Goal: Transaction & Acquisition: Purchase product/service

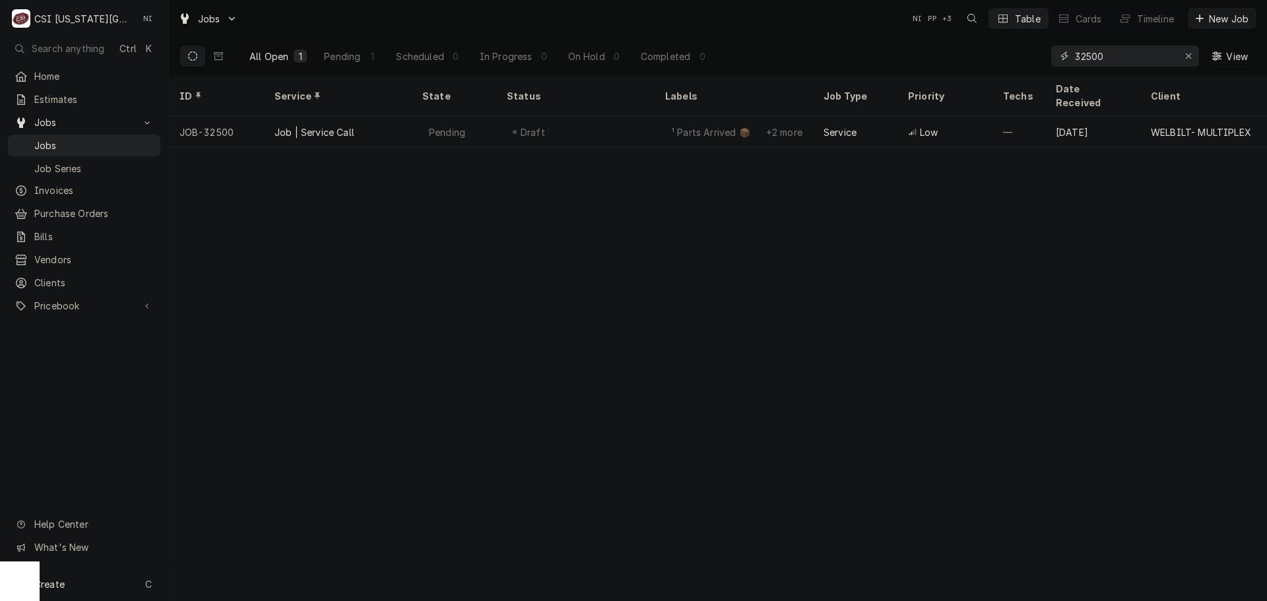
drag, startPoint x: 1186, startPoint y: 58, endPoint x: 1178, endPoint y: 58, distance: 8.6
click at [1186, 58] on icon "Erase input" at bounding box center [1188, 55] width 7 height 9
click at [1178, 58] on input "Dynamic Content Wrapper" at bounding box center [1137, 56] width 124 height 21
paste input "33205"
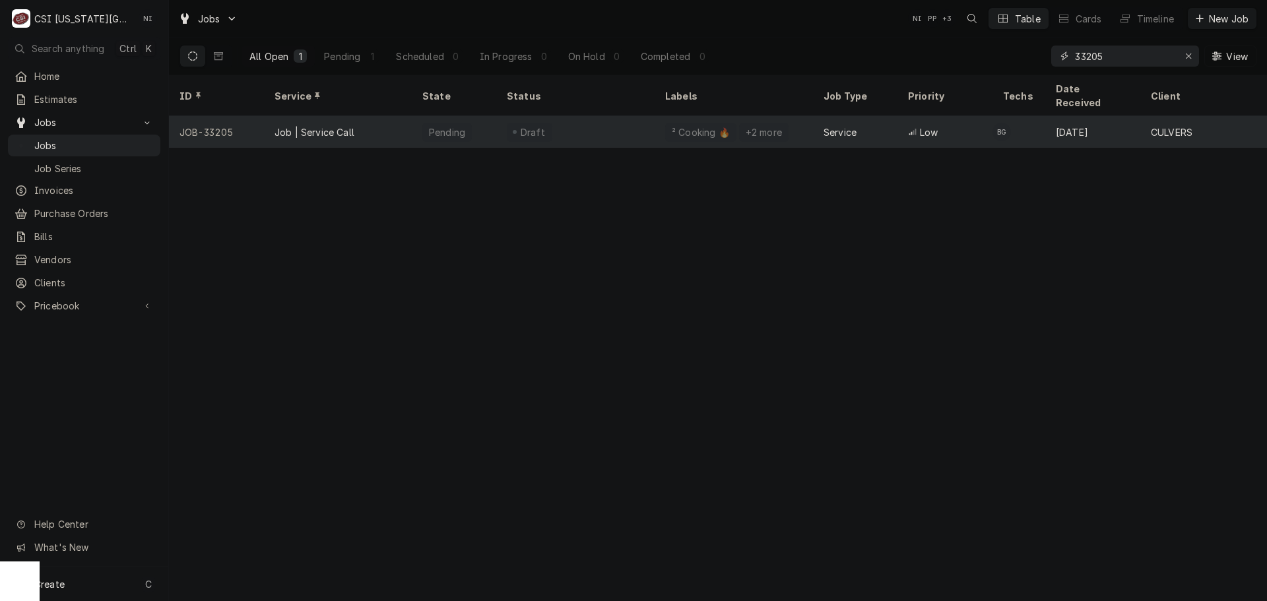
type input "33205"
click at [608, 116] on div "Draft" at bounding box center [575, 132] width 158 height 32
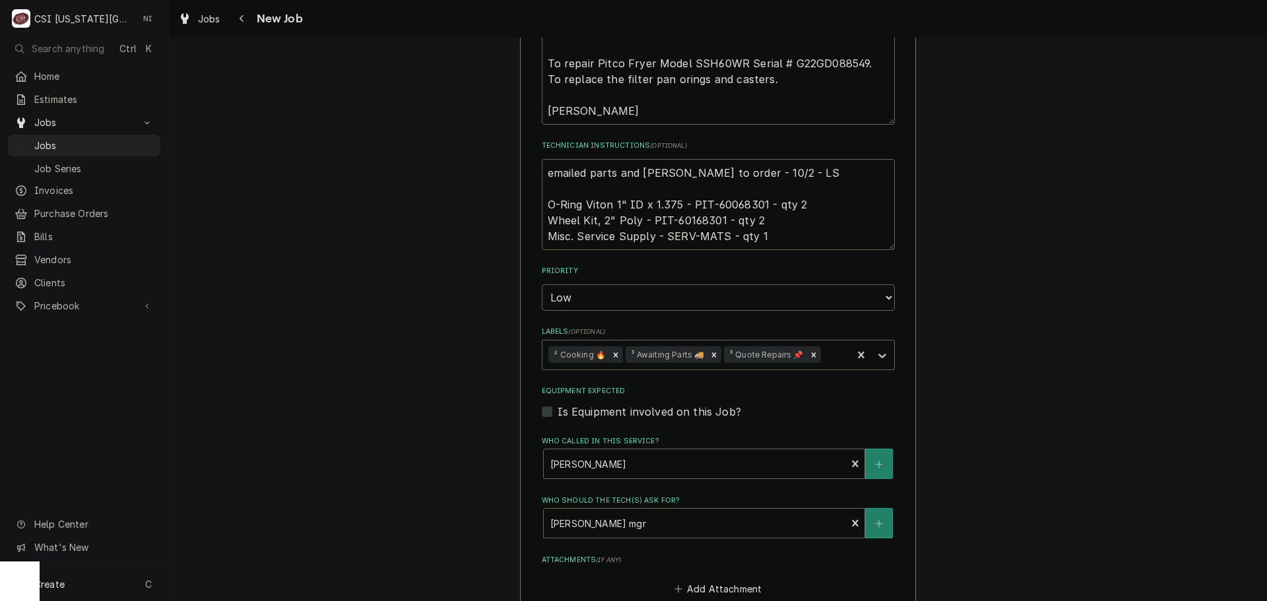
scroll to position [726, 0]
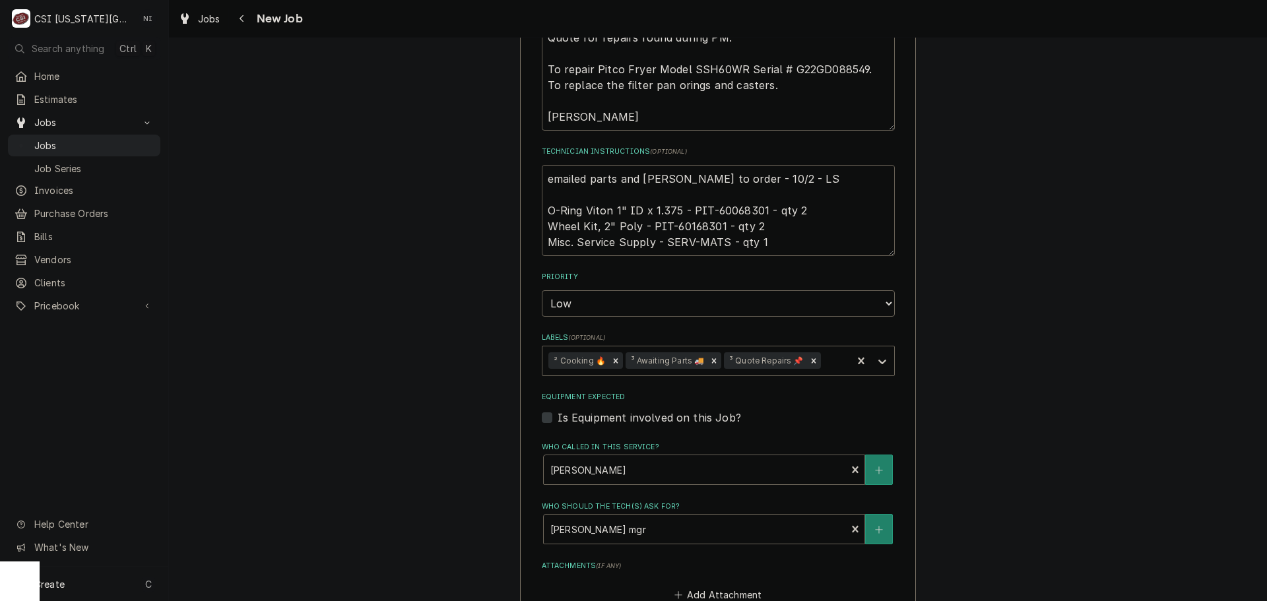
click at [542, 165] on textarea "emailed parts and lindy to order - 10/2 - LS O-Ring Viton 1" ID x 1.375 - PIT-6…" at bounding box center [718, 210] width 353 height 91
type textarea "x"
type textarea "emailed parts and lindy to order - 10/2 - LS O-Ring Viton 1" ID x 1.375 - PIT-6…"
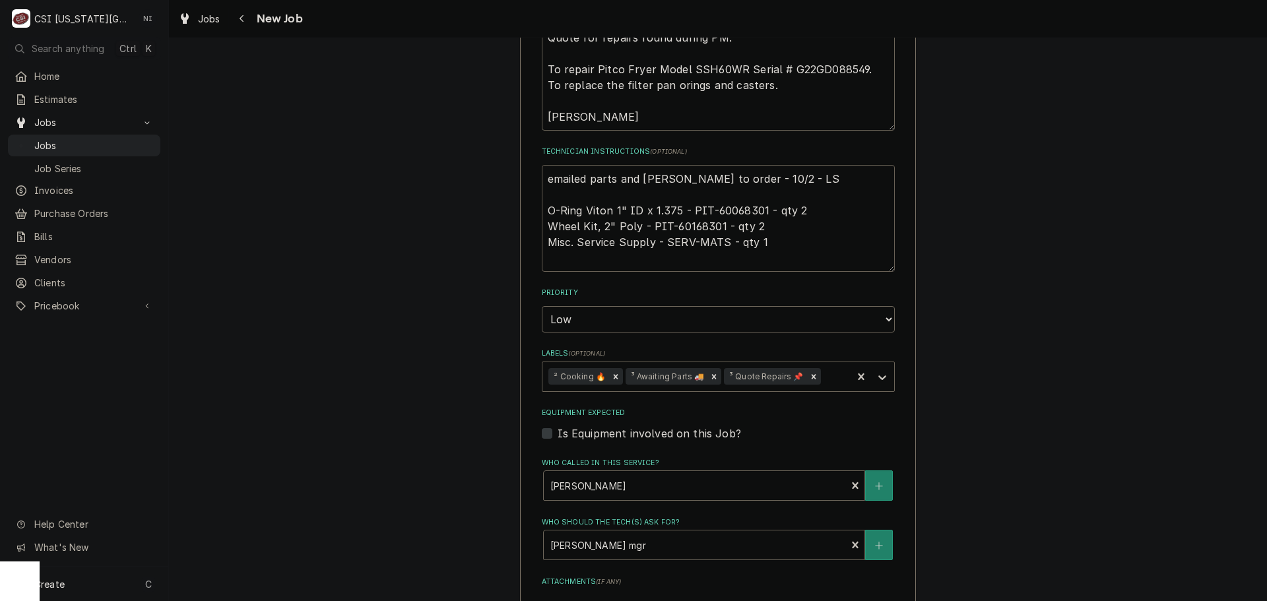
type textarea "x"
type textarea "emailed parts and lindy to order - 10/2 - LS O-Ring Viton 1" ID x 1.375 - PIT-6…"
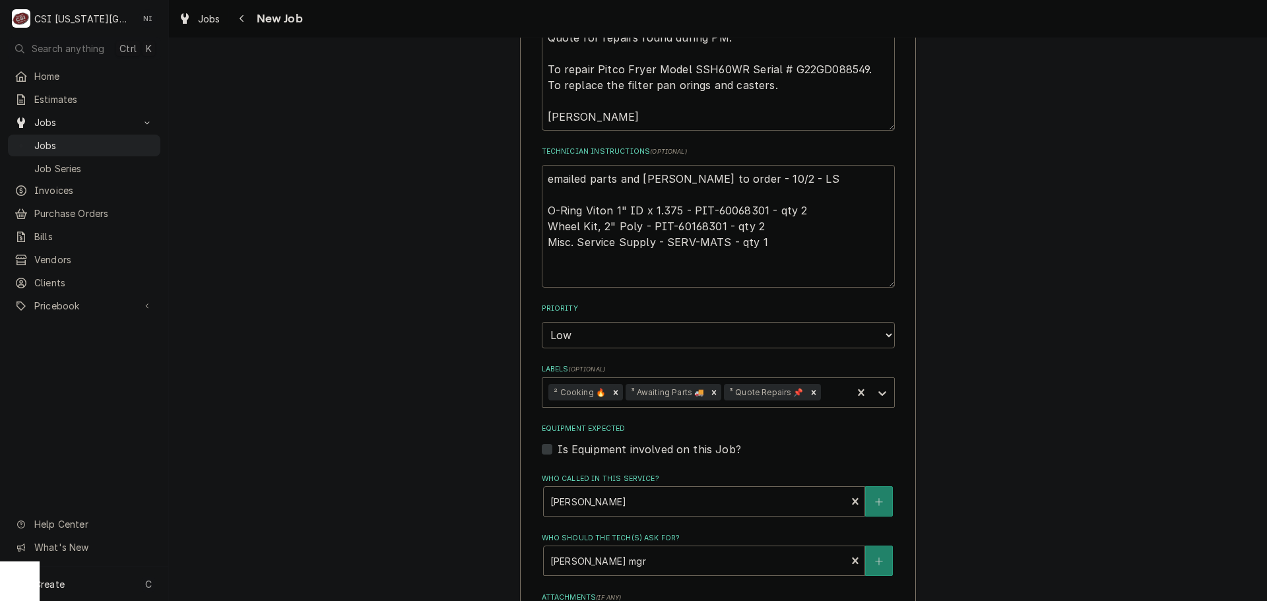
click at [619, 165] on textarea "emailed parts and lindy to order - 10/2 - LS O-Ring Viton 1" ID x 1.375 - PIT-6…" at bounding box center [718, 226] width 353 height 123
type textarea "x"
type textarea "P emailed parts and lindy to order - 10/2 - LS O-Ring Viton 1" ID x 1.375 - PIT…"
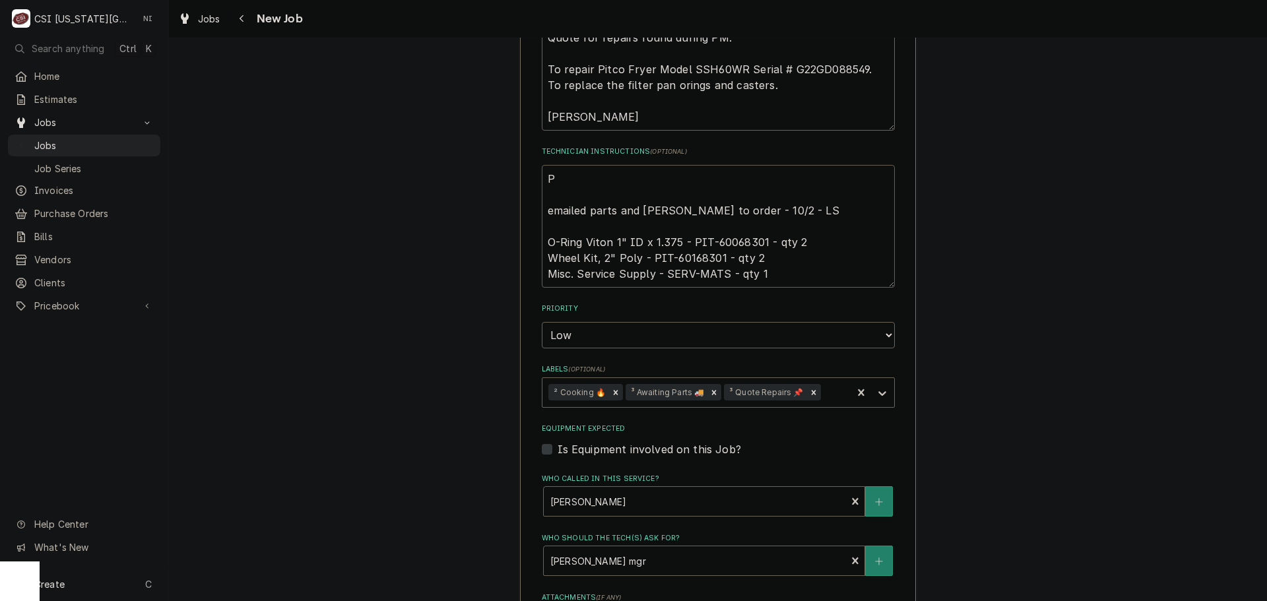
type textarea "x"
type textarea "Par emailed parts and lindy to order - 10/2 - LS O-Ring Viton 1" ID x 1.375 - P…"
type textarea "x"
type textarea "Part emailed parts and lindy to order - 10/2 - LS O-Ring Viton 1" ID x 1.375 - …"
type textarea "x"
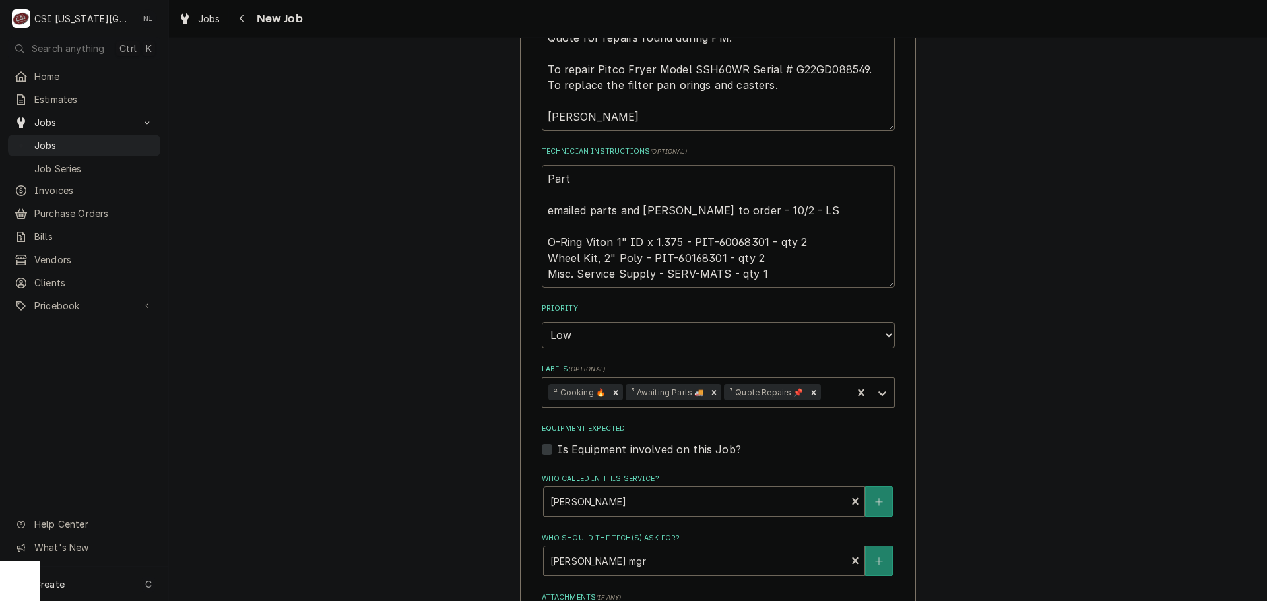
type textarea "Parts emailed parts and lindy to order - 10/2 - LS O-Ring Viton 1" ID x 1.375 -…"
type textarea "x"
type textarea "Parts emailed parts and lindy to order - 10/2 - LS O-Ring Viton 1" ID x 1.375 -…"
type textarea "x"
type textarea "Parts p emailed parts and lindy to order - 10/2 - LS O-Ring Viton 1" ID x 1.375…"
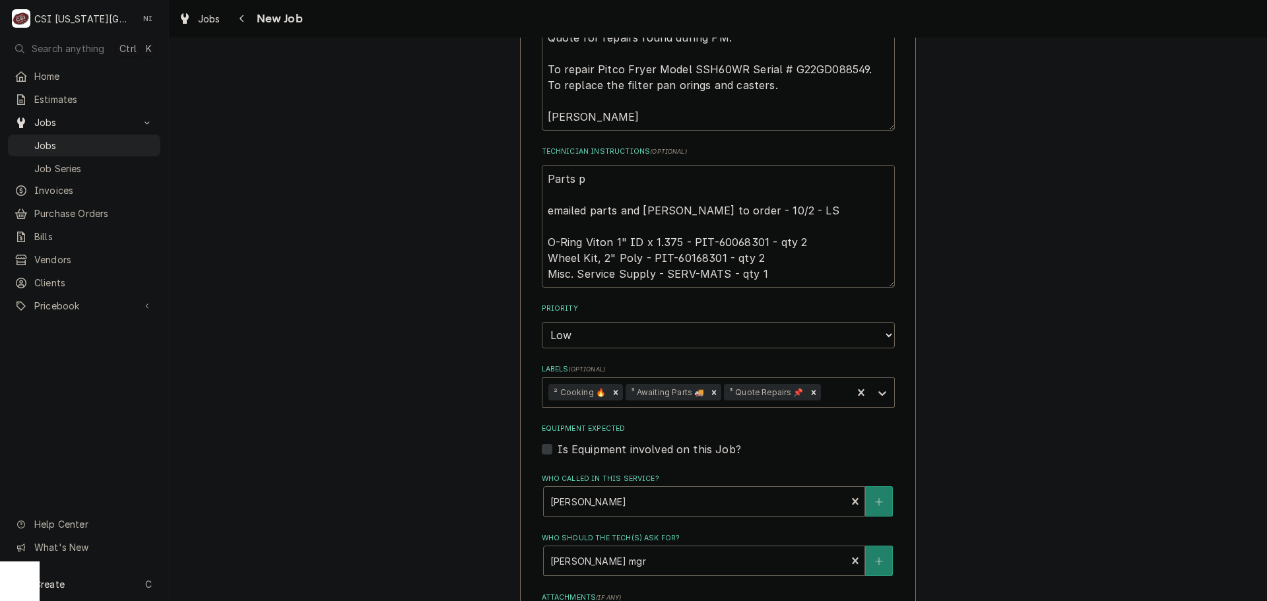
type textarea "x"
type textarea "Parts pu emailed parts and lindy to order - 10/2 - LS O-Ring Viton 1" ID x 1.37…"
type textarea "x"
type textarea "Parts pul emailed parts and lindy to order - 10/2 - LS O-Ring Viton 1" ID x 1.3…"
type textarea "x"
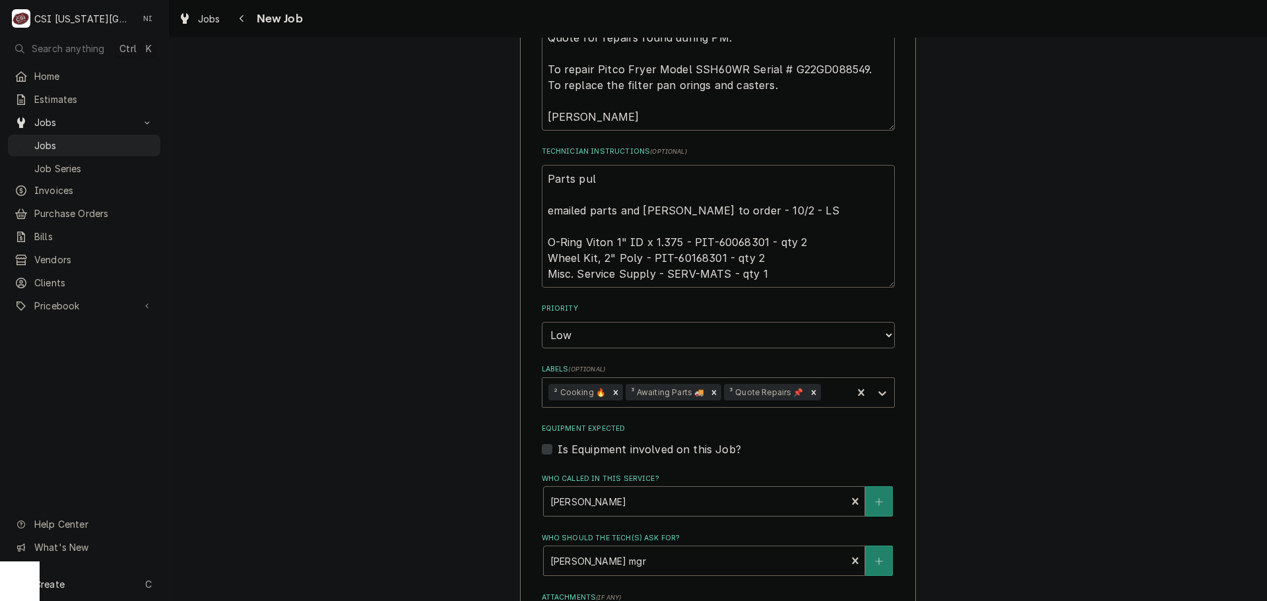
type textarea "Parts pull emailed parts and lindy to order - 10/2 - LS O-Ring Viton 1" ID x 1.…"
type textarea "x"
type textarea "Parts pulle emailed parts and lindy to order - 10/2 - LS O-Ring Viton 1" ID x 1…"
type textarea "x"
type textarea "Parts pullee emailed parts and lindy to order - 10/2 - LS O-Ring Viton 1" ID x …"
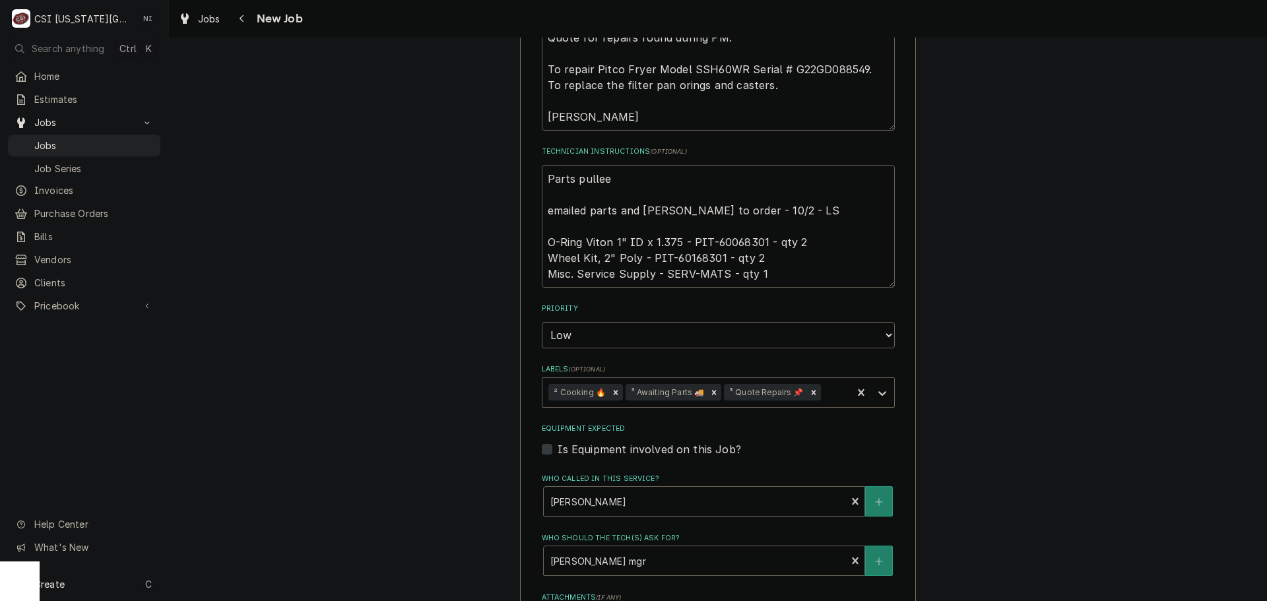
type textarea "x"
type textarea "Parts pulleed emailed parts and lindy to order - 10/2 - LS O-Ring Viton 1" ID x…"
type textarea "x"
type textarea "Parts pullee emailed parts and lindy to order - 10/2 - LS O-Ring Viton 1" ID x …"
type textarea "x"
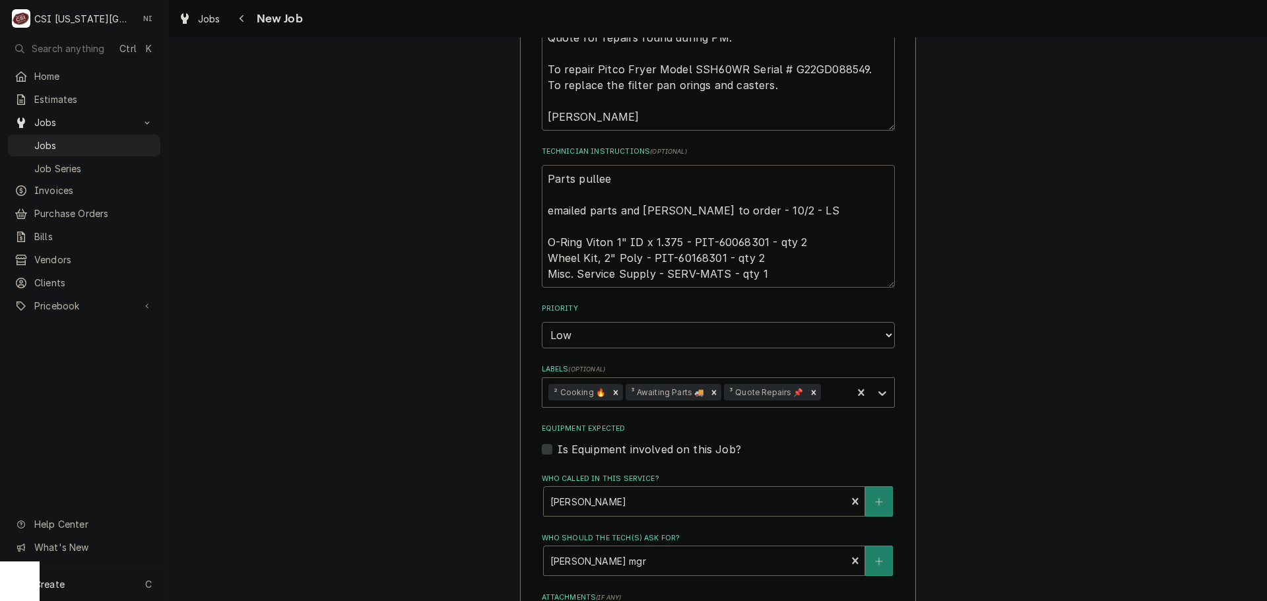
type textarea "Parts pulle emailed parts and lindy to order - 10/2 - LS O-Ring Viton 1" ID x 1…"
type textarea "x"
type textarea "Parts pulled emailed parts and lindy to order - 10/2 - LS O-Ring Viton 1" ID x …"
type textarea "x"
type textarea "Parts pulled emailed parts and lindy to order - 10/2 - LS O-Ring Viton 1" ID x …"
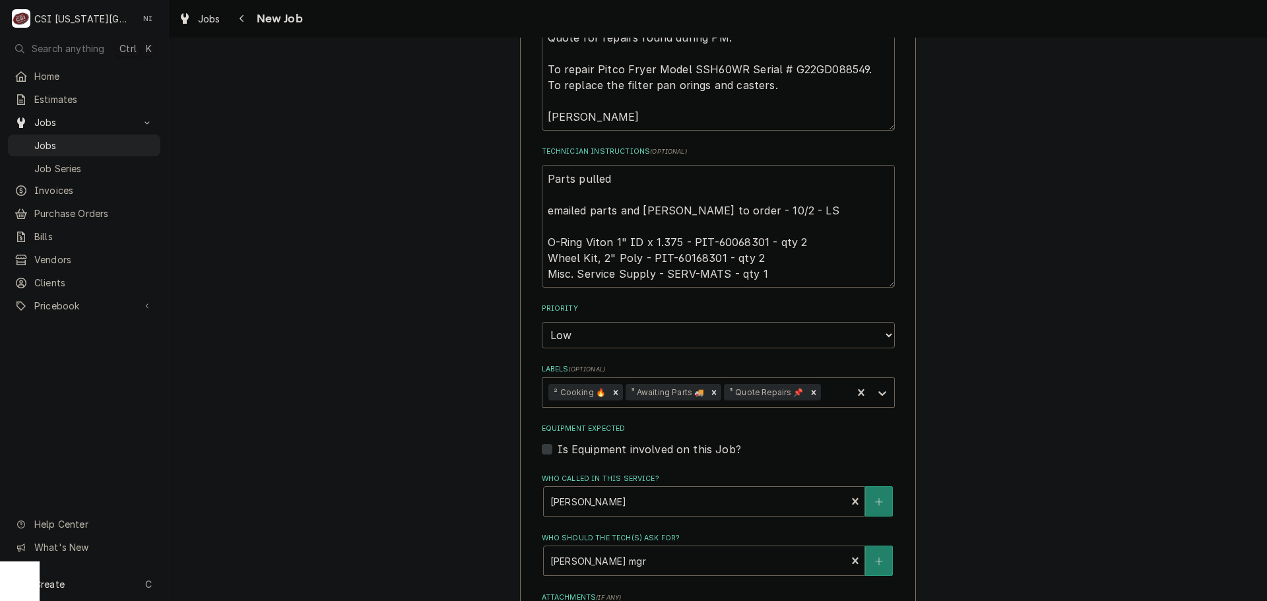
type textarea "x"
type textarea "Parts pulled f emailed parts and lindy to order - 10/2 - LS O-Ring Viton 1" ID …"
type textarea "x"
type textarea "Parts pulled fr emailed parts and lindy to order - 10/2 - LS O-Ring Viton 1" ID…"
type textarea "x"
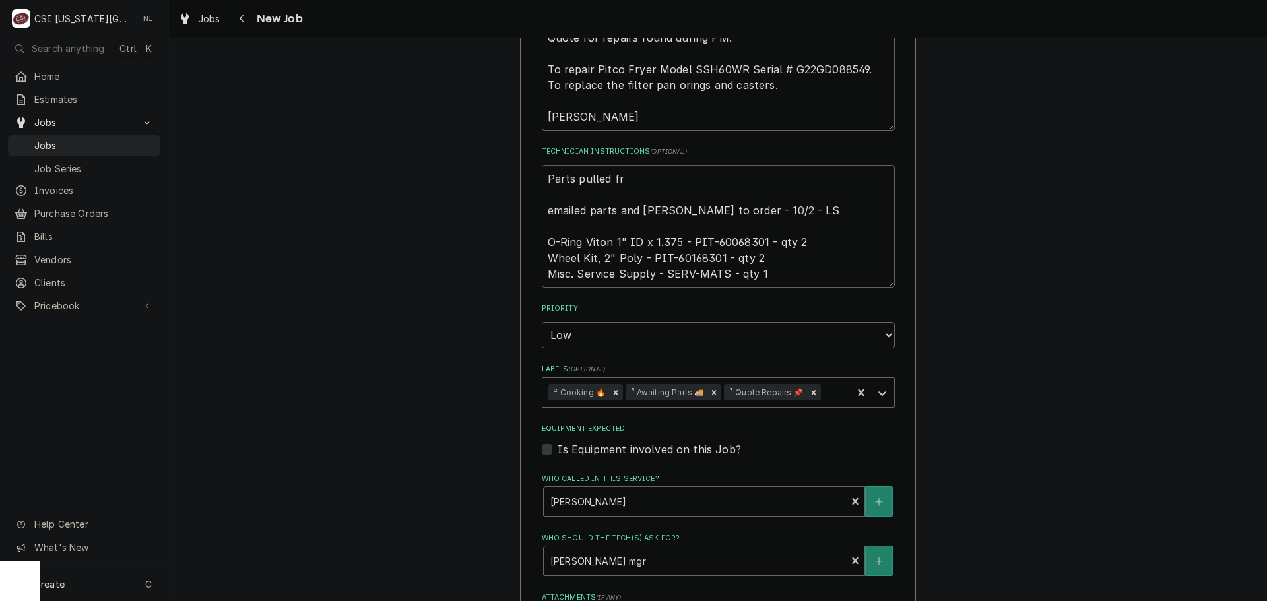
type textarea "Parts pulled fro emailed parts and lindy to order - 10/2 - LS O-Ring Viton 1" I…"
type textarea "x"
type textarea "Parts pulled from emailed parts and lindy to order - 10/2 - LS O-Ring Viton 1" …"
type textarea "x"
type textarea "Parts pulled from emailed parts and lindy to order - 10/2 - LS O-Ring Viton 1" …"
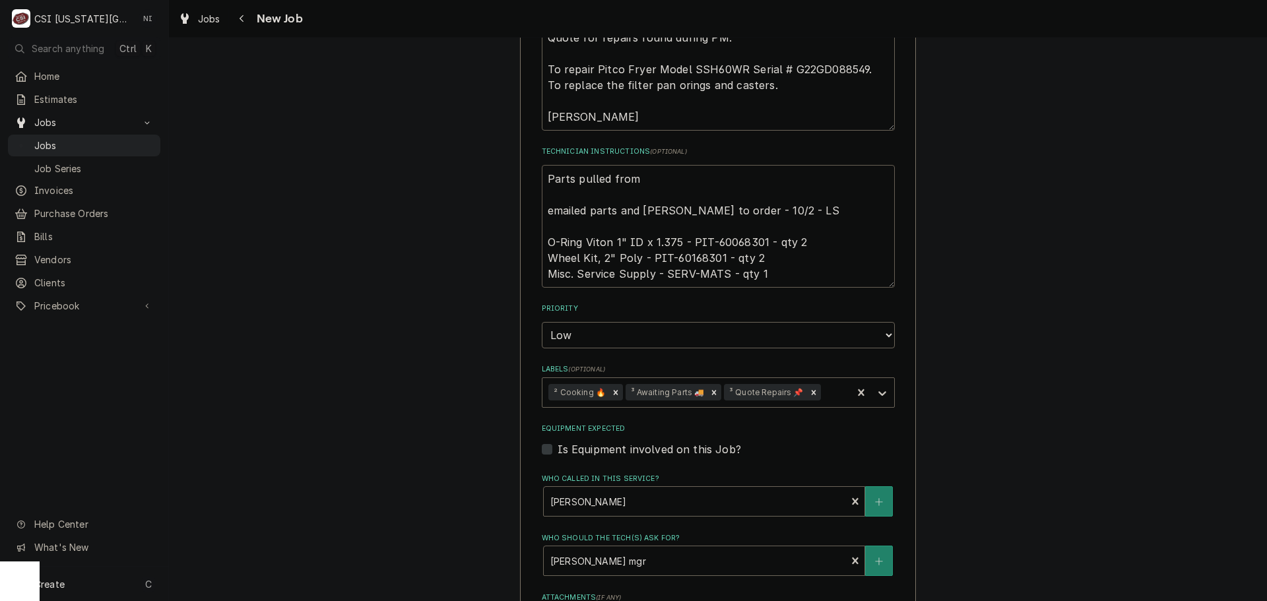
type textarea "x"
type textarea "Parts pulled from s emailed parts and lindy to order - 10/2 - LS O-Ring Viton 1…"
type textarea "x"
type textarea "Parts pulled from st emailed parts and lindy to order - 10/2 - LS O-Ring Viton …"
type textarea "x"
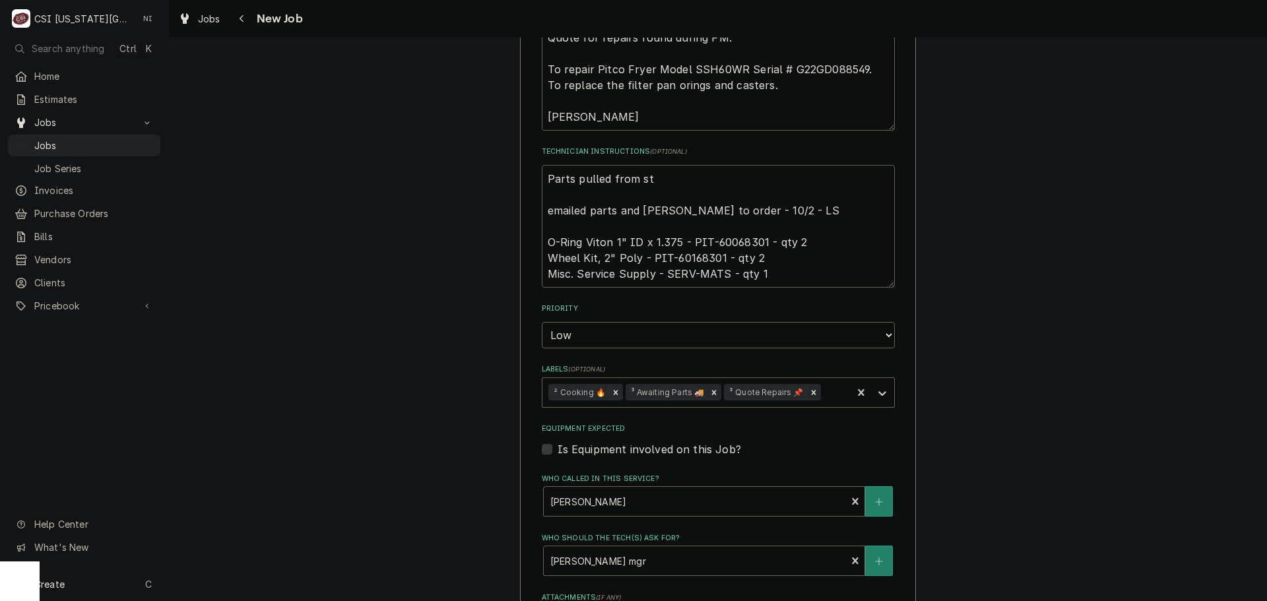
type textarea "Parts pulled from sto emailed parts and lindy to order - 10/2 - LS O-Ring Viton…"
type textarea "x"
type textarea "Parts pulled from stoc emailed parts and lindy to order - 10/2 - LS O-Ring Vito…"
type textarea "x"
type textarea "Parts pulled from stock emailed parts and lindy to order - 10/2 - LS O-Ring Vit…"
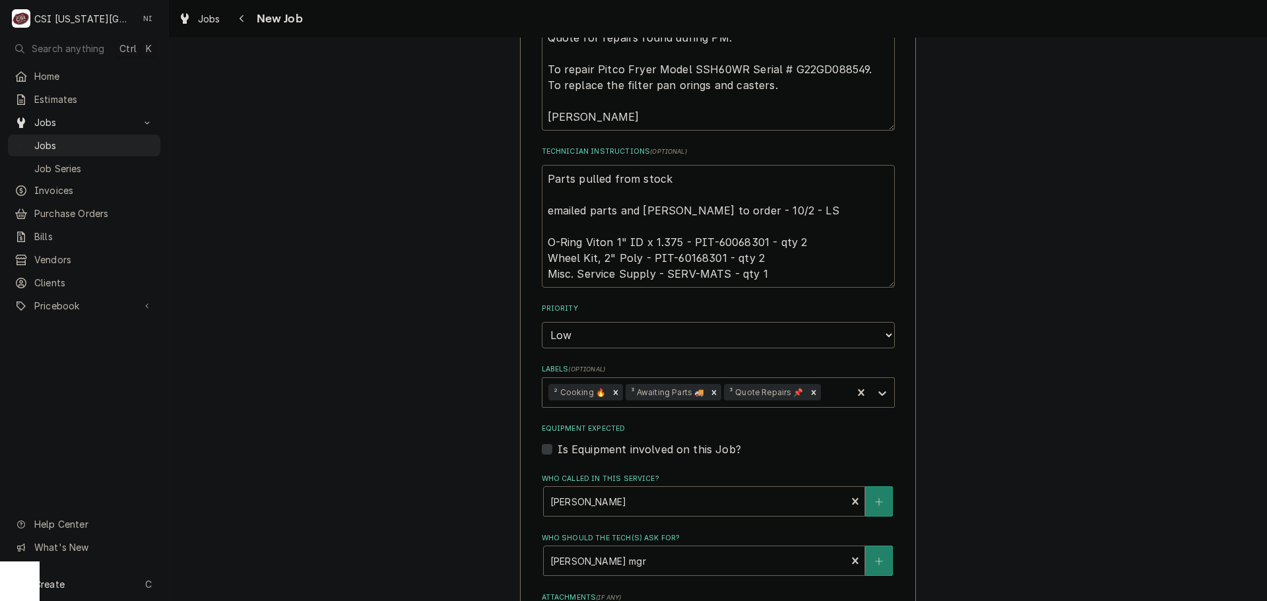
type textarea "x"
type textarea "Parts pulled from stock. emailed parts and lindy to order - 10/2 - LS O-Ring Vi…"
type textarea "x"
type textarea "Parts pulled from stock. emailed parts and lindy to order - 10/2 - LS O-Ring Vi…"
type textarea "x"
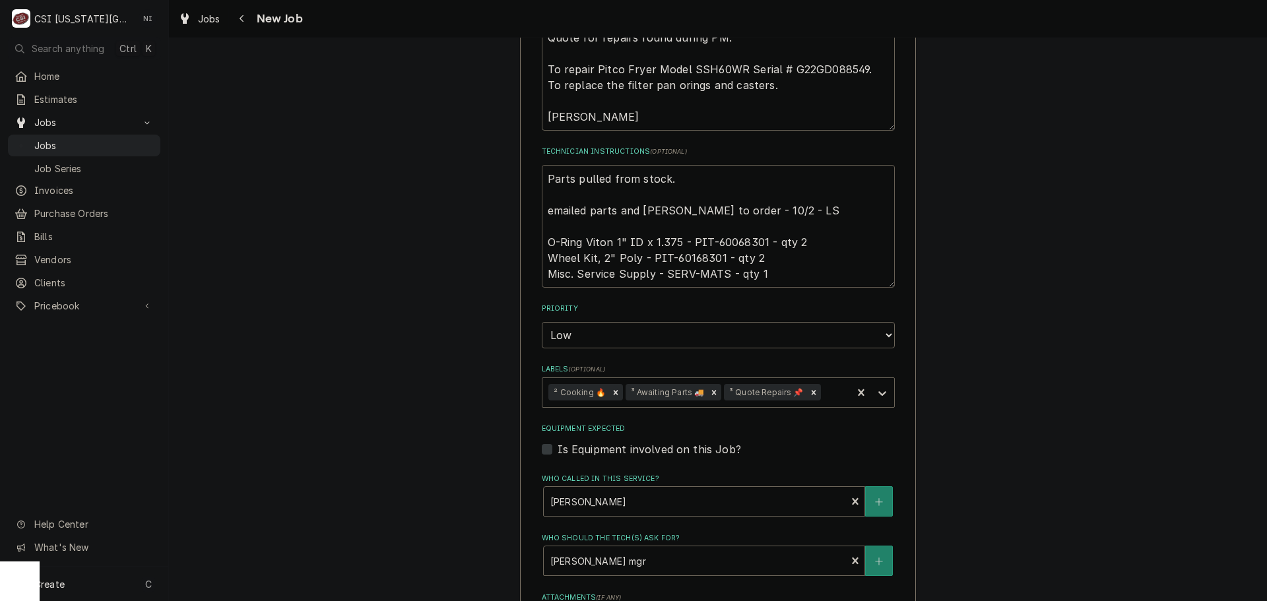
type textarea "Parts pulled from stock. emailed parts and lindy to order - 10/2 - LS O-Ring Vi…"
type textarea "x"
type textarea "Parts pulled from stock emailed parts and lindy to order - 10/2 - LS O-Ring Vit…"
type textarea "x"
type textarea "Parts pulled from stock, emailed parts and lindy to order - 10/2 - LS O-Ring Vi…"
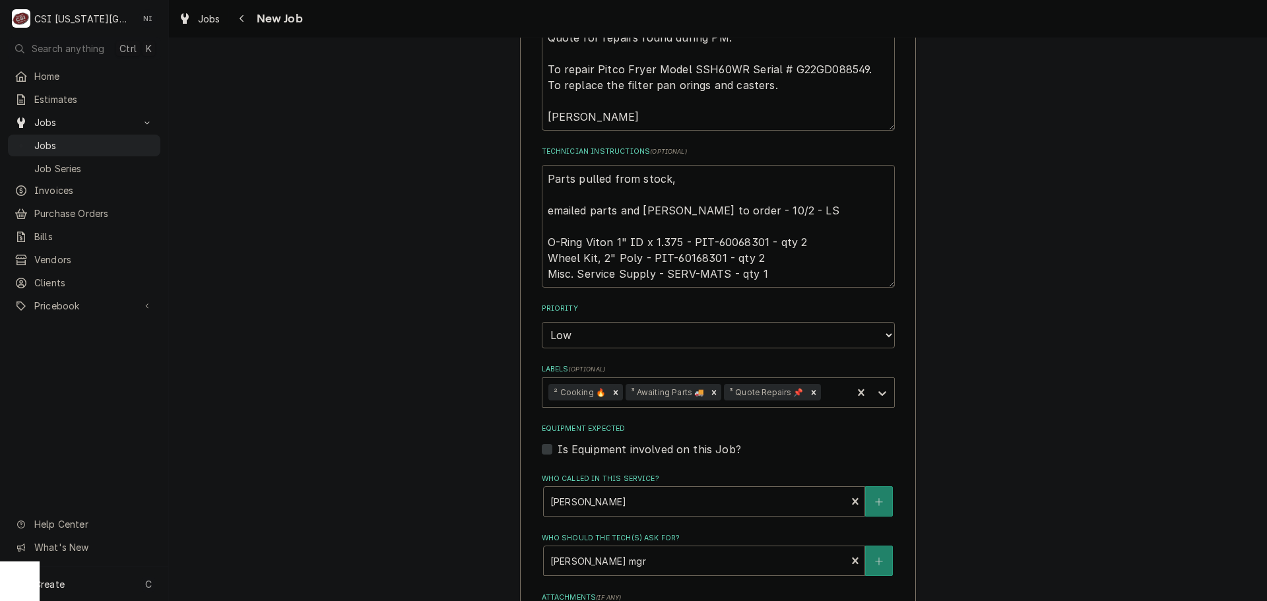
type textarea "x"
type textarea "Parts pulled from stock,o emailed parts and lindy to order - 10/2 - LS O-Ring V…"
type textarea "x"
type textarea "Parts pulled from stock,on emailed parts and lindy to order - 10/2 - LS O-Ring …"
type textarea "x"
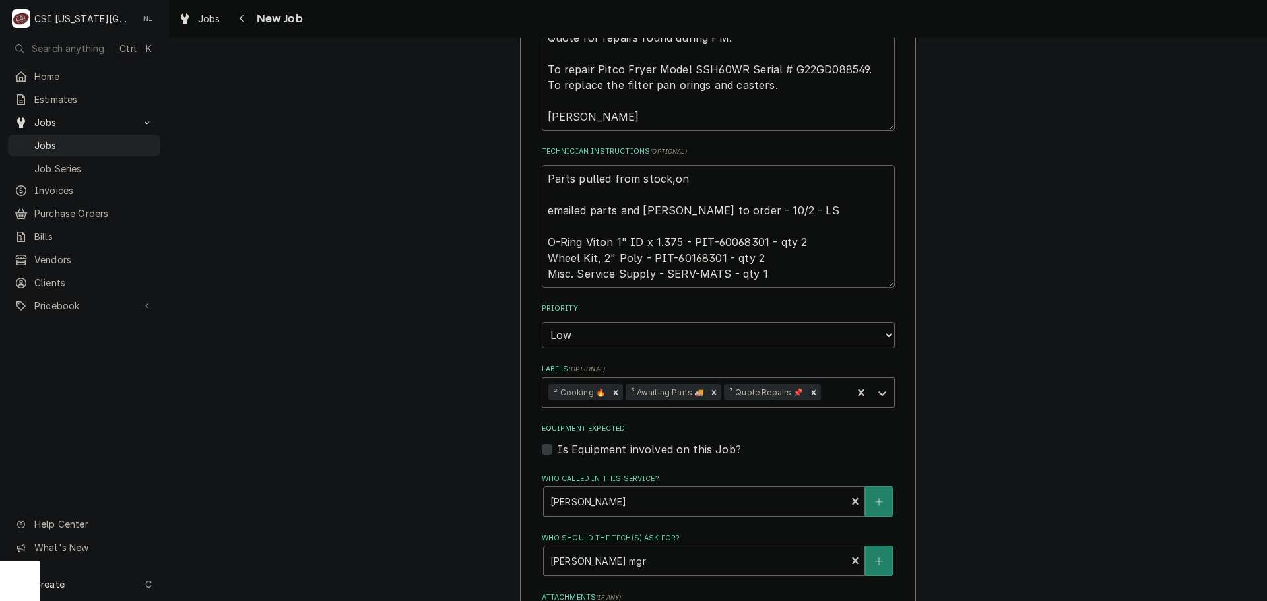
type textarea "Parts pulled from stock,on emailed parts and lindy to order - 10/2 - LS O-Ring …"
type textarea "x"
type textarea "Parts pulled from stock,on emailed parts and lindy to order - 10/2 - LS O-Ring …"
type textarea "x"
type textarea "Parts pulled from stock,o emailed parts and lindy to order - 10/2 - LS O-Ring V…"
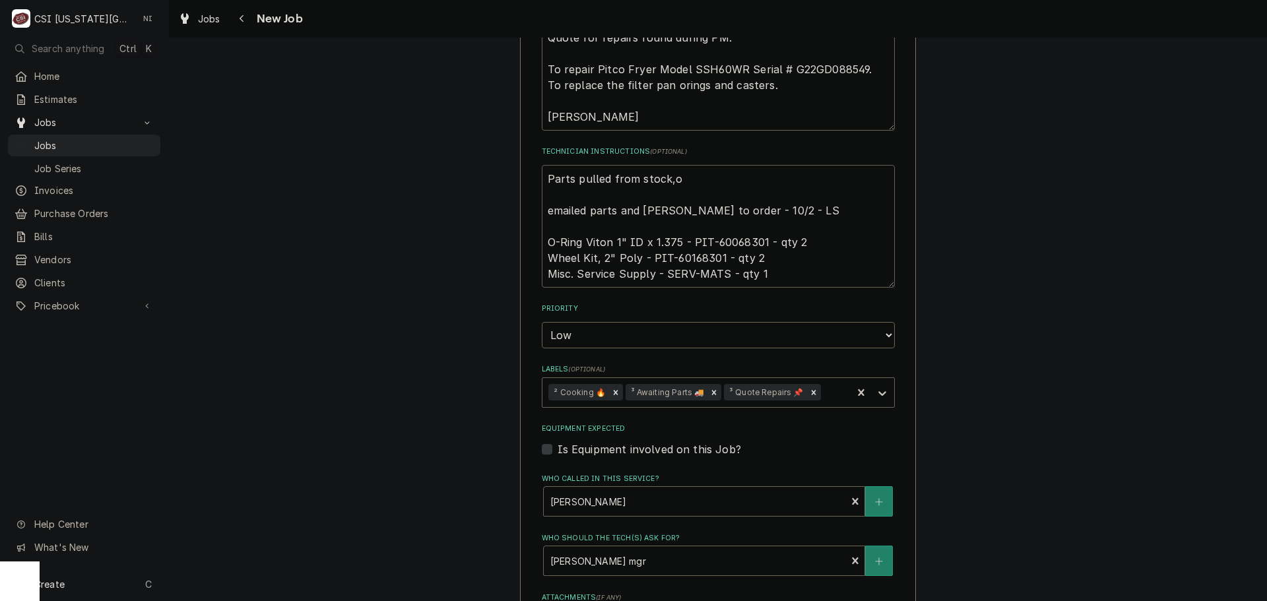
type textarea "x"
type textarea "Parts pulled from stock, emailed parts and lindy to order - 10/2 - LS O-Ring Vi…"
type textarea "x"
type textarea "Parts pulled from stock emailed parts and lindy to order - 10/2 - LS O-Ring Vit…"
type textarea "x"
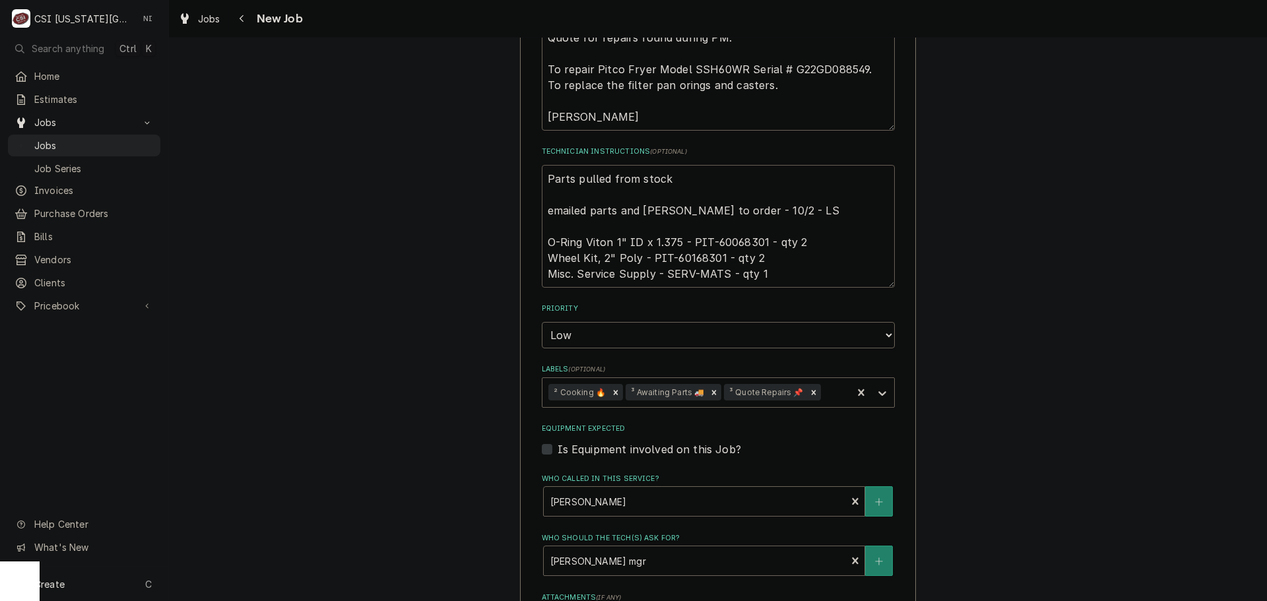
type textarea "Parts pulled from stock emailed parts and lindy to order - 10/2 - LS O-Ring Vit…"
type textarea "x"
type textarea "Parts pulled from stock o emailed parts and lindy to order - 10/2 - LS O-Ring V…"
type textarea "x"
type textarea "Parts pulled from stock on emailed parts and lindy to order - 10/2 - LS O-Ring …"
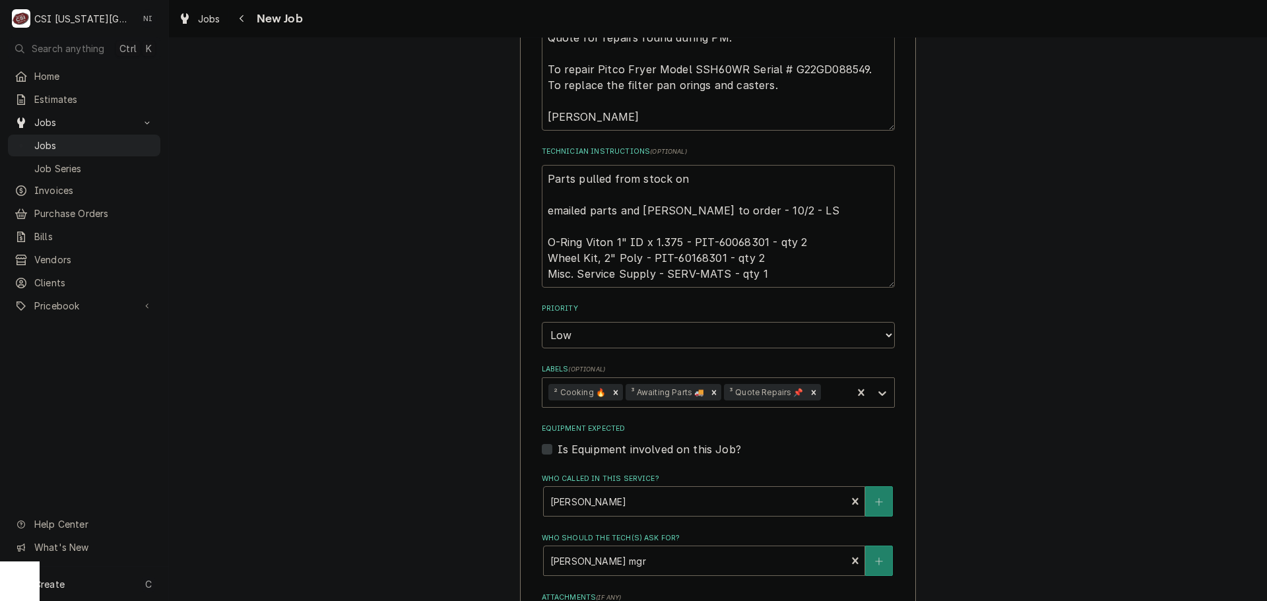
type textarea "x"
type textarea "Parts pulled from stock on B emailed parts and lindy to order - 10/2 - LS O-Rin…"
type textarea "x"
type textarea "Parts pulled from stock on emailed parts and lindy to order - 10/2 - LS O-Ring …"
type textarea "x"
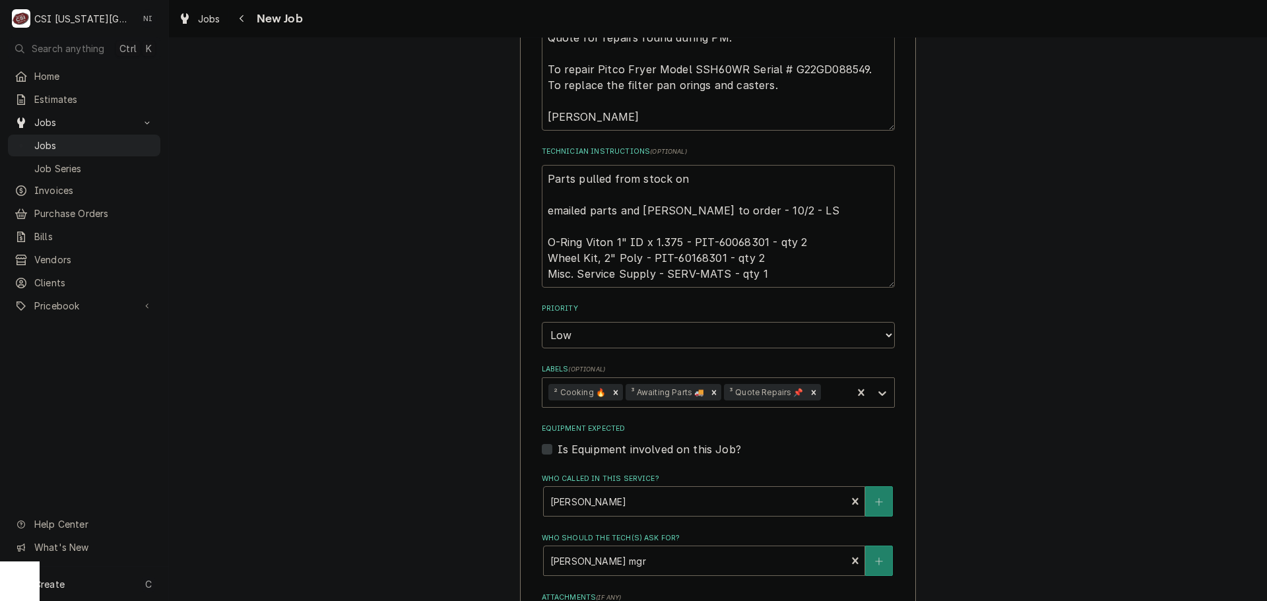
type textarea "Parts pulled from stock on emailed parts and lindy to order - 10/2 - LS O-Ring …"
type textarea "x"
type textarea "Parts pulled from stock o emailed parts and lindy to order - 10/2 - LS O-Ring V…"
type textarea "x"
type textarea "Parts pulled from stock emailed parts and lindy to order - 10/2 - LS O-Ring Vit…"
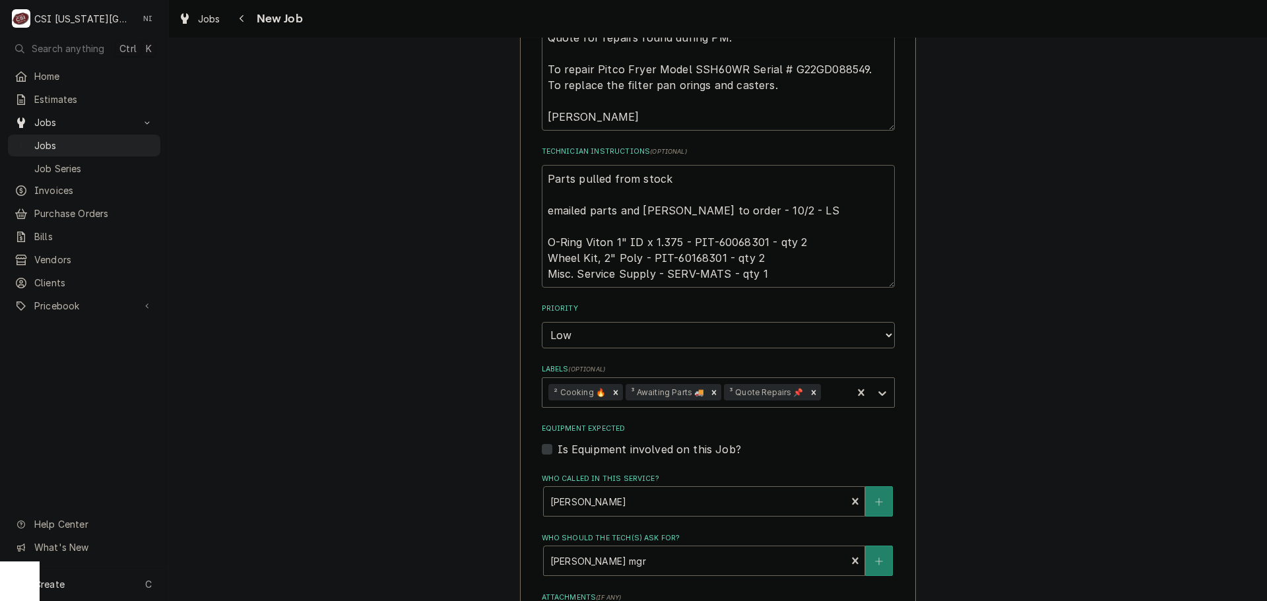
type textarea "x"
type textarea "Parts pulled from stock emailed parts and lindy to order - 10/2 - LS O-Ring Vit…"
type textarea "x"
type textarea "Parts pulled from stock emailed parts and lindy to order - 10/2 - LS O-Ring Vit…"
type textarea "x"
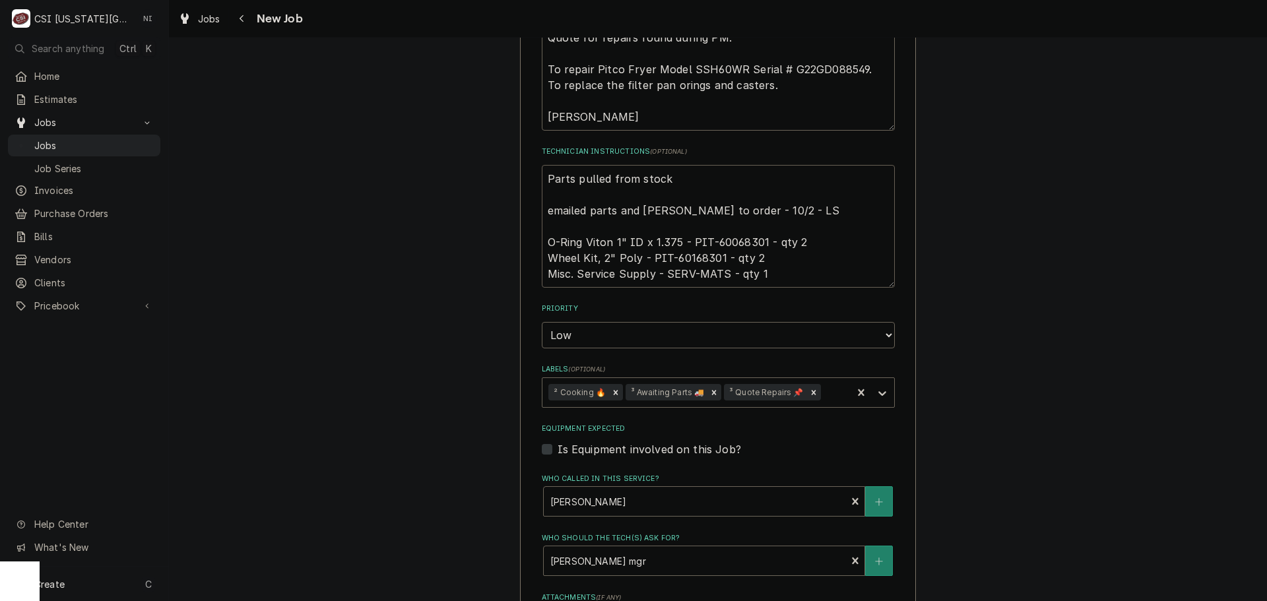
type textarea "Parts pulled from stock o emailed parts and lindy to order - 10/2 - LS O-Ring V…"
type textarea "x"
type textarea "Parts pulled from stock on emailed parts and lindy to order - 10/2 - LS O-Ring …"
type textarea "x"
type textarea "Parts pulled from stock on G emailed parts and lindy to order - 10/2 - LS O-Rin…"
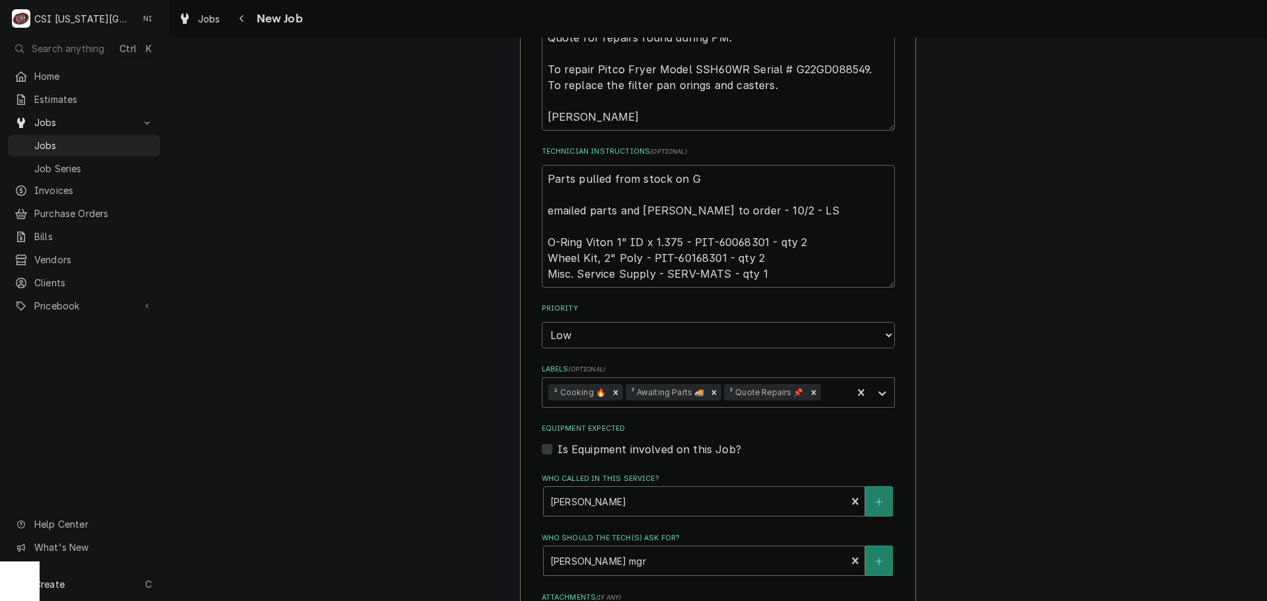
type textarea "x"
type textarea "Parts pulled from stock on Go emailed parts and lindy to order - 10/2 - LS O-Ri…"
type textarea "x"
type textarea "Parts pulled from stock on Gon emailed parts and lindy to order - 10/2 - LS O-R…"
type textarea "x"
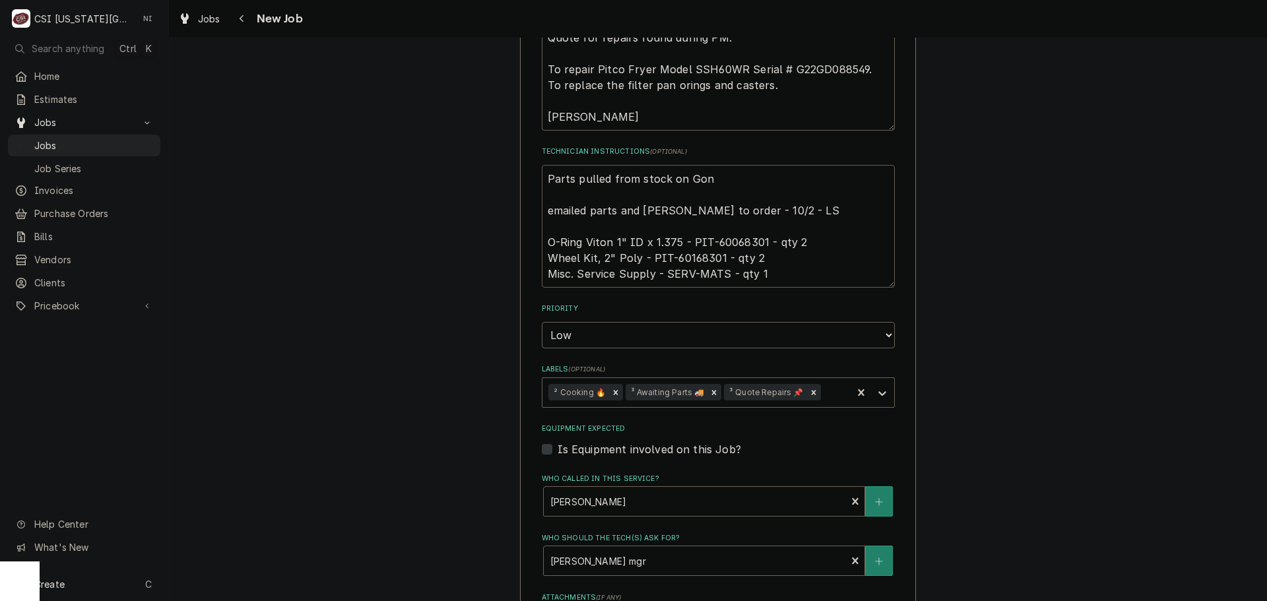
type textarea "Parts pulled from stock on Gonz emailed parts and lindy to order - 10/2 - LS O-…"
type textarea "x"
type textarea "Parts pulled from stock on Gonza emailed parts and lindy to order - 10/2 - LS O…"
type textarea "x"
type textarea "Parts pulled from stock on Gonzal emailed parts and lindy to order - 10/2 - LS …"
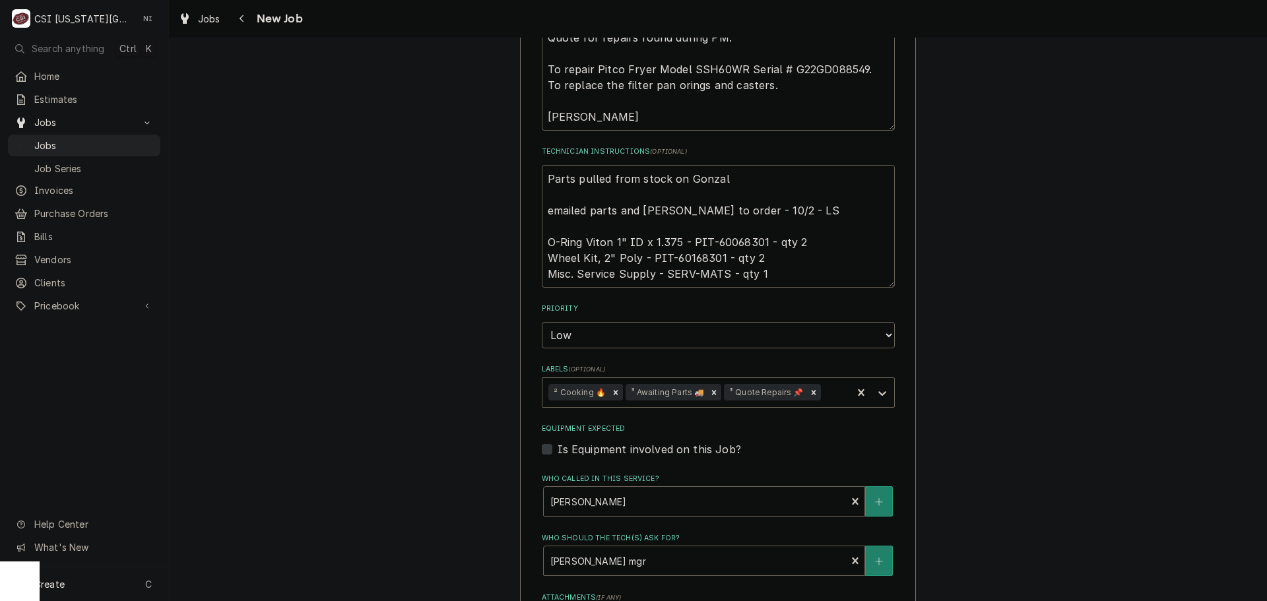
type textarea "x"
type textarea "Parts pulled from stock on Gonzale emailed parts and lindy to order - 10/2 - LS…"
type textarea "x"
type textarea "Parts pulled from stock on Gonzalez emailed parts and lindy to order - 10/2 - L…"
type textarea "x"
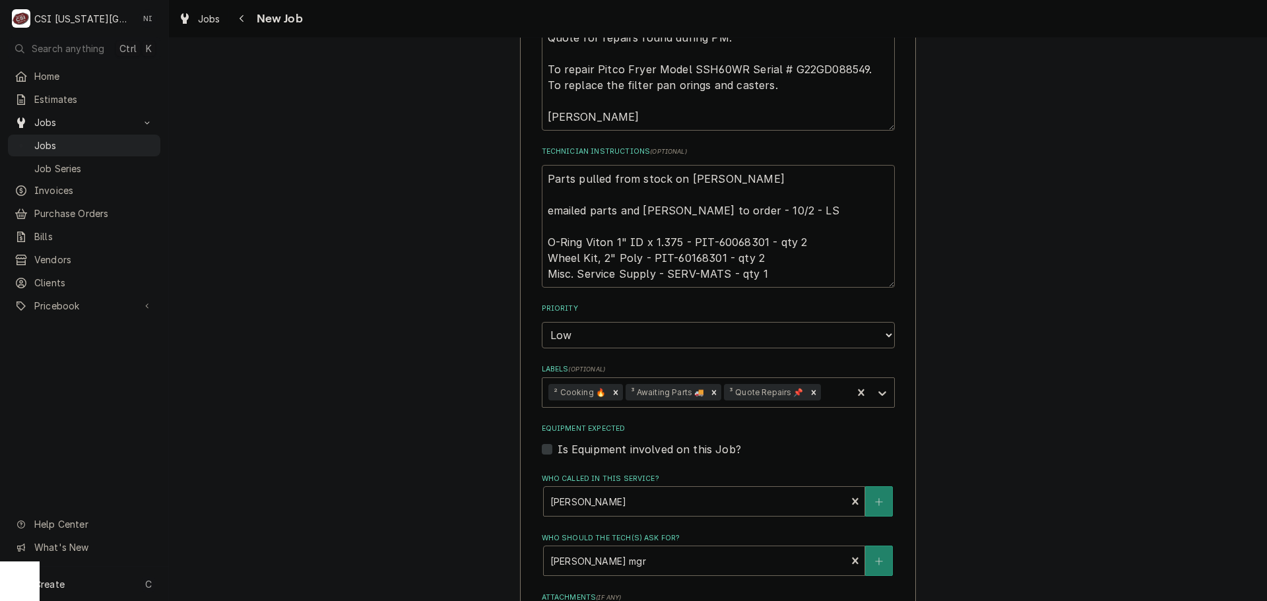
type textarea "Parts pulled from stock on Gonzalez emailed parts and lindy to order - 10/2 - L…"
type textarea "x"
type textarea "Parts pulled from stock on Gonzalez s emailed parts and lindy to order - 10/2 -…"
type textarea "x"
type textarea "Parts pulled from stock on Gonzalez sh emailed parts and lindy to order - 10/2 …"
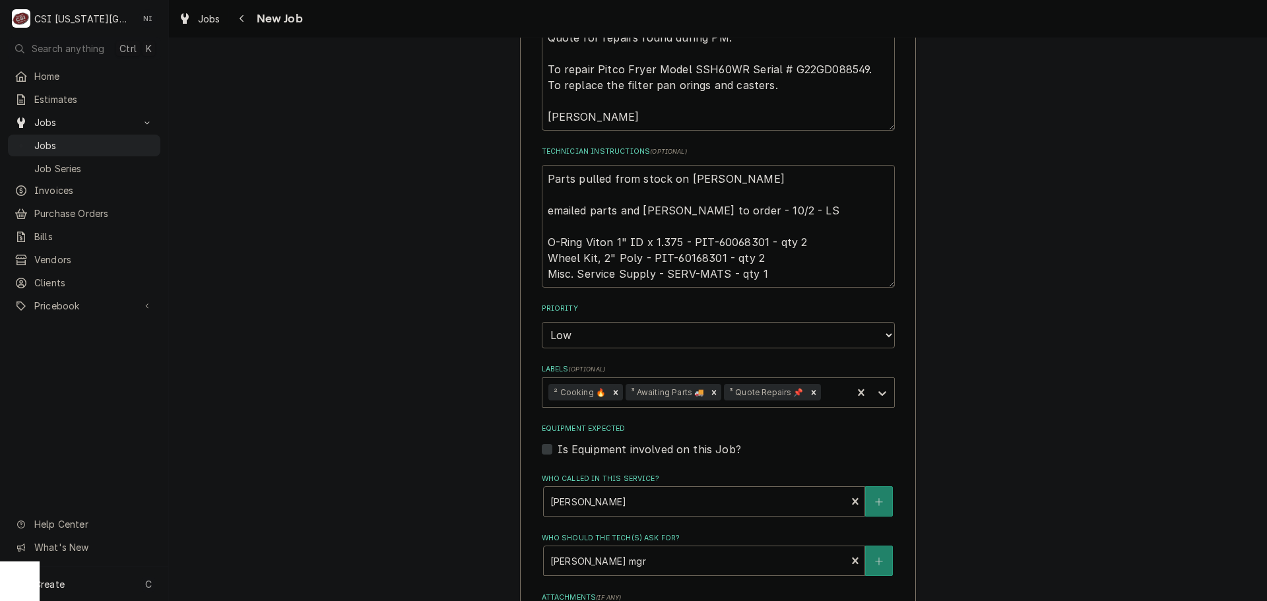
type textarea "x"
type textarea "Parts pulled from stock on Gonzalez she emailed parts and lindy to order - 10/2…"
type textarea "x"
type textarea "Parts pulled from stock on Gonzalez shel emailed parts and lindy to order - 10/…"
type textarea "x"
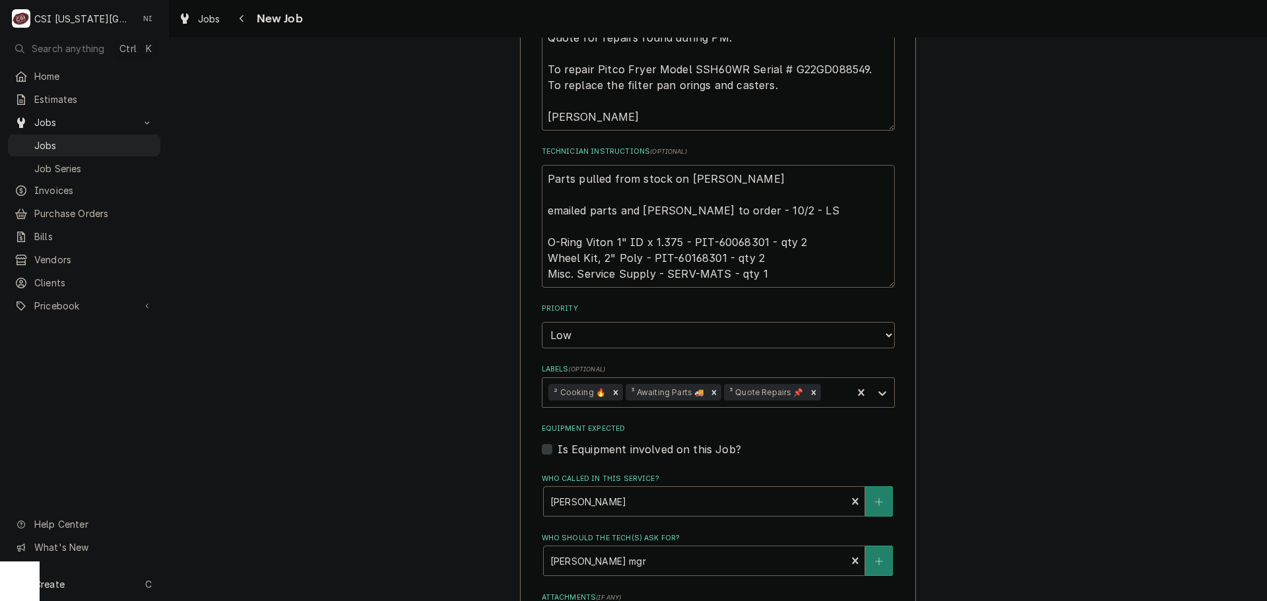
type textarea "Parts pulled from stock on Gonzalez shelf emailed parts and lindy to order - 10…"
type textarea "x"
type textarea "Parts pulled from stock on Gonzalez shelf emailed parts and lindy to order - 10…"
click at [753, 209] on textarea "Parts pulled from stock on Gonzalez shelf emailed parts and lindy to order - 10…" at bounding box center [718, 226] width 353 height 123
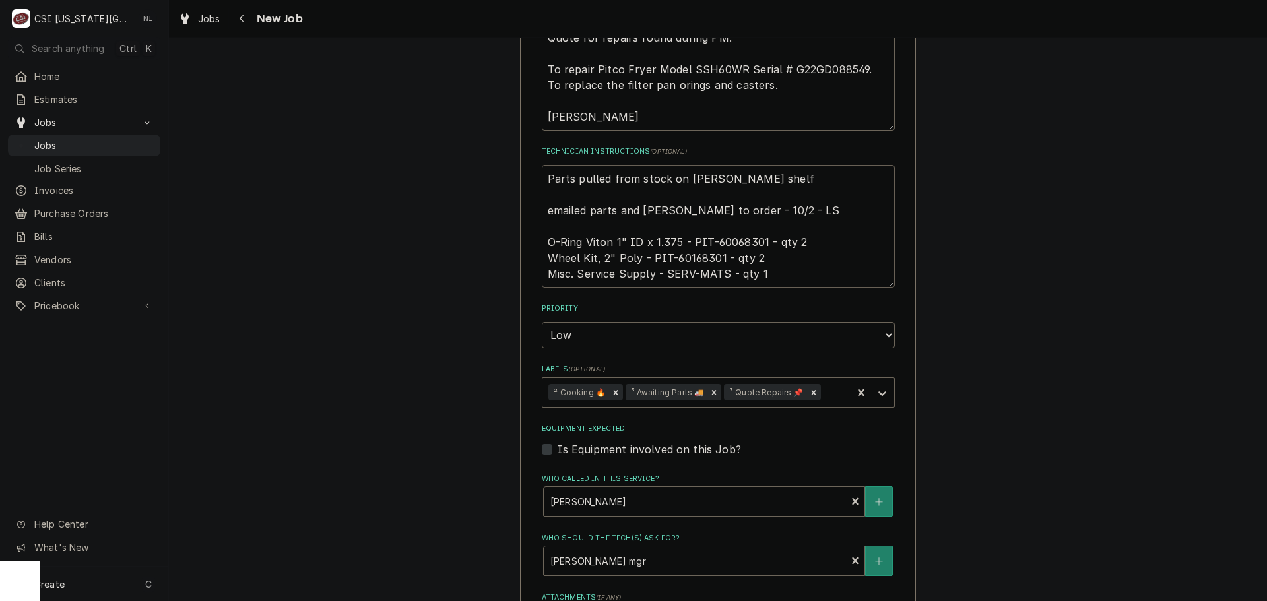
click at [690, 226] on textarea "Parts pulled from stock on Gonzalez shelf emailed parts and lindy to order - 10…" at bounding box center [718, 226] width 353 height 123
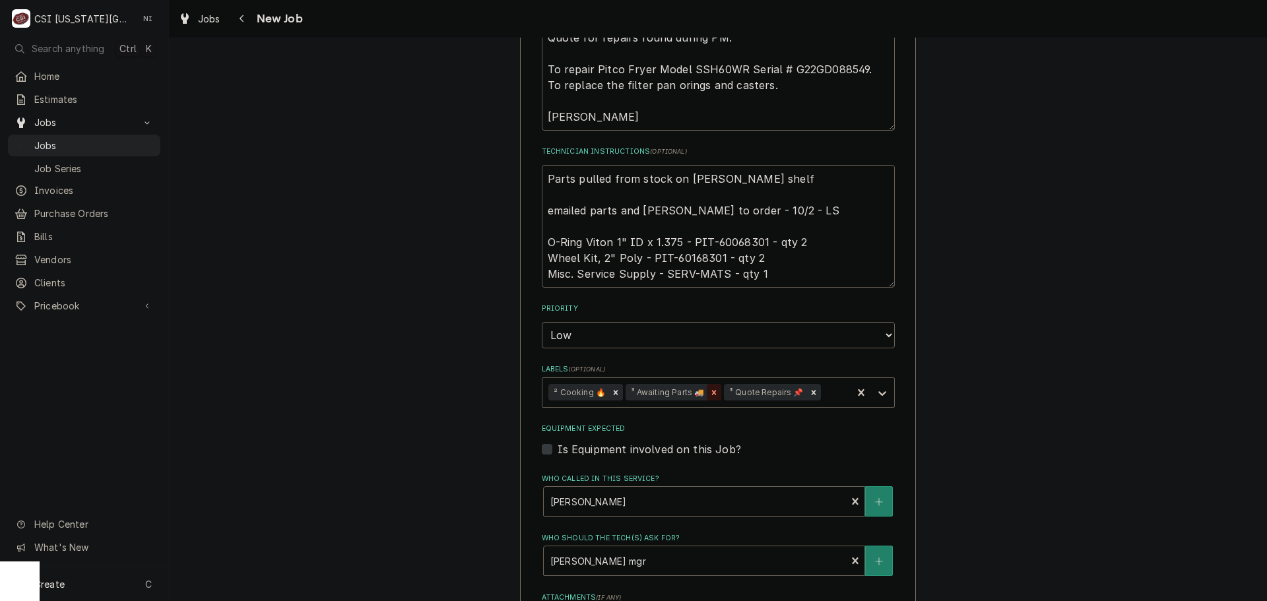
click at [710, 388] on icon "Remove ³ Awaiting Parts 🚚" at bounding box center [713, 392] width 9 height 9
click at [878, 391] on icon "Labels" at bounding box center [882, 393] width 8 height 5
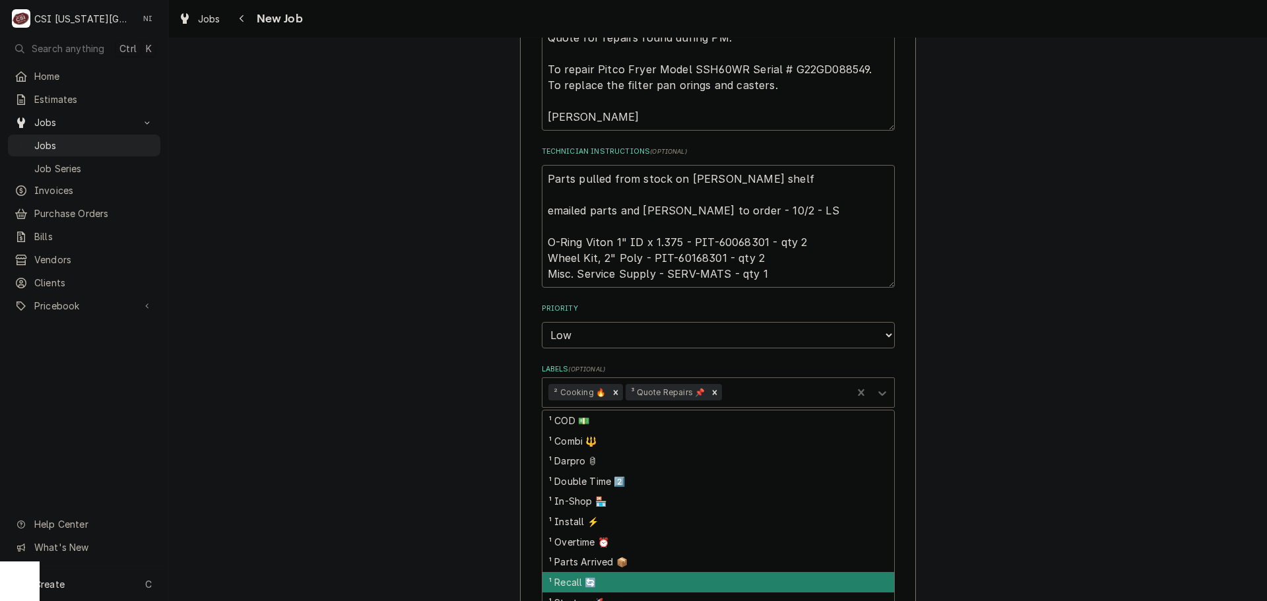
click at [594, 552] on div "¹ Parts Arrived 📦" at bounding box center [718, 562] width 352 height 20
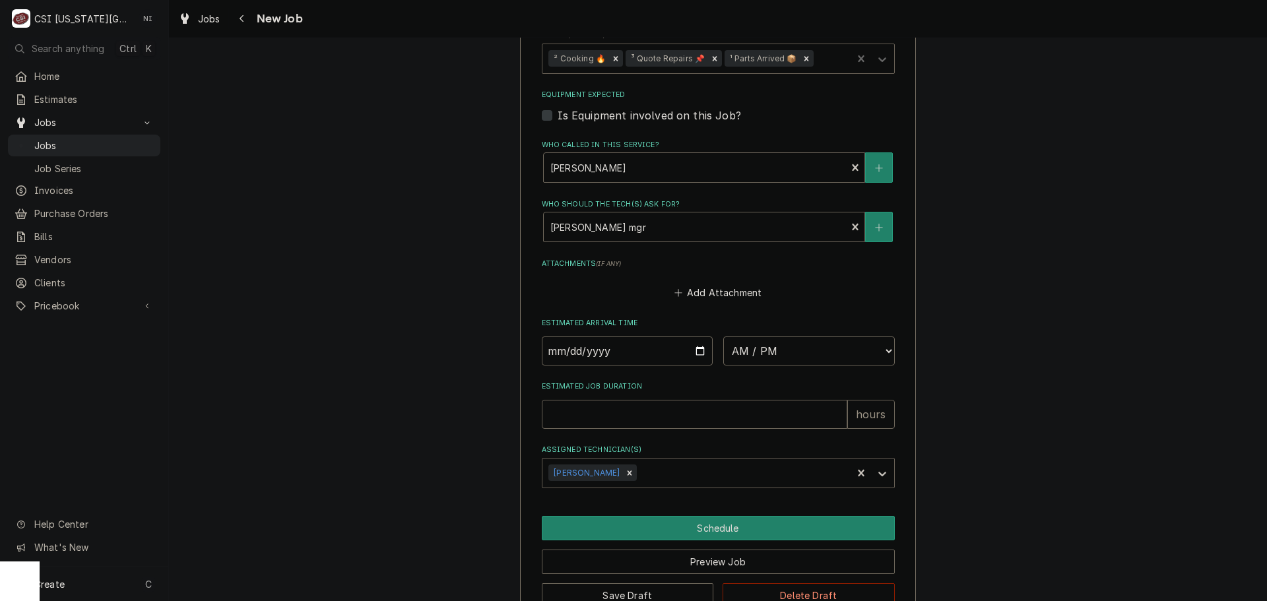
scroll to position [1063, 0]
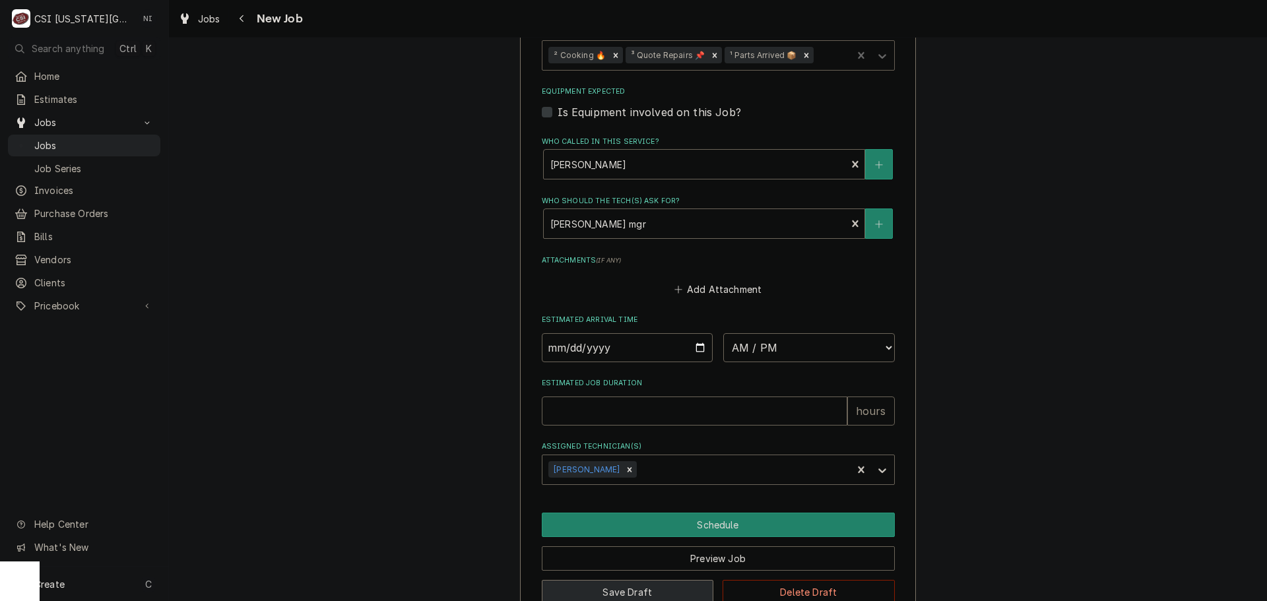
click at [632, 580] on button "Save Draft" at bounding box center [628, 592] width 172 height 24
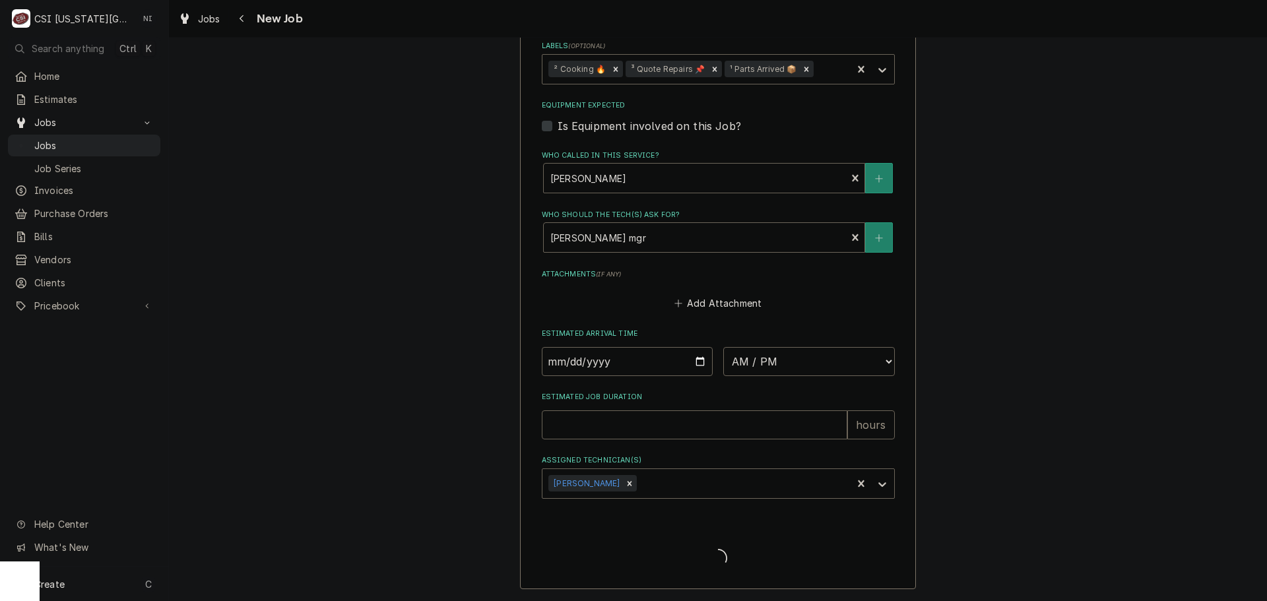
scroll to position [1017, 0]
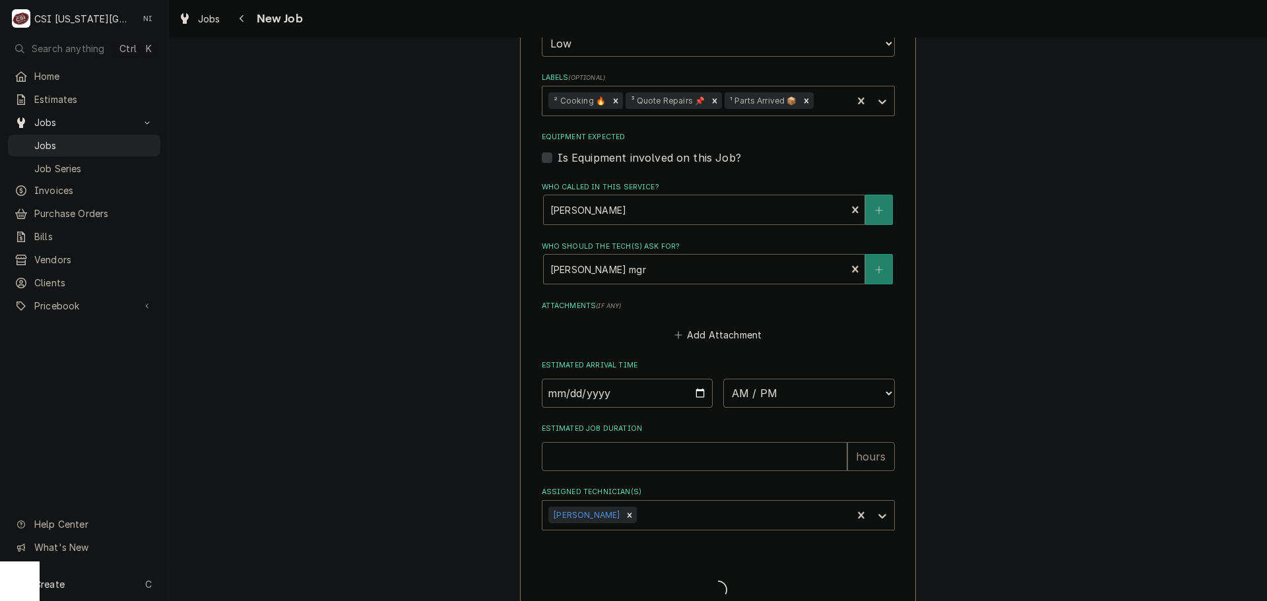
type textarea "x"
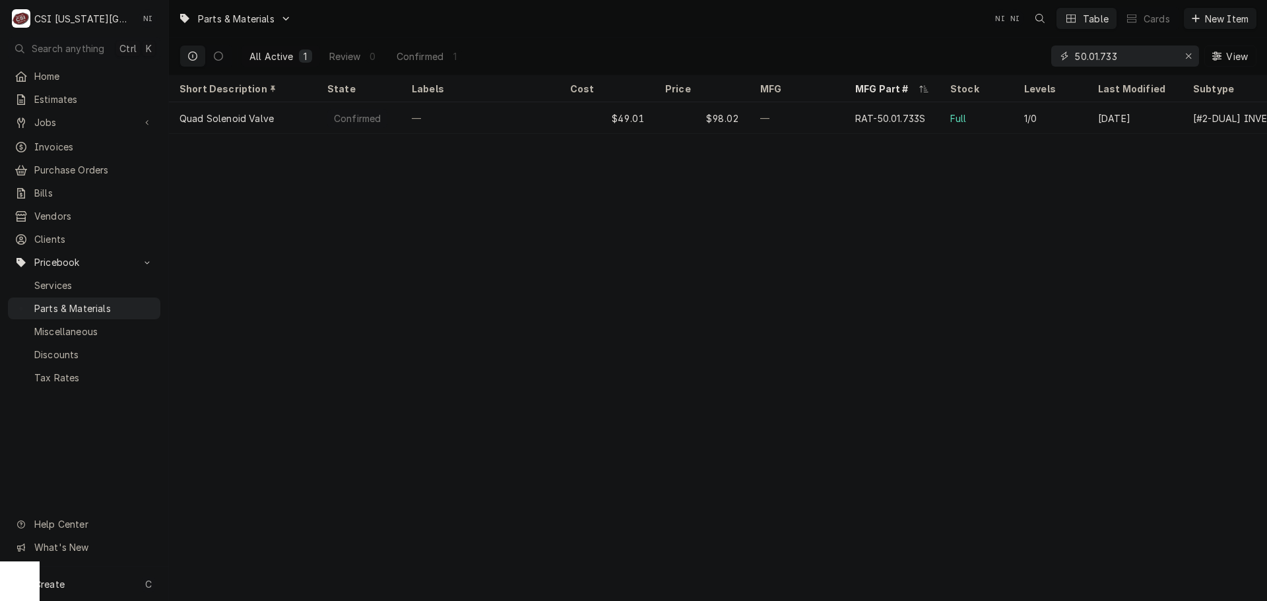
click at [1182, 55] on div "Erase input" at bounding box center [1188, 55] width 13 height 13
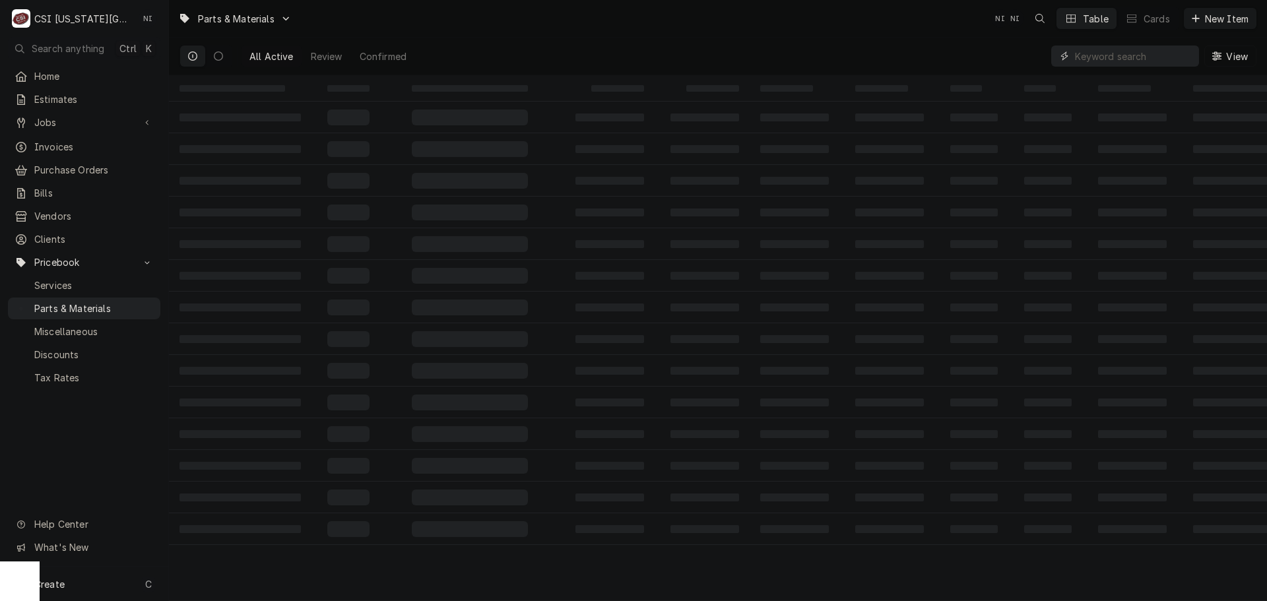
click at [1178, 53] on input "Dynamic Content Wrapper" at bounding box center [1133, 56] width 117 height 21
paste input "60068301"
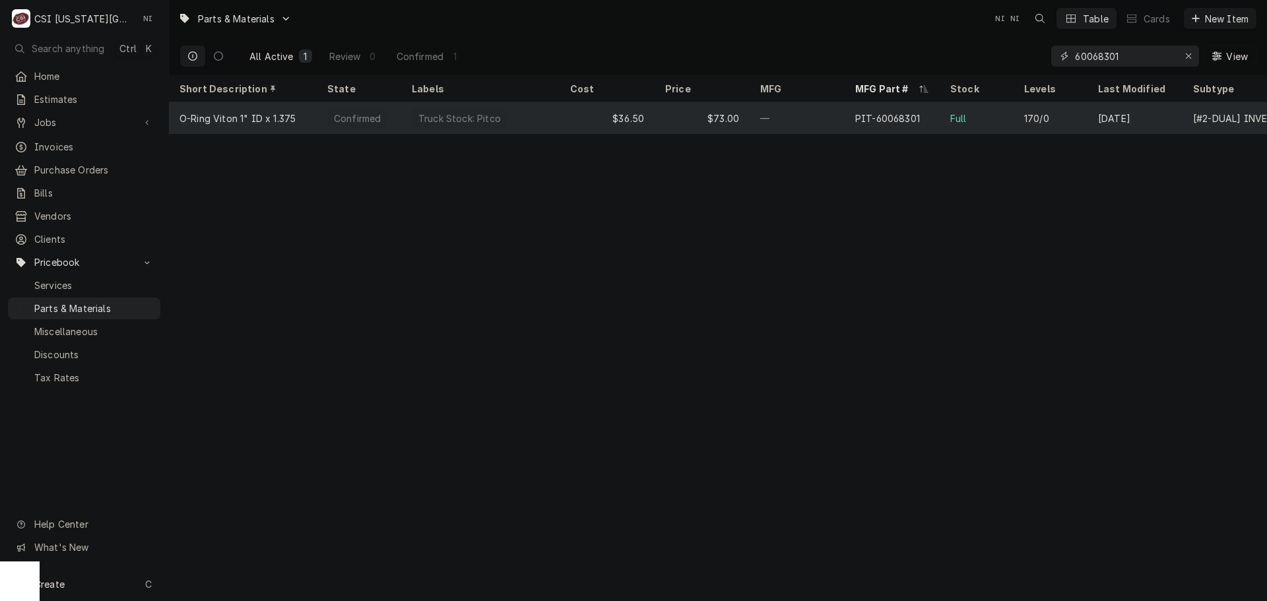
type input "60068301"
click at [846, 122] on div "PIT-60068301" at bounding box center [892, 118] width 95 height 32
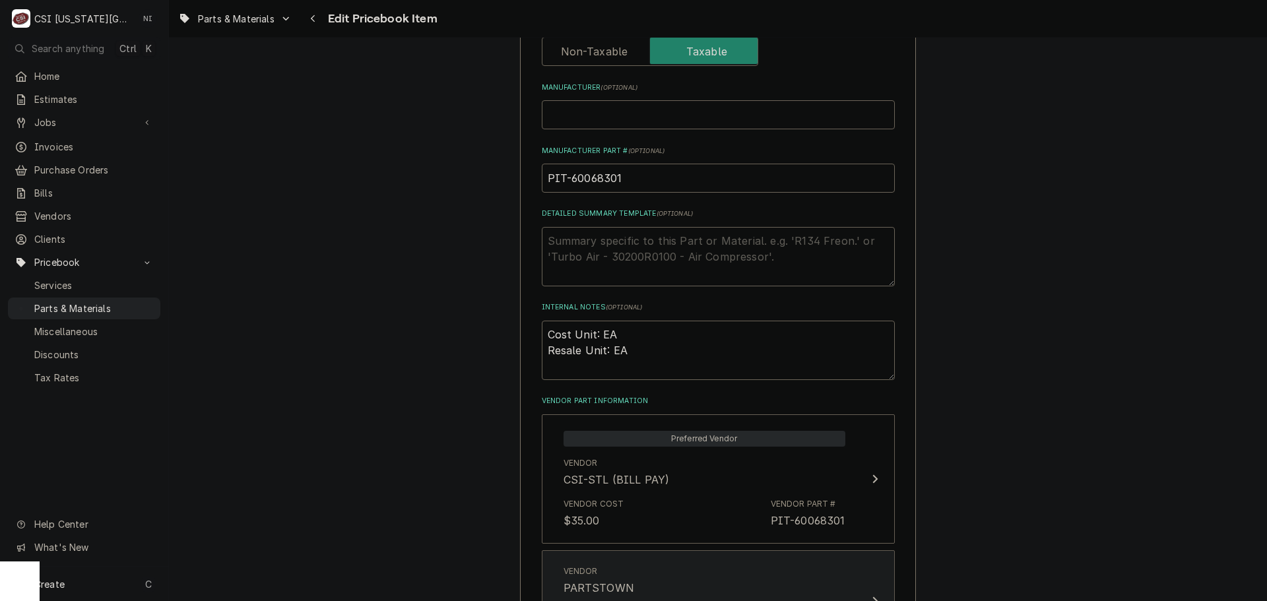
scroll to position [852, 0]
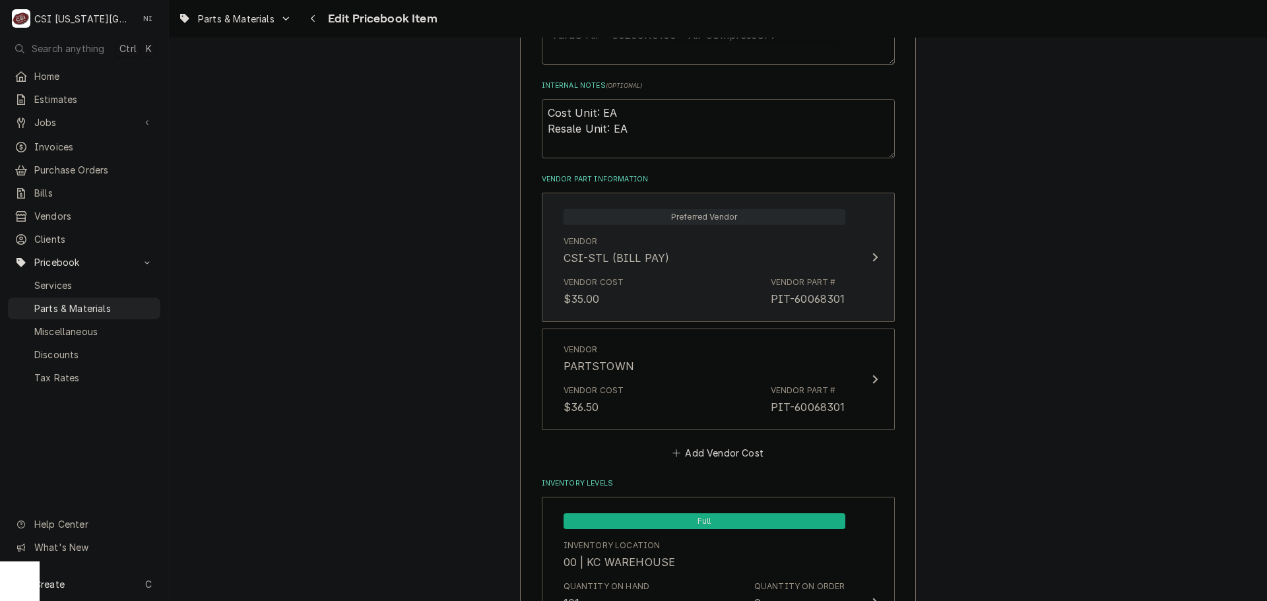
click at [647, 298] on div "Vendor Cost $35.00 Vendor Part # PIT-60068301" at bounding box center [704, 291] width 282 height 41
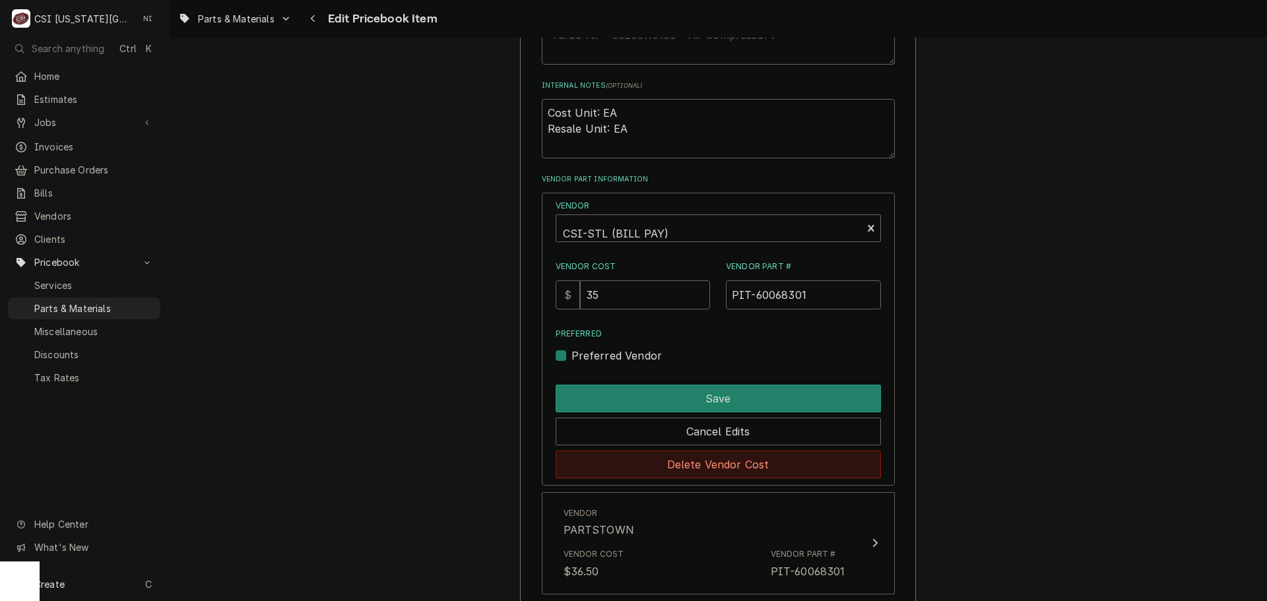
click at [695, 468] on button "Delete Vendor Cost" at bounding box center [718, 465] width 325 height 28
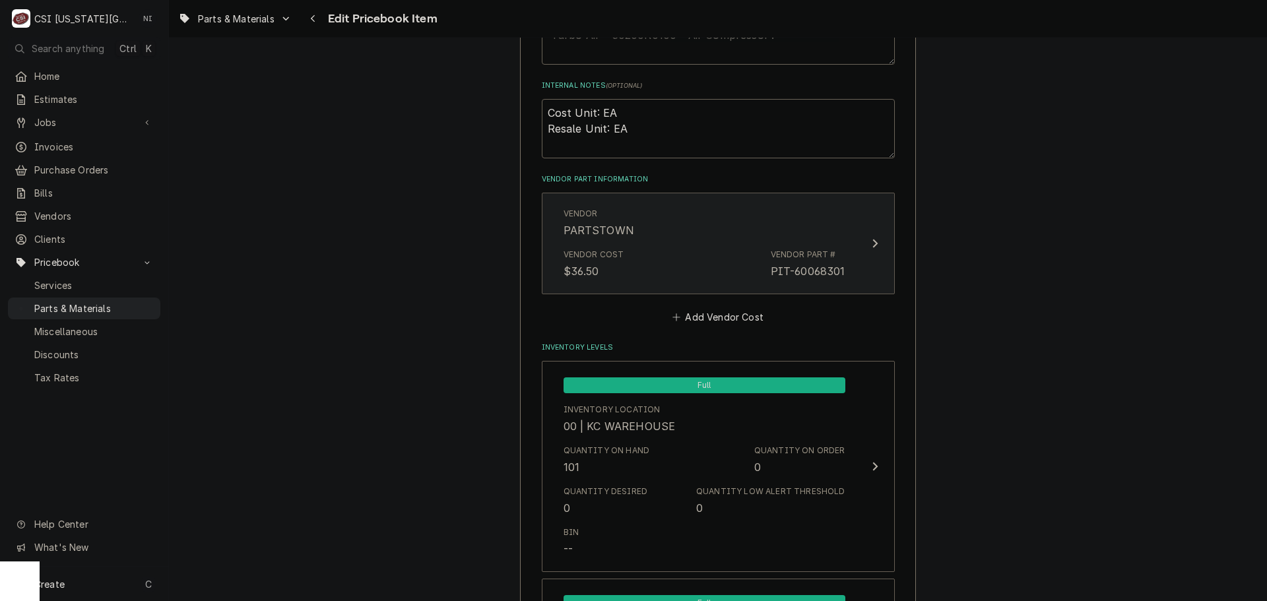
click at [652, 263] on div "Vendor Cost $36.50 Vendor Part # PIT-60068301" at bounding box center [704, 263] width 282 height 41
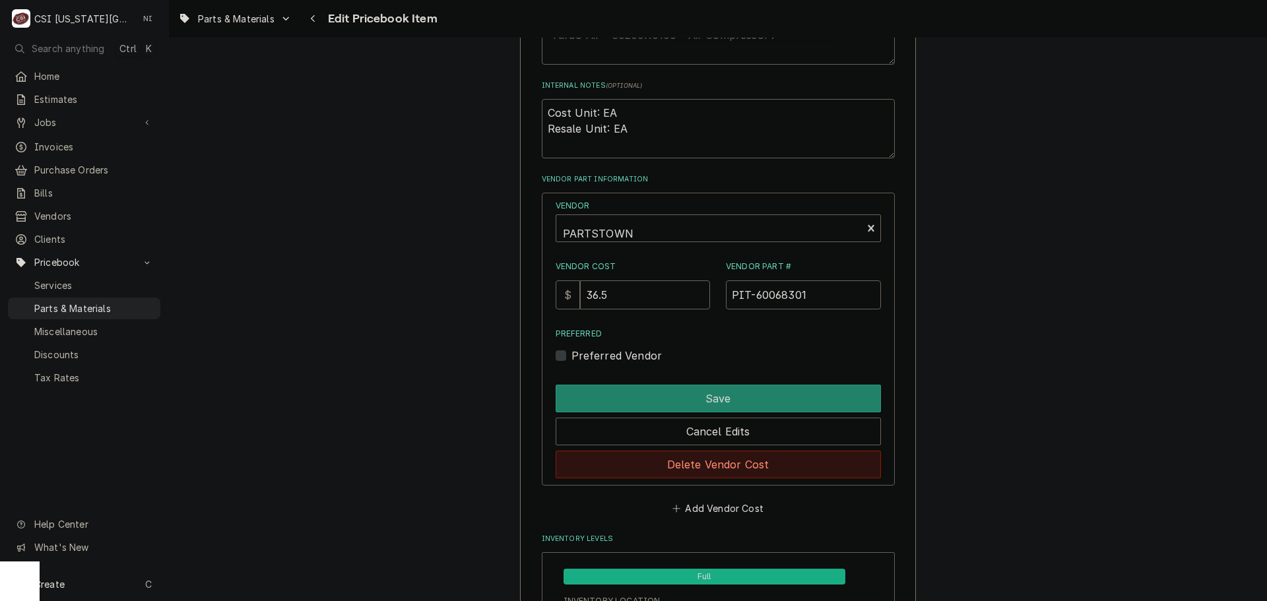
click at [676, 461] on button "Delete Vendor Cost" at bounding box center [718, 465] width 325 height 28
type textarea "x"
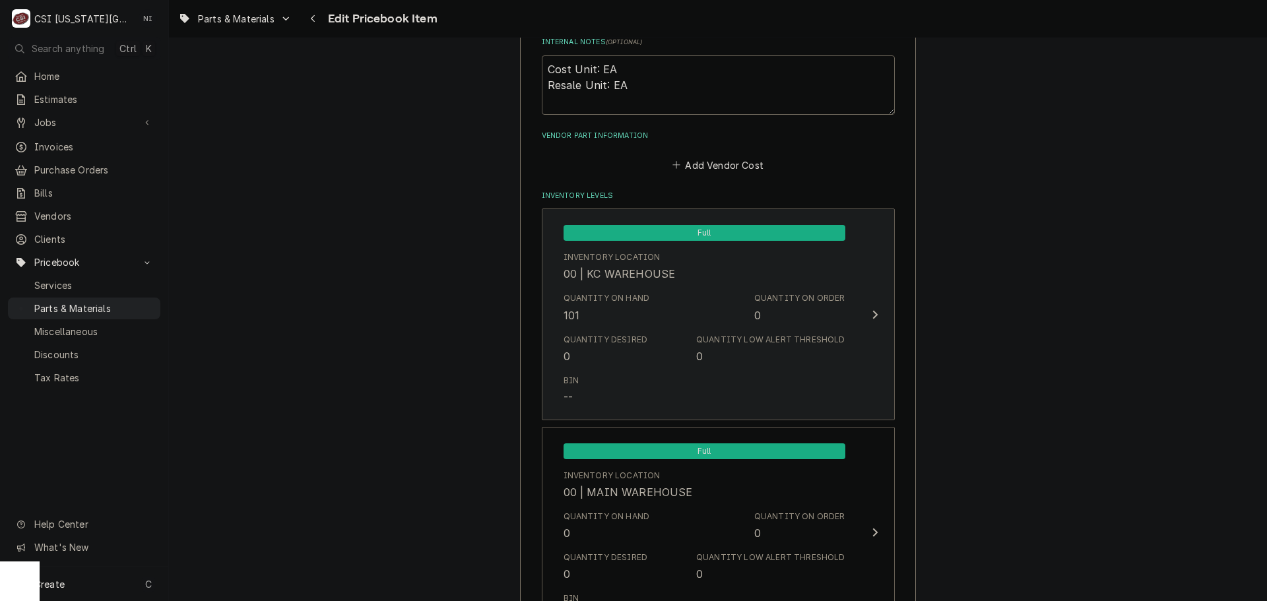
scroll to position [918, 0]
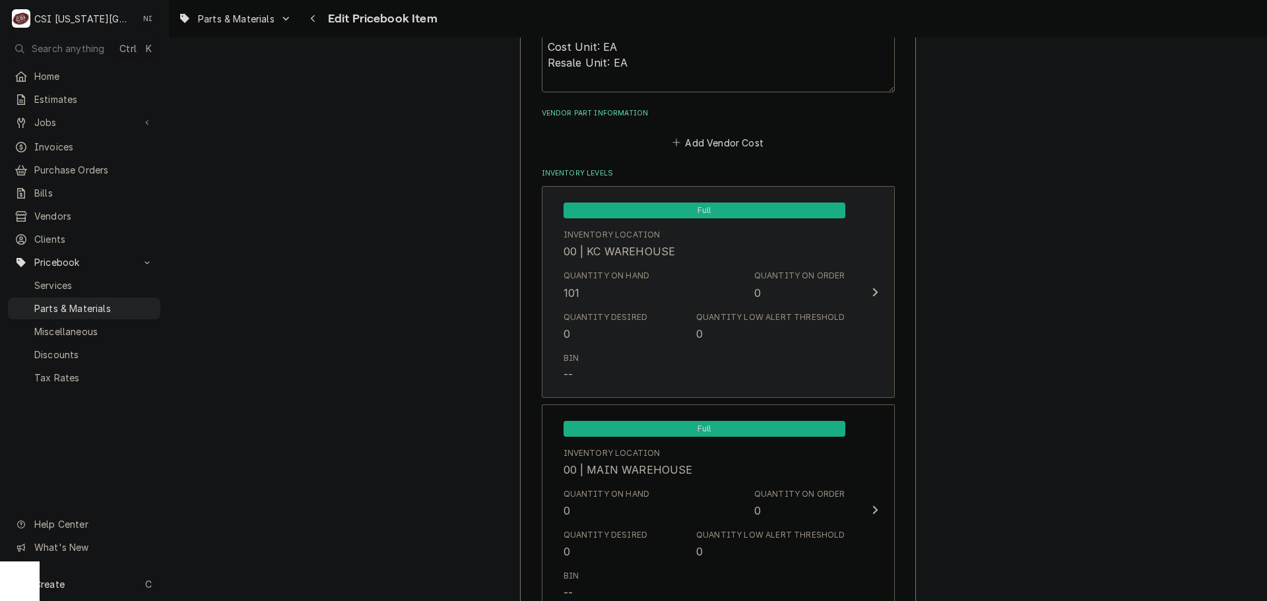
click at [653, 325] on div "Quantity Desired 0 Quantity Low Alert Threshold 0" at bounding box center [704, 326] width 282 height 41
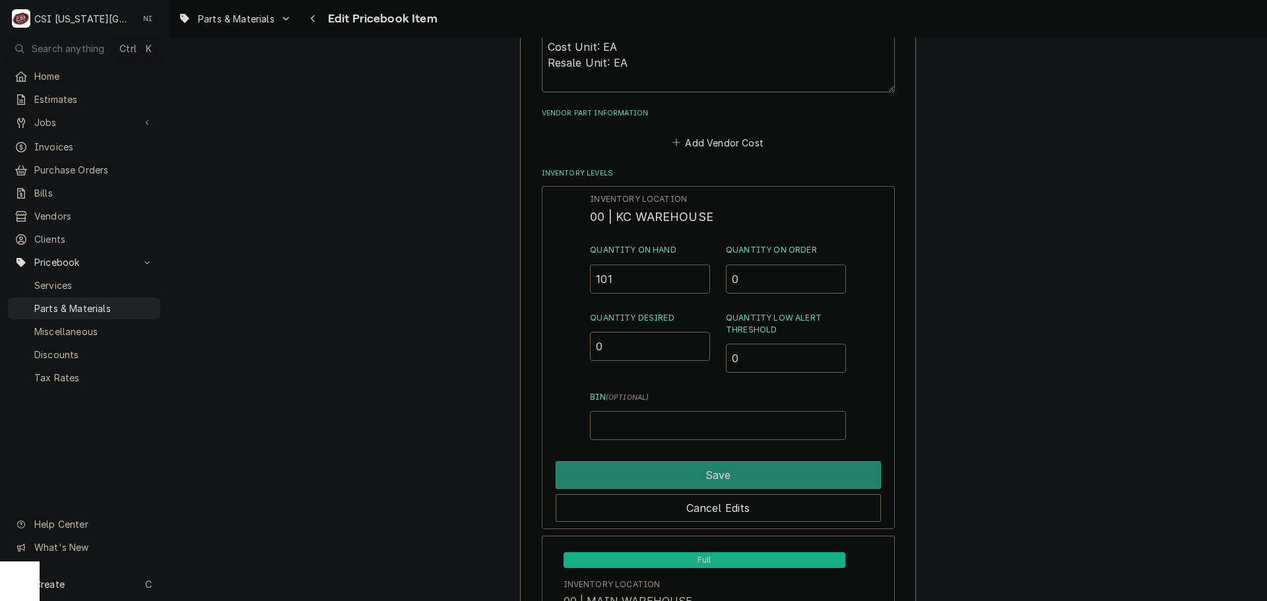
click at [589, 281] on div "Inventory Location 00 | KC WAREHOUSE Quantity on Hand 101 Quantity on Order 0 Q…" at bounding box center [718, 357] width 353 height 343
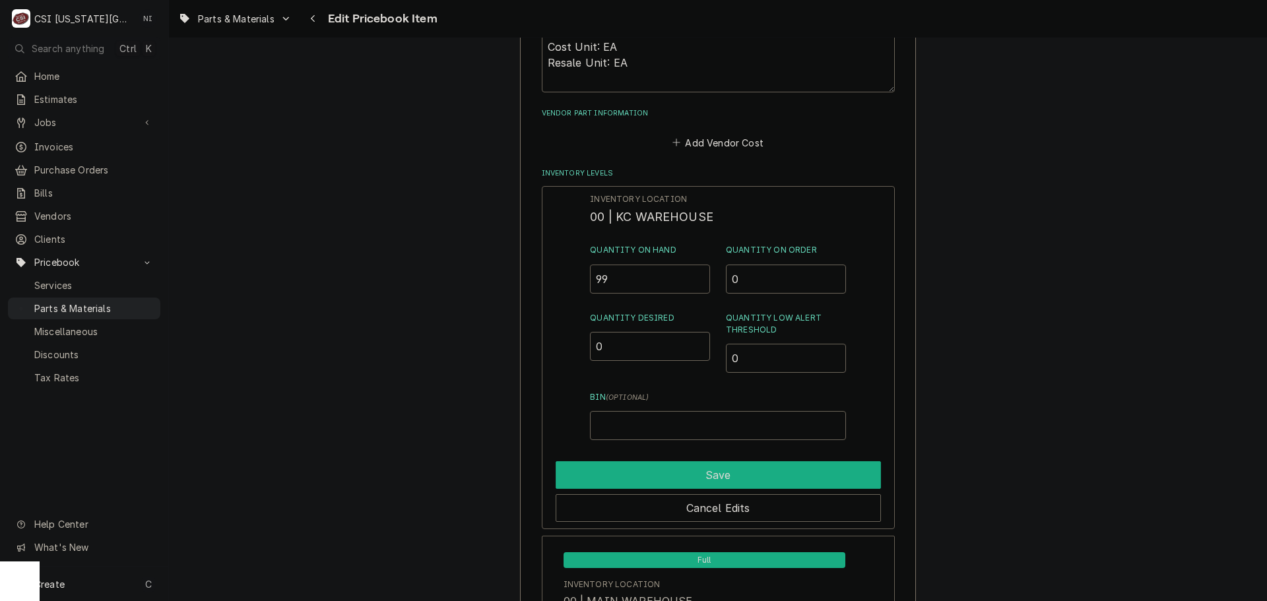
type input "99"
click at [716, 470] on button "Save" at bounding box center [718, 475] width 325 height 28
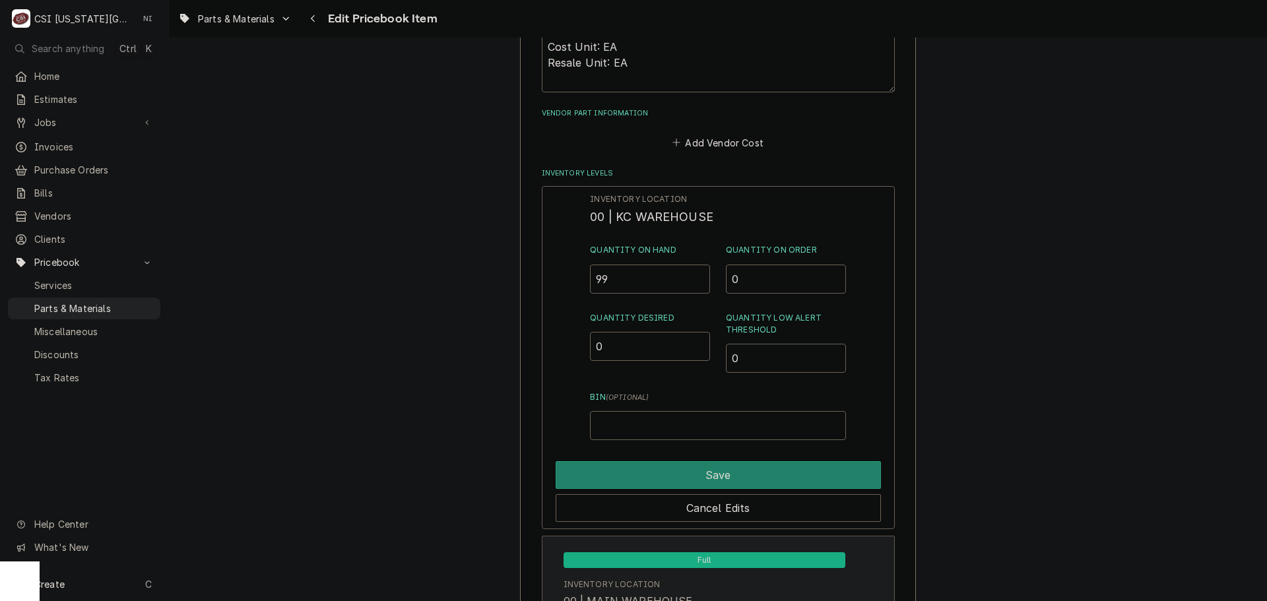
type textarea "x"
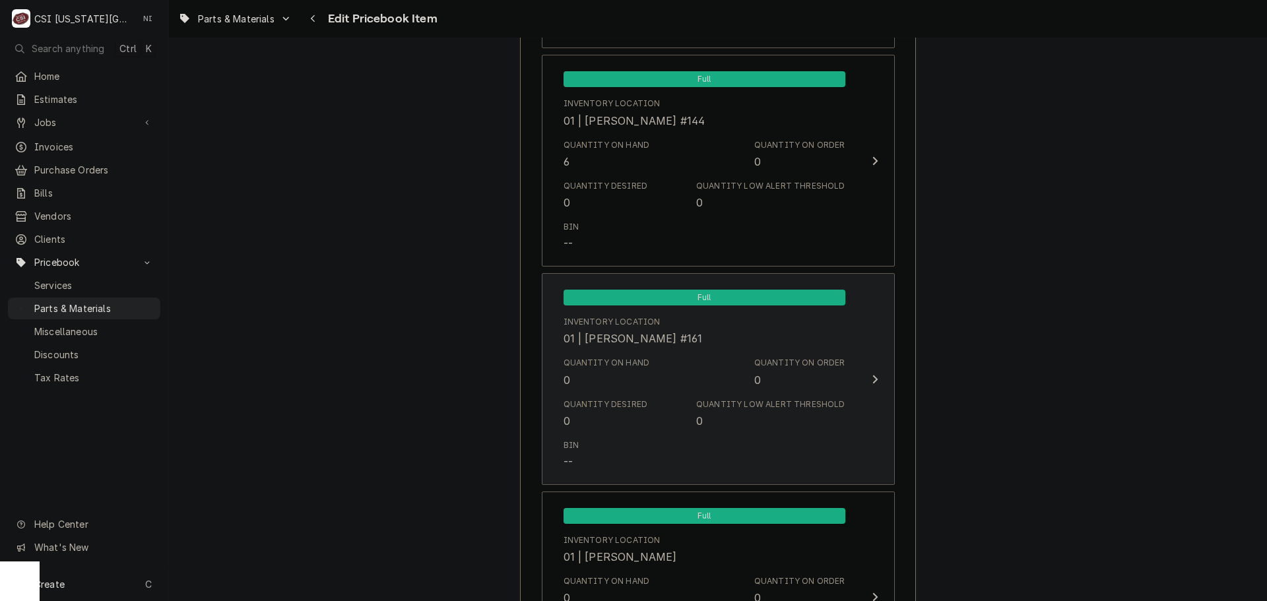
scroll to position [1710, 0]
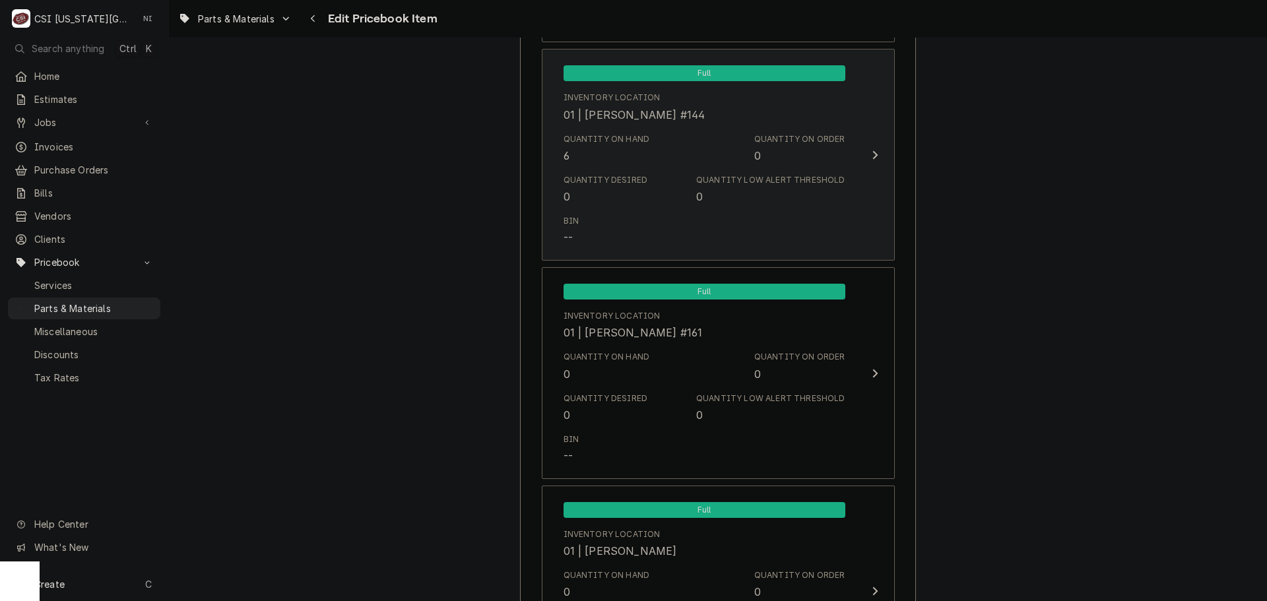
click at [661, 181] on div "Quantity Desired 0 Quantity Low Alert Threshold 0" at bounding box center [704, 189] width 282 height 41
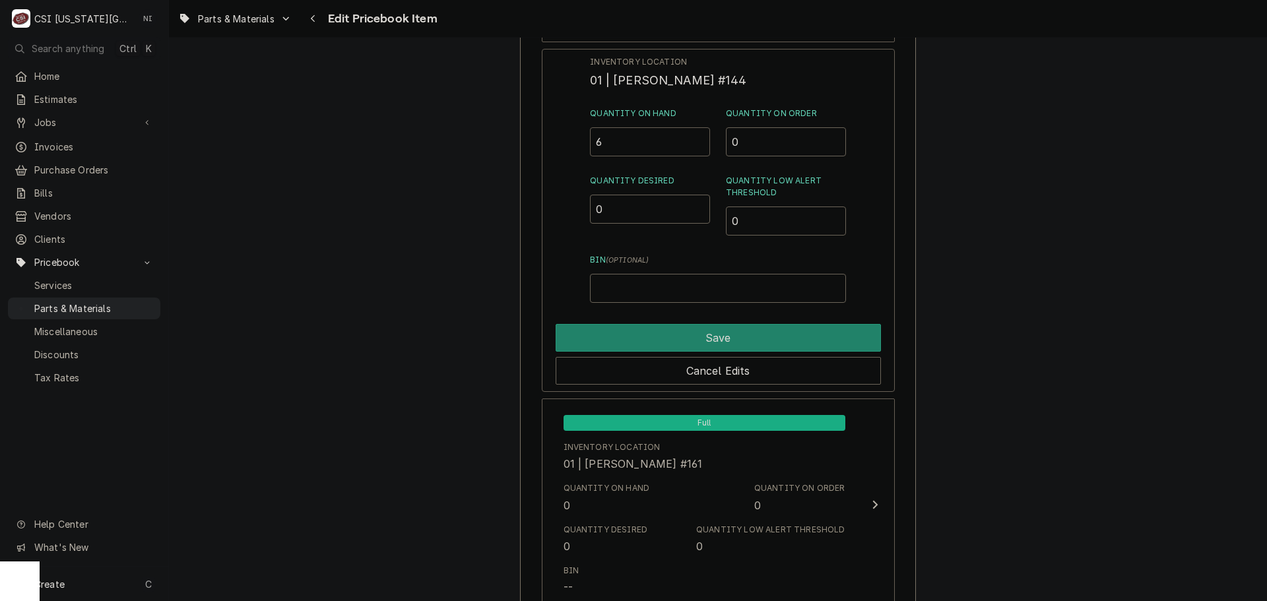
drag, startPoint x: 611, startPoint y: 140, endPoint x: 572, endPoint y: 142, distance: 39.0
click at [589, 142] on div "Inventory Location 01 | BRIAN GONZALEZ #144 Quantity on Hand 6 Quantity on Orde…" at bounding box center [718, 220] width 353 height 343
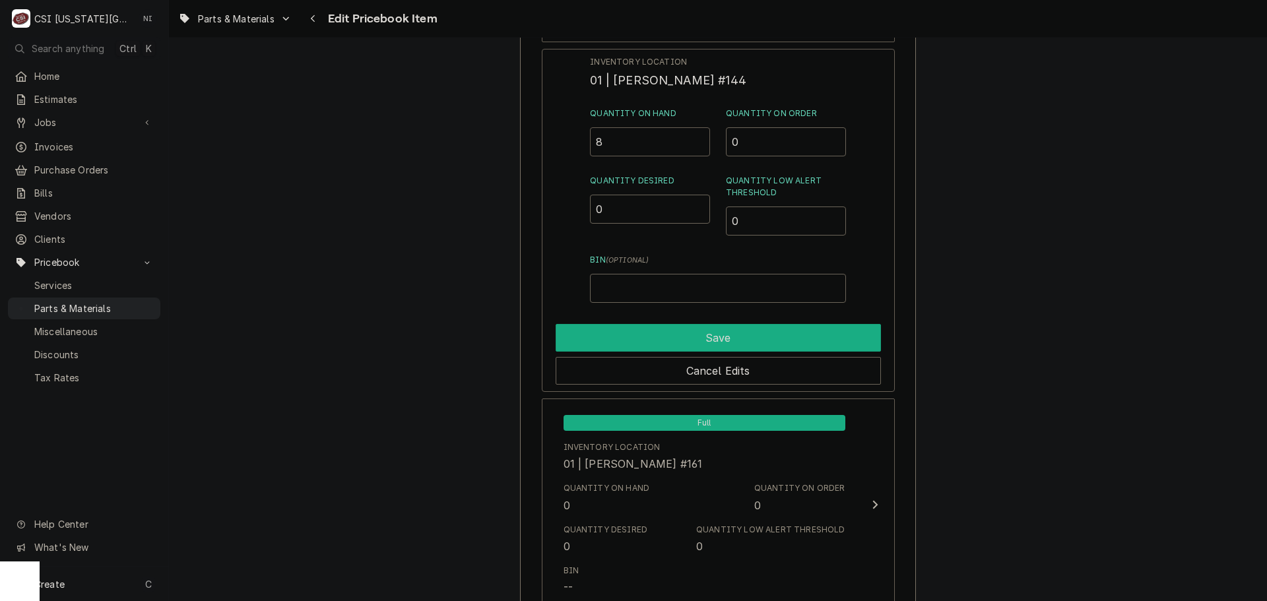
type input "8"
click at [728, 343] on button "Save" at bounding box center [718, 338] width 325 height 28
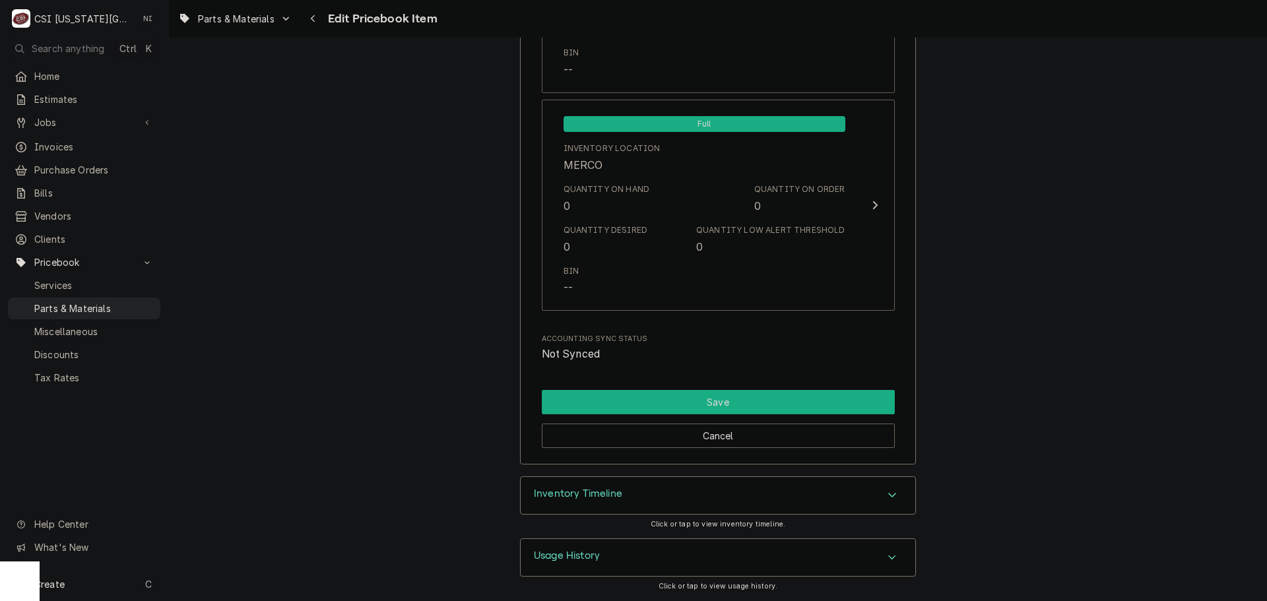
click at [724, 402] on button "Save" at bounding box center [718, 402] width 353 height 24
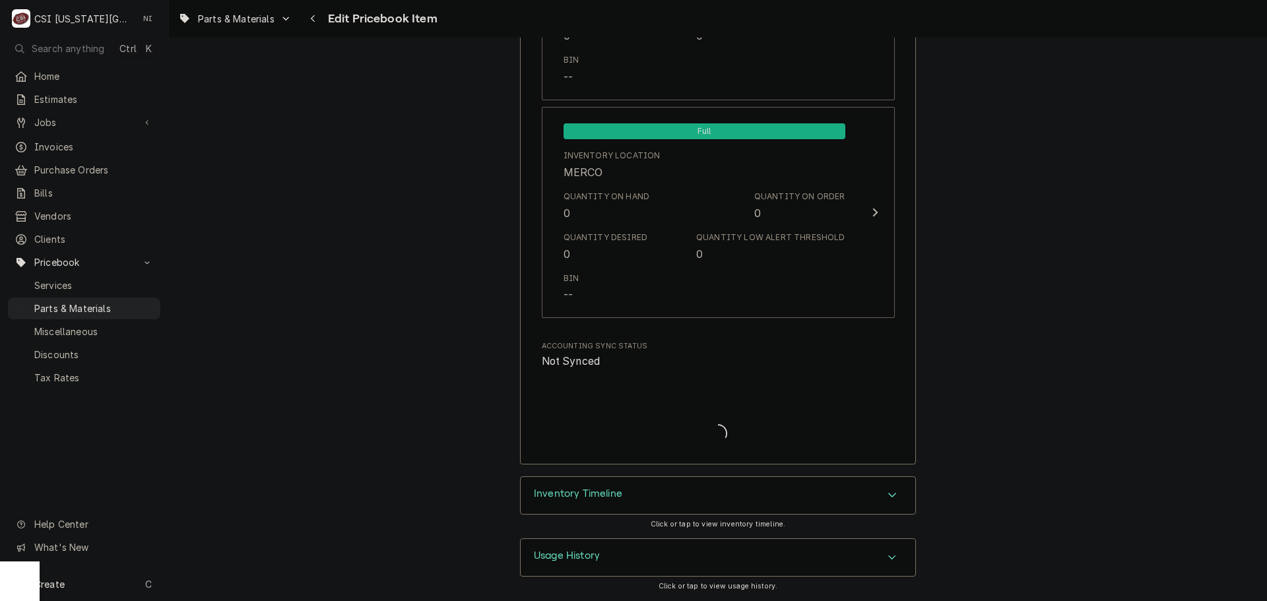
scroll to position [12783, 0]
type textarea "x"
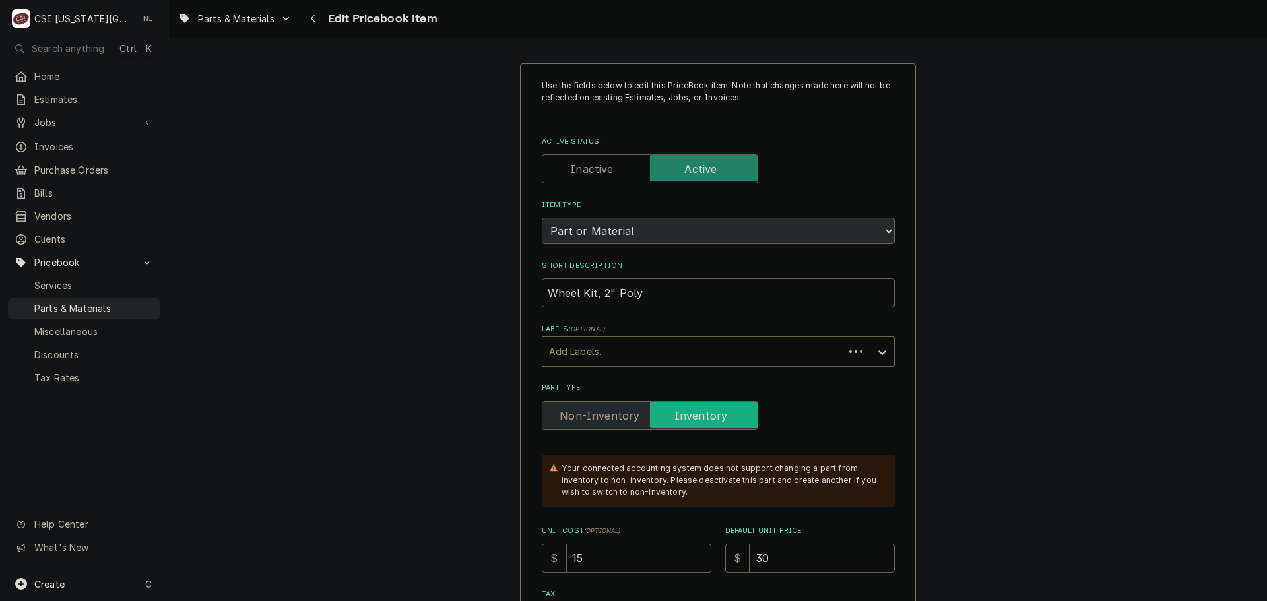
type textarea "x"
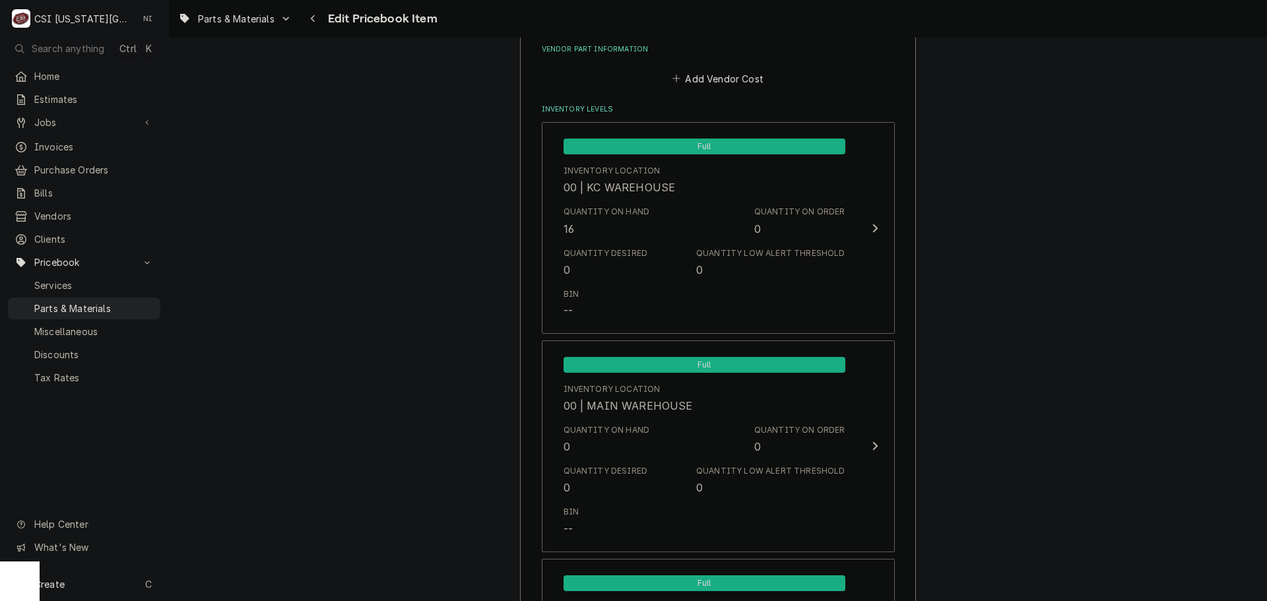
scroll to position [990, 0]
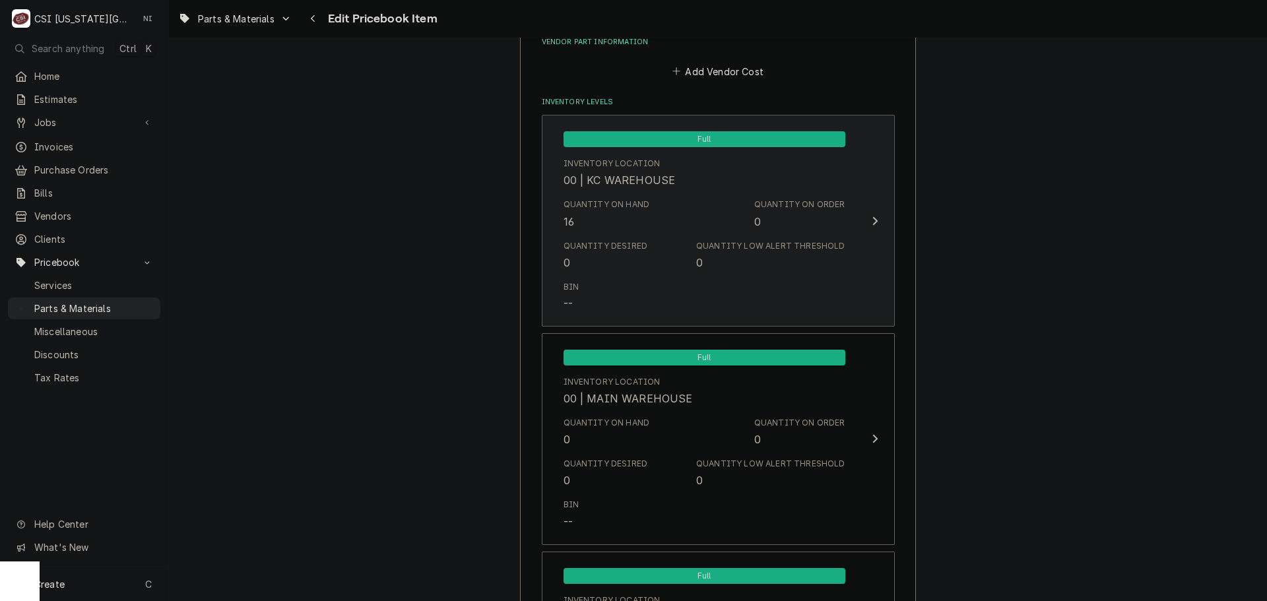
click at [639, 244] on div "Quantity Desired 0 Quantity Low Alert Threshold 0" at bounding box center [704, 255] width 282 height 41
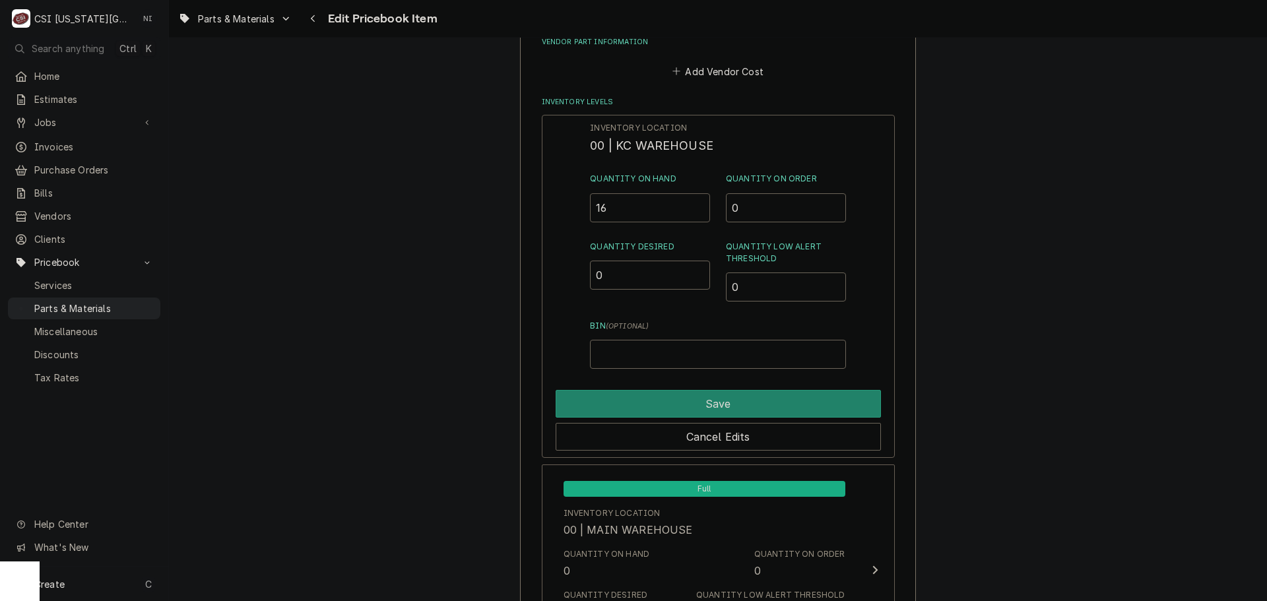
drag, startPoint x: 599, startPoint y: 210, endPoint x: 548, endPoint y: 210, distance: 50.8
click at [548, 210] on div "Inventory Location 00 | KC WAREHOUSE Quantity on Hand 16 Quantity on Order 0 Qu…" at bounding box center [718, 286] width 353 height 343
type input "14"
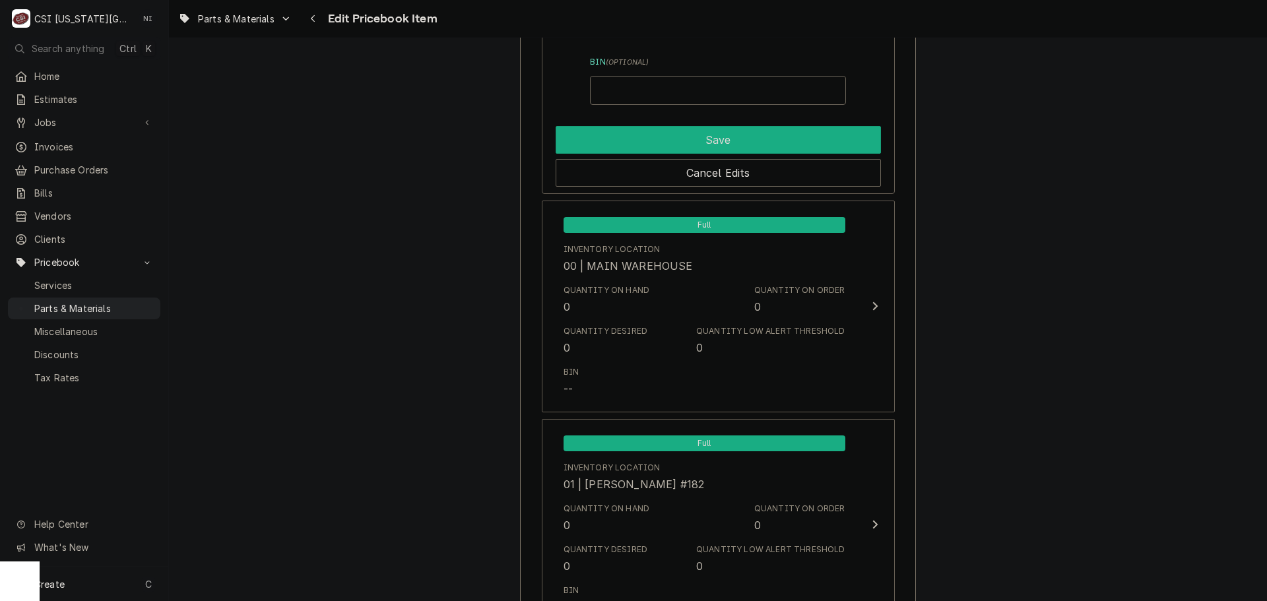
click at [604, 132] on button "Save" at bounding box center [718, 140] width 325 height 28
type textarea "x"
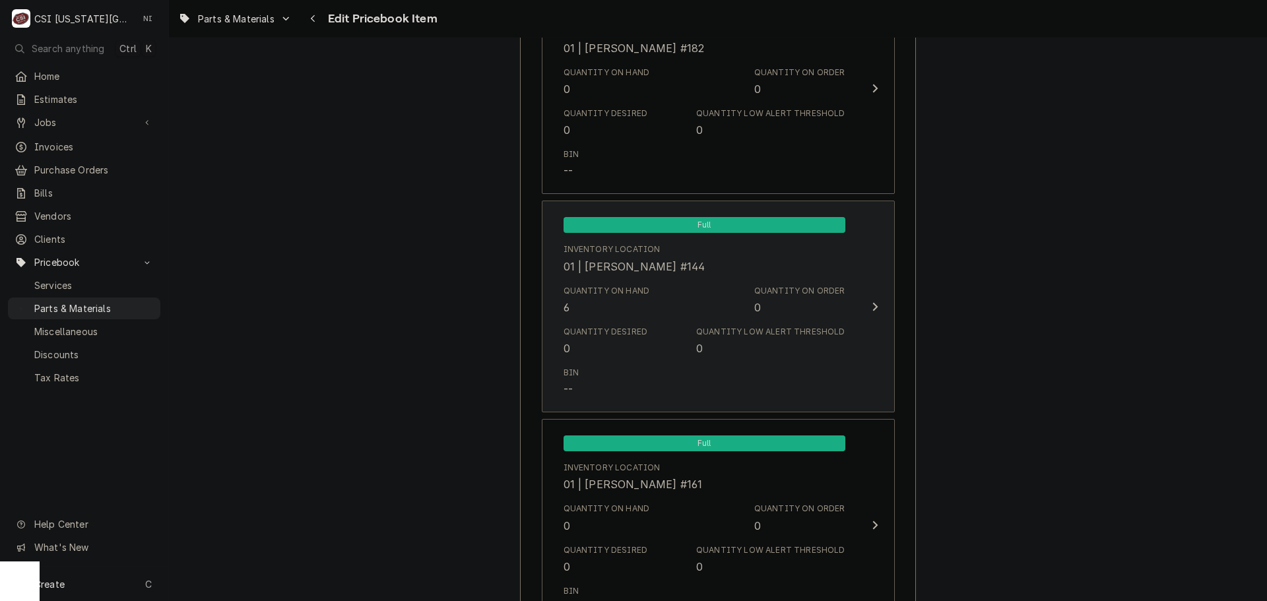
scroll to position [1584, 0]
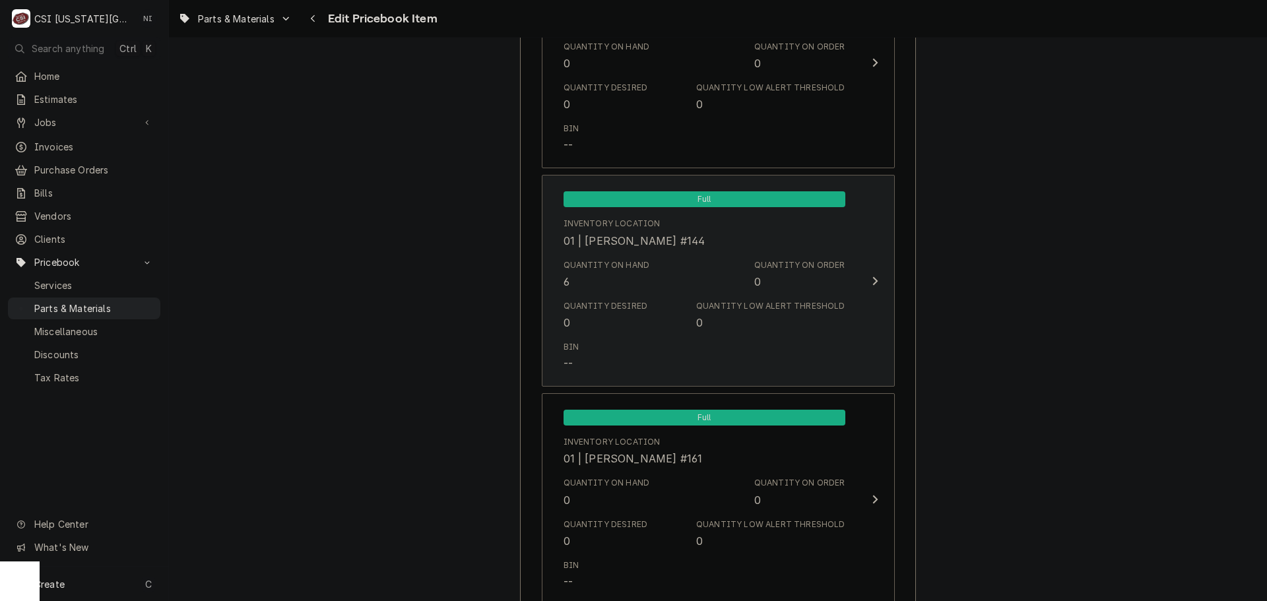
click at [651, 301] on div "Quantity Desired 0 Quantity Low Alert Threshold 0" at bounding box center [704, 315] width 282 height 41
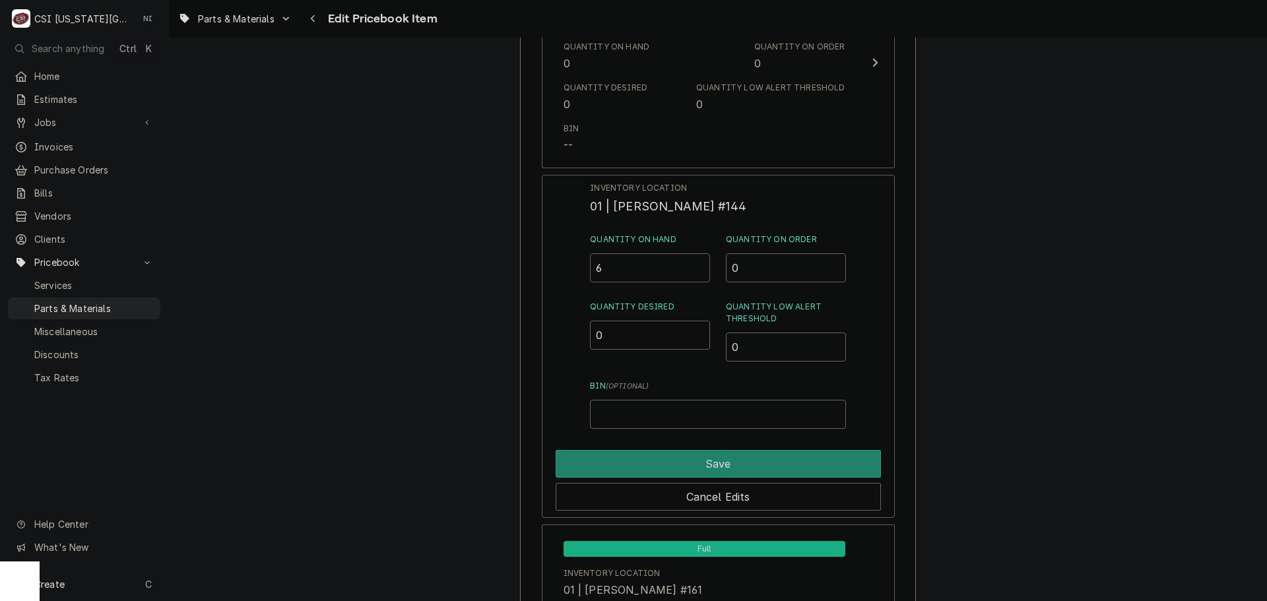
drag, startPoint x: 602, startPoint y: 269, endPoint x: 587, endPoint y: 271, distance: 16.0
click at [589, 271] on div "Inventory Location 01 | BRIAN GONZALEZ #144 Quantity on Hand 6 Quantity on Orde…" at bounding box center [718, 346] width 353 height 343
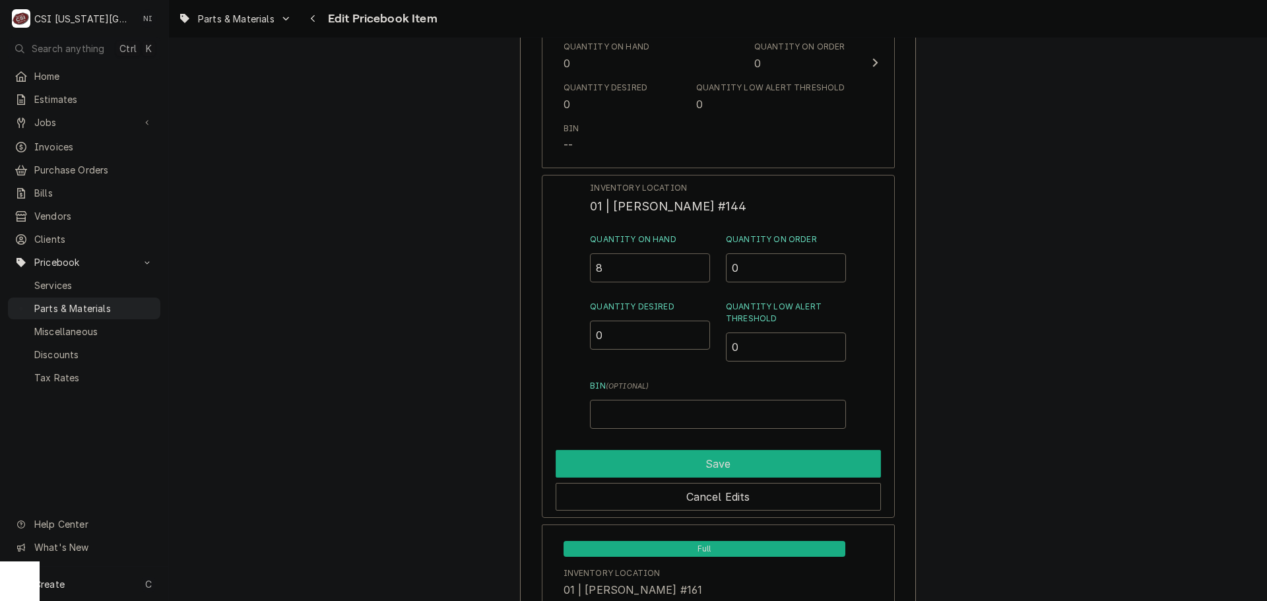
type input "8"
click at [683, 460] on button "Save" at bounding box center [718, 464] width 325 height 28
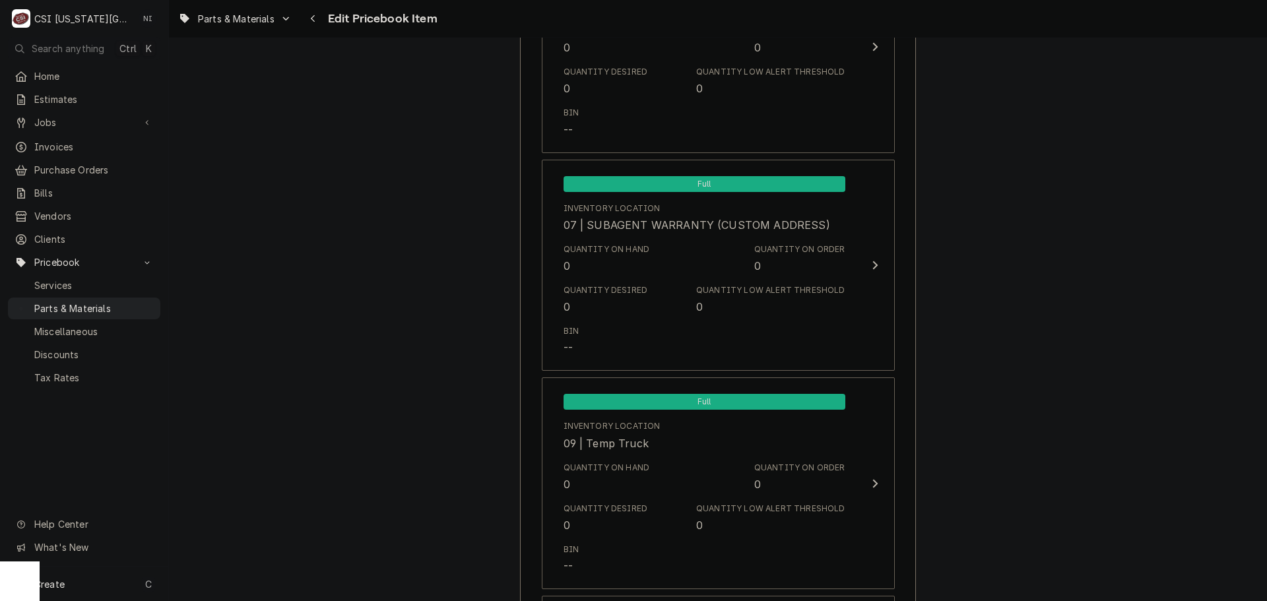
scroll to position [12790, 0]
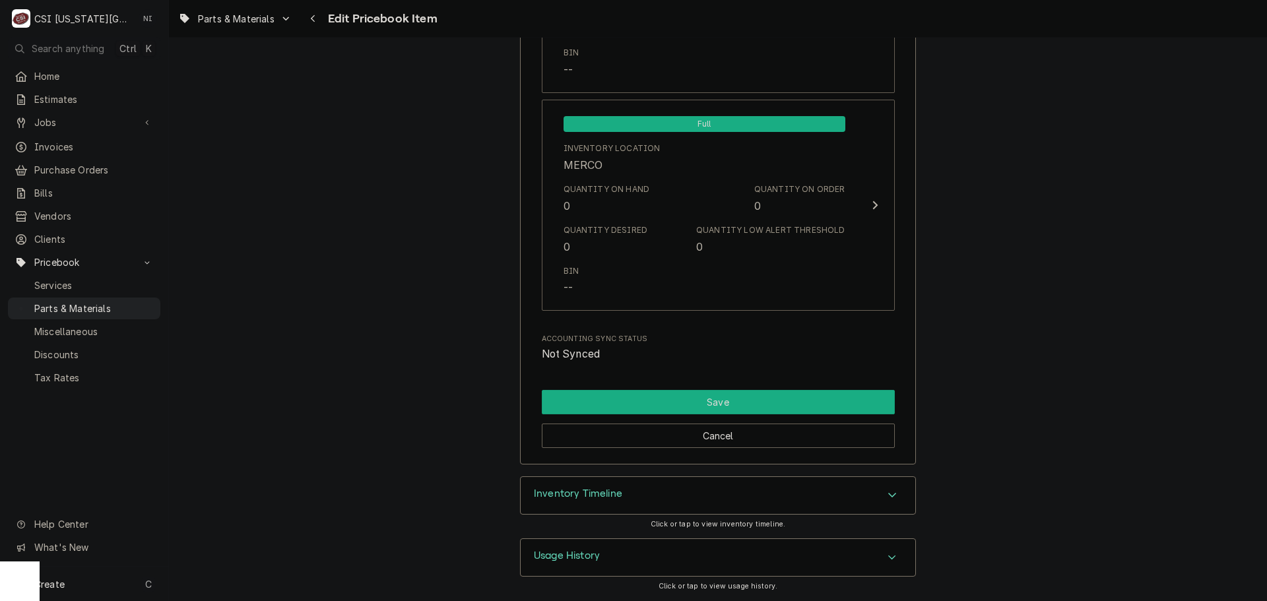
click at [808, 397] on button "Save" at bounding box center [718, 402] width 353 height 24
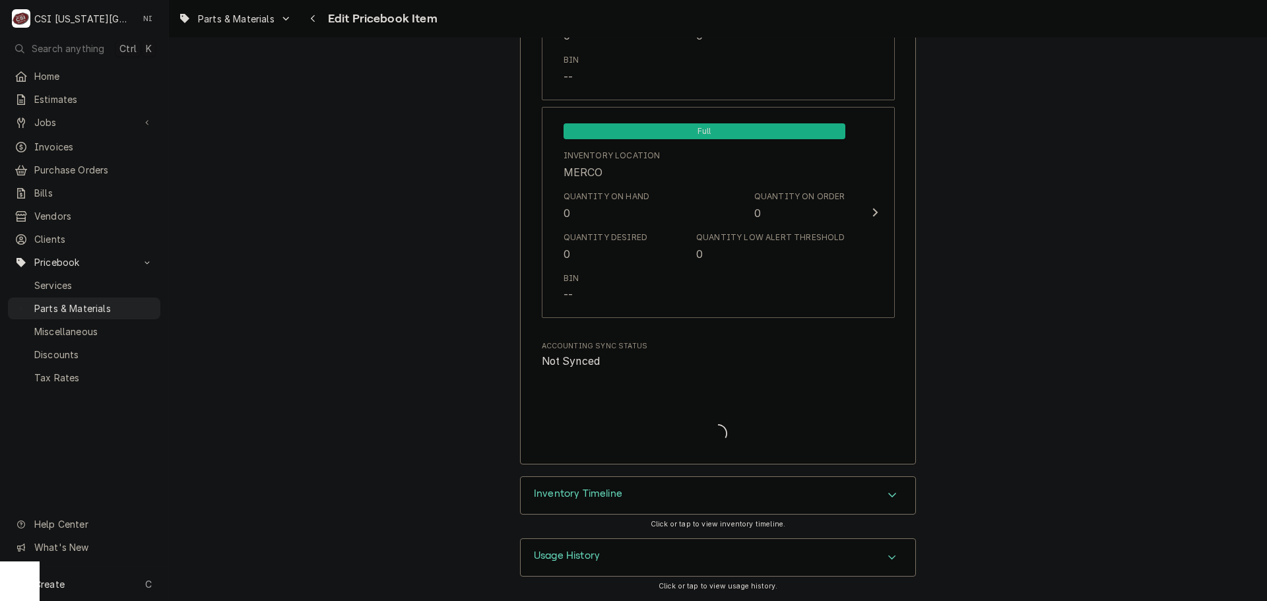
scroll to position [12783, 0]
type textarea "x"
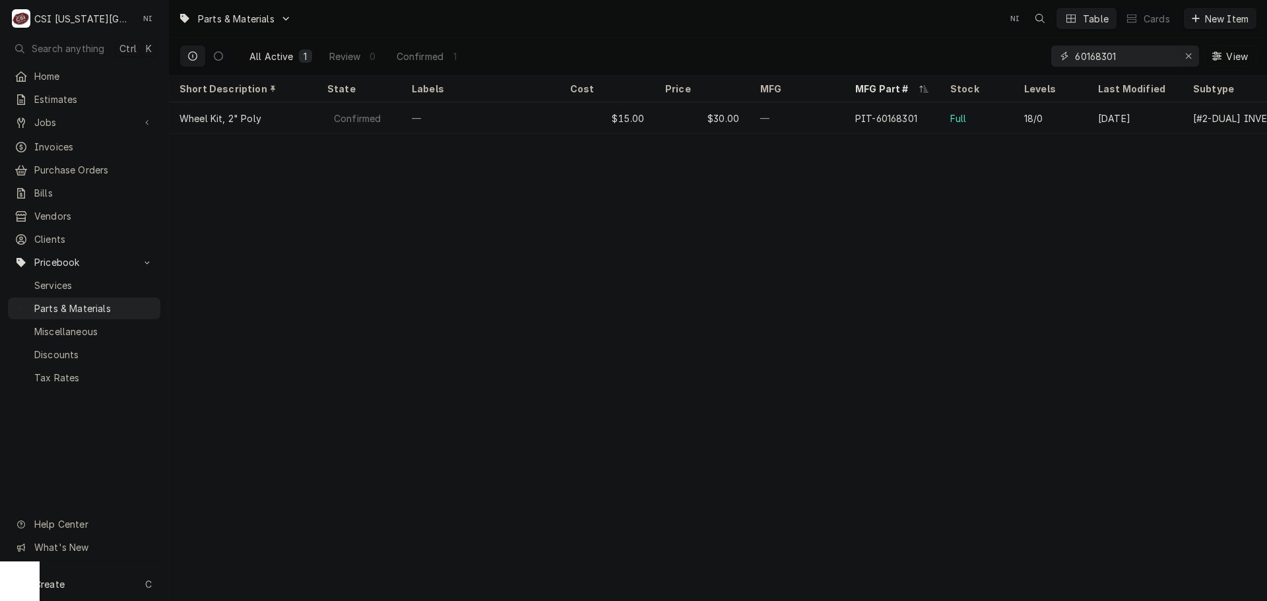
click at [1185, 53] on icon "Erase input" at bounding box center [1188, 55] width 7 height 9
paste input "04221.0000"
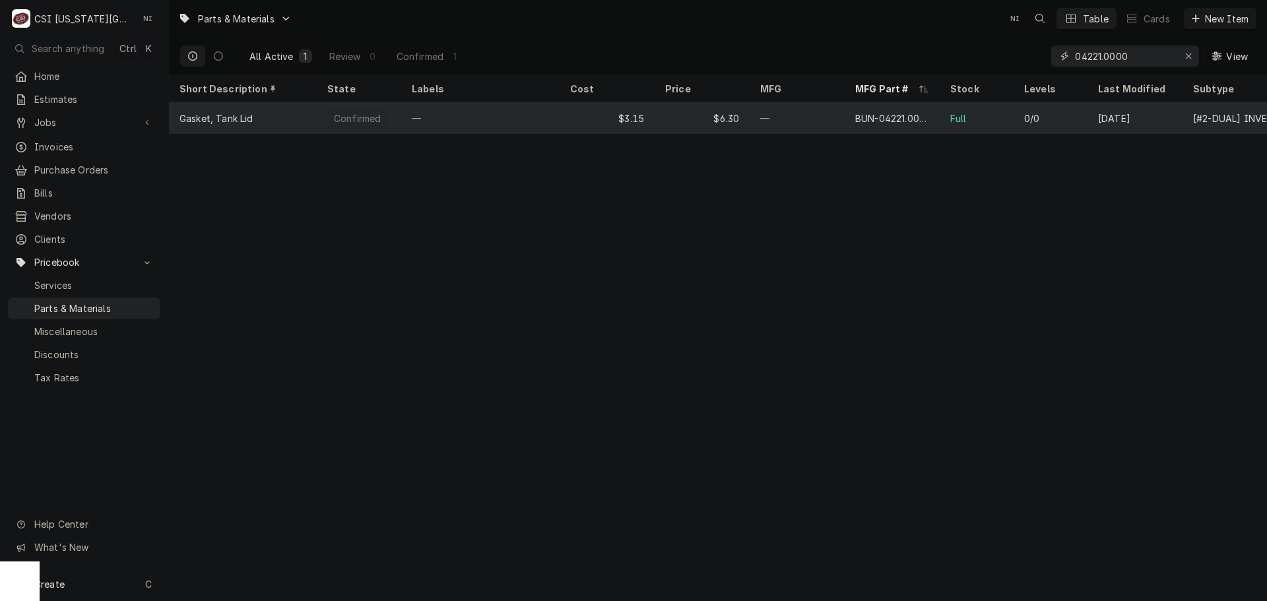
type input "04221.0000"
click at [831, 121] on div "—" at bounding box center [797, 118] width 95 height 32
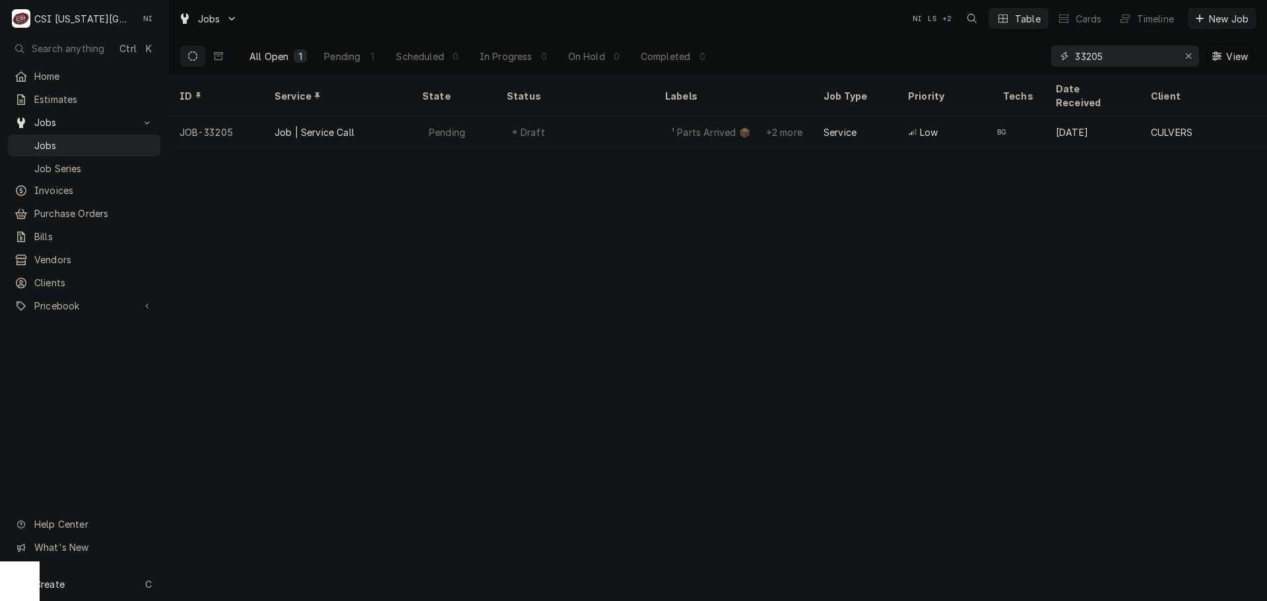
click at [1187, 52] on icon "Erase input" at bounding box center [1188, 55] width 7 height 9
click at [1182, 52] on input "Dynamic Content Wrapper" at bounding box center [1137, 56] width 124 height 21
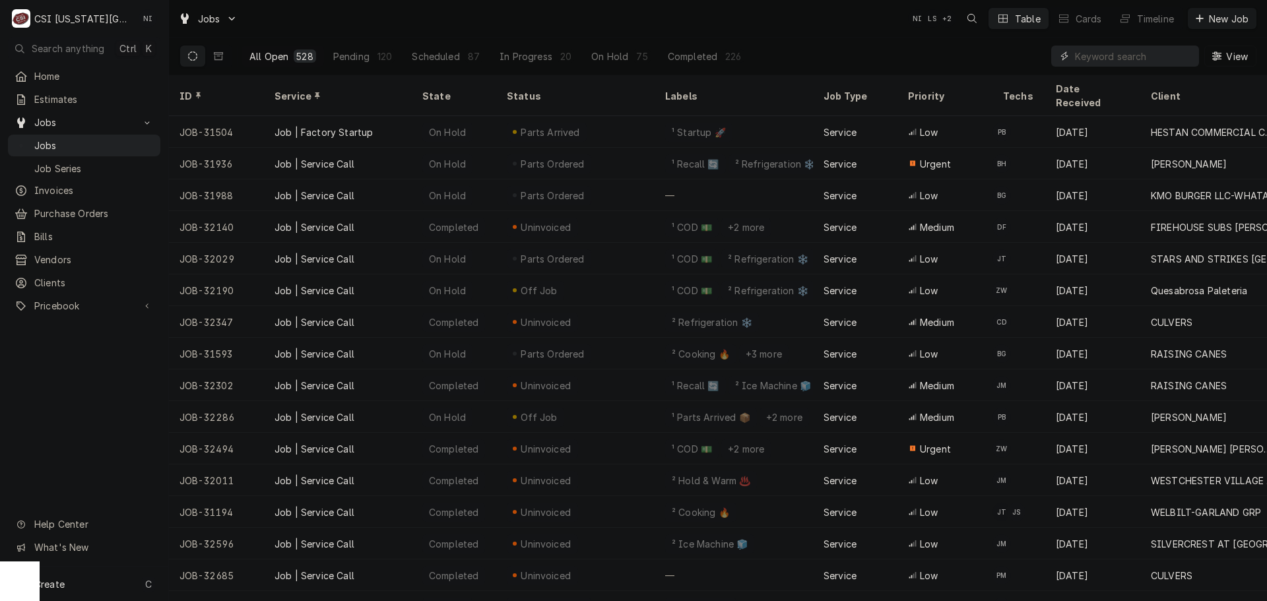
click at [1102, 61] on input "Dynamic Content Wrapper" at bounding box center [1133, 56] width 117 height 21
paste input "33172"
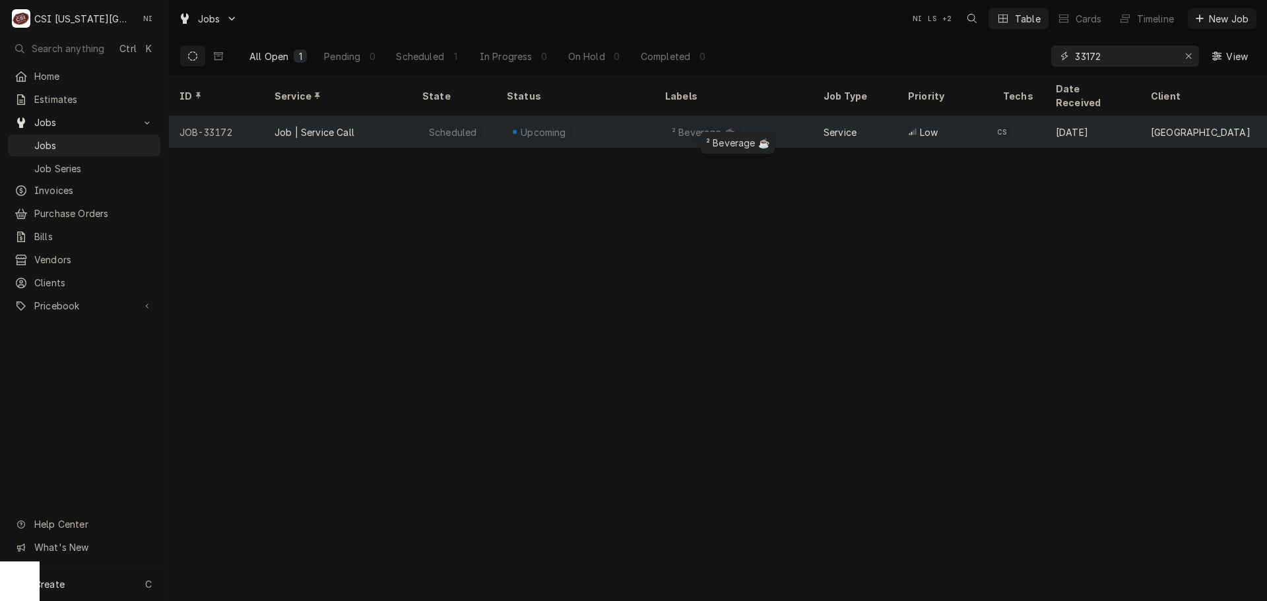
type input "33172"
click at [806, 116] on div "² Beverage ☕️" at bounding box center [734, 132] width 158 height 32
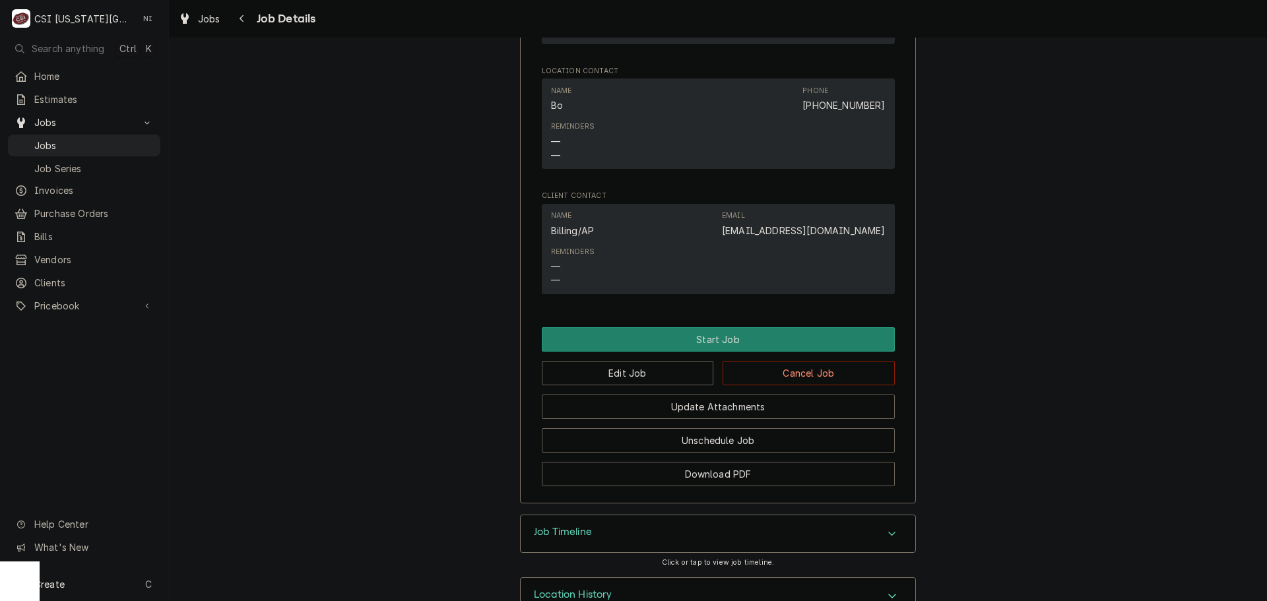
scroll to position [1379, 0]
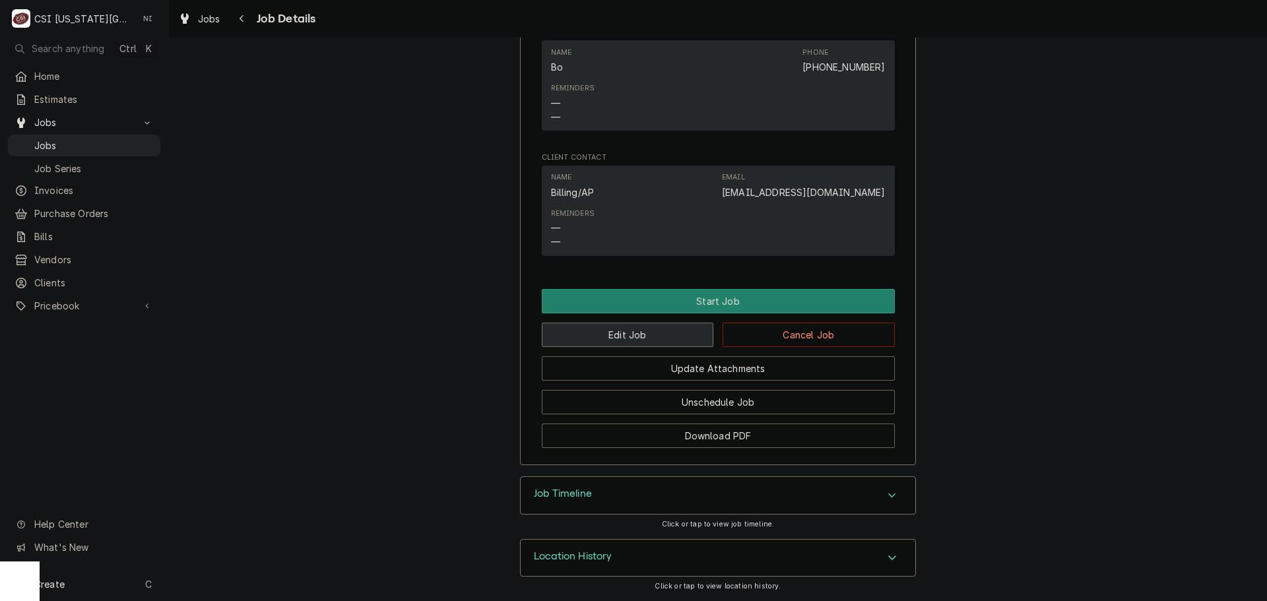
click at [668, 334] on button "Edit Job" at bounding box center [628, 335] width 172 height 24
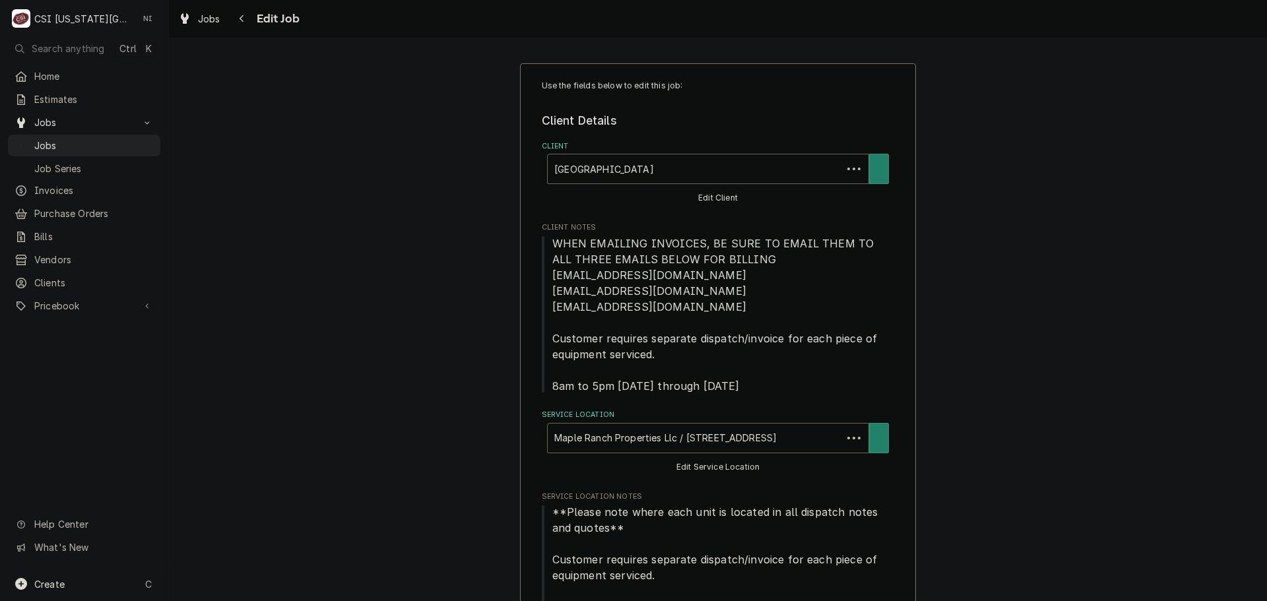
type textarea "x"
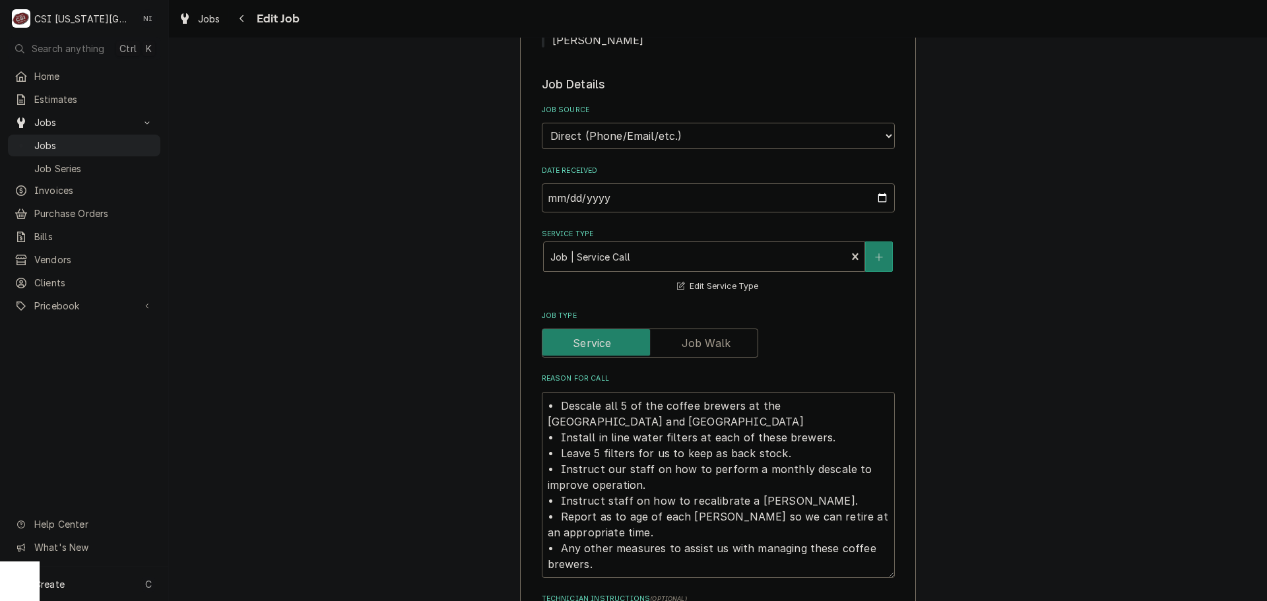
scroll to position [792, 0]
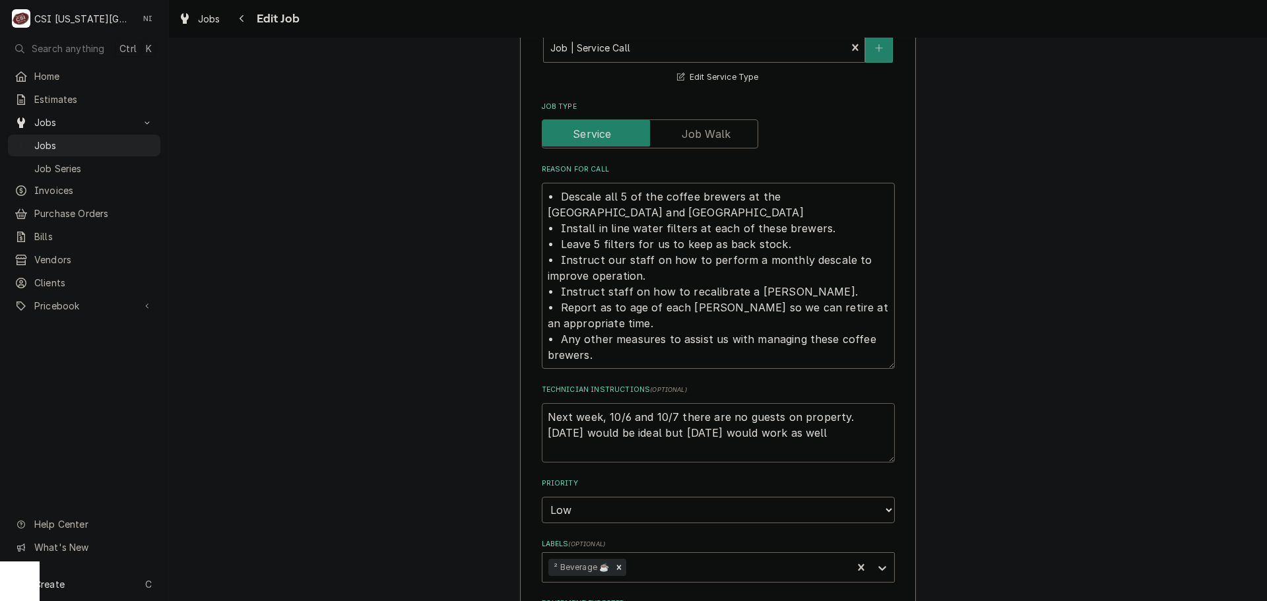
click at [544, 403] on textarea "Next week, 10/6 and 10/7 there are no guests on property. [DATE] would be ideal…" at bounding box center [718, 432] width 353 height 59
type textarea "Next week, 10/6 and 10/7 there are no guests on property. [DATE] would be ideal…"
type textarea "x"
type textarea "Next week, 10/6 and 10/7 there are no guests on property. [DATE] would be ideal…"
type textarea "x"
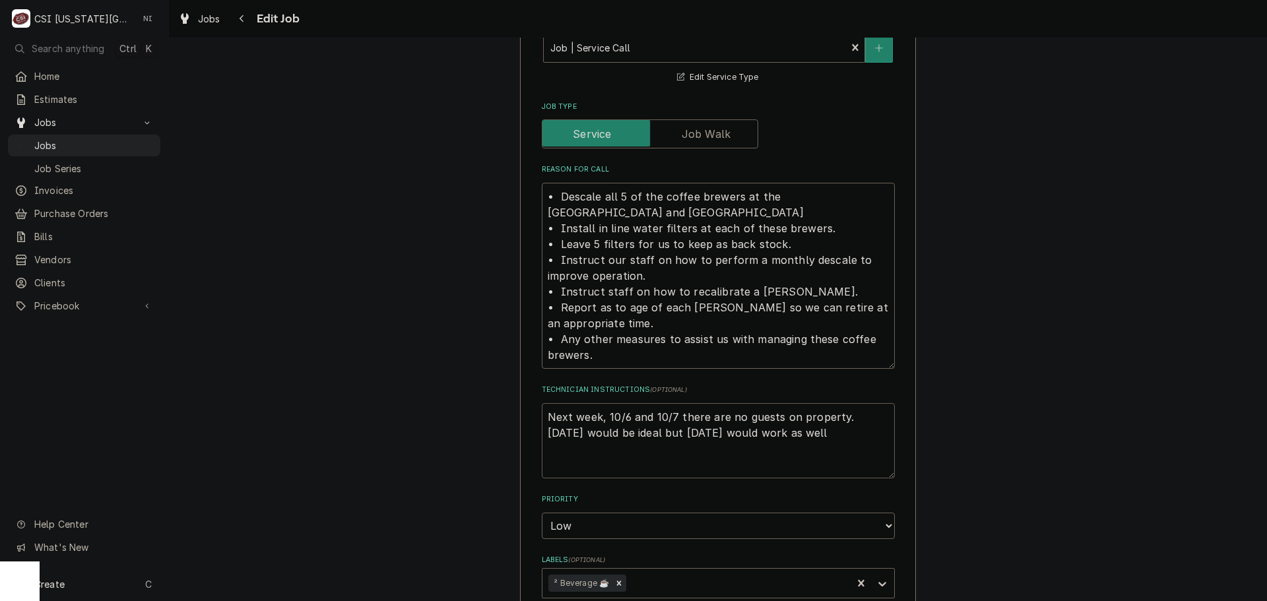
type textarea "P Next week, 10/6 and 10/7 there are no guests on property. [DATE] would be ide…"
type textarea "x"
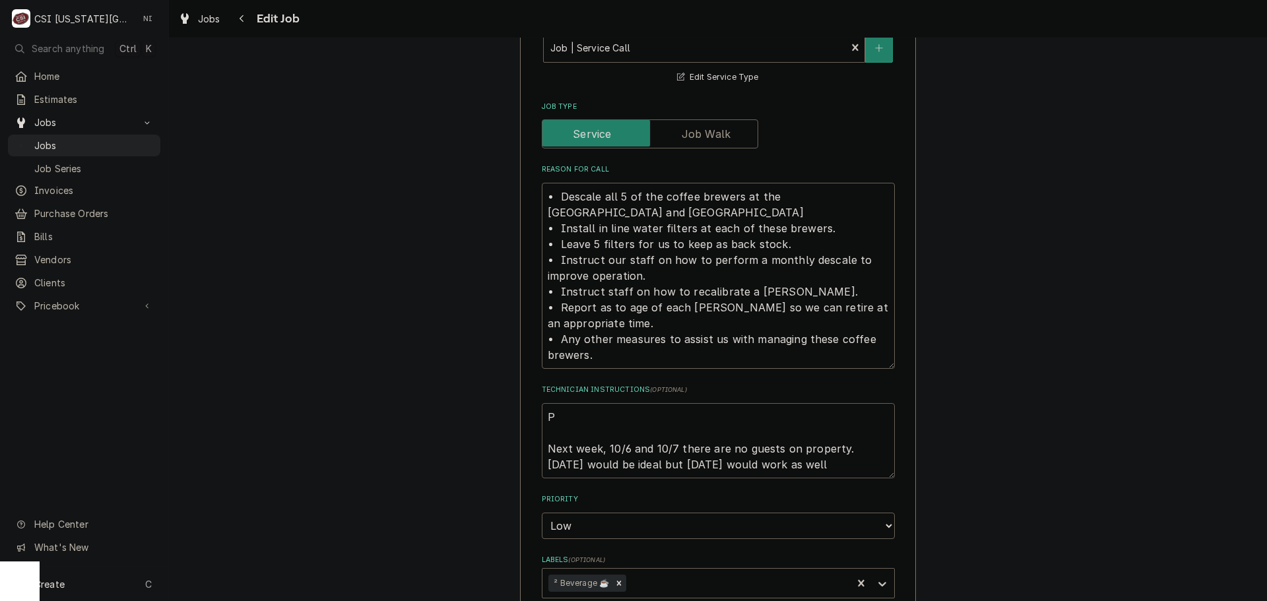
type textarea "Pa Next week, 10/6 and 10/7 there are no guests on property. [DATE] would be id…"
type textarea "x"
type textarea "Par Next week, 10/6 and 10/7 there are no guests on property. [DATE] would be i…"
type textarea "x"
type textarea "Part Next week, 10/6 and 10/7 there are no guests on property. [DATE] would be …"
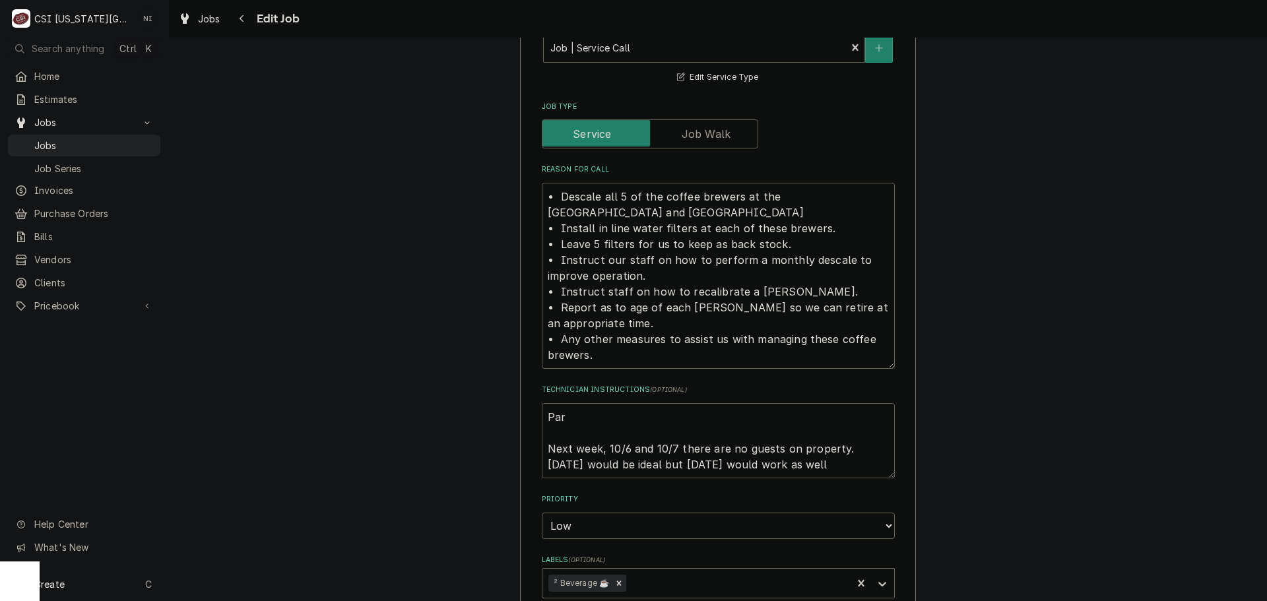
type textarea "x"
type textarea "Parts Next week, 10/6 and 10/7 there are no guests on property. [DATE] would be…"
type textarea "x"
type textarea "Parts o Next week, 10/6 and 10/7 there are no guests on property. Monday would …"
type textarea "x"
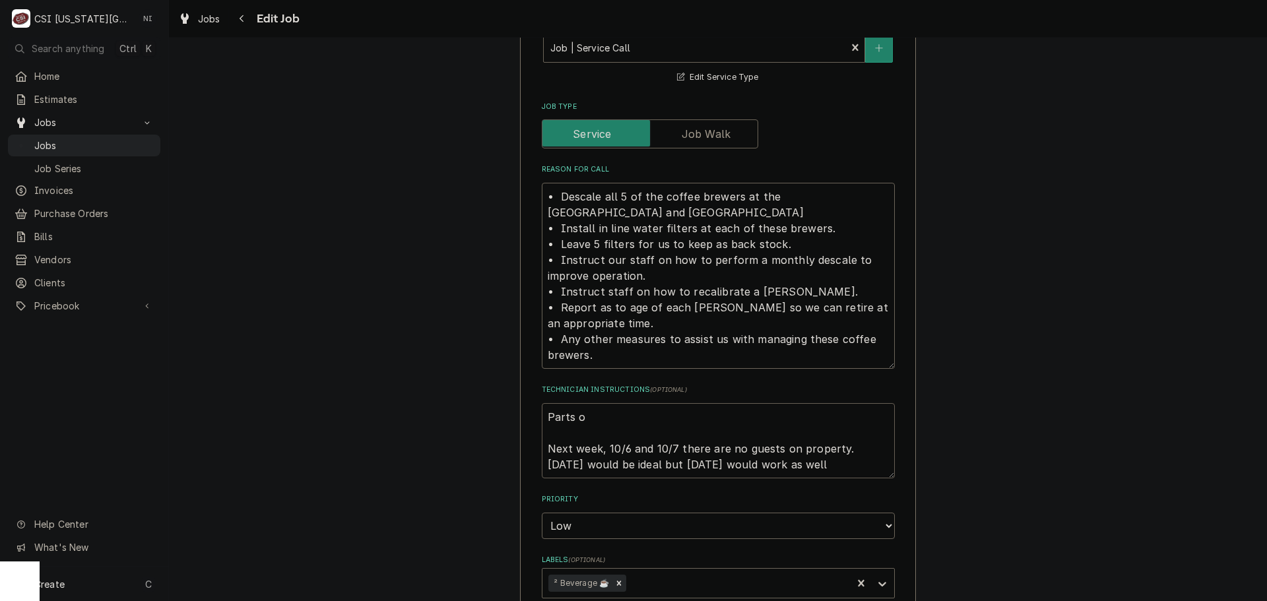
type textarea "Parts or Next week, 10/6 and 10/7 there are no guests on property. Monday would…"
type textarea "x"
type textarea "Parts ord Next week, 10/6 and 10/7 there are no guests on property. Monday woul…"
type textarea "x"
type textarea "Parts orde Next week, 10/6 and 10/7 there are no guests on property. Monday wou…"
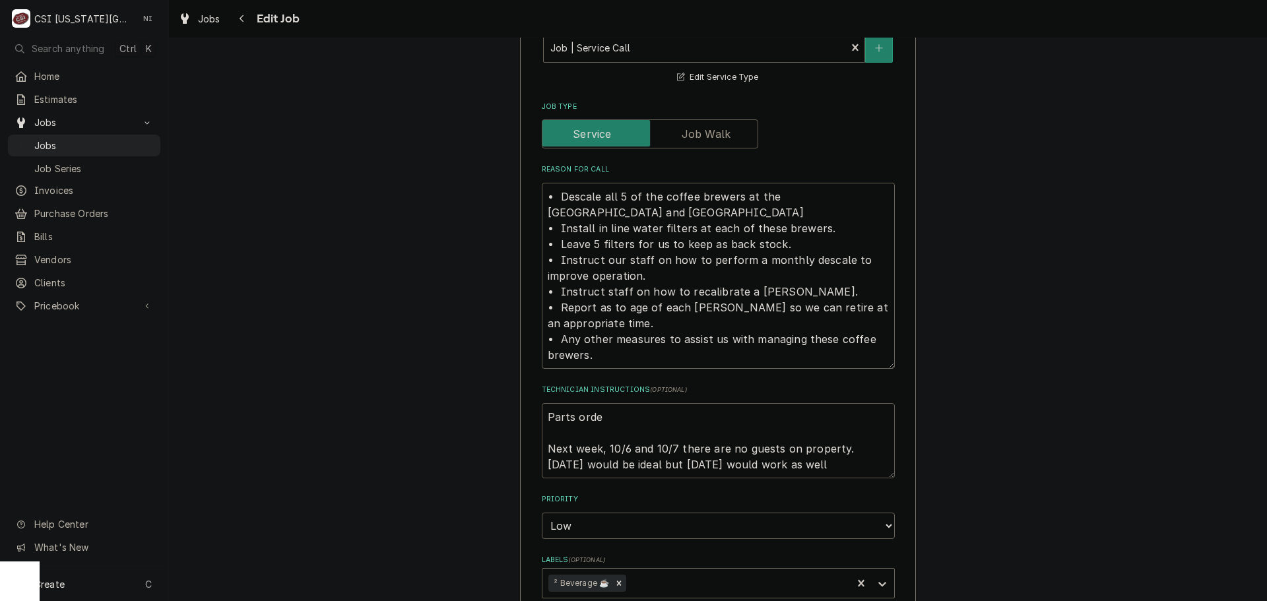
type textarea "x"
type textarea "Parts order Next week, 10/6 and 10/7 there are no guests on property. Monday wo…"
type textarea "x"
type textarea "Parts ordere Next week, 10/6 and 10/7 there are no guests on property. Monday w…"
type textarea "x"
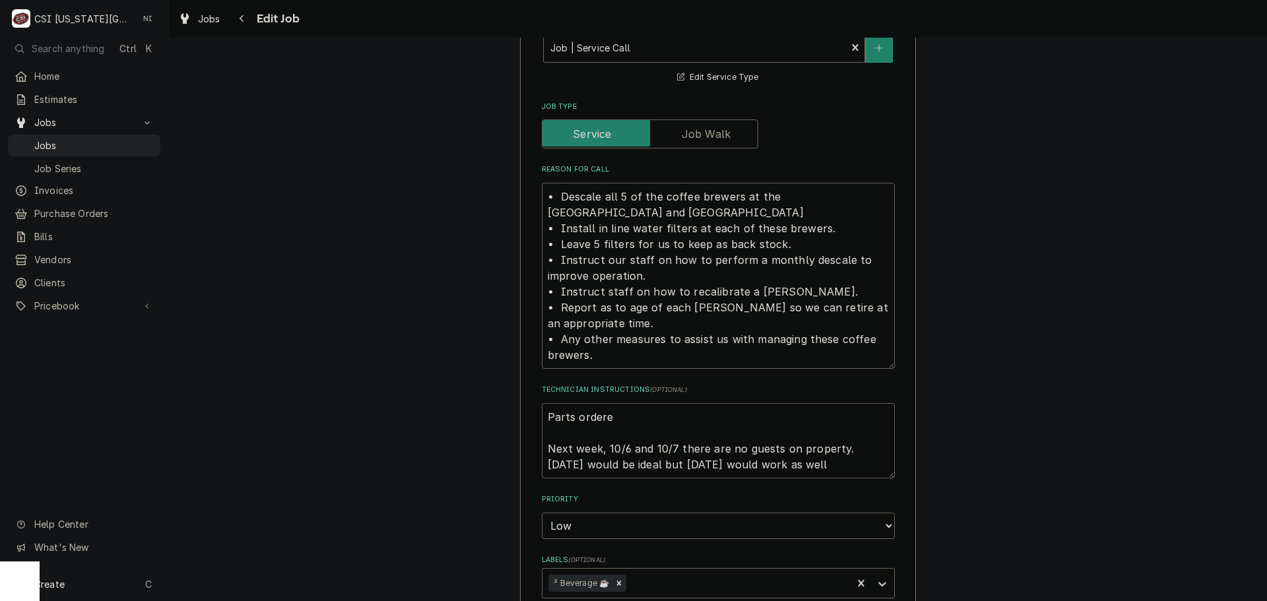
type textarea "Parts ordere Next week, 10/6 and 10/7 there are no guests on property. Monday w…"
type textarea "x"
type textarea "Parts ordere d Next week, 10/6 and 10/7 there are no guests on property. Monday…"
type textarea "x"
type textarea "Parts ordere do Next week, 10/6 and 10/7 there are no guests on property. Monda…"
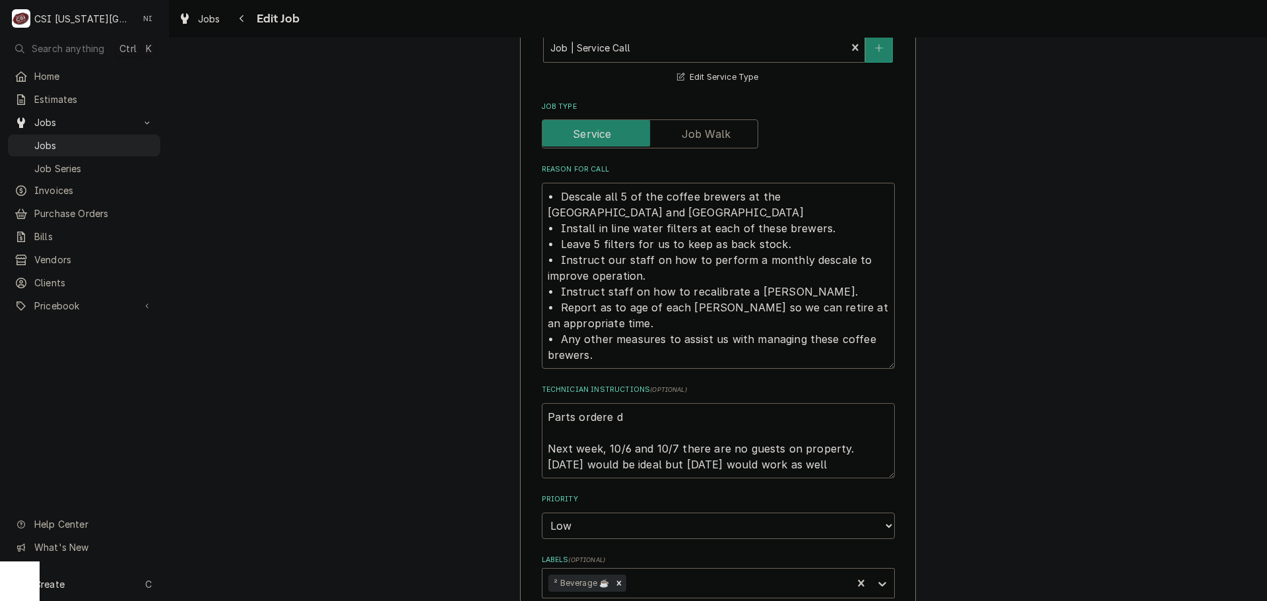
type textarea "x"
type textarea "Parts ordere don Next week, 10/6 and 10/7 there are no guests on property. Mond…"
type textarea "x"
type textarea "Parts ordere do Next week, 10/6 and 10/7 there are no guests on property. Monda…"
type textarea "x"
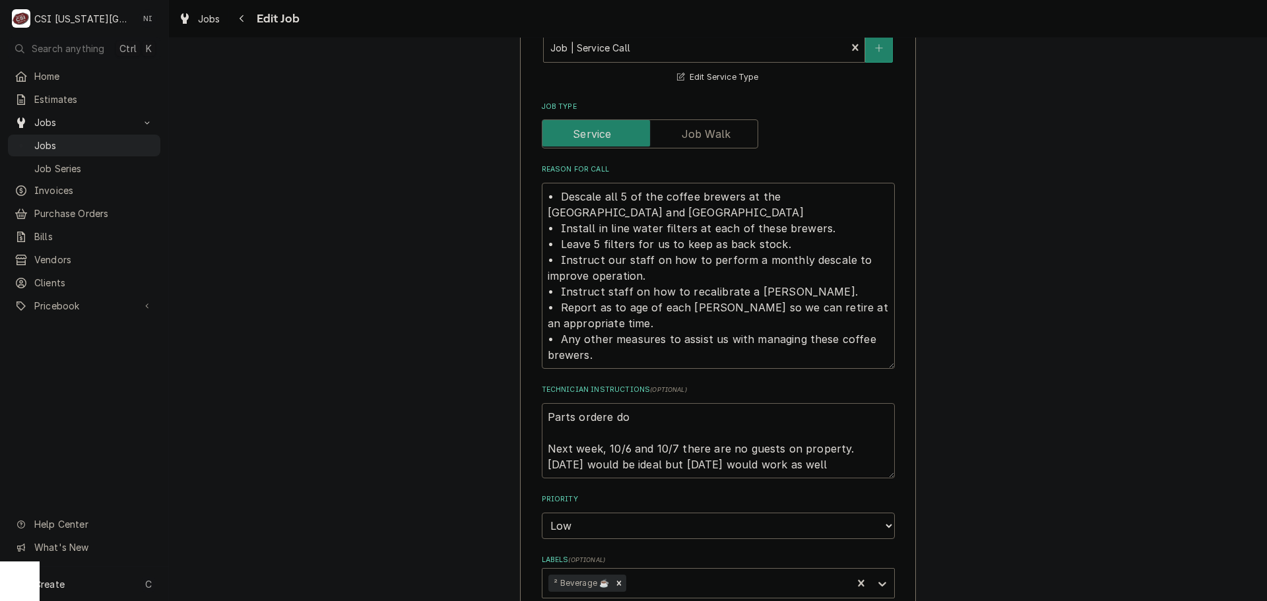
type textarea "Parts ordere d Next week, 10/6 and 10/7 there are no guests on property. Monday…"
type textarea "x"
type textarea "Parts ordere Next week, 10/6 and 10/7 there are no guests on property. Monday w…"
type textarea "x"
type textarea "Parts ordere Next week, 10/6 and 10/7 there are no guests on property. Monday w…"
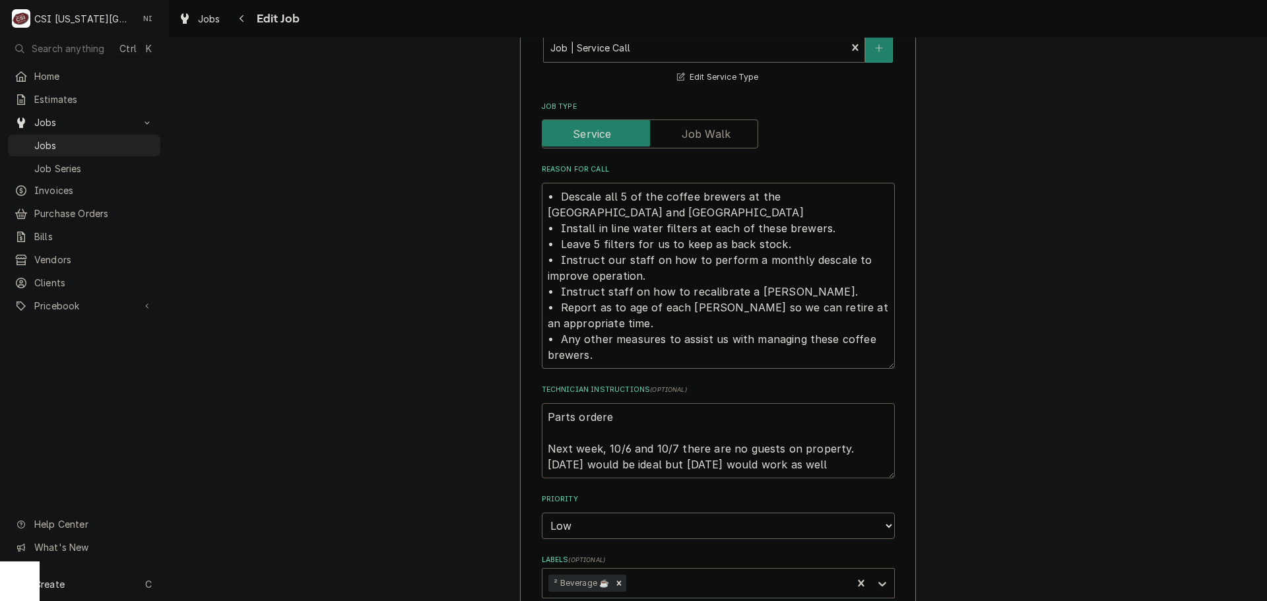
type textarea "x"
type textarea "Parts ordered Next week, 10/6 and 10/7 there are no guests on property. Monday …"
type textarea "x"
type textarea "Parts ordered Next week, 10/6 and 10/7 there are no guests on property. Monday …"
type textarea "x"
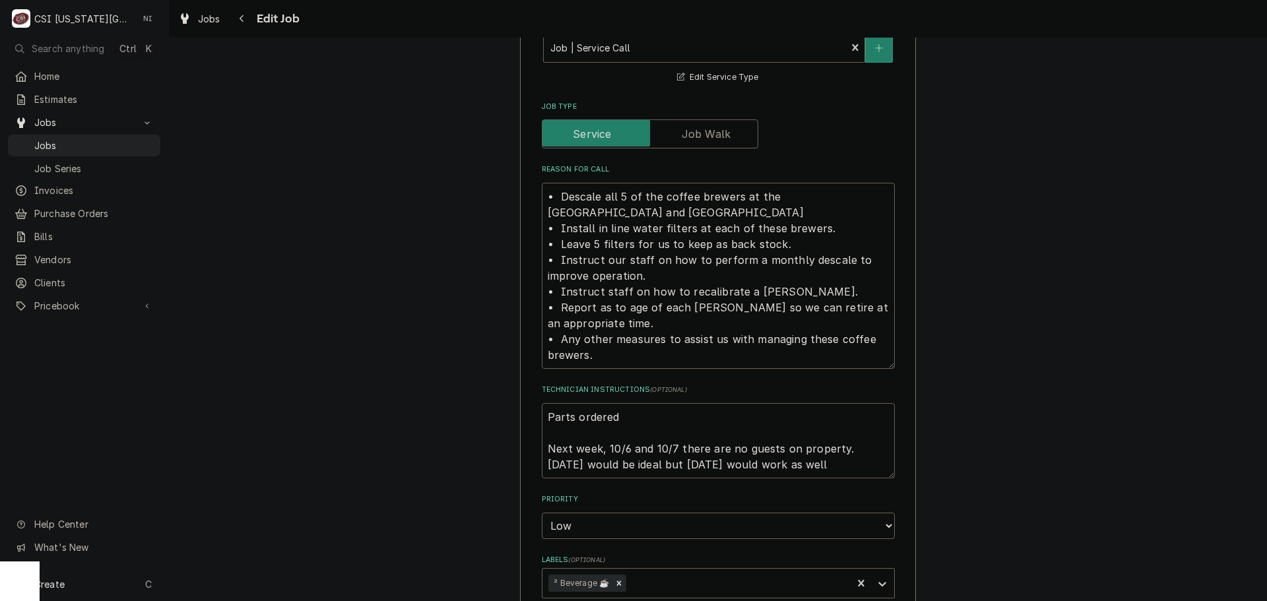
type textarea "Parts ordered o Next week, 10/6 and 10/7 there are no guests on property. Monda…"
type textarea "x"
type textarea "Parts ordered on Next week, 10/6 and 10/7 there are no guests on property. Mond…"
type textarea "x"
type textarea "Parts ordered on Next week, 10/6 and 10/7 there are no guests on property. Mond…"
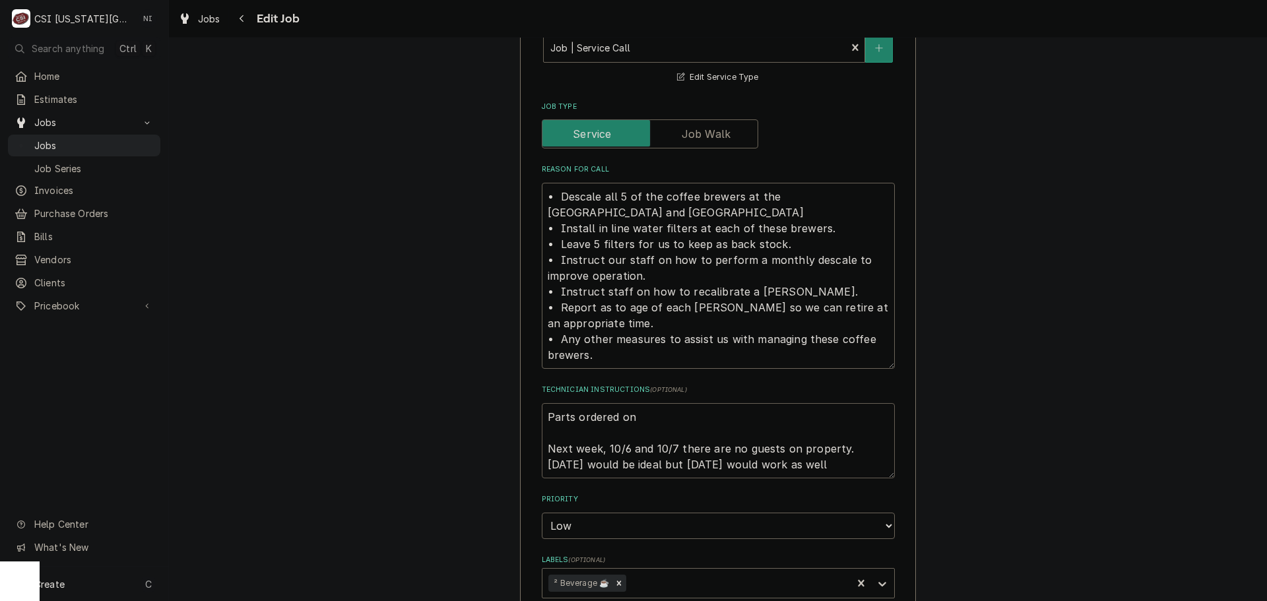
type textarea "x"
type textarea "Parts ordered on P Next week, 10/6 and 10/7 there are no guests on property. Mo…"
type textarea "x"
type textarea "Parts ordered on PO Next week, 10/6 and 10/7 there are no guests on property. M…"
type textarea "x"
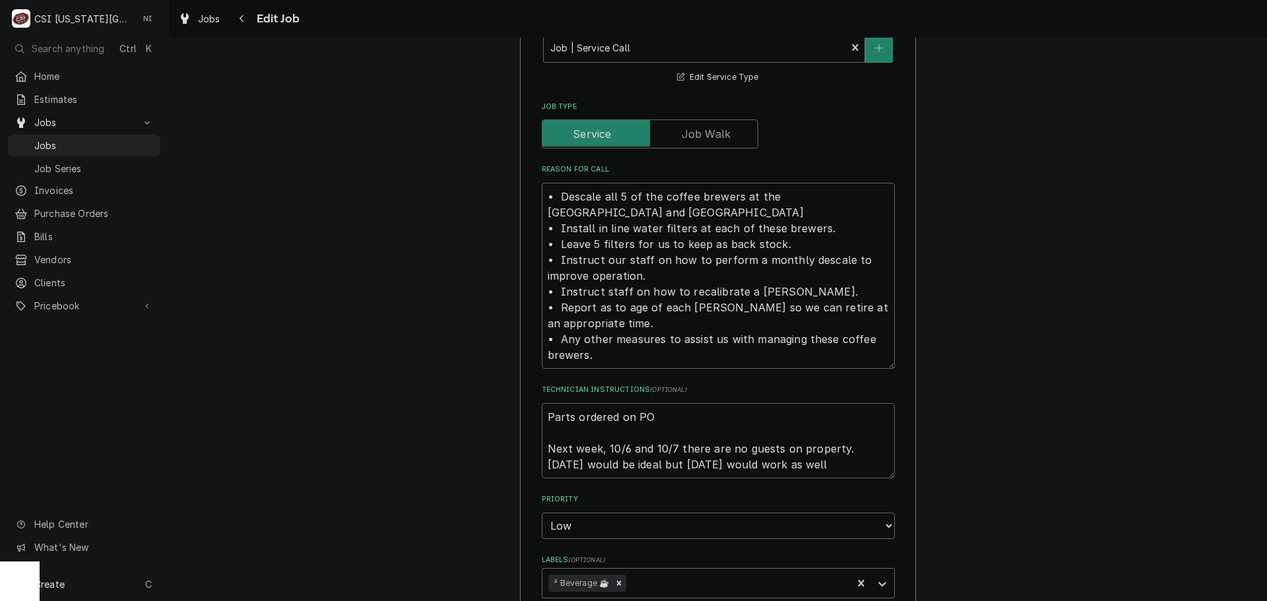
type textarea "Parts ordered on PO Next week, 10/6 and 10/7 there are no guests on property. M…"
type textarea "x"
type textarea "Parts ordered on PO Next week, 10/6 and 10/7 there are no guests on property. M…"
type textarea "x"
type textarea "Parts ordered on PO 3 Next week, 10/6 and 10/7 there are no guests on property.…"
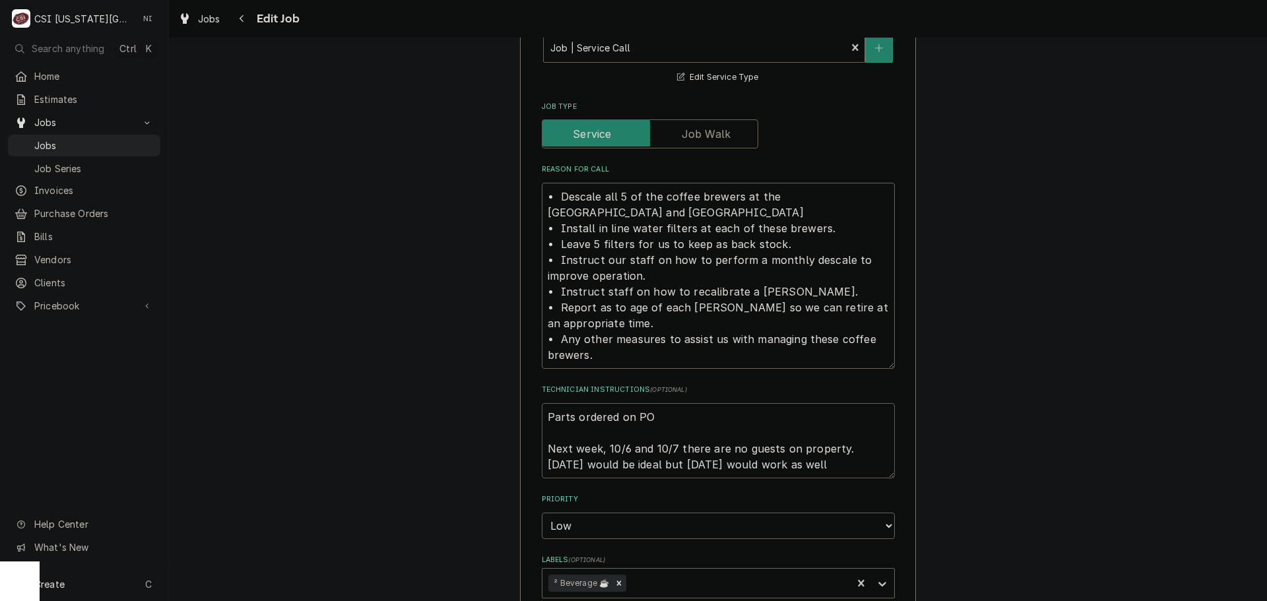
type textarea "x"
type textarea "Parts ordered on PO 30 Next week, 10/6 and 10/7 there are no guests on property…"
type textarea "x"
type textarea "Parts ordered on PO 301 Next week, 10/6 and 10/7 there are no guests on propert…"
type textarea "x"
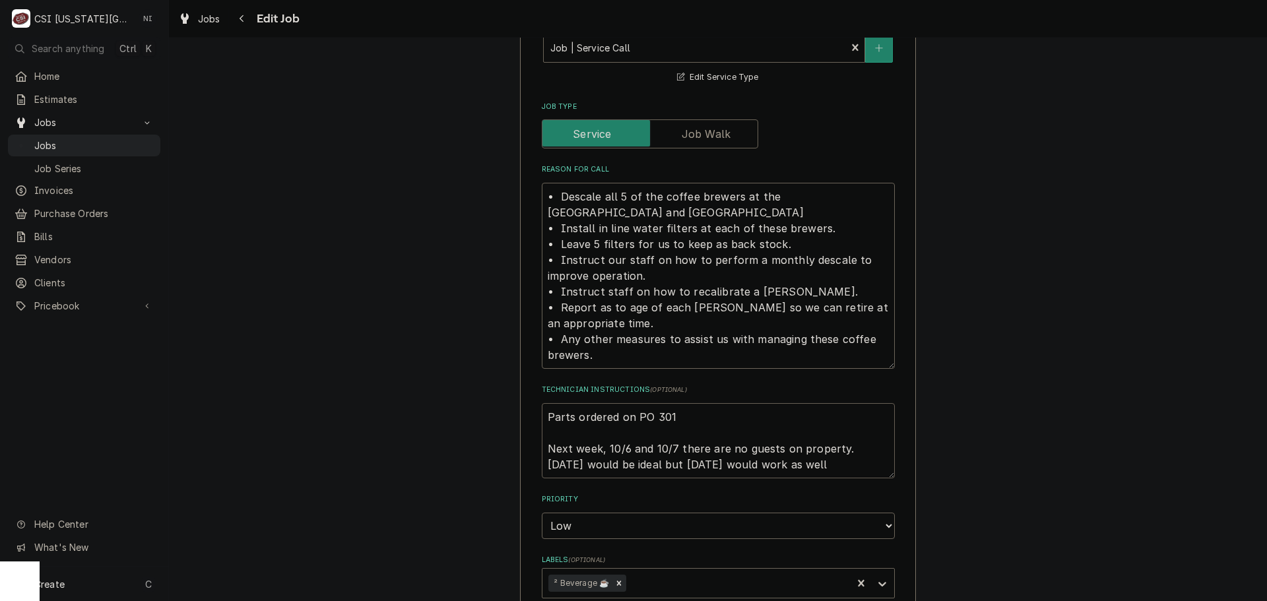
type textarea "Parts ordered on PO 3016 Next week, 10/6 and 10/7 there are no guests on proper…"
type textarea "x"
type textarea "Parts ordered on PO 30169 Next week, 10/6 and 10/7 there are no guests on prope…"
type textarea "x"
type textarea "Parts ordered on PO 301696 Next week, 10/6 and 10/7 there are no guests on prop…"
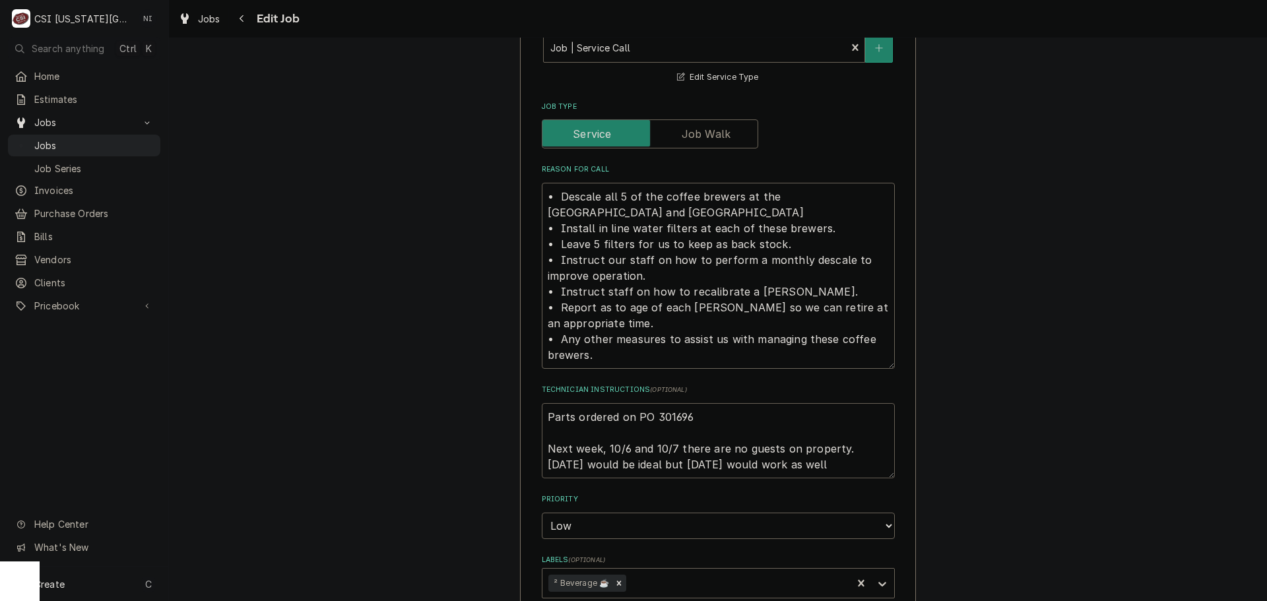
type textarea "x"
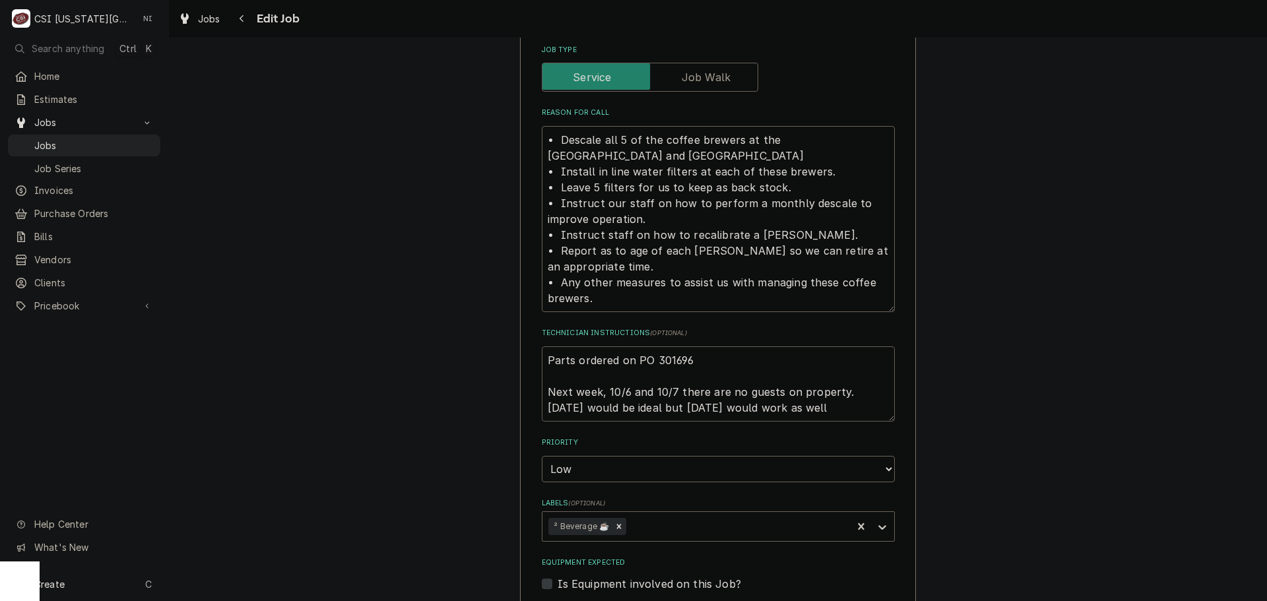
scroll to position [1308, 0]
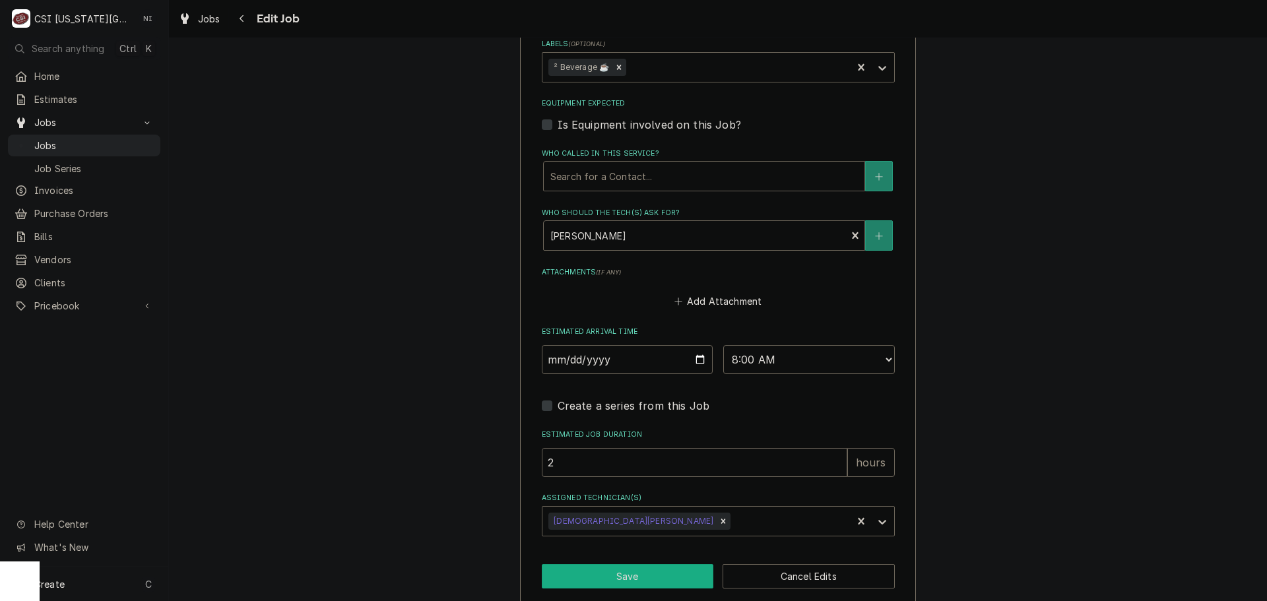
type textarea "Parts ordered on PO 301696 Next week, 10/6 and 10/7 there are no guests on prop…"
click at [639, 567] on button "Save" at bounding box center [628, 576] width 172 height 24
type textarea "x"
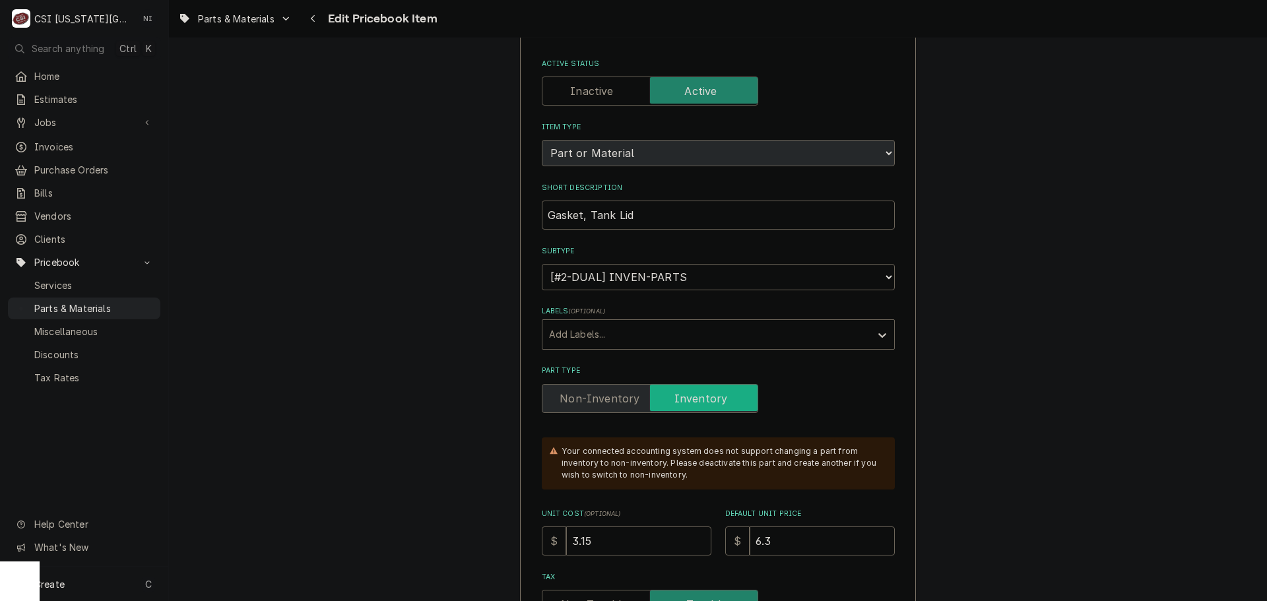
scroll to position [198, 0]
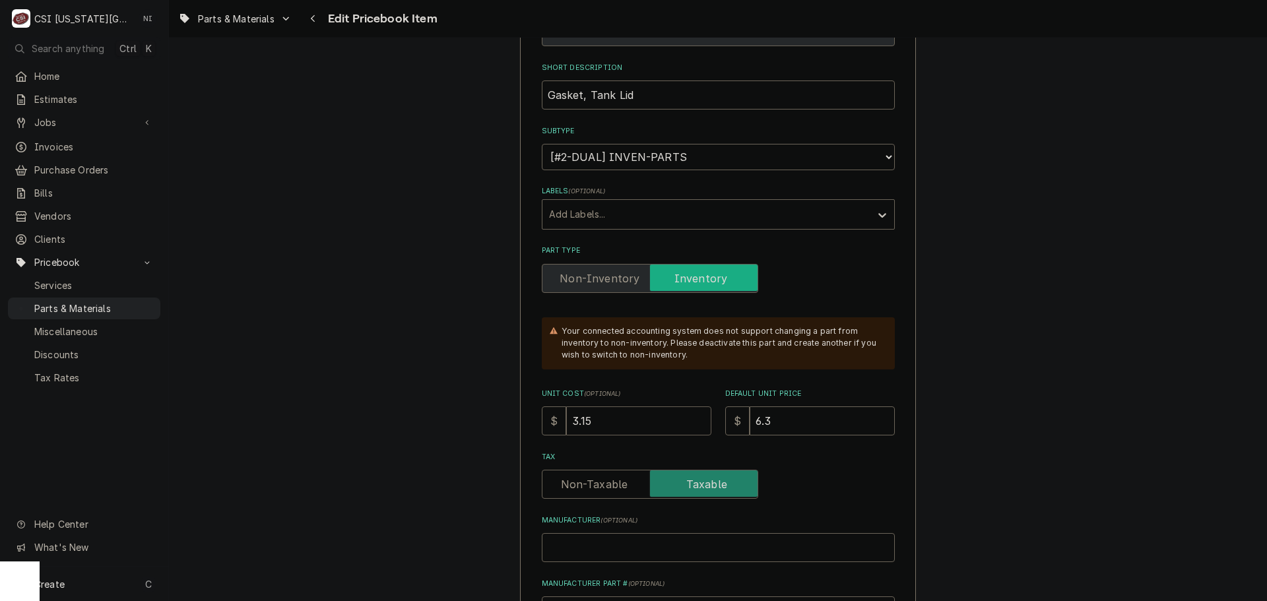
drag, startPoint x: 608, startPoint y: 424, endPoint x: 508, endPoint y: 424, distance: 100.3
click at [546, 422] on div "$ 3.15" at bounding box center [627, 420] width 170 height 29
type textarea "x"
type input "5"
type textarea "x"
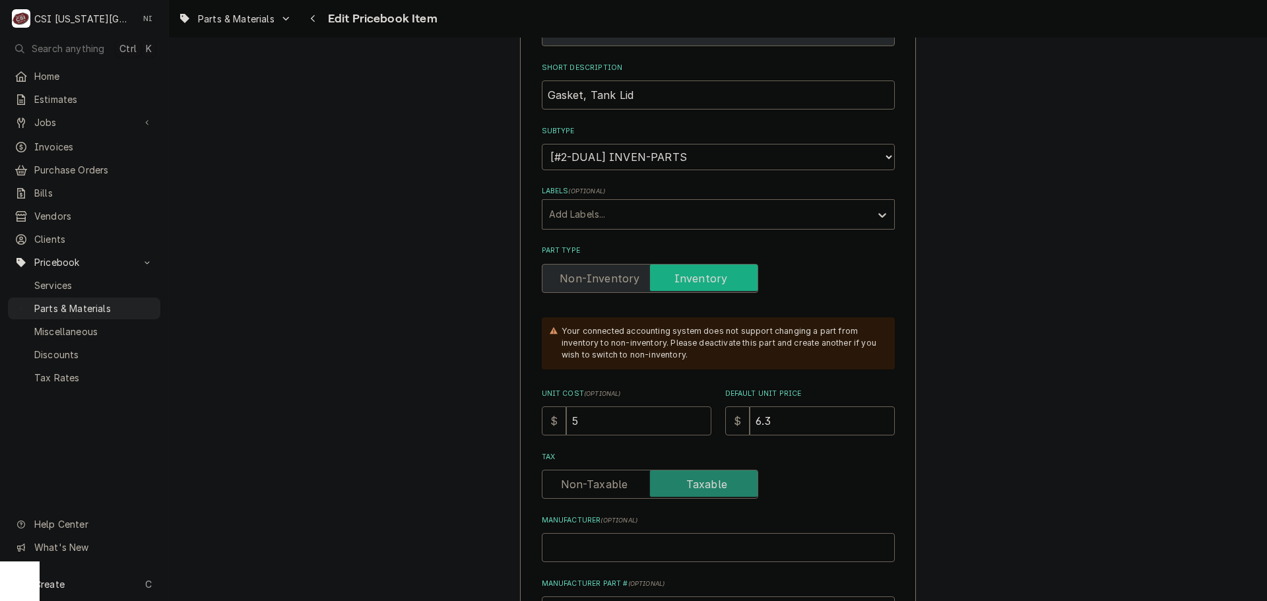
type input "5.2"
type textarea "x"
type input "5.22"
drag, startPoint x: 773, startPoint y: 426, endPoint x: 701, endPoint y: 429, distance: 71.3
click at [712, 429] on div "Unit Cost ( optional ) $ 5.22 Default Unit Price $ 6.3" at bounding box center [718, 412] width 353 height 47
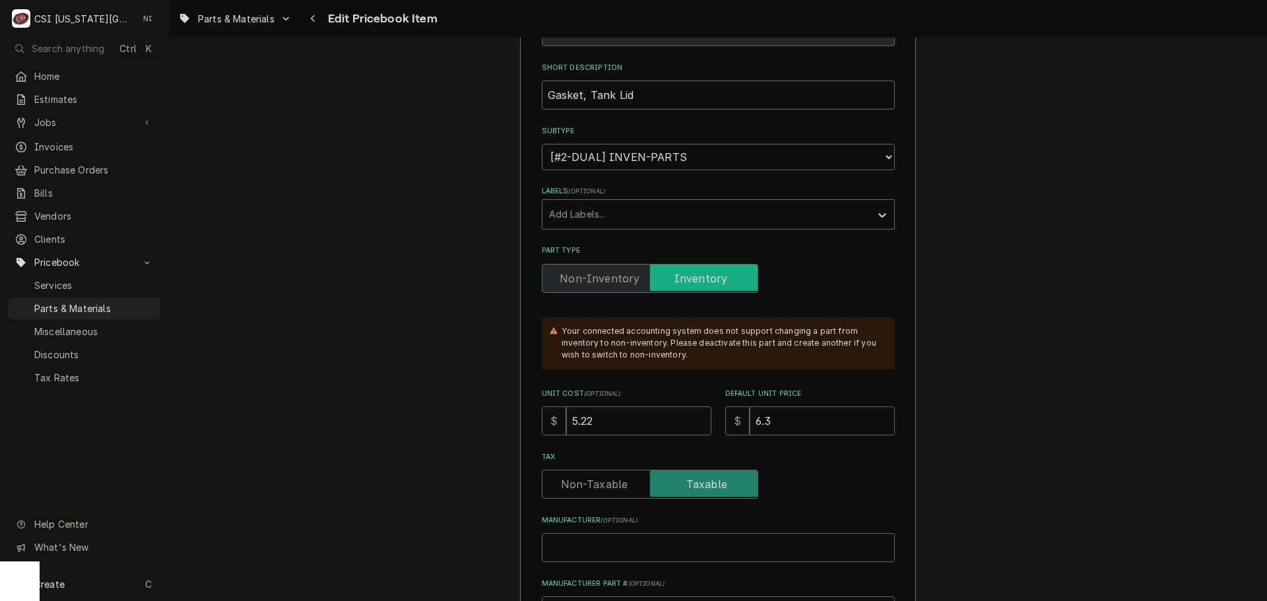
type textarea "x"
type input "7"
type textarea "x"
type input "7.7"
type textarea "x"
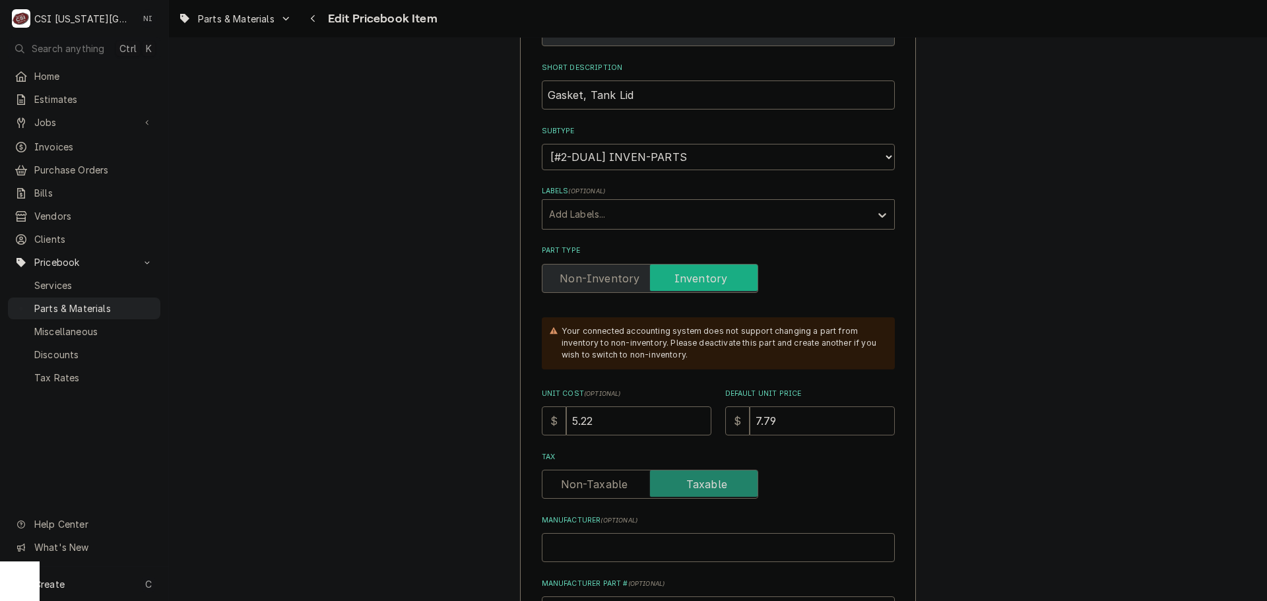
type input "7.79"
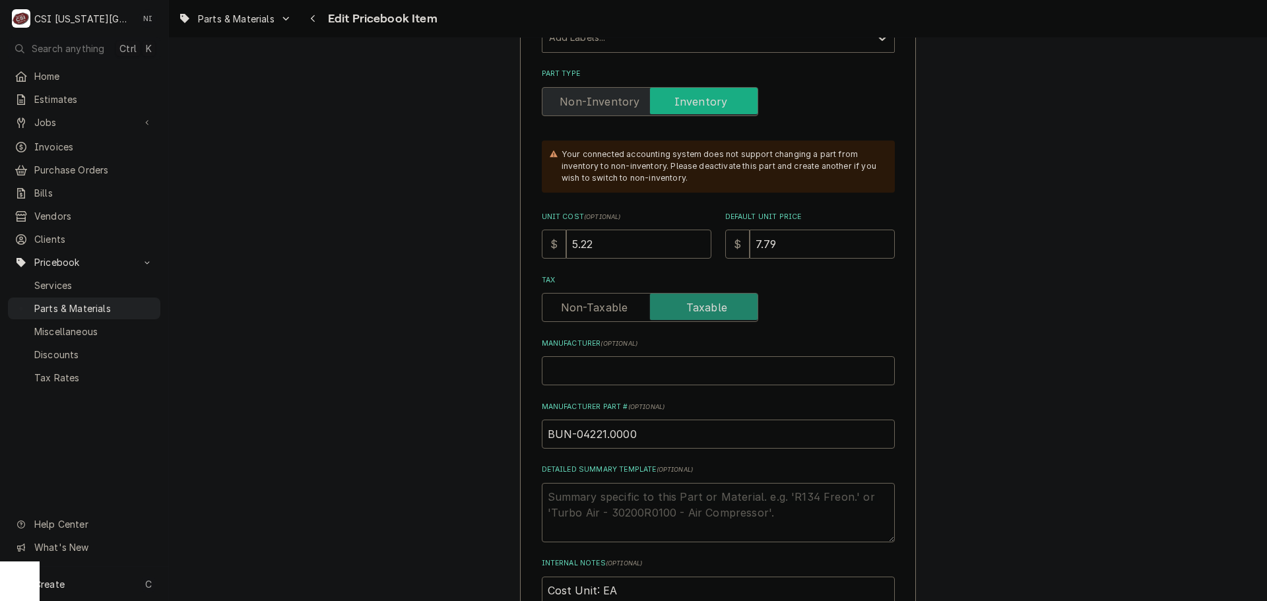
scroll to position [462, 0]
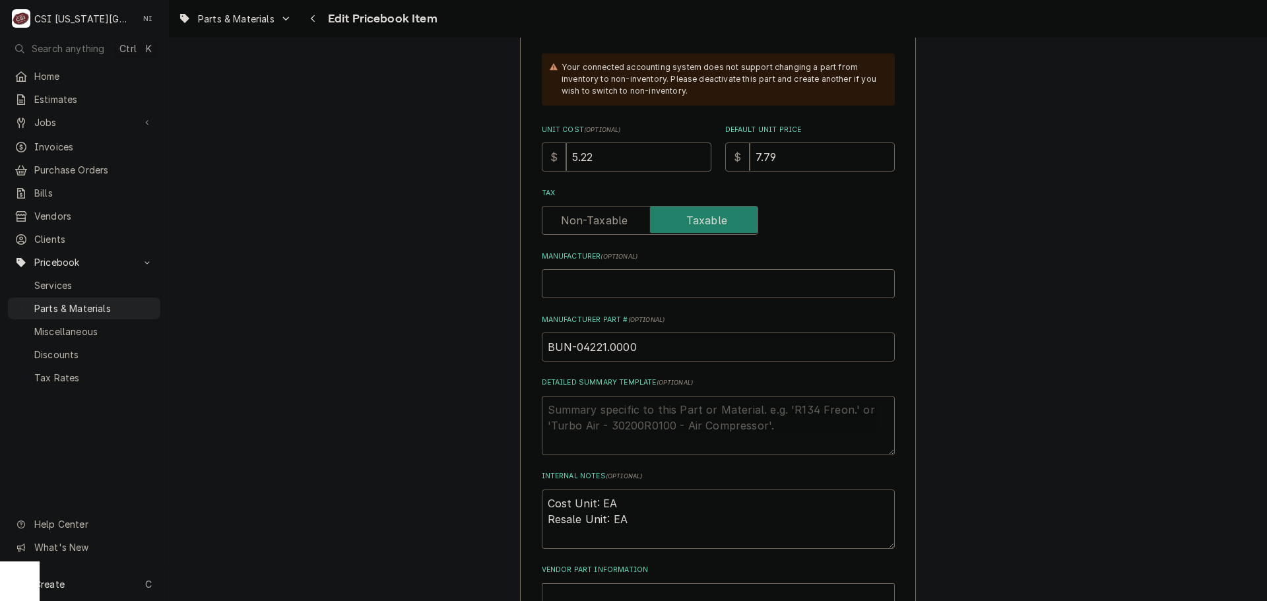
drag, startPoint x: 636, startPoint y: 346, endPoint x: 489, endPoint y: 355, distance: 147.4
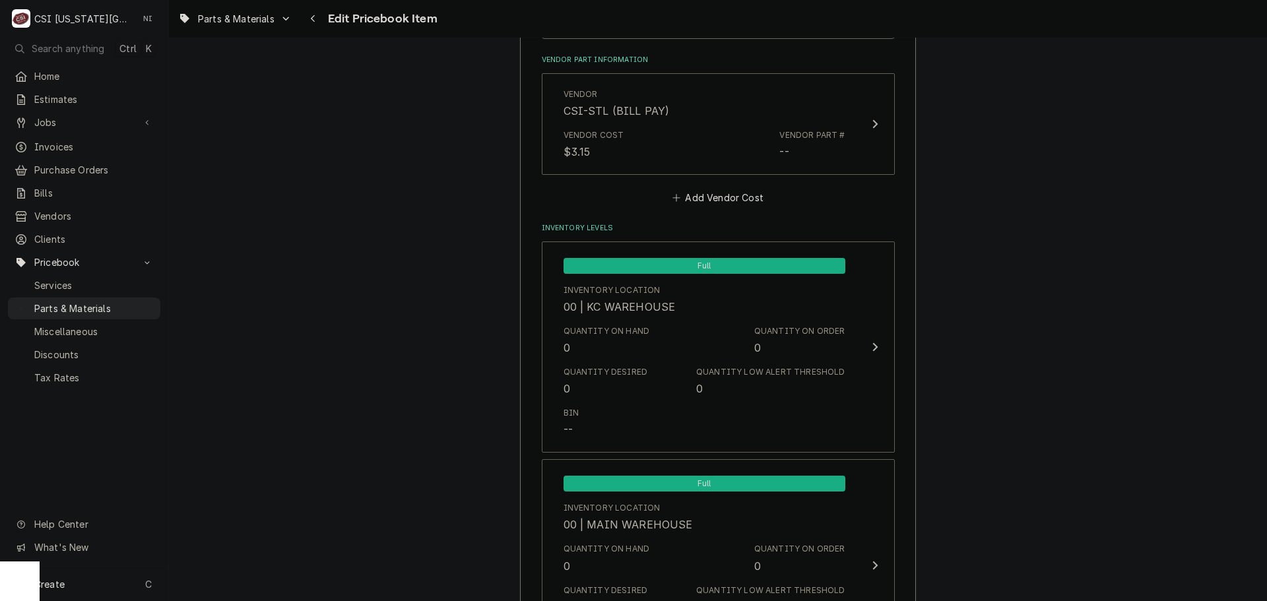
scroll to position [873, 0]
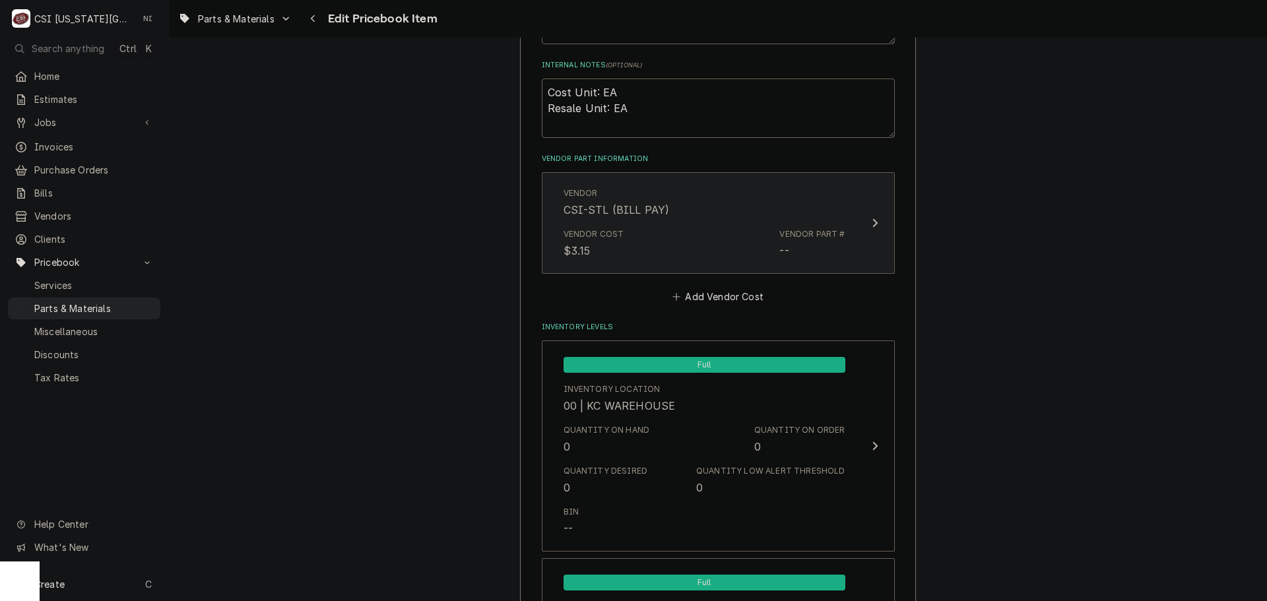
click at [839, 254] on div "Vendor CSI-STL (BILL PAY) Vendor Cost $3.15 Vendor Part # --" at bounding box center [704, 222] width 303 height 87
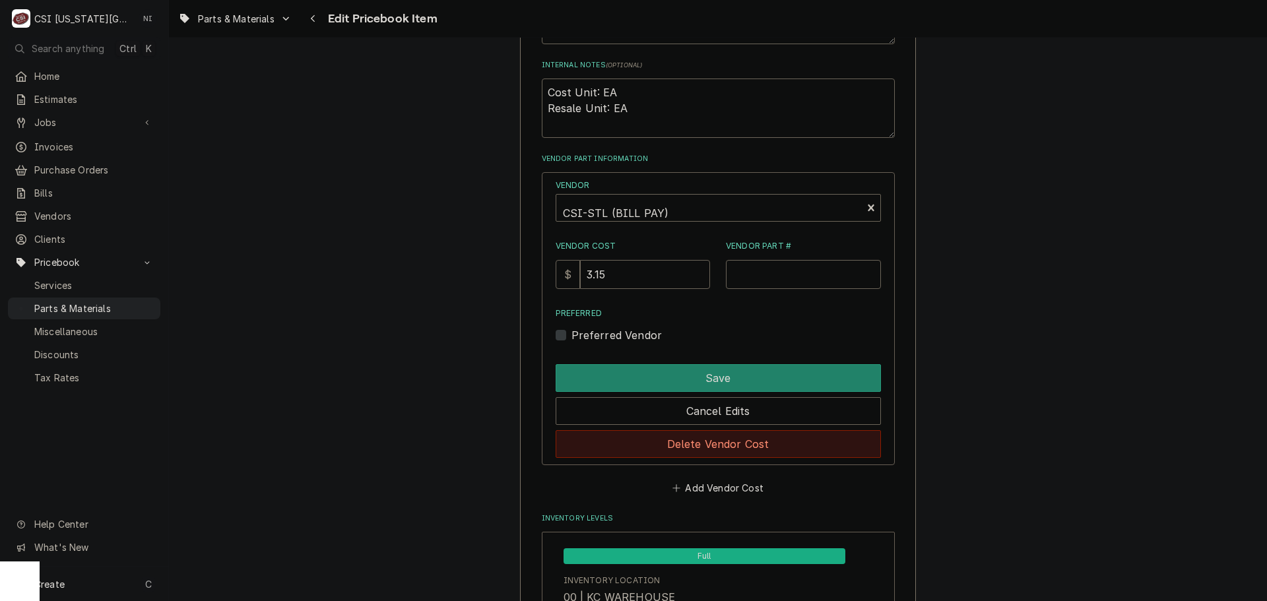
click at [736, 437] on button "Delete Vendor Cost" at bounding box center [718, 444] width 325 height 28
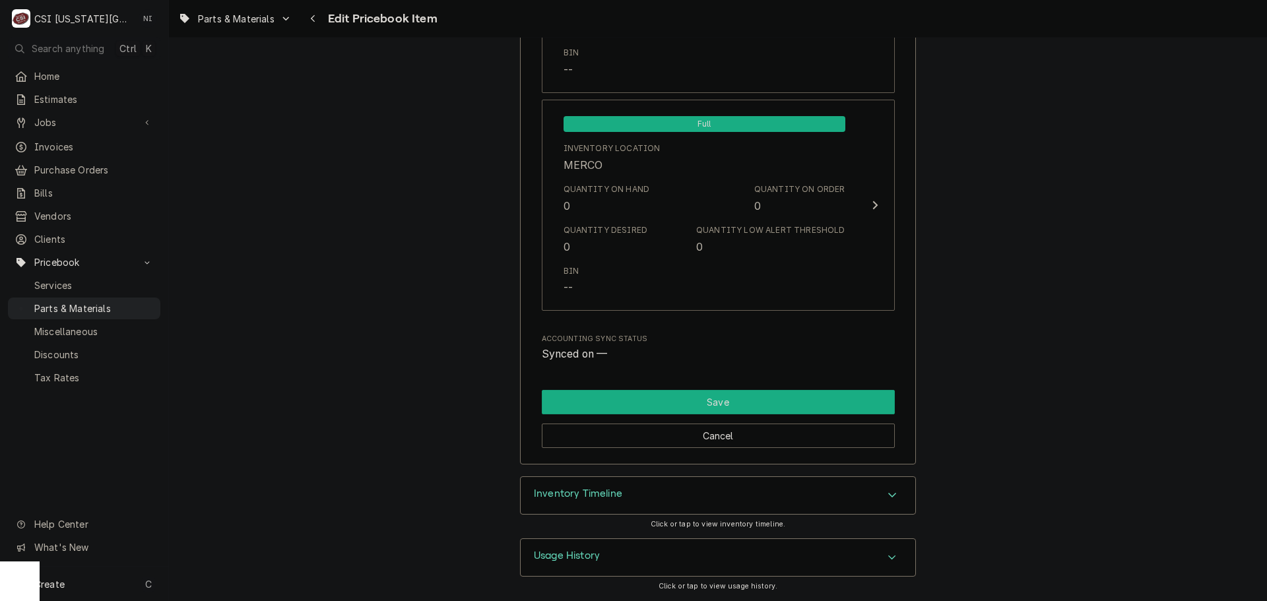
click at [810, 401] on button "Save" at bounding box center [718, 402] width 353 height 24
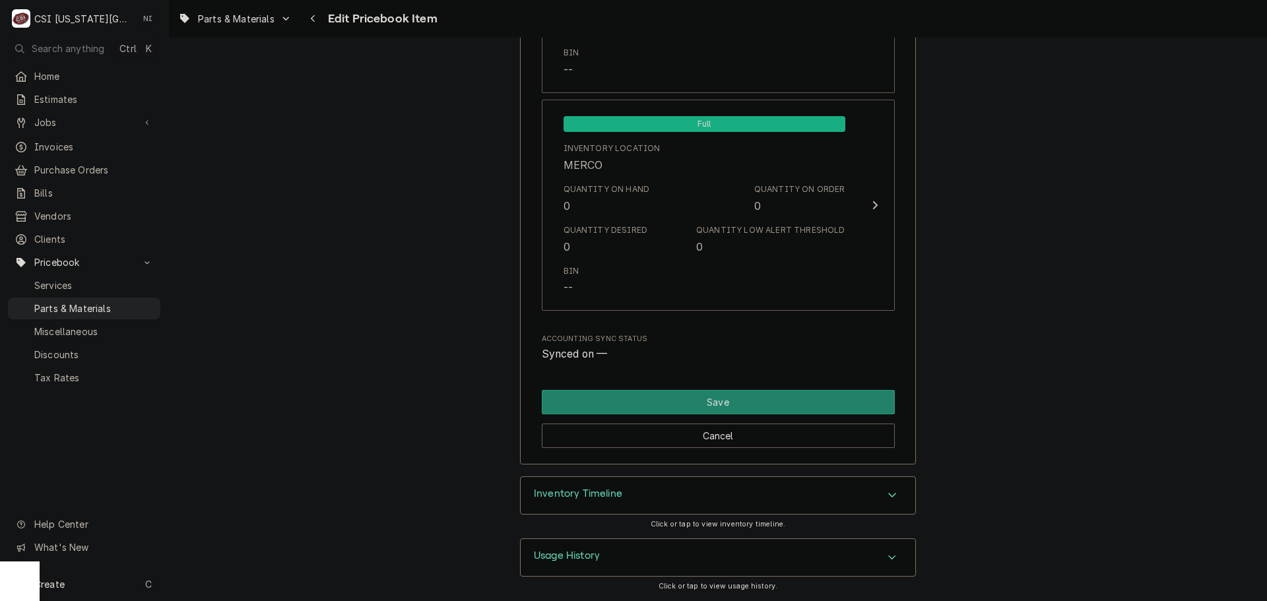
scroll to position [12783, 0]
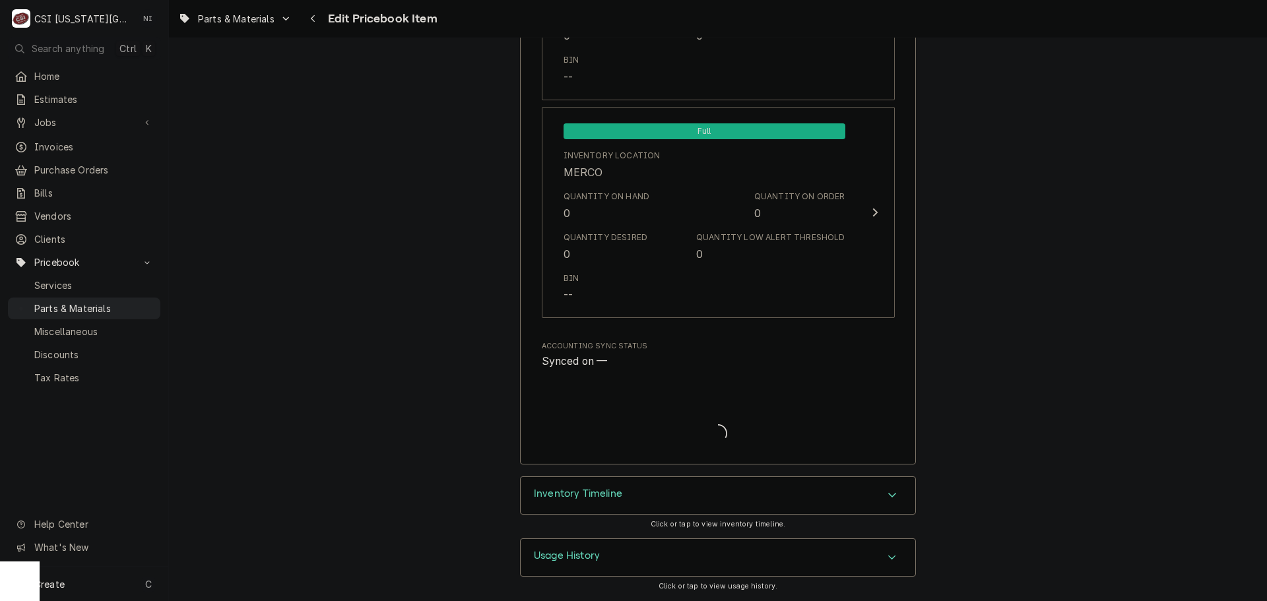
type textarea "x"
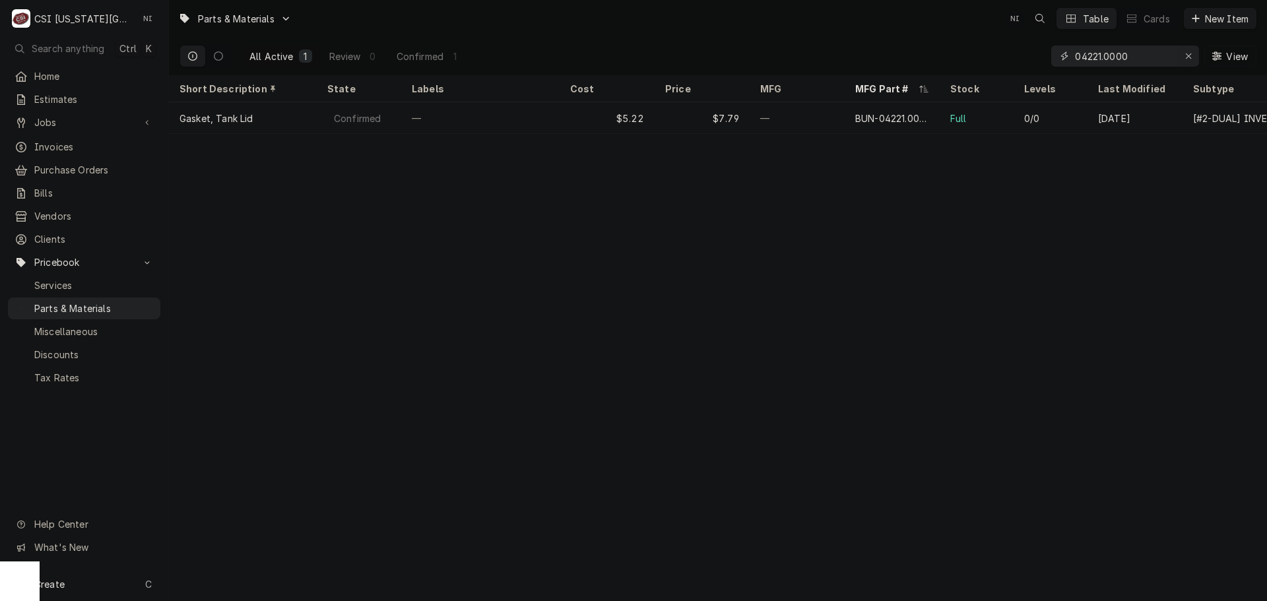
click at [1183, 55] on div "Erase input" at bounding box center [1188, 55] width 13 height 13
click at [1170, 55] on input "Dynamic Content Wrapper" at bounding box center [1137, 56] width 124 height 21
paste input "1050699"
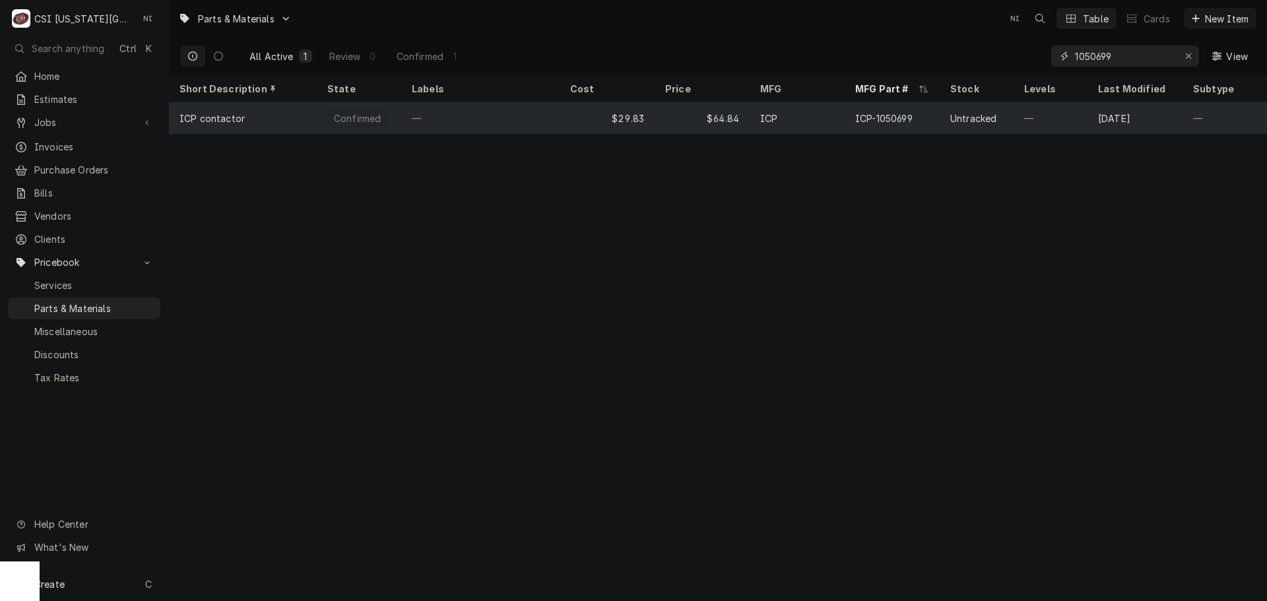
type input "1050699"
click at [690, 119] on div "$64.84" at bounding box center [702, 118] width 95 height 32
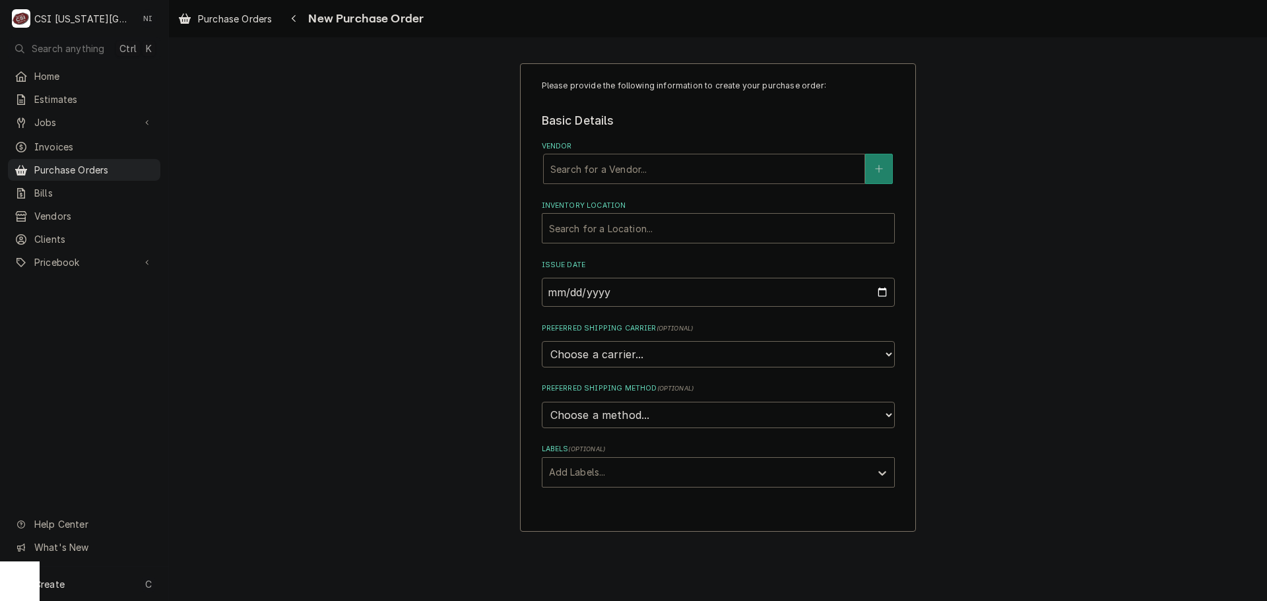
click at [655, 172] on div "Vendor" at bounding box center [703, 169] width 307 height 24
type input "partst"
click at [610, 209] on label "Inventory Location" at bounding box center [718, 206] width 353 height 11
click at [602, 174] on div "Vendor" at bounding box center [703, 169] width 307 height 24
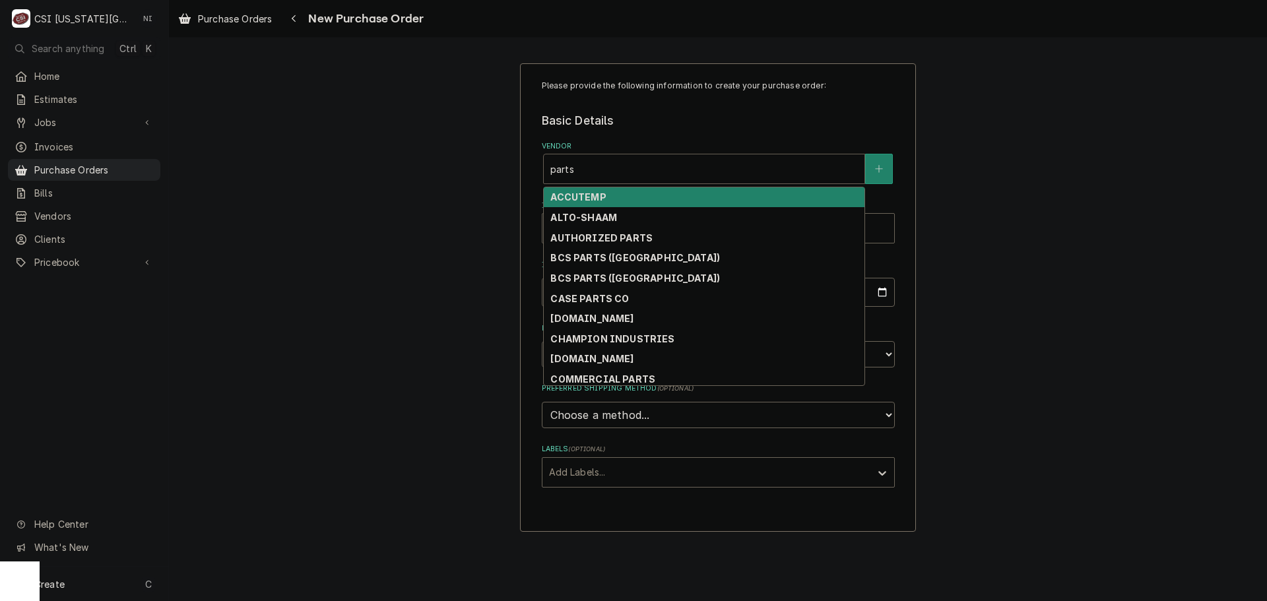
type input "partst"
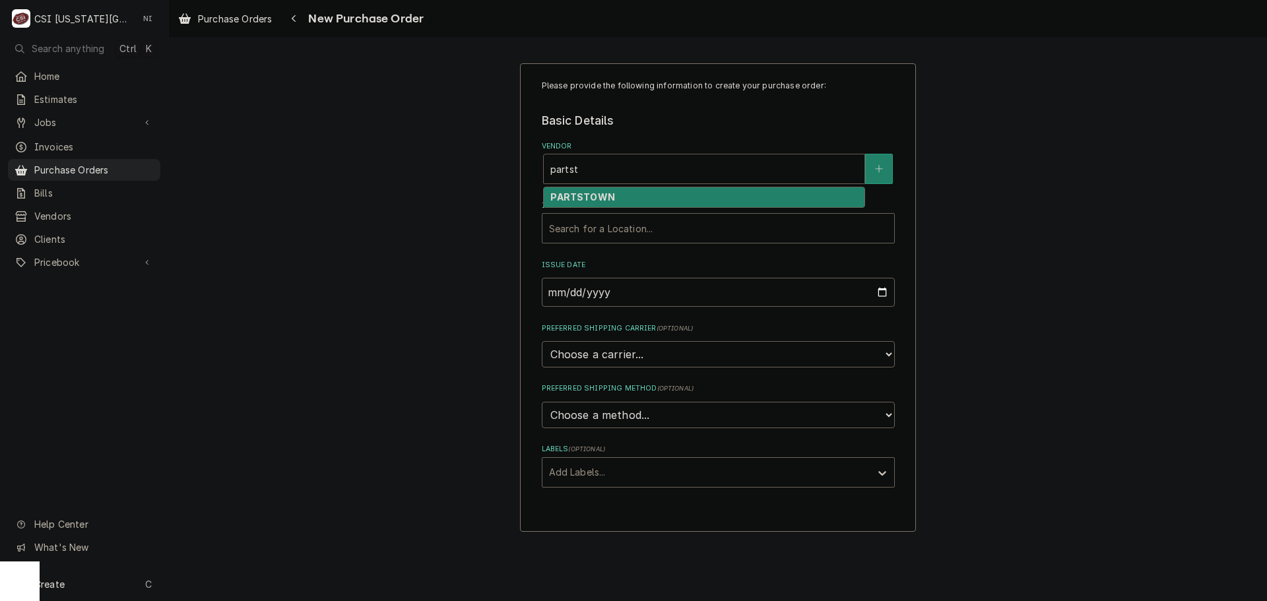
click at [575, 195] on strong "PARTSTOWN" at bounding box center [582, 196] width 64 height 11
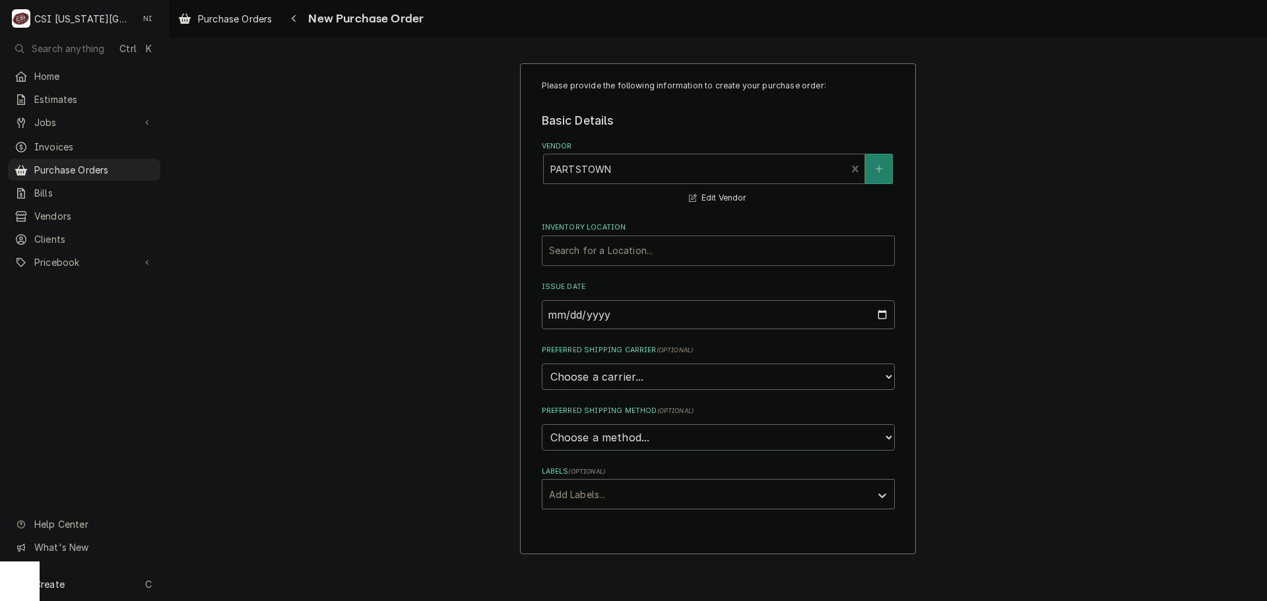
click at [578, 255] on div "Inventory Location" at bounding box center [718, 251] width 338 height 24
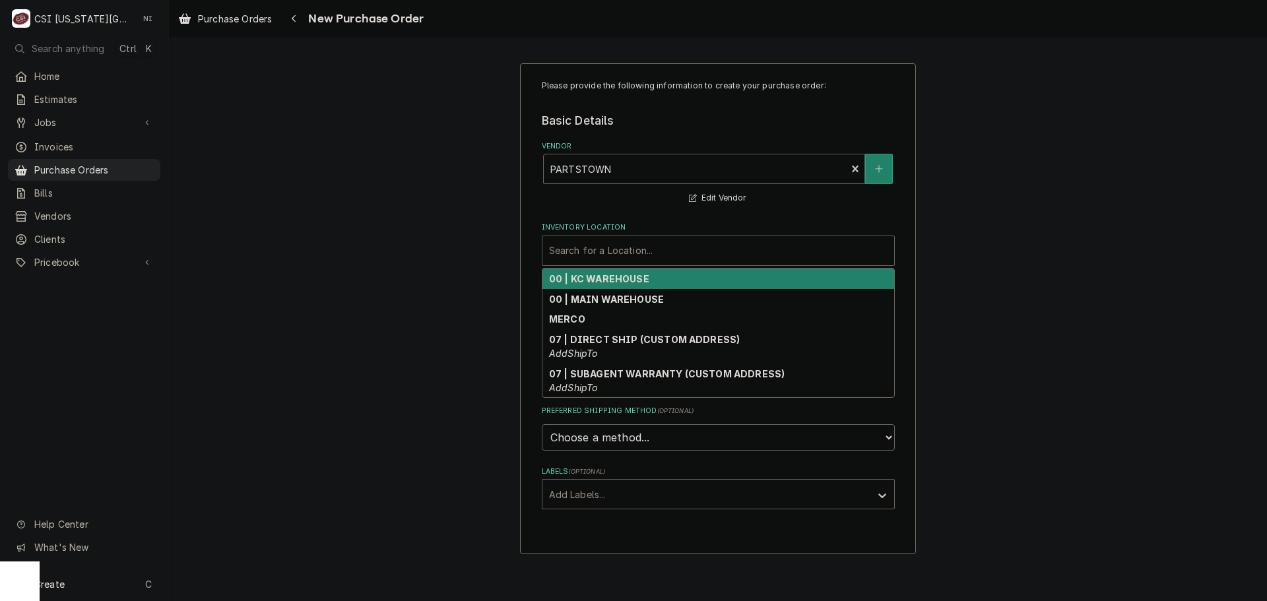
click at [582, 282] on strong "00 | KC WAREHOUSE" at bounding box center [599, 278] width 100 height 11
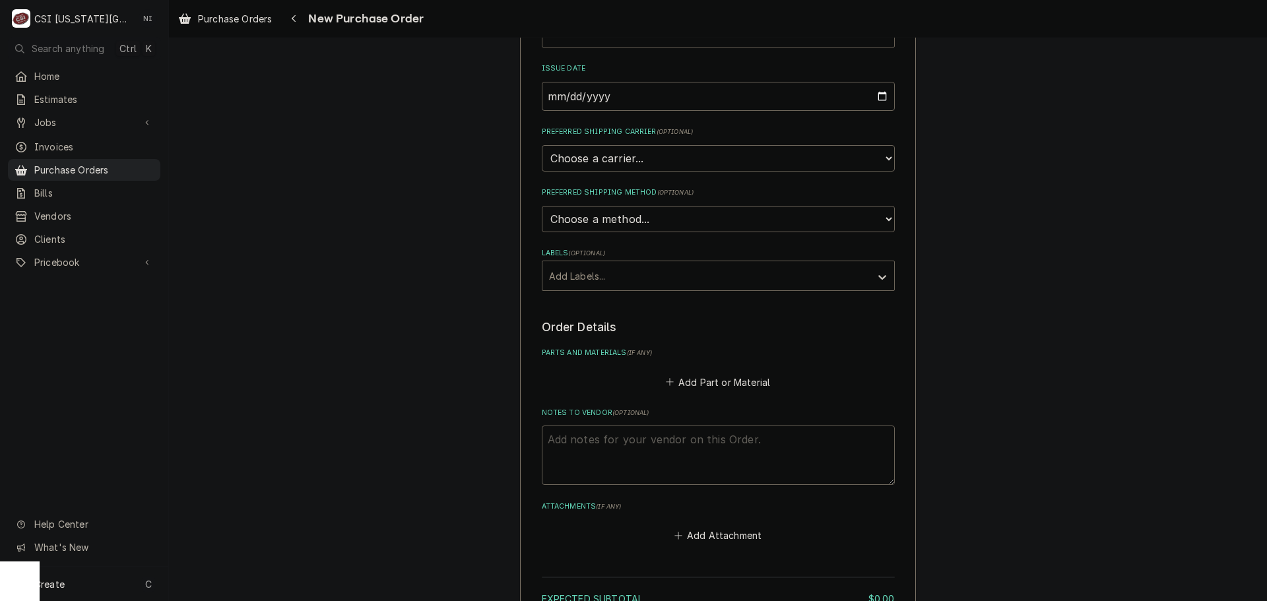
scroll to position [330, 0]
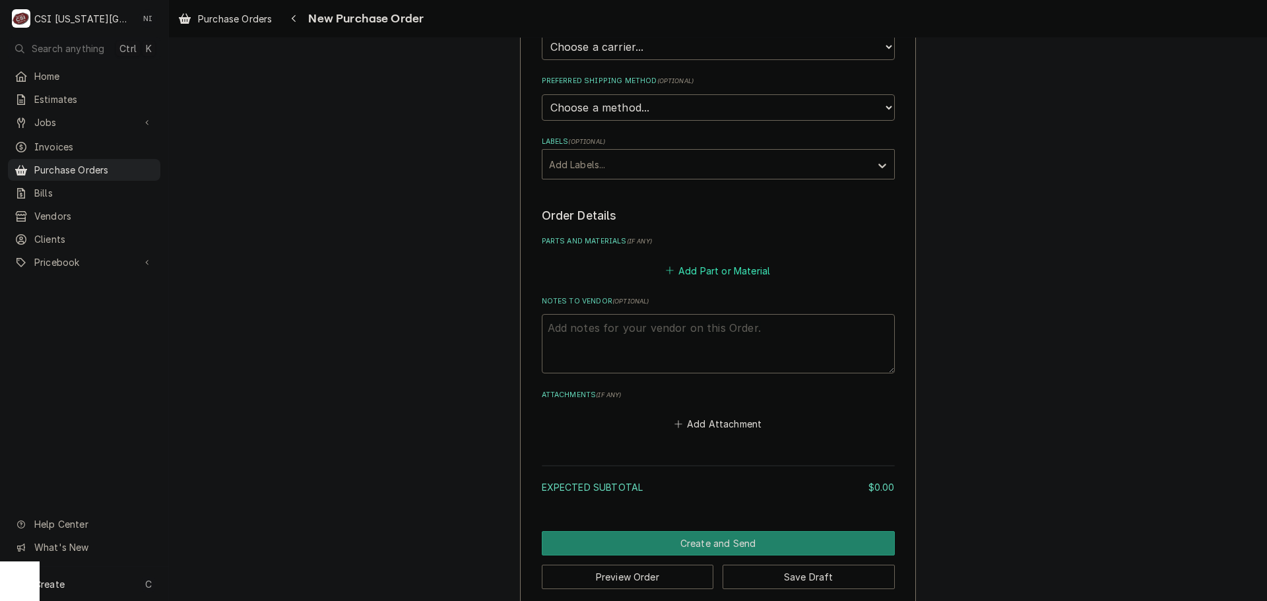
click at [681, 278] on button "Add Part or Material" at bounding box center [717, 270] width 109 height 18
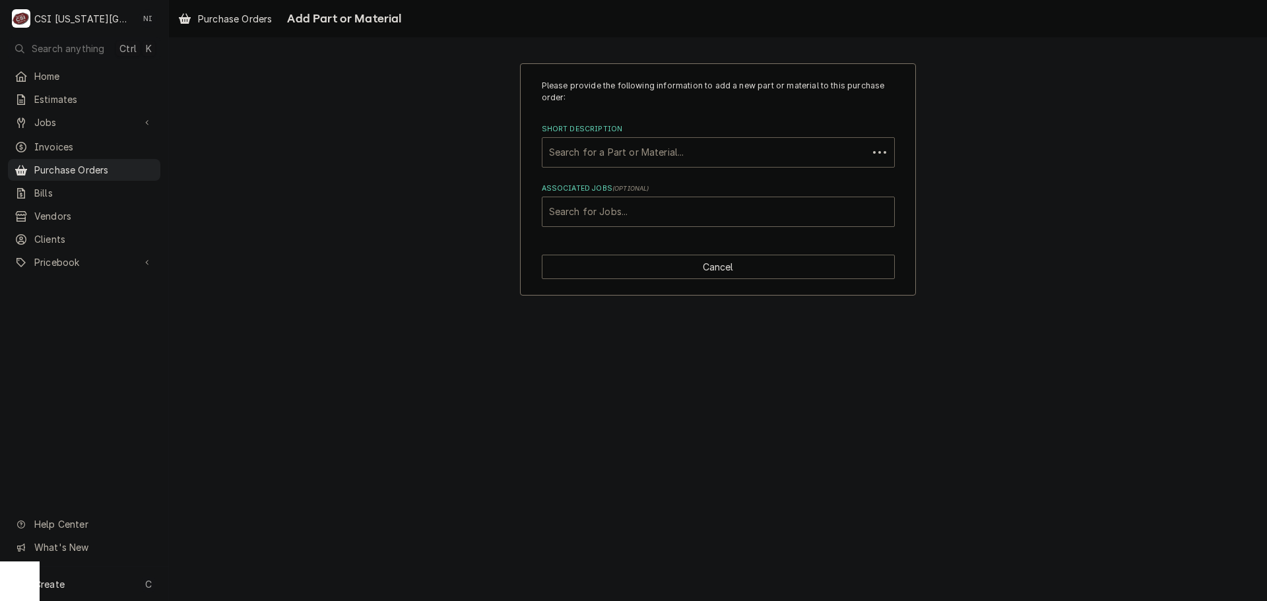
click at [650, 150] on div "Short Description" at bounding box center [705, 153] width 312 height 24
paste input "BUN-04221.0000"
type input "BUN-04221.0000"
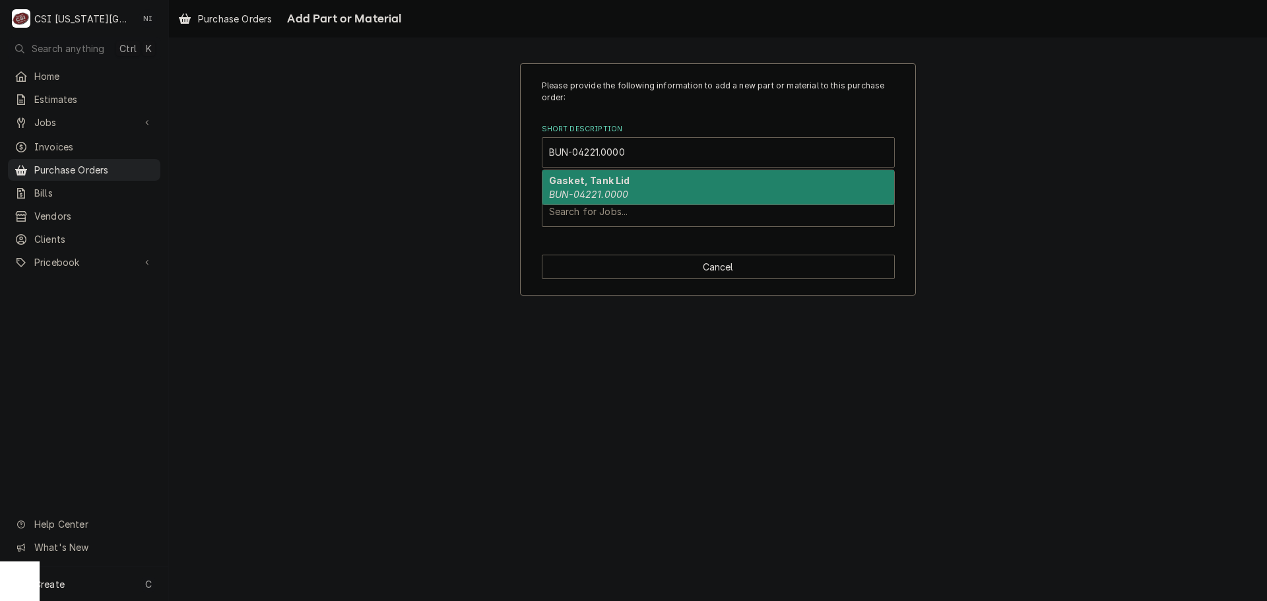
click at [588, 187] on div "Gasket, Tank Lid BUN-04221.0000" at bounding box center [718, 187] width 352 height 34
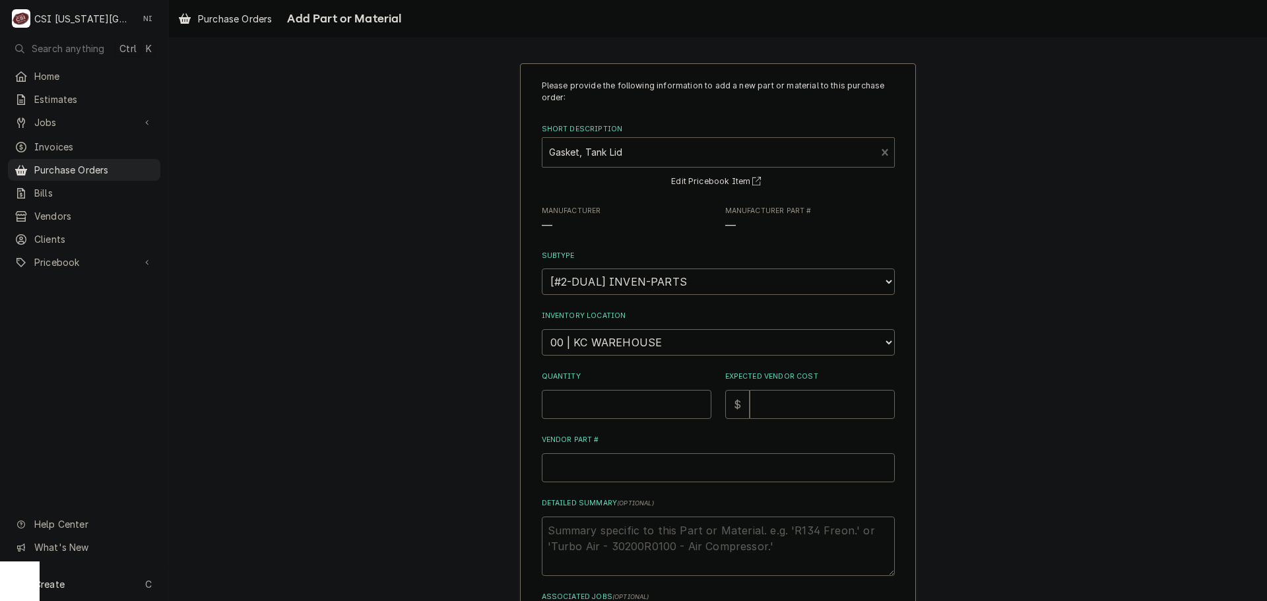
type textarea "x"
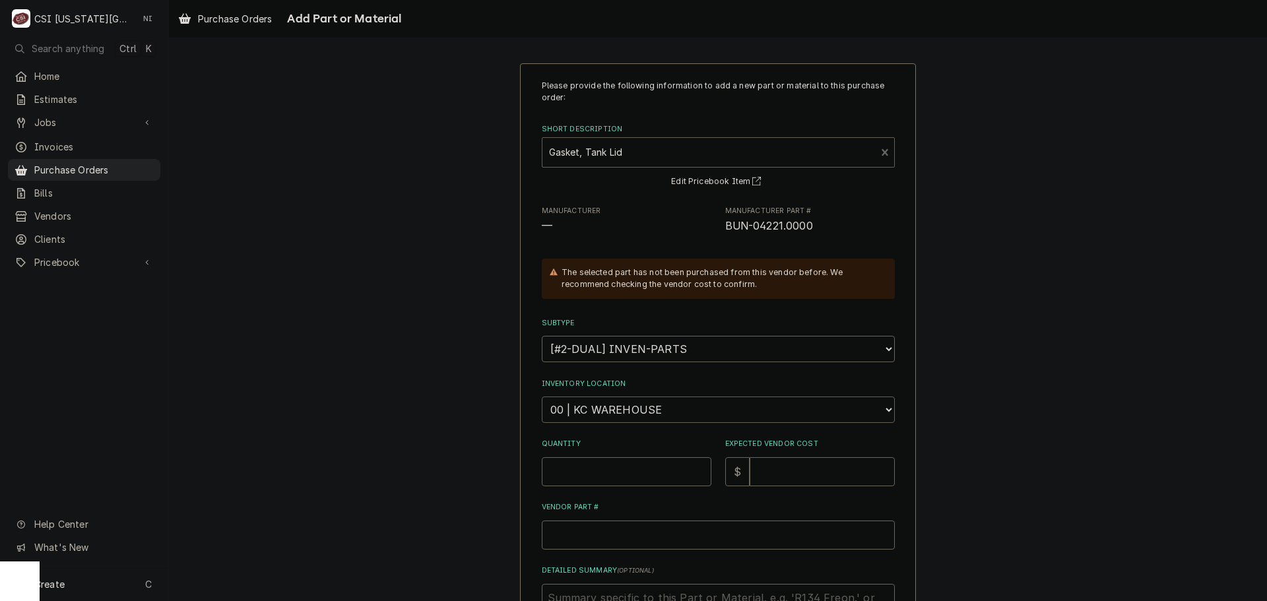
click at [611, 402] on select "Choose a location... 00 | KC WAREHOUSE 00 | MAIN WAREHOUSE 01 | BRIAN BREAZIER …" at bounding box center [718, 410] width 353 height 26
select select "2790"
click at [542, 397] on select "Choose a location... 00 | KC WAREHOUSE 00 | MAIN WAREHOUSE 01 | BRIAN BREAZIER …" at bounding box center [718, 410] width 353 height 26
click at [602, 472] on input "Quantity" at bounding box center [627, 471] width 170 height 29
type textarea "x"
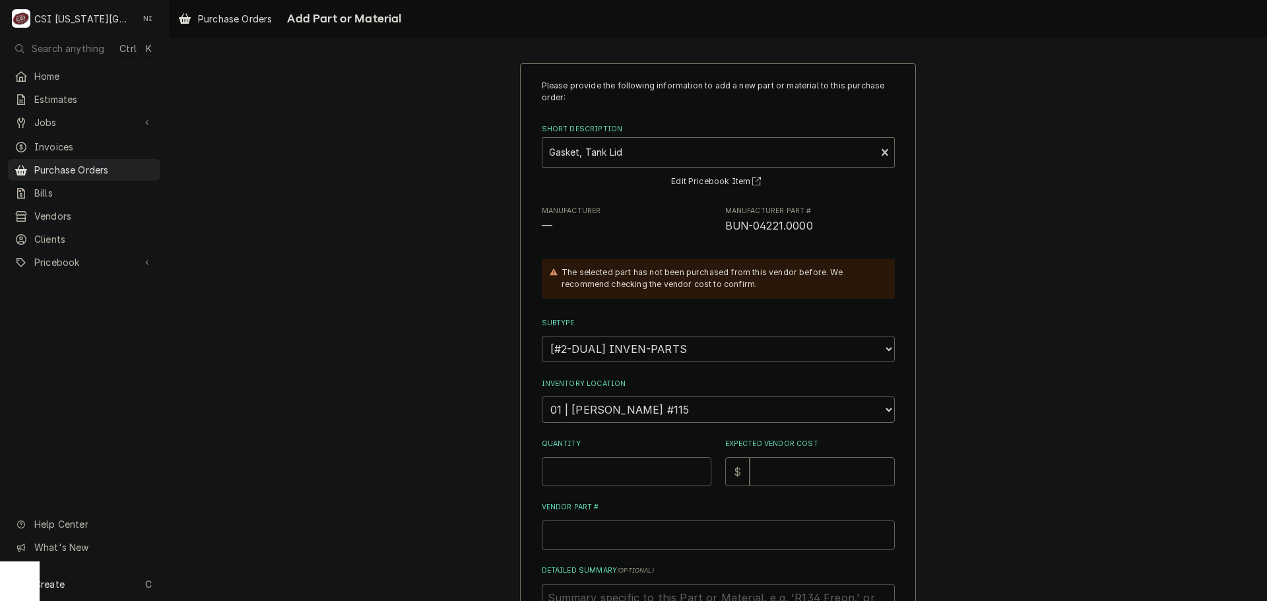
type input "1"
type textarea "x"
type input "10"
type textarea "x"
type input "5"
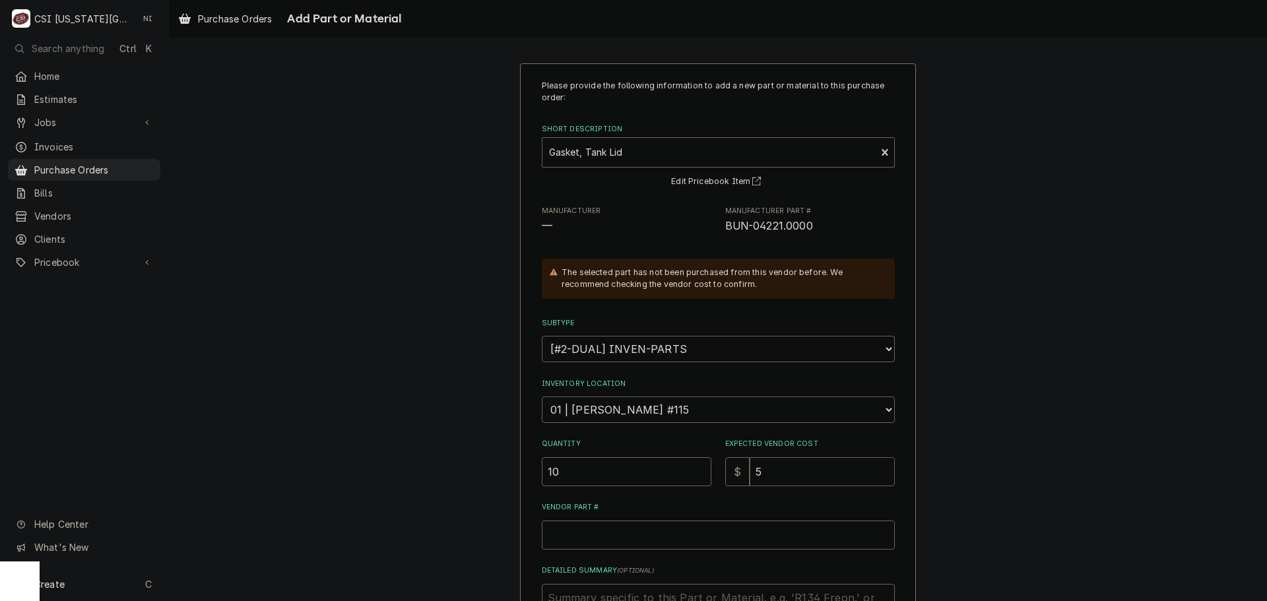
type textarea "x"
type input "5.2"
type textarea "x"
type input "5.22"
click at [610, 542] on input "Vendor Part #" at bounding box center [718, 535] width 353 height 29
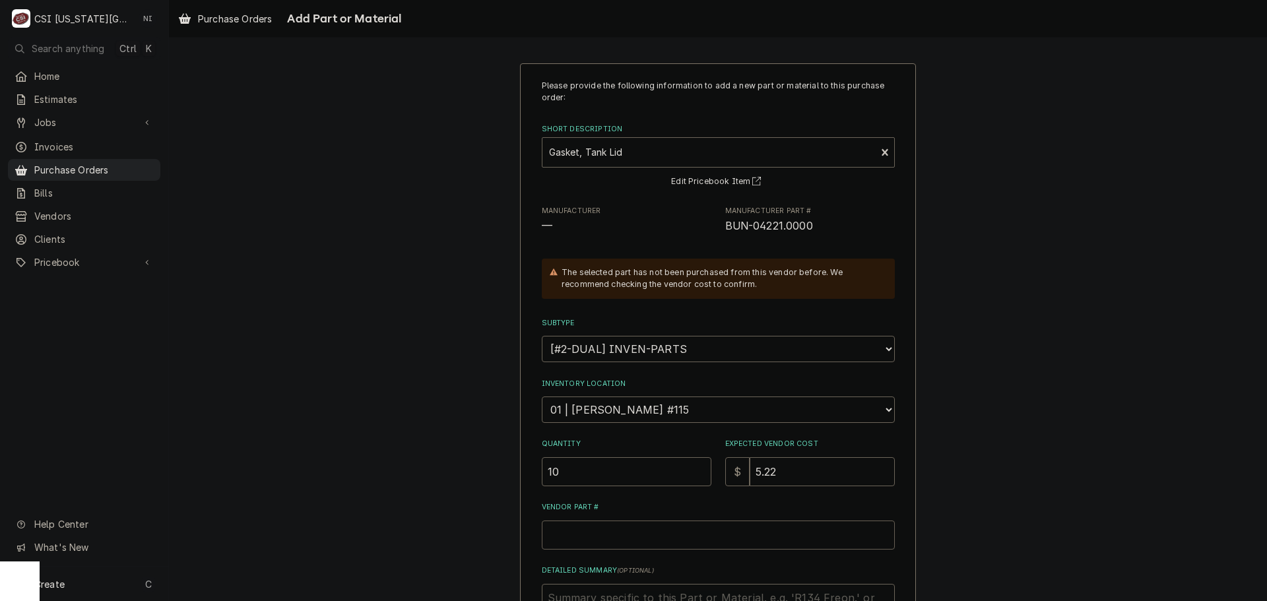
paste input "BUN-04221.0000"
type textarea "x"
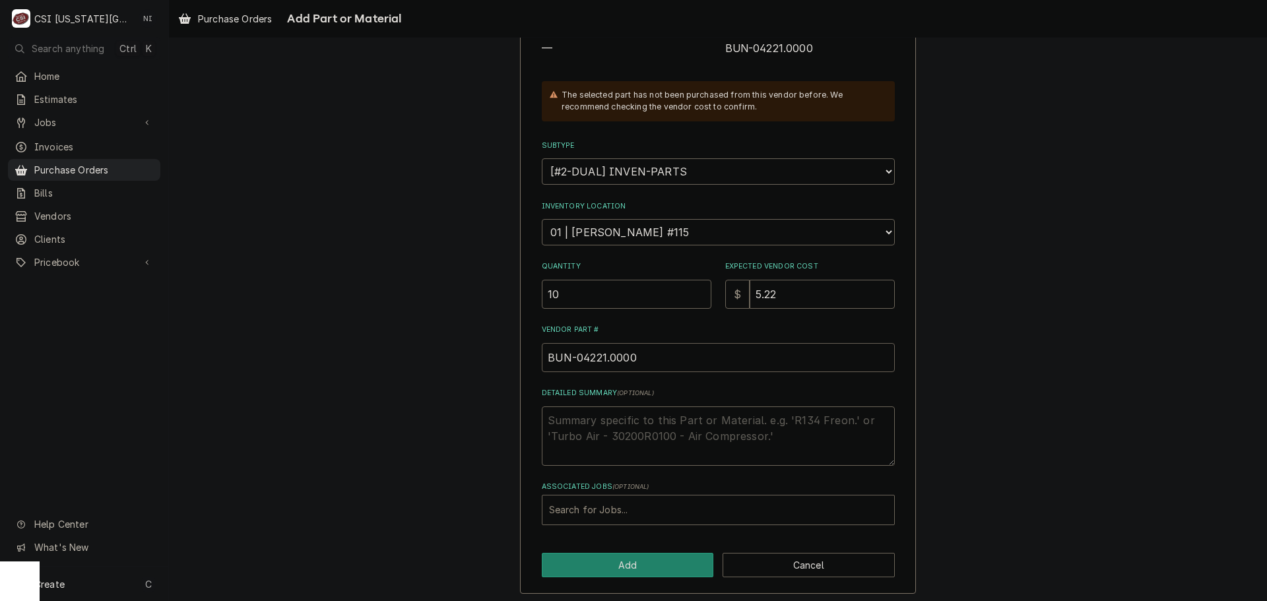
scroll to position [182, 0]
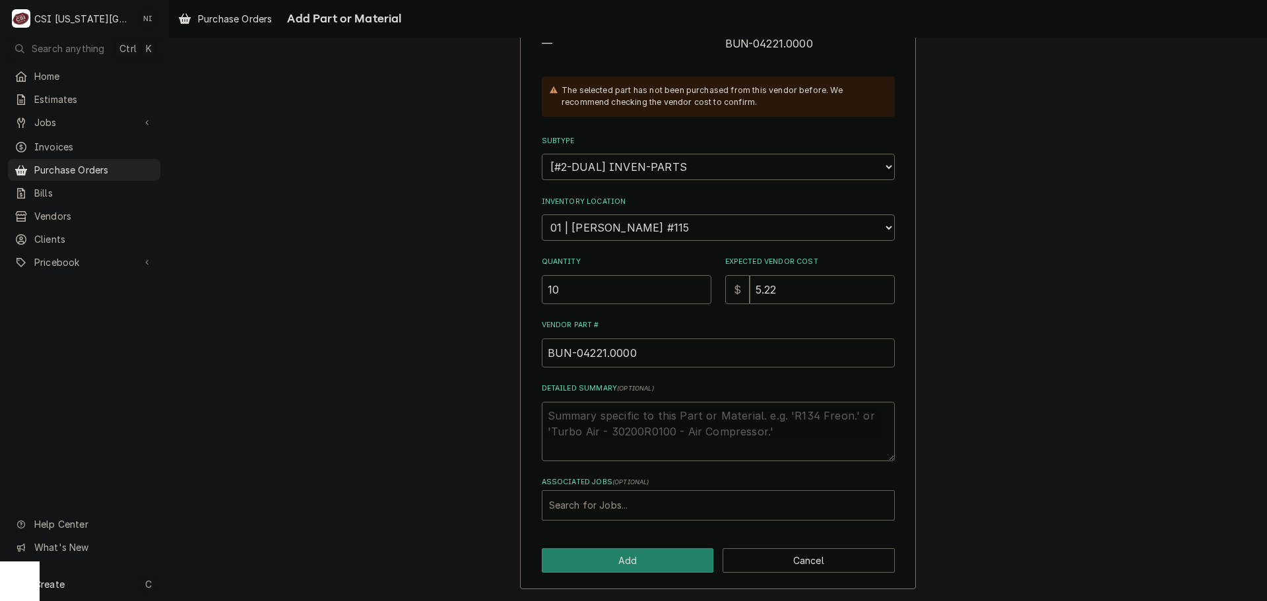
type input "BUN-04221.0000"
click at [744, 498] on div "Associated Jobs" at bounding box center [718, 506] width 338 height 24
click at [671, 506] on div "Associated Jobs" at bounding box center [718, 506] width 338 height 24
paste input "33172"
type input "33172"
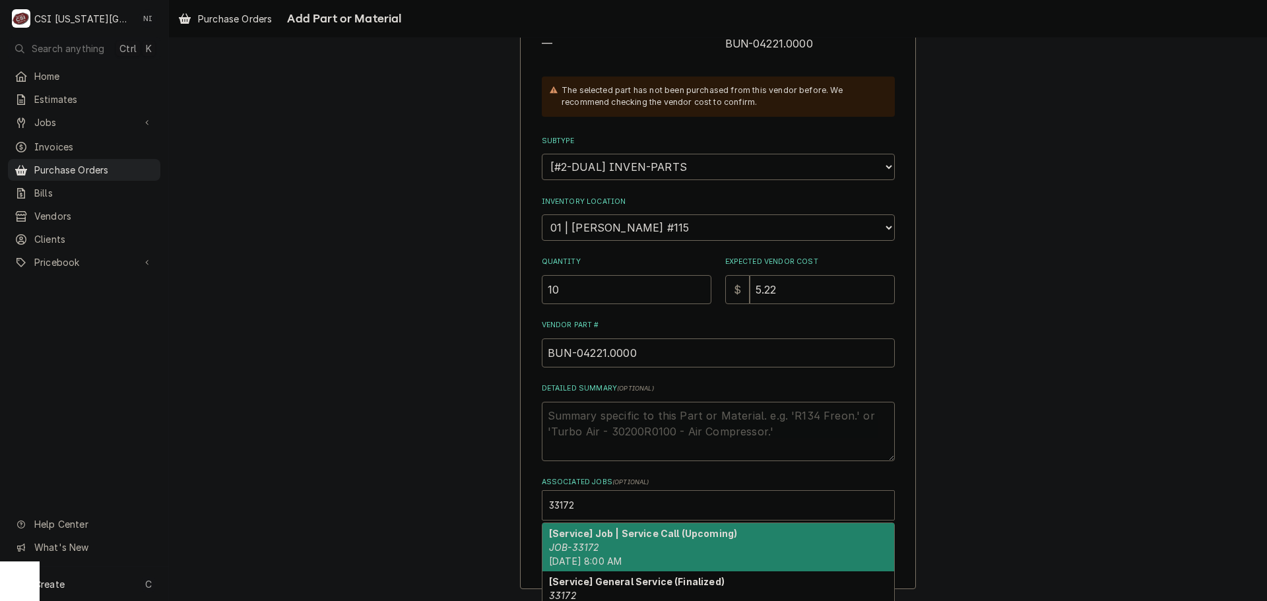
click at [567, 534] on strong "[Service] Job | Service Call (Upcoming)" at bounding box center [643, 533] width 188 height 11
type textarea "x"
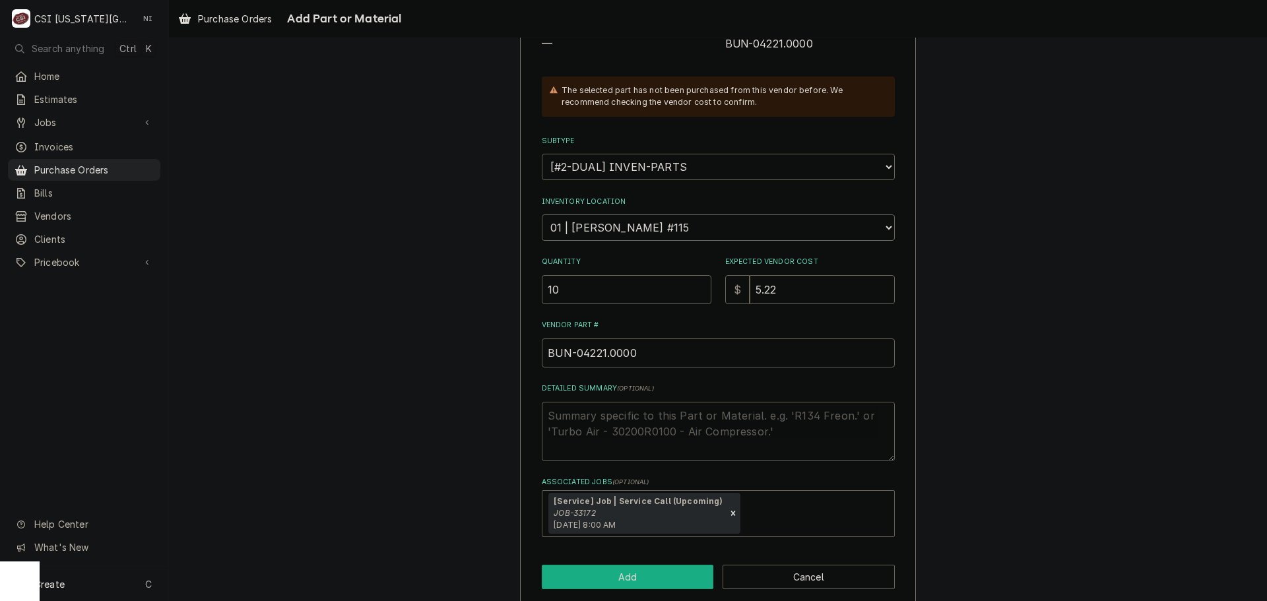
click at [579, 575] on button "Add" at bounding box center [628, 577] width 172 height 24
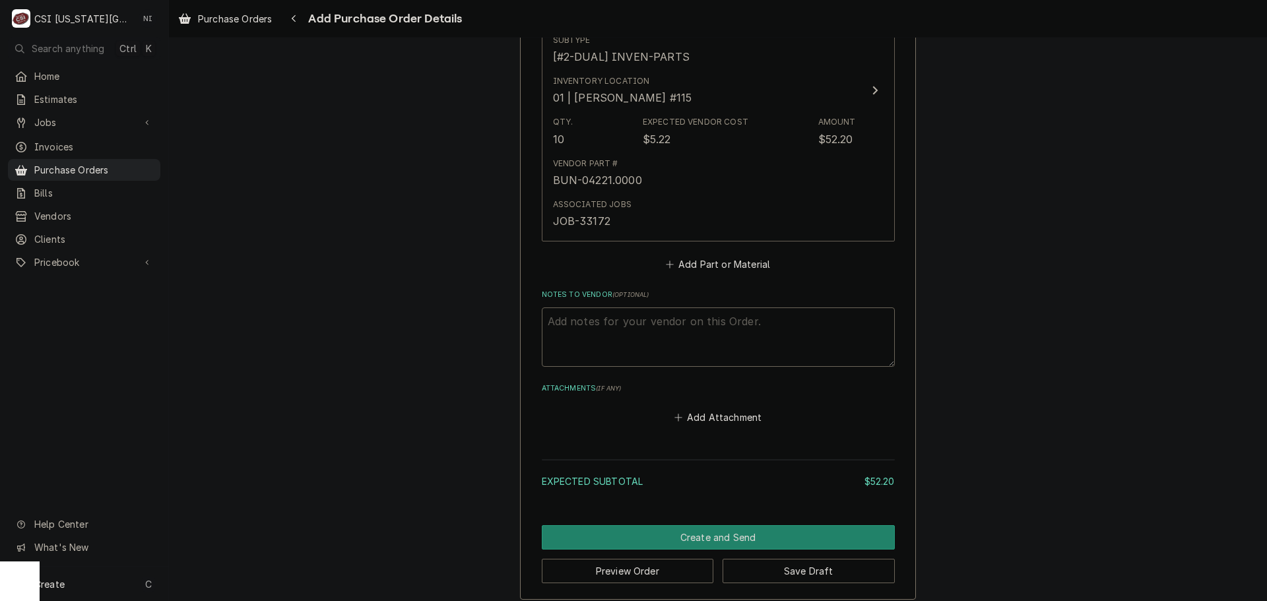
scroll to position [655, 0]
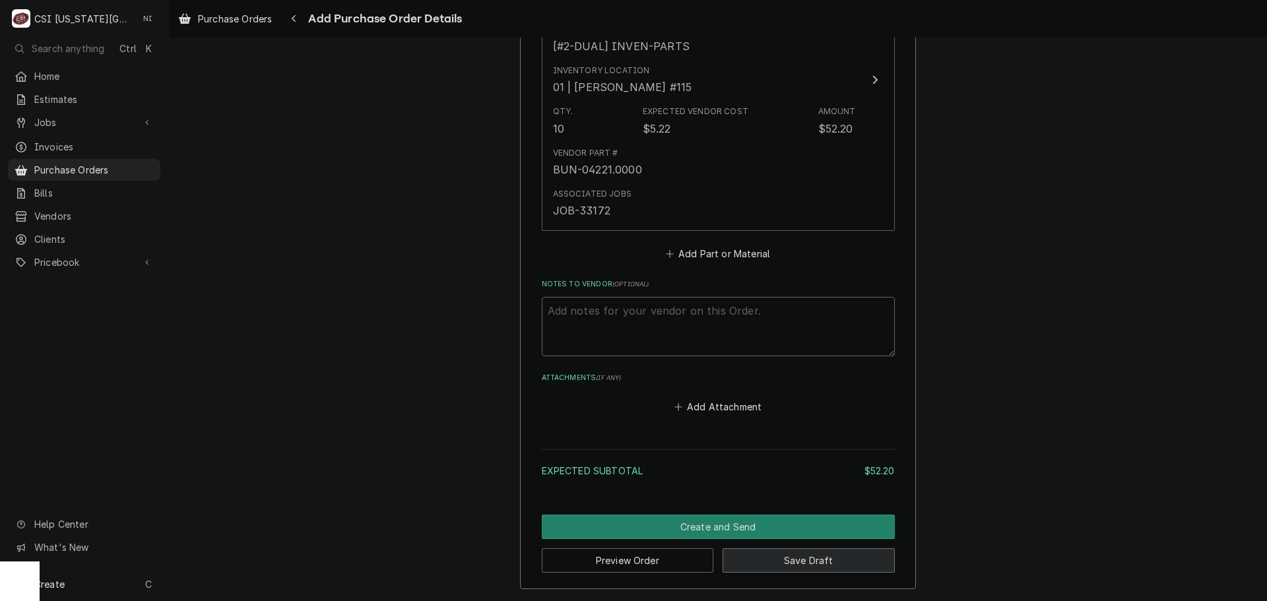
drag, startPoint x: 786, startPoint y: 563, endPoint x: 1223, endPoint y: 558, distance: 436.2
click at [788, 563] on button "Save Draft" at bounding box center [808, 560] width 172 height 24
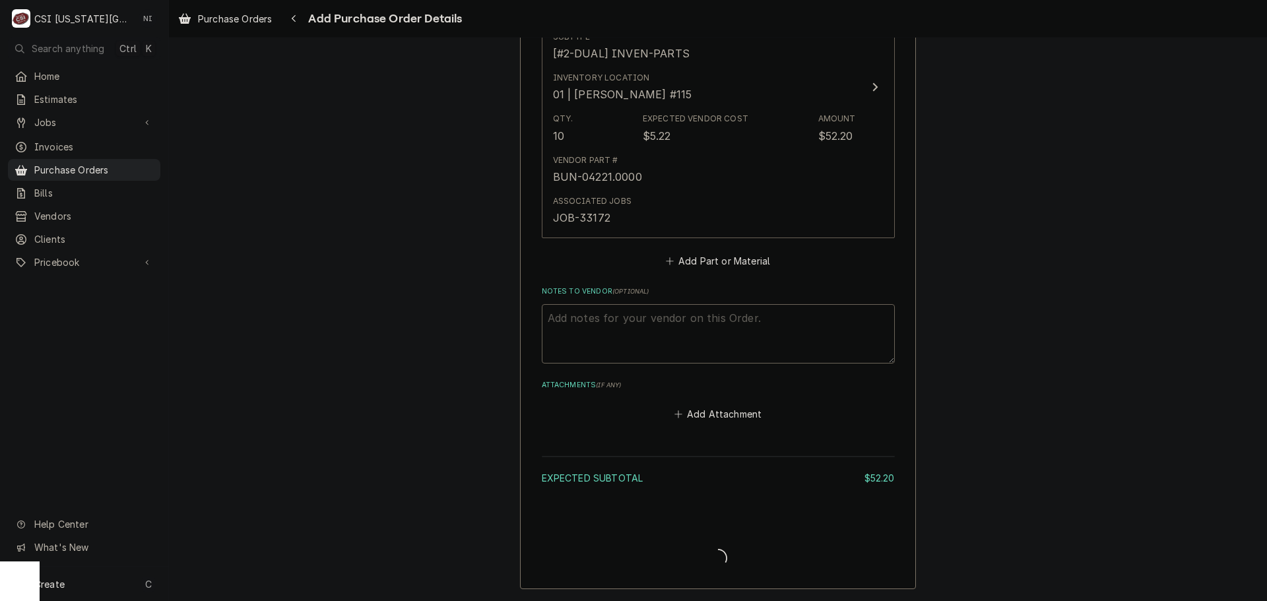
type textarea "x"
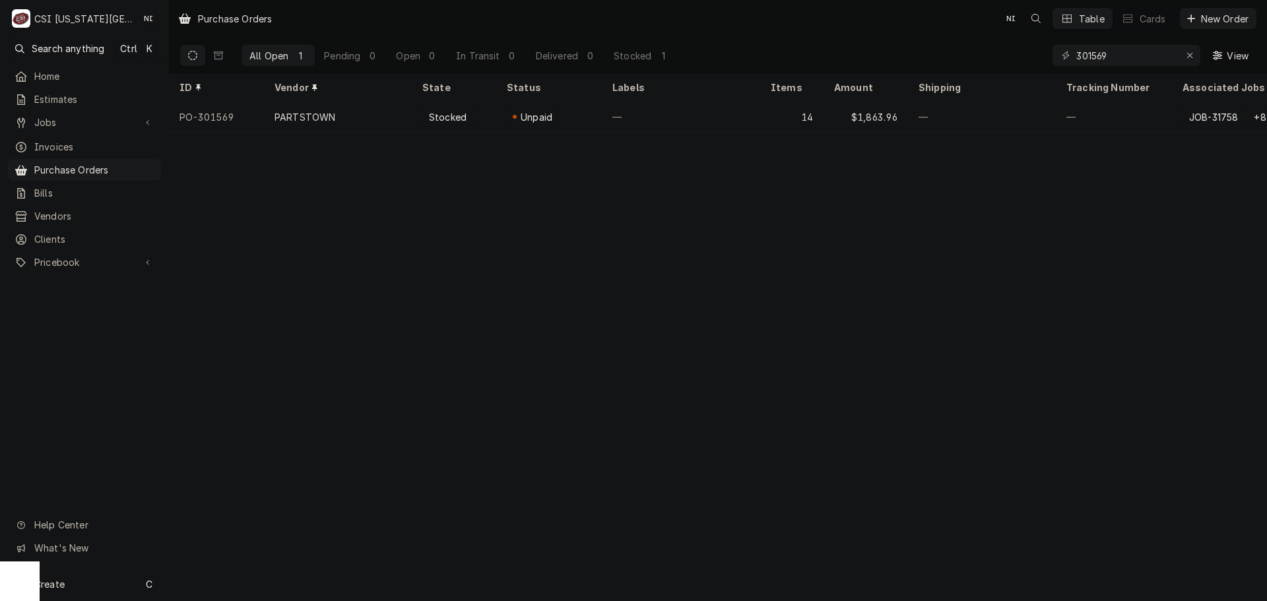
drag, startPoint x: 640, startPoint y: 282, endPoint x: 620, endPoint y: 276, distance: 20.9
click at [640, 282] on div "Purchase Orders NI Table Cards New Order All Open 1 Pending 0 Open 0 In Transit…" at bounding box center [718, 300] width 1098 height 601
drag, startPoint x: 1120, startPoint y: 52, endPoint x: 1015, endPoint y: 60, distance: 105.9
click at [1025, 64] on div "All Open 1 Pending 0 Open 0 In Transit 0 Delivered 0 Stocked 1 301569 View" at bounding box center [717, 55] width 1077 height 37
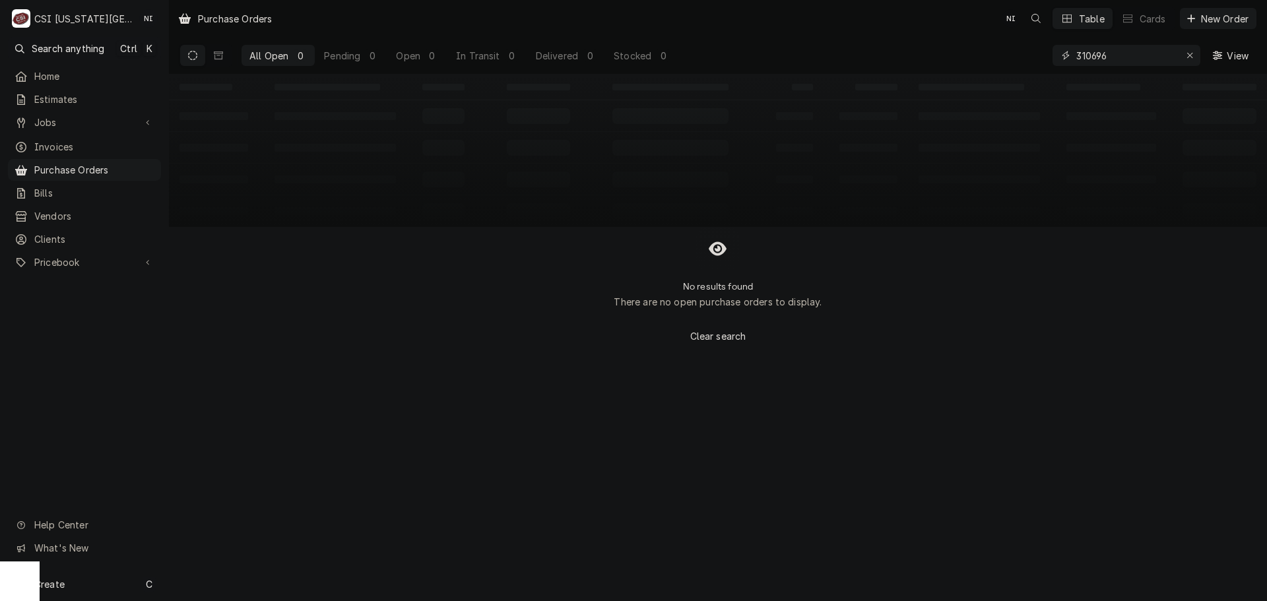
drag, startPoint x: 1107, startPoint y: 55, endPoint x: 984, endPoint y: 56, distance: 122.1
click at [1003, 55] on div "All Open 0 Pending 0 Open 0 In Transit 0 Delivered 0 Stocked 0 310696 View" at bounding box center [717, 55] width 1077 height 37
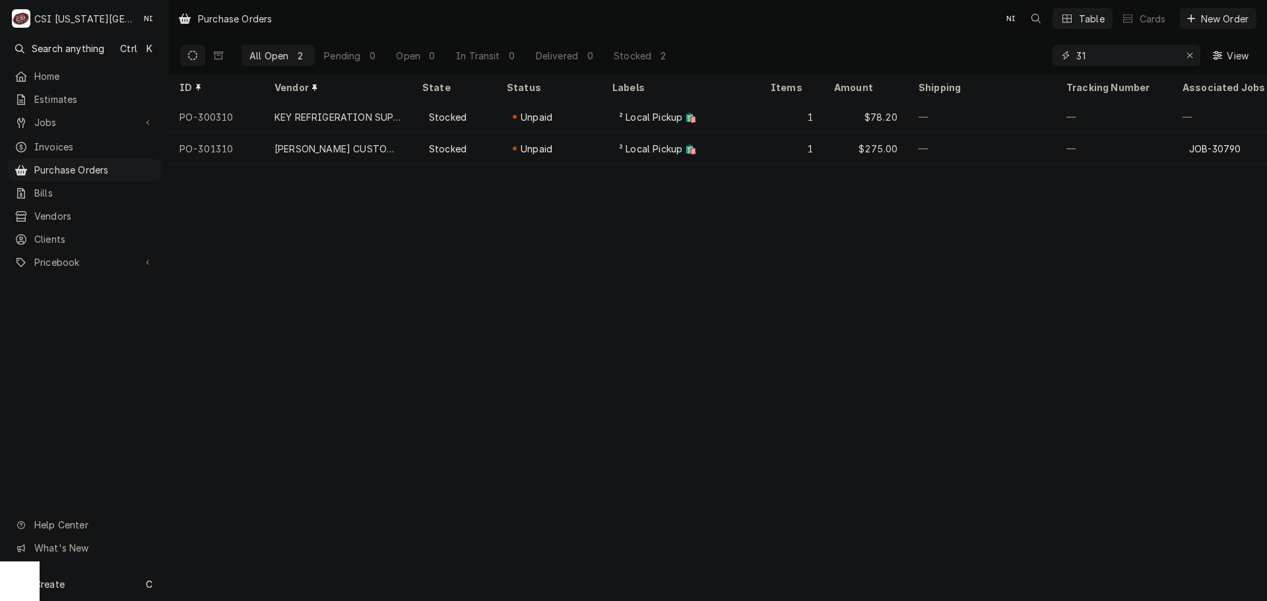
type input "3"
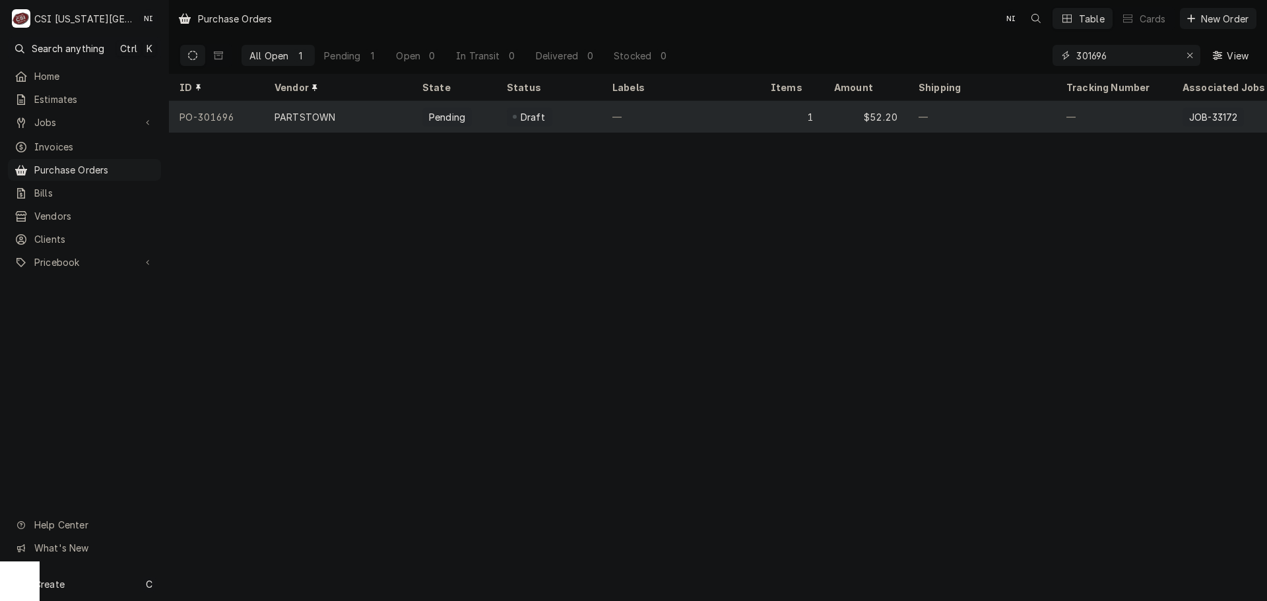
type input "301696"
click at [677, 110] on div "—" at bounding box center [681, 117] width 158 height 32
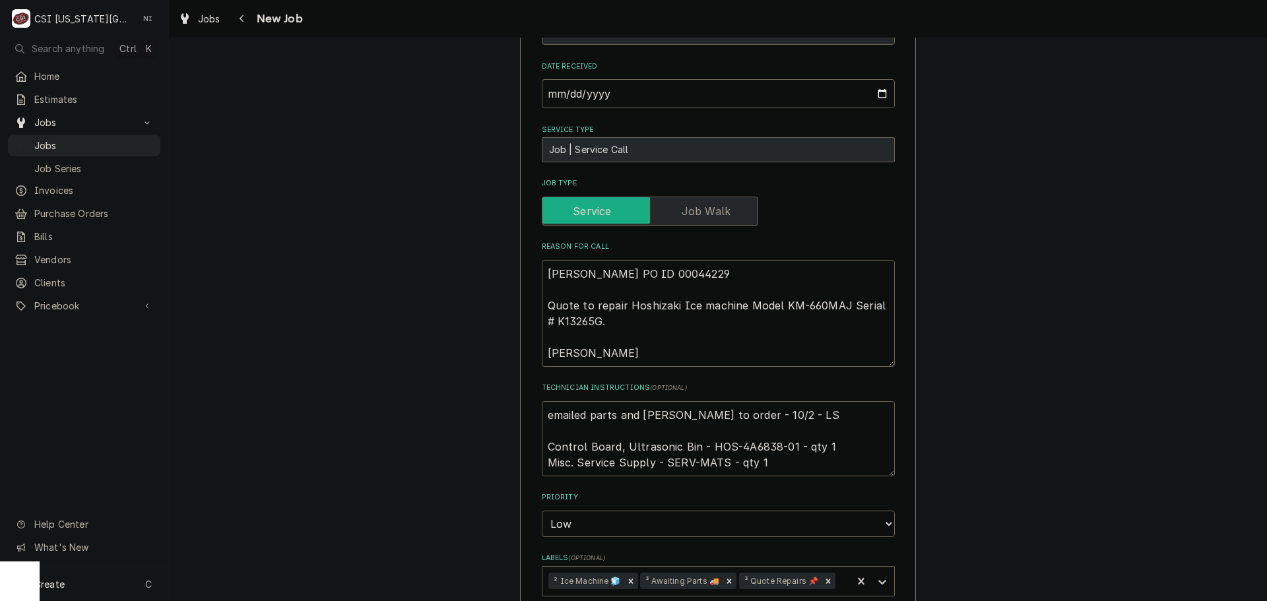
scroll to position [528, 0]
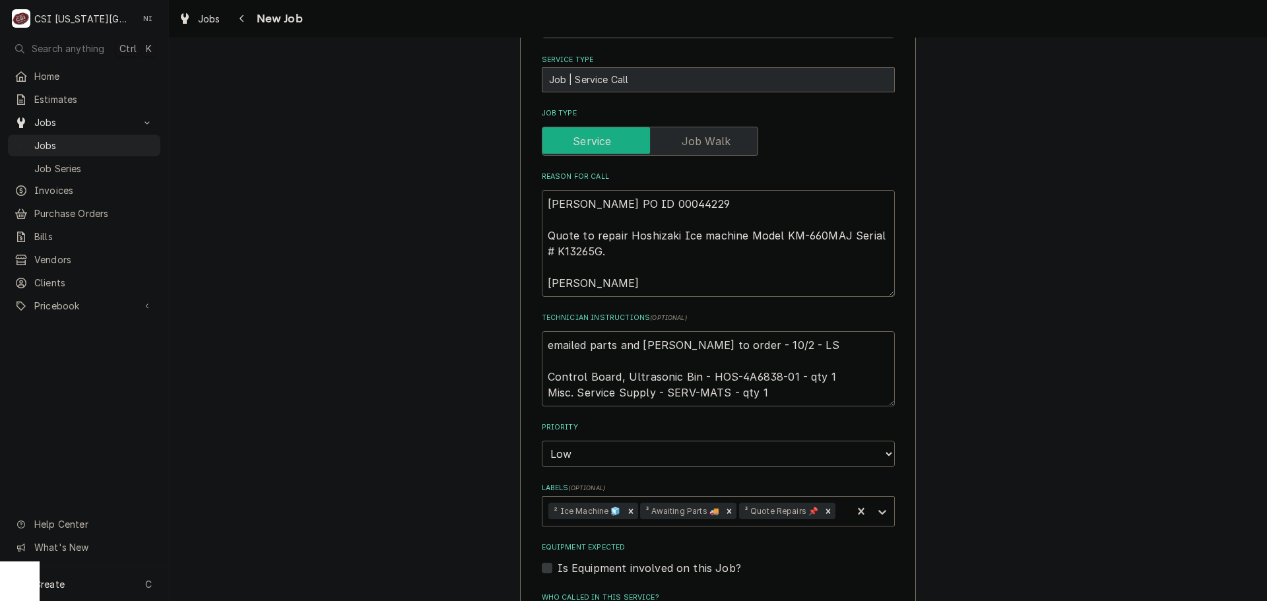
drag, startPoint x: 786, startPoint y: 346, endPoint x: 730, endPoint y: 344, distance: 55.5
click at [730, 344] on textarea "emailed parts and lindy to order - 10/2 - LS Control Board, Ultrasonic Bin - HO…" at bounding box center [718, 368] width 353 height 75
drag, startPoint x: 542, startPoint y: 312, endPoint x: 598, endPoint y: 333, distance: 59.1
click at [544, 331] on textarea "emailed parts and lindy to order - 10/2 - LS Control Board, Ultrasonic Bin - HO…" at bounding box center [718, 368] width 353 height 75
type textarea "x"
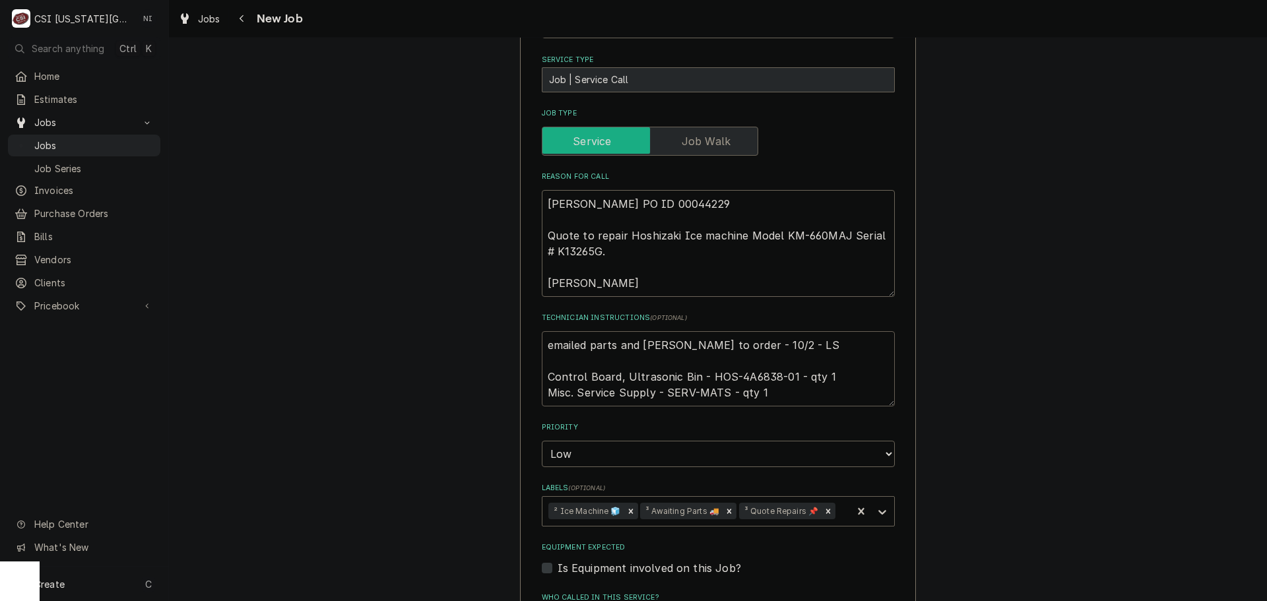
type textarea "emailed parts and lindy to order - 10/2 - LS Control Board, Ultrasonic Bin - HO…"
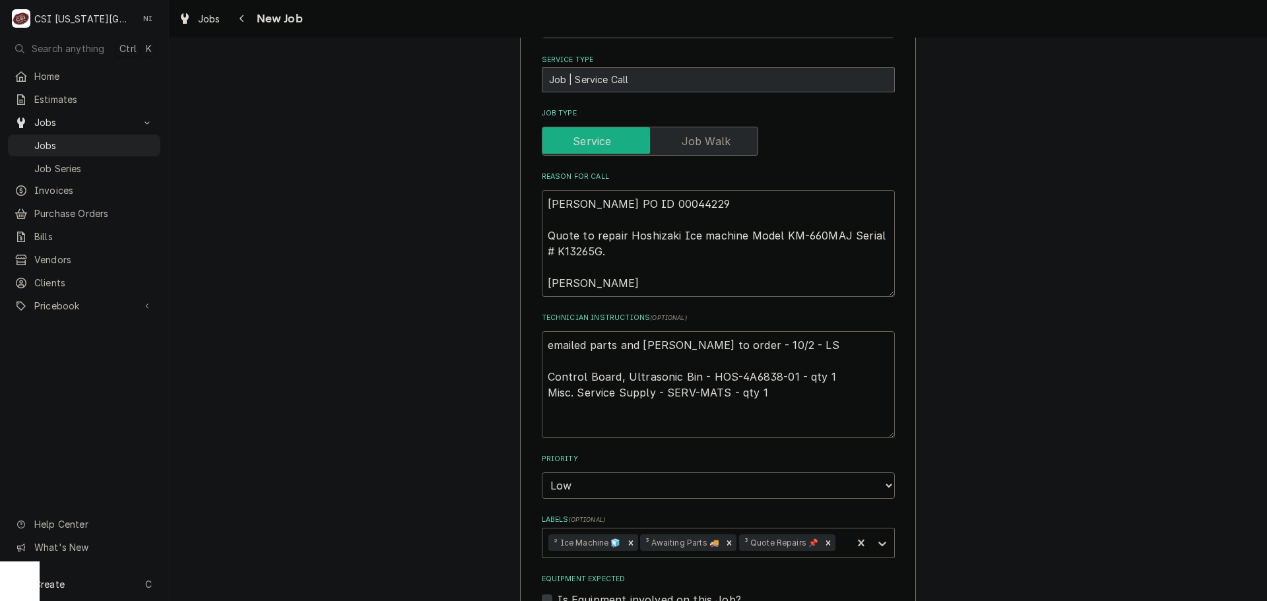
type textarea "x"
type textarea "emailed parts and lindy to order - 10/2 - LS Control Board, Ultrasonic Bin - HO…"
type textarea "x"
type textarea "P emailed parts and lindy to order - 10/2 - LS Control Board, Ultrasonic Bin - …"
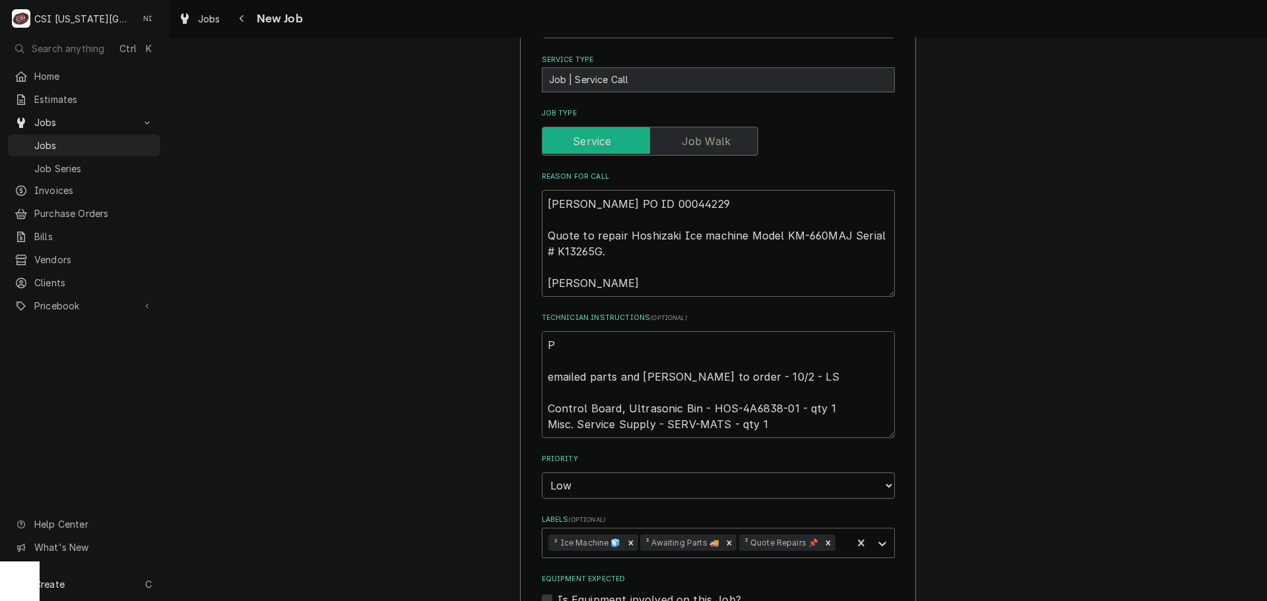
type textarea "x"
type textarea "Pa emailed parts and lindy to order - 10/2 - LS Control Board, Ultrasonic Bin -…"
type textarea "x"
type textarea "Pars emailed parts and lindy to order - 10/2 - LS Control Board, Ultrasonic Bin…"
type textarea "x"
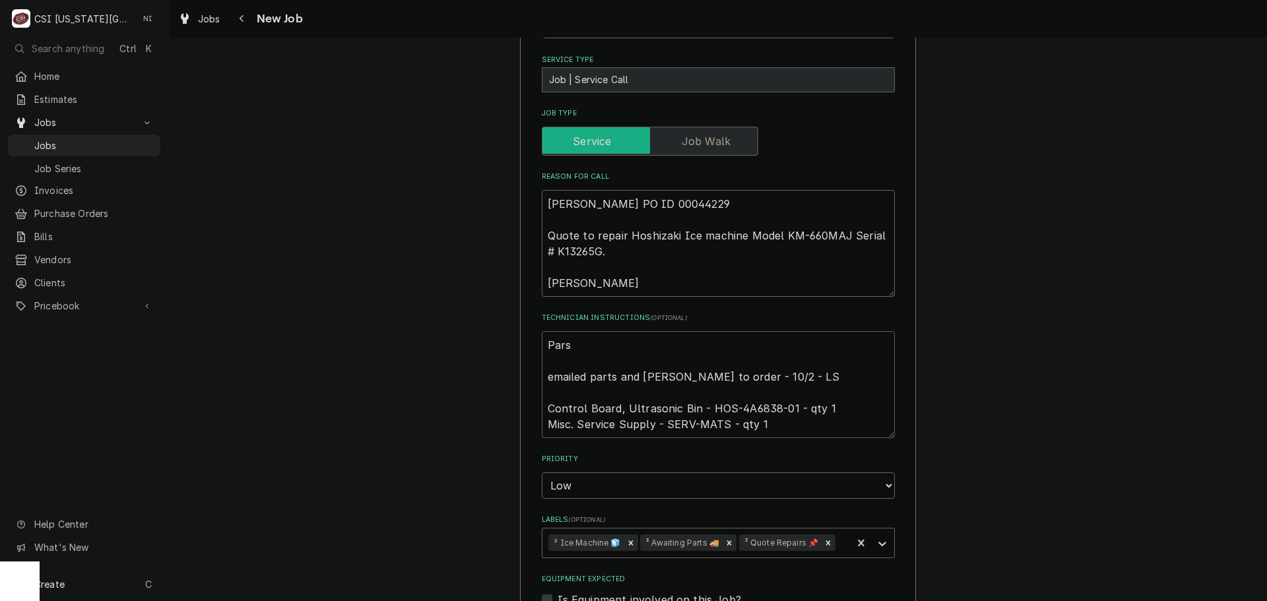
type textarea "Parst emailed parts and lindy to order - 10/2 - LS Control Board, Ultrasonic Bi…"
type textarea "x"
type textarea "Parst emailed parts and lindy to order - 10/2 - LS Control Board, Ultrasonic Bi…"
type textarea "x"
type textarea "Parst emailed parts and lindy to order - 10/2 - LS Control Board, Ultrasonic Bi…"
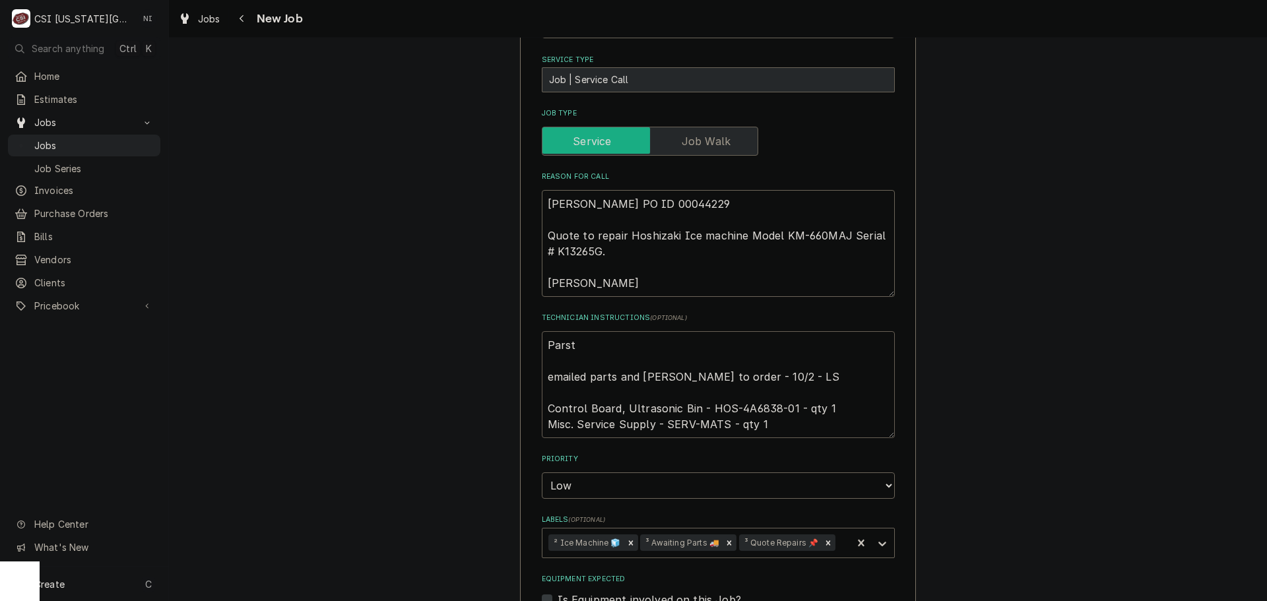
type textarea "x"
type textarea "Pars emailed parts and lindy to order - 10/2 - LS Control Board, Ultrasonic Bin…"
type textarea "x"
type textarea "Par emailed parts and lindy to order - 10/2 - LS Control Board, Ultrasonic Bin …"
type textarea "x"
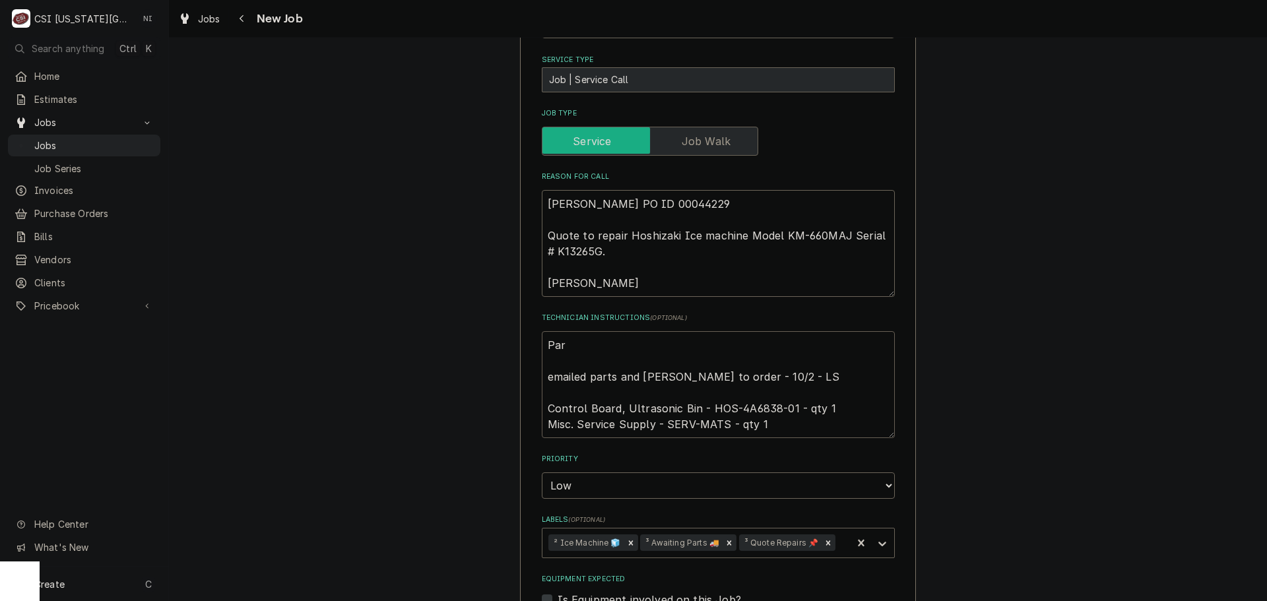
type textarea "Part emailed parts and lindy to order - 10/2 - LS Control Board, Ultrasonic Bin…"
type textarea "x"
type textarea "Parts emailed parts and lindy to order - 10/2 - LS Control Board, Ultrasonic Bi…"
type textarea "x"
type textarea "Parts emailed parts and lindy to order - 10/2 - LS Control Board, Ultrasonic Bi…"
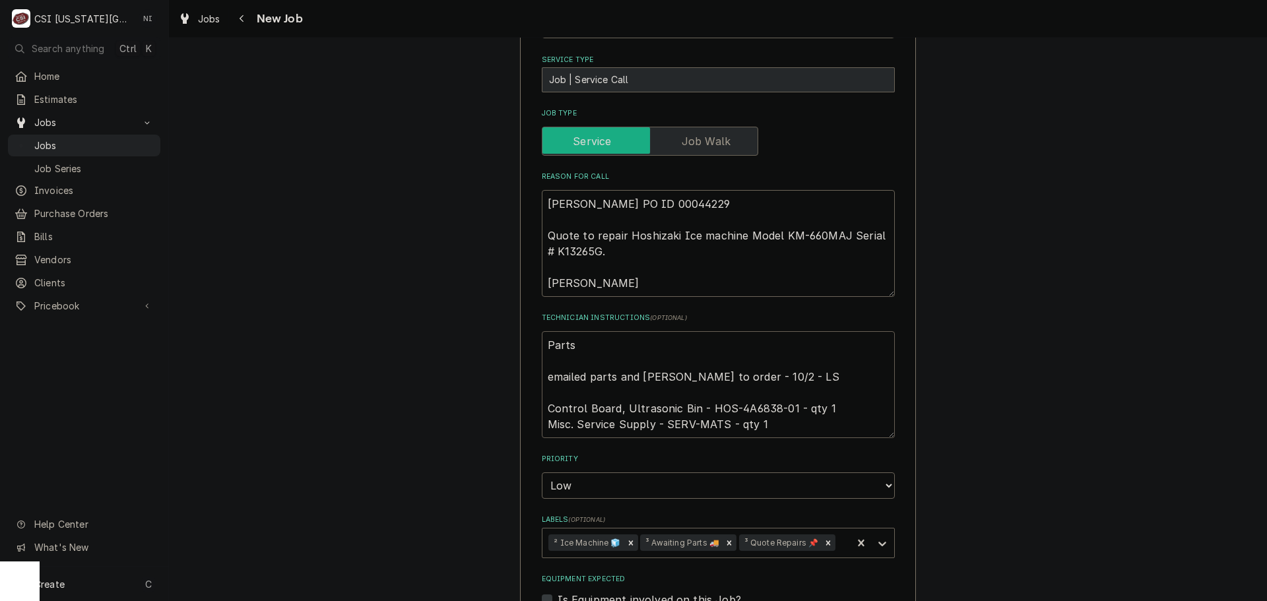
type textarea "x"
type textarea "Parts o emailed parts and lindy to order - 10/2 - LS Control Board, Ultrasonic …"
type textarea "x"
type textarea "Parts or emailed parts and lindy to order - 10/2 - LS Control Board, Ultrasonic…"
type textarea "x"
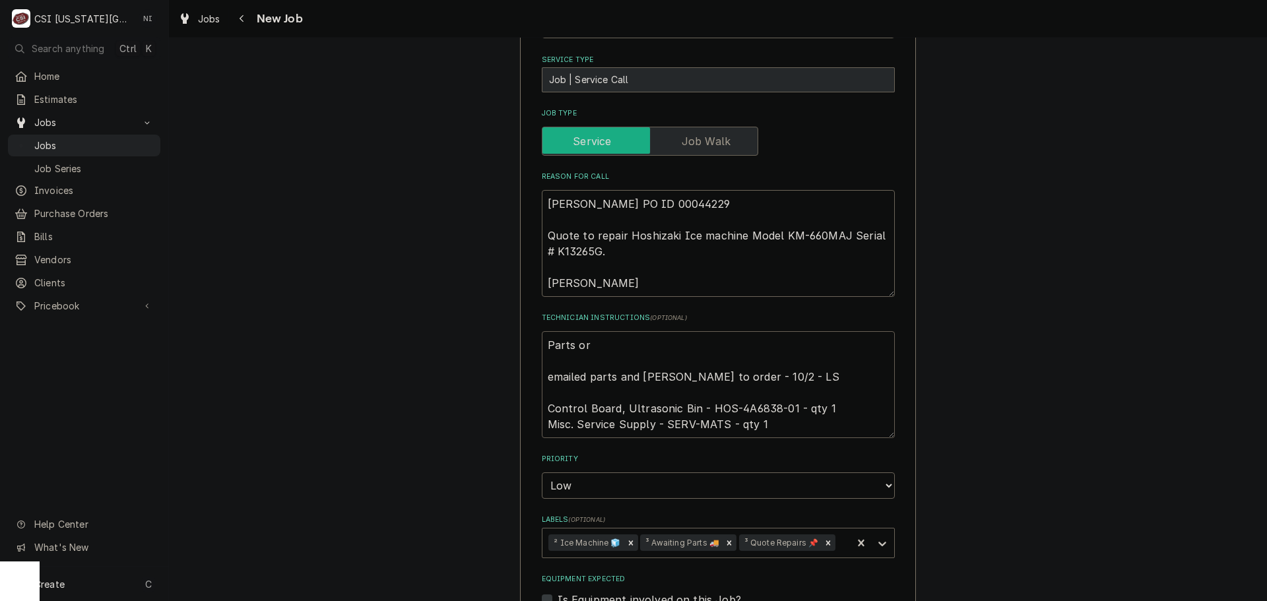
type textarea "Parts ord emailed parts and lindy to order - 10/2 - LS Control Board, Ultrasoni…"
type textarea "x"
type textarea "Parts order emailed parts and lindy to order - 10/2 - LS Control Board, Ultraso…"
type textarea "x"
type textarea "Parts orderd emailed parts and lindy to order - 10/2 - LS Control Board, Ultras…"
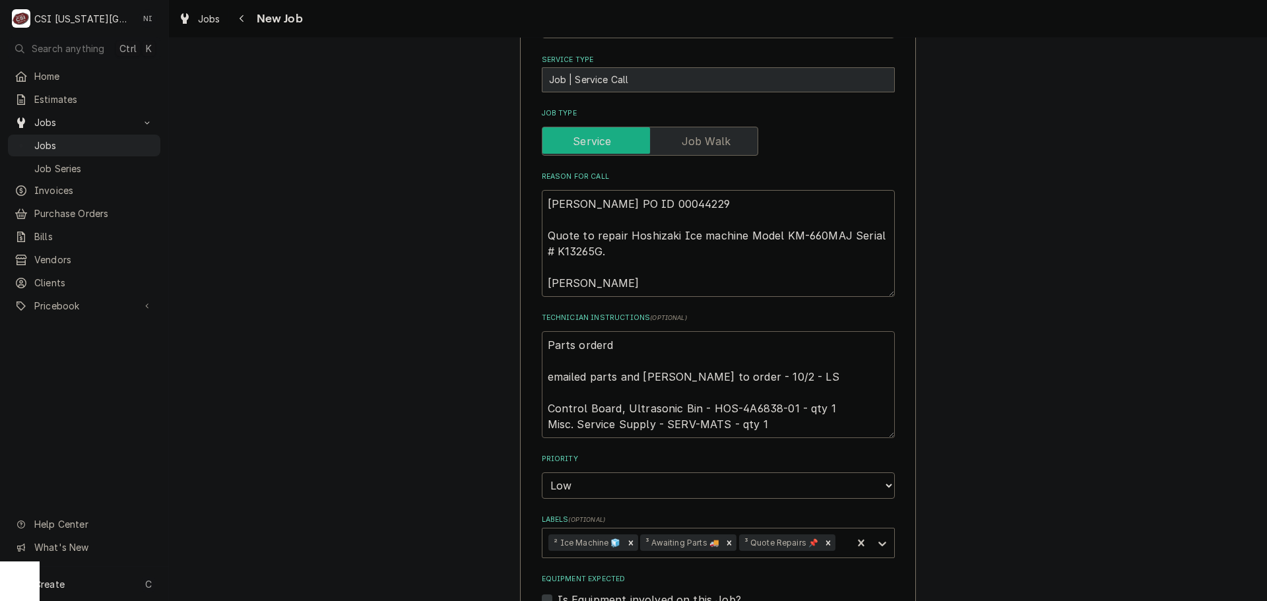
type textarea "x"
type textarea "Parts orderdd emailed parts and lindy to order - 10/2 - LS Control Board, Ultra…"
type textarea "x"
type textarea "Parts orderdd emailed parts and lindy to order - 10/2 - LS Control Board, Ultra…"
type textarea "x"
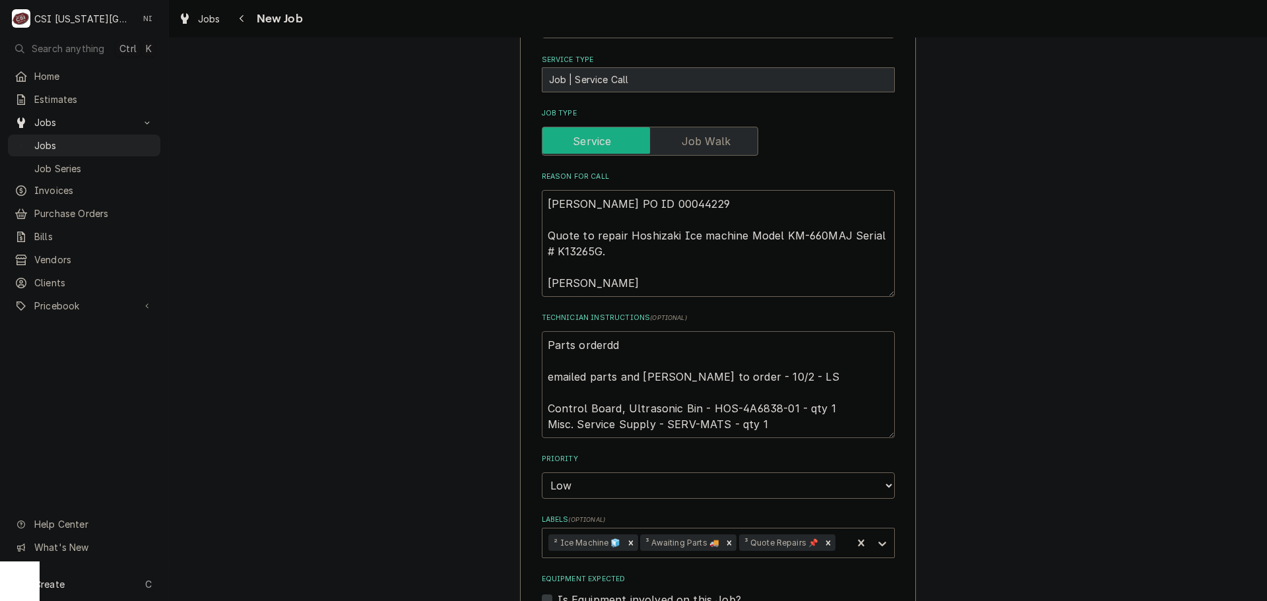
type textarea "Parts orderdd emailed parts and lindy to order - 10/2 - LS Control Board, Ultra…"
type textarea "x"
type textarea "Parts orderd emailed parts and lindy to order - 10/2 - LS Control Board, Ultras…"
type textarea "x"
type textarea "Parts order emailed parts and lindy to order - 10/2 - LS Control Board, Ultraso…"
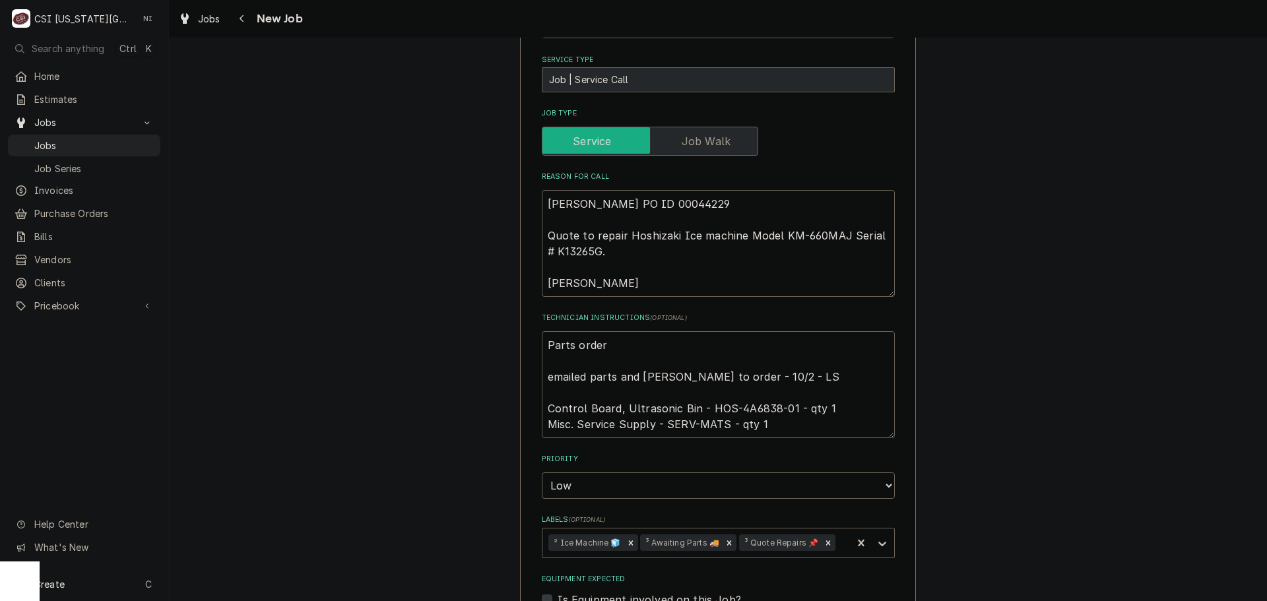
type textarea "x"
type textarea "Parts ordere emailed parts and lindy to order - 10/2 - LS Control Board, Ultras…"
type textarea "x"
type textarea "Parts ordered emailed parts and lindy to order - 10/2 - LS Control Board, Ultra…"
type textarea "x"
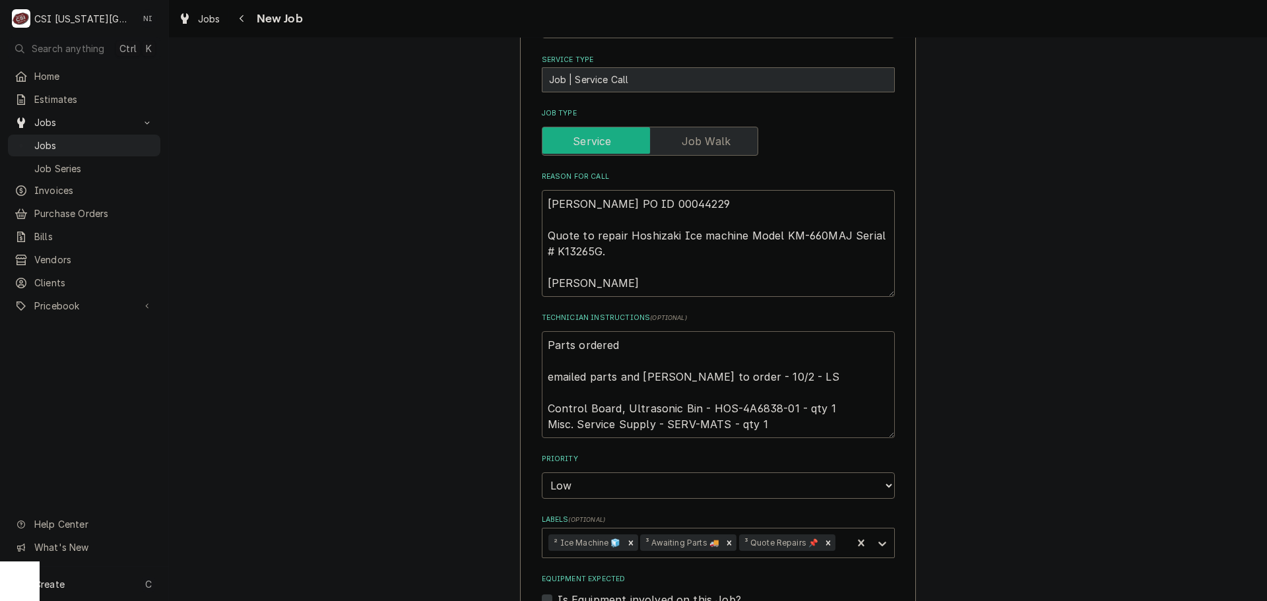
type textarea "Parts ordered emailed parts and lindy to order - 10/2 - LS Control Board, Ultra…"
type textarea "x"
type textarea "Parts ordered o emailed parts and lindy to order - 10/2 - LS Control Board, Ult…"
type textarea "x"
type textarea "Parts ordered on emailed parts and lindy to order - 10/2 - LS Control Board, Ul…"
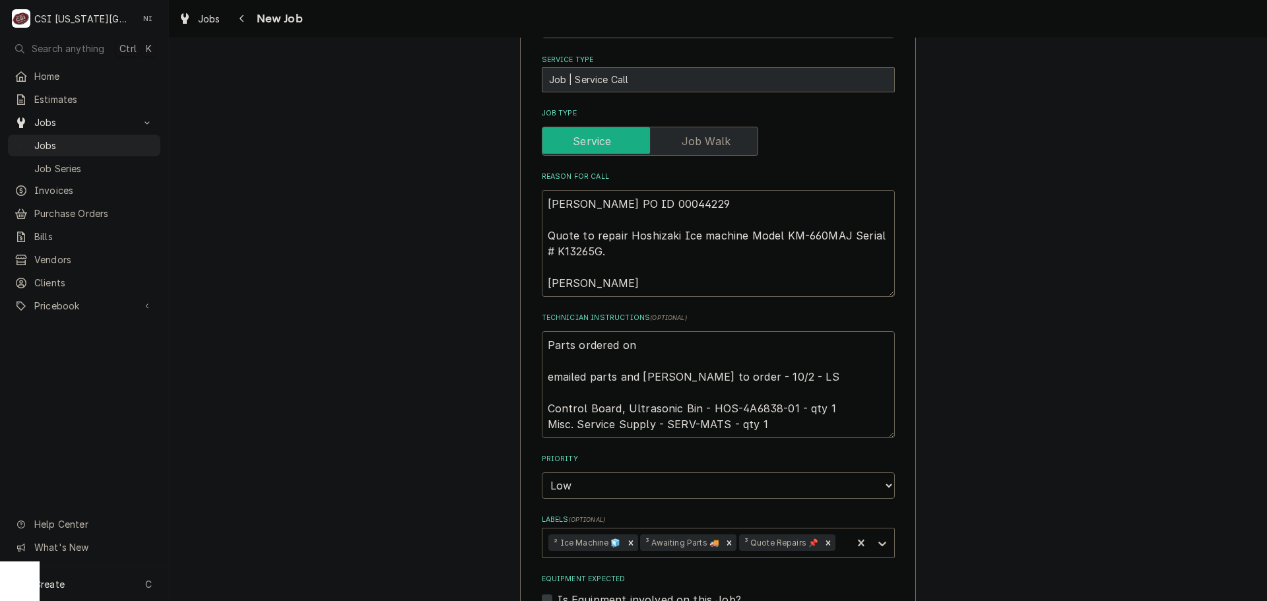
type textarea "x"
type textarea "Parts ordered on emailed parts and lindy to order - 10/2 - LS Control Board, Ul…"
type textarea "x"
type textarea "Parts ordered on P emailed parts and lindy to order - 10/2 - LS Control Board, …"
type textarea "x"
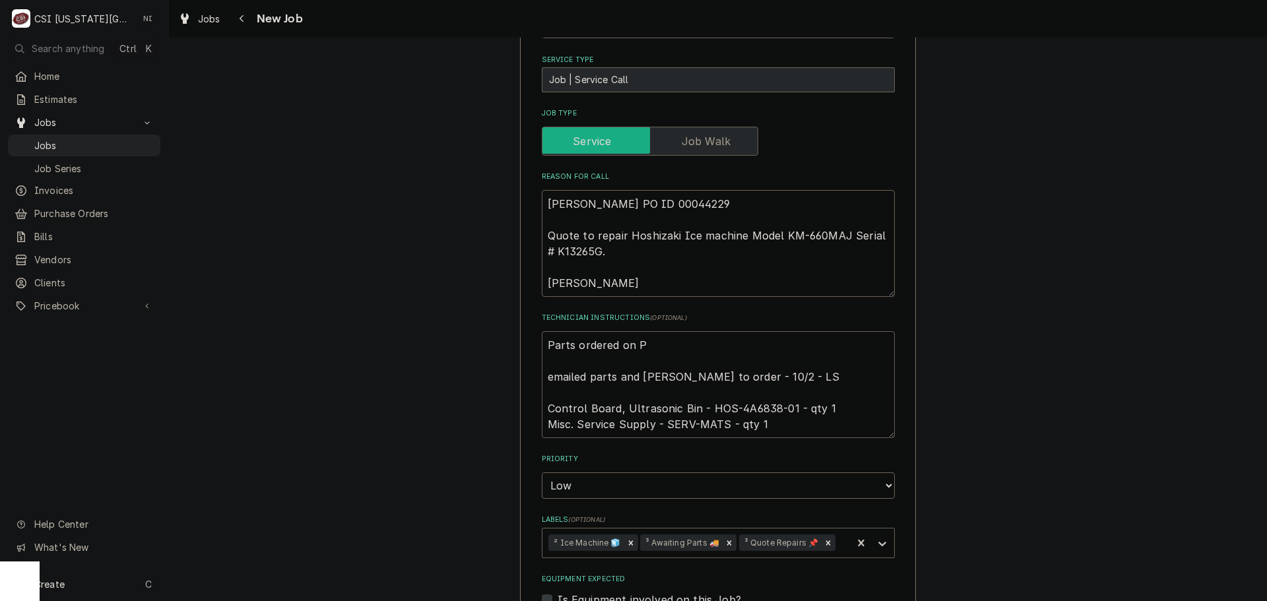
type textarea "Parts ordered on PO emailed parts and lindy to order - 10/2 - LS Control Board,…"
type textarea "x"
type textarea "Parts ordered on PO emailed parts and lindy to order - 10/2 - LS Control Board,…"
type textarea "x"
type textarea "Parts ordered on PO 3 emailed parts and lindy to order - 10/2 - LS Control Boar…"
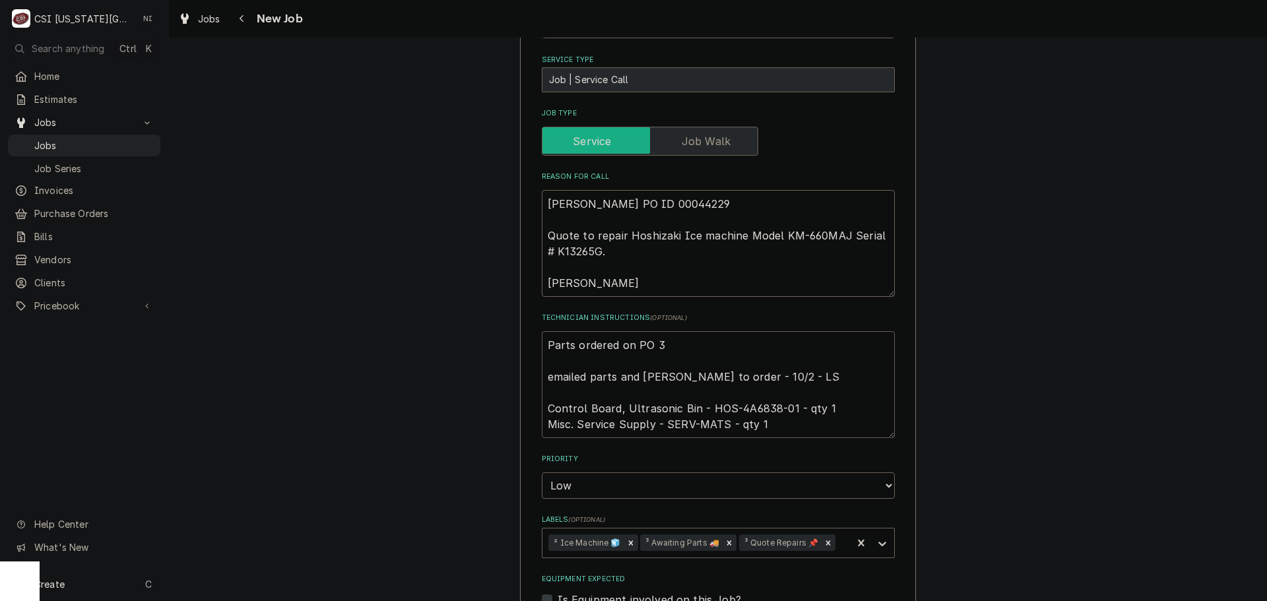
type textarea "x"
type textarea "Parts ordered on PO 30 emailed parts and lindy to order - 10/2 - LS Control Boa…"
type textarea "x"
type textarea "Parts ordered on PO 301 emailed parts and lindy to order - 10/2 - LS Control Bo…"
type textarea "x"
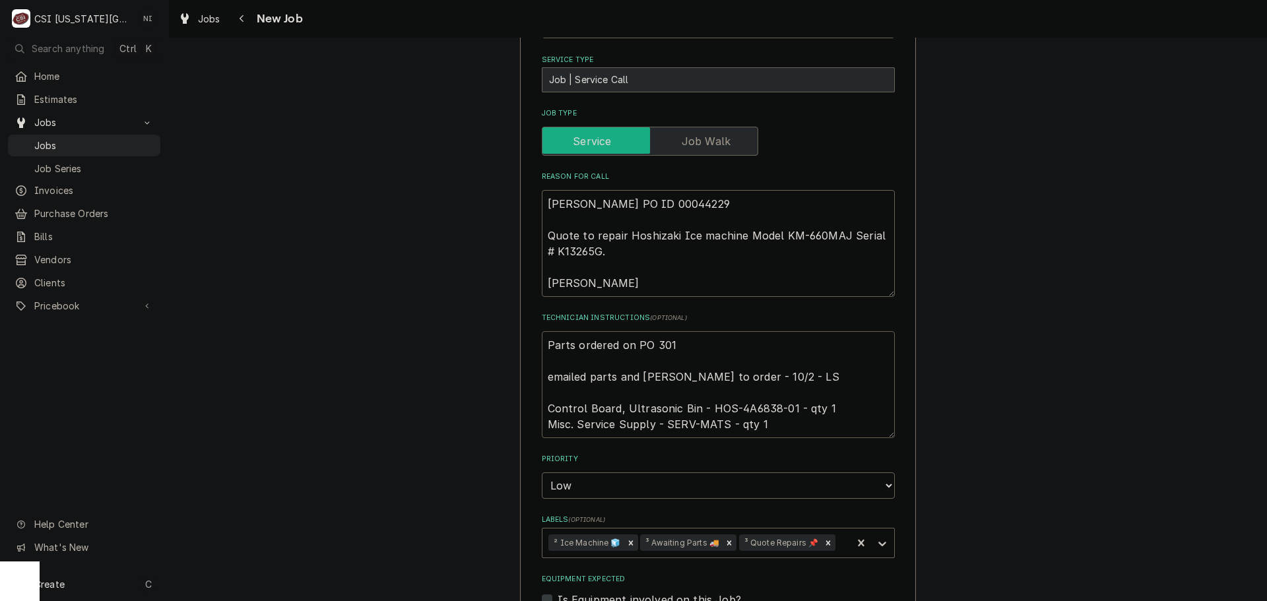
type textarea "Parts ordered on PO 3016 emailed parts and lindy to order - 10/2 - LS Control B…"
type textarea "x"
type textarea "Parts ordered on PO 30169 emailed parts and lindy to order - 10/2 - LS Control …"
type textarea "x"
type textarea "Parts ordered on PO 301696 emailed parts and lindy to order - 10/2 - LS Control…"
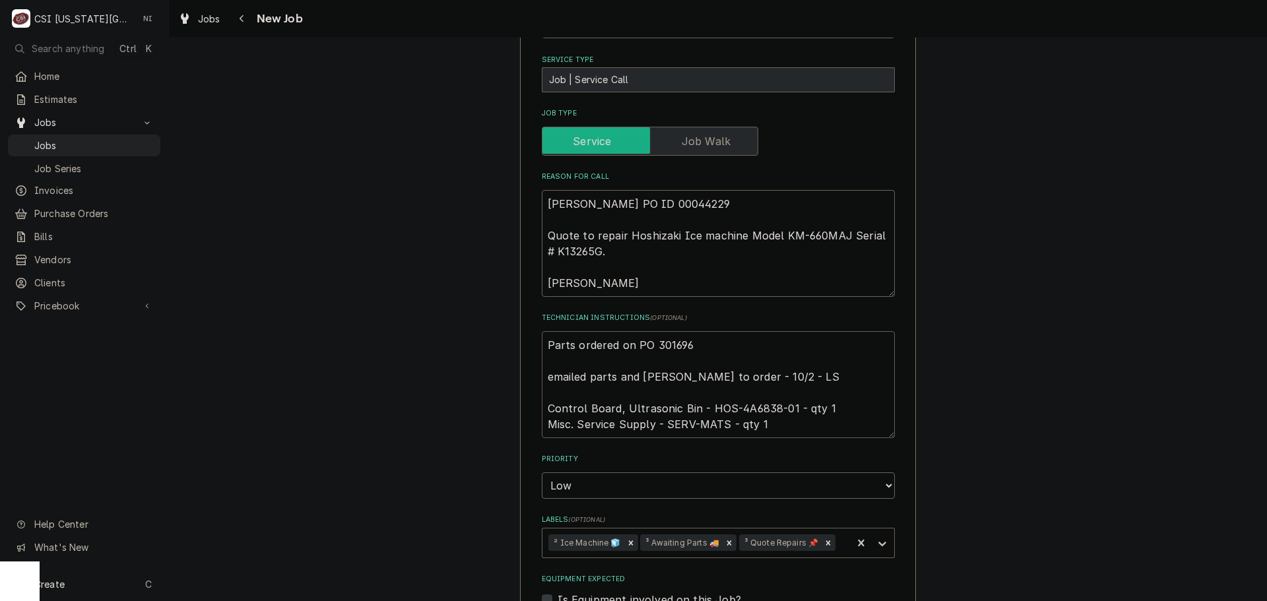
type textarea "x"
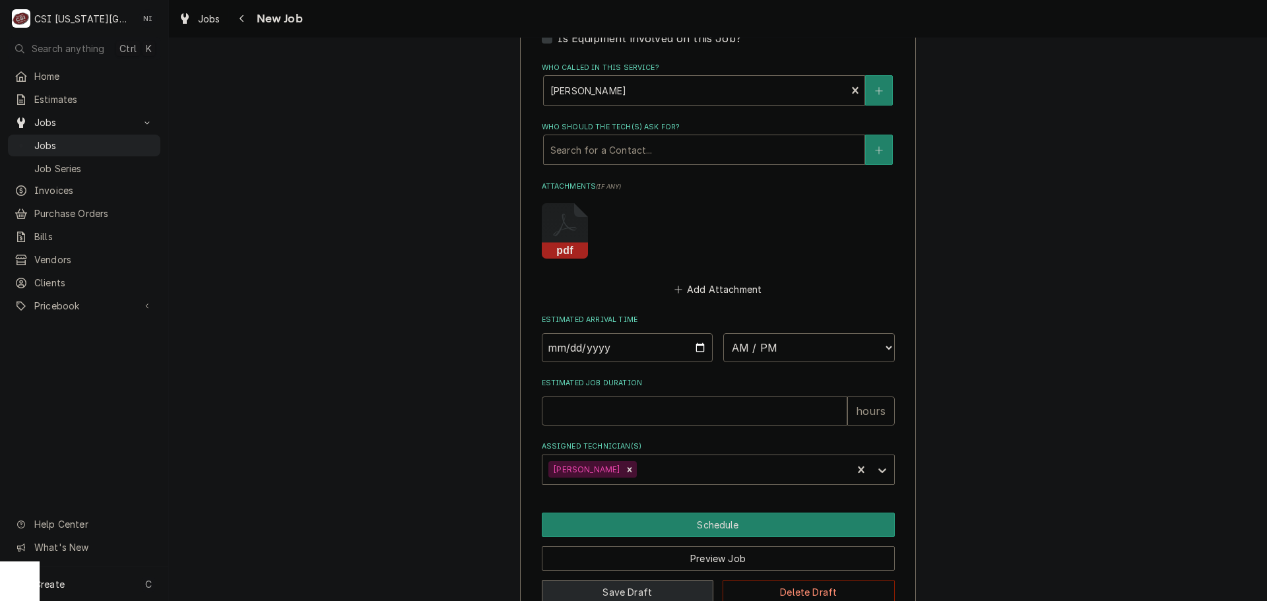
type textarea "Parts ordered on PO 301696 emailed parts and lindy to order - 10/2 - LS Control…"
click at [689, 580] on button "Save Draft" at bounding box center [628, 592] width 172 height 24
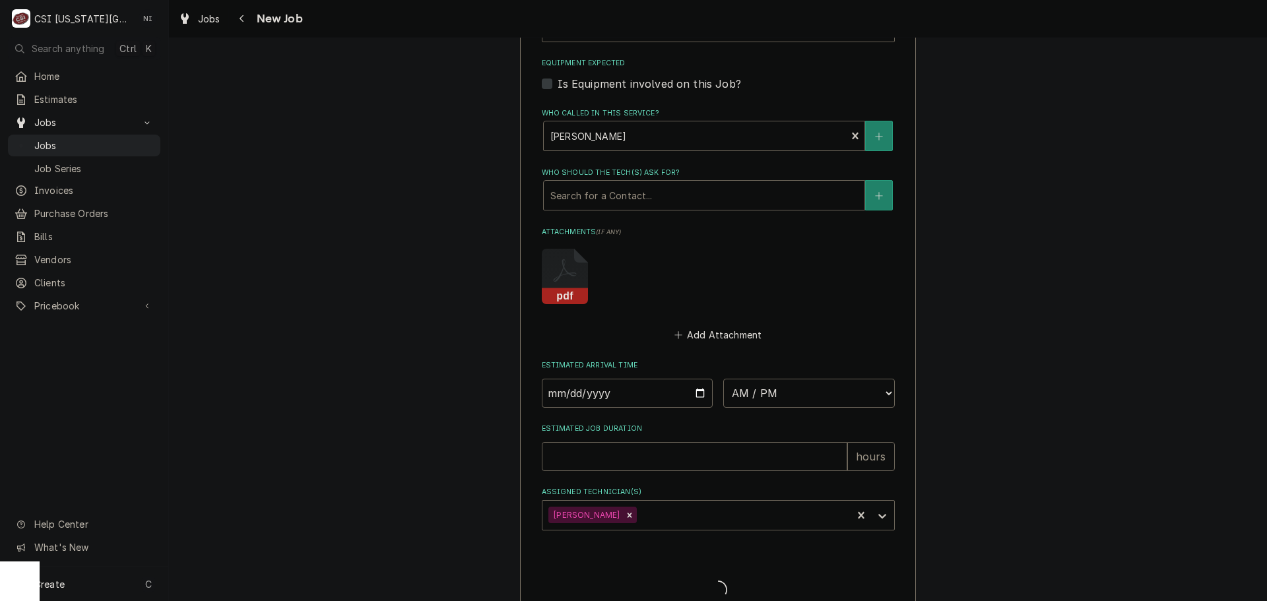
type textarea "x"
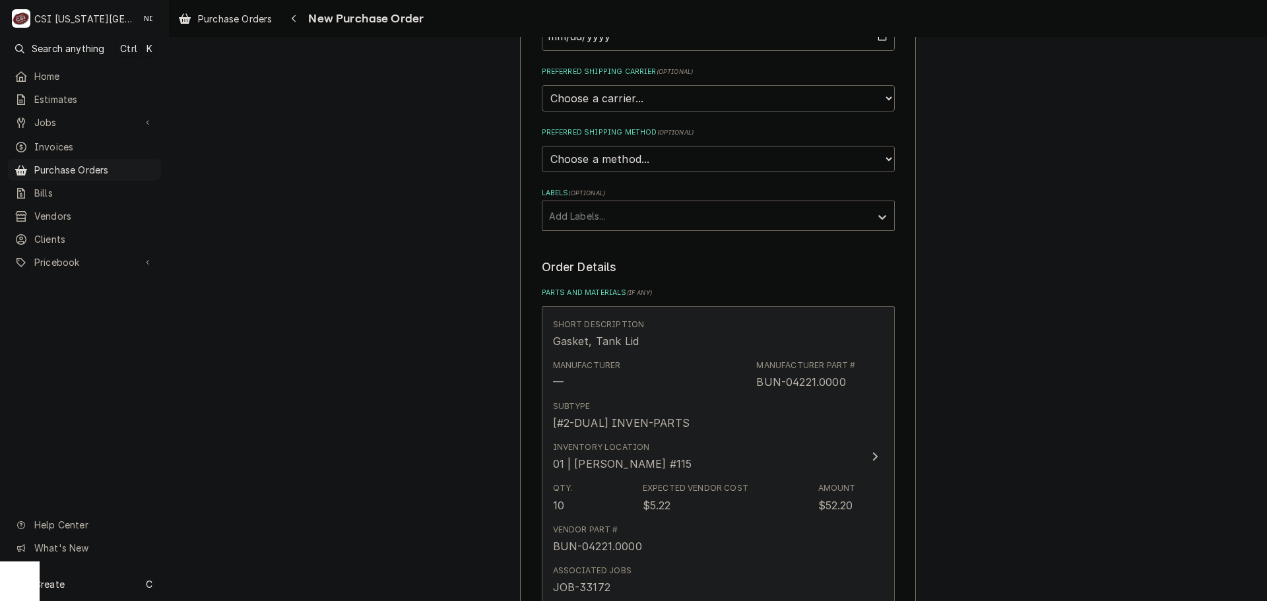
scroll to position [528, 0]
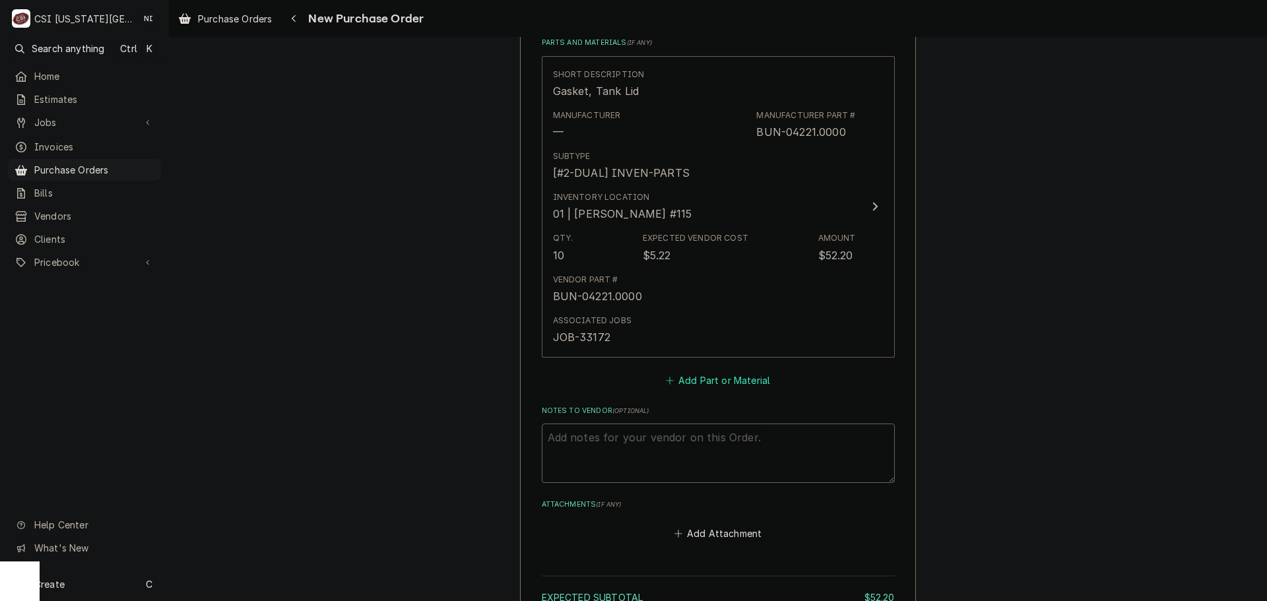
click at [703, 381] on button "Add Part or Material" at bounding box center [717, 380] width 109 height 18
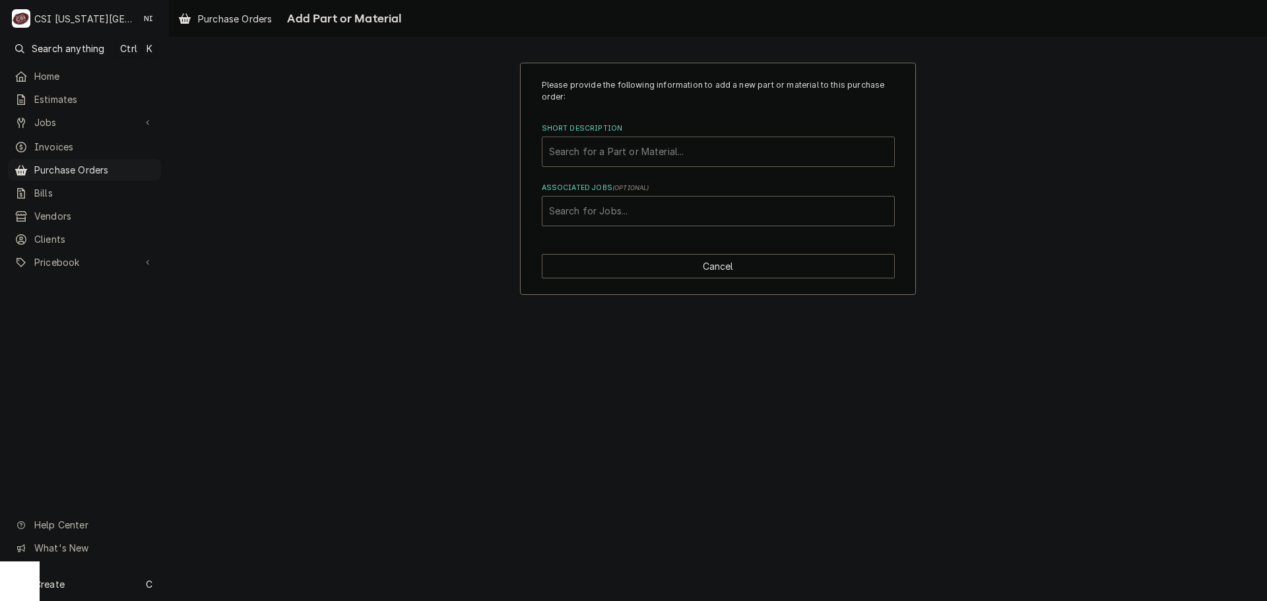
click at [639, 154] on div "Short Description" at bounding box center [718, 152] width 338 height 24
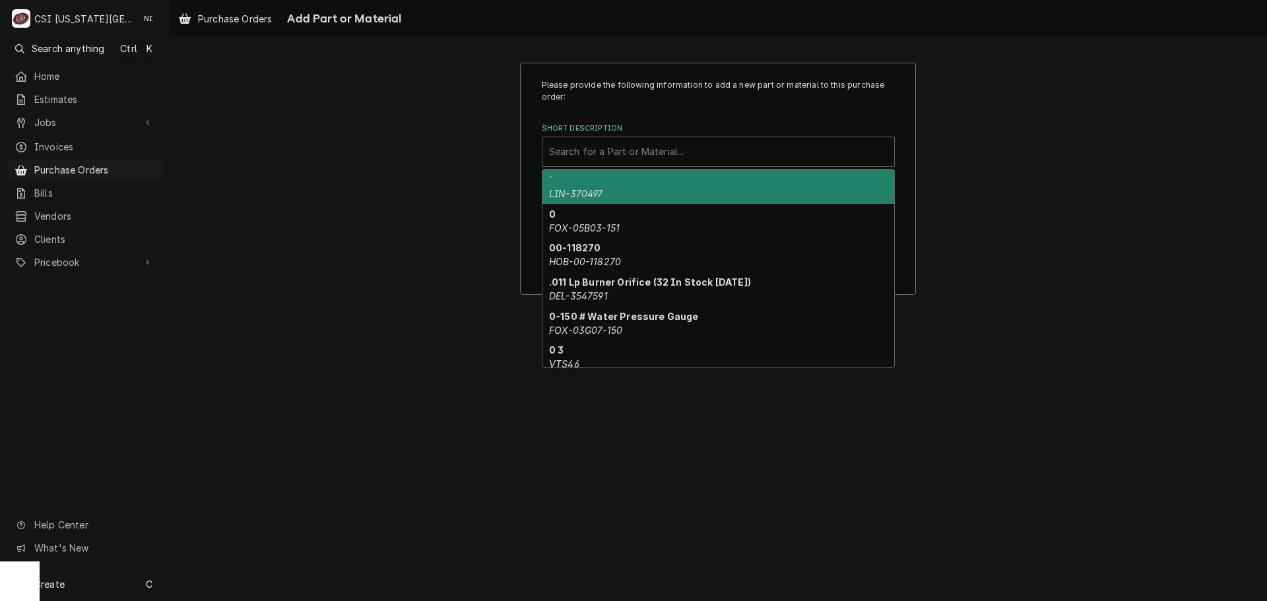
paste input "4A6838-01"
type input "4A6838-01"
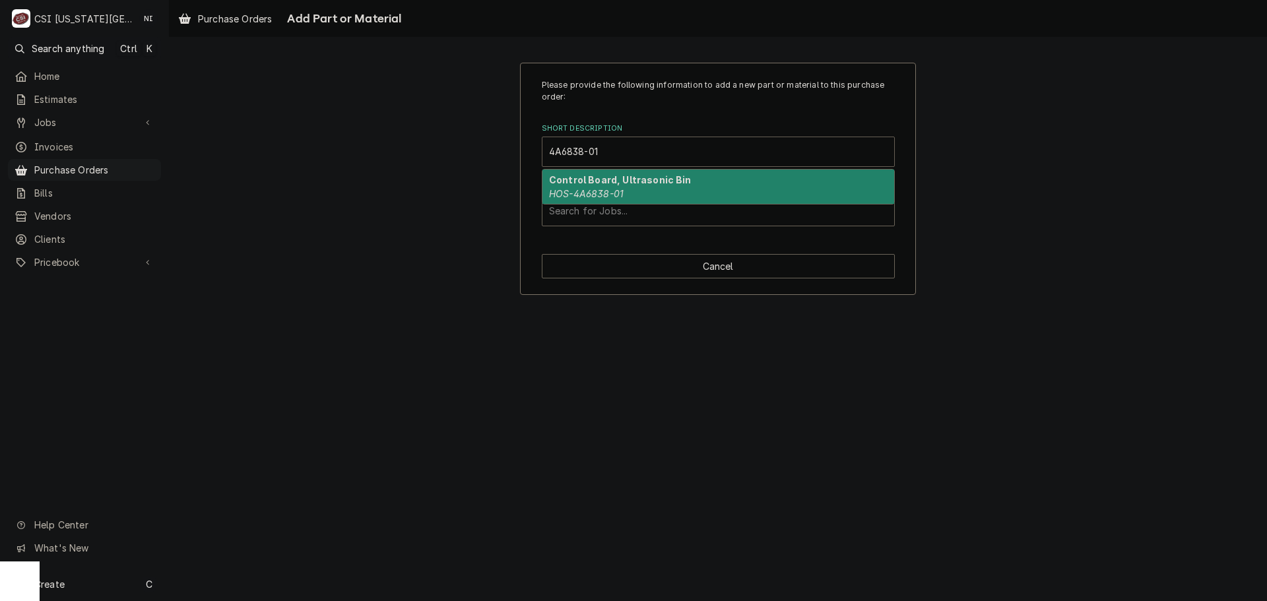
click at [601, 192] on em "HOS-4A6838-01" at bounding box center [586, 193] width 75 height 11
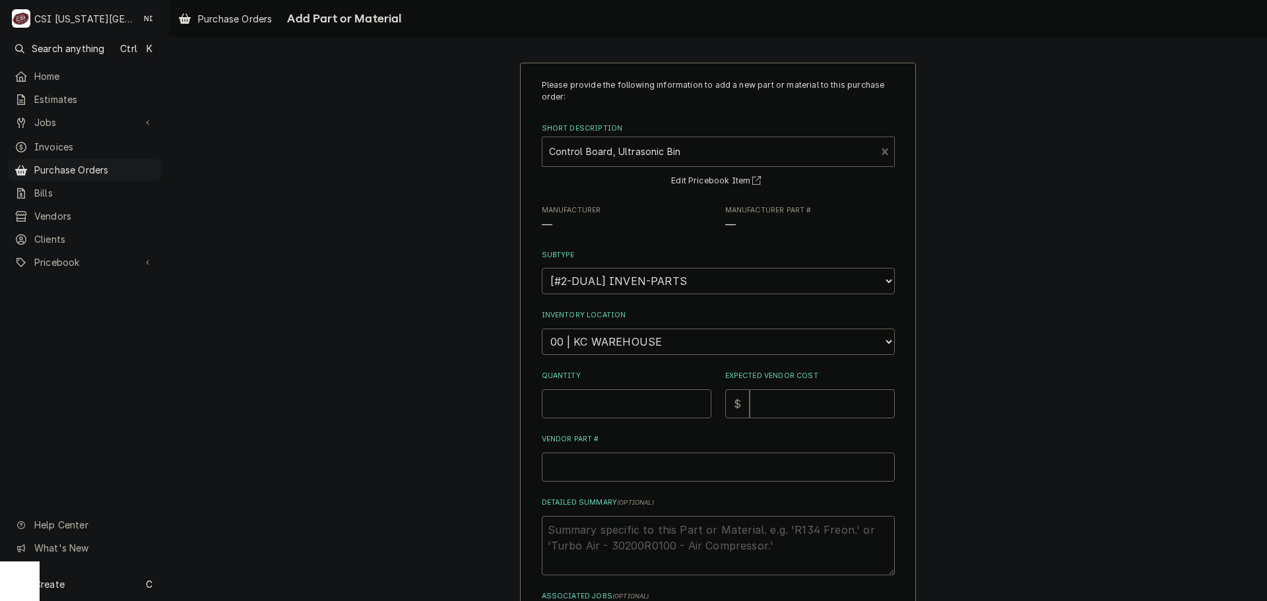
type textarea "x"
click at [593, 294] on select "Choose a subtype... [#2-DUAL] AFTERHRS-WH-CHG-2 [#2-DUAL] BEV-EQUIP [#2-DUAL] B…" at bounding box center [718, 281] width 353 height 26
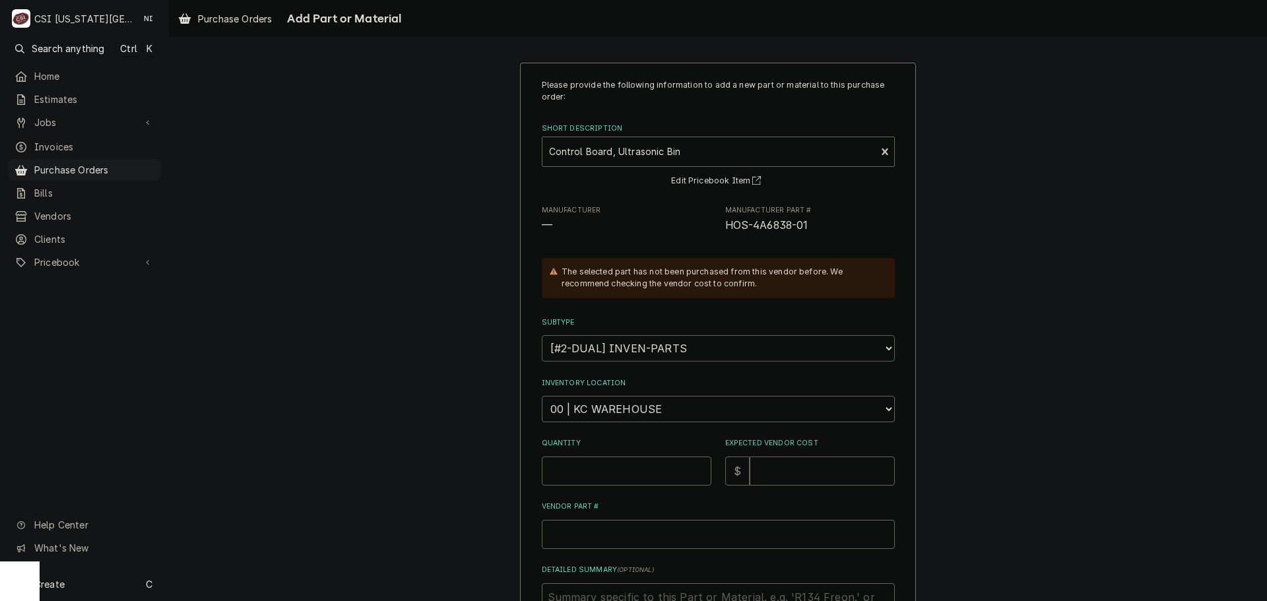
click at [593, 351] on select "Choose a subtype... [#2-DUAL] AFTERHRS-WH-CHG-2 [#2-DUAL] BEV-EQUIP [#2-DUAL] B…" at bounding box center [718, 348] width 353 height 26
click at [600, 396] on div "Inventory Location Choose a location... 00 | KC WAREHOUSE 00 | MAIN WAREHOUSE 0…" at bounding box center [718, 400] width 353 height 44
click at [601, 401] on select "Choose a location... 00 | KC WAREHOUSE 00 | MAIN WAREHOUSE 01 | BRIAN BREAZIER …" at bounding box center [718, 409] width 353 height 26
select select "2760"
click at [542, 396] on select "Choose a location... 00 | KC WAREHOUSE 00 | MAIN WAREHOUSE 01 | BRIAN BREAZIER …" at bounding box center [718, 409] width 353 height 26
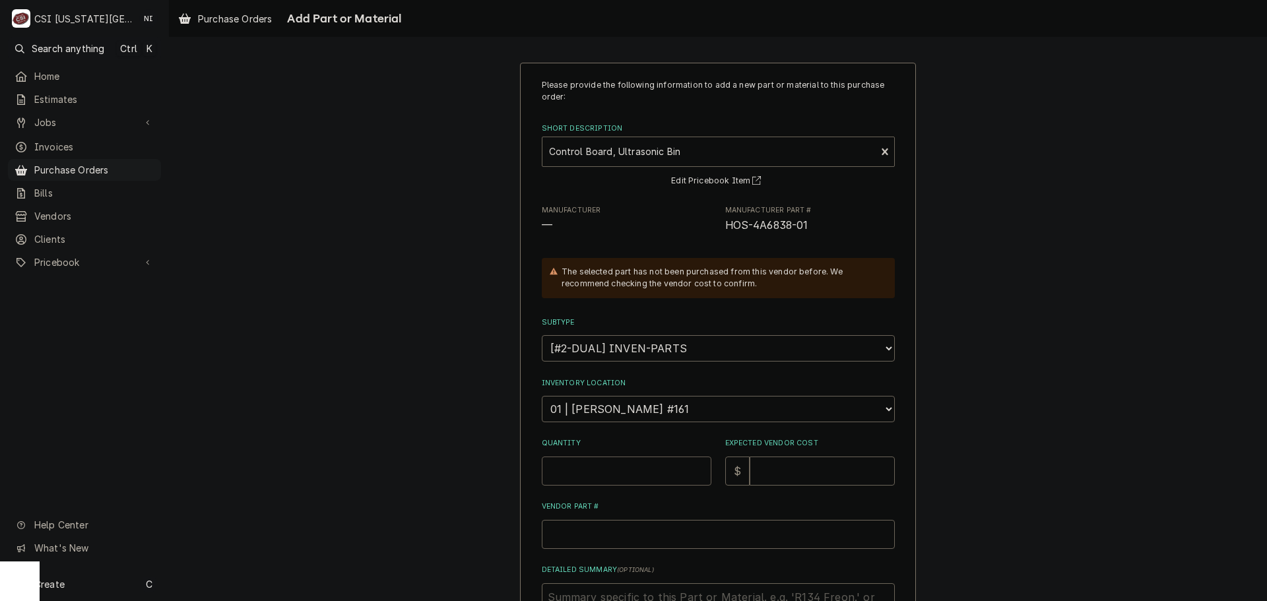
click at [596, 461] on input "Quantity" at bounding box center [627, 471] width 170 height 29
type textarea "x"
type input "1"
type textarea "x"
type input "5"
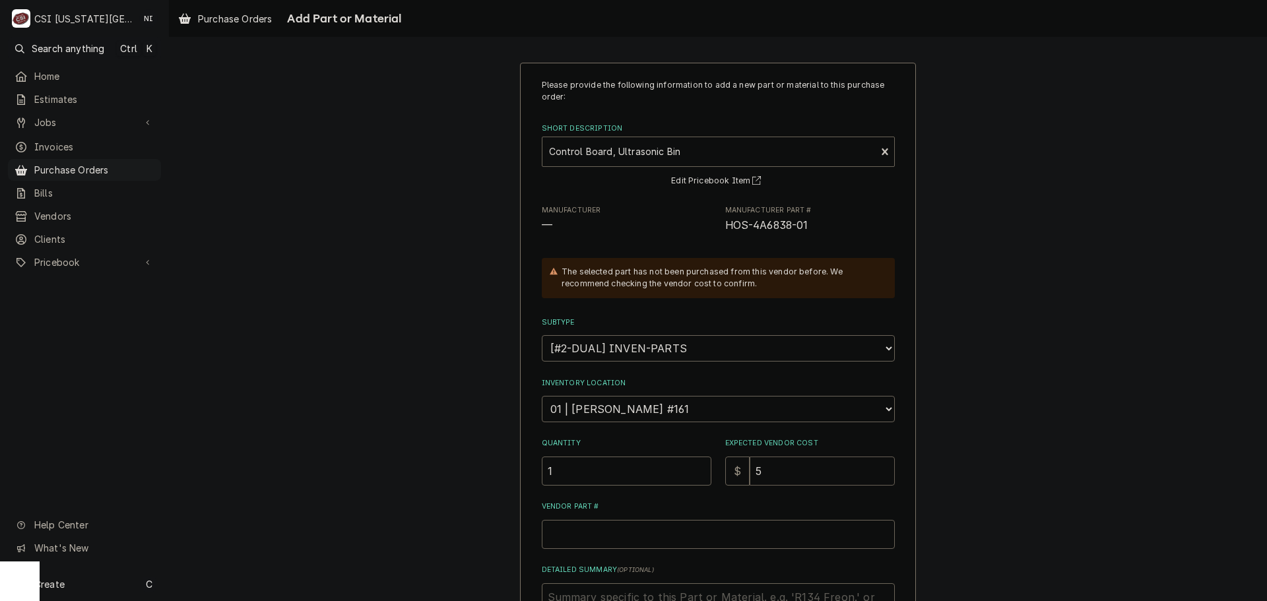
type textarea "x"
type input "55"
type textarea "x"
type input "55.8"
type textarea "x"
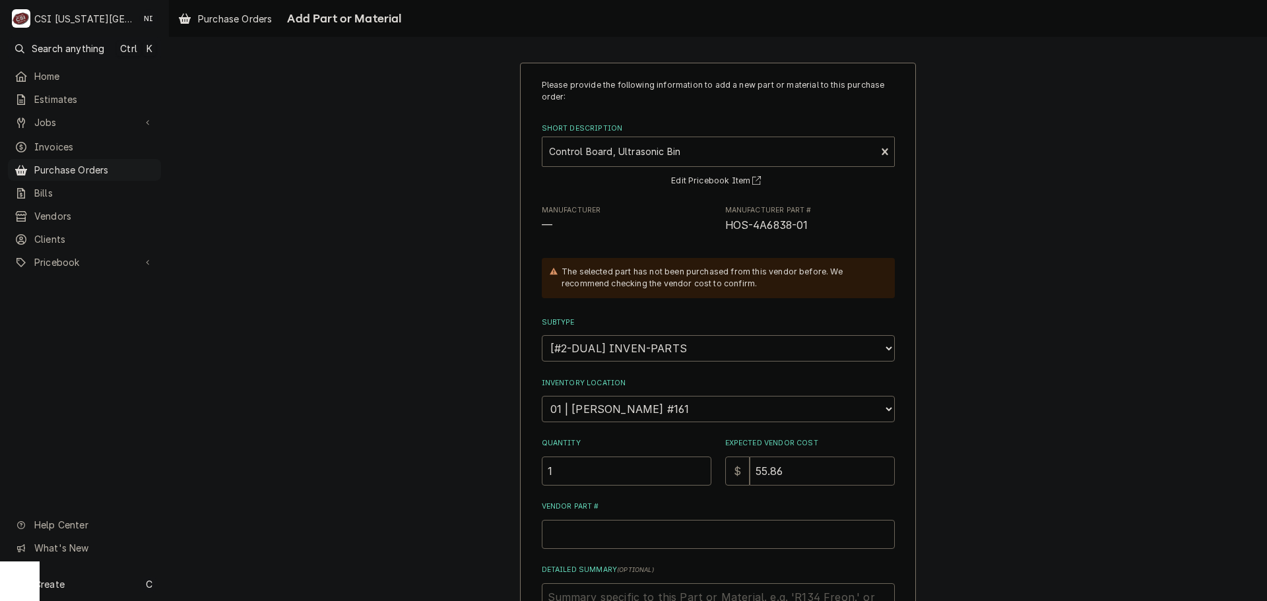
type input "55.86"
drag, startPoint x: 806, startPoint y: 226, endPoint x: 722, endPoint y: 228, distance: 83.2
click at [725, 228] on span "HOS-4A6838-01" at bounding box center [810, 226] width 170 height 16
copy span "HOS-4A6838-01"
click at [580, 532] on input "Vendor Part #" at bounding box center [718, 534] width 353 height 29
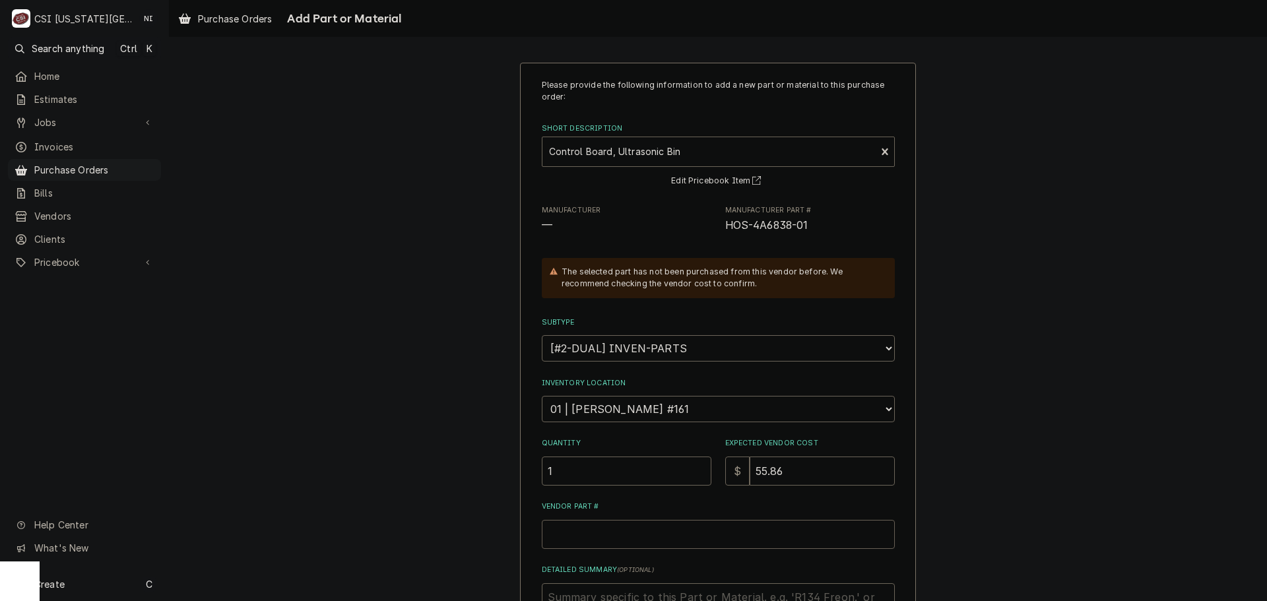
paste input "HOS-4A6838-01"
type textarea "x"
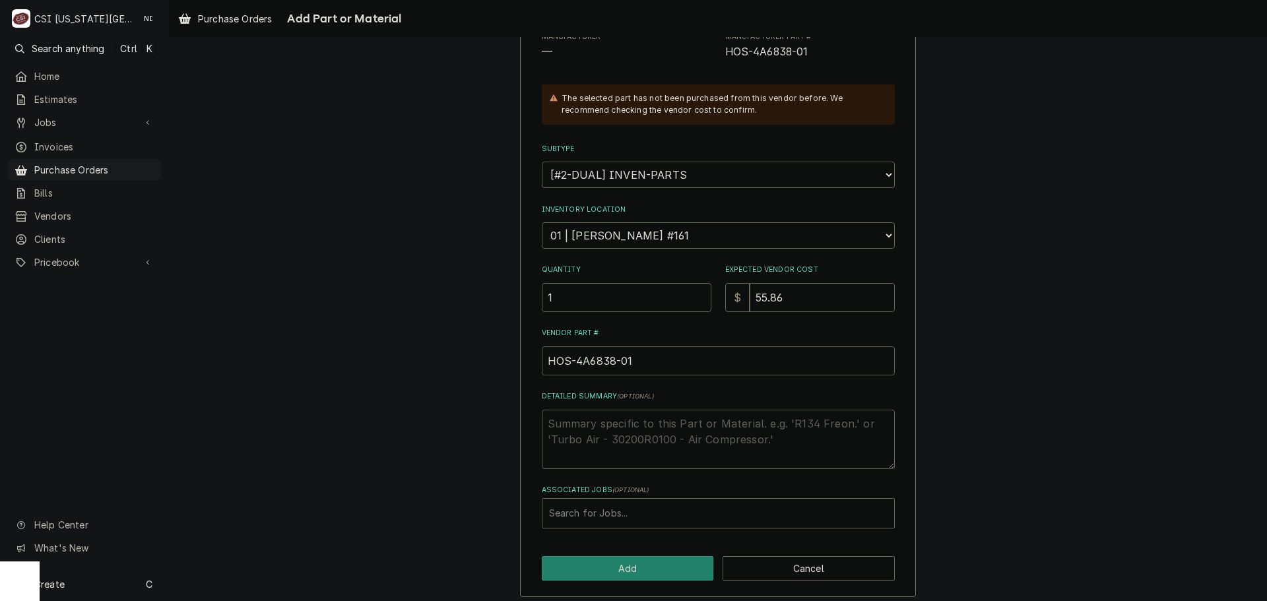
scroll to position [182, 0]
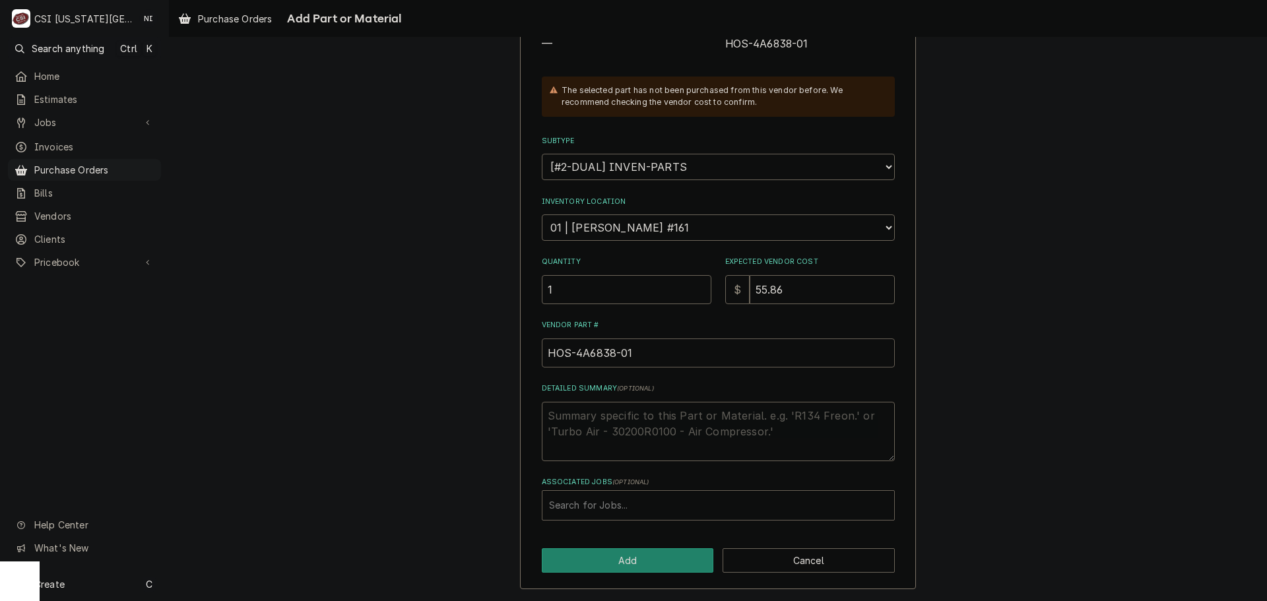
type input "HOS-4A6838-01"
click at [593, 499] on div "Associated Jobs" at bounding box center [718, 506] width 338 height 24
type input "32808"
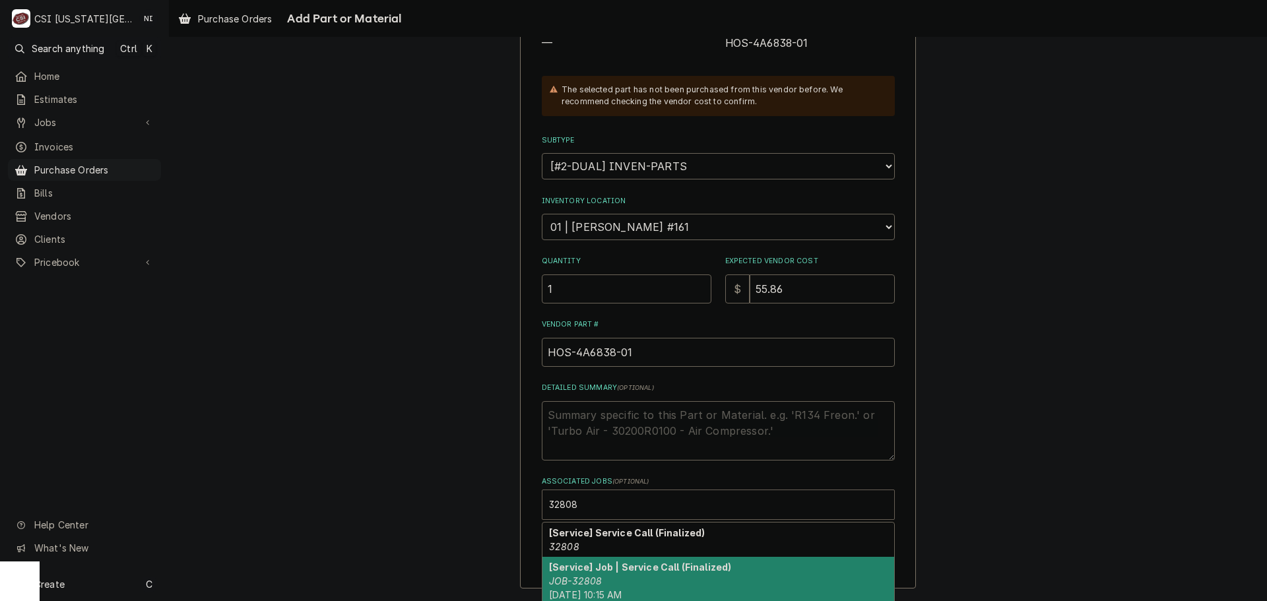
click at [683, 560] on div "[Service] Job | Service Call (Finalized) JOB-32808 Fri, Sep 19th, 2025 - 10:15 …" at bounding box center [718, 581] width 352 height 48
type textarea "x"
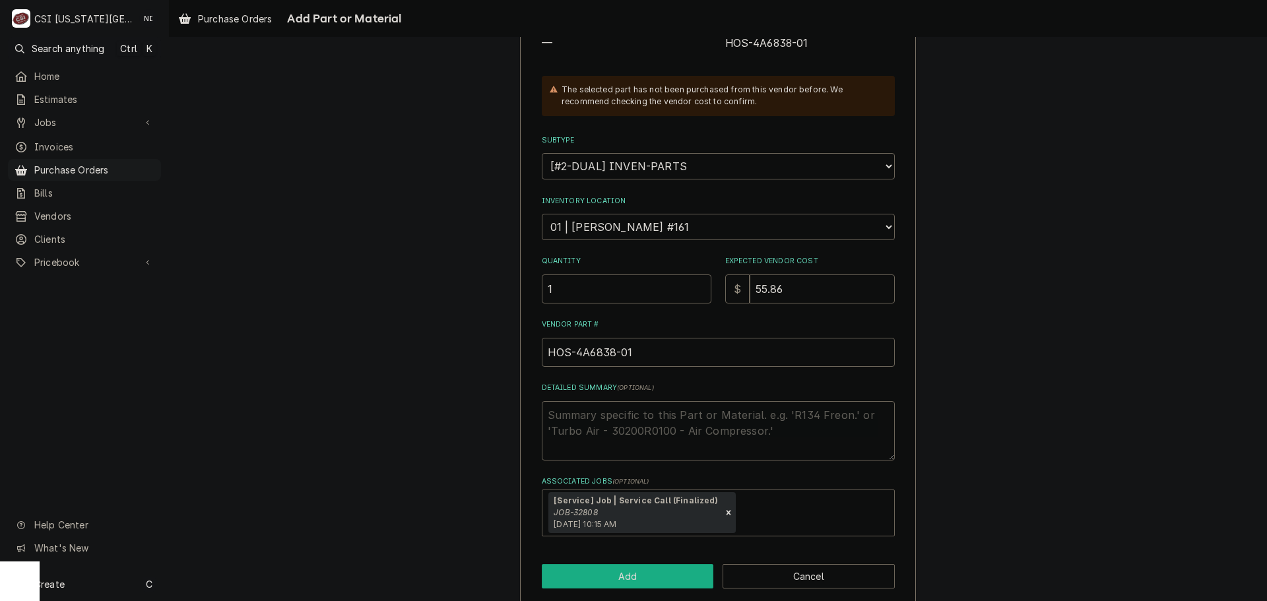
click at [629, 579] on button "Add" at bounding box center [628, 576] width 172 height 24
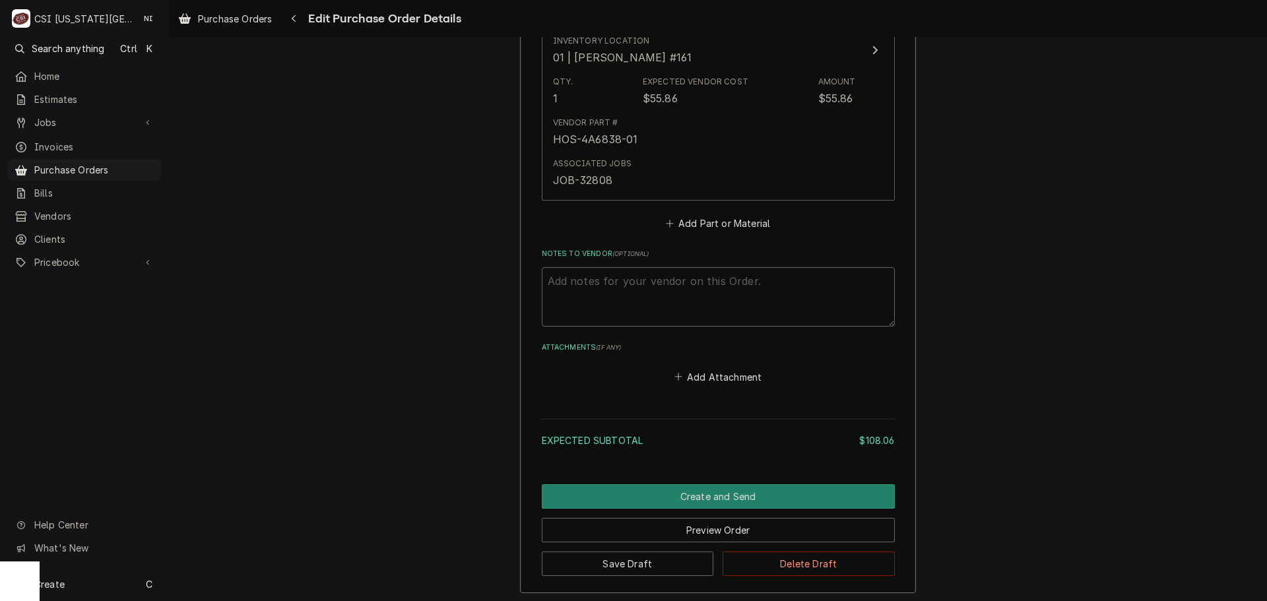
scroll to position [1059, 0]
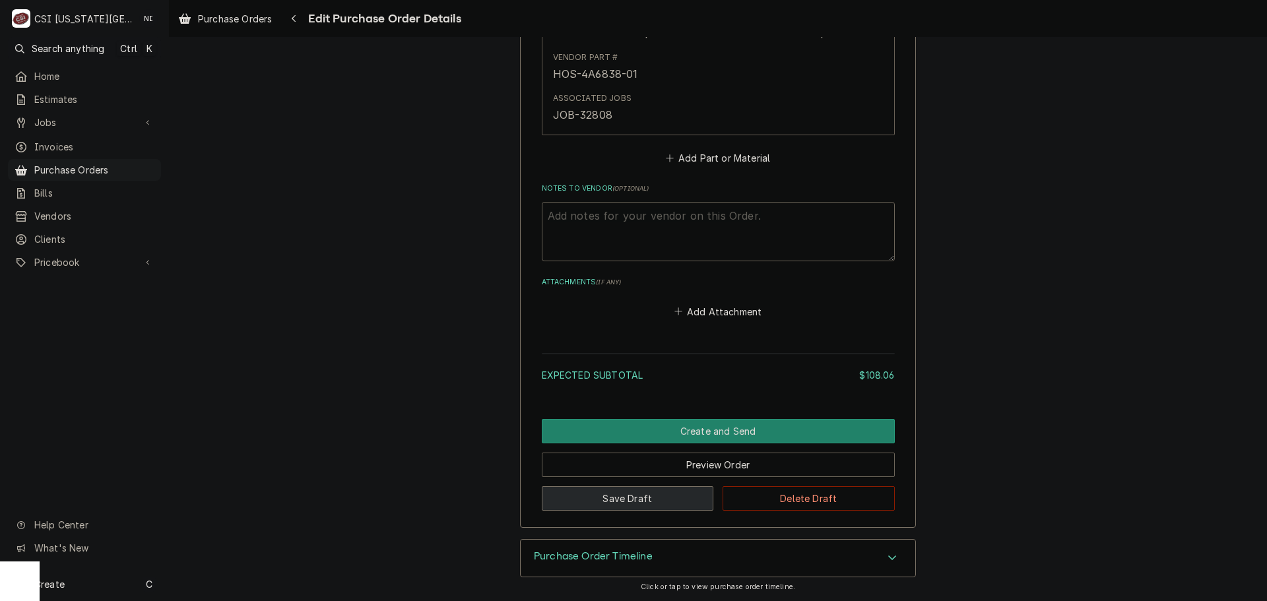
click at [641, 507] on button "Save Draft" at bounding box center [628, 498] width 172 height 24
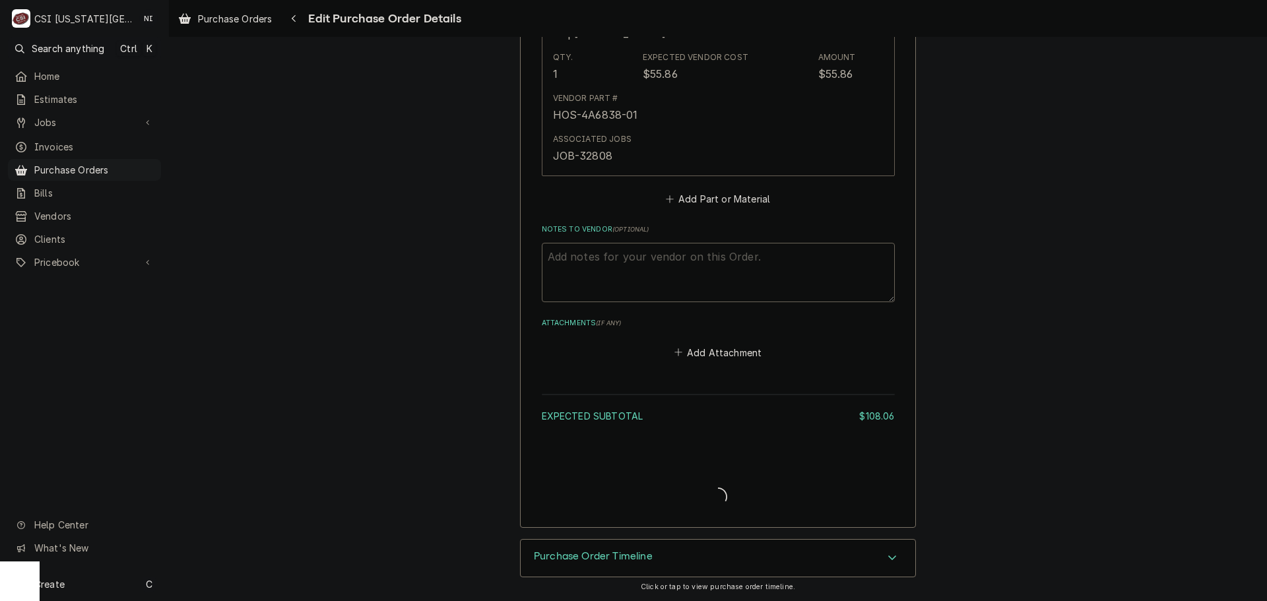
scroll to position [1018, 0]
type textarea "x"
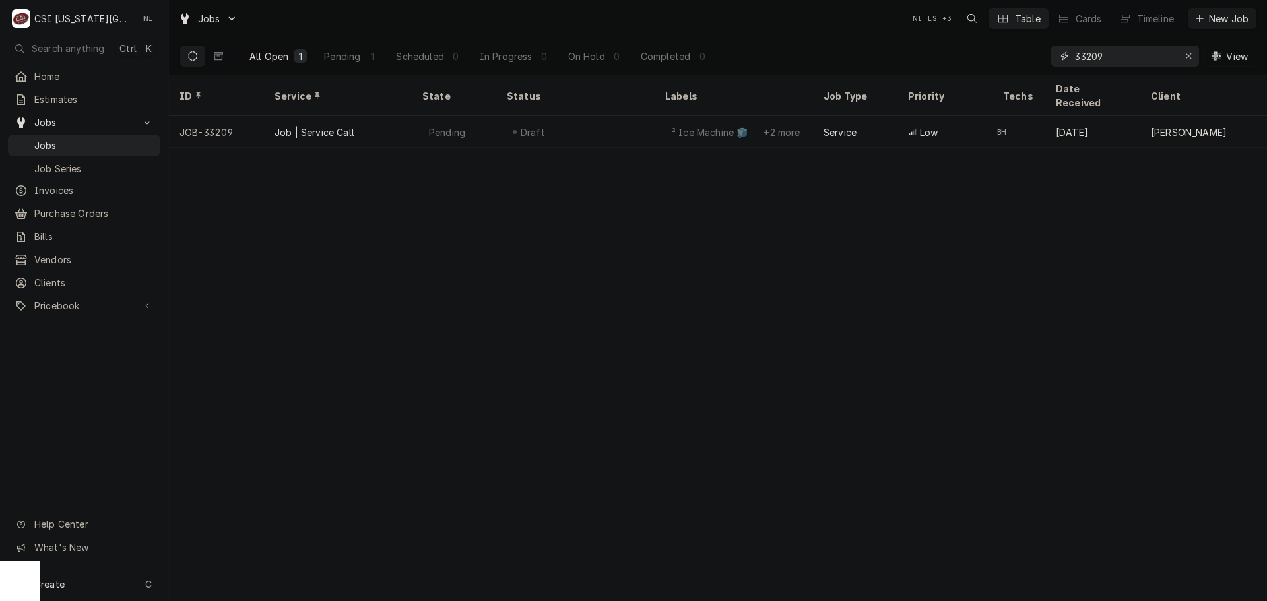
drag, startPoint x: 1105, startPoint y: 57, endPoint x: 1087, endPoint y: 55, distance: 17.3
click at [1087, 55] on input "33209" at bounding box center [1124, 56] width 99 height 21
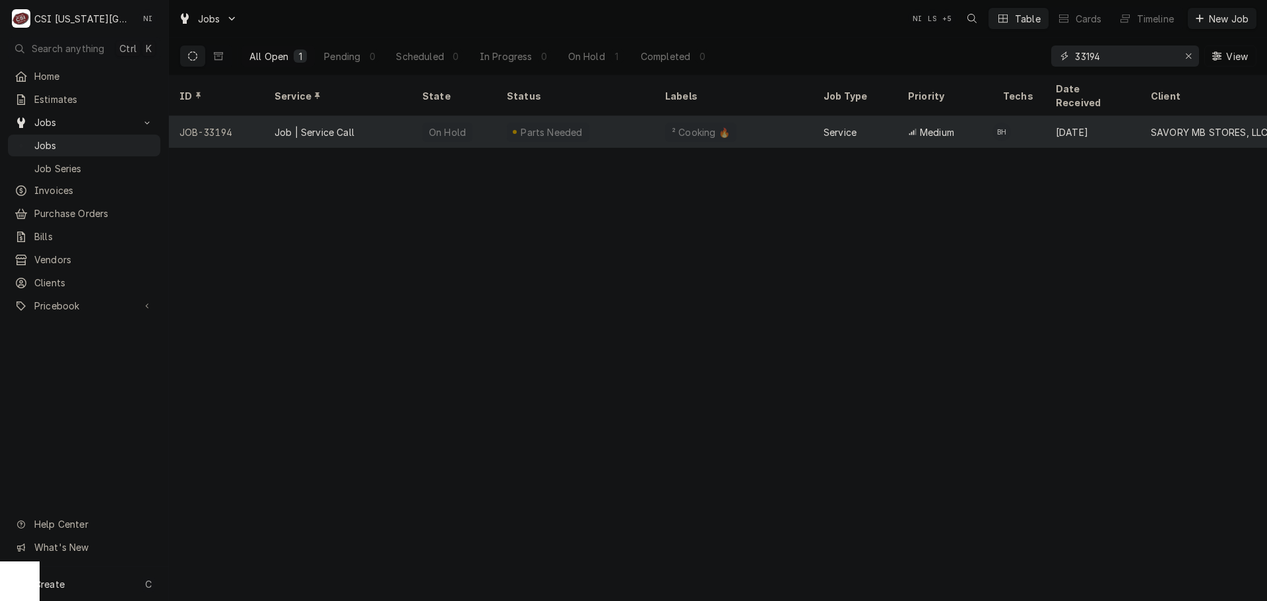
type input "33194"
click at [577, 123] on div "Parts Needed" at bounding box center [548, 132] width 82 height 19
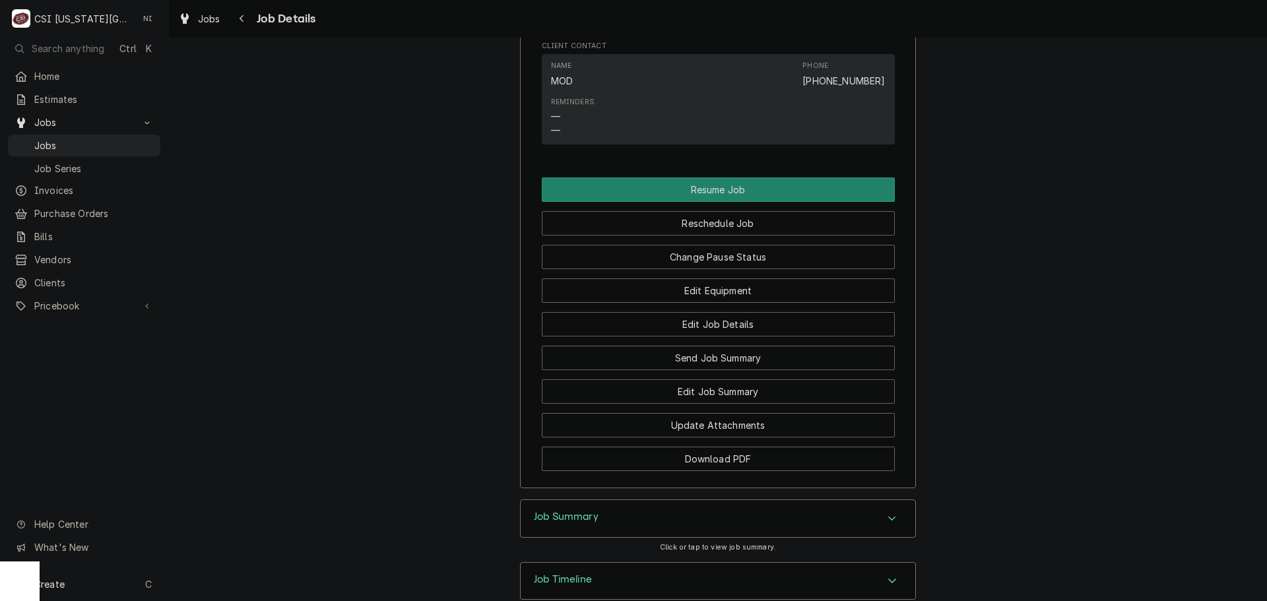
scroll to position [1891, 0]
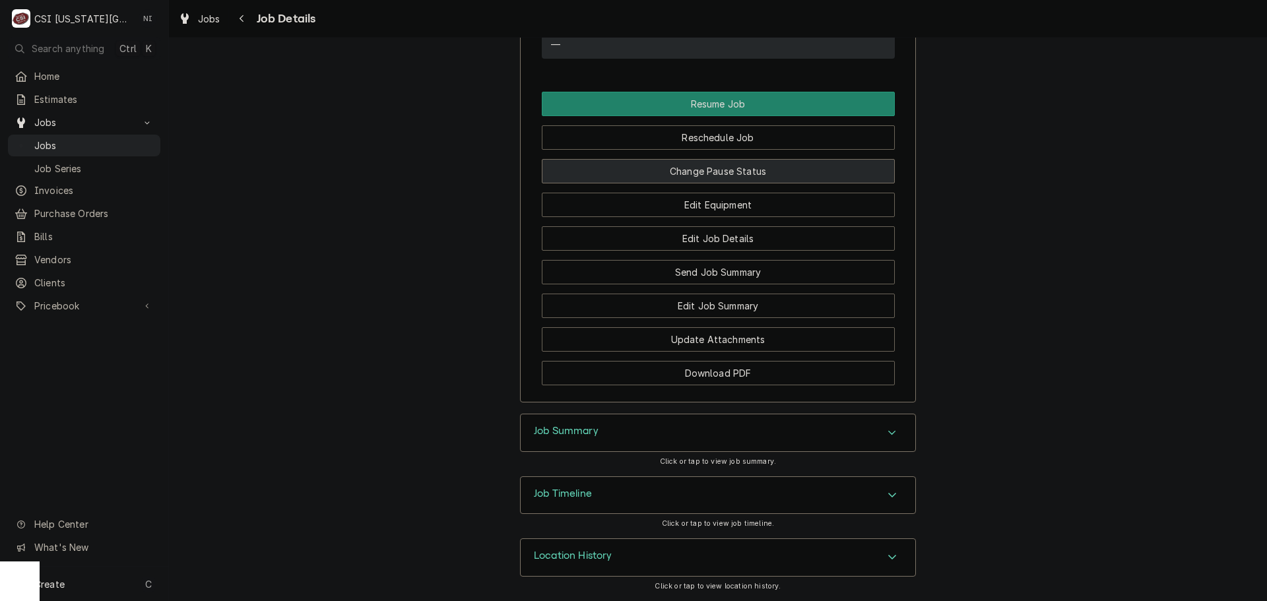
click at [722, 179] on button "Change Pause Status" at bounding box center [718, 171] width 353 height 24
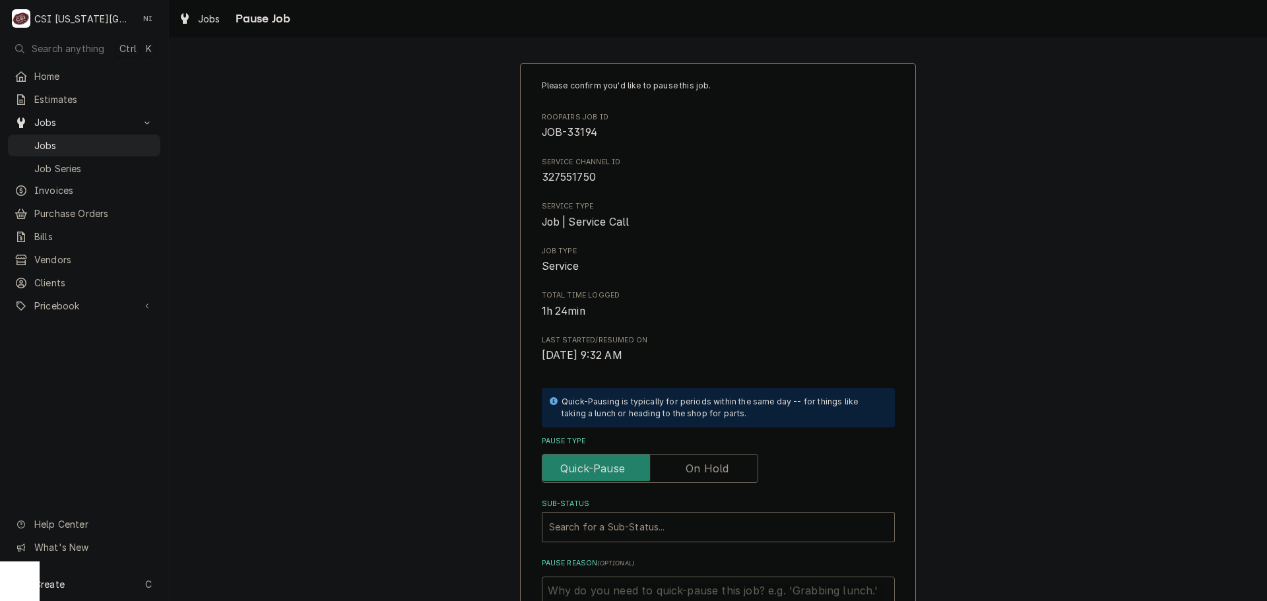
click at [693, 469] on label "Pause Type" at bounding box center [650, 468] width 216 height 29
click at [693, 469] on input "Pause Type" at bounding box center [650, 468] width 205 height 29
checkbox input "true"
click at [622, 532] on div "Sub-Status" at bounding box center [718, 527] width 338 height 24
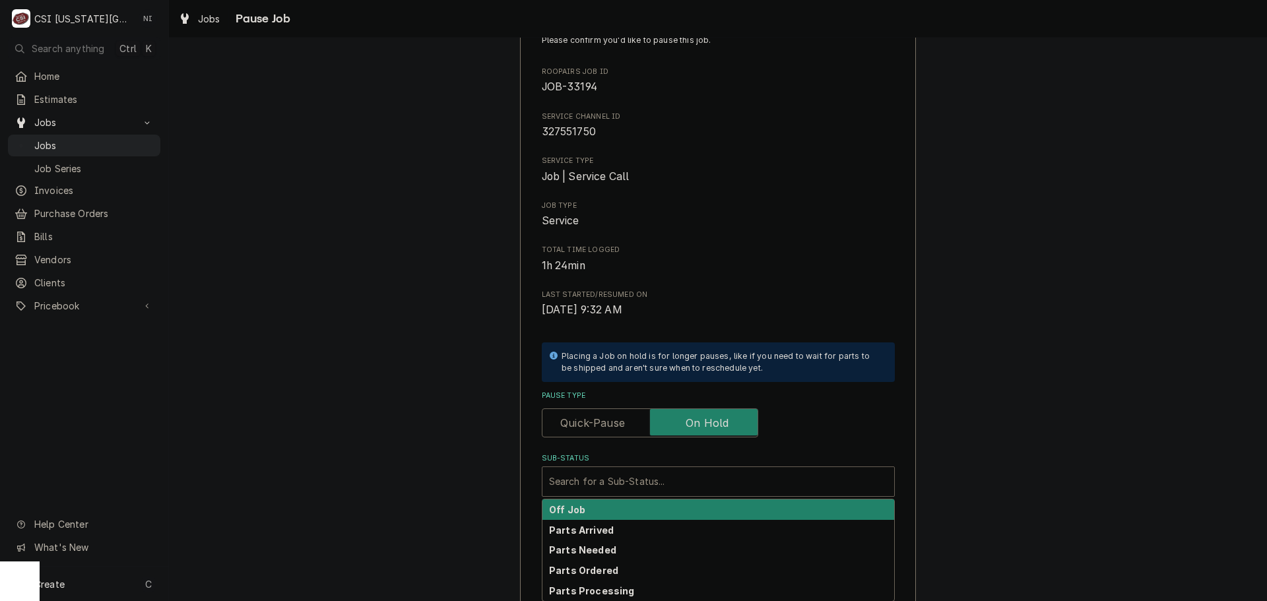
scroll to position [66, 0]
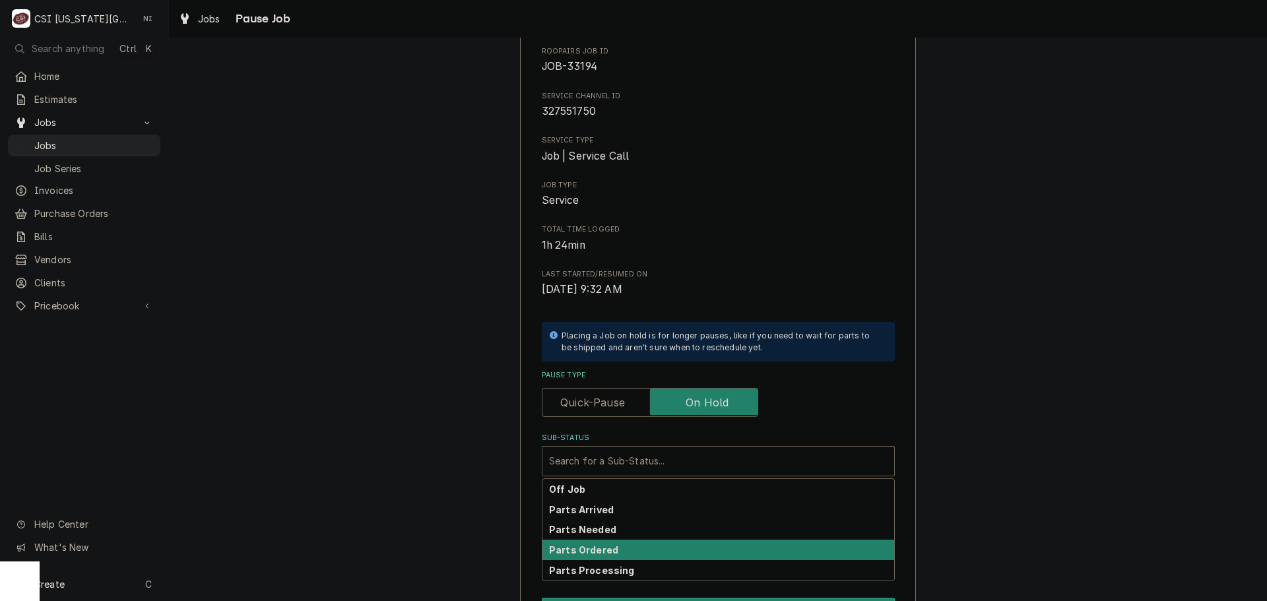
click at [606, 548] on strong "Parts Ordered" at bounding box center [583, 549] width 69 height 11
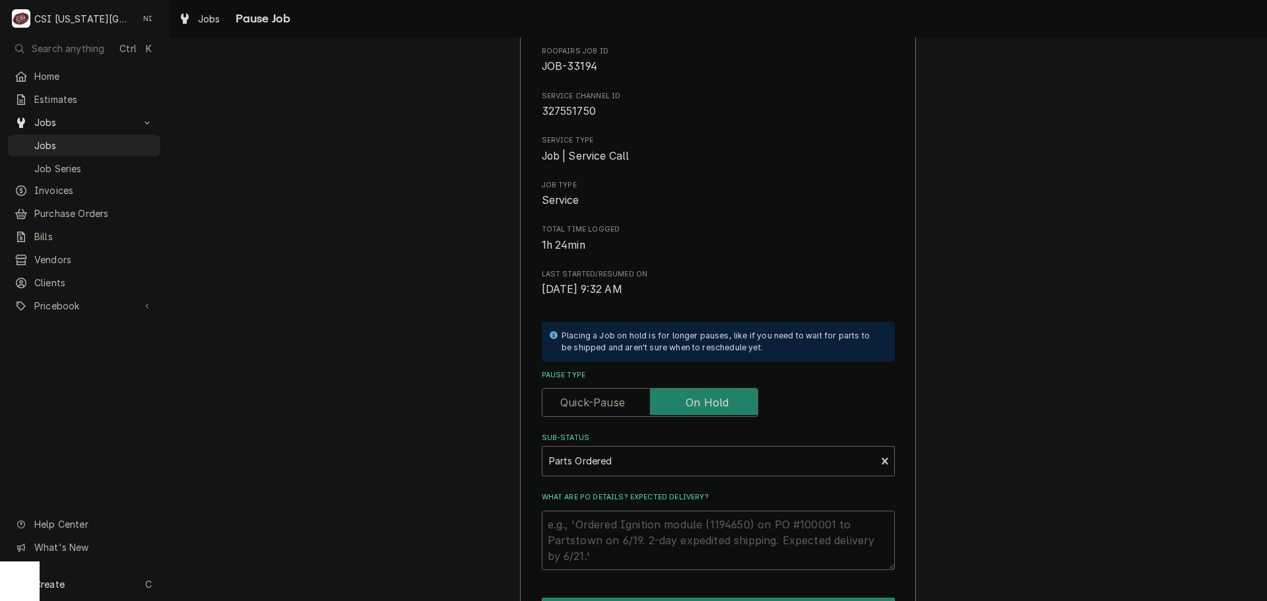
click at [610, 530] on textarea "What are PO details? Expected delivery?" at bounding box center [718, 540] width 353 height 59
type textarea "x"
type textarea "p"
type textarea "x"
type textarea "pa"
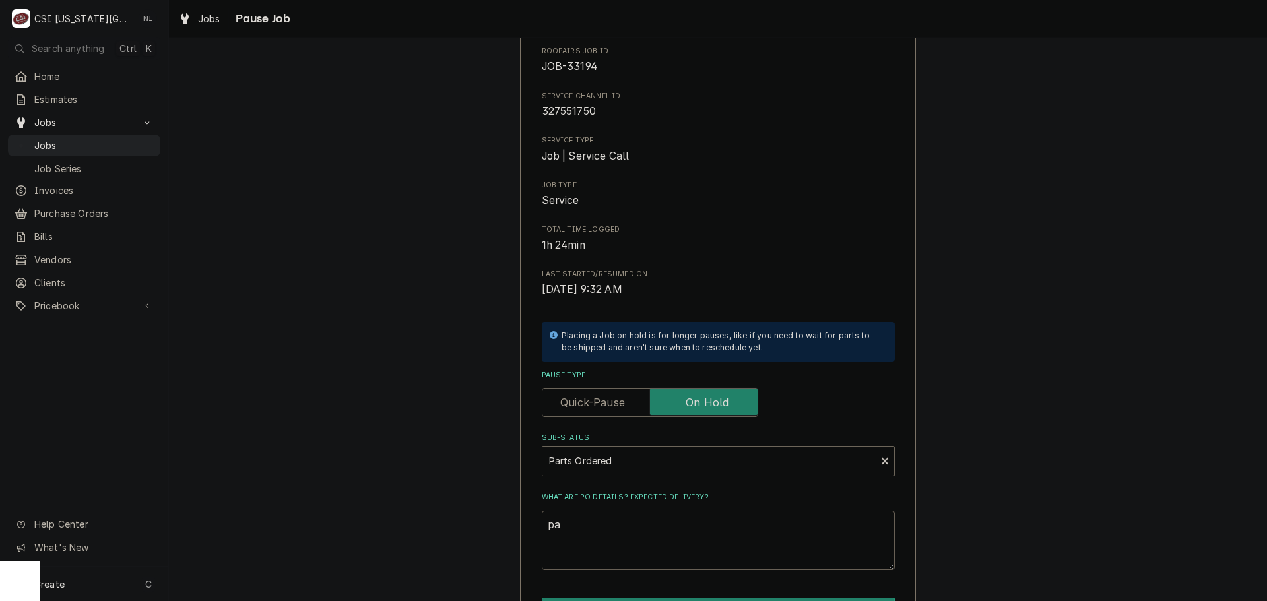
type textarea "x"
type textarea "par"
type textarea "x"
type textarea "par="
type textarea "x"
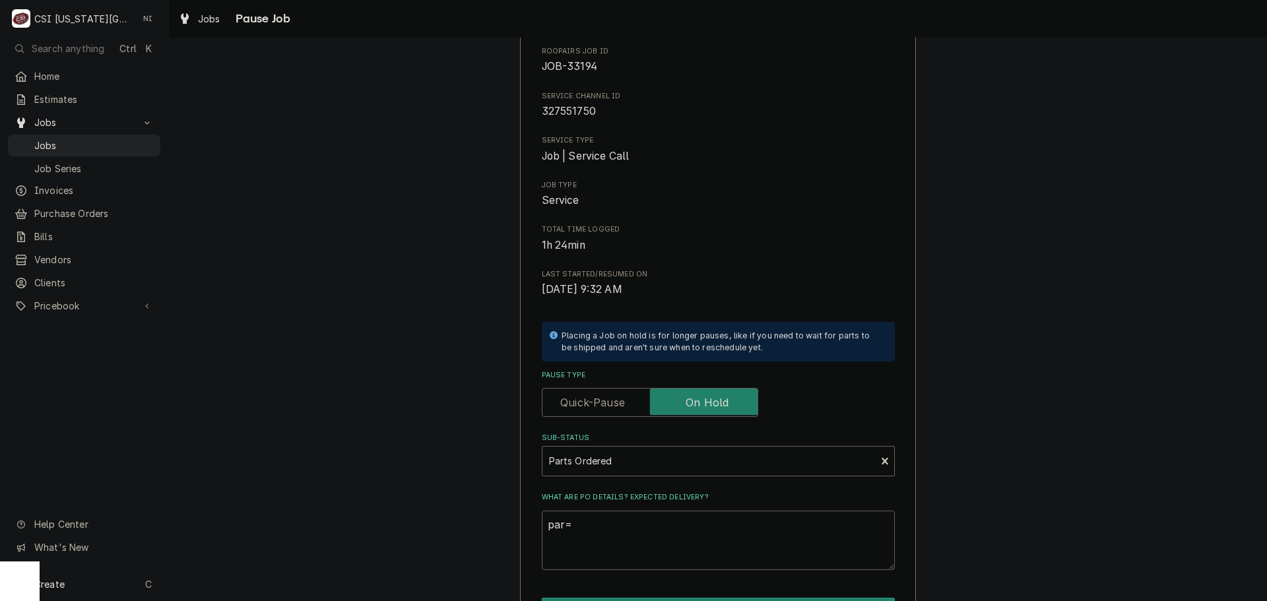
type textarea "par"
type textarea "x"
type textarea "pa"
type textarea "x"
type textarea "p"
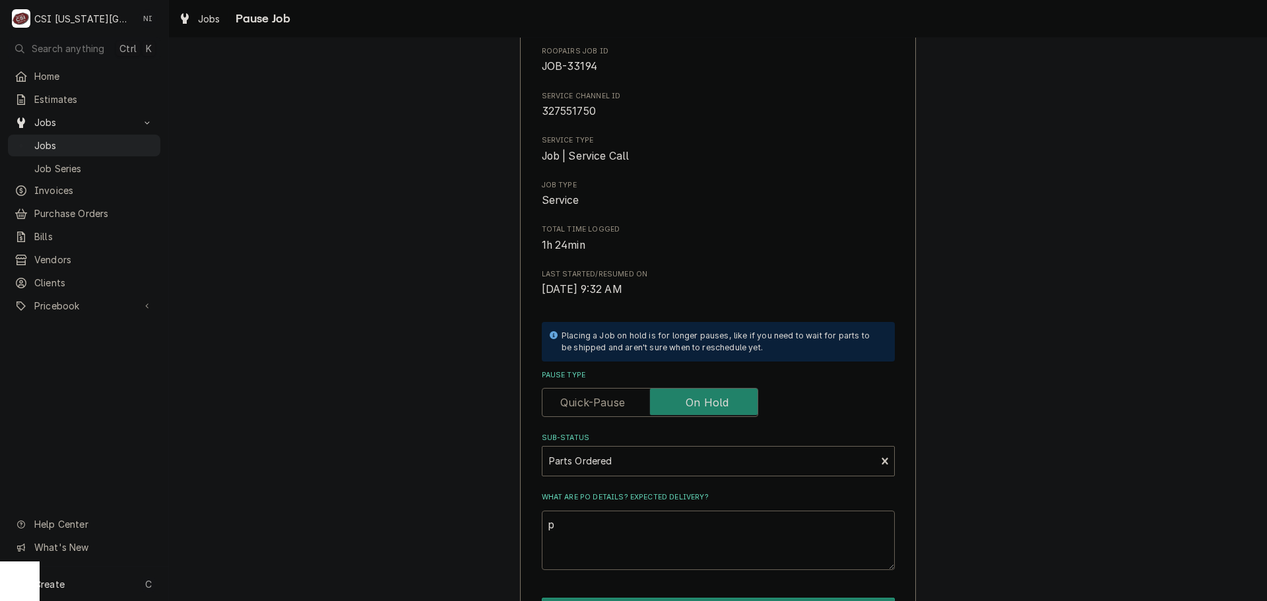
type textarea "x"
type textarea "P"
type textarea "x"
type textarea "Pa"
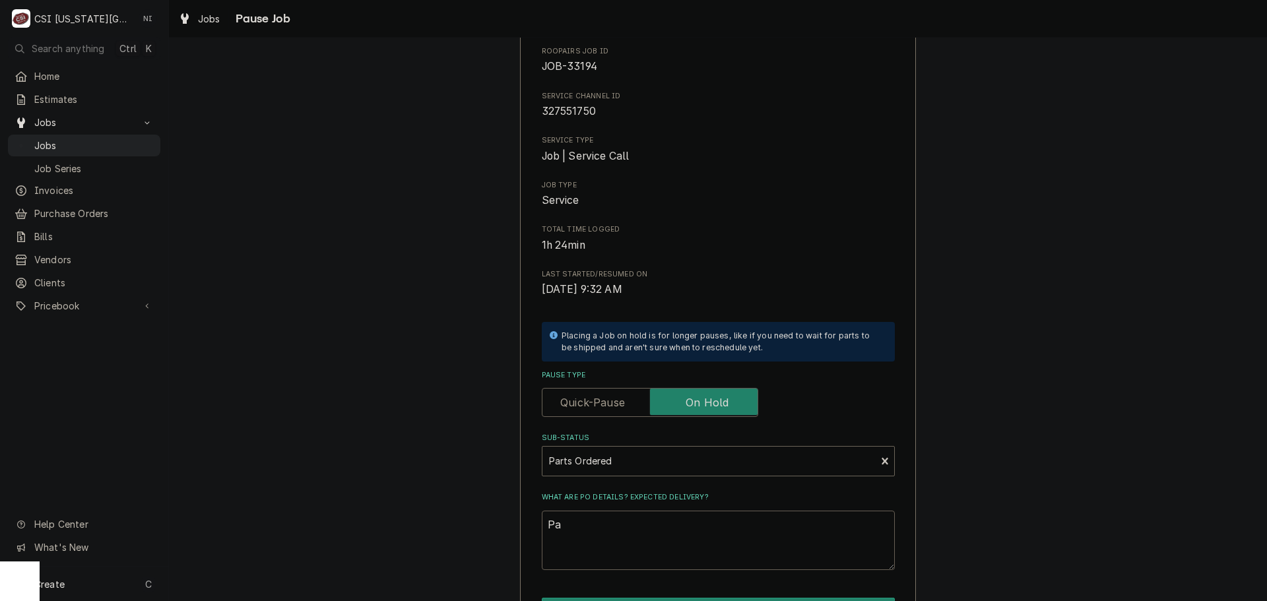
type textarea "x"
type textarea "Par"
type textarea "x"
type textarea "Part"
type textarea "x"
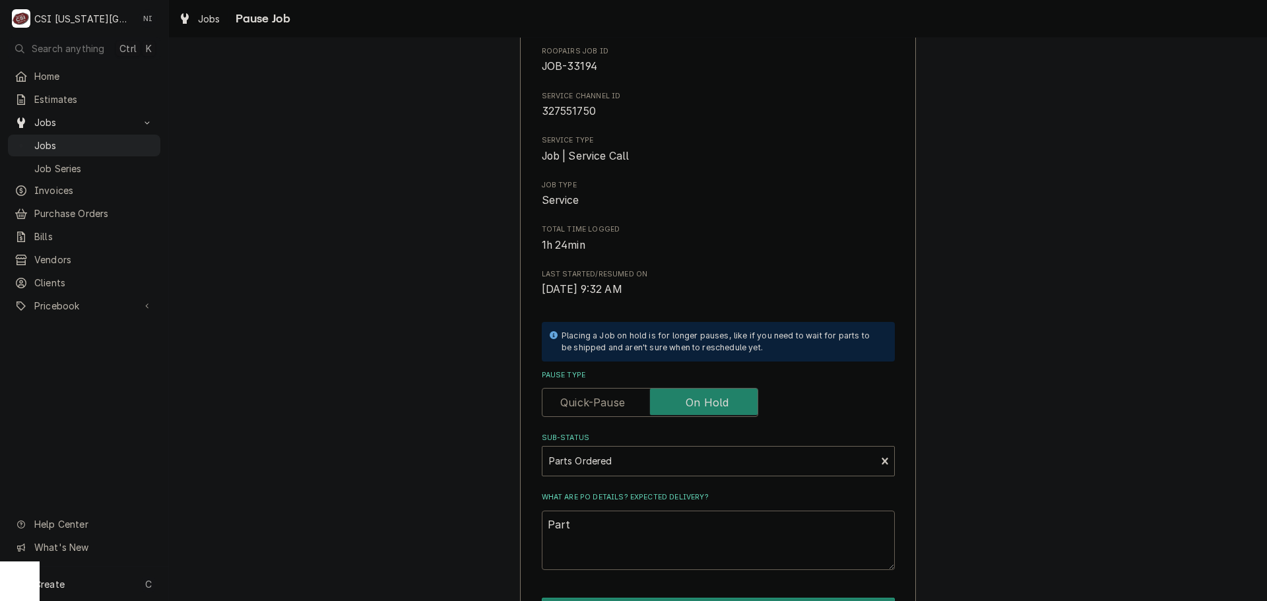
type textarea "Parts"
type textarea "x"
type textarea "Parts"
type textarea "x"
type textarea "Parts or"
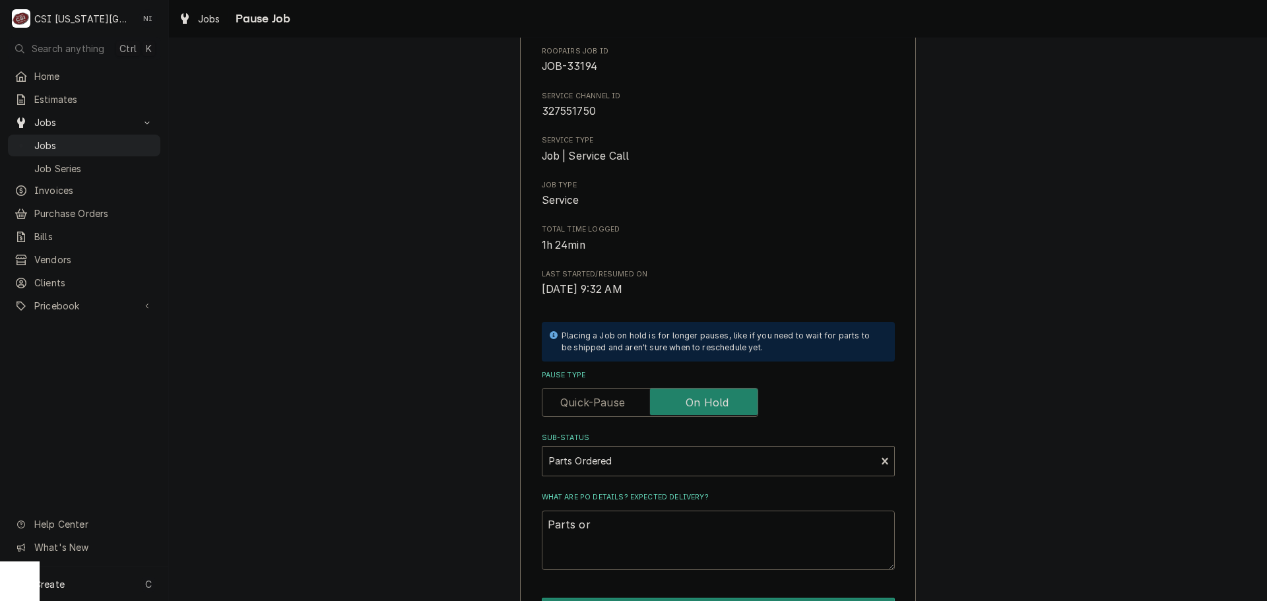
type textarea "x"
type textarea "Parts ord"
type textarea "x"
type textarea "Parts ordr"
type textarea "x"
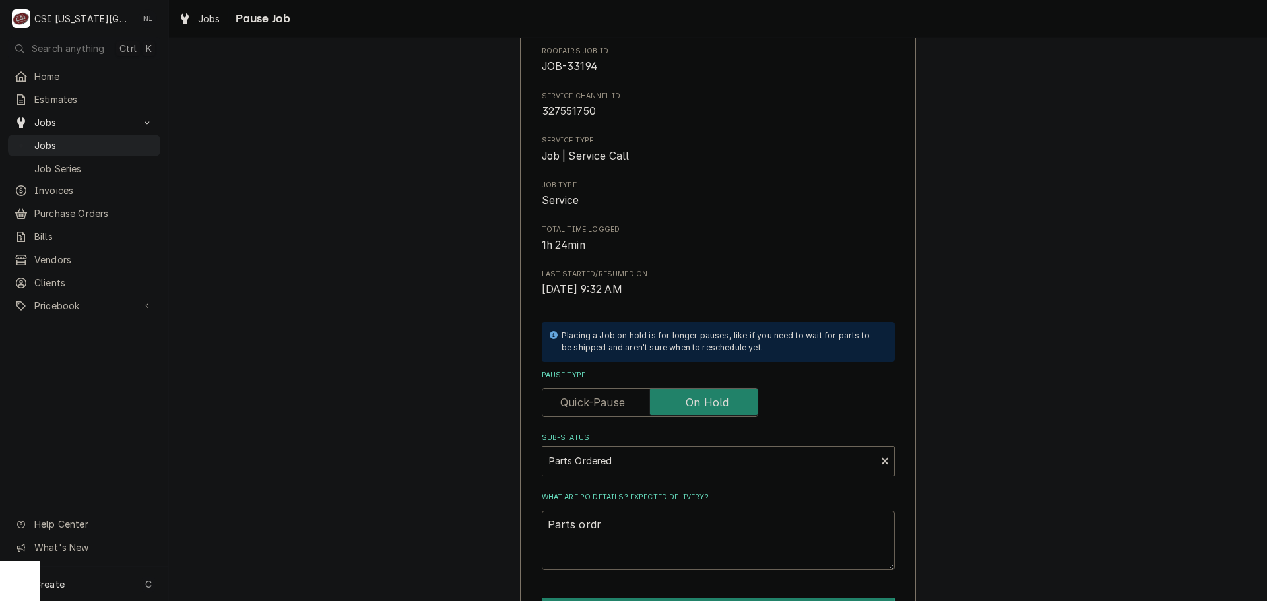
type textarea "Parts ordre"
type textarea "x"
type textarea "Parts ordr"
type textarea "x"
type textarea "Parts ord"
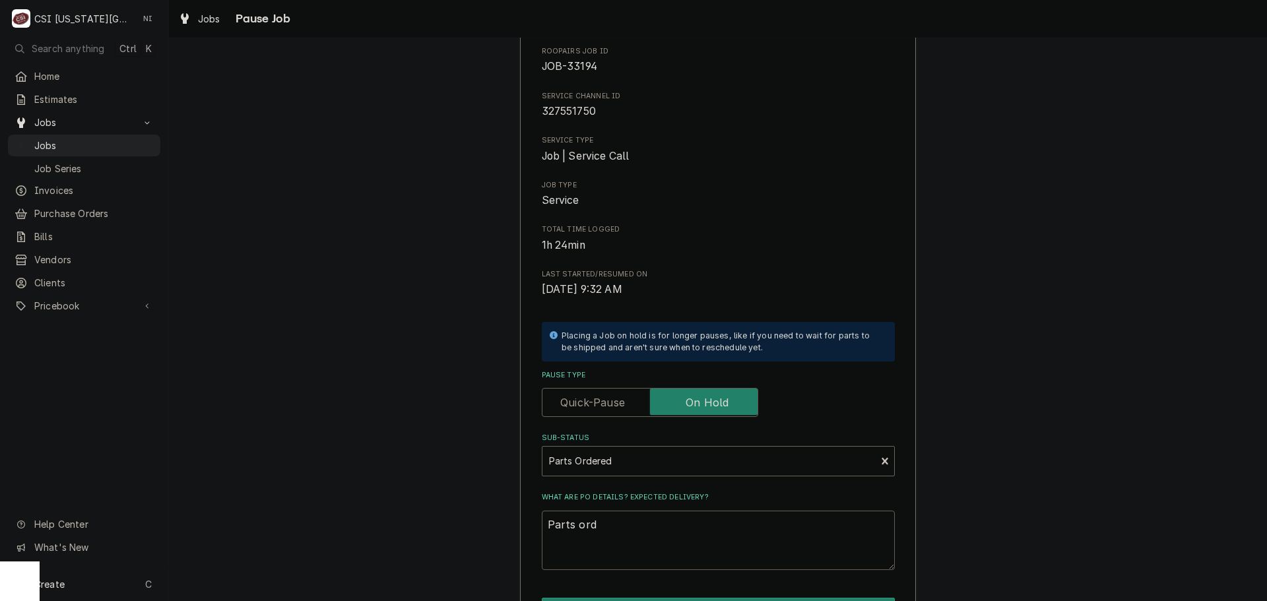
type textarea "x"
type textarea "Parts order"
type textarea "x"
type textarea "Parts ordere"
type textarea "x"
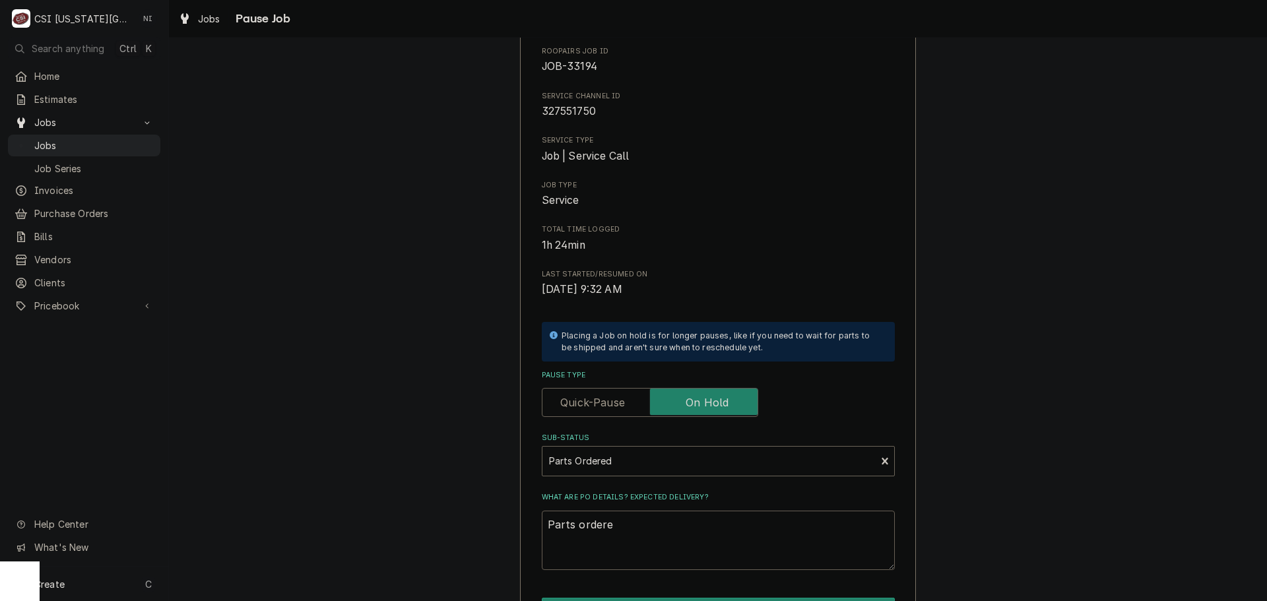
type textarea "Parts ordered"
type textarea "x"
type textarea "Parts ordered"
type textarea "x"
type textarea "Parts ordered o"
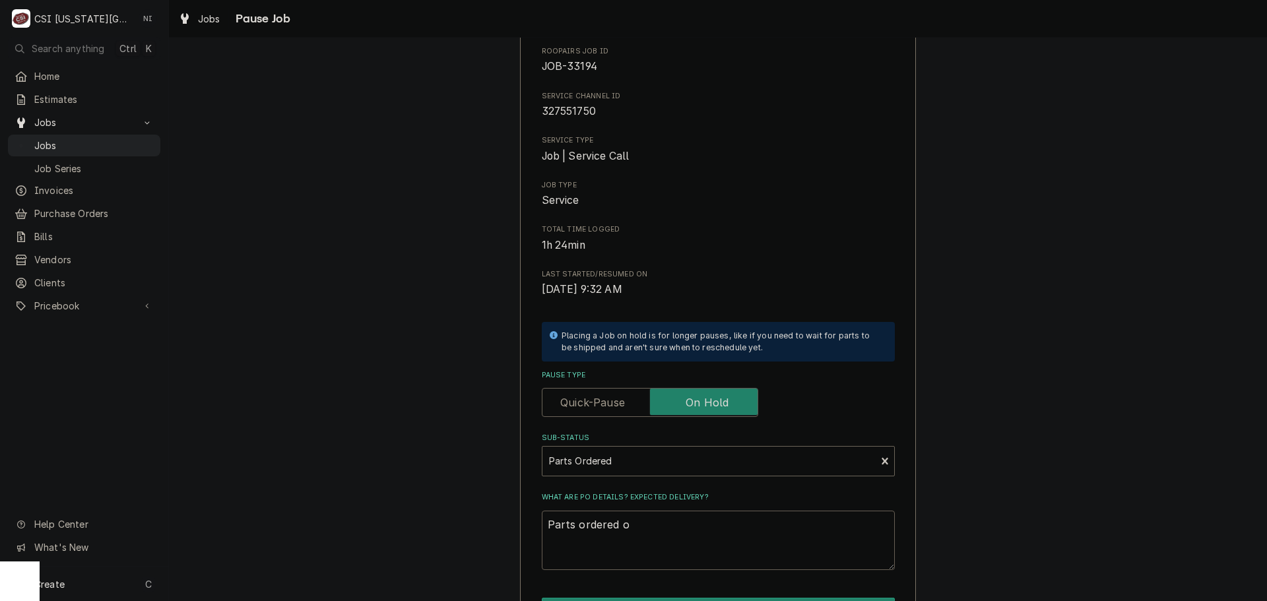
type textarea "x"
type textarea "Parts ordered on"
type textarea "x"
type textarea "Parts ordered on"
type textarea "x"
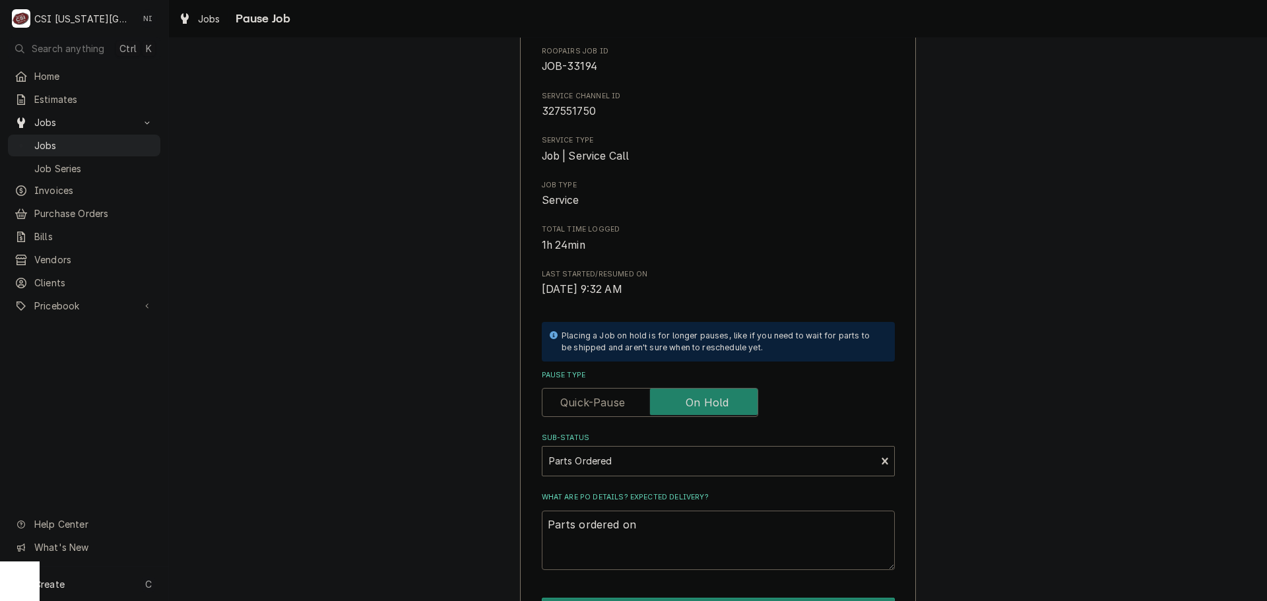
type textarea "Parts ordered on P"
type textarea "x"
type textarea "Parts ordered on PO"
type textarea "x"
type textarea "Parts ordered on PO"
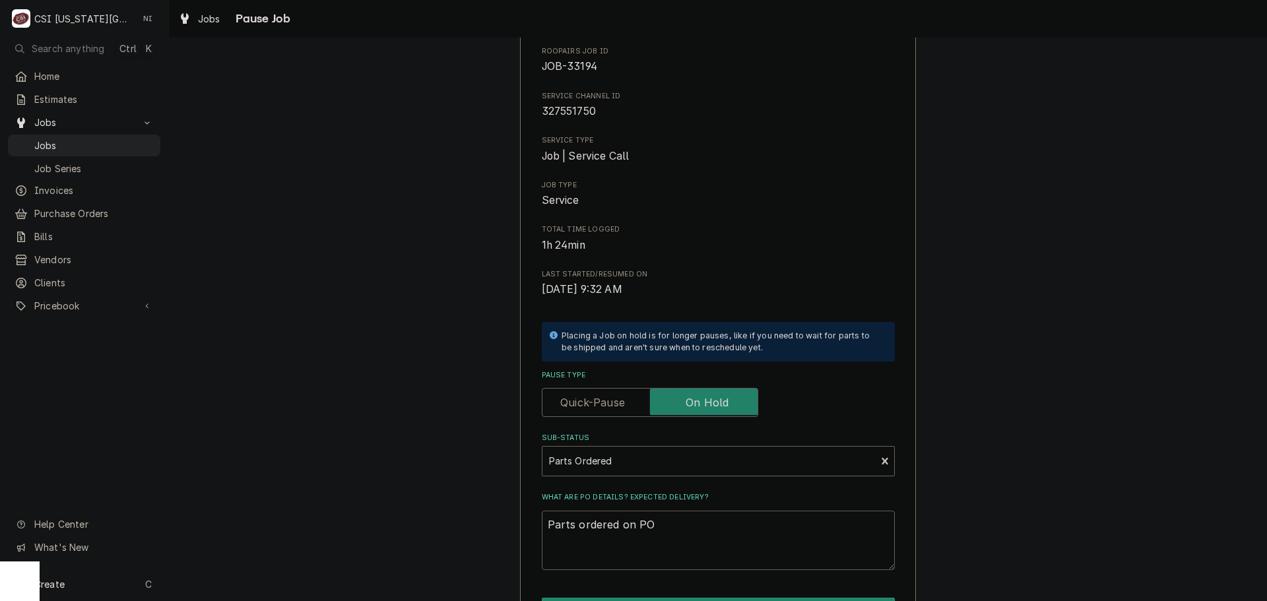
type textarea "x"
type textarea "Parts ordered on PO 31"
type textarea "x"
type textarea "Parts ordered on PO 310"
type textarea "x"
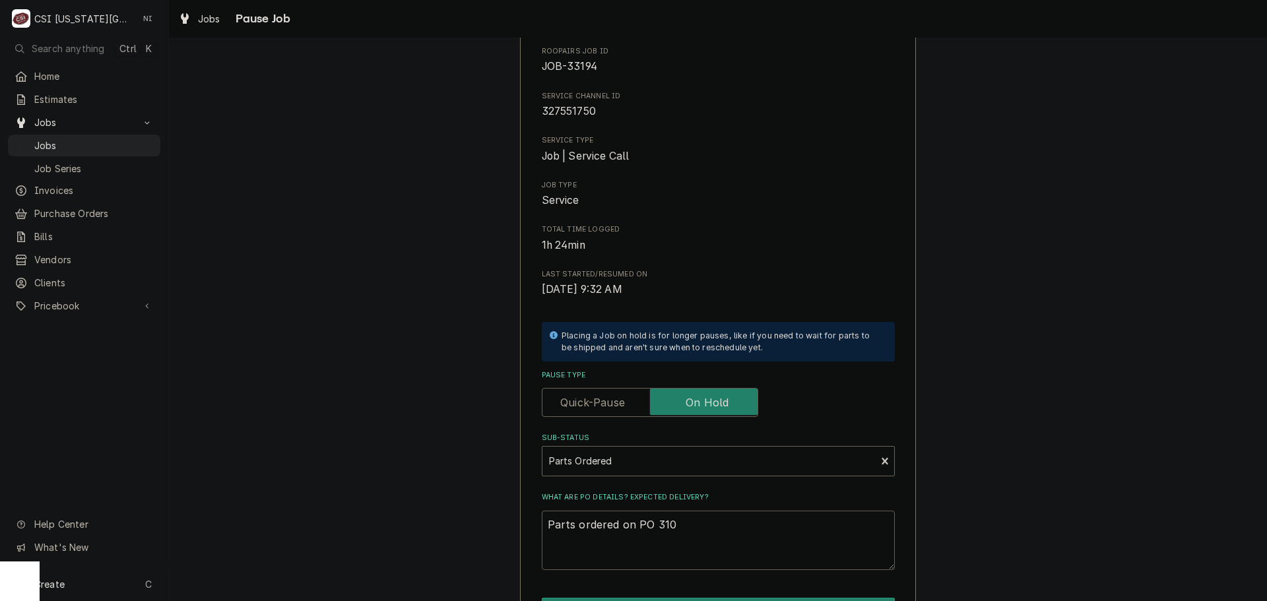
type textarea "Parts ordered on PO 3106"
type textarea "x"
type textarea "Parts ordered on PO 31069"
type textarea "x"
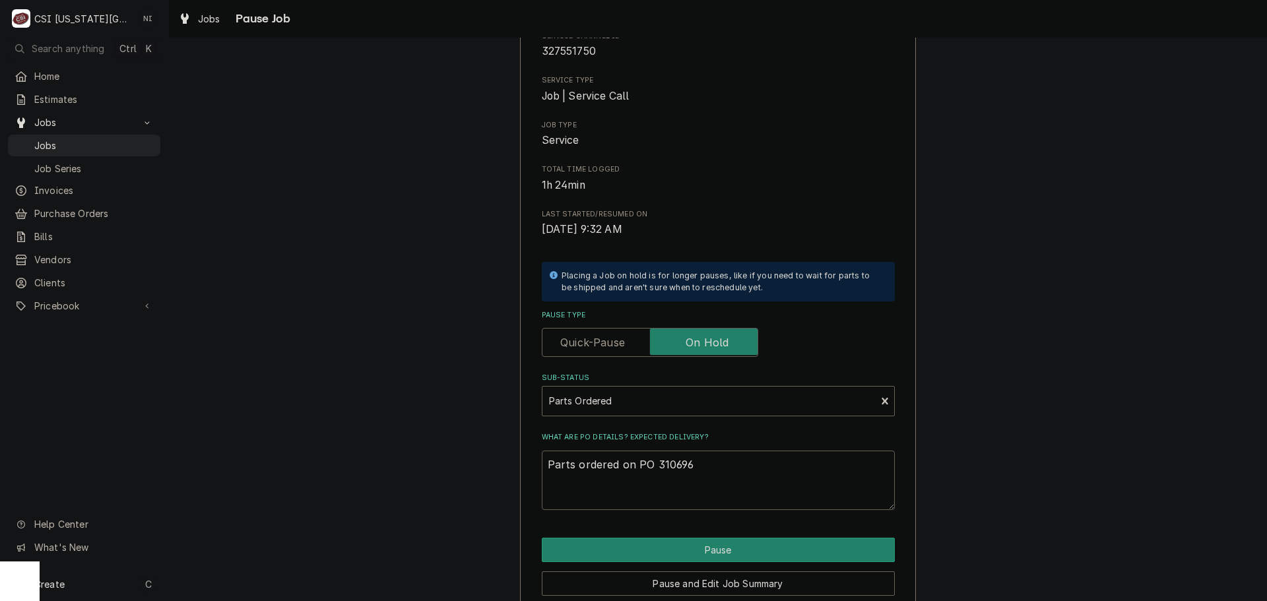
scroll to position [183, 0]
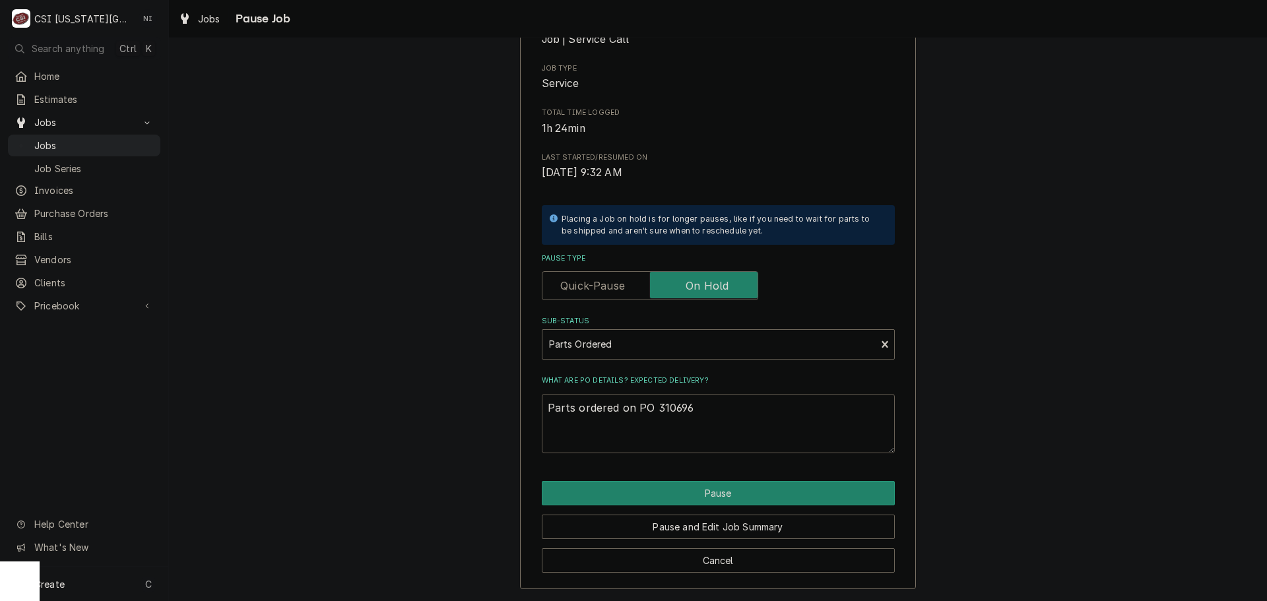
type textarea "Parts ordered on PO 310696"
click at [726, 490] on button "Pause" at bounding box center [718, 493] width 353 height 24
type textarea "x"
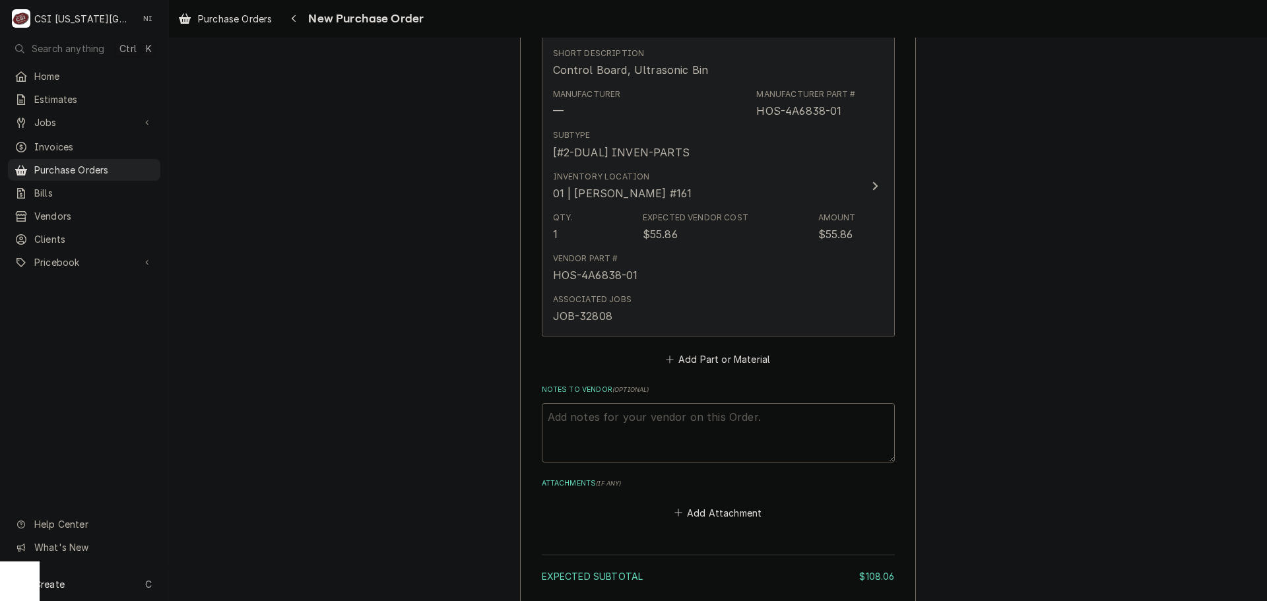
scroll to position [1059, 0]
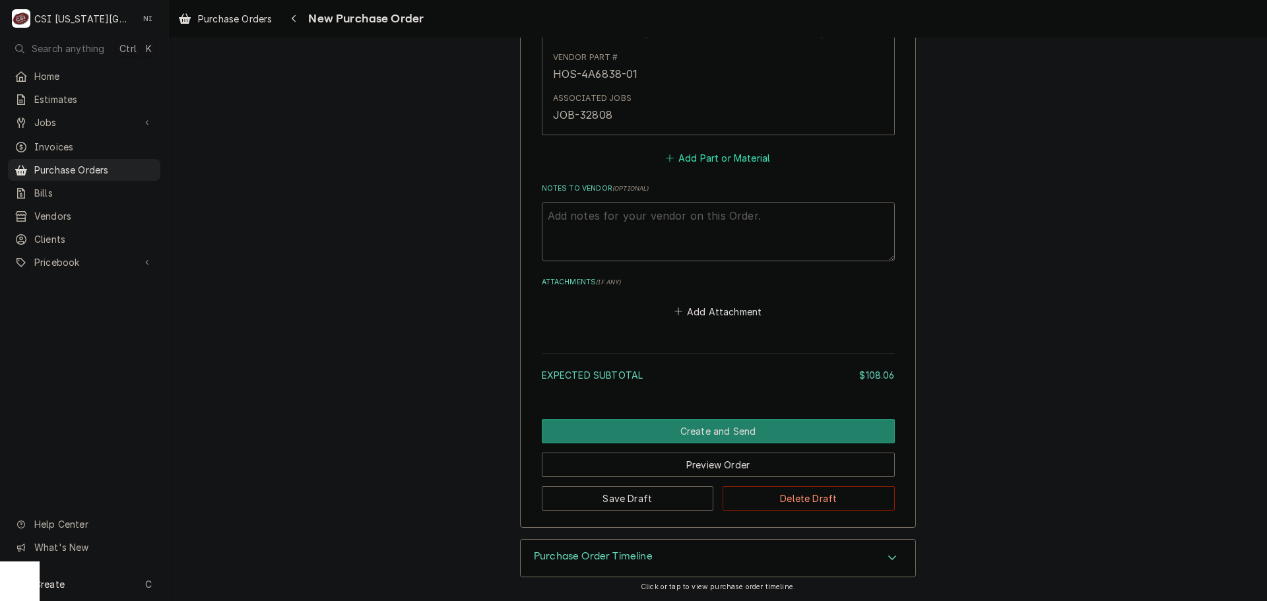
click at [733, 161] on button "Add Part or Material" at bounding box center [717, 158] width 109 height 18
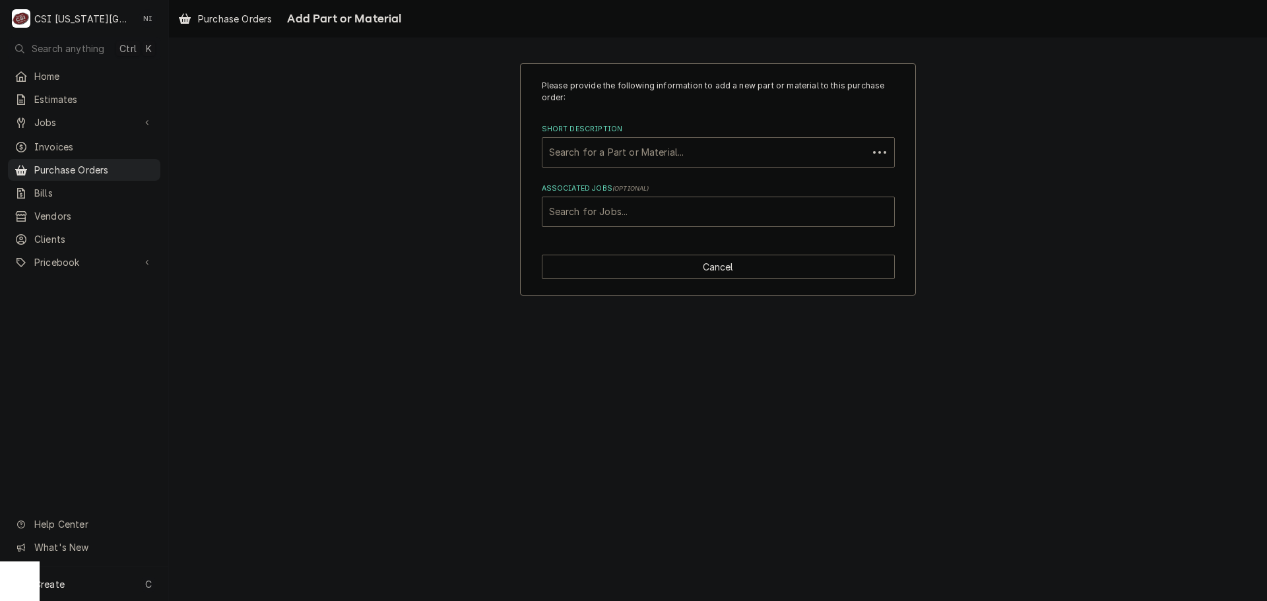
click at [664, 154] on div "Short Description" at bounding box center [705, 153] width 312 height 24
paste input "0310"
type input "0"
type input "imp-0310"
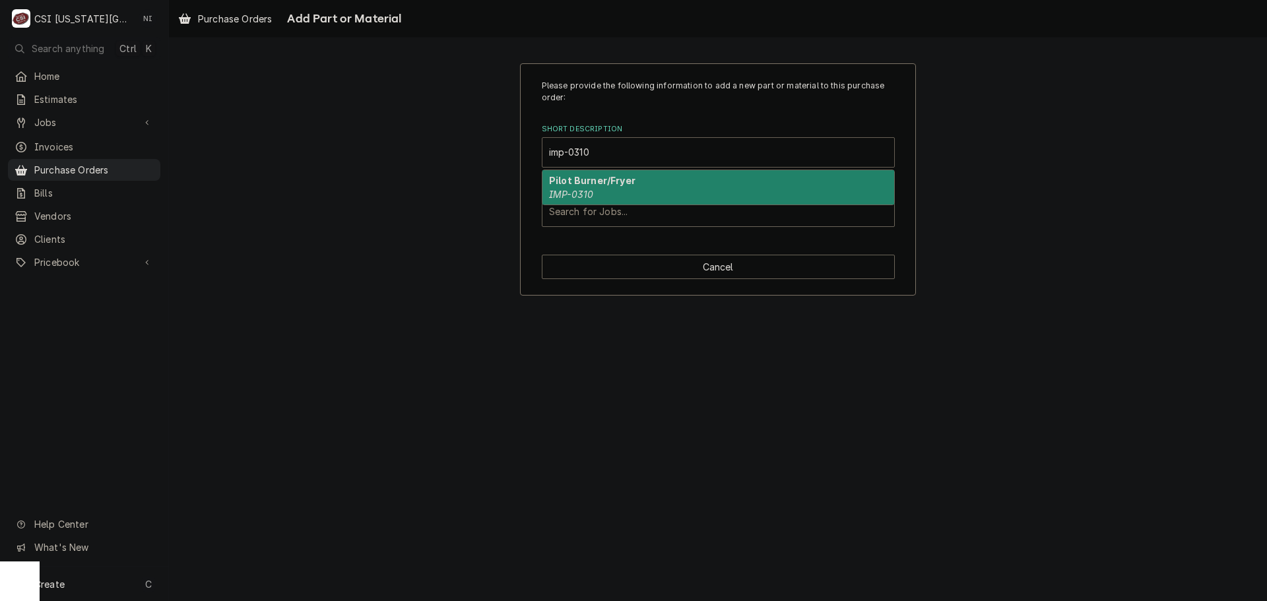
click at [567, 181] on strong "Pilot Burner/Fryer" at bounding box center [592, 180] width 86 height 11
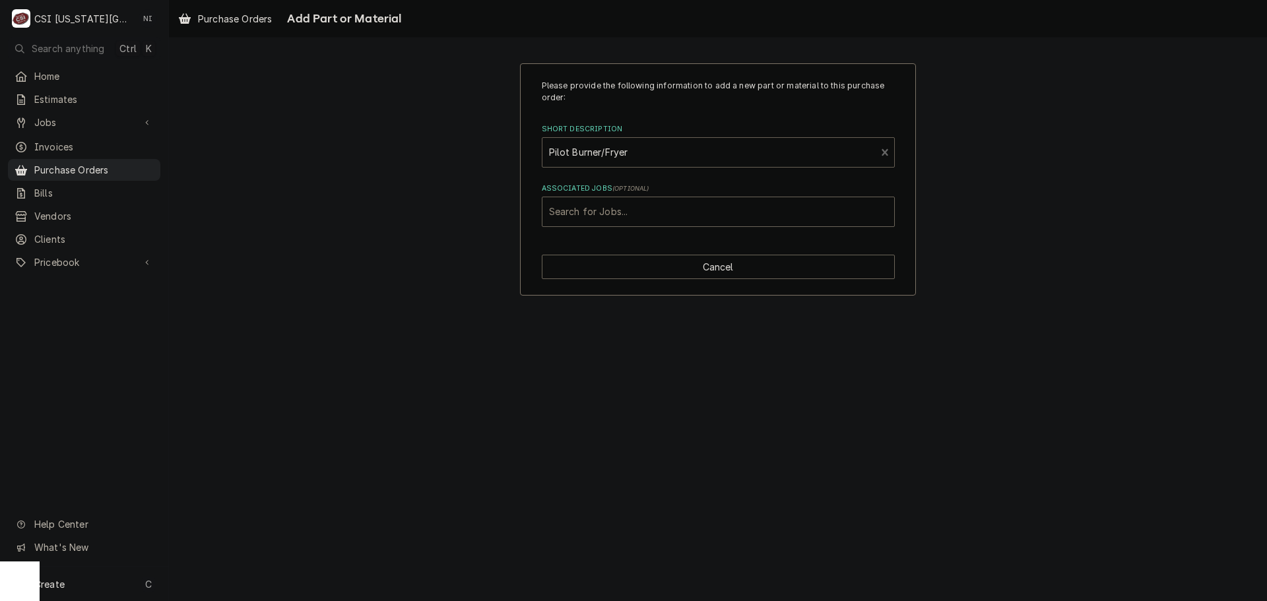
type textarea "x"
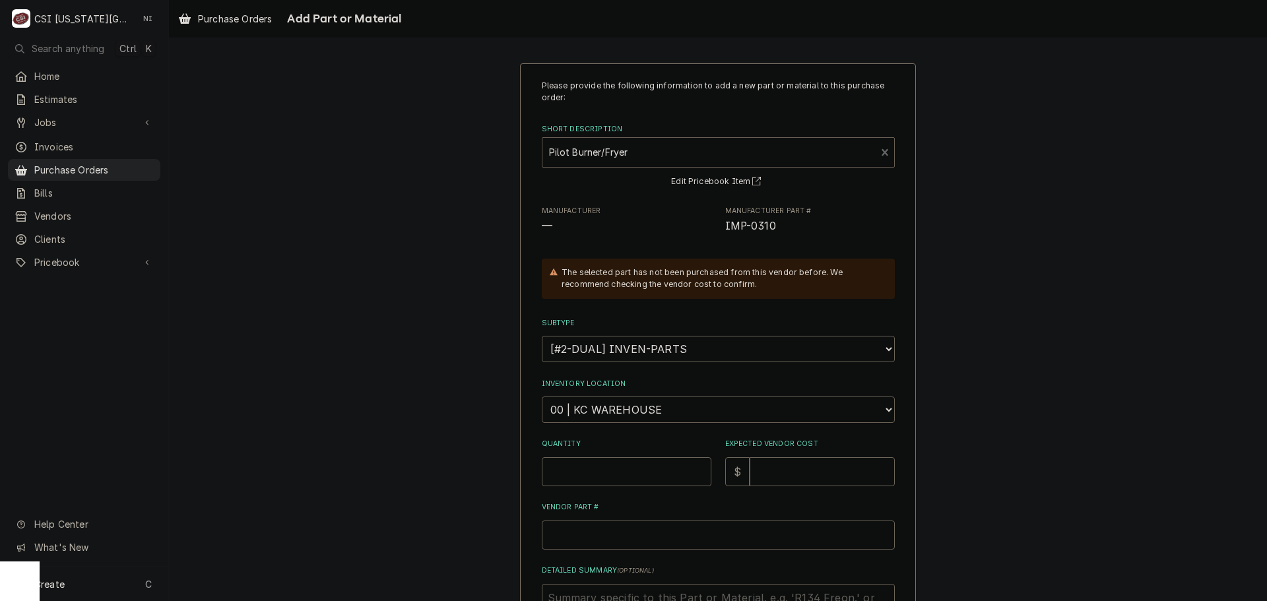
click at [604, 413] on select "Choose a location... 00 | KC WAREHOUSE 00 | MAIN WAREHOUSE 01 | BRIAN BREAZIER …" at bounding box center [718, 410] width 353 height 26
select select "2760"
click at [542, 397] on select "Choose a location... 00 | KC WAREHOUSE 00 | MAIN WAREHOUSE 01 | BRIAN BREAZIER …" at bounding box center [718, 410] width 353 height 26
click at [596, 474] on input "Quantity" at bounding box center [627, 471] width 170 height 29
type textarea "x"
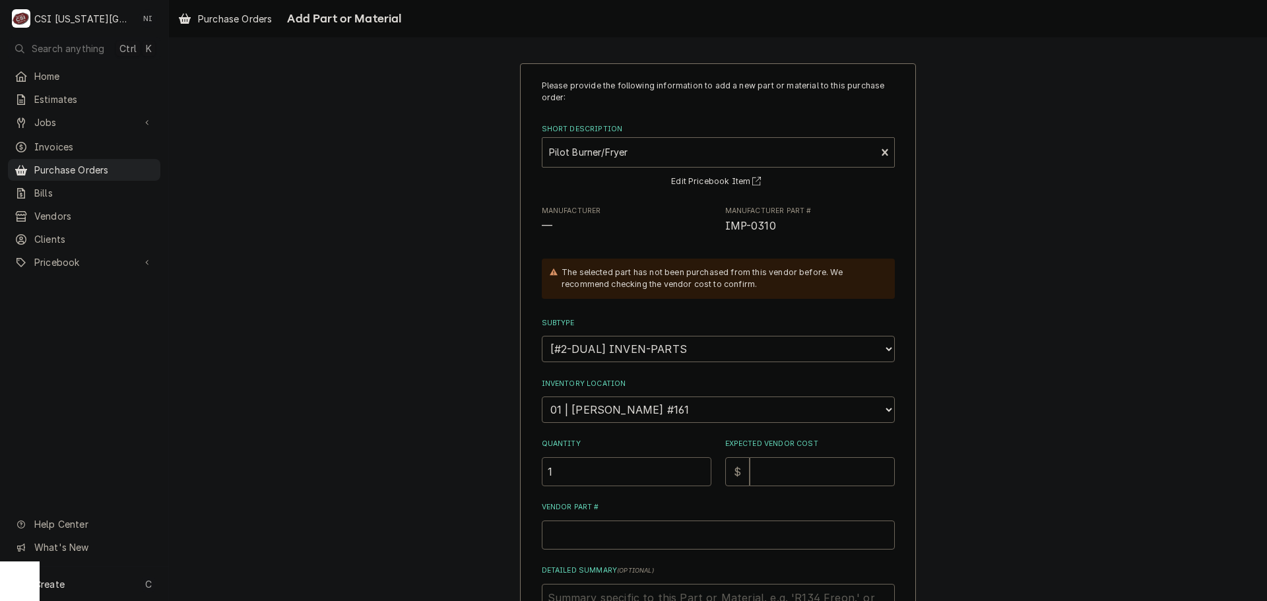
type input "1"
type textarea "x"
type input "3"
type textarea "x"
type input "30"
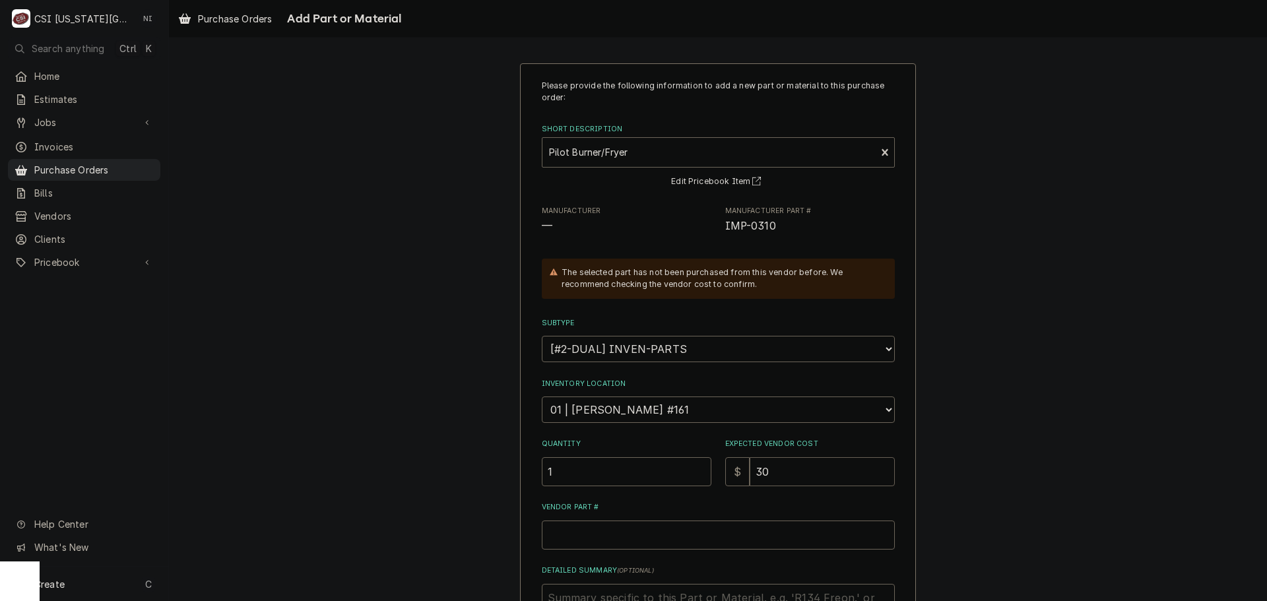
type textarea "x"
type input "30.4"
type textarea "x"
type input "30.40"
drag, startPoint x: 746, startPoint y: 224, endPoint x: 720, endPoint y: 223, distance: 26.4
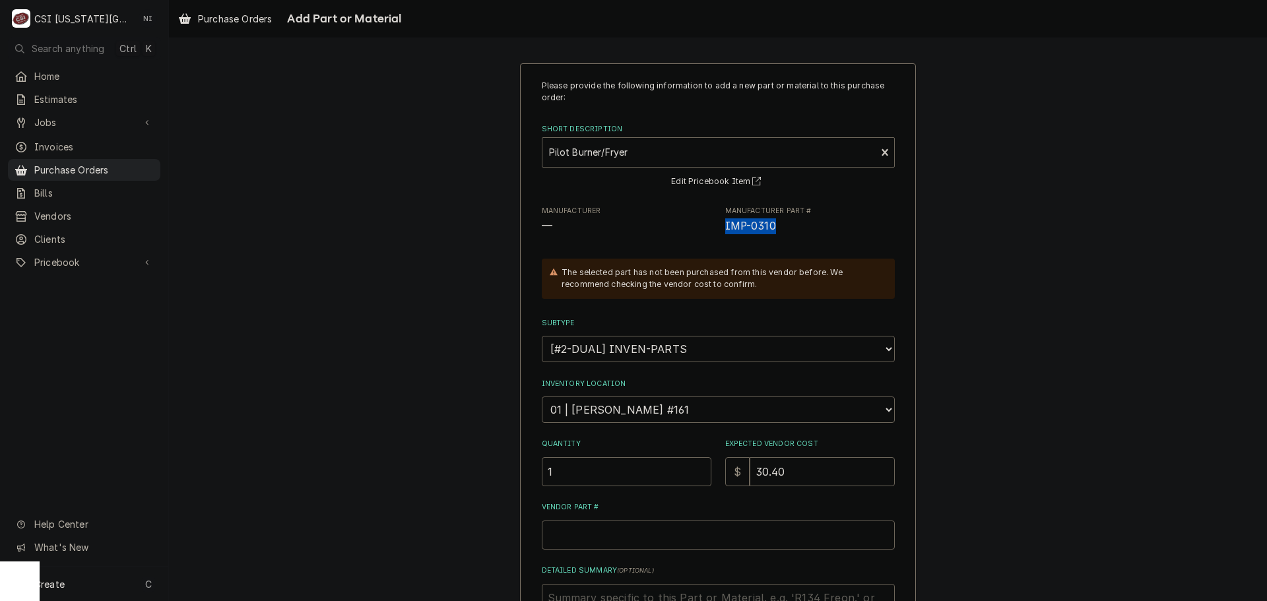
click at [725, 223] on span "IMP-0310" at bounding box center [810, 226] width 170 height 16
copy span "IMP-0310"
click at [711, 533] on input "Vendor Part #" at bounding box center [718, 535] width 353 height 29
paste input "IMP-0310"
type textarea "x"
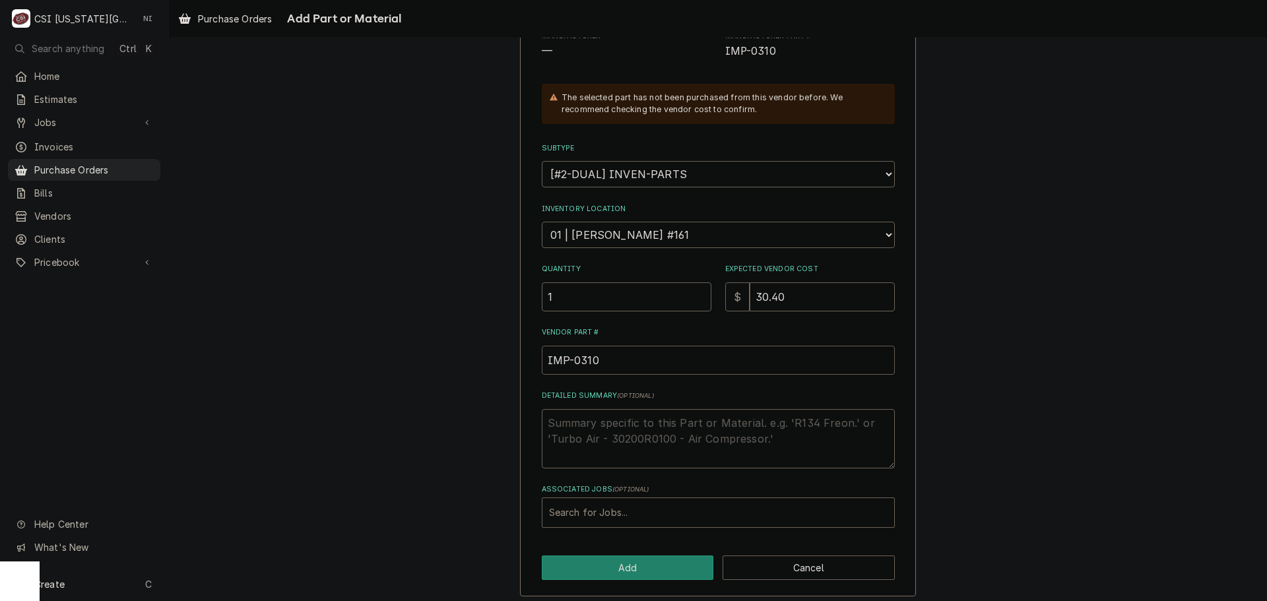
scroll to position [182, 0]
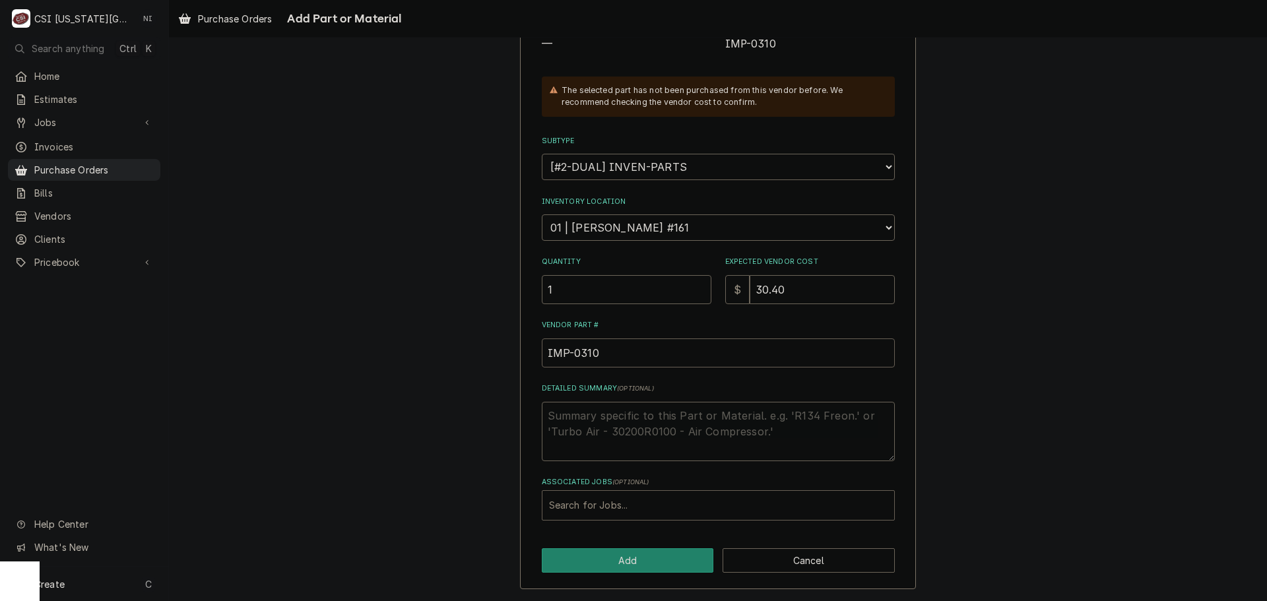
type input "IMP-0310"
click at [614, 501] on div "Associated Jobs" at bounding box center [718, 506] width 338 height 24
type input "33194"
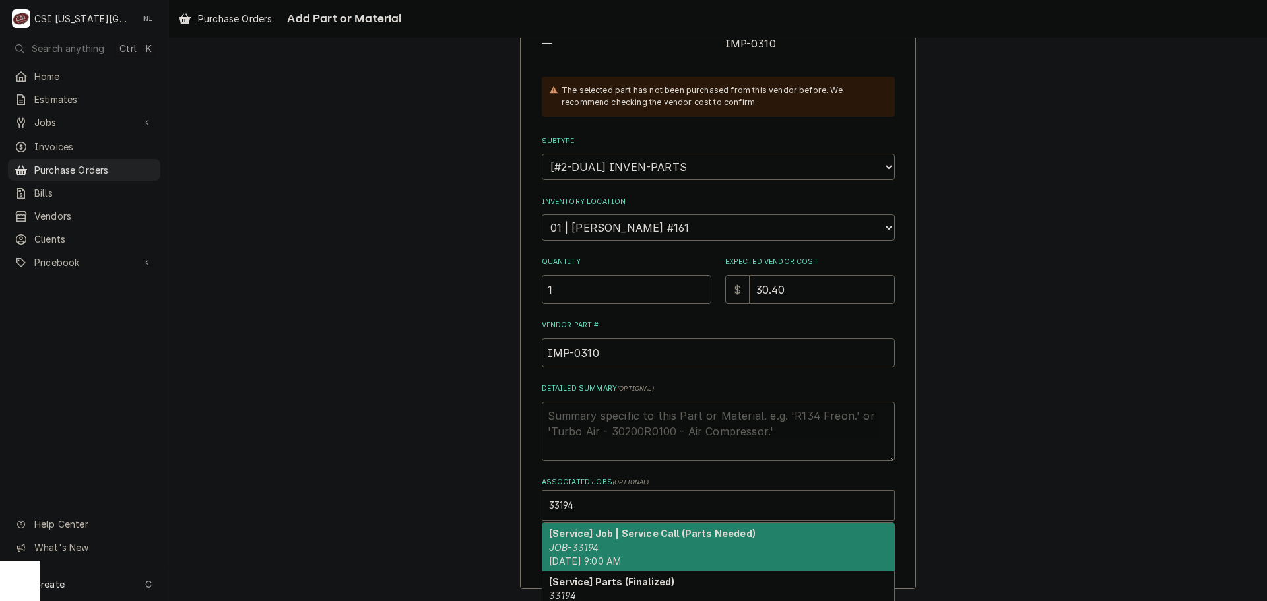
click at [600, 532] on strong "[Service] Job | Service Call (Parts Needed)" at bounding box center [652, 533] width 207 height 11
type textarea "x"
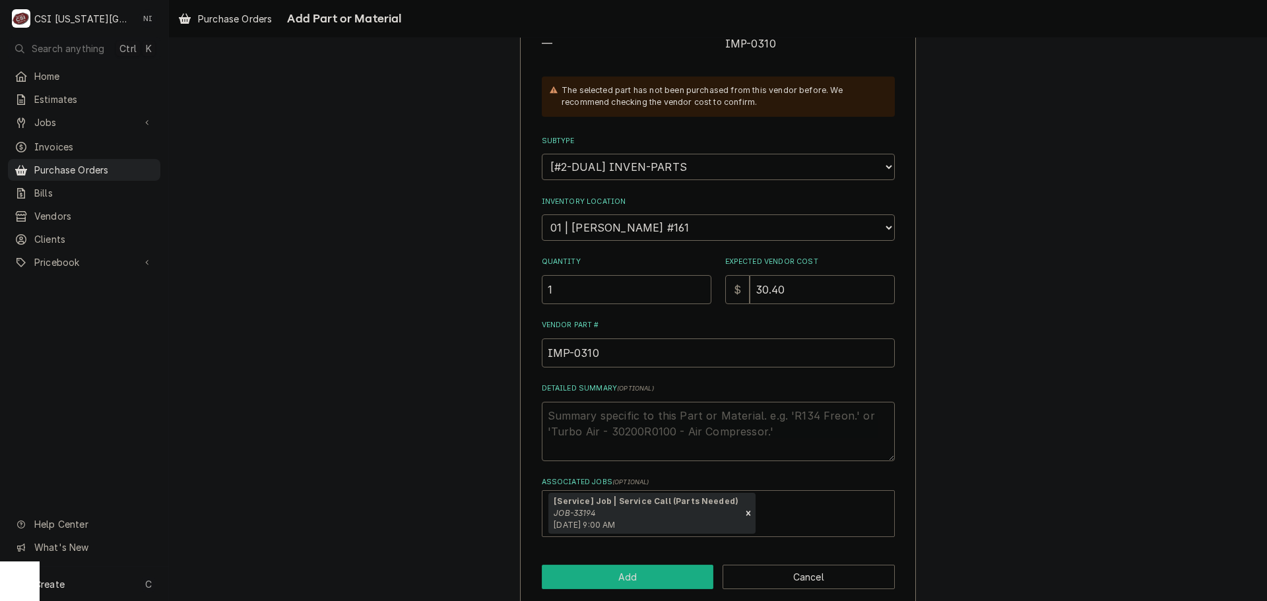
click at [601, 574] on button "Add" at bounding box center [628, 577] width 172 height 24
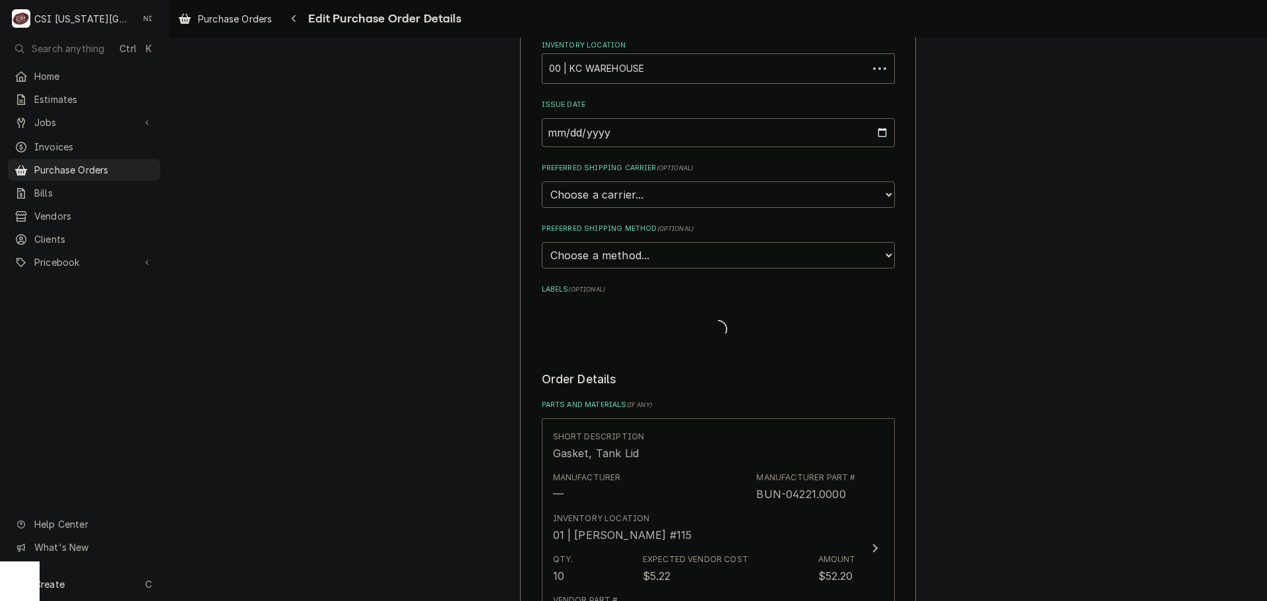
scroll to position [1125, 0]
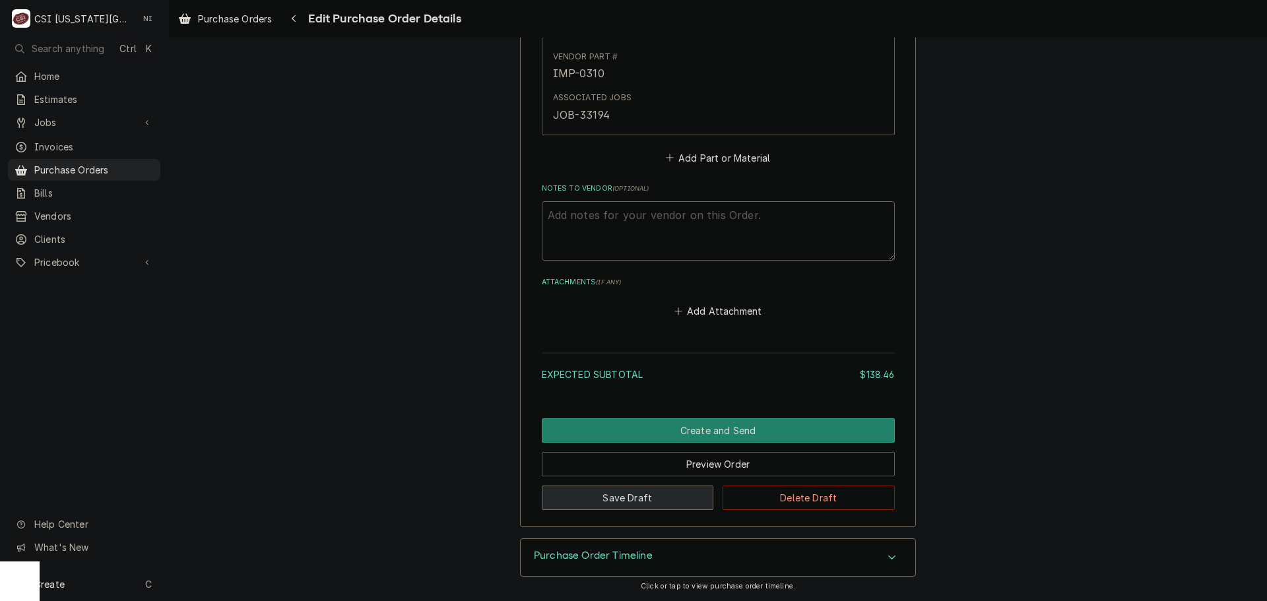
click at [627, 491] on button "Save Draft" at bounding box center [628, 498] width 172 height 24
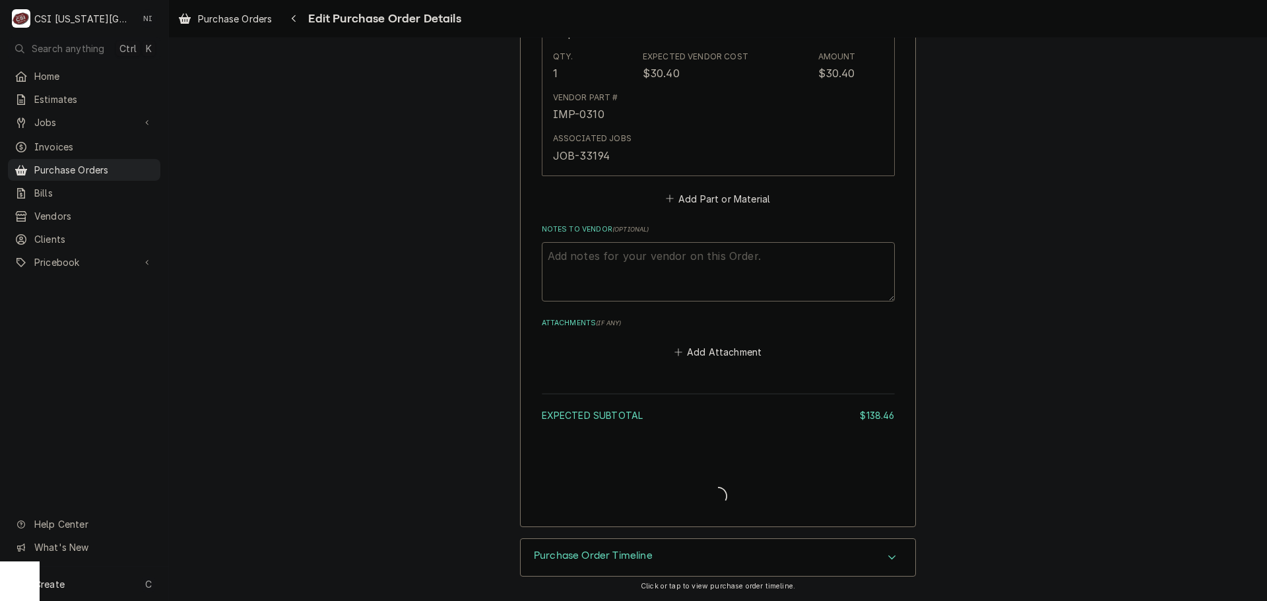
type textarea "x"
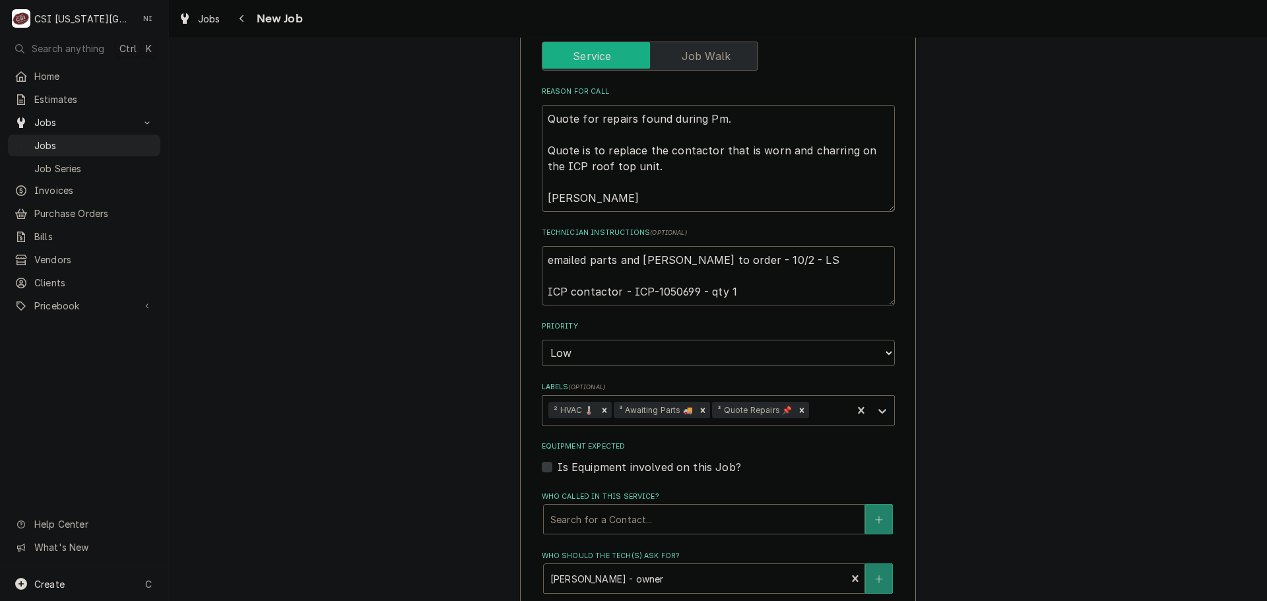
scroll to position [660, 0]
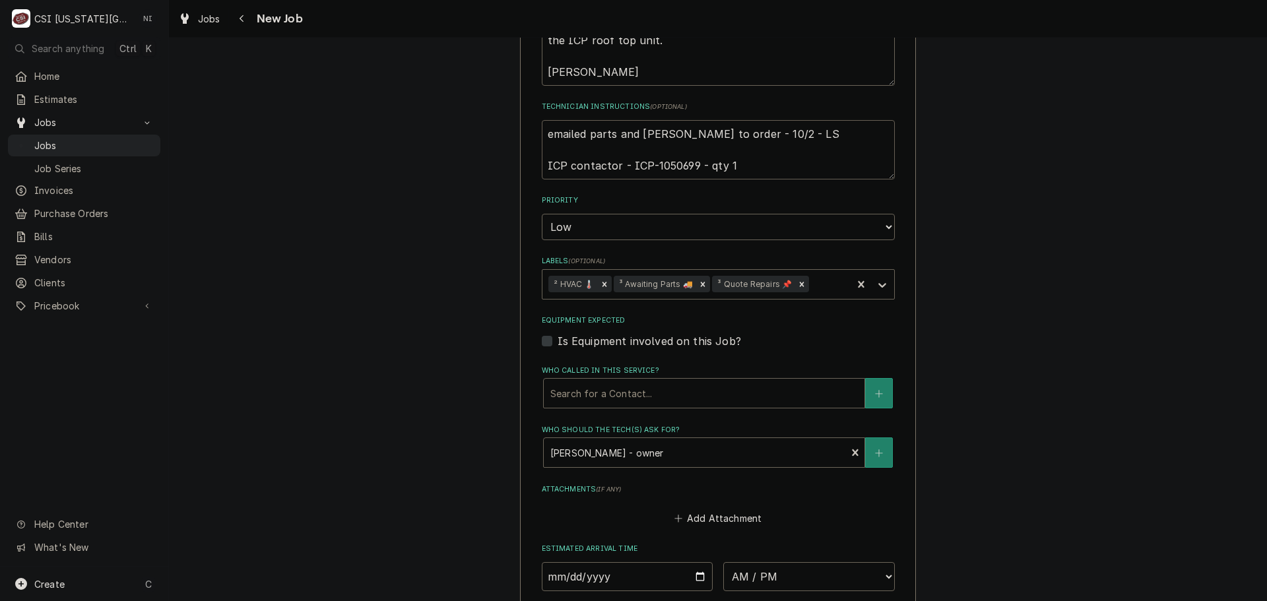
click at [676, 165] on textarea "emailed parts and [PERSON_NAME] to order - 10/2 - LS ICP contactor - ICP-105069…" at bounding box center [718, 149] width 353 height 59
click at [676, 165] on textarea "emailed parts and lindy to order - 10/2 - LS ICP contactor - ICP-1050699 - qty 1" at bounding box center [718, 149] width 353 height 59
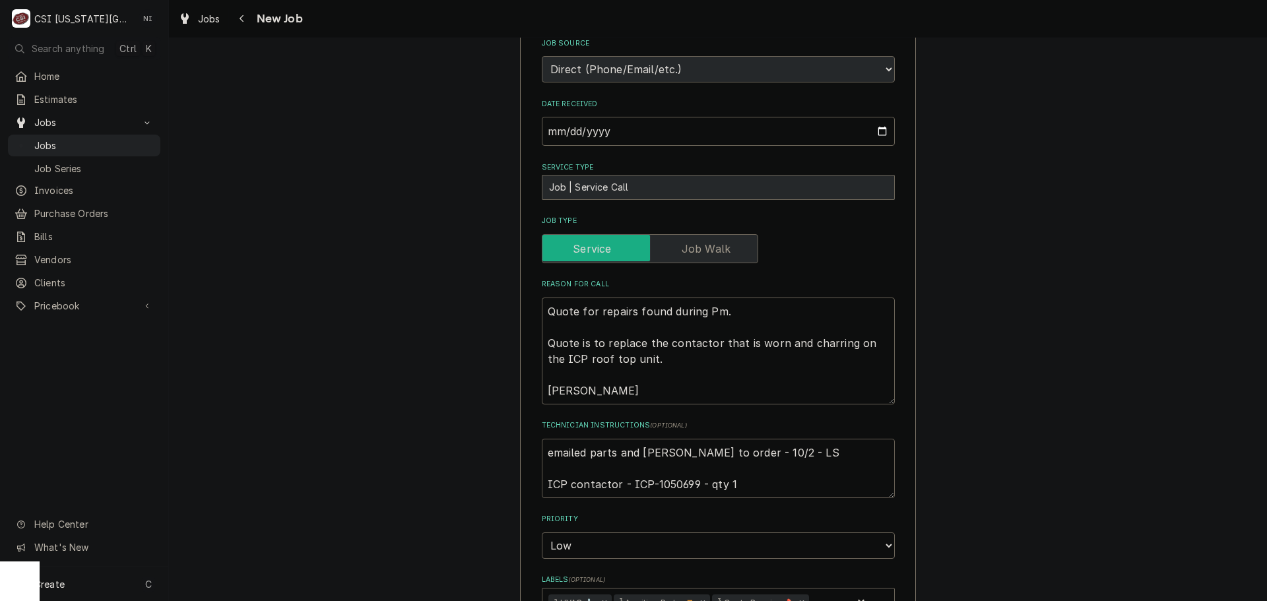
scroll to position [528, 0]
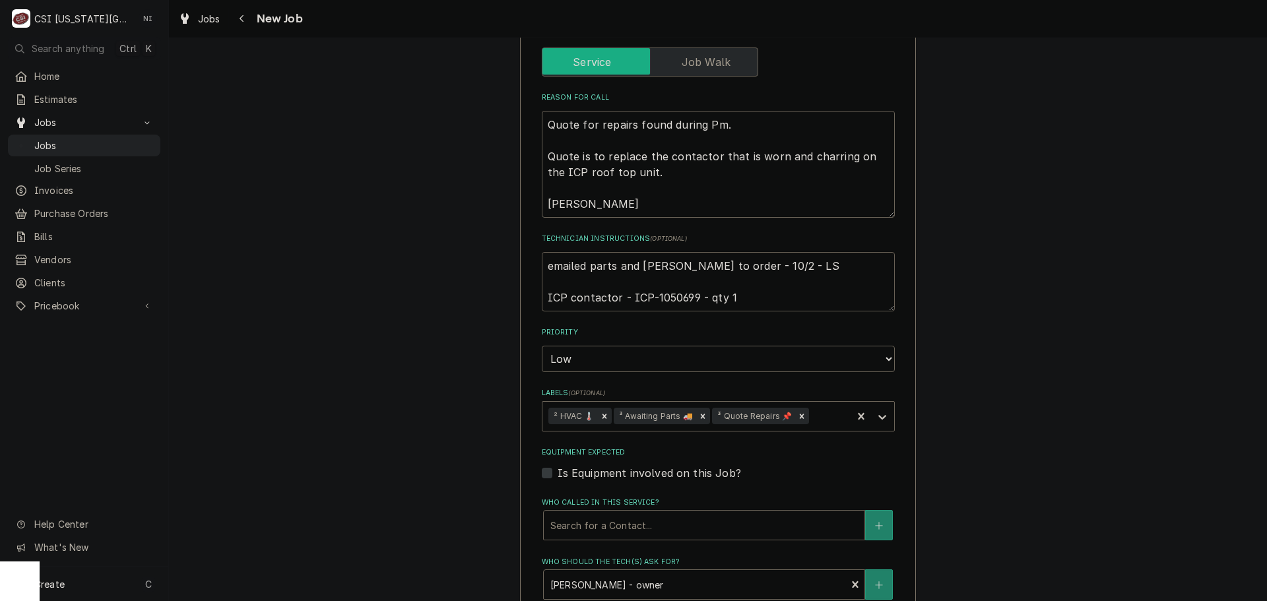
click at [542, 266] on textarea "emailed parts and lindy to order - 10/2 - LS ICP contactor - ICP-1050699 - qty 1" at bounding box center [718, 281] width 353 height 59
type textarea "x"
type textarea "emailed parts and lindy to order - 10/2 - LS ICP contactor - ICP-1050699 - qty 1"
type textarea "x"
type textarea "emailed parts and lindy to order - 10/2 - LS ICP contactor - ICP-1050699 - qty 1"
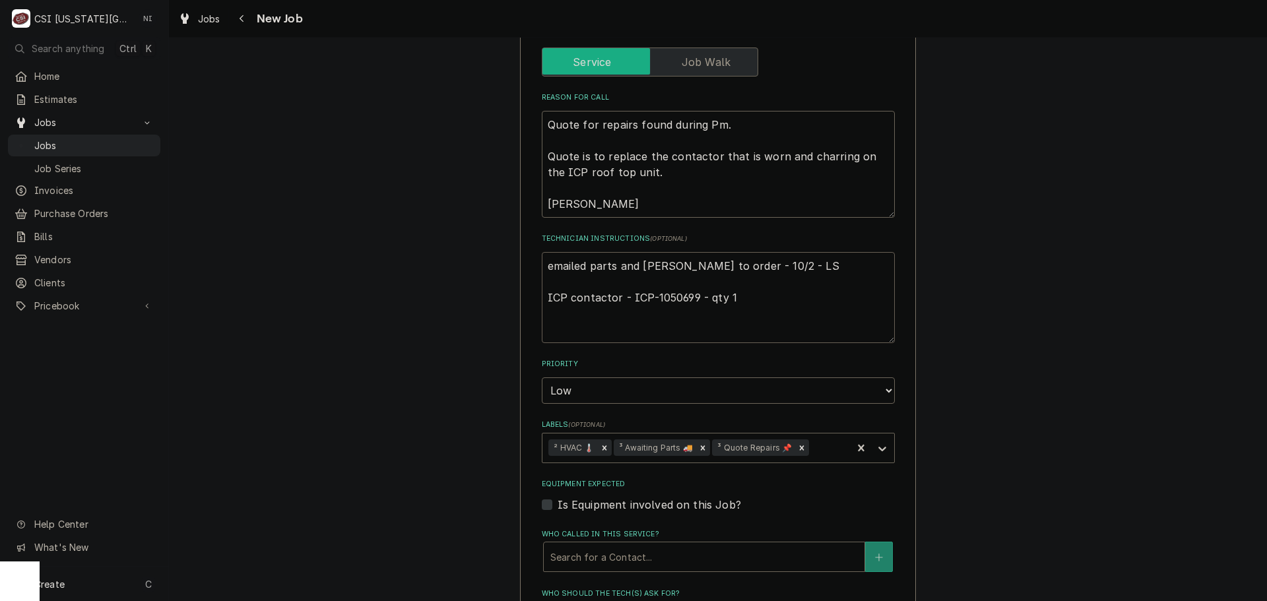
type textarea "x"
type textarea "P emailed parts and lindy to order - 10/2 - LS ICP contactor - ICP-1050699 - qt…"
type textarea "x"
type textarea "Pa emailed parts and lindy to order - 10/2 - LS ICP contactor - ICP-1050699 - q…"
type textarea "x"
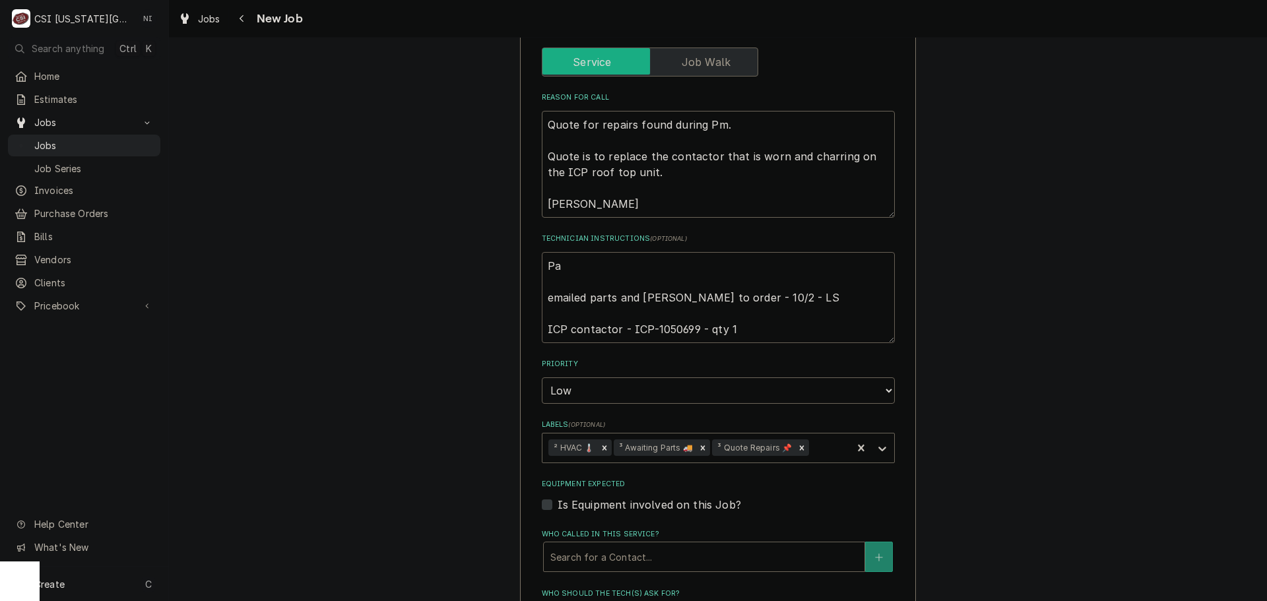
type textarea "Par emailed parts and lindy to order - 10/2 - LS ICP contactor - ICP-1050699 - …"
type textarea "x"
type textarea "Part emailed parts and lindy to order - 10/2 - LS ICP contactor - ICP-1050699 -…"
type textarea "x"
type textarea "Parts emailed parts and lindy to order - 10/2 - LS ICP contactor - ICP-1050699 …"
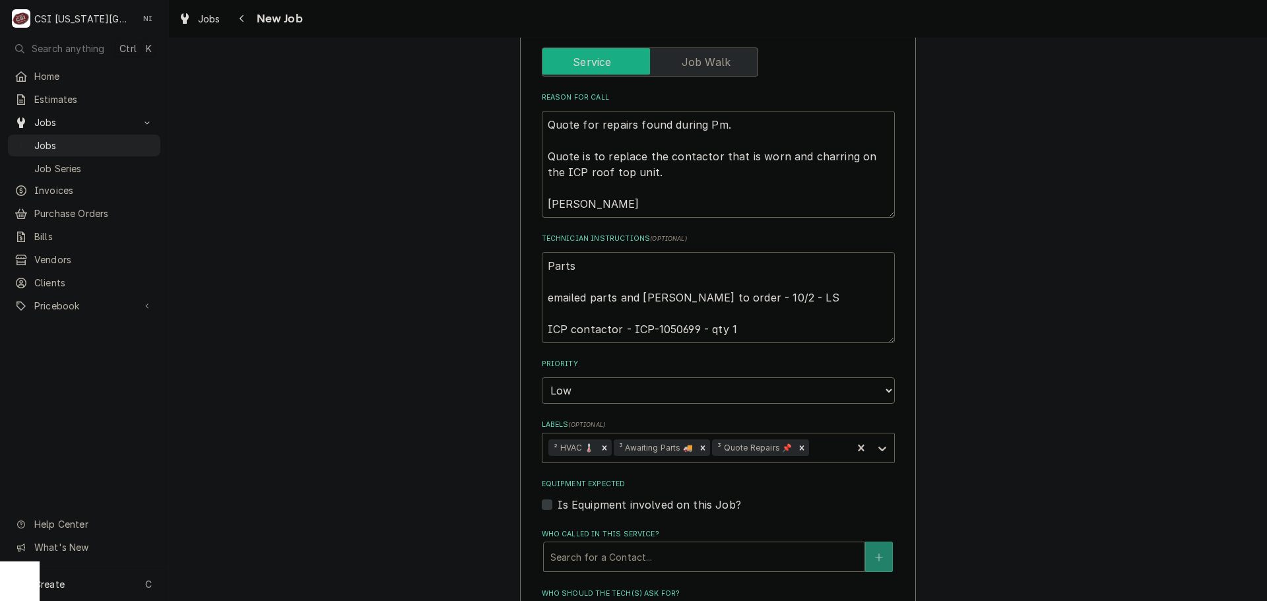
type textarea "x"
type textarea "Parts emailed parts and lindy to order - 10/2 - LS ICP contactor - ICP-1050699 …"
type textarea "x"
type textarea "Parts o emailed parts and lindy to order - 10/2 - LS ICP contactor - ICP-105069…"
type textarea "x"
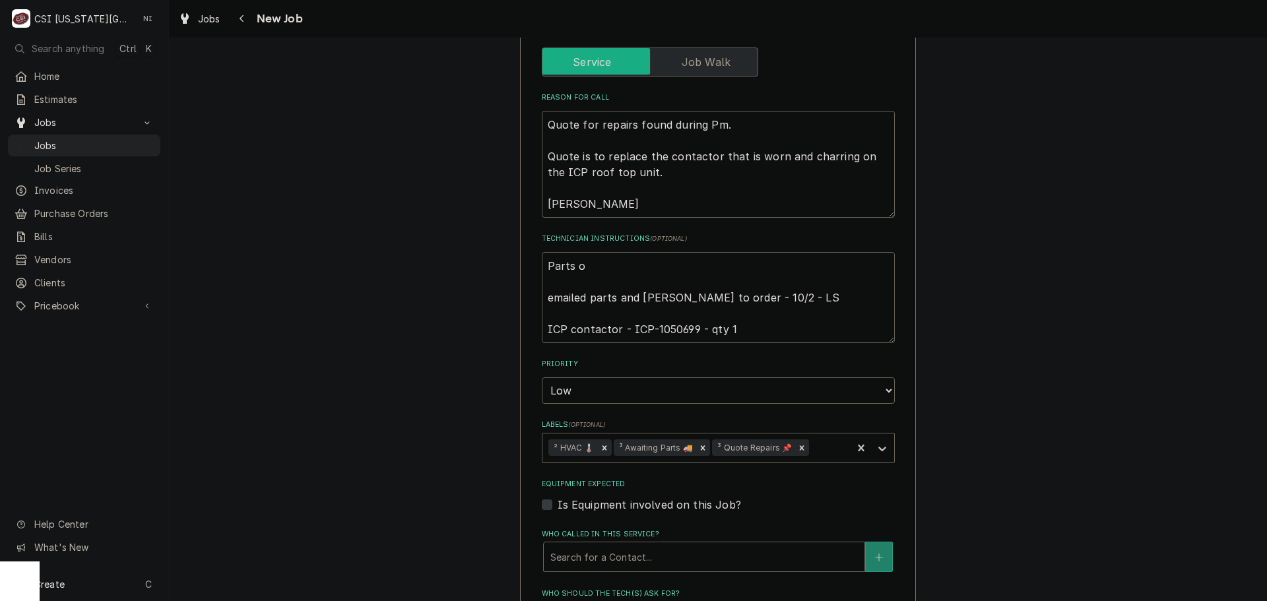
type textarea "Parts or emailed parts and lindy to order - 10/2 - LS ICP contactor - ICP-10506…"
type textarea "x"
type textarea "Parts ord emailed parts and lindy to order - 10/2 - LS ICP contactor - ICP-1050…"
type textarea "x"
type textarea "Parts orde emailed parts and lindy to order - 10/2 - LS ICP contactor - ICP-105…"
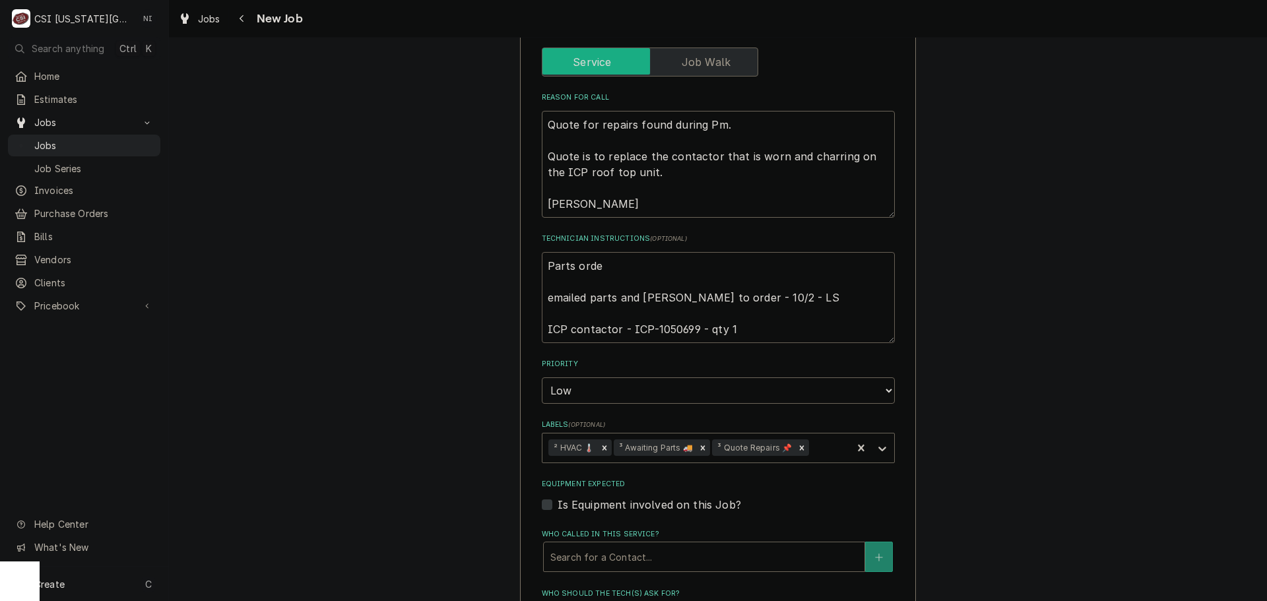
type textarea "x"
type textarea "Parts ordere emailed parts and lindy to order - 10/2 - LS ICP contactor - ICP-1…"
type textarea "x"
type textarea "Parts ordered emailed parts and lindy to order - 10/2 - LS ICP contactor - ICP-…"
type textarea "x"
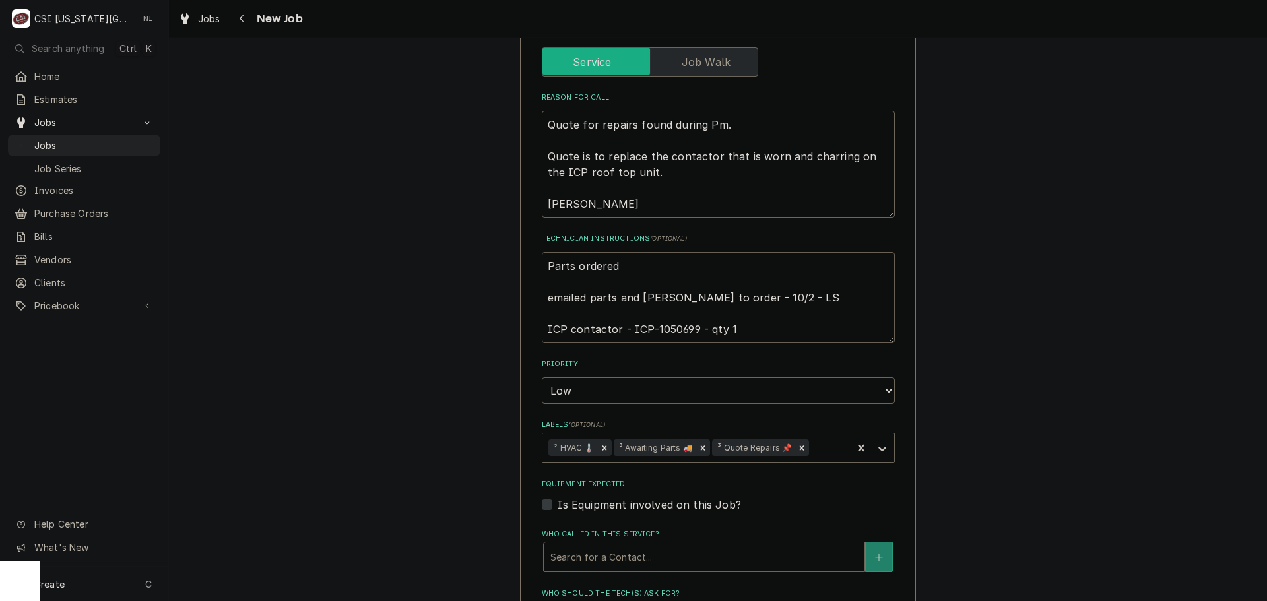
type textarea "Parts ordered emailed parts and lindy to order - 10/2 - LS ICP contactor - ICP-…"
type textarea "x"
type textarea "Parts ordered o emailed parts and lindy to order - 10/2 - LS ICP contactor - IC…"
type textarea "x"
type textarea "Parts ordered on emailed parts and lindy to order - 10/2 - LS ICP contactor - I…"
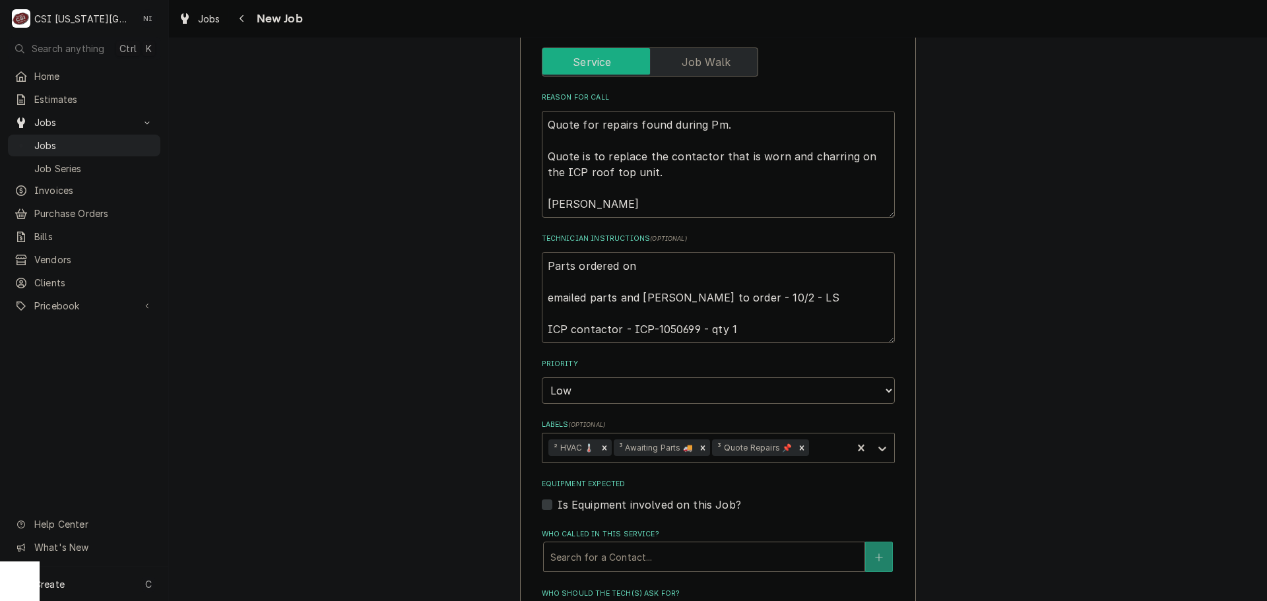
type textarea "x"
type textarea "Parts ordered on P emailed parts and lindy to order - 10/2 - LS ICP contactor -…"
type textarea "x"
type textarea "Parts ordered on Po emailed parts and lindy to order - 10/2 - LS ICP contactor …"
type textarea "x"
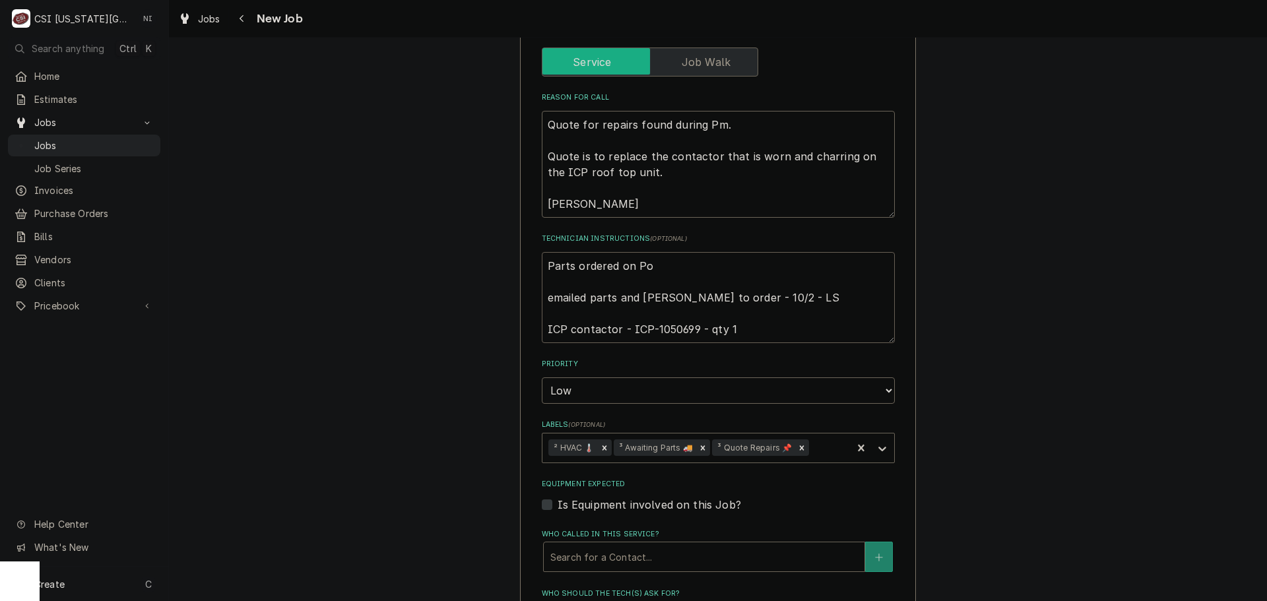
type textarea "Parts ordered on Po emailed parts and lindy to order - 10/2 - LS ICP contactor …"
type textarea "x"
type textarea "Parts ordered on Po 3 emailed parts and lindy to order - 10/2 - LS ICP contacto…"
type textarea "x"
type textarea "Parts ordered on Po 301 emailed parts and lindy to order - 10/2 - LS ICP contac…"
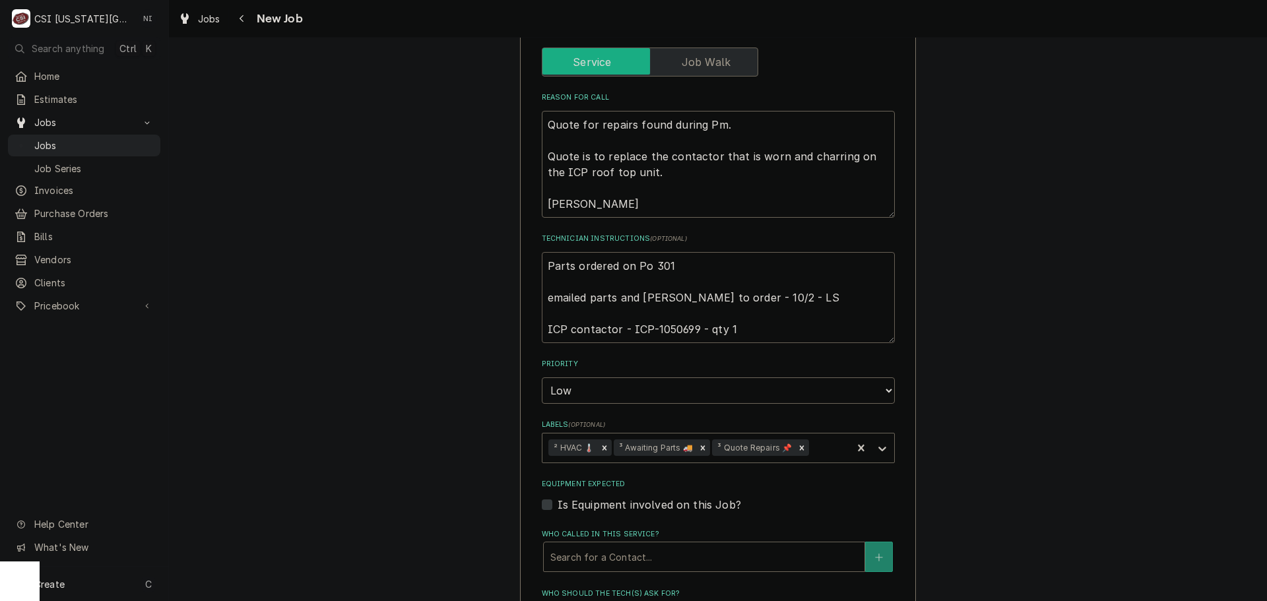
type textarea "x"
type textarea "Parts ordered on Po 3016 emailed parts and lindy to order - 10/2 - LS ICP conta…"
type textarea "x"
type textarea "Parts ordered on Po 30169 emailed parts and lindy to order - 10/2 - LS ICP cont…"
type textarea "x"
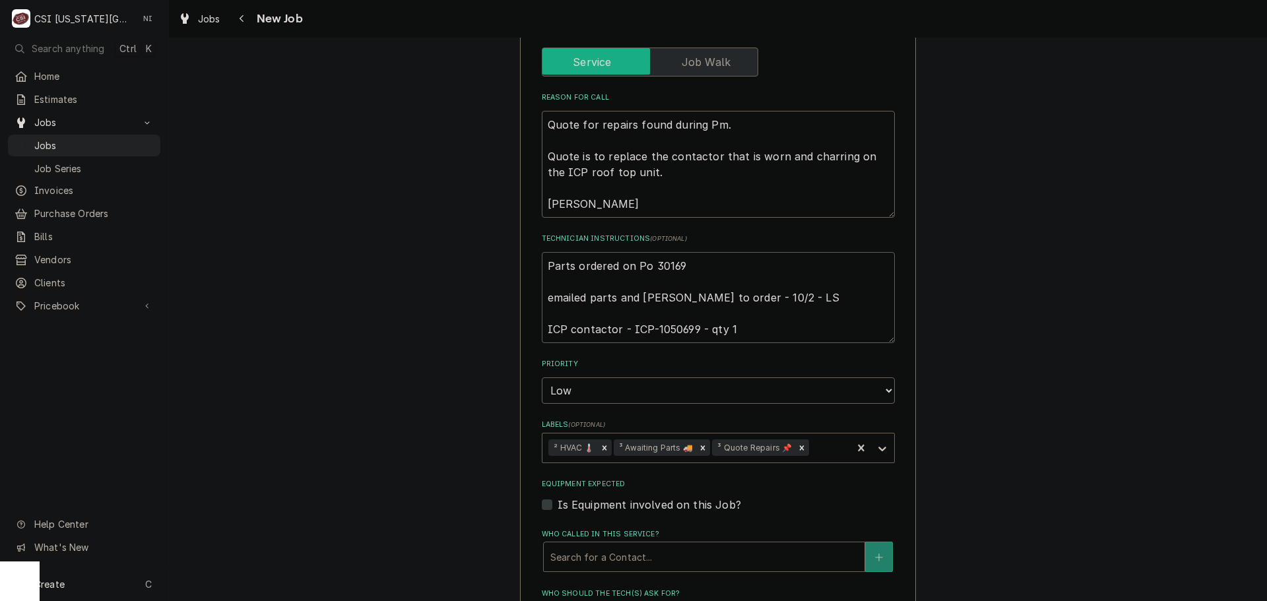
type textarea "Parts ordered on Po 301696 emailed parts and lindy to order - 10/2 - LS ICP con…"
type textarea "x"
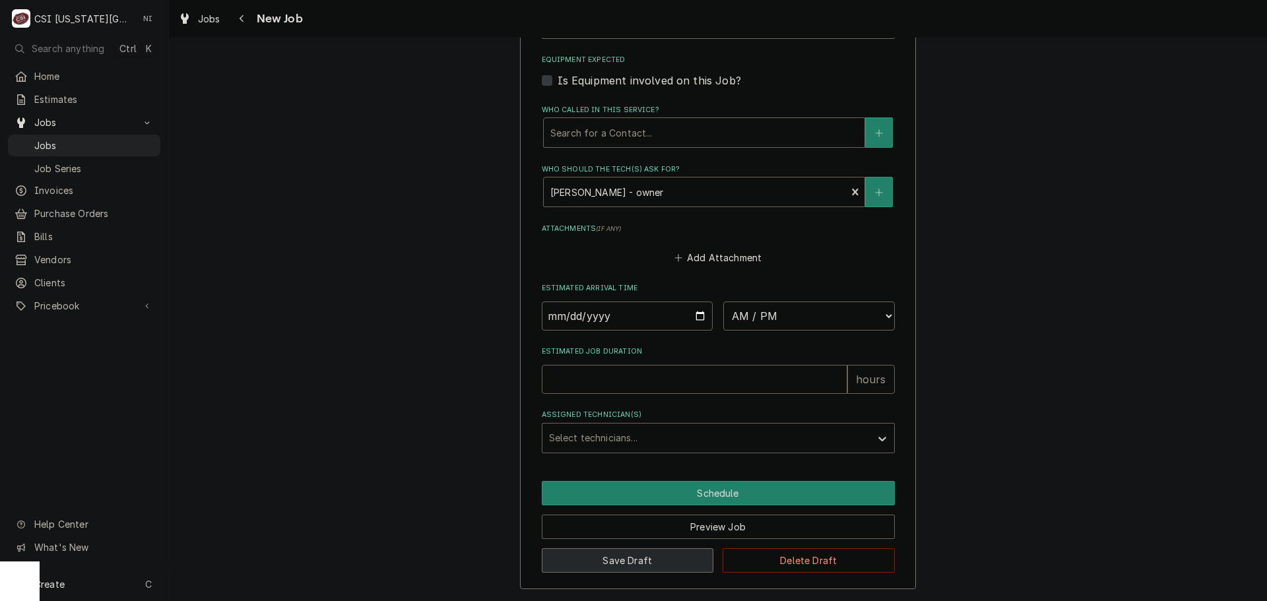
type textarea "Parts ordered on Po 301696 emailed parts and lindy to order - 10/2 - LS ICP con…"
drag, startPoint x: 658, startPoint y: 554, endPoint x: 721, endPoint y: 542, distance: 63.8
click at [658, 555] on button "Save Draft" at bounding box center [628, 560] width 172 height 24
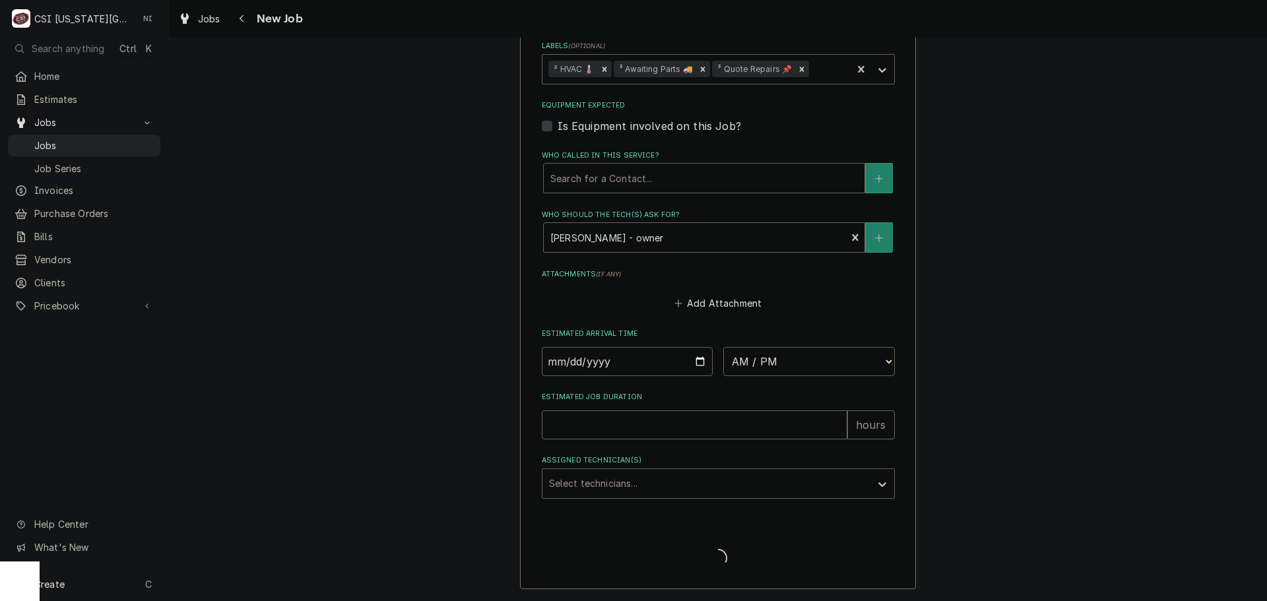
type textarea "x"
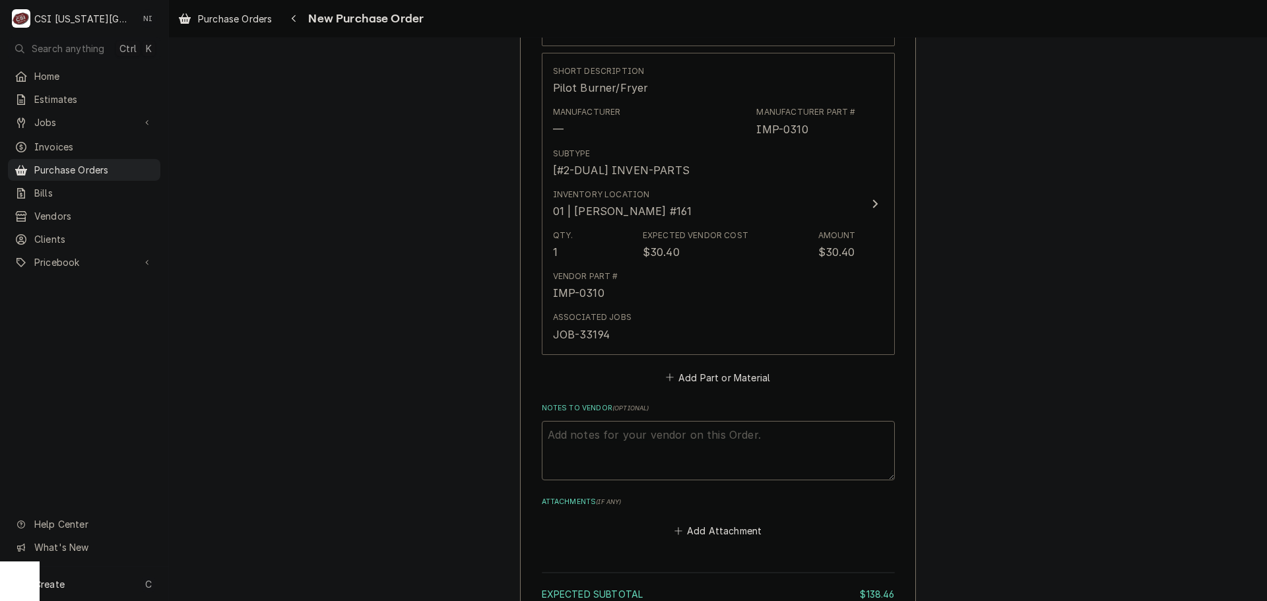
scroll to position [1188, 0]
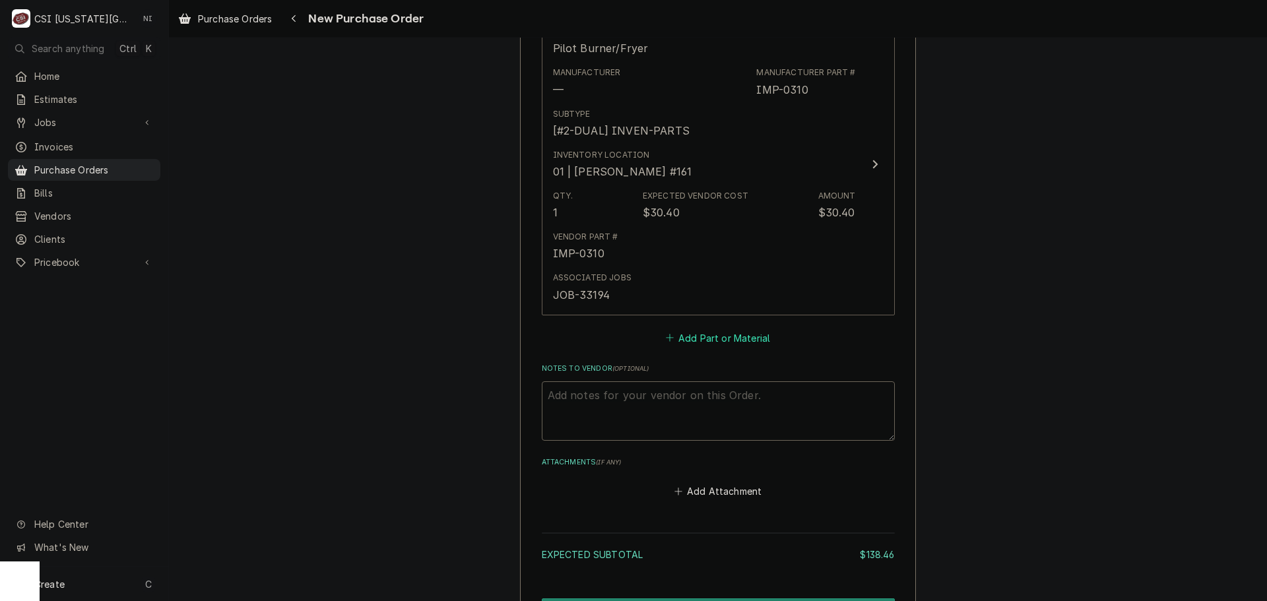
click at [732, 342] on button "Add Part or Material" at bounding box center [717, 338] width 109 height 18
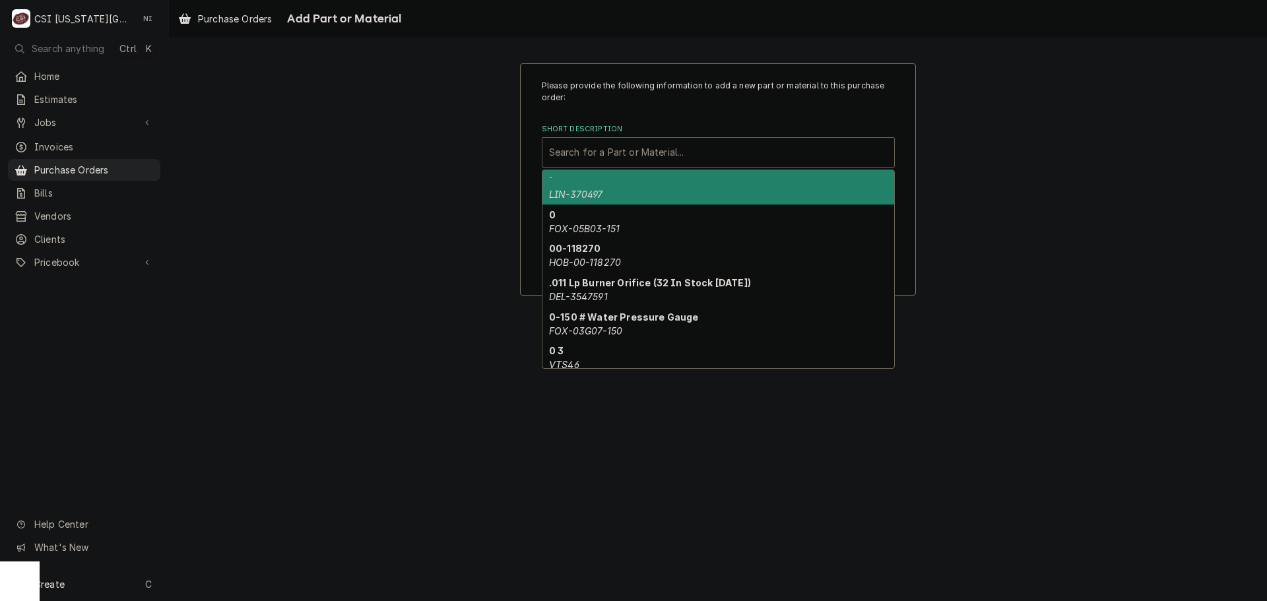
click at [656, 153] on div "Short Description" at bounding box center [718, 153] width 338 height 24
paste input "1050699"
type input "1050699"
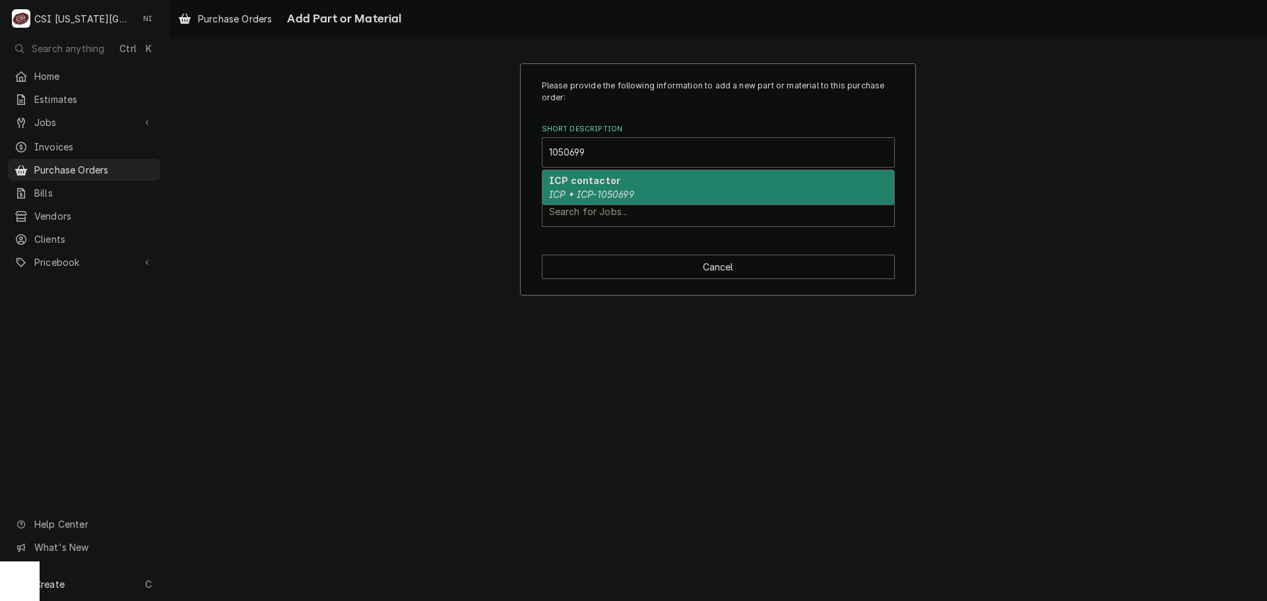
click at [567, 184] on strong "ICP contactor" at bounding box center [584, 180] width 71 height 11
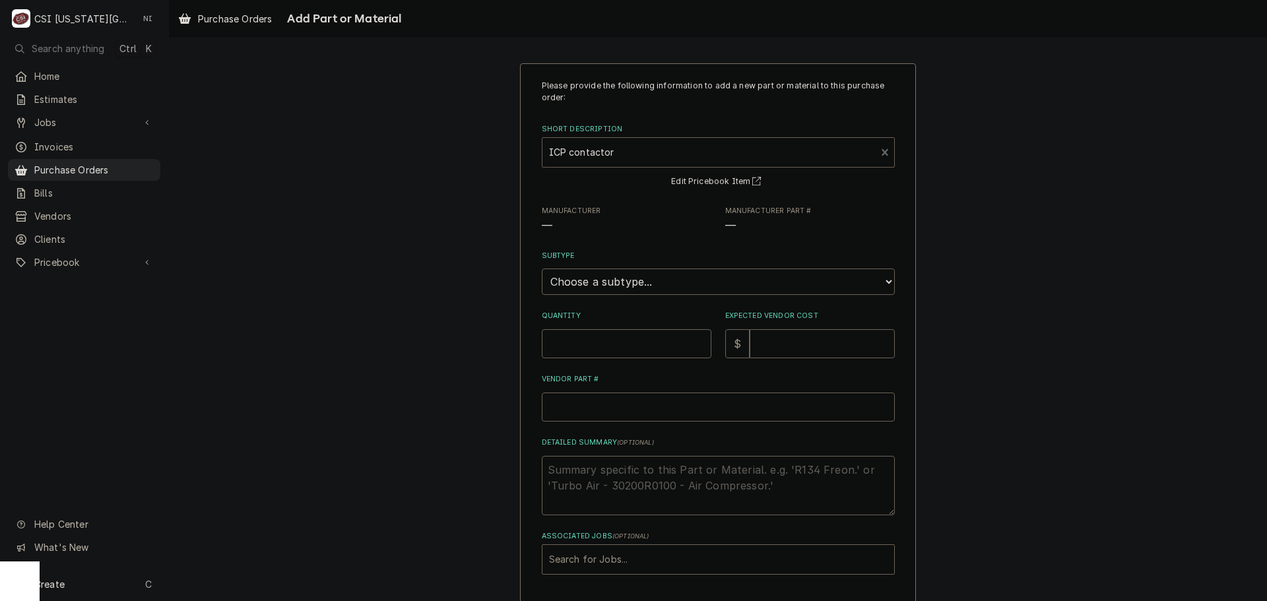
type textarea "x"
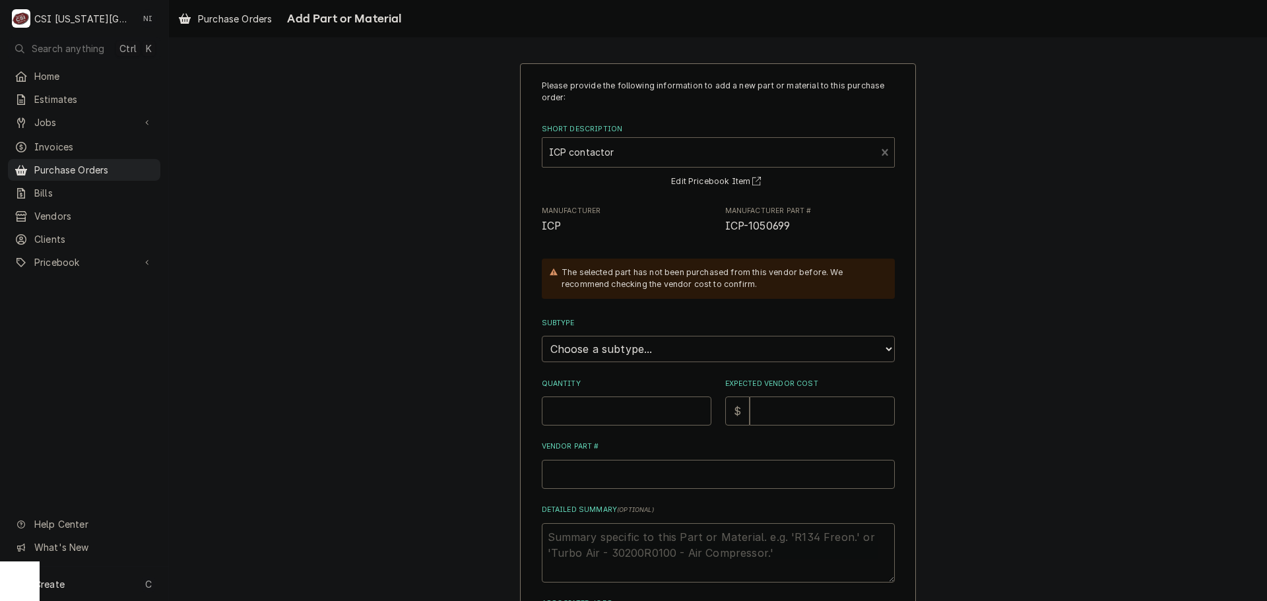
click at [611, 351] on select "Choose a subtype... [#2-DUAL] AFTERHRS-WH-CHG-2 [#2-DUAL] [PERSON_NAME]-EQUIP […" at bounding box center [718, 349] width 353 height 26
select select "45"
click at [542, 336] on select "Choose a subtype... [#2-DUAL] AFTERHRS-WH-CHG-2 [#2-DUAL] [PERSON_NAME]-EQUIP […" at bounding box center [718, 349] width 353 height 26
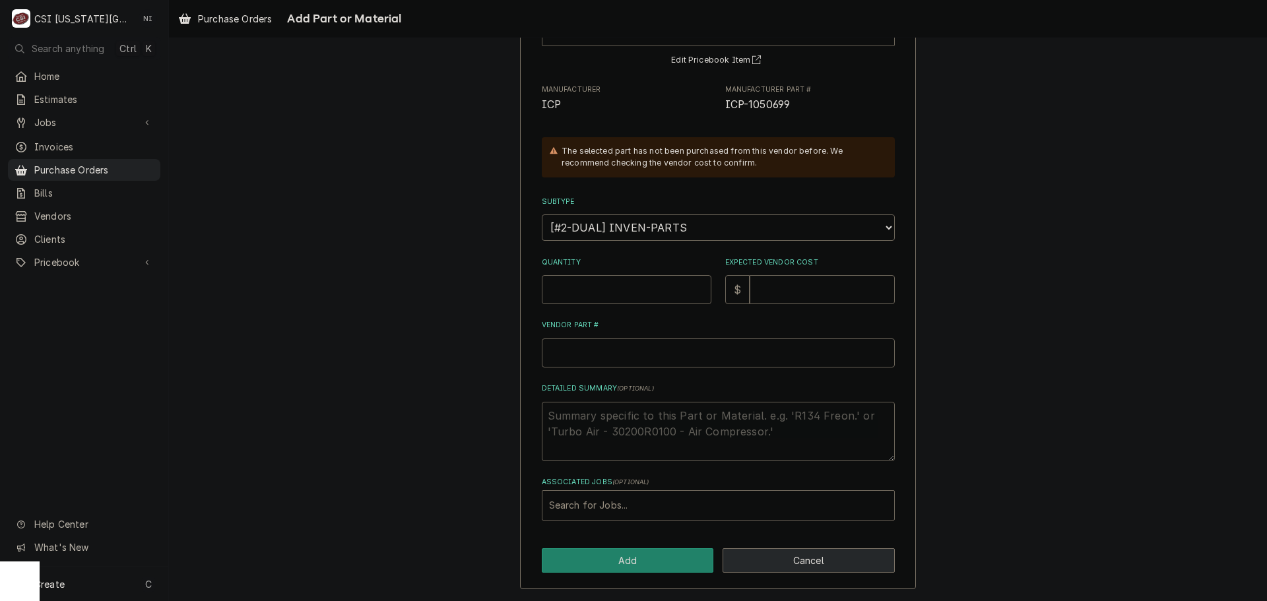
click at [783, 567] on button "Cancel" at bounding box center [808, 560] width 172 height 24
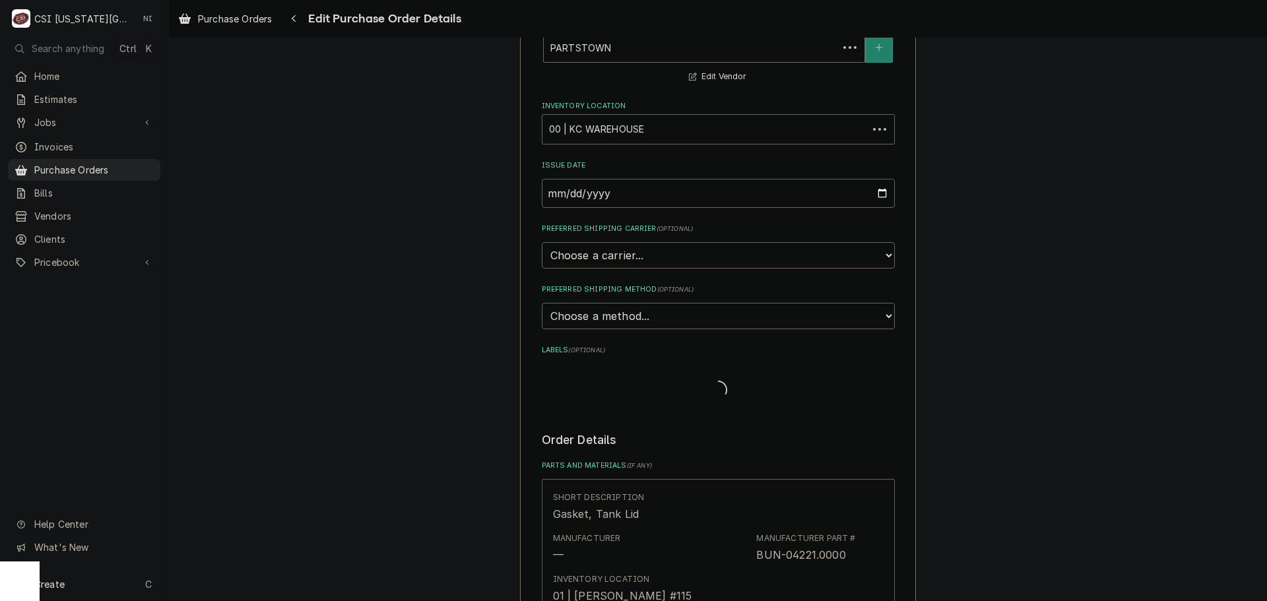
scroll to position [1295, 0]
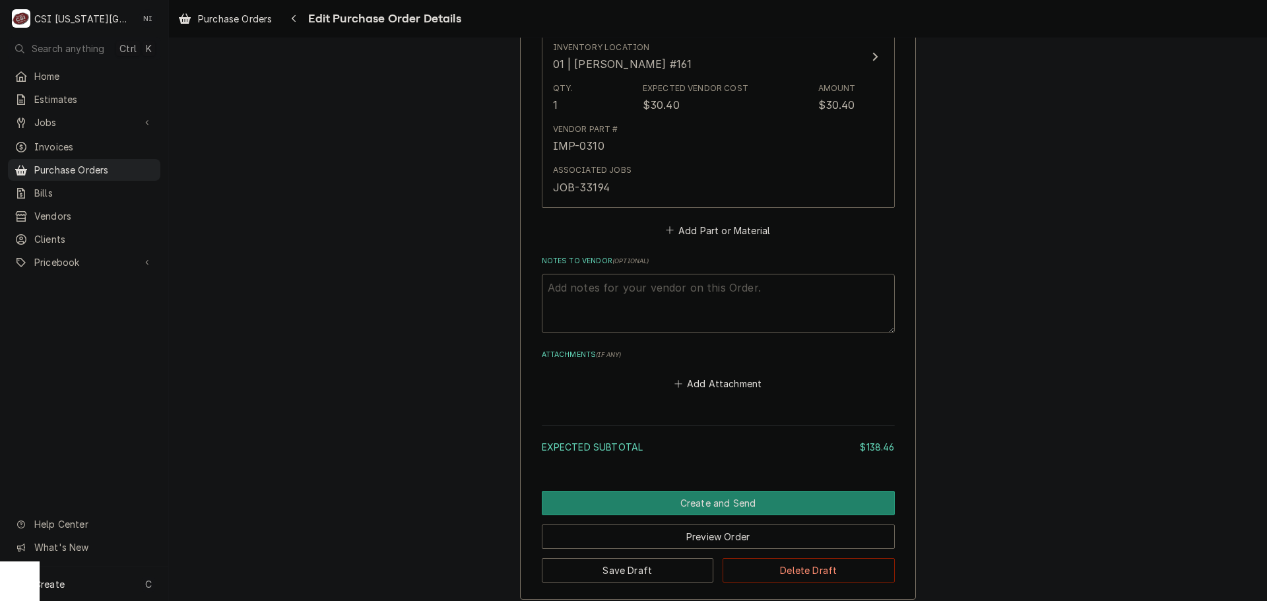
type textarea "x"
click at [686, 236] on button "Add Part or Material" at bounding box center [717, 230] width 109 height 18
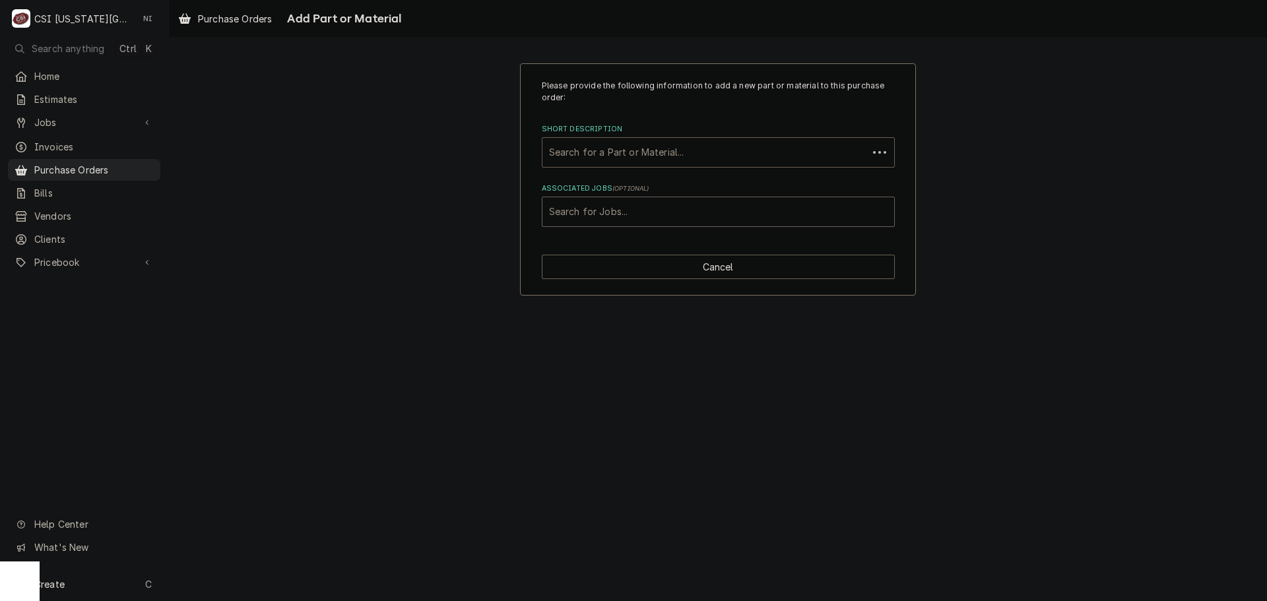
click at [673, 155] on div "Short Description" at bounding box center [705, 153] width 312 height 24
paste input "1050699"
type input "1050699"
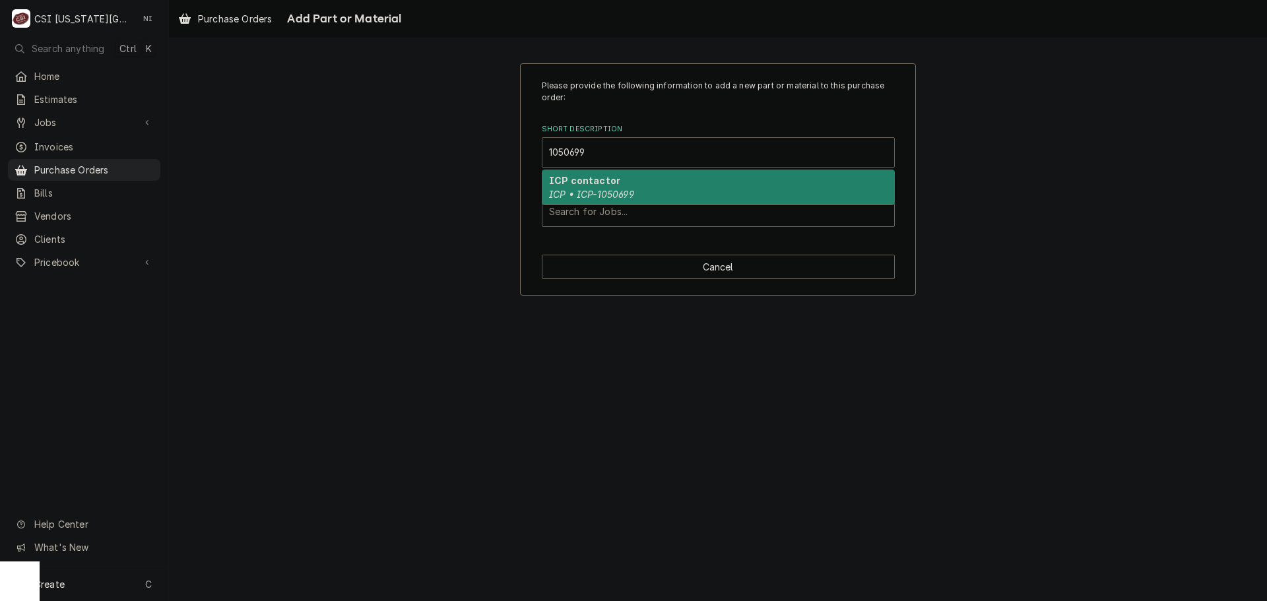
click at [614, 194] on em "ICP • ICP-1050699" at bounding box center [591, 194] width 85 height 11
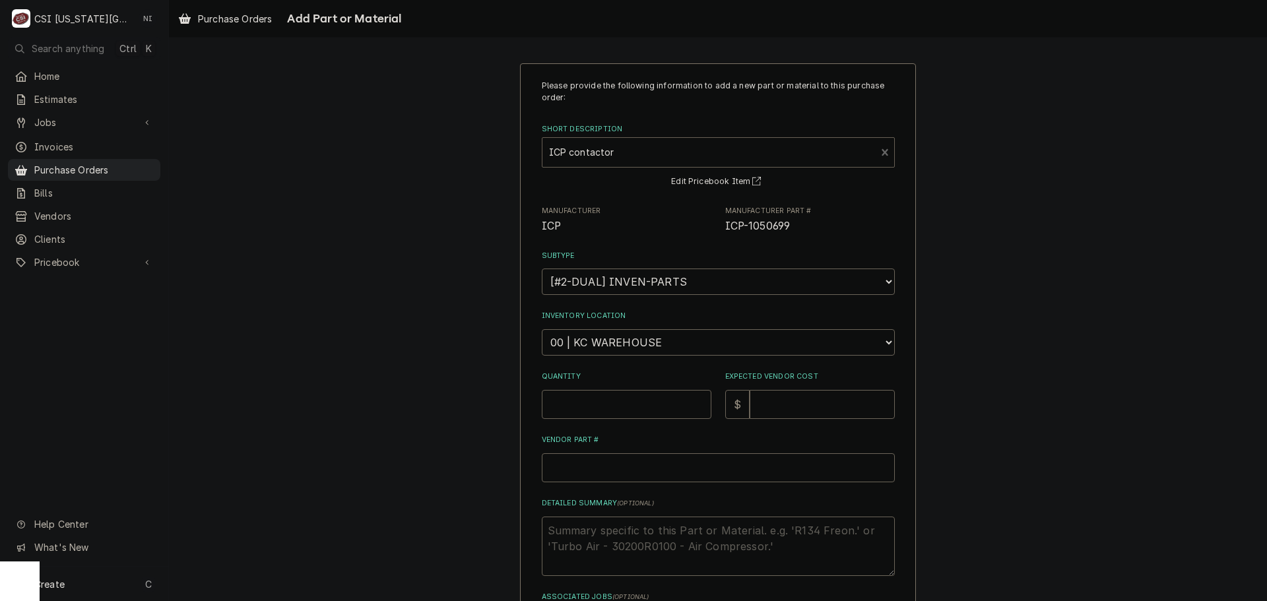
type textarea "x"
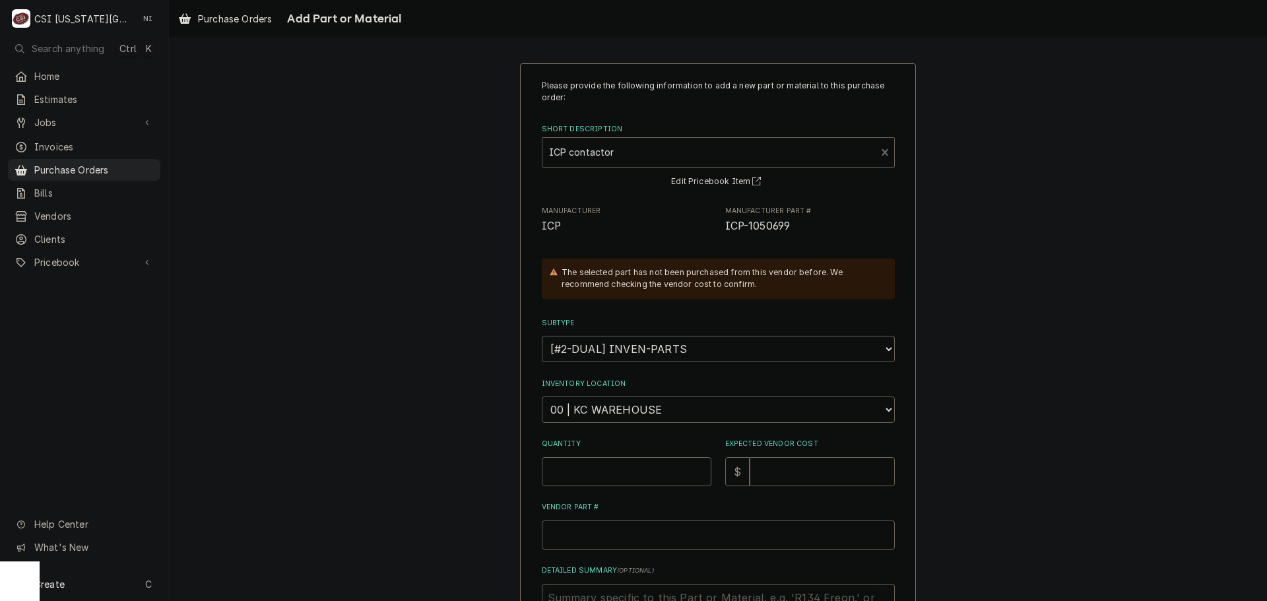
click at [629, 402] on select "Choose a location... 00 | KC WAREHOUSE 00 | MAIN WAREHOUSE 01 | BRIAN BREAZIER …" at bounding box center [718, 410] width 353 height 26
select select "2832"
click at [542, 397] on select "Choose a location... 00 | KC WAREHOUSE 00 | MAIN WAREHOUSE 01 | BRIAN BREAZIER …" at bounding box center [718, 410] width 353 height 26
drag, startPoint x: 597, startPoint y: 471, endPoint x: 599, endPoint y: 482, distance: 11.4
click at [598, 472] on input "Quantity" at bounding box center [627, 471] width 170 height 29
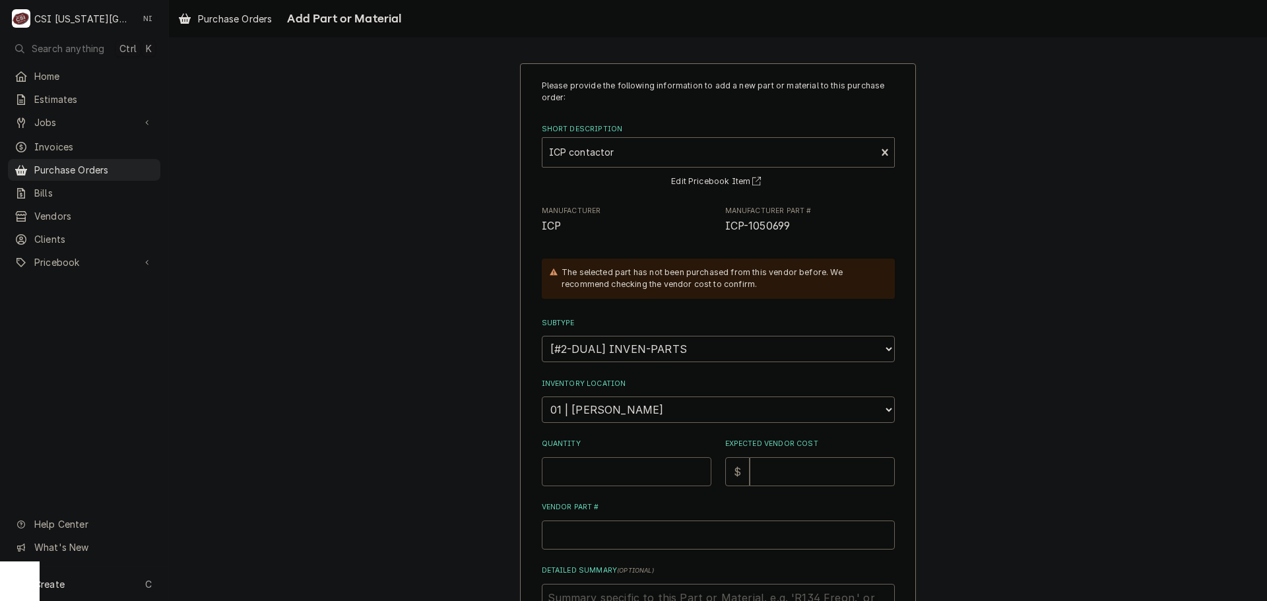
type textarea "x"
type input "1"
type textarea "x"
type input "2"
type textarea "x"
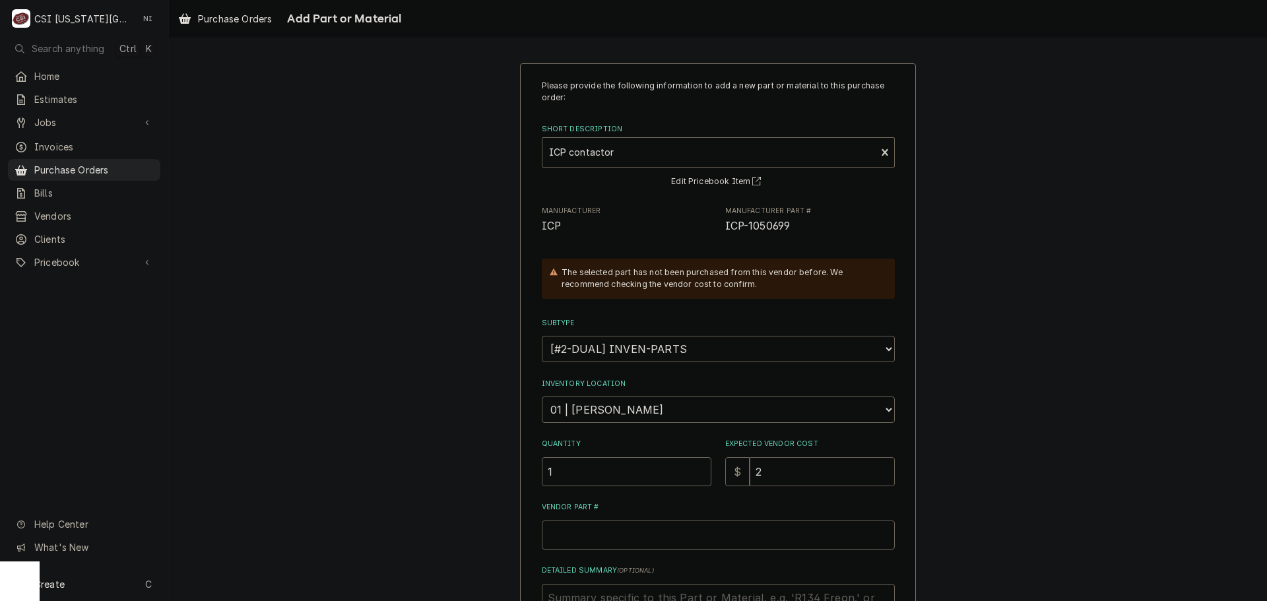
type input "29"
type textarea "x"
type input "29.8"
type textarea "x"
type input "29.83"
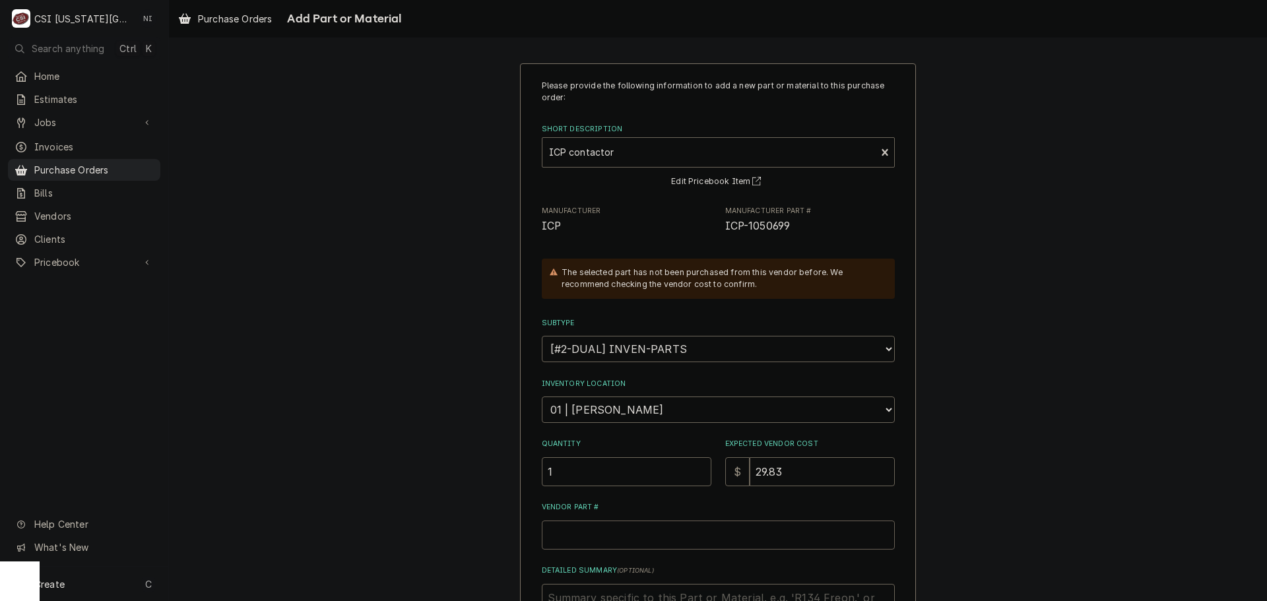
click at [675, 540] on input "Vendor Part #" at bounding box center [718, 535] width 353 height 29
type textarea "x"
type input "v"
type textarea "x"
type input "vv"
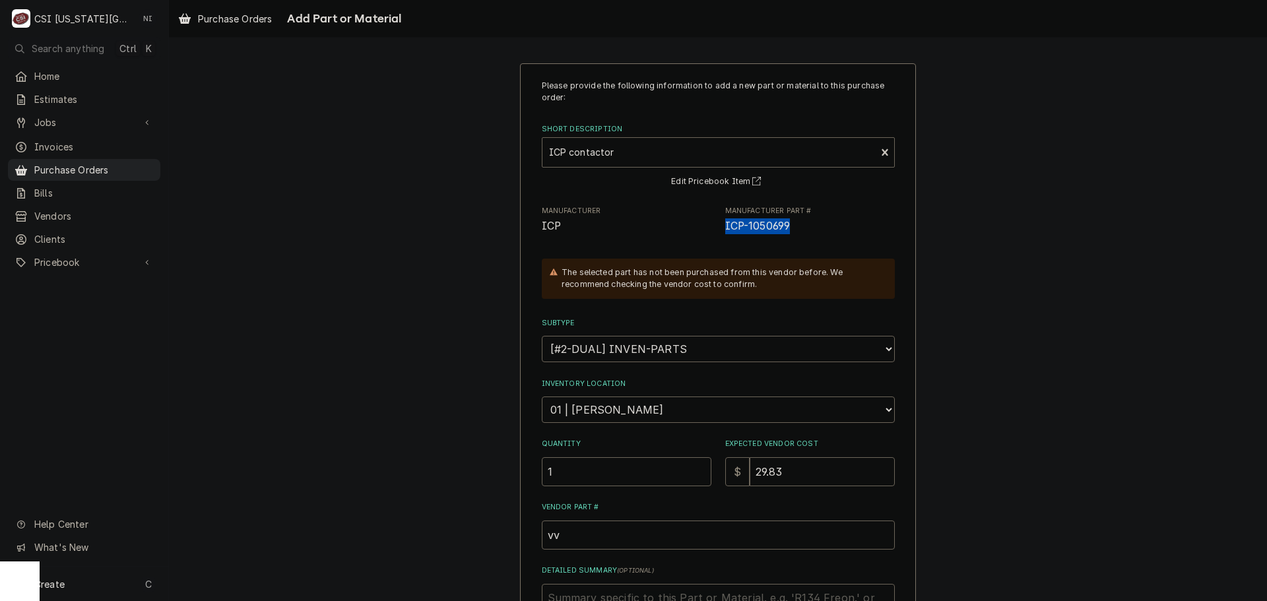
drag, startPoint x: 786, startPoint y: 225, endPoint x: 721, endPoint y: 226, distance: 64.7
click at [725, 226] on span "ICP-1050699" at bounding box center [810, 226] width 170 height 16
copy span "ICP-1050699"
drag, startPoint x: 556, startPoint y: 536, endPoint x: 490, endPoint y: 533, distance: 66.1
click at [490, 533] on div "Please provide the following information to add a new part or material to this …" at bounding box center [718, 417] width 1098 height 732
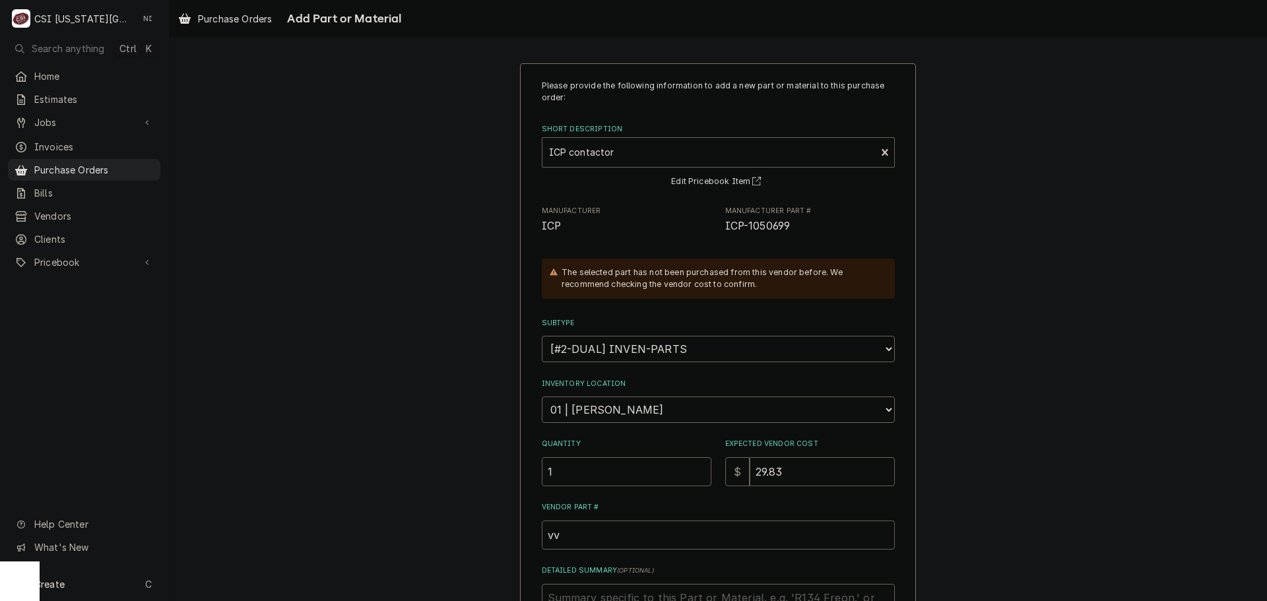
paste input "ICP-1050699"
type textarea "x"
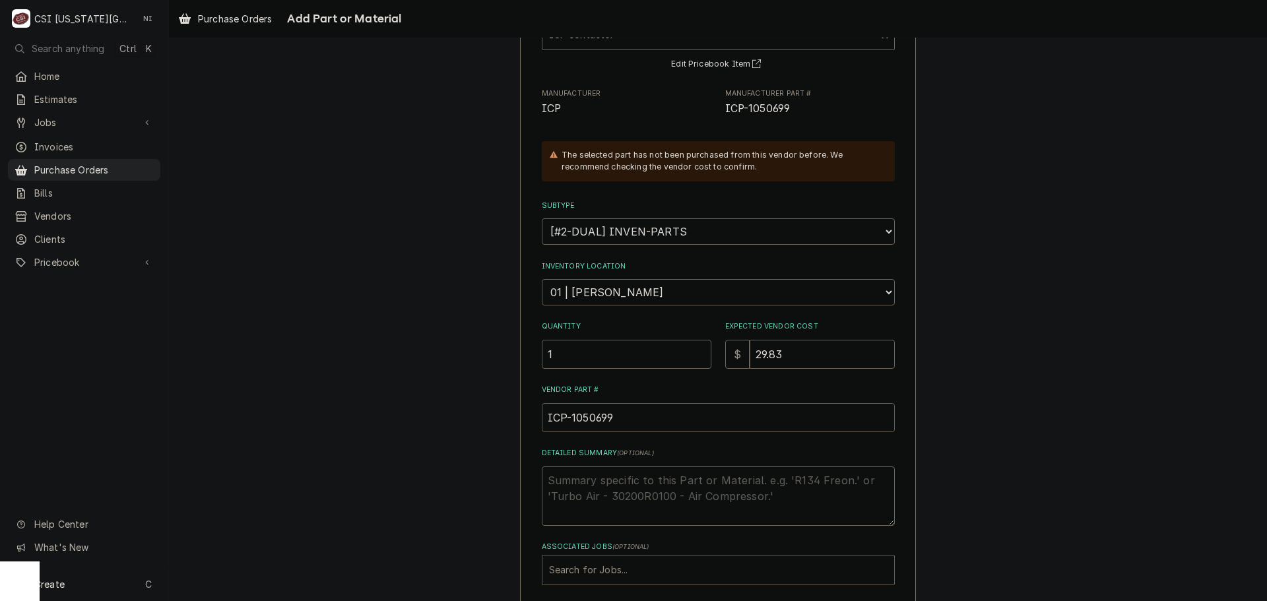
scroll to position [182, 0]
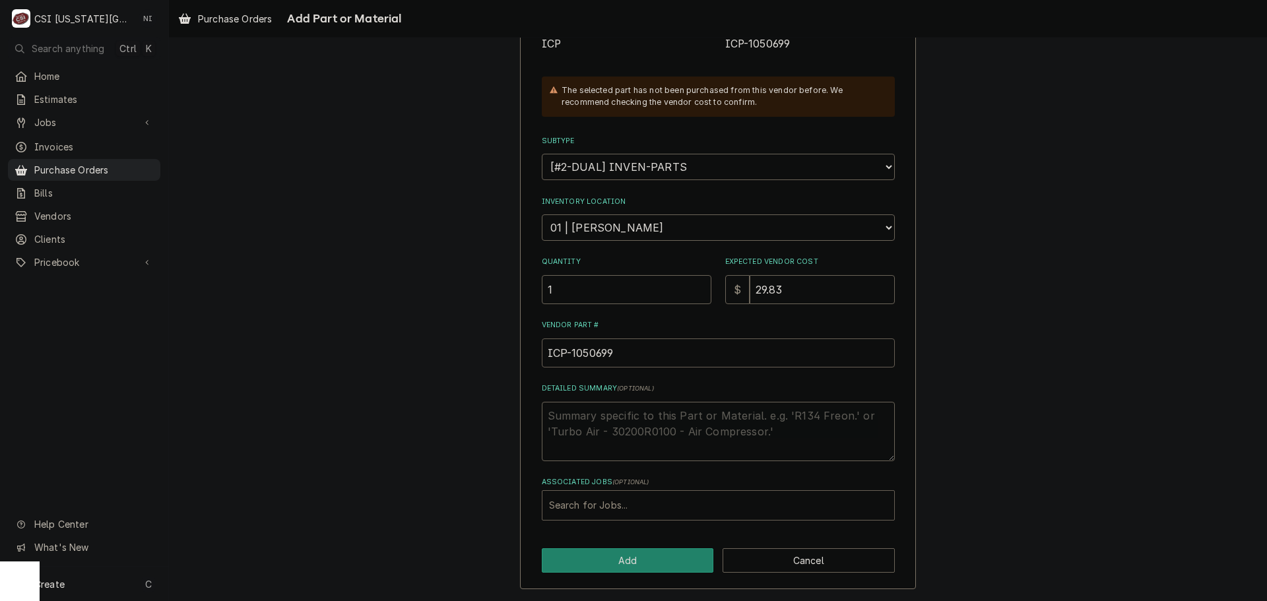
type input "ICP-1050699"
click at [614, 506] on div "Associated Jobs" at bounding box center [718, 506] width 338 height 24
type input "33211"
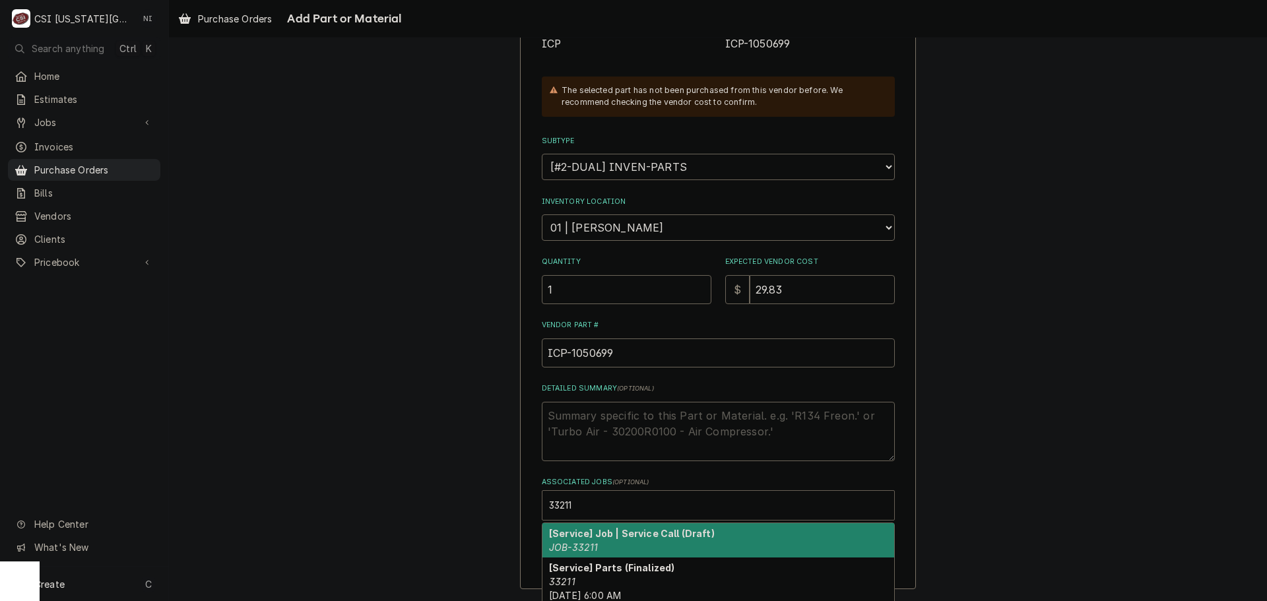
click at [645, 549] on div "[Service] Job | Service Call (Draft) JOB-33211" at bounding box center [718, 540] width 352 height 34
type textarea "x"
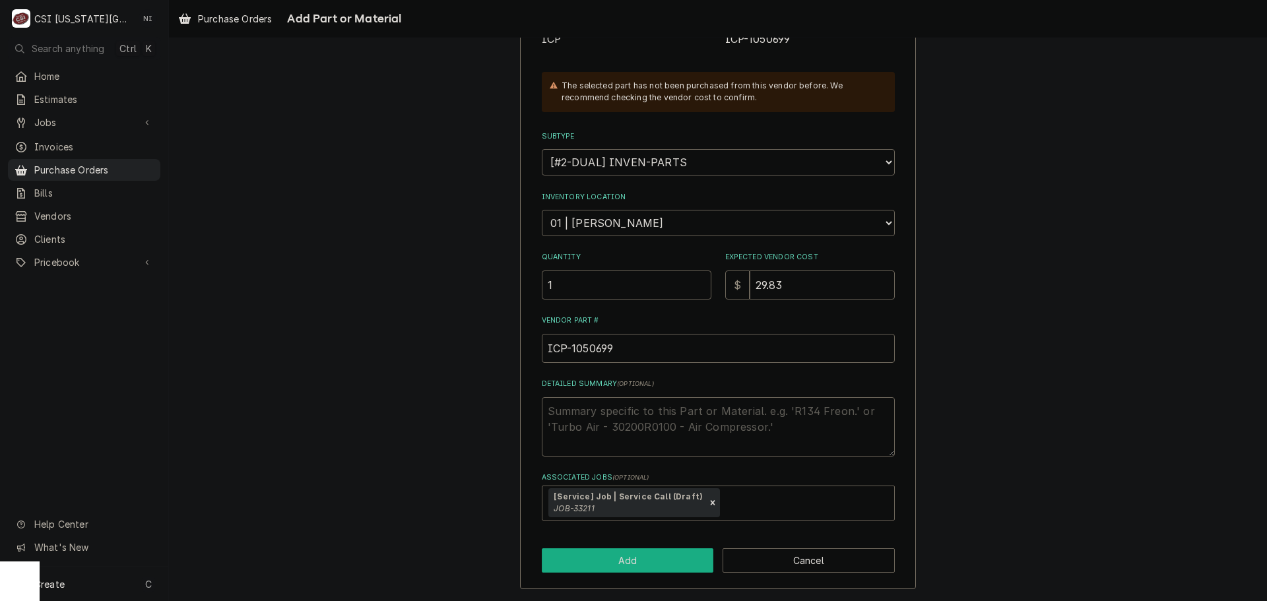
click at [634, 554] on button "Add" at bounding box center [628, 560] width 172 height 24
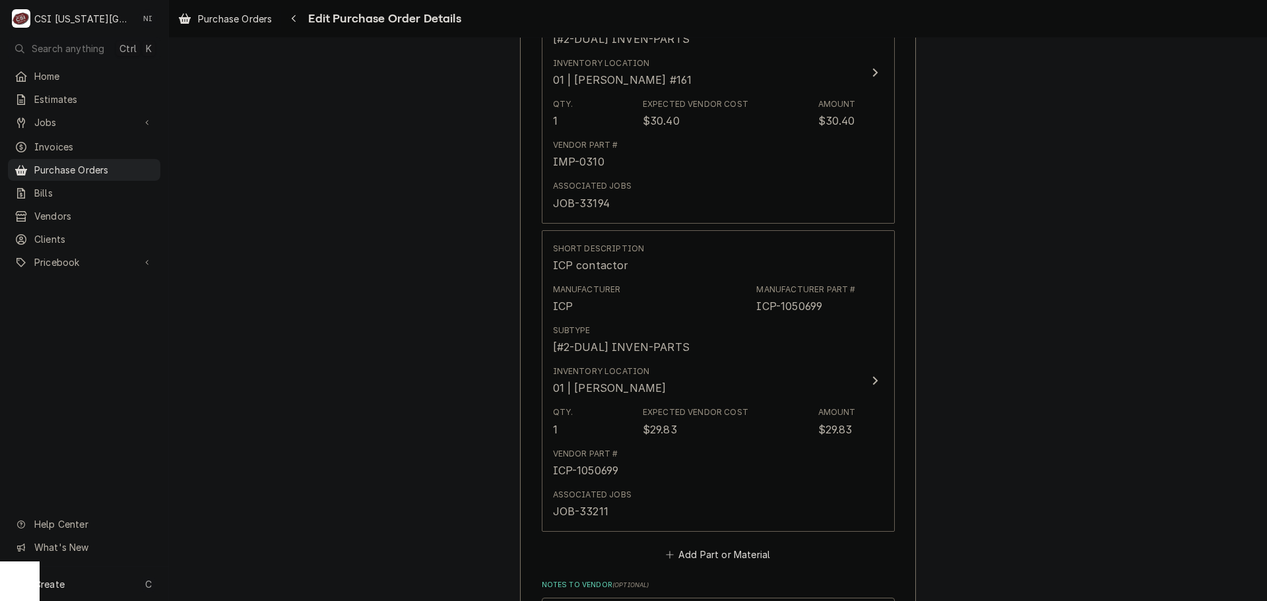
scroll to position [1402, 0]
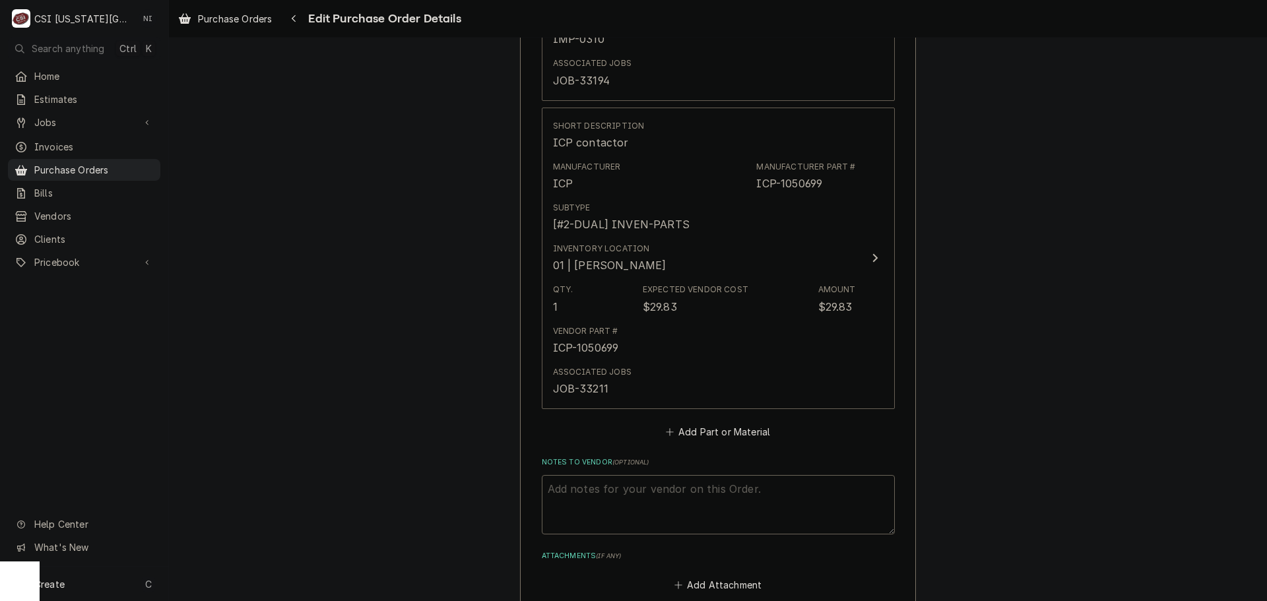
type textarea "x"
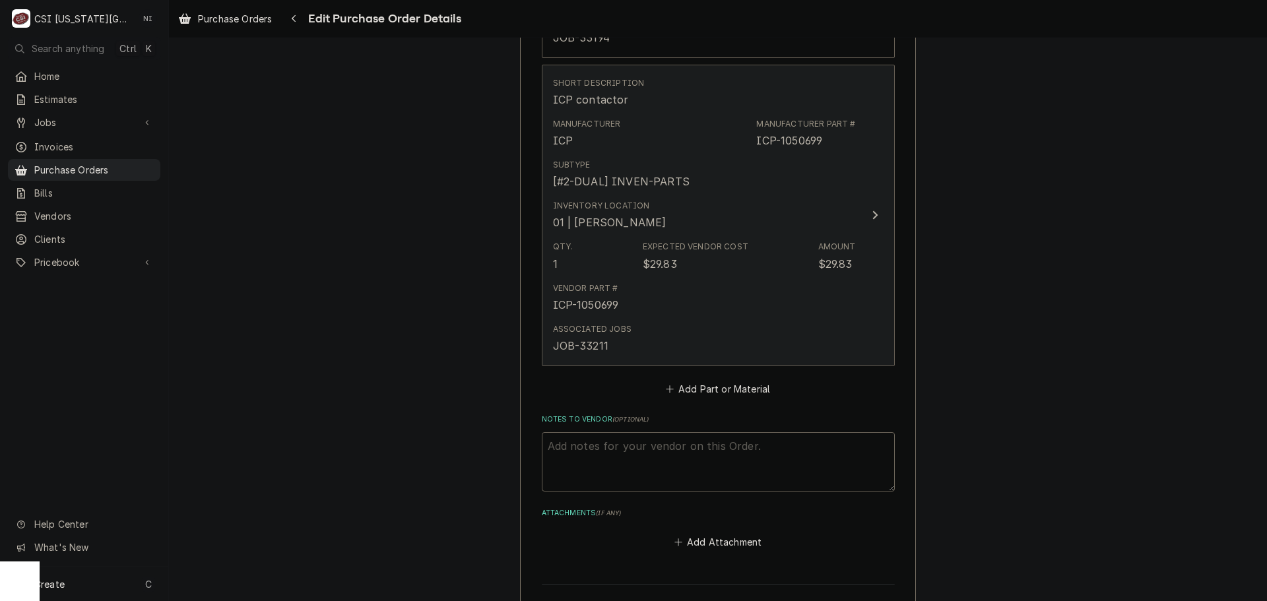
scroll to position [1468, 0]
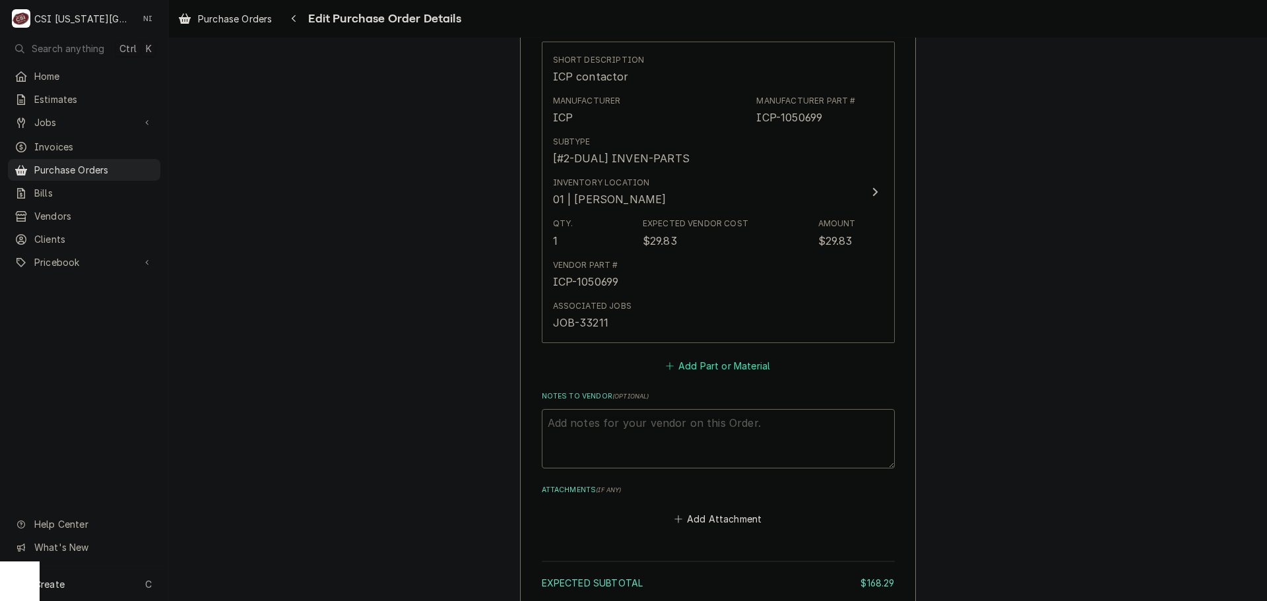
click at [688, 360] on button "Add Part or Material" at bounding box center [717, 365] width 109 height 18
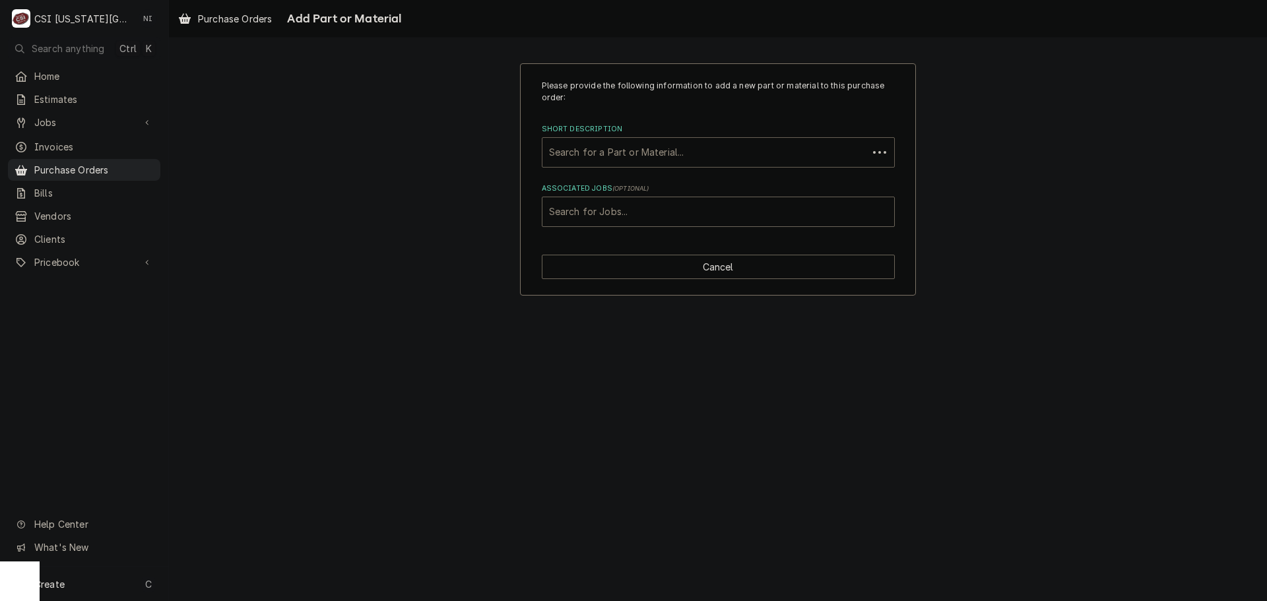
click at [658, 149] on div "Short Description" at bounding box center [705, 153] width 312 height 24
paste input "P30Z5021"
type input "P30Z5021"
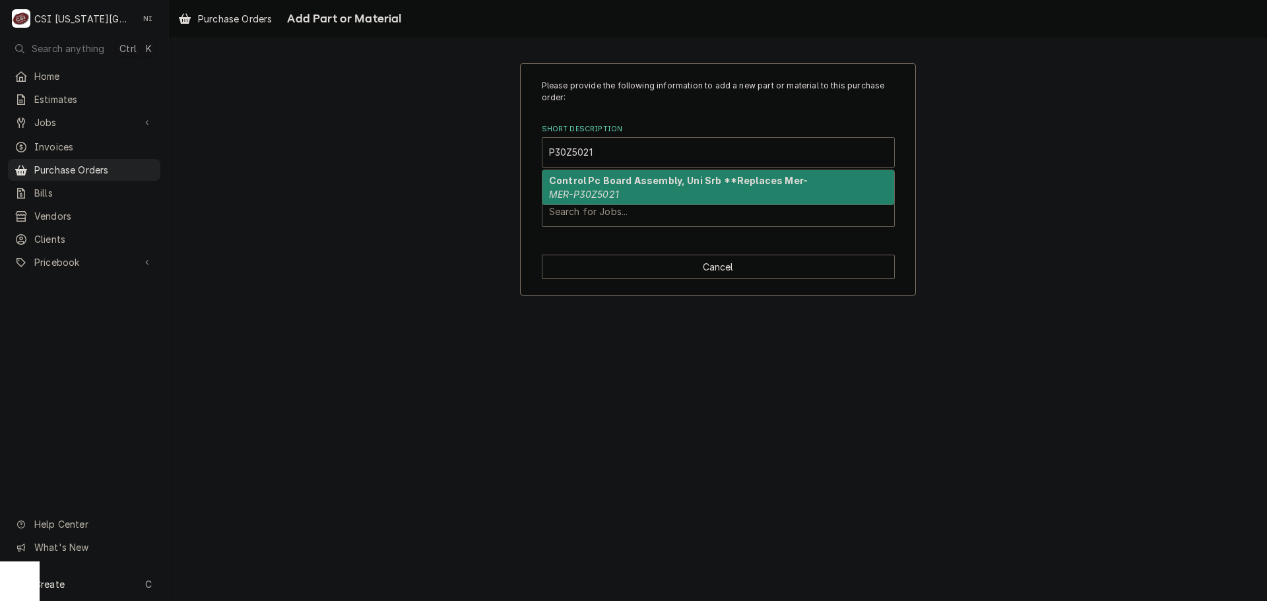
click at [602, 185] on strong "Control Pc Board Assembly, Uni Srb **Replaces Mer-" at bounding box center [678, 180] width 259 height 11
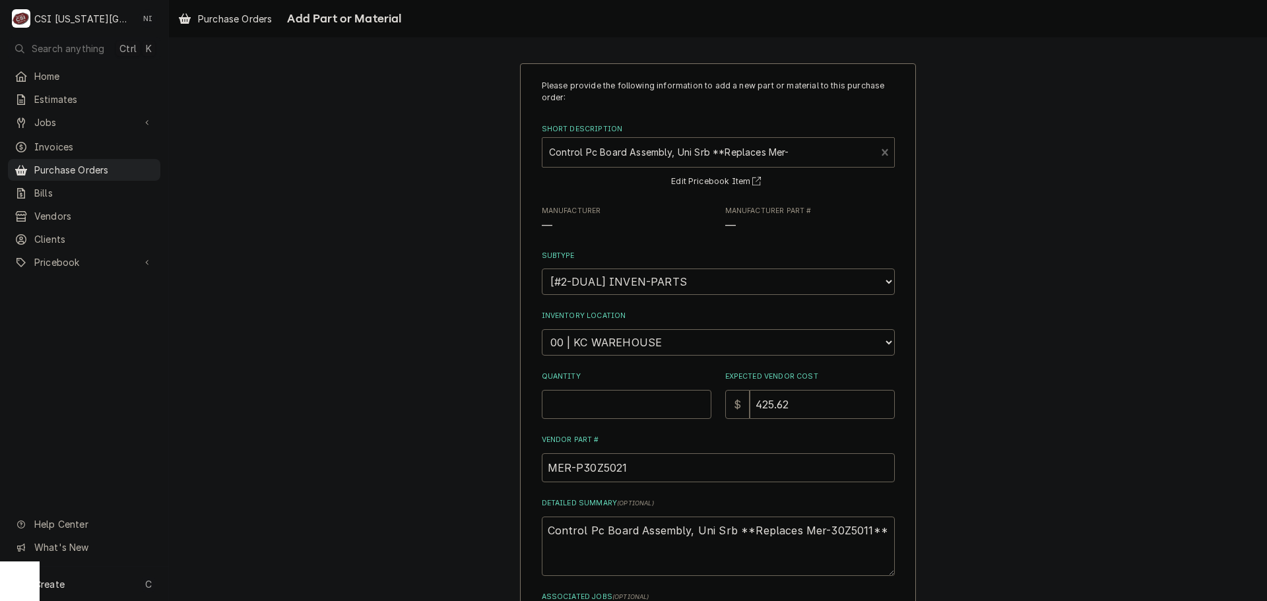
type textarea "x"
drag, startPoint x: 676, startPoint y: 335, endPoint x: 670, endPoint y: 342, distance: 9.9
click at [676, 335] on select "Choose a location... 00 | KC WAREHOUSE 00 | MAIN WAREHOUSE 01 | BRIAN BREAZIER …" at bounding box center [718, 342] width 353 height 26
select select "2760"
click at [542, 329] on select "Choose a location... 00 | KC WAREHOUSE 00 | MAIN WAREHOUSE 01 | BRIAN BREAZIER …" at bounding box center [718, 342] width 353 height 26
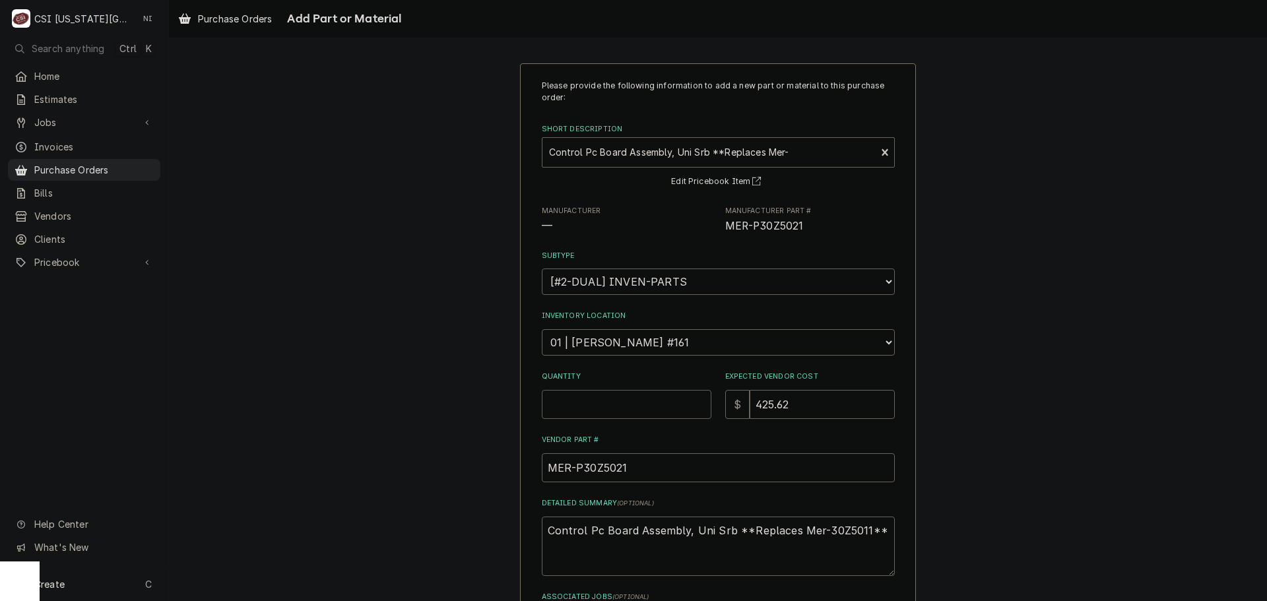
click at [633, 413] on input "Quantity" at bounding box center [627, 404] width 170 height 29
type textarea "x"
type input "1"
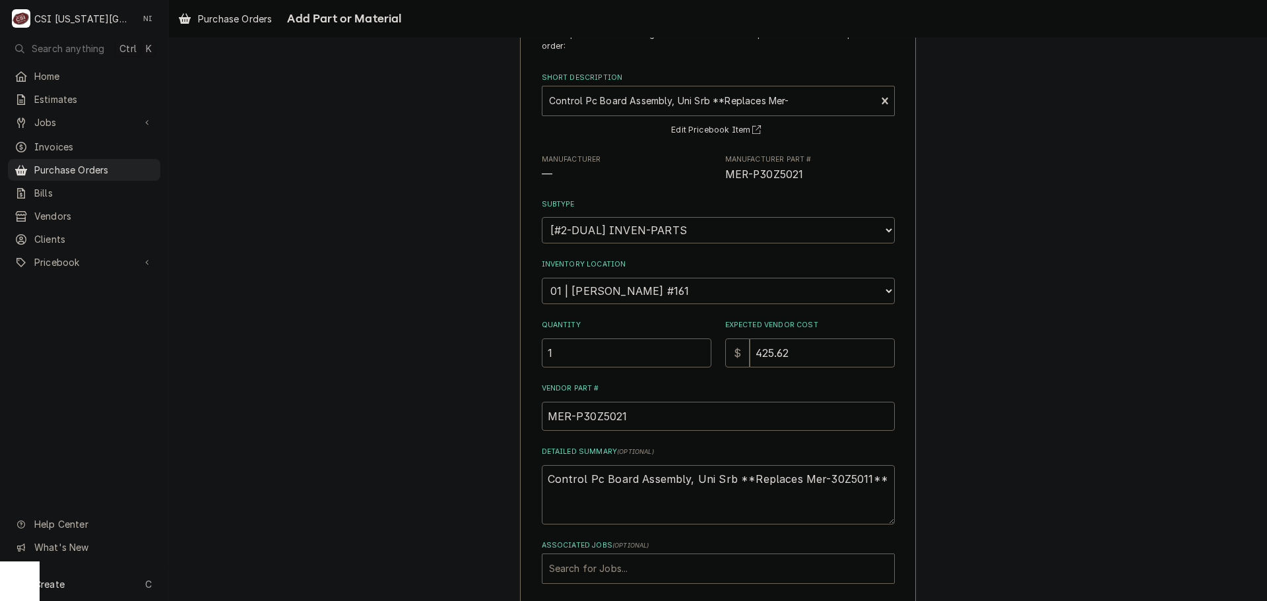
scroll to position [115, 0]
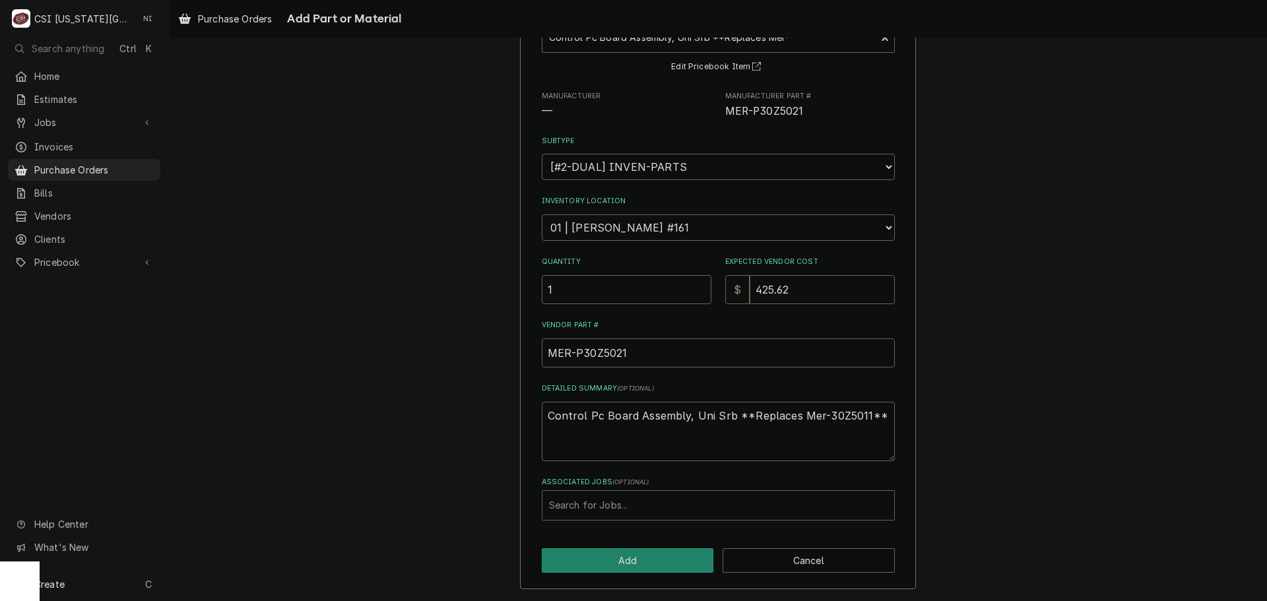
click at [614, 514] on div "Associated Jobs" at bounding box center [718, 506] width 338 height 24
type input "33212"
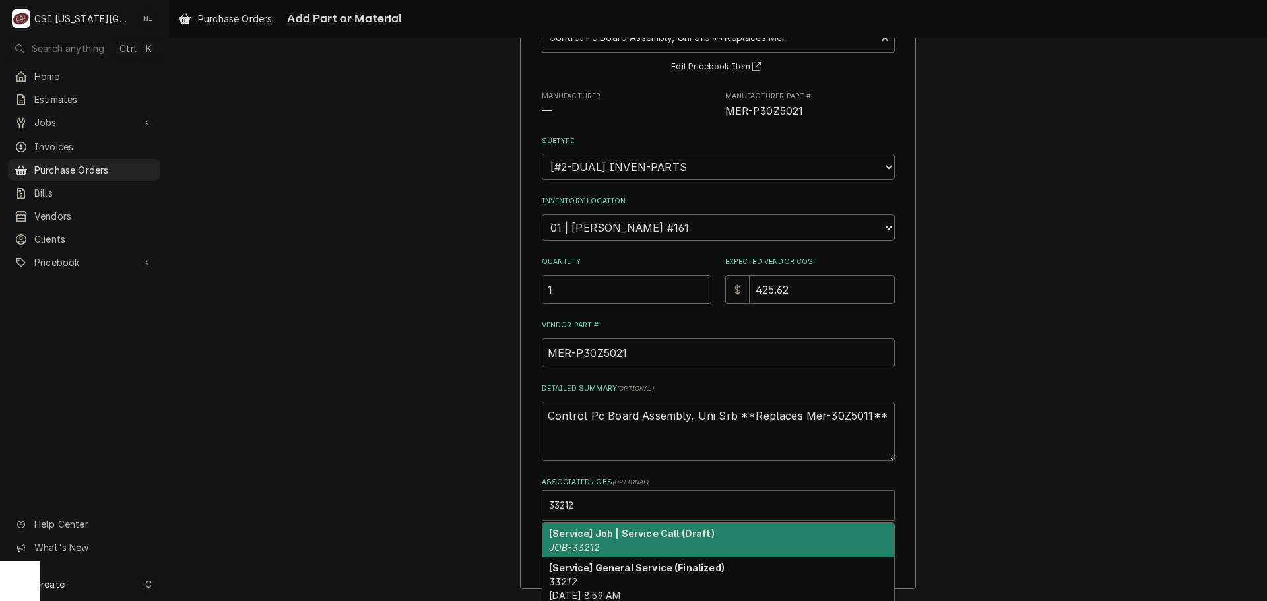
click at [631, 540] on div "[Service] Job | Service Call (Draft) JOB-33212" at bounding box center [718, 540] width 352 height 34
type textarea "x"
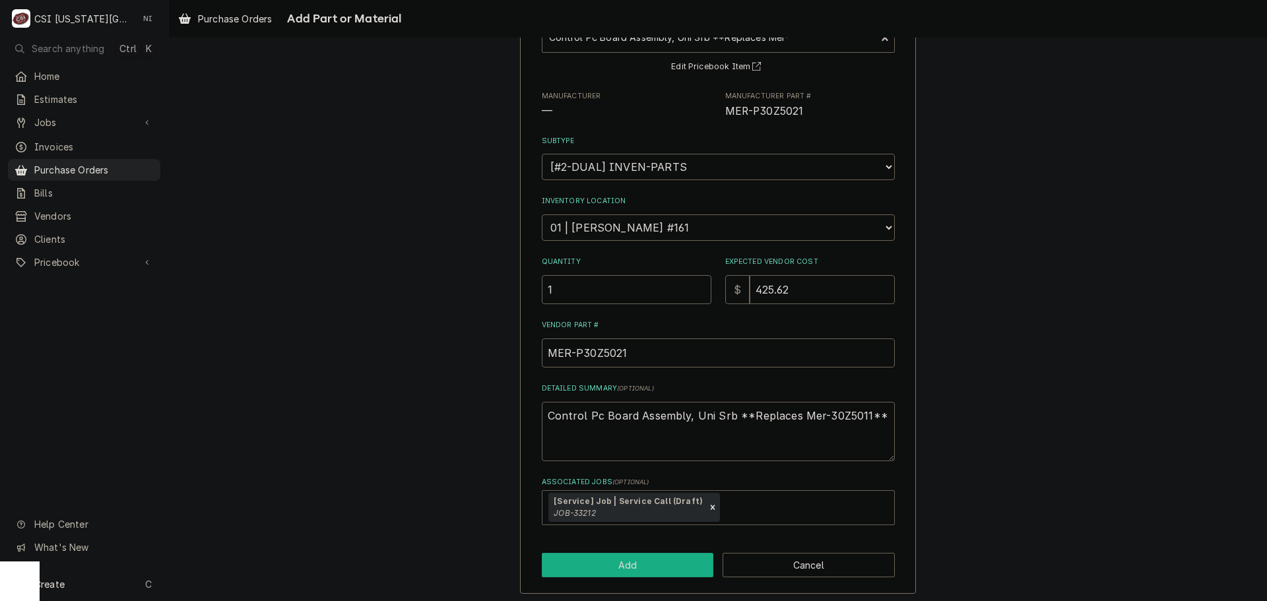
drag, startPoint x: 656, startPoint y: 569, endPoint x: 1264, endPoint y: 432, distance: 623.5
click at [658, 568] on button "Add" at bounding box center [628, 565] width 172 height 24
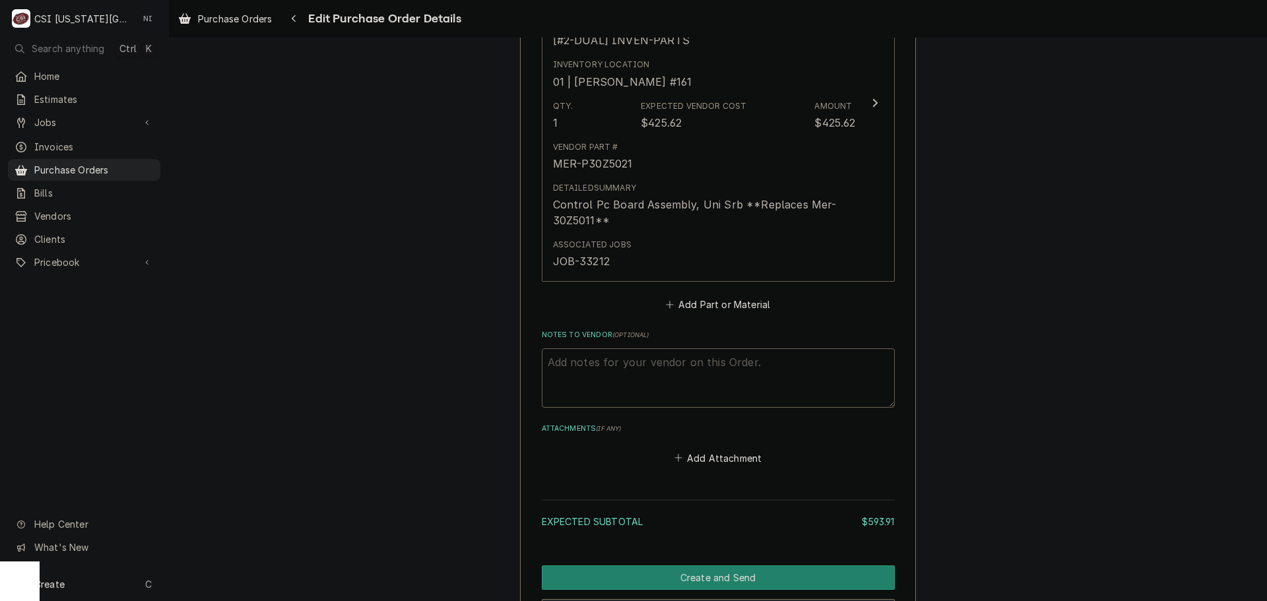
scroll to position [2041, 0]
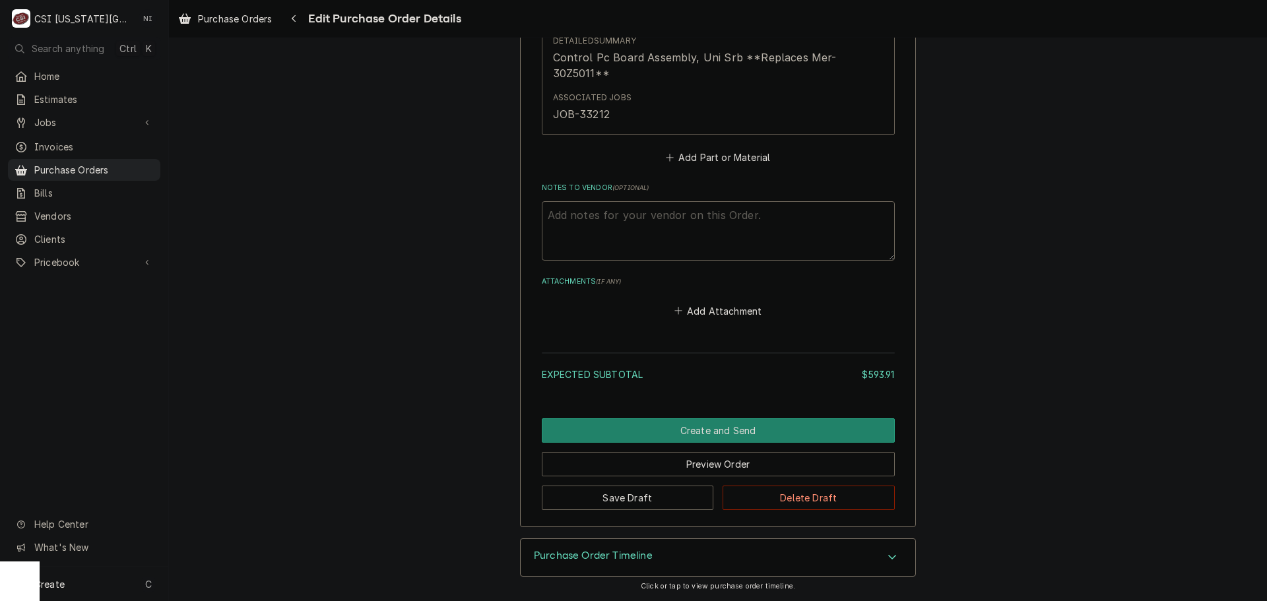
type textarea "x"
click at [726, 162] on button "Add Part or Material" at bounding box center [717, 157] width 109 height 18
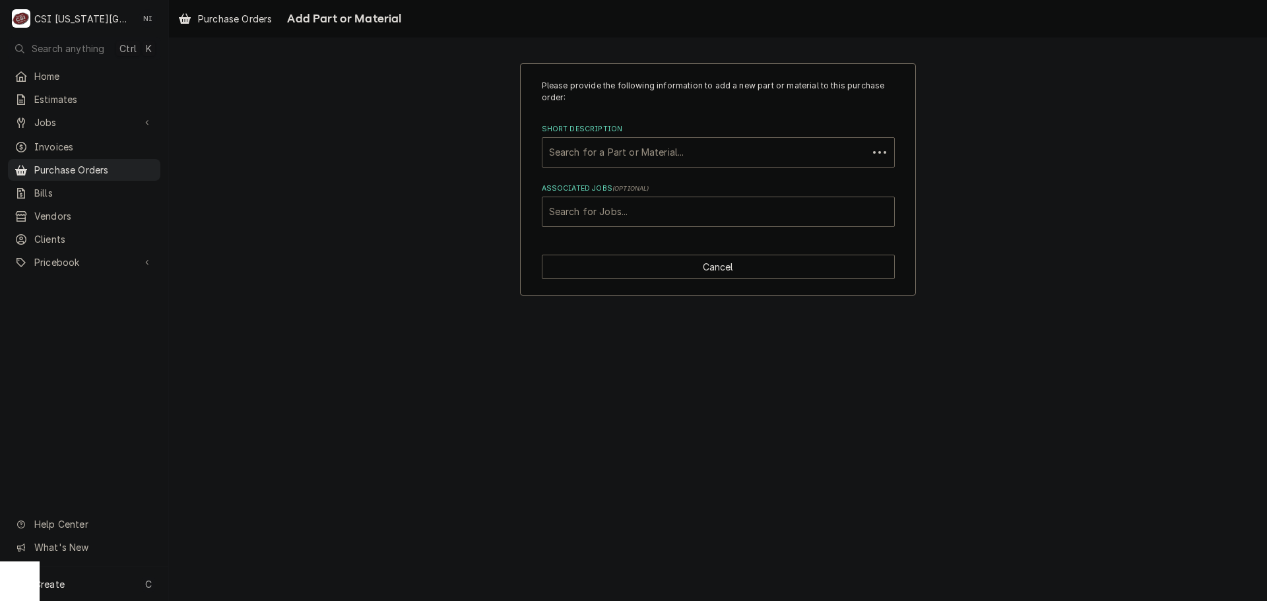
paste input "020009016"
click at [651, 156] on div "Short Description" at bounding box center [705, 153] width 312 height 24
type input "020009016"
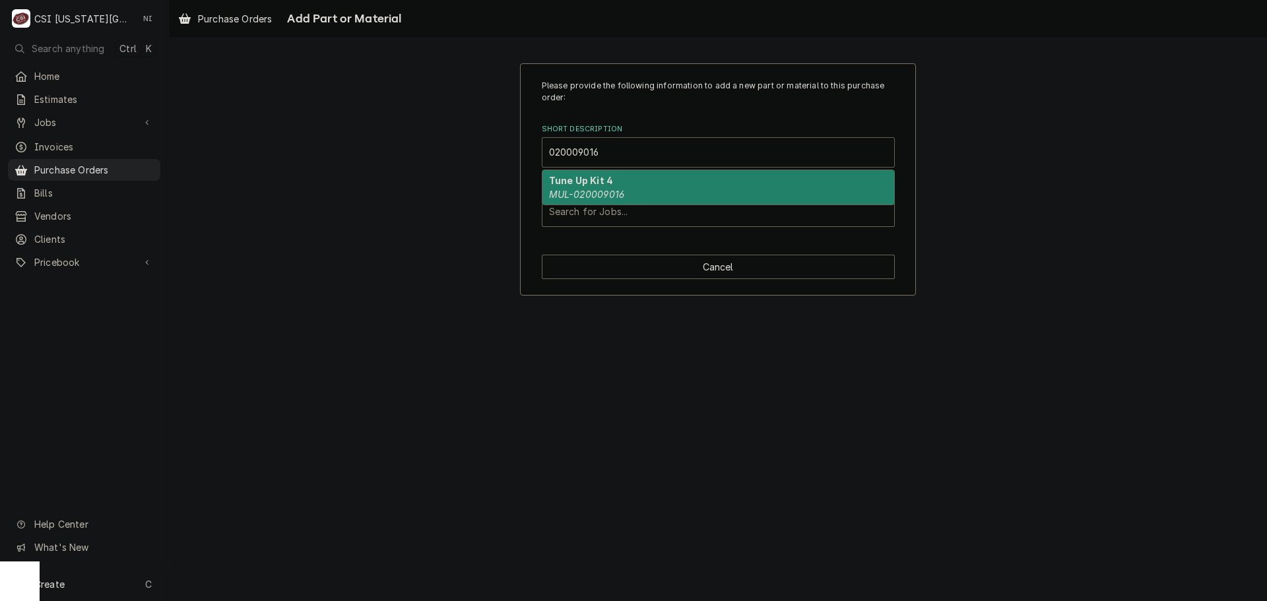
click at [589, 182] on strong "Tune Up Kit 4" at bounding box center [581, 180] width 64 height 11
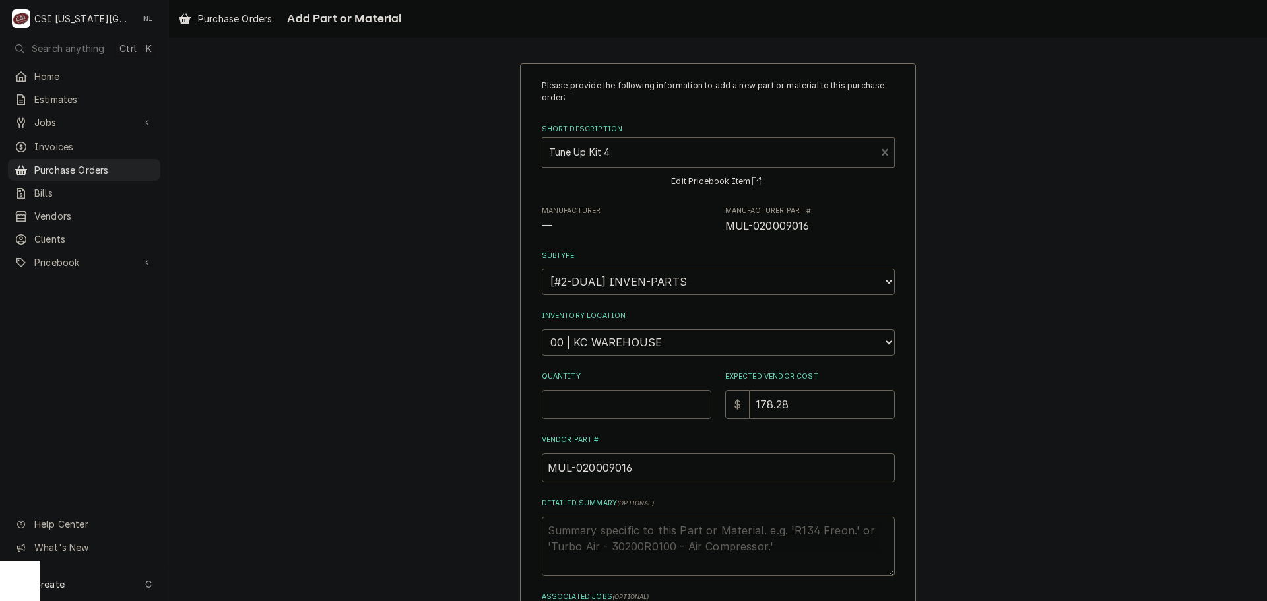
drag, startPoint x: 599, startPoint y: 393, endPoint x: 600, endPoint y: 399, distance: 6.7
click at [600, 395] on input "Quantity" at bounding box center [627, 404] width 170 height 29
type textarea "x"
type input "1"
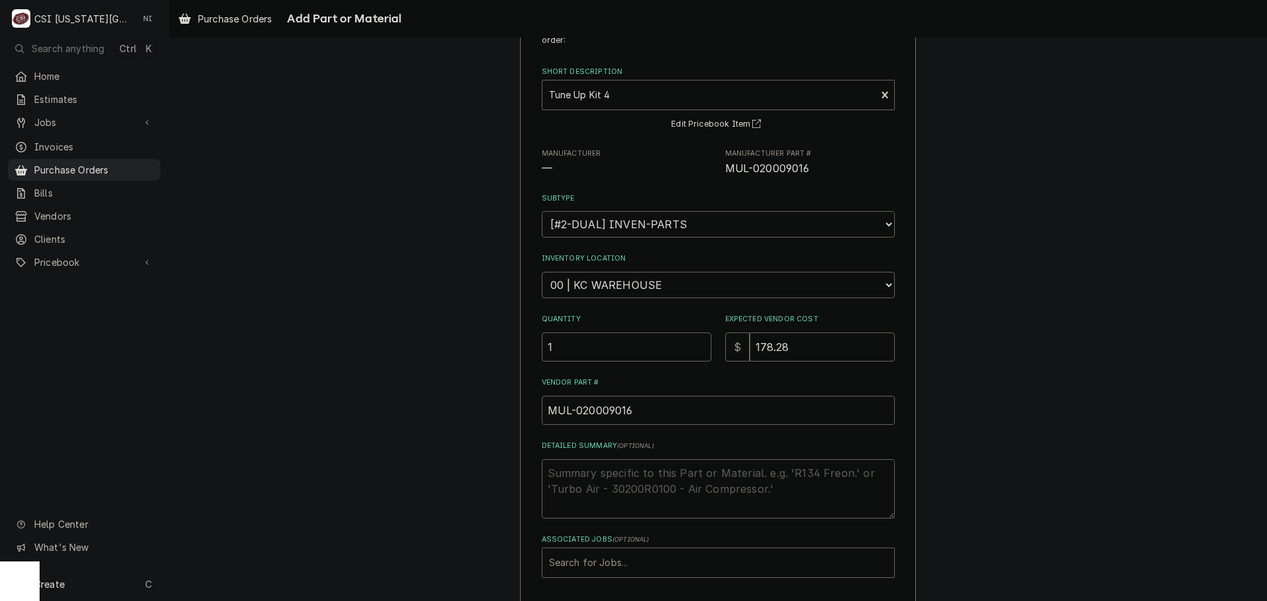
scroll to position [115, 0]
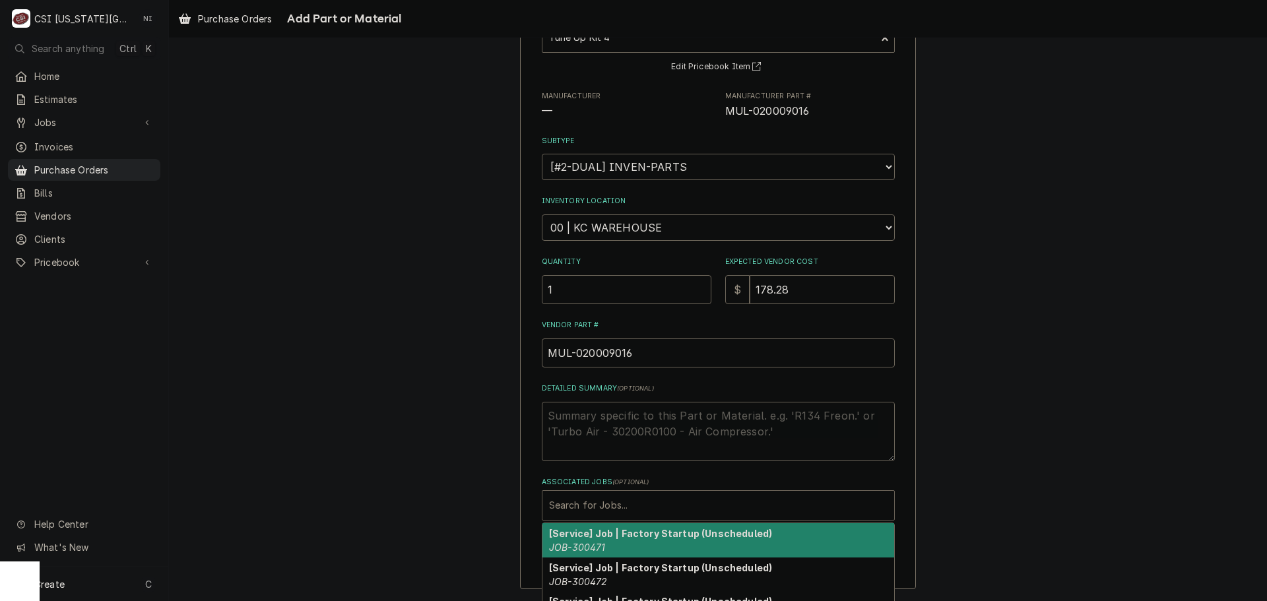
click at [605, 504] on div "Associated Jobs" at bounding box center [718, 506] width 338 height 24
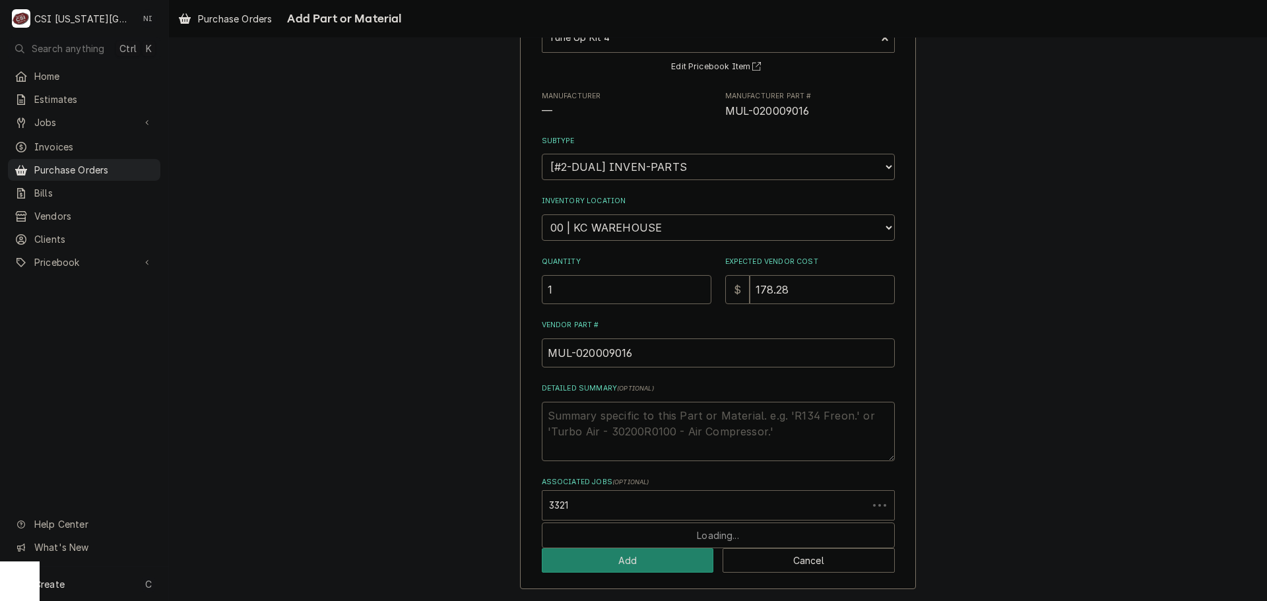
type input "33214"
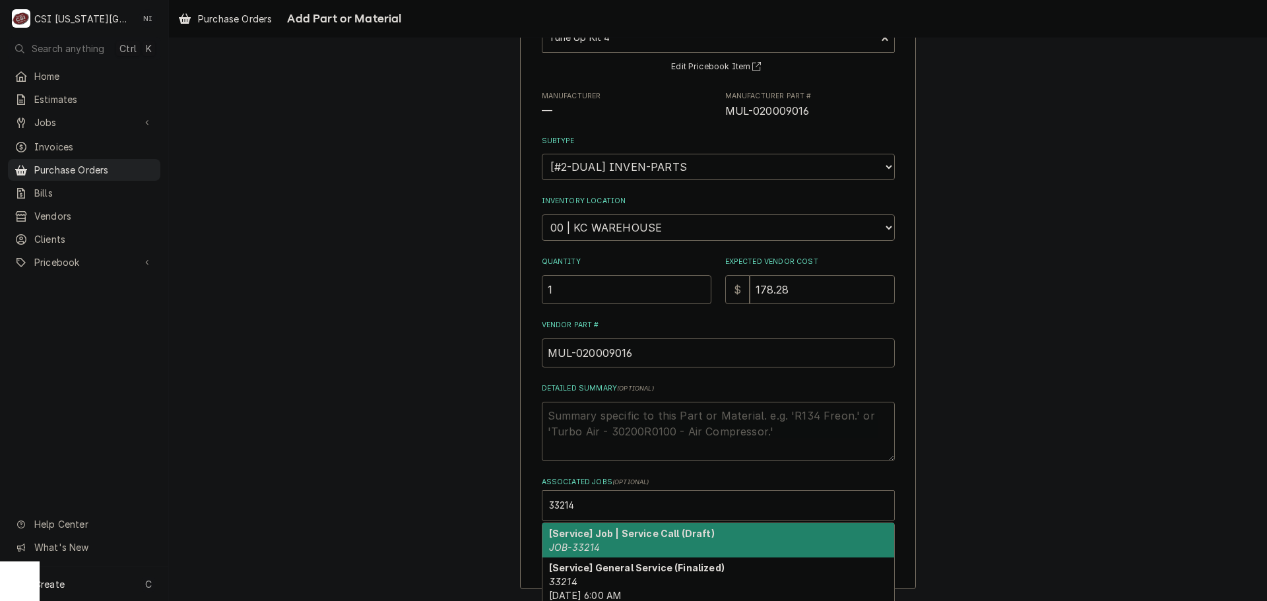
click at [599, 538] on strong "[Service] Job | Service Call (Draft)" at bounding box center [632, 533] width 166 height 11
type textarea "x"
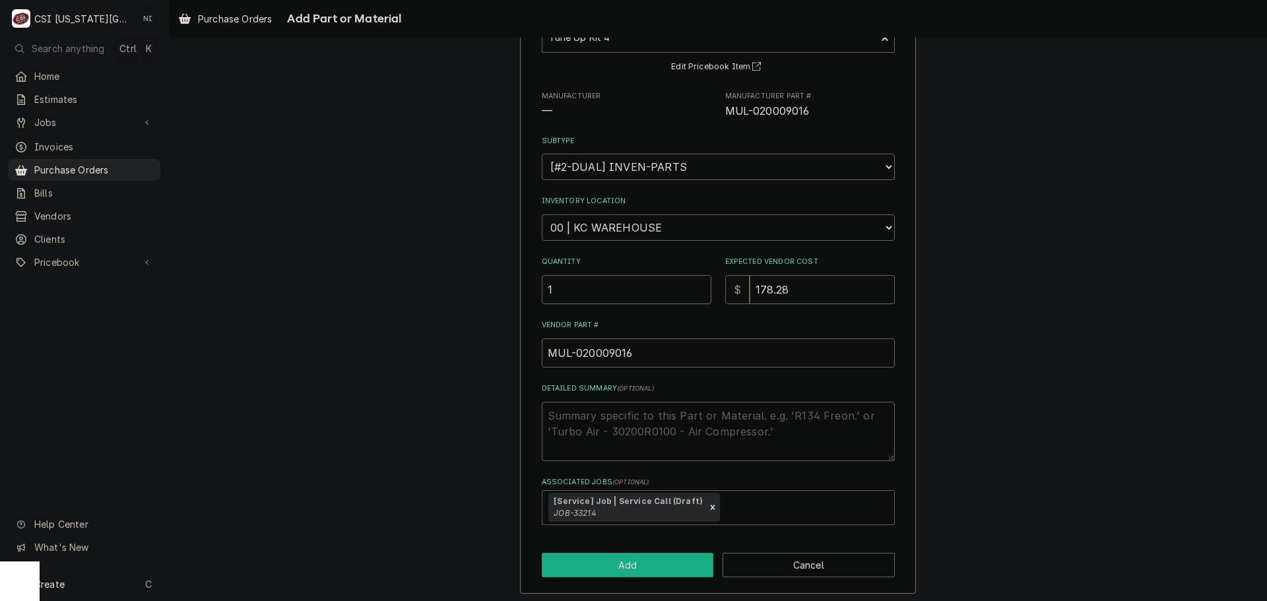
click at [598, 563] on button "Add" at bounding box center [628, 565] width 172 height 24
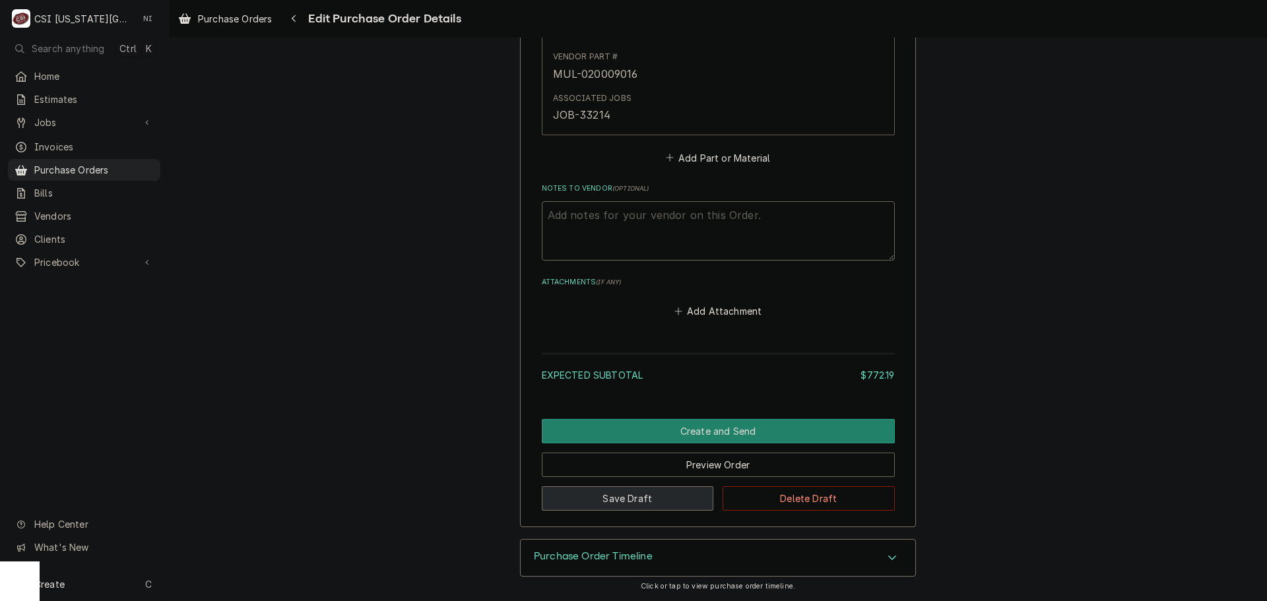
click at [652, 500] on button "Save Draft" at bounding box center [628, 498] width 172 height 24
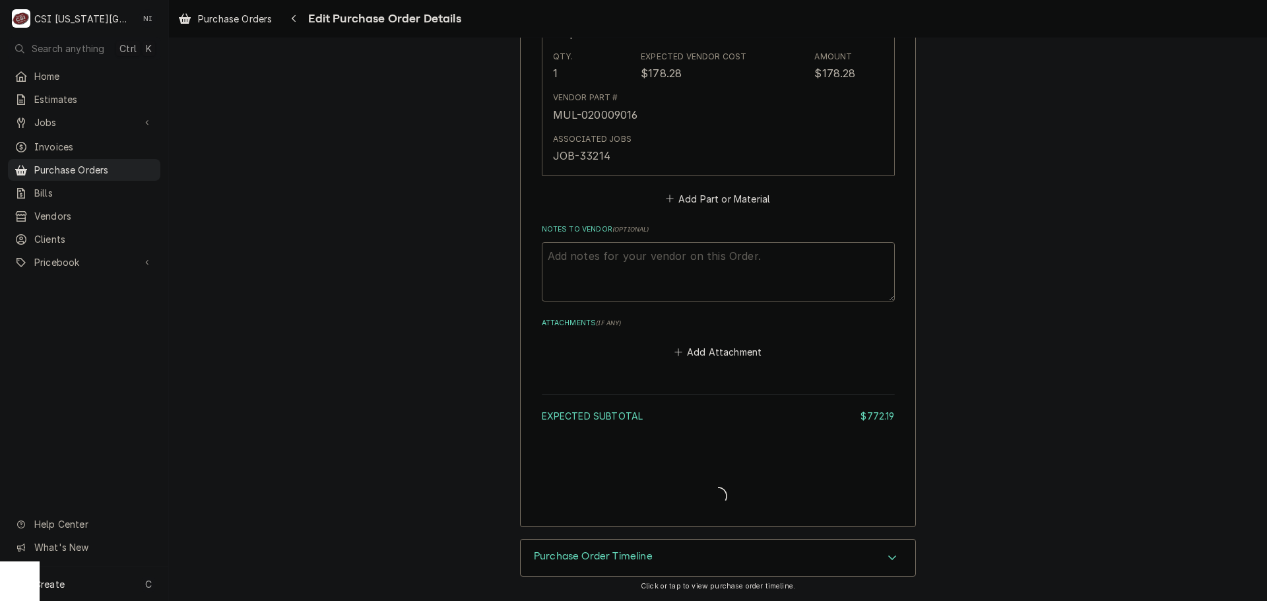
type textarea "x"
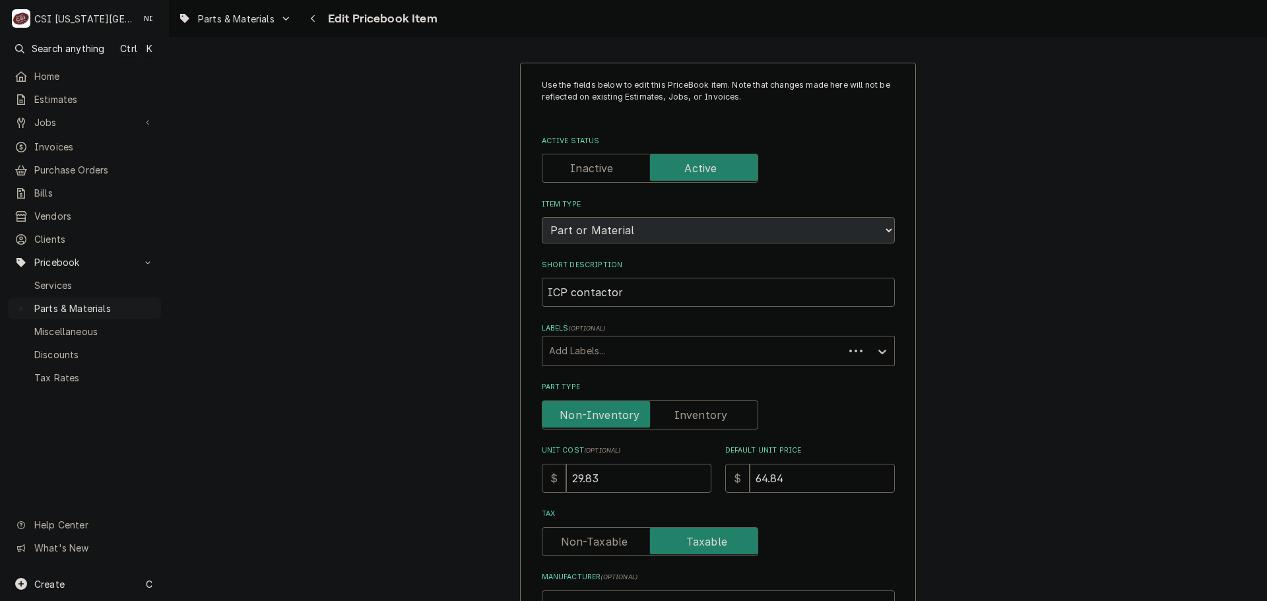
type textarea "x"
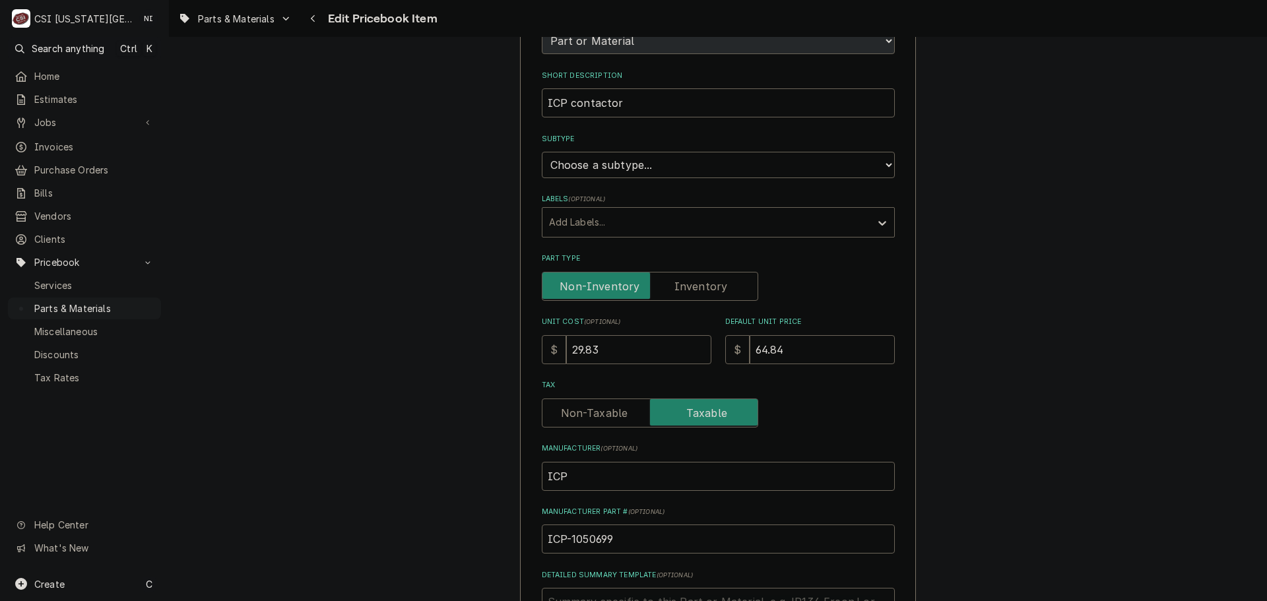
scroll to position [264, 0]
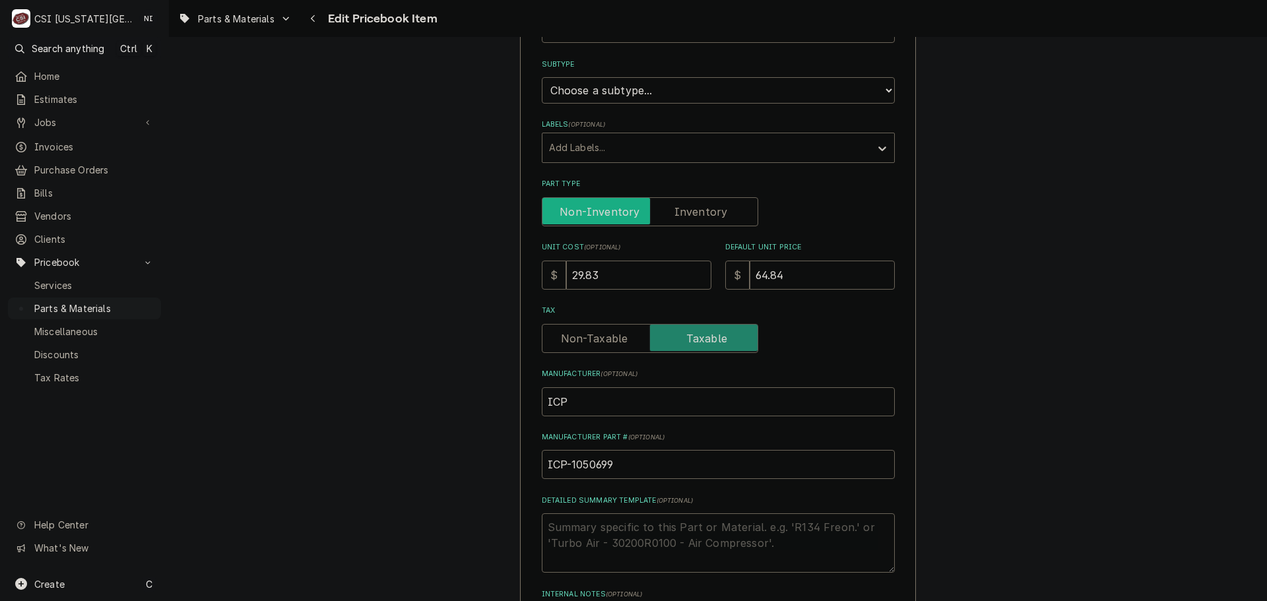
click at [699, 220] on input "Part Type" at bounding box center [650, 211] width 205 height 29
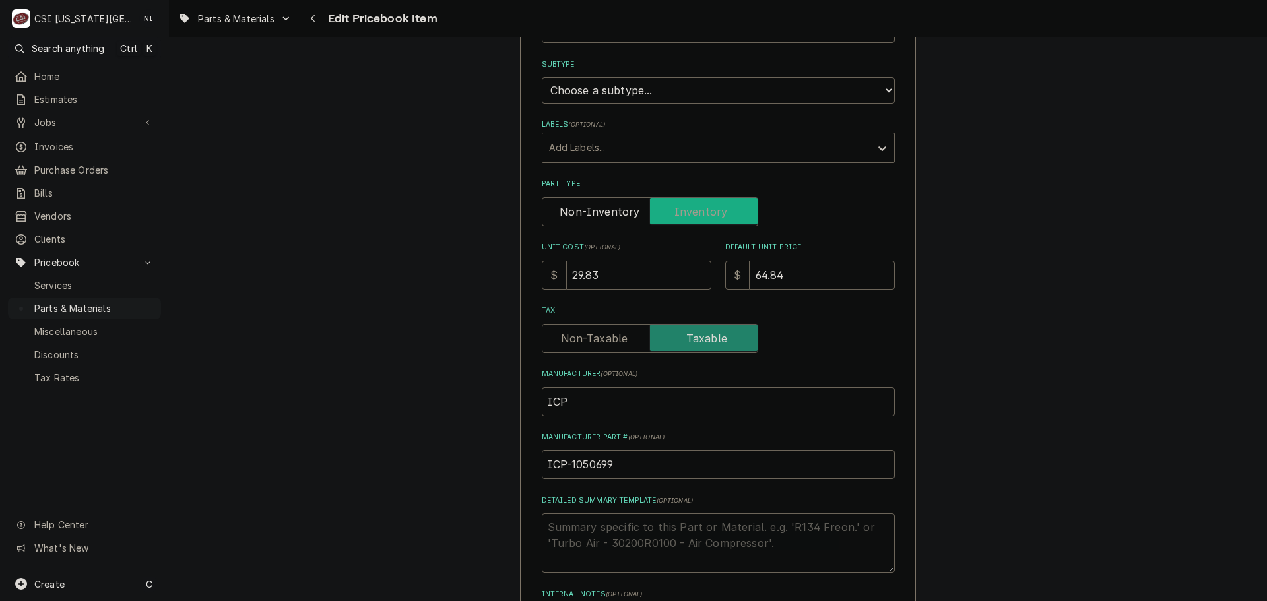
checkbox input "true"
type textarea "x"
drag, startPoint x: 688, startPoint y: 86, endPoint x: 682, endPoint y: 100, distance: 14.2
click at [688, 86] on select "Choose a subtype... [#2-DUAL] AFTERHRS-WH-CHG-2 [#2-DUAL] [PERSON_NAME]-EQUIP […" at bounding box center [718, 90] width 353 height 26
select select "45"
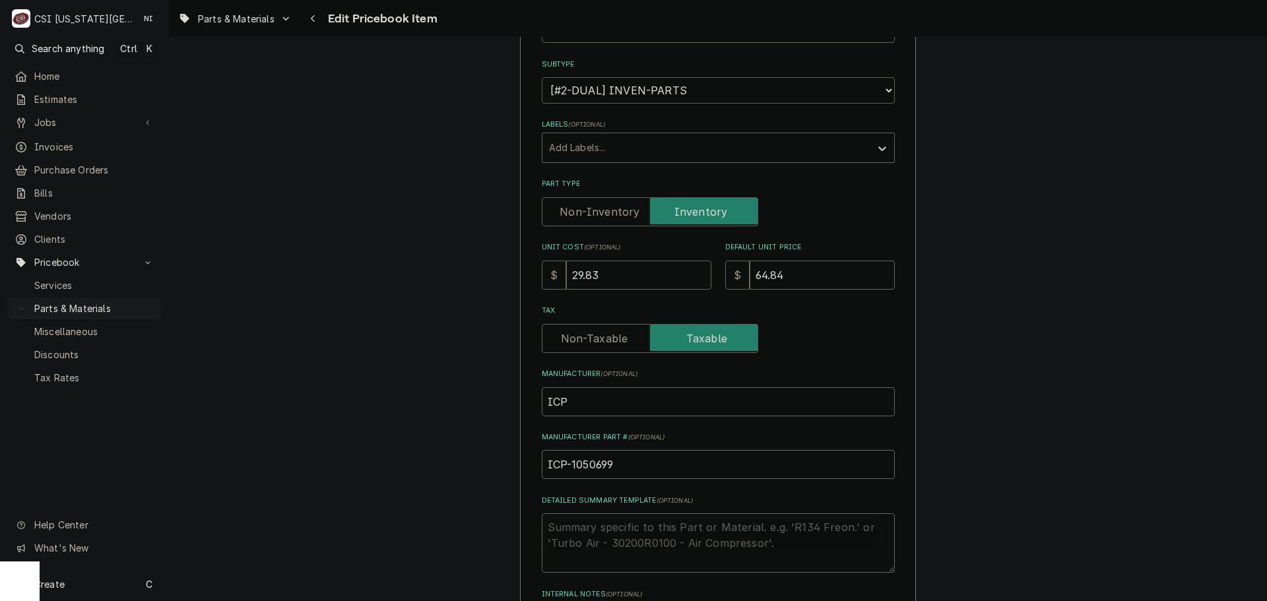
click at [542, 77] on select "Choose a subtype... [#2-DUAL] AFTERHRS-WH-CHG-2 [#2-DUAL] BEV-EQUIP [#2-DUAL] B…" at bounding box center [718, 90] width 353 height 26
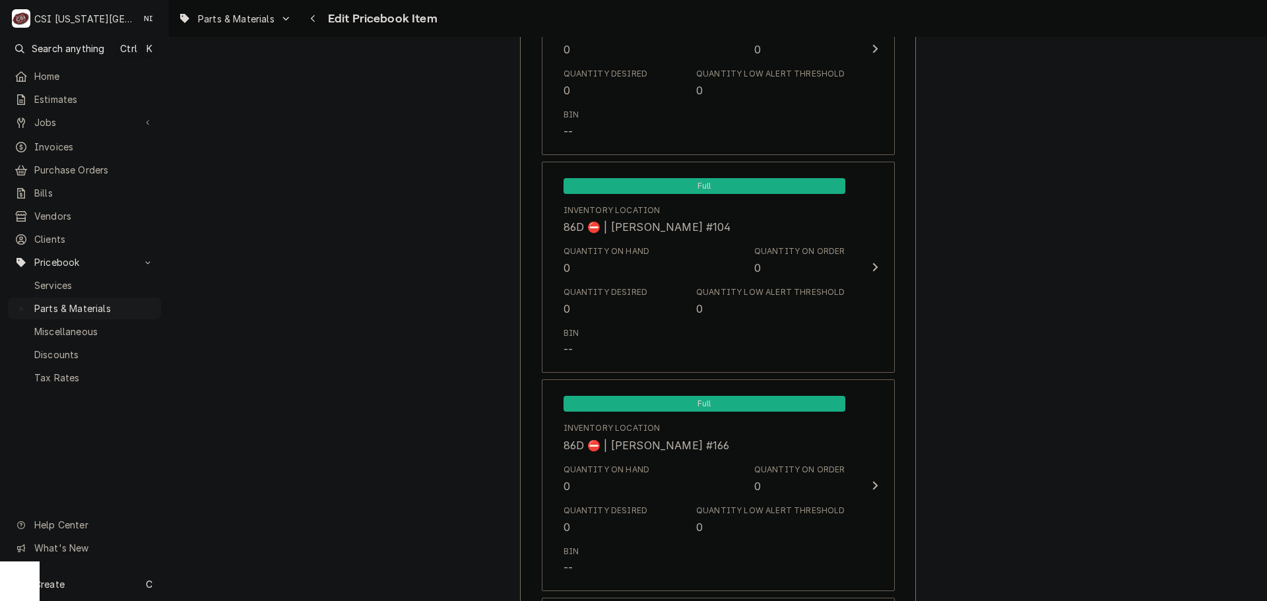
scroll to position [12633, 0]
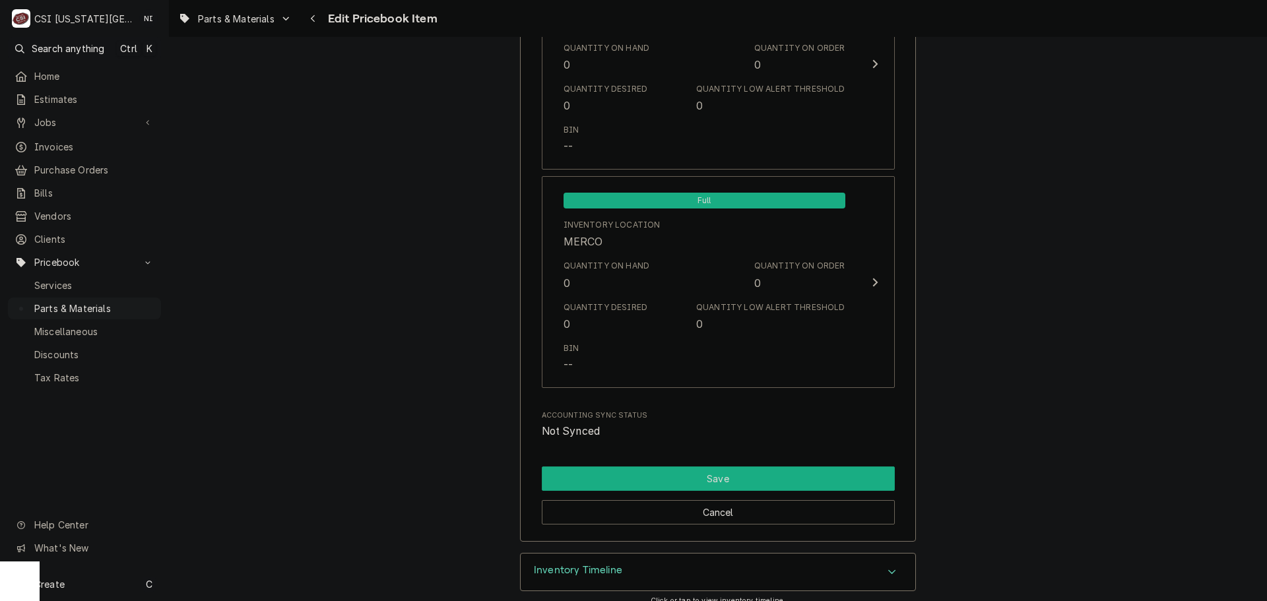
click at [713, 487] on button "Save" at bounding box center [718, 478] width 353 height 24
type textarea "x"
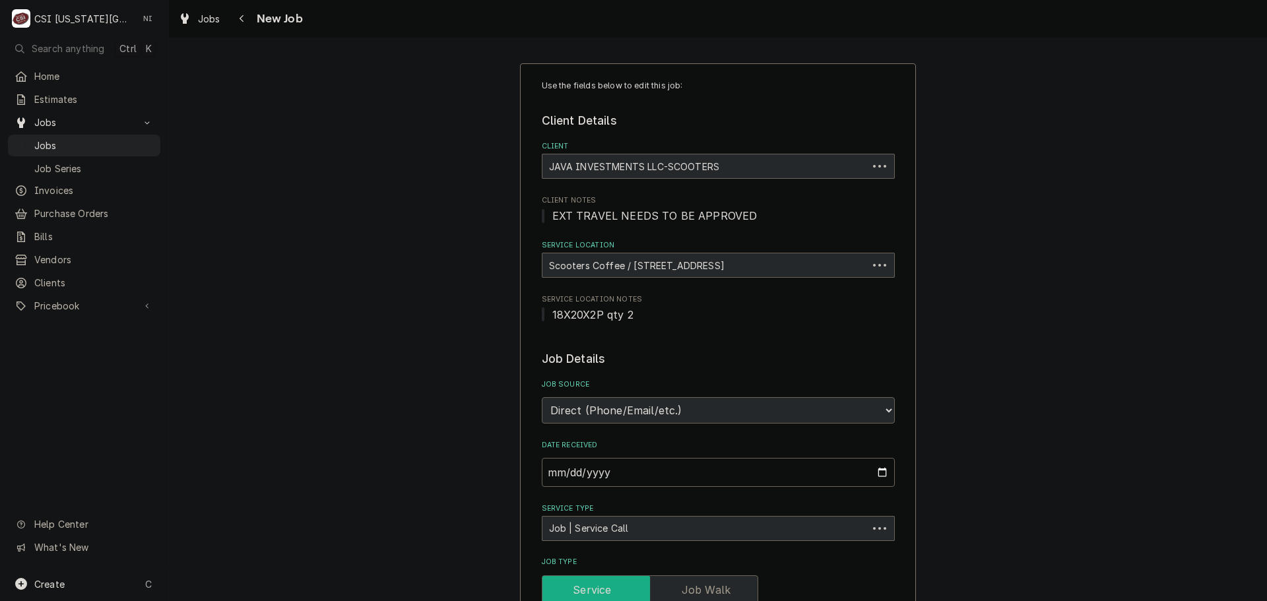
type textarea "x"
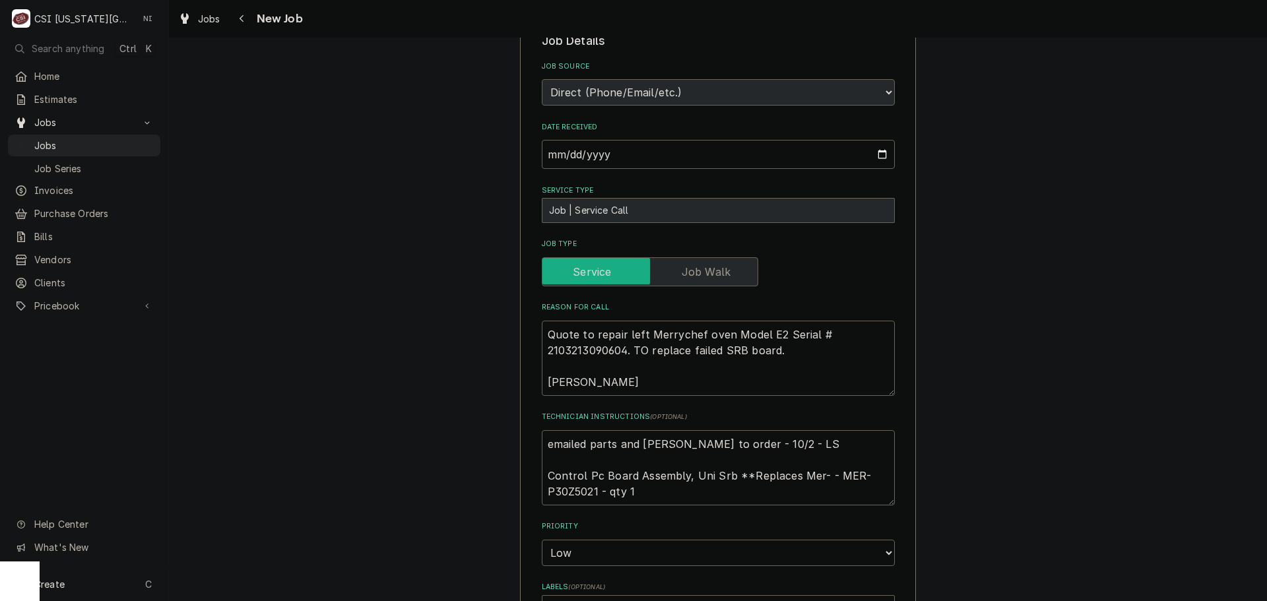
scroll to position [462, 0]
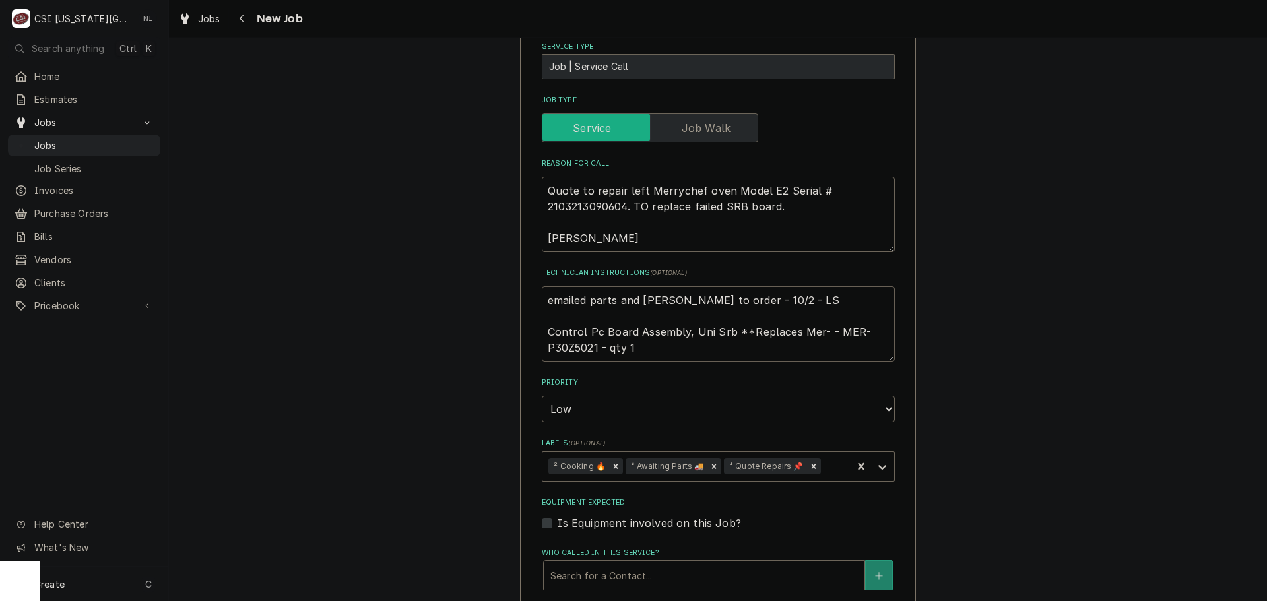
click at [585, 349] on textarea "emailed parts and lindy to order - 10/2 - LS Control Pc Board Assembly, Uni Srb…" at bounding box center [718, 323] width 353 height 75
click at [544, 302] on textarea "emailed parts and lindy to order - 10/2 - LS Control Pc Board Assembly, Uni Srb…" at bounding box center [718, 323] width 353 height 75
type textarea "emailed parts and lindy to order - 10/2 - LS Control Pc Board Assembly, Uni Srb…"
type textarea "x"
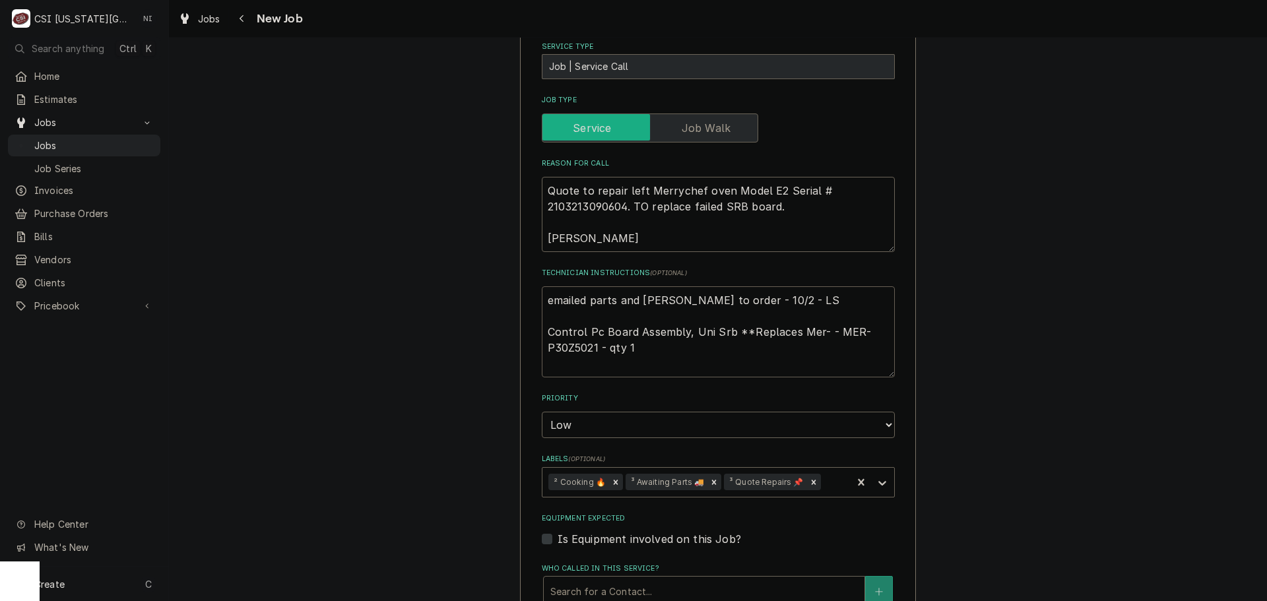
type textarea "emailed parts and lindy to order - 10/2 - LS Control Pc Board Assembly, Uni Srb…"
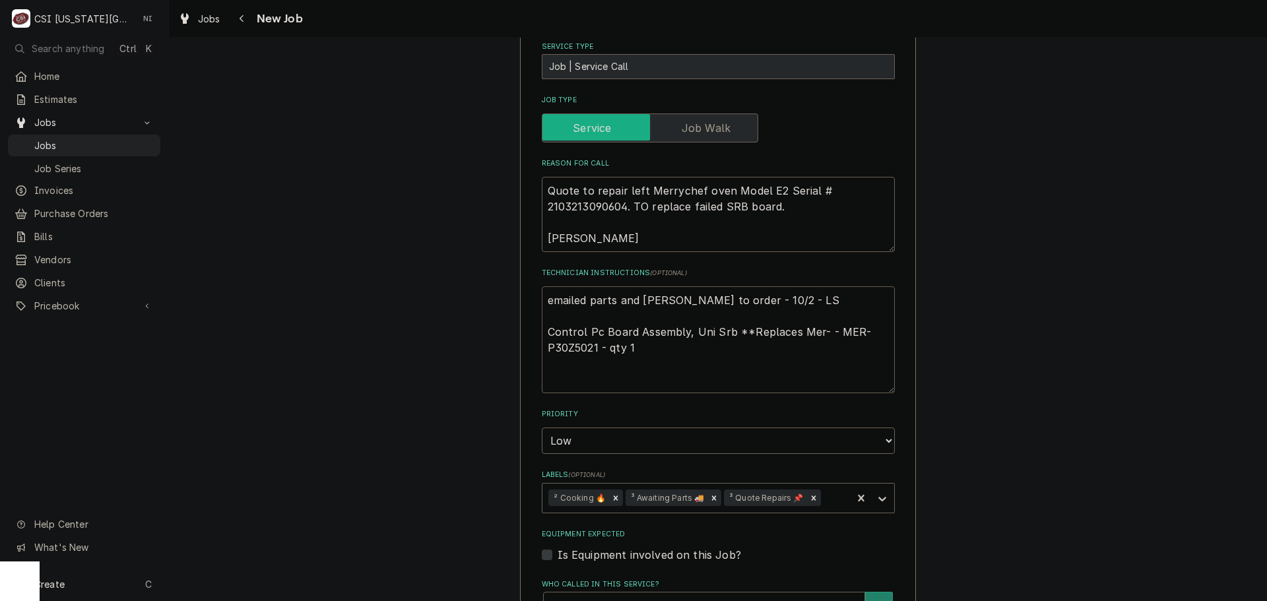
type textarea "x"
type textarea "P emailed parts and lindy to order - 10/2 - LS Control Pc Board Assembly, Uni S…"
type textarea "x"
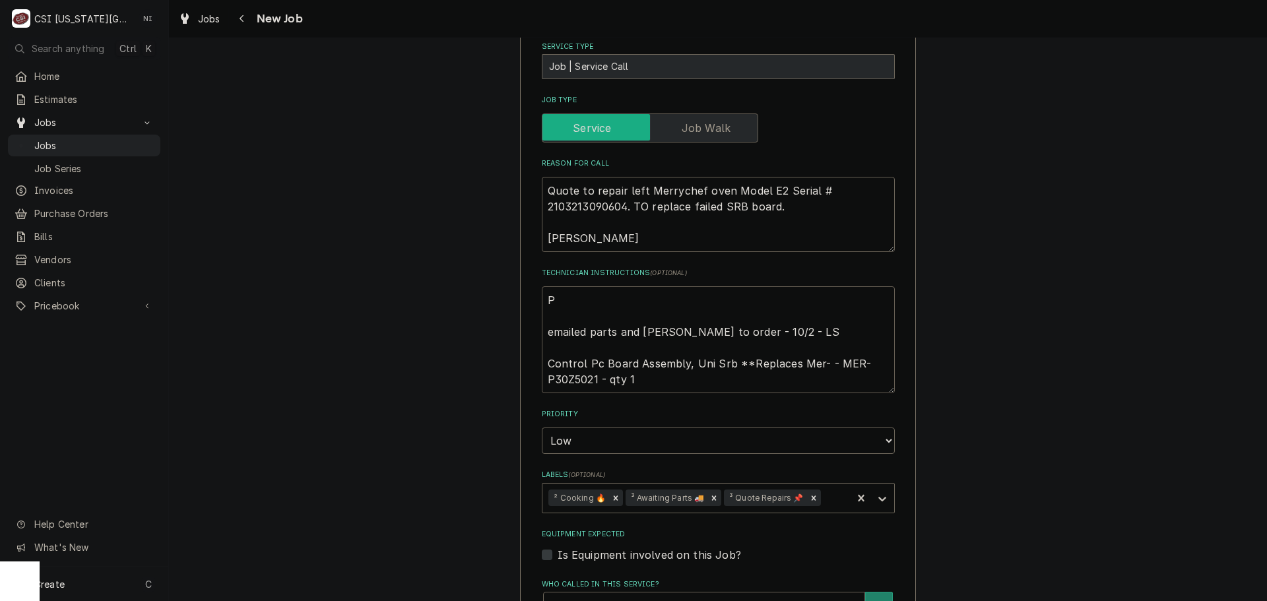
type textarea "Pa emailed parts and lindy to order - 10/2 - LS Control Pc Board Assembly, Uni …"
type textarea "x"
type textarea "Pat emailed parts and lindy to order - 10/2 - LS Control Pc Board Assembly, Uni…"
type textarea "x"
type textarea "Pats emailed parts and lindy to order - 10/2 - LS Control Pc Board Assembly, Un…"
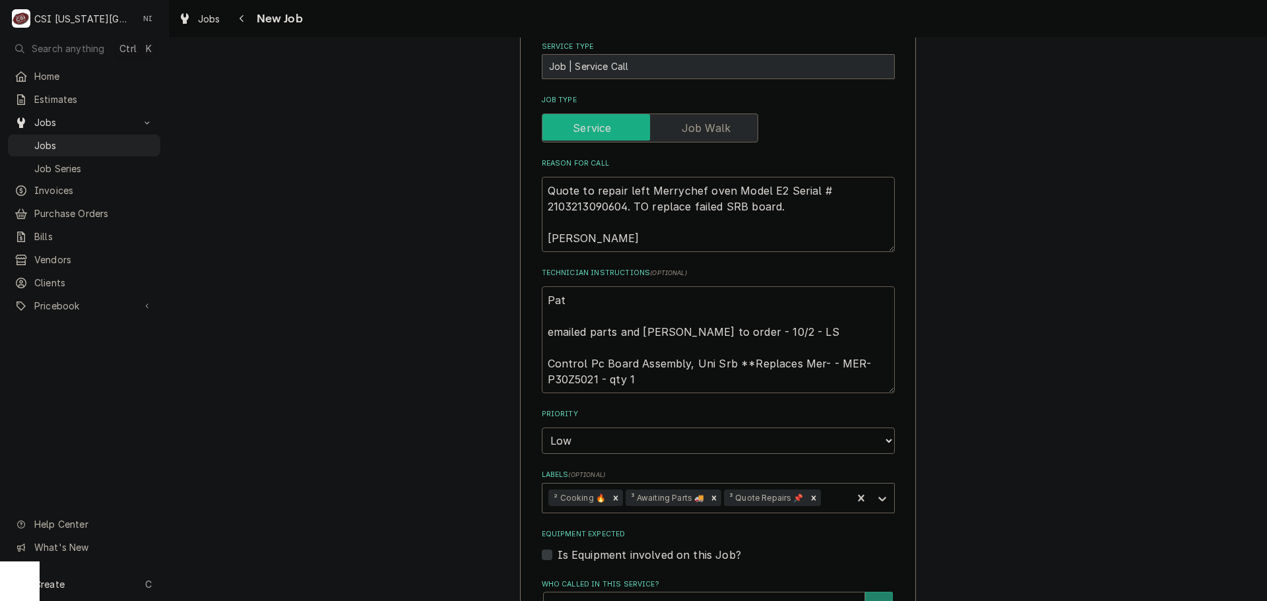
type textarea "x"
type textarea "Pats emailed parts and lindy to order - 10/2 - LS Control Pc Board Assembly, Un…"
type textarea "x"
type textarea "Pats emailed parts and lindy to order - 10/2 - LS Control Pc Board Assembly, Un…"
type textarea "x"
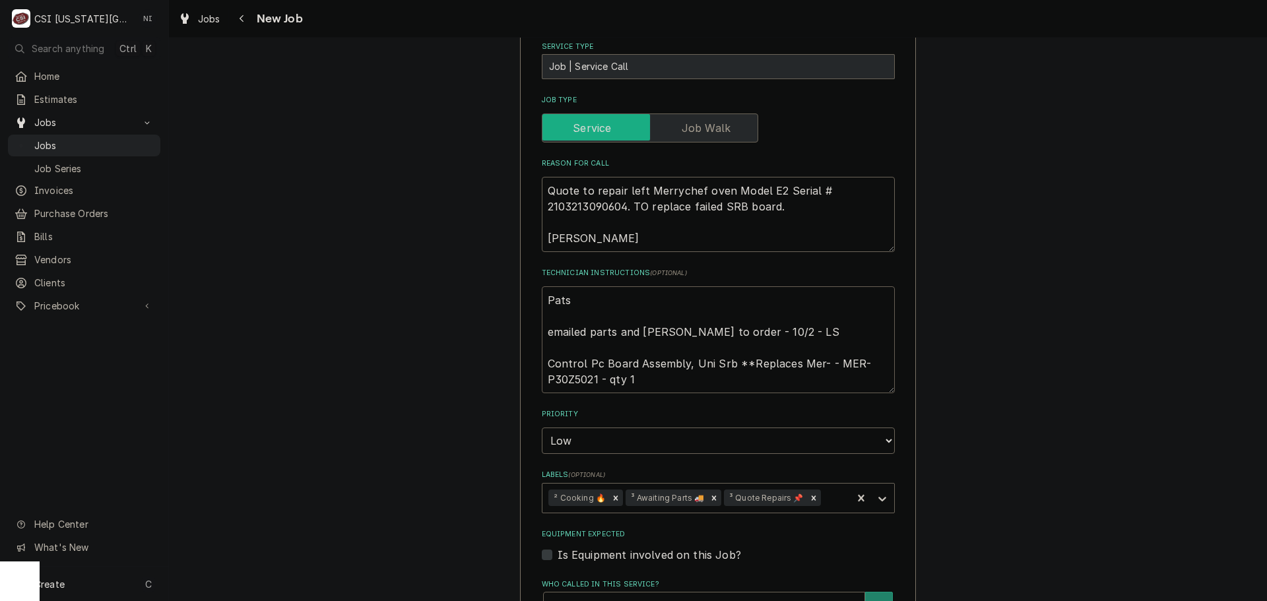
type textarea "Pat emailed parts and lindy to order - 10/2 - LS Control Pc Board Assembly, Uni…"
type textarea "x"
type textarea "Pa emailed parts and lindy to order - 10/2 - LS Control Pc Board Assembly, Uni …"
type textarea "x"
type textarea "Par emailed parts and lindy to order - 10/2 - LS Control Pc Board Assembly, Uni…"
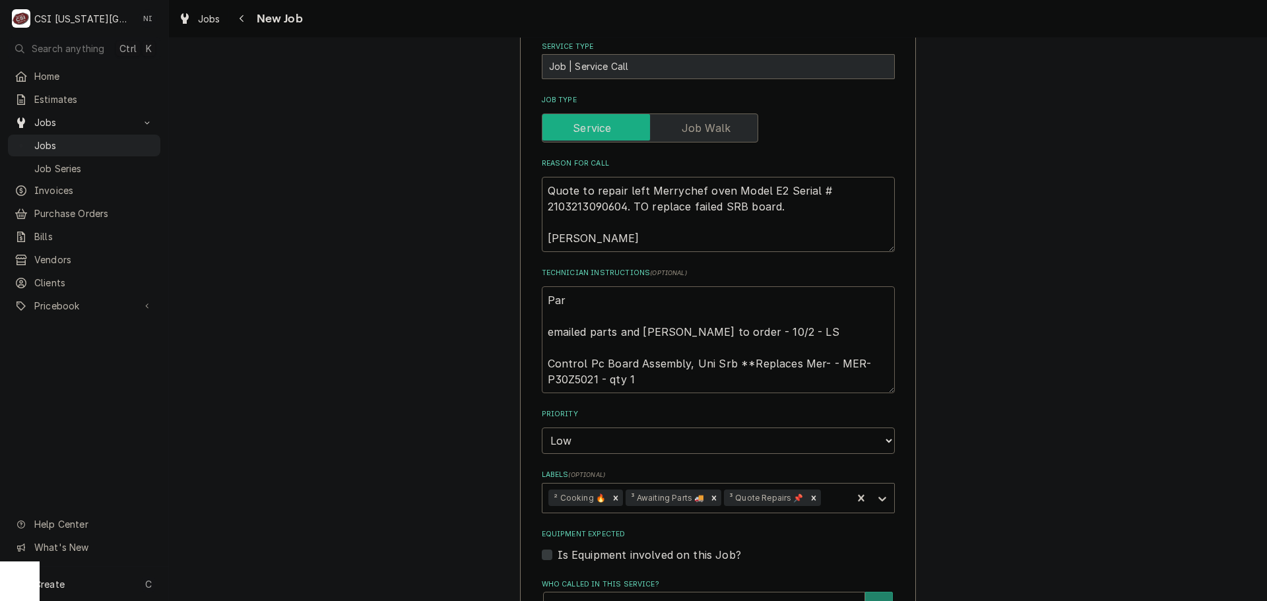
type textarea "x"
type textarea "Part emailed parts and lindy to order - 10/2 - LS Control Pc Board Assembly, Un…"
type textarea "x"
type textarea "Parts emailed parts and lindy to order - 10/2 - LS Control Pc Board Assembly, U…"
type textarea "x"
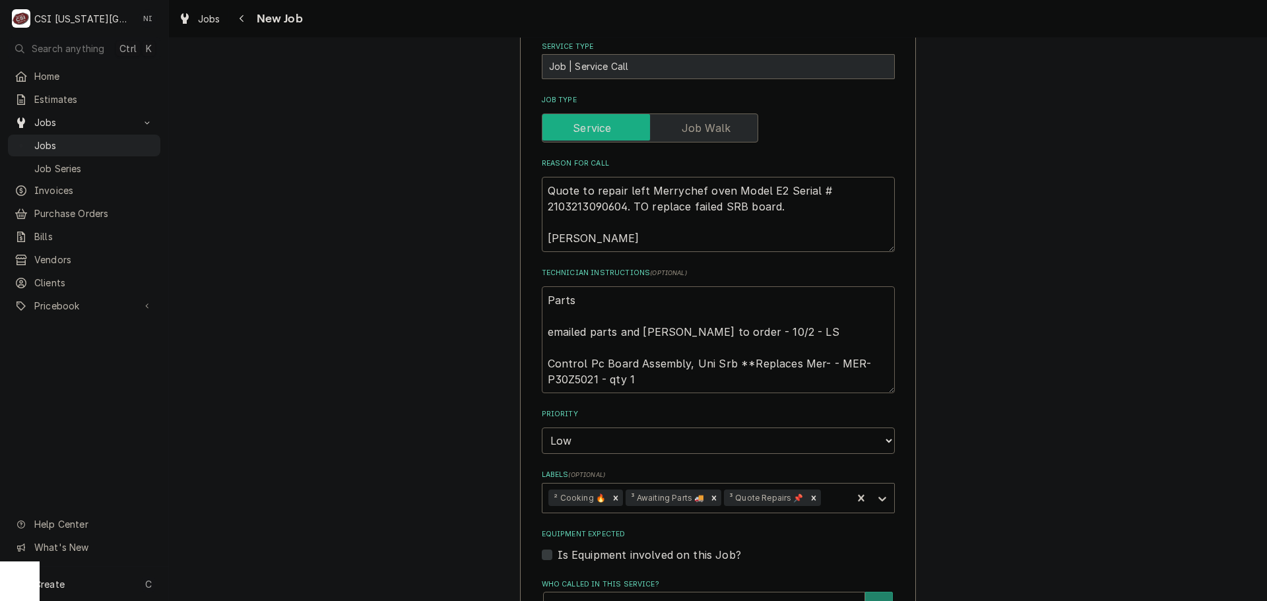
type textarea "Parts emailed parts and lindy to order - 10/2 - LS Control Pc Board Assembly, U…"
type textarea "x"
type textarea "Parts o emailed parts and lindy to order - 10/2 - LS Control Pc Board Assembly,…"
type textarea "x"
type textarea "Parts or emailed parts and lindy to order - 10/2 - LS Control Pc Board Assembly…"
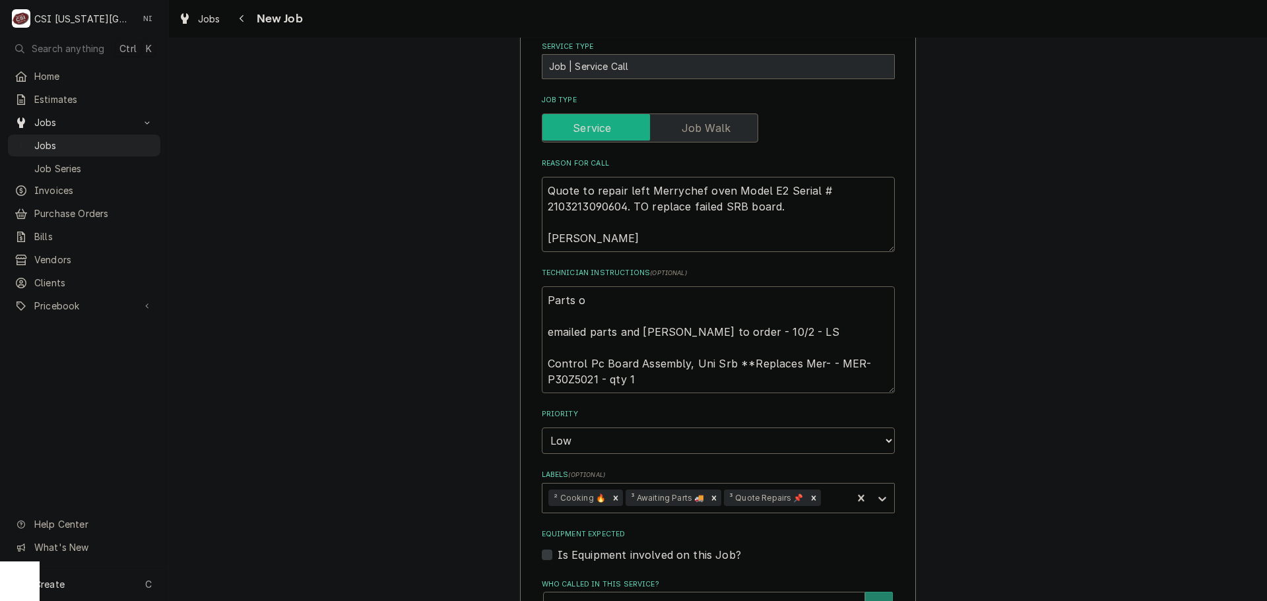
type textarea "x"
type textarea "Parts ord emailed parts and lindy to order - 10/2 - LS Control Pc Board Assembl…"
type textarea "x"
type textarea "Parts orde emailed parts and lindy to order - 10/2 - LS Control Pc Board Assemb…"
type textarea "x"
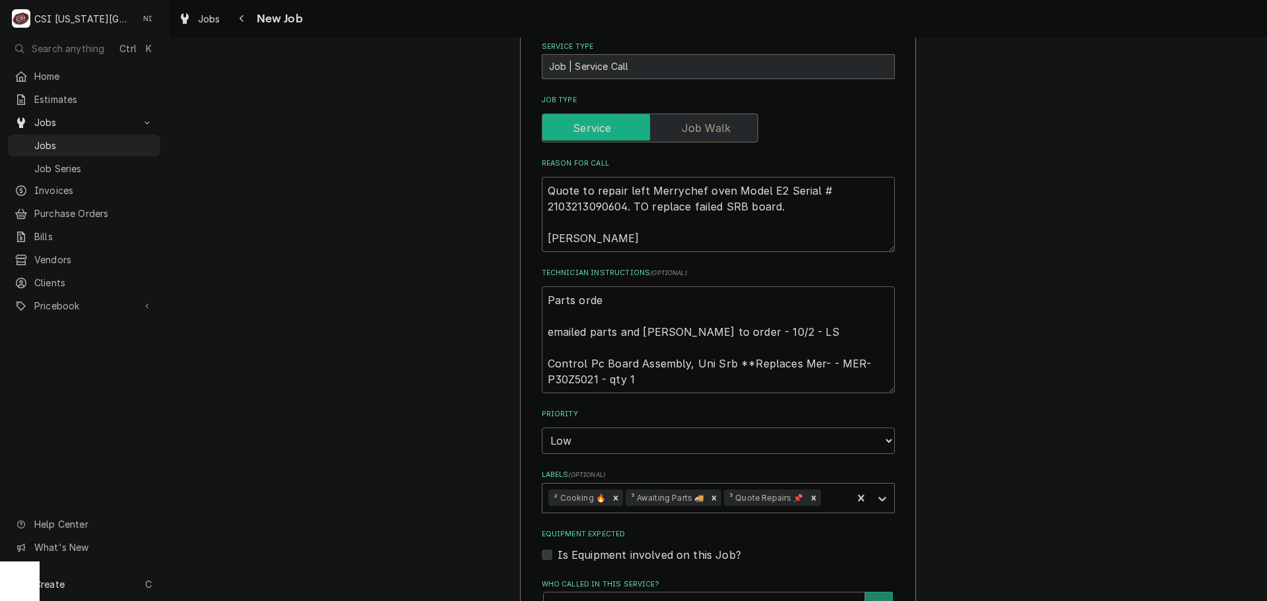
type textarea "Parts order emailed parts and lindy to order - 10/2 - LS Control Pc Board Assem…"
type textarea "x"
type textarea "Parts ordere emailed parts and lindy to order - 10/2 - LS Control Pc Board Asse…"
type textarea "x"
type textarea "Parts ordered emailed parts and lindy to order - 10/2 - LS Control Pc Board Ass…"
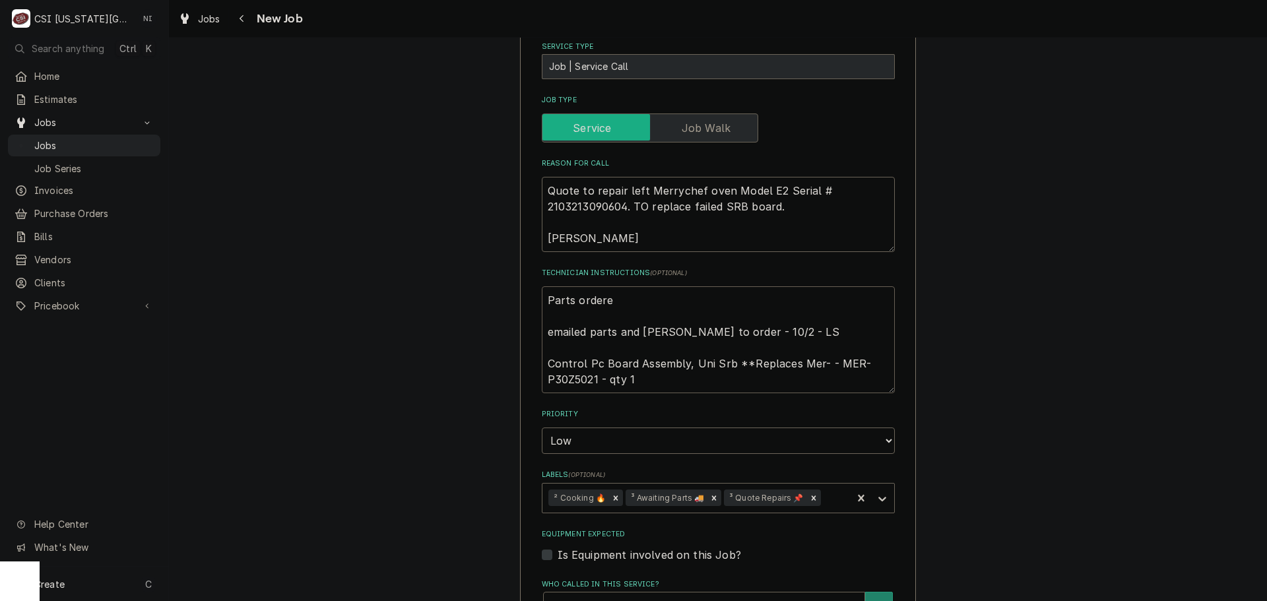
type textarea "x"
type textarea "Parts ordered emailed parts and lindy to order - 10/2 - LS Control Pc Board Ass…"
type textarea "x"
type textarea "Parts ordered o emailed parts and lindy to order - 10/2 - LS Control Pc Board A…"
type textarea "x"
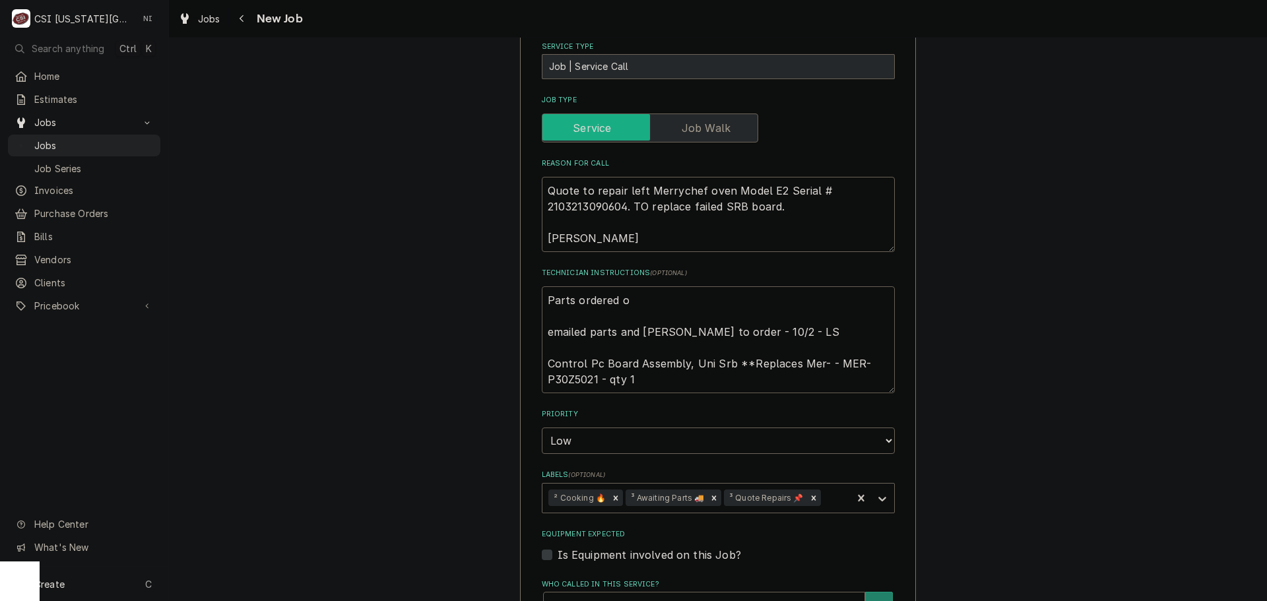
type textarea "Parts ordered on emailed parts and lindy to order - 10/2 - LS Control Pc Board …"
type textarea "x"
type textarea "Parts ordered on emailed parts and lindy to order - 10/2 - LS Control Pc Board …"
type textarea "x"
type textarea "Parts ordered on P emailed parts and lindy to order - 10/2 - LS Control Pc Boar…"
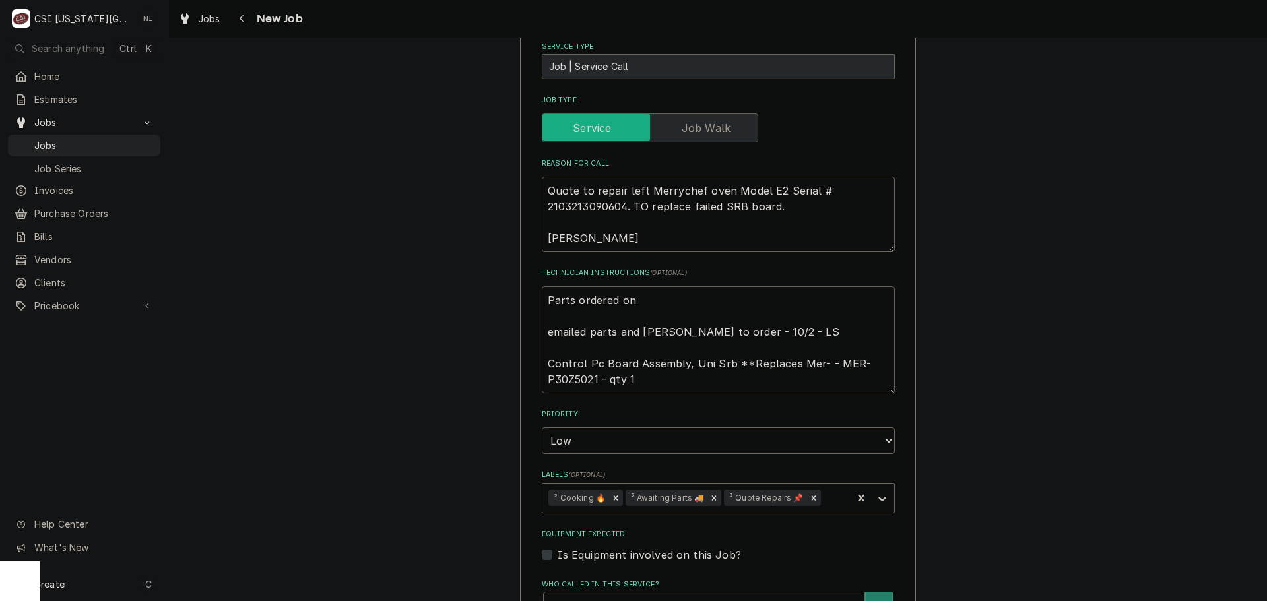
type textarea "x"
type textarea "Parts ordered on PO emailed parts and lindy to order - 10/2 - LS Control Pc Boa…"
type textarea "x"
type textarea "Parts ordered on PO emailed parts and lindy to order - 10/2 - LS Control Pc Boa…"
type textarea "x"
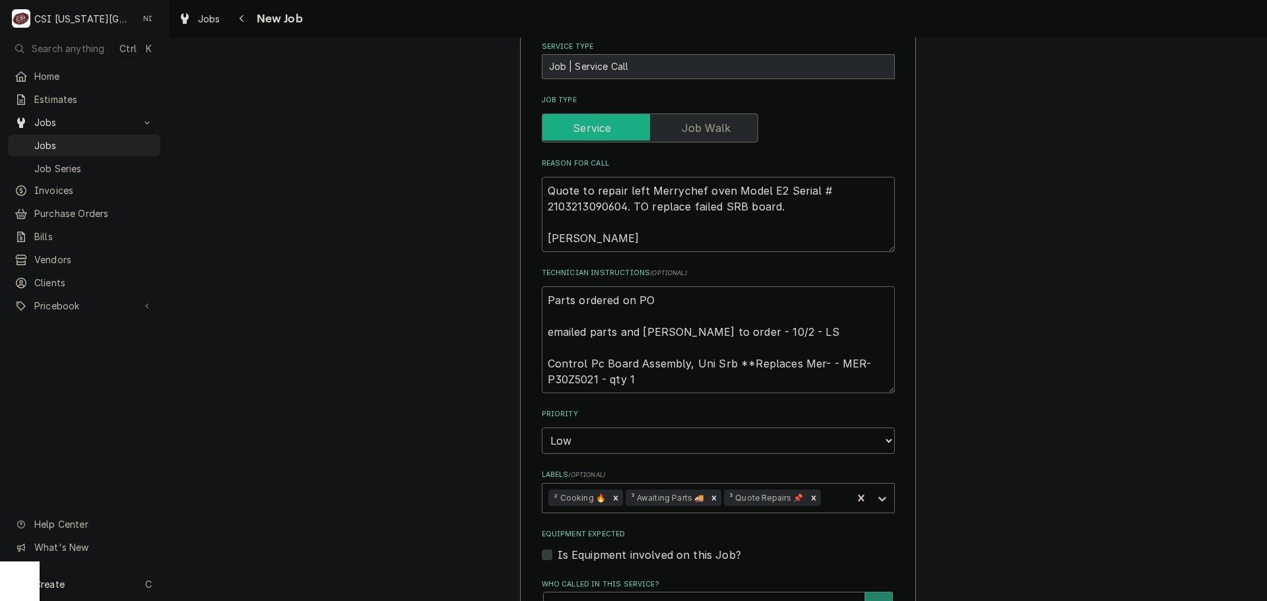
type textarea "Parts ordered on PO 3 emailed parts and lindy to order - 10/2 - LS Control Pc B…"
type textarea "x"
type textarea "Parts ordered on PO 30 emailed parts and lindy to order - 10/2 - LS Control Pc …"
type textarea "x"
type textarea "Parts ordered on PO 301 emailed parts and lindy to order - 10/2 - LS Control Pc…"
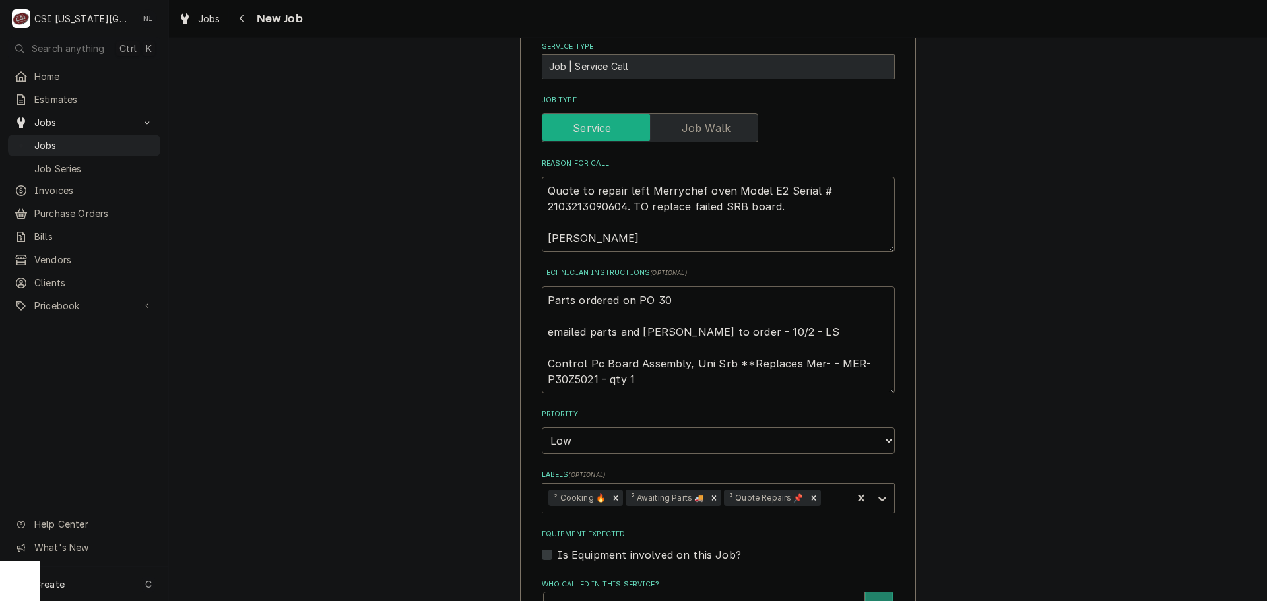
type textarea "x"
type textarea "Parts ordered on PO 3016 emailed parts and lindy to order - 10/2 - LS Control P…"
type textarea "x"
type textarea "Parts ordered on PO 30169 emailed parts and lindy to order - 10/2 - LS Control …"
type textarea "x"
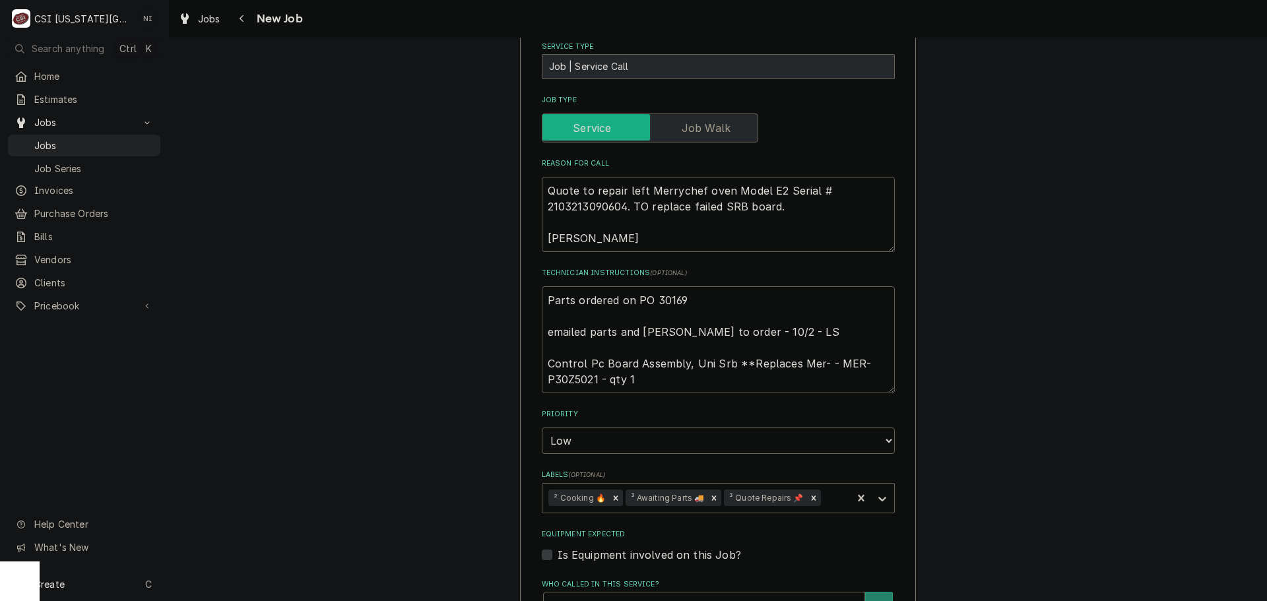
type textarea "Parts ordered on PO 301696 emailed parts and lindy to order - 10/2 - LS Control…"
type textarea "x"
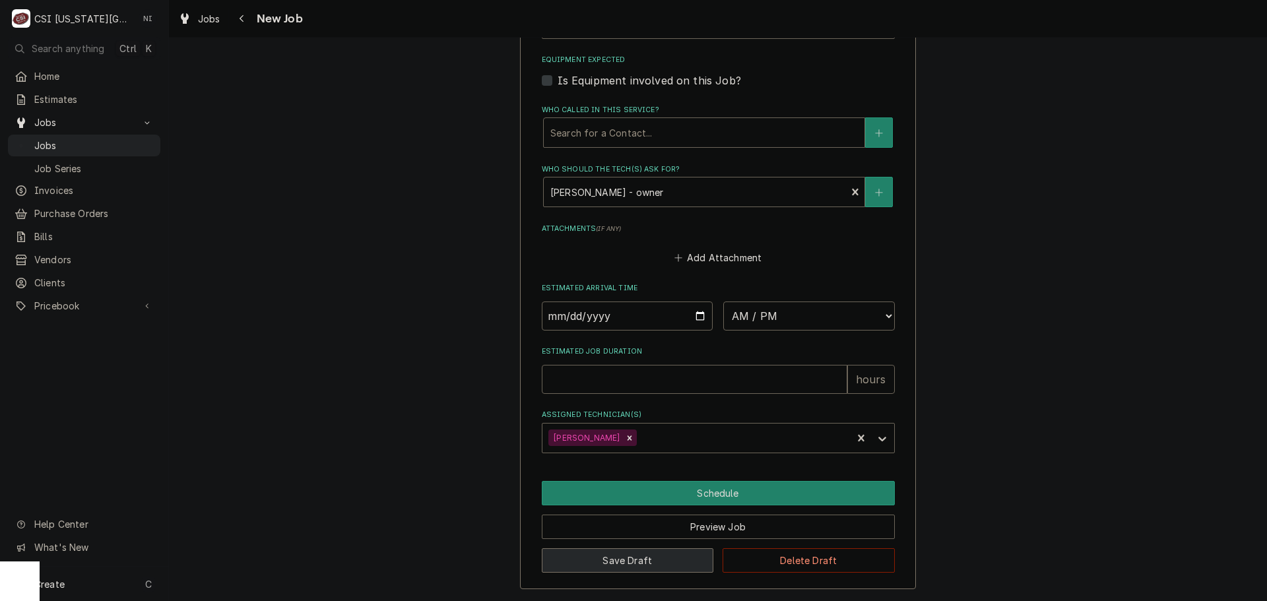
type textarea "Parts ordered on PO 301696 emailed parts and lindy to order - 10/2 - LS Control…"
click at [643, 550] on button "Save Draft" at bounding box center [628, 560] width 172 height 24
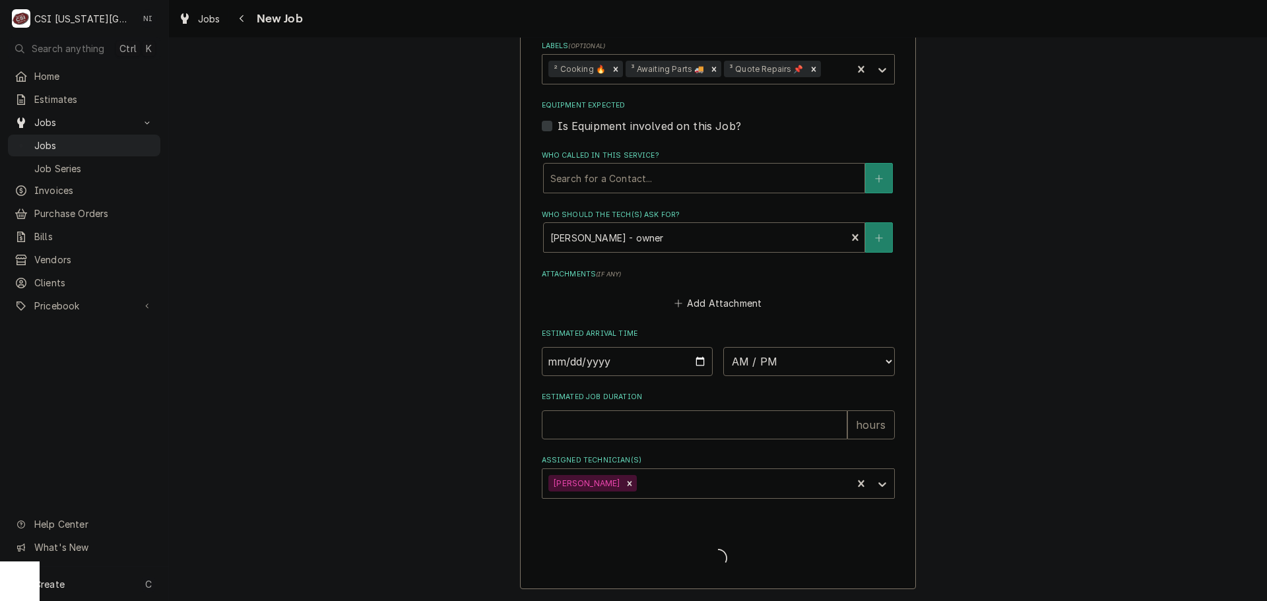
scroll to position [891, 0]
type textarea "x"
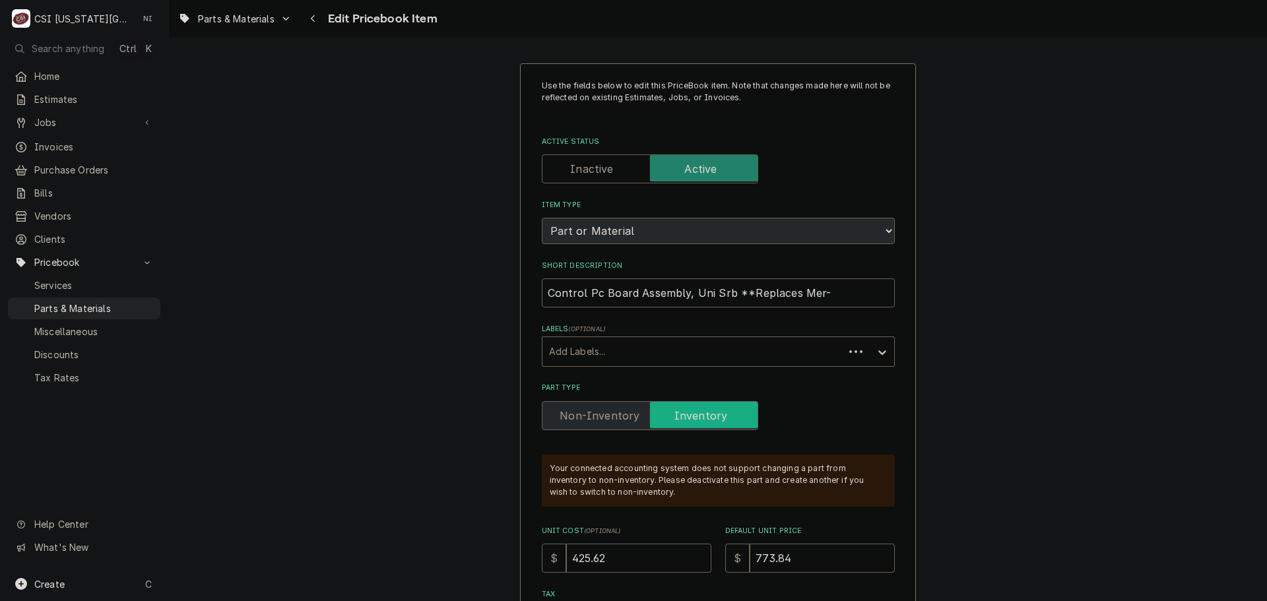
type textarea "x"
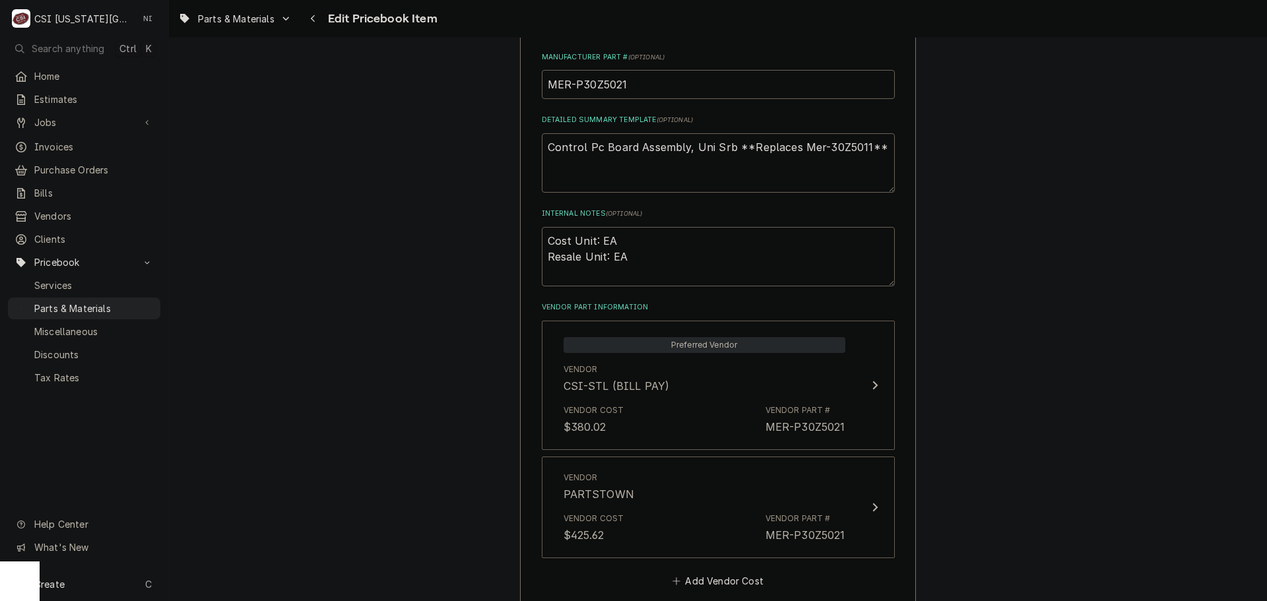
scroll to position [726, 0]
drag, startPoint x: 135, startPoint y: 300, endPoint x: 191, endPoint y: 156, distance: 153.5
click at [135, 302] on span "Parts & Materials" at bounding box center [93, 309] width 119 height 14
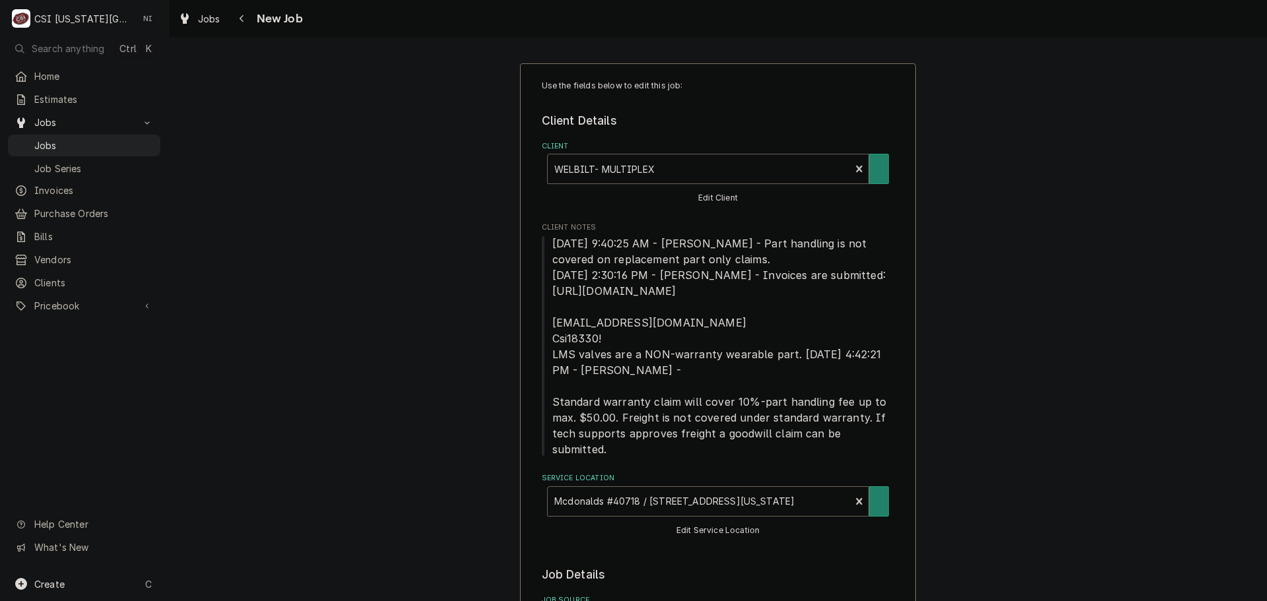
type textarea "x"
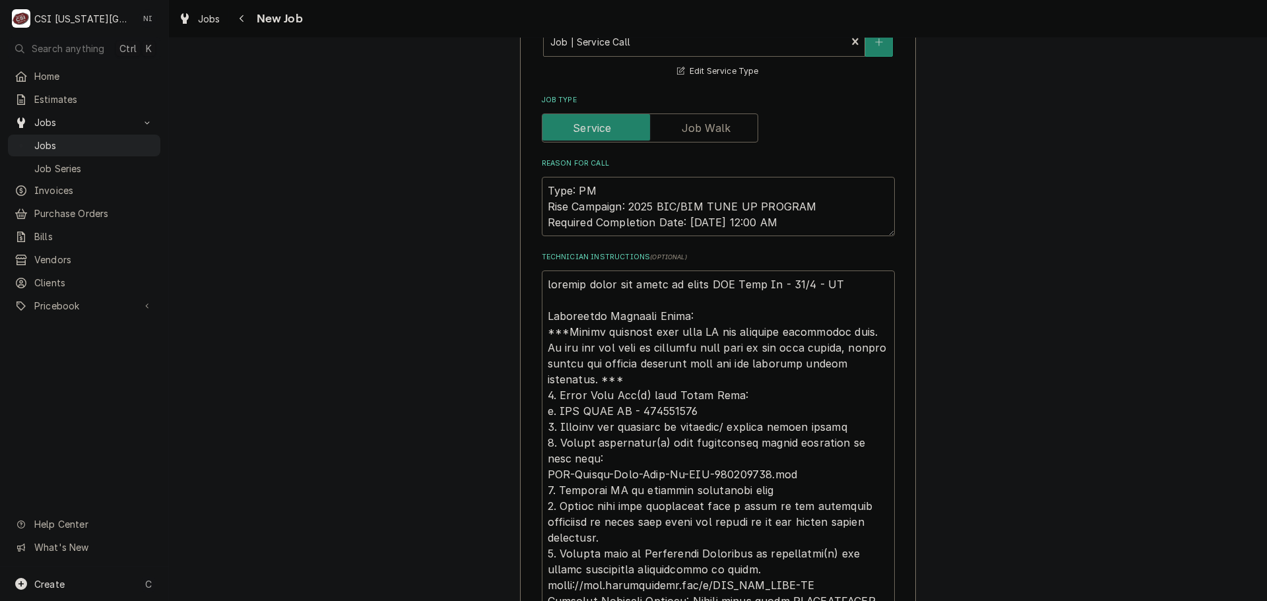
scroll to position [924, 0]
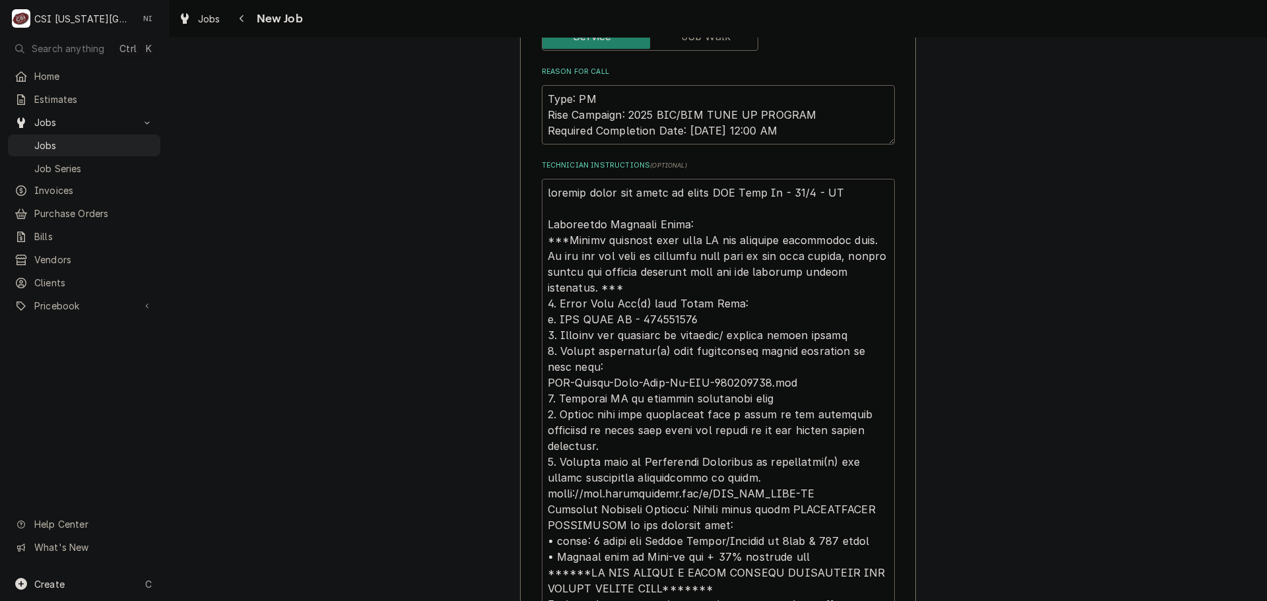
click at [546, 179] on textarea "Technician Instructions ( optional )" at bounding box center [718, 422] width 353 height 487
type textarea "emailed parts and lindy to order BIC Tune Up - 10/2 - LS Additional Dispatch No…"
type textarea "x"
type textarea "emailed parts and lindy to order BIC Tune Up - 10/2 - LS Additional Dispatch No…"
type textarea "x"
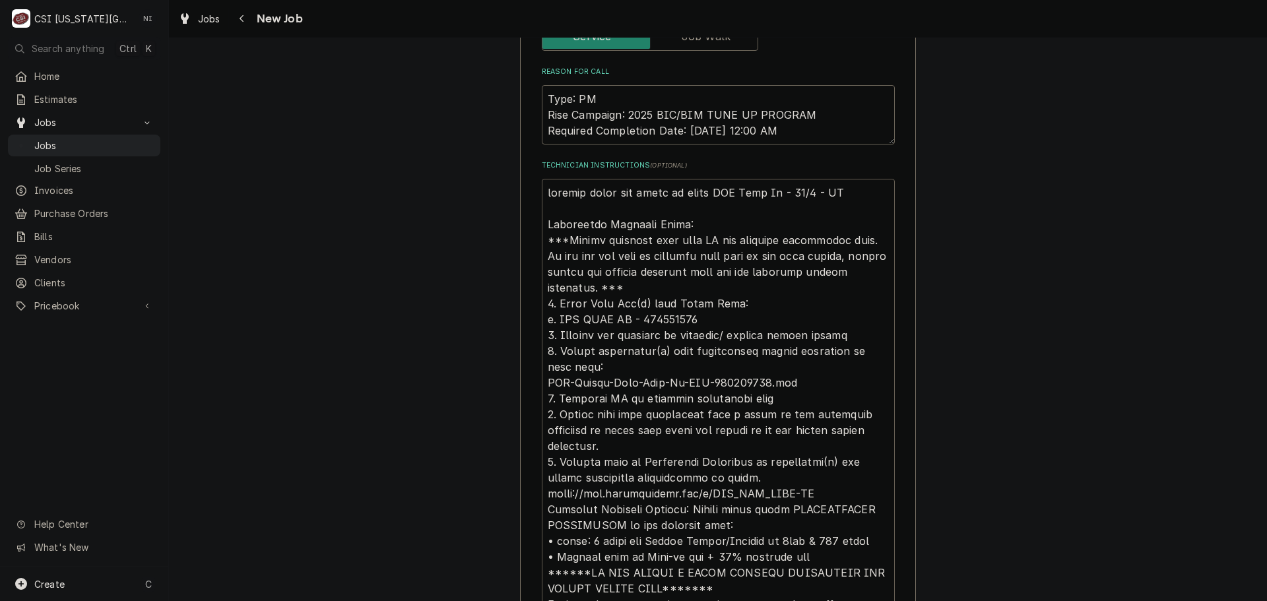
click at [596, 179] on textarea "Technician Instructions ( optional )" at bounding box center [718, 438] width 353 height 519
type textarea "l emailed parts and lindy to order BIC Tune Up - 10/2 - LS Additional Dispatch …"
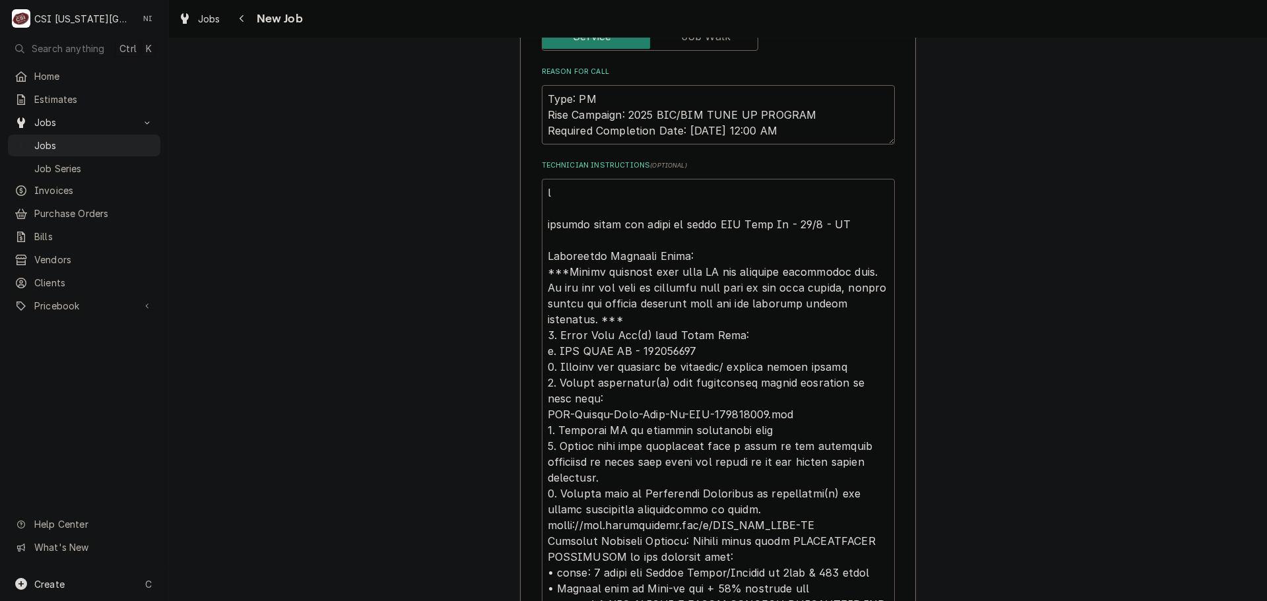
type textarea "x"
type textarea "lP emailed parts and lindy to order BIC Tune Up - 10/2 - LS Additional Dispatch…"
type textarea "x"
type textarea "lPa emailed parts and lindy to order BIC Tune Up - 10/2 - LS Additional Dispatc…"
type textarea "x"
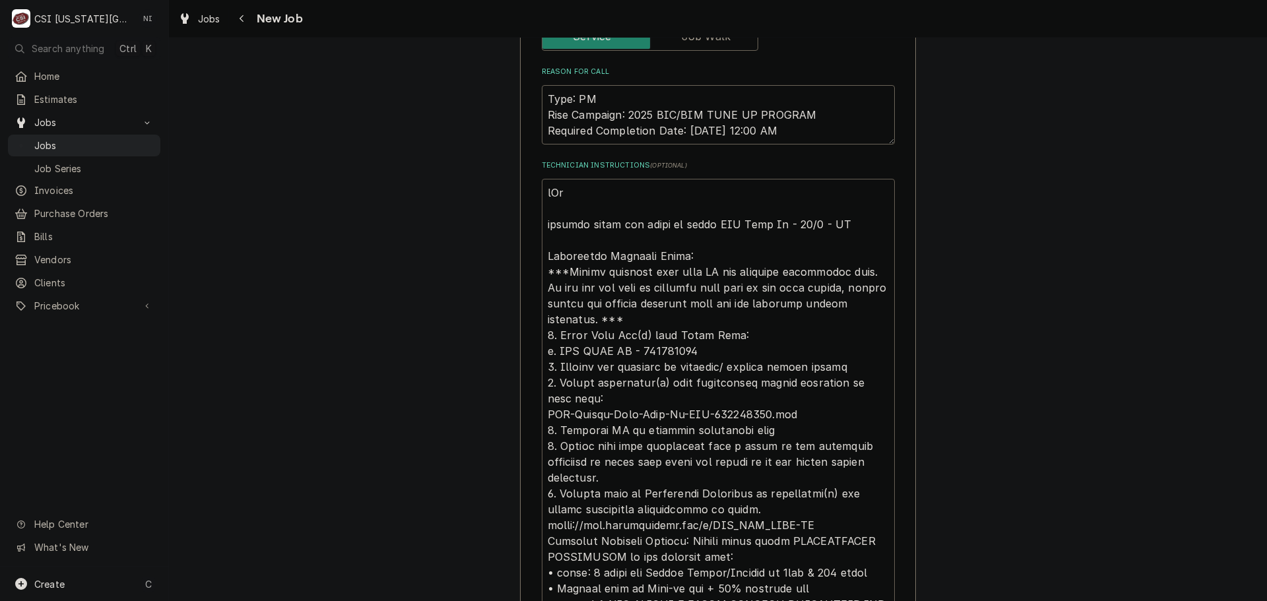
type textarea "lPar emailed parts and lindy to order BIC Tune Up - 10/2 - LS Additional Dispat…"
type textarea "x"
type textarea "lPart emailed parts and lindy to order BIC Tune Up - 10/2 - LS Additional Dispa…"
type textarea "x"
type textarea "lParts emailed parts and lindy to order BIC Tune Up - 10/2 - LS Additional Disp…"
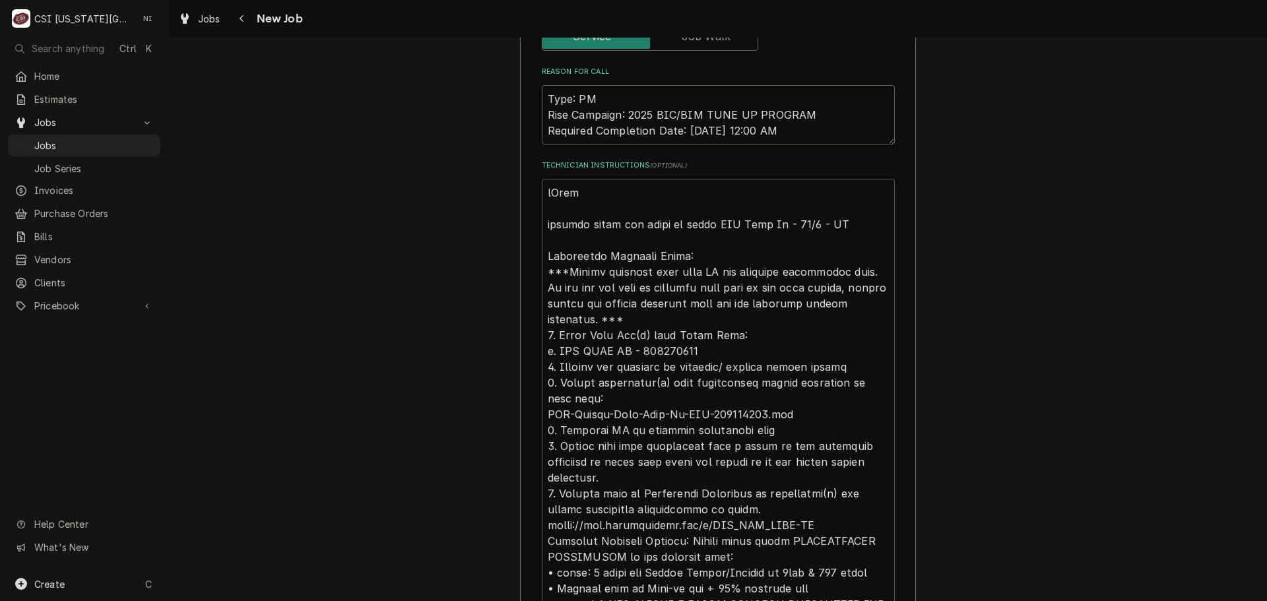
type textarea "x"
type textarea "lPart emailed parts and lindy to order BIC Tune Up - 10/2 - LS Additional Dispa…"
type textarea "x"
type textarea "lPar emailed parts and lindy to order BIC Tune Up - 10/2 - LS Additional Dispat…"
type textarea "x"
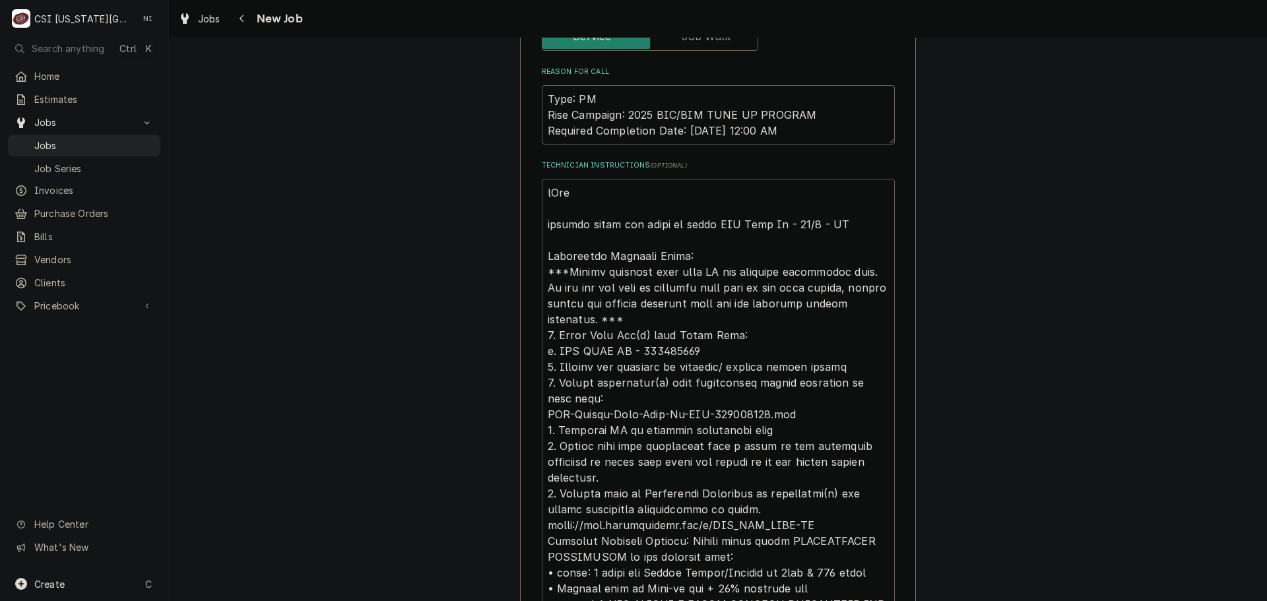
type textarea "lPa emailed parts and lindy to order BIC Tune Up - 10/2 - LS Additional Dispatc…"
type textarea "x"
type textarea "lP emailed parts and lindy to order BIC Tune Up - 10/2 - LS Additional Dispatch…"
type textarea "x"
type textarea "l emailed parts and lindy to order BIC Tune Up - 10/2 - LS Additional Dispatch …"
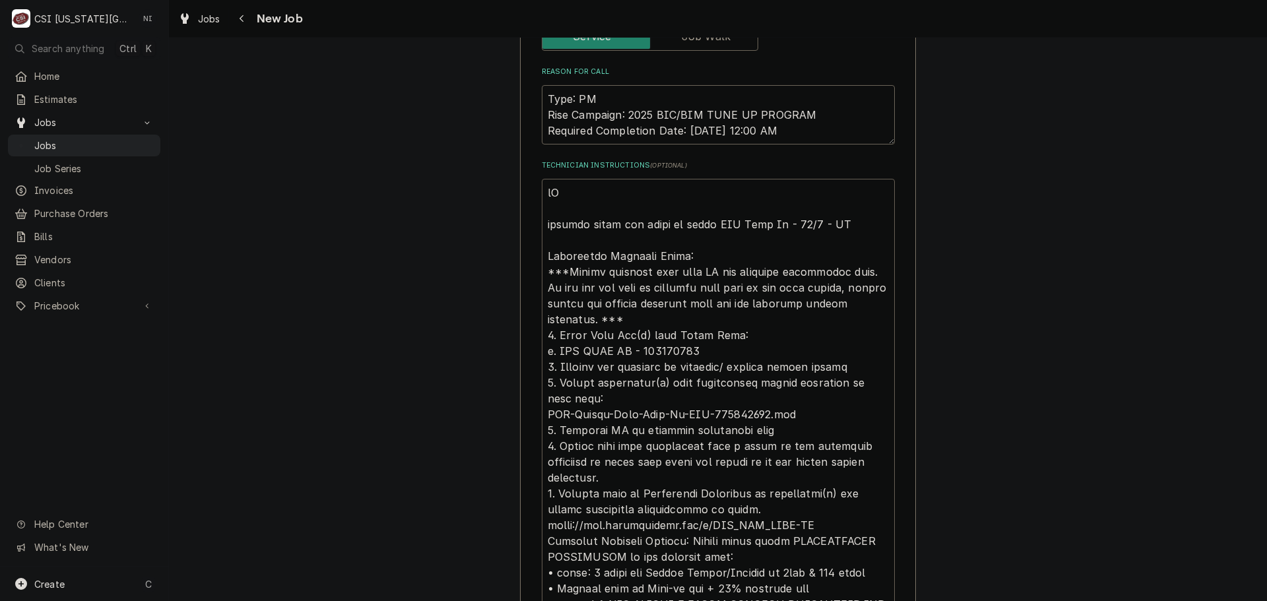
type textarea "x"
type textarea "lP emailed parts and lindy to order BIC Tune Up - 10/2 - LS Additional Dispatch…"
type textarea "x"
type textarea "l emailed parts and lindy to order BIC Tune Up - 10/2 - LS Additional Dispatch …"
type textarea "x"
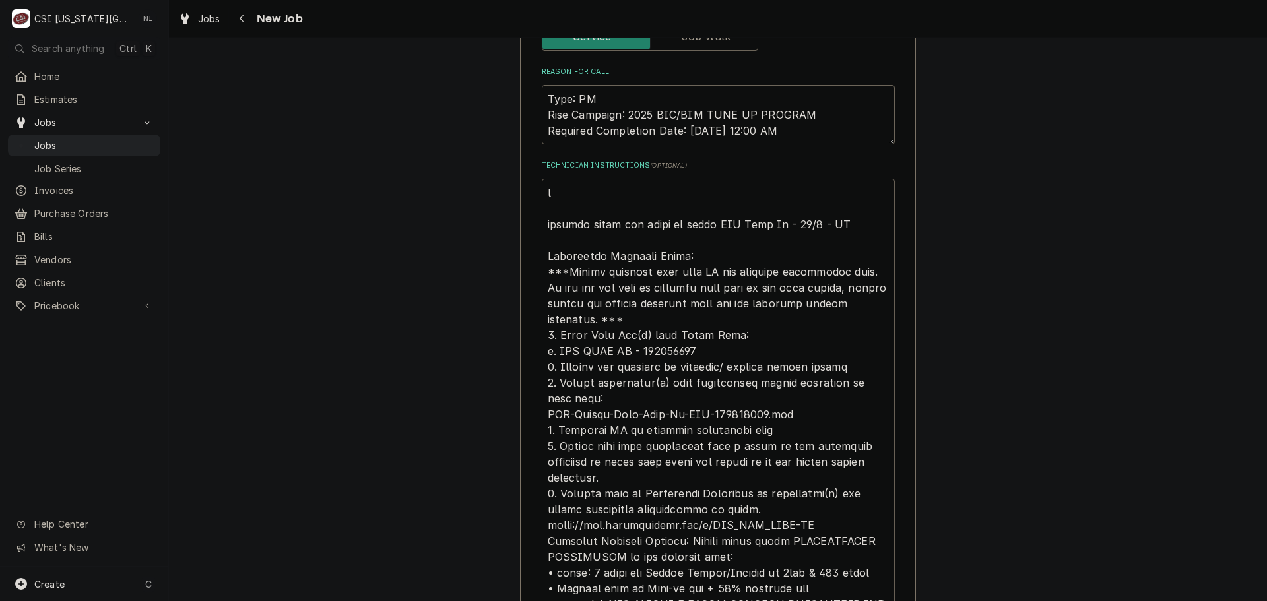
type textarea "emailed parts and lindy to order BIC Tune Up - 10/2 - LS Additional Dispatch No…"
type textarea "x"
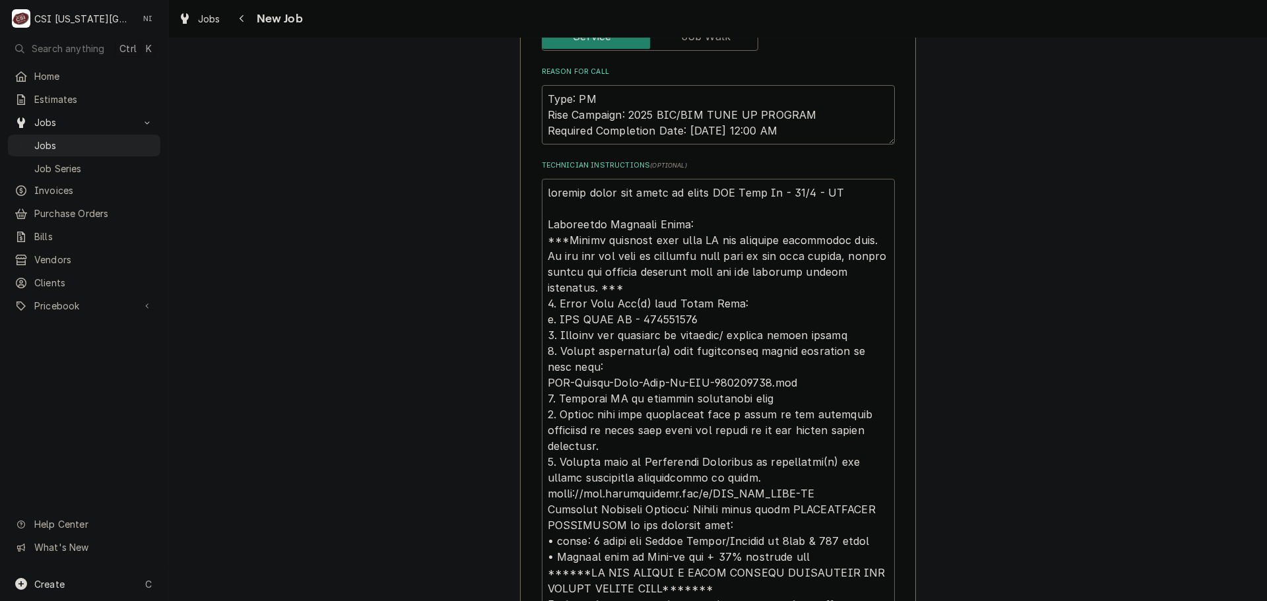
type textarea "P emailed parts and lindy to order BIC Tune Up - 10/2 - LS Additional Dispatch …"
type textarea "x"
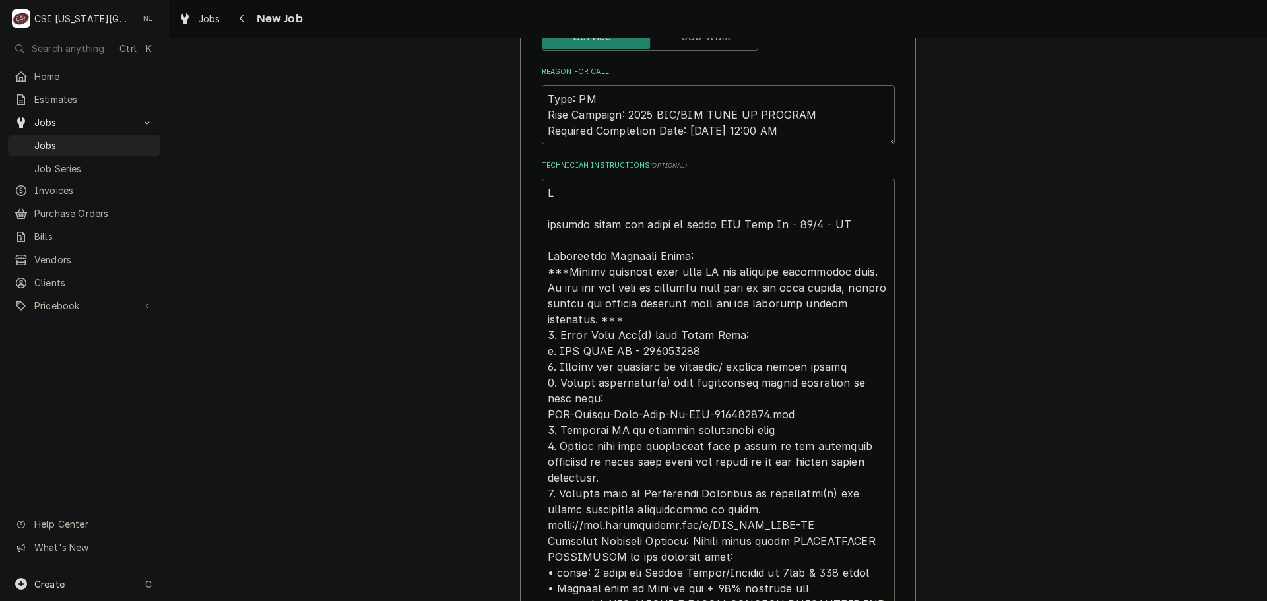
type textarea "Pa emailed parts and lindy to order BIC Tune Up - 10/2 - LS Additional Dispatch…"
type textarea "x"
type textarea "Par emailed parts and lindy to order BIC Tune Up - 10/2 - LS Additional Dispatc…"
type textarea "x"
type textarea "Part emailed parts and lindy to order BIC Tune Up - 10/2 - LS Additional Dispat…"
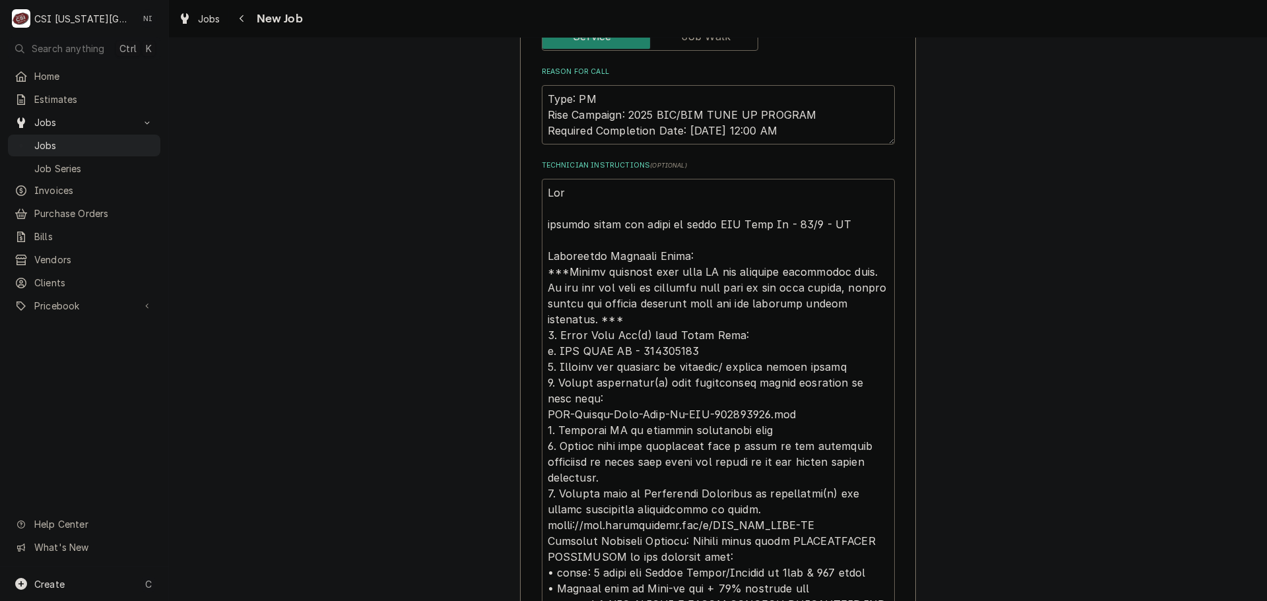
type textarea "x"
type textarea "Parts emailed parts and lindy to order BIC Tune Up - 10/2 - LS Additional Dispa…"
type textarea "x"
type textarea "Parts emailed parts and lindy to order BIC Tune Up - 10/2 - LS Additional Dispa…"
type textarea "x"
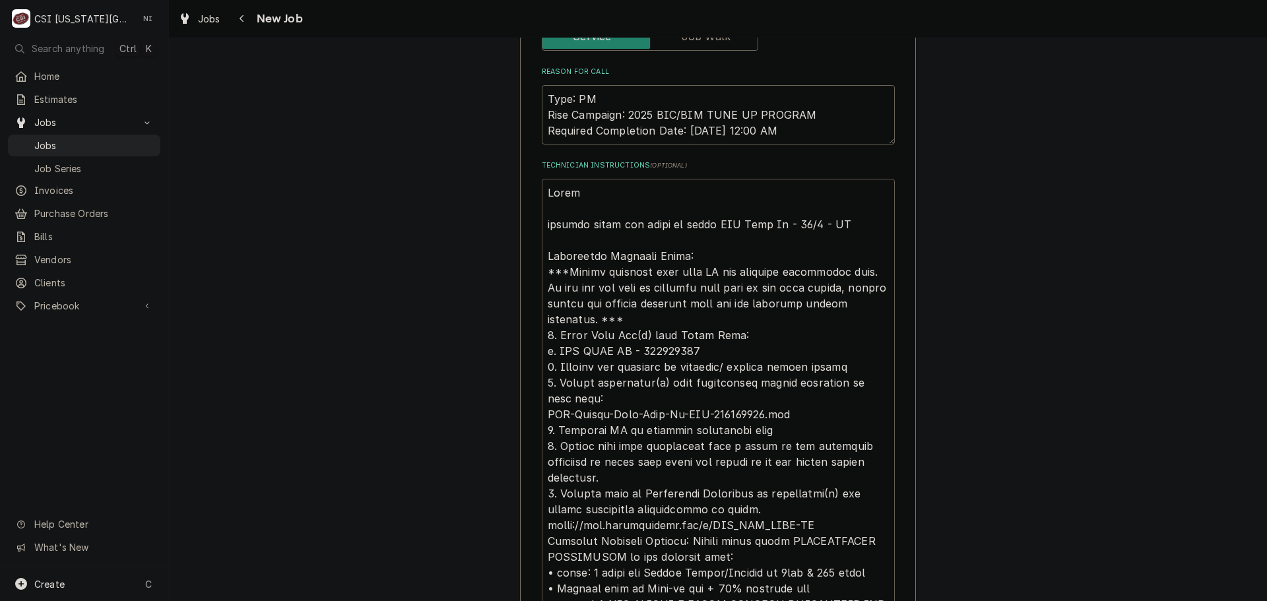
type textarea "Parts o emailed parts and lindy to order BIC Tune Up - 10/2 - LS Additional Dis…"
type textarea "x"
type textarea "Parts or emailed parts and lindy to order BIC Tune Up - 10/2 - LS Additional Di…"
type textarea "x"
type textarea "Parts ord emailed parts and lindy to order BIC Tune Up - 10/2 - LS Additional D…"
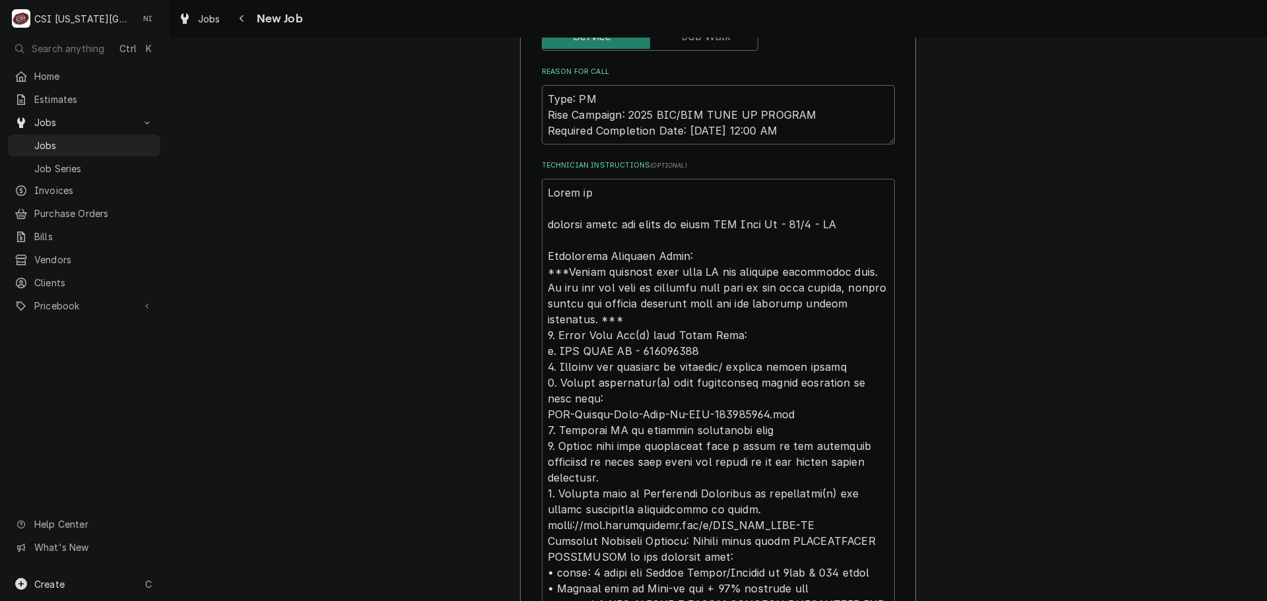
type textarea "x"
type textarea "Parts ordf emailed parts and lindy to order BIC Tune Up - 10/2 - LS Additional …"
type textarea "x"
type textarea "Parts ordfe emailed parts and lindy to order BIC Tune Up - 10/2 - LS Additional…"
type textarea "x"
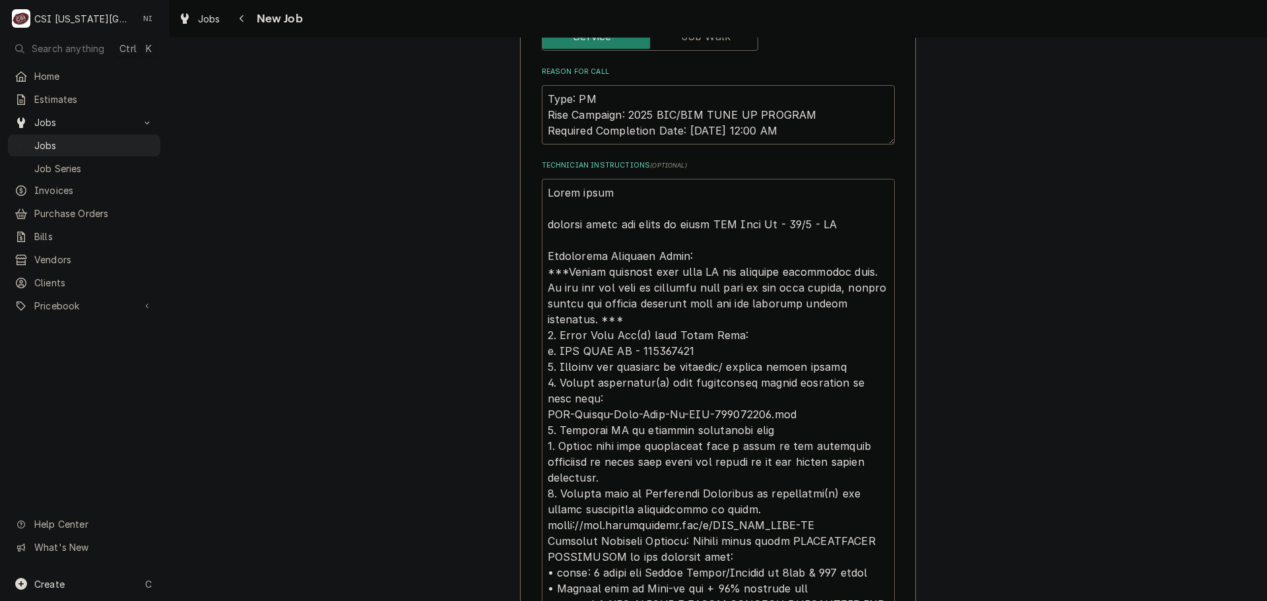
type textarea "Parts ordfer emailed parts and lindy to order BIC Tune Up - 10/2 - LS Additiona…"
type textarea "x"
type textarea "Parts ordfere emailed parts and lindy to order BIC Tune Up - 10/2 - LS Addition…"
type textarea "x"
type textarea "Parts ordfered emailed parts and lindy to order BIC Tune Up - 10/2 - LS Additio…"
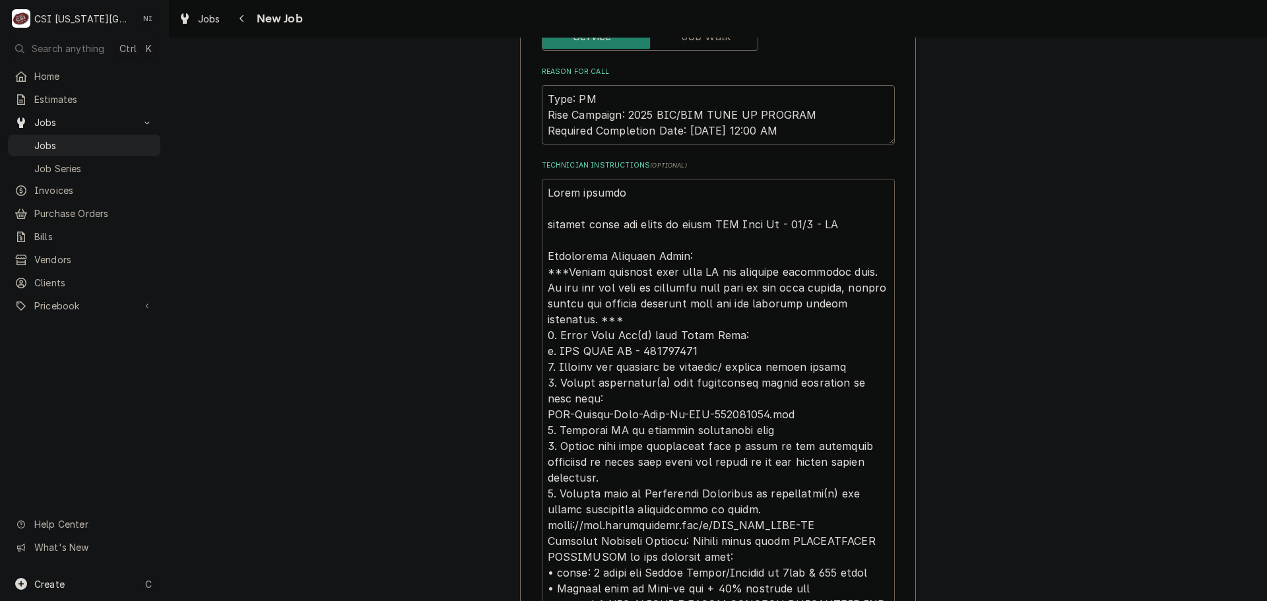
type textarea "x"
type textarea "Parts ordfered emailed parts and lindy to order BIC Tune Up - 10/2 - LS Additio…"
type textarea "x"
type textarea "Parts ordfered emailed parts and lindy to order BIC Tune Up - 10/2 - LS Additio…"
type textarea "x"
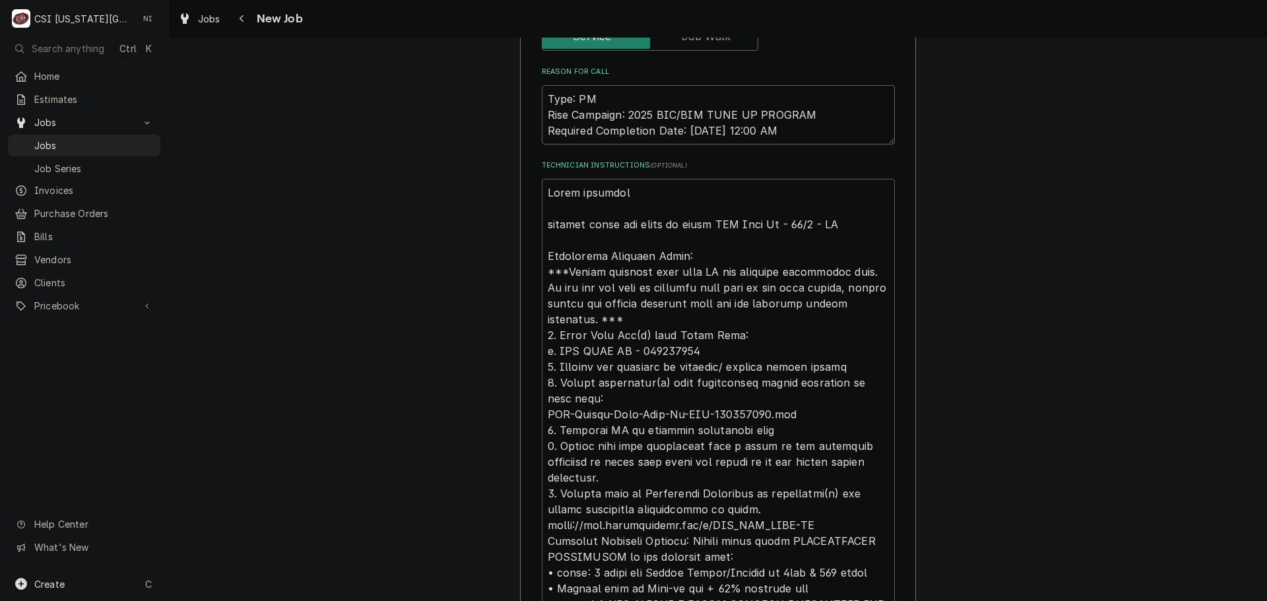
type textarea "Parts ordfere emailed parts and lindy to order BIC Tune Up - 10/2 - LS Addition…"
type textarea "x"
type textarea "Parts ordfer emailed parts and lindy to order BIC Tune Up - 10/2 - LS Additiona…"
type textarea "x"
type textarea "Parts ordfe emailed parts and lindy to order BIC Tune Up - 10/2 - LS Additional…"
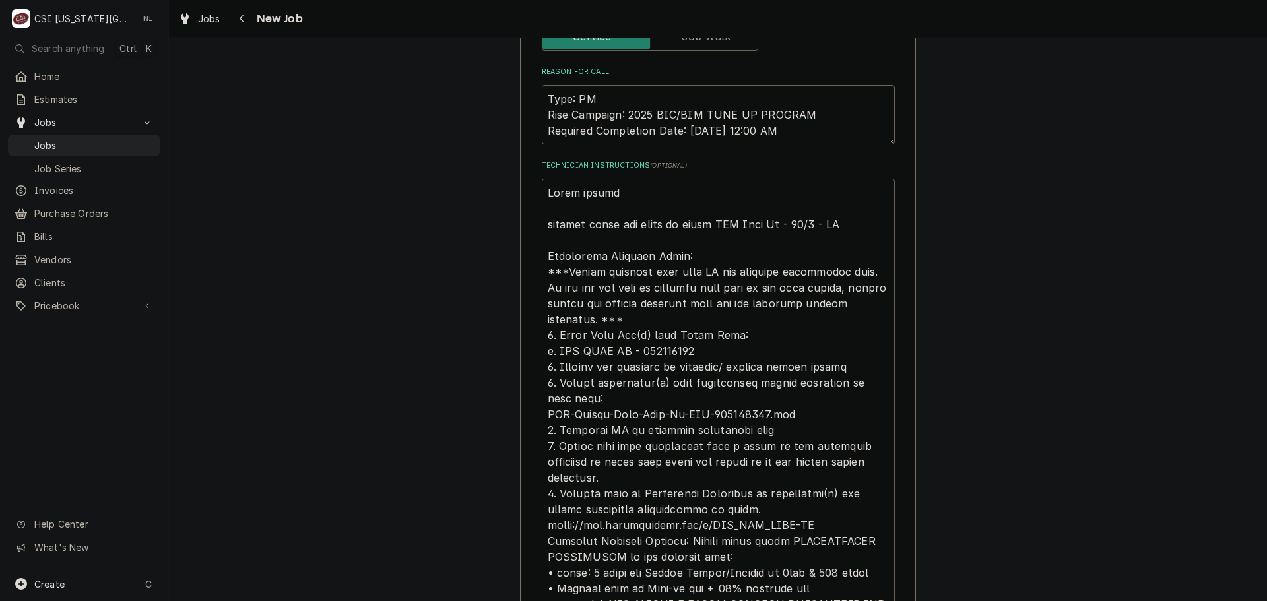
type textarea "x"
type textarea "Parts ordf emailed parts and lindy to order BIC Tune Up - 10/2 - LS Additional …"
type textarea "x"
type textarea "Parts ord emailed parts and lindy to order BIC Tune Up - 10/2 - LS Additional D…"
type textarea "x"
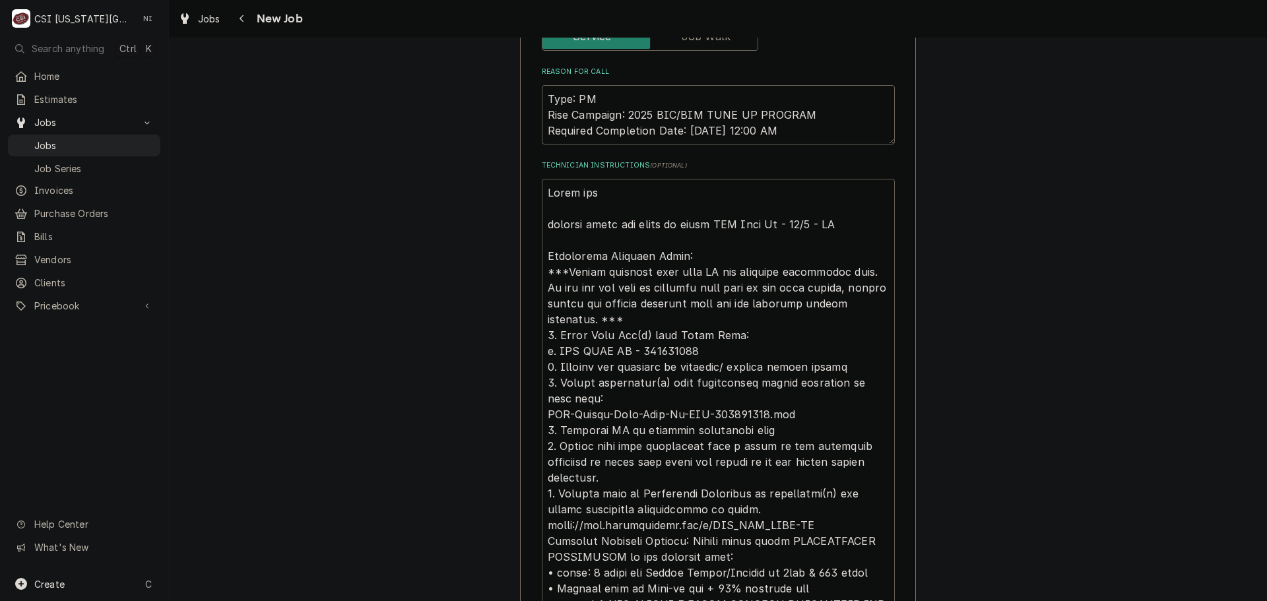
type textarea "Parts orde emailed parts and lindy to order BIC Tune Up - 10/2 - LS Additional …"
type textarea "x"
type textarea "Parts order emailed parts and lindy to order BIC Tune Up - 10/2 - LS Additional…"
type textarea "x"
type textarea "Parts ordere emailed parts and lindy to order BIC Tune Up - 10/2 - LS Additiona…"
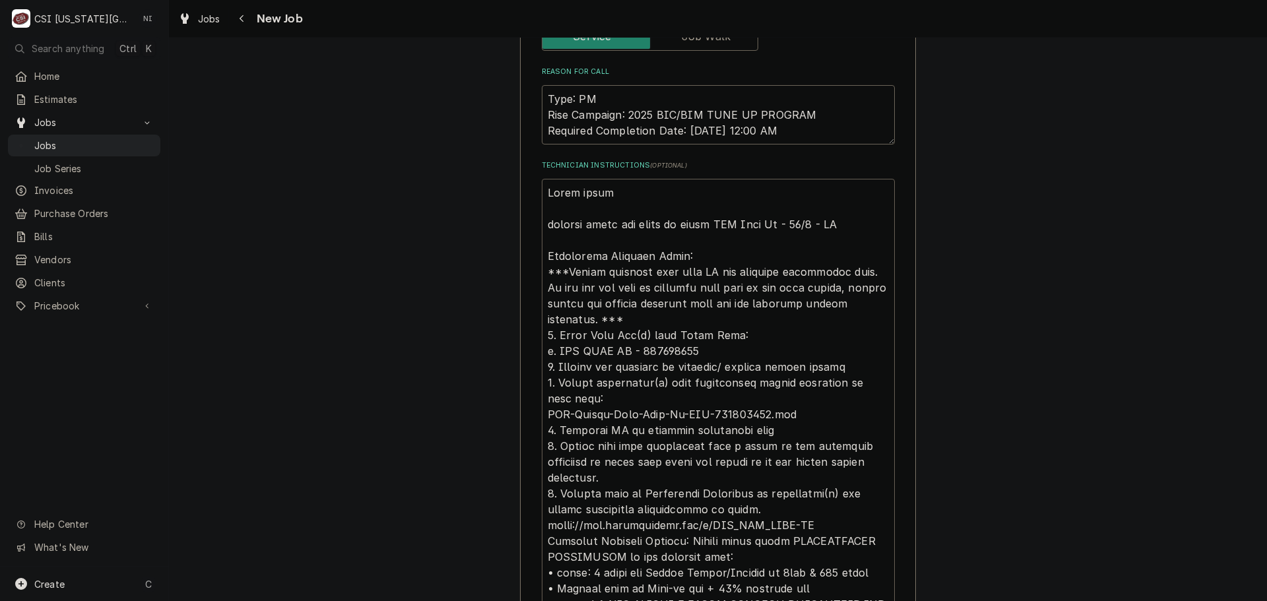
type textarea "x"
type textarea "Parts ordered emailed parts and lindy to order BIC Tune Up - 10/2 - LS Addition…"
type textarea "x"
type textarea "Parts ordered emailed parts and lindy to order BIC Tune Up - 10/2 - LS Addition…"
type textarea "x"
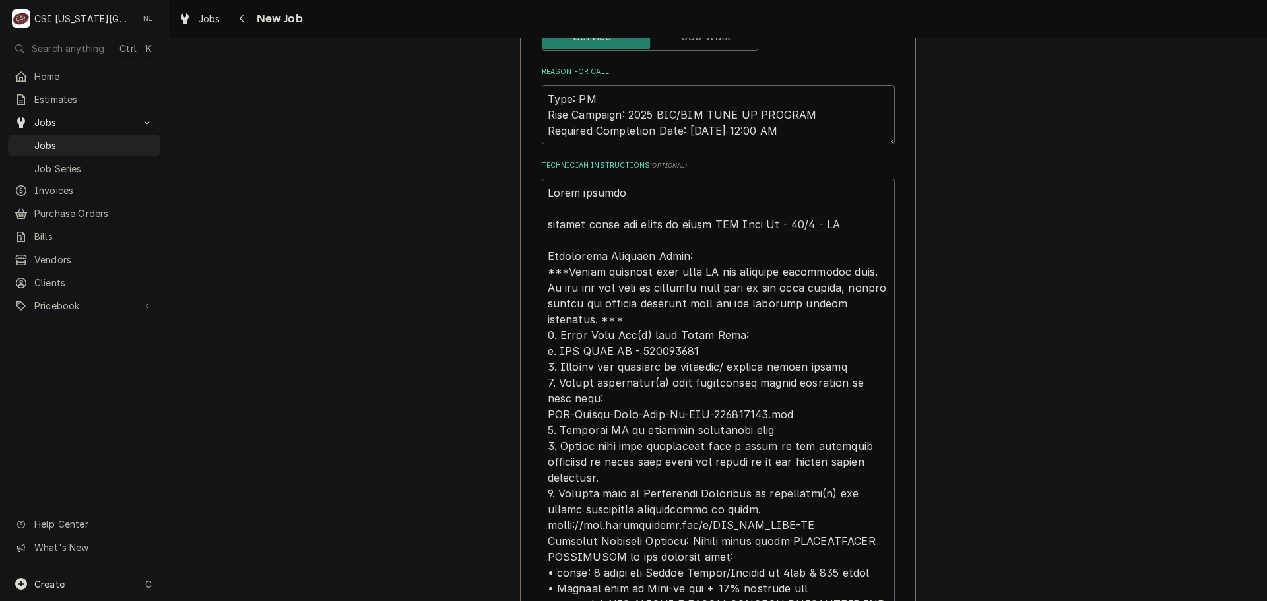
type textarea "Parts ordered o emailed parts and lindy to order BIC Tune Up - 10/2 - LS Additi…"
type textarea "x"
type textarea "Parts ordered on emailed parts and lindy to order BIC Tune Up - 10/2 - LS Addit…"
type textarea "x"
type textarea "Parts ordered on emailed parts and lindy to order BIC Tune Up - 10/2 - LS Addit…"
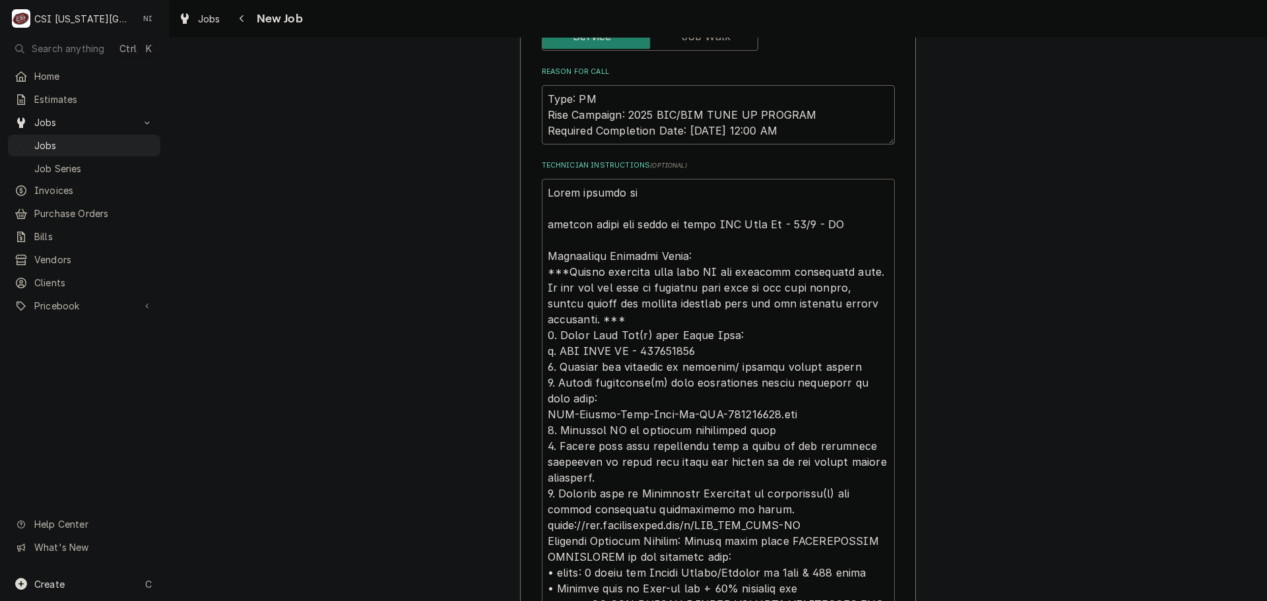
type textarea "x"
type textarea "Parts ordered on P emailed parts and lindy to order BIC Tune Up - 10/2 - LS Add…"
type textarea "x"
type textarea "Parts ordered on PO emailed parts and lindy to order BIC Tune Up - 10/2 - LS Ad…"
type textarea "x"
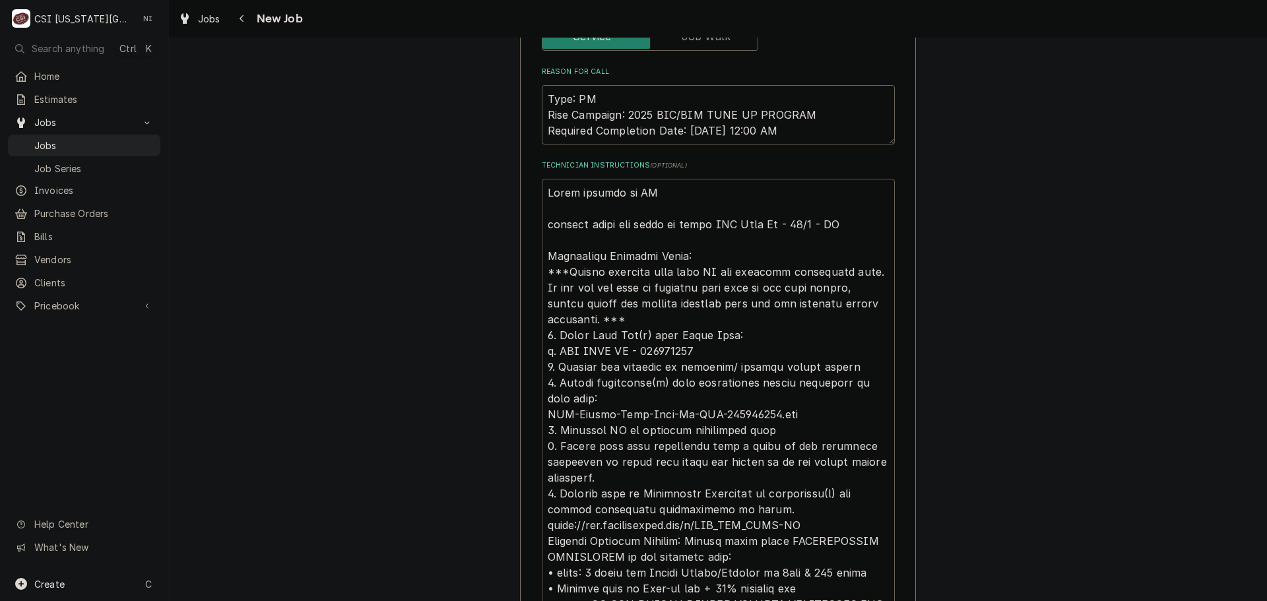
type textarea "Parts ordered on PO emailed parts and lindy to order BIC Tune Up - 10/2 - LS Ad…"
type textarea "x"
type textarea "Parts ordered on PO 3 emailed parts and lindy to order BIC Tune Up - 10/2 - LS …"
type textarea "x"
type textarea "Parts ordered on PO 30 emailed parts and lindy to order BIC Tune Up - 10/2 - LS…"
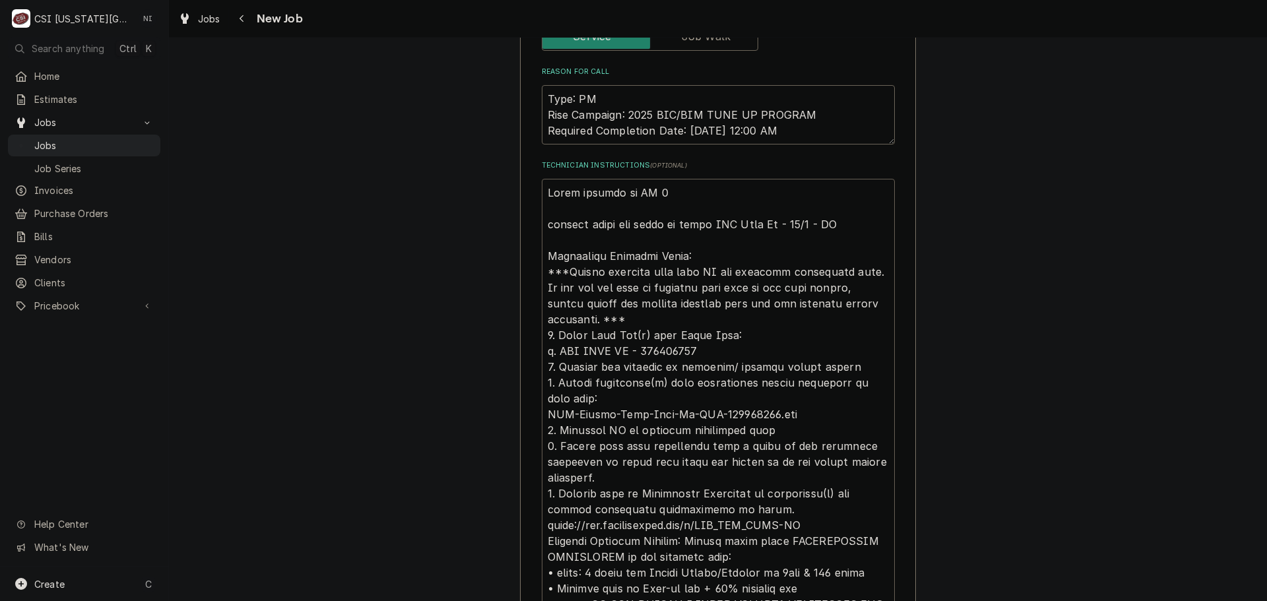
type textarea "x"
type textarea "Parts ordered on PO 301 emailed parts and lindy to order BIC Tune Up - 10/2 - L…"
type textarea "x"
type textarea "Parts ordered on PO 3016 emailed parts and lindy to order BIC Tune Up - 10/2 - …"
type textarea "x"
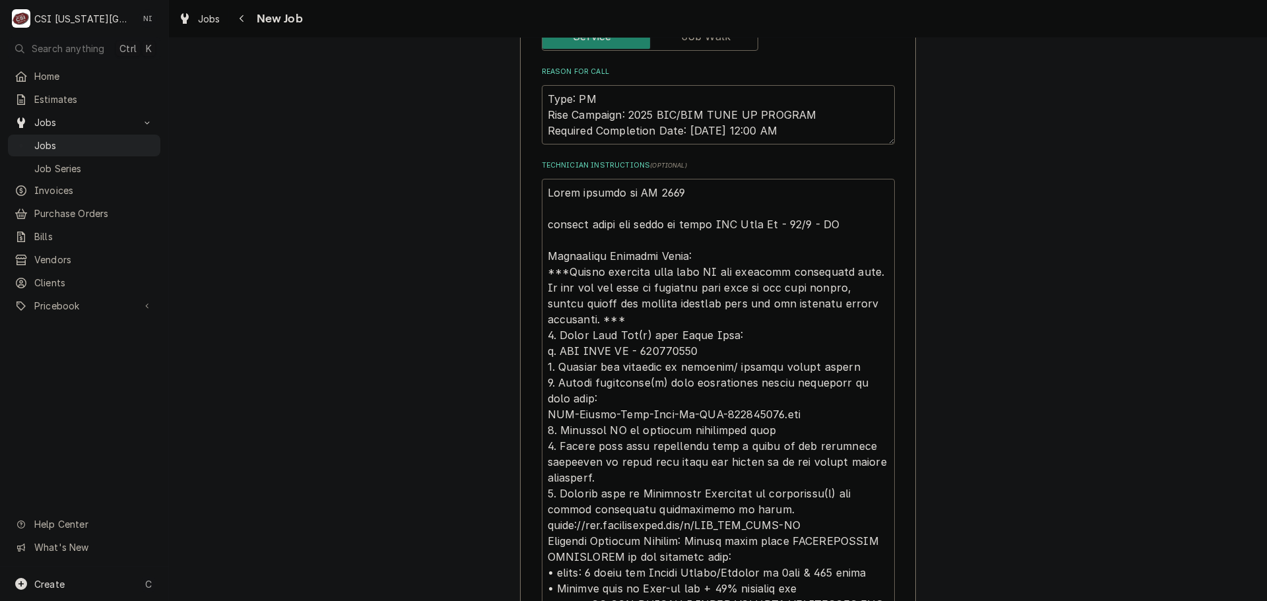
type textarea "Parts ordered on PO 30169 emailed parts and lindy to order BIC Tune Up - 10/2 -…"
type textarea "x"
type textarea "Parts ordered on PO 301696 emailed parts and lindy to order BIC Tune Up - 10/2 …"
type textarea "x"
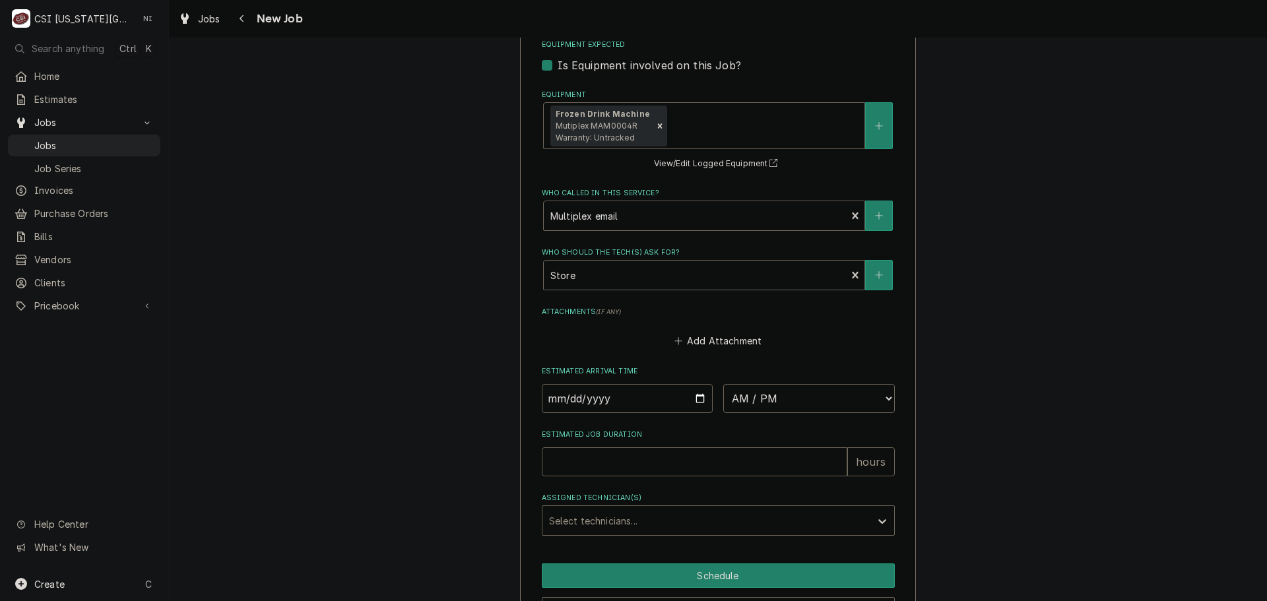
scroll to position [1781, 0]
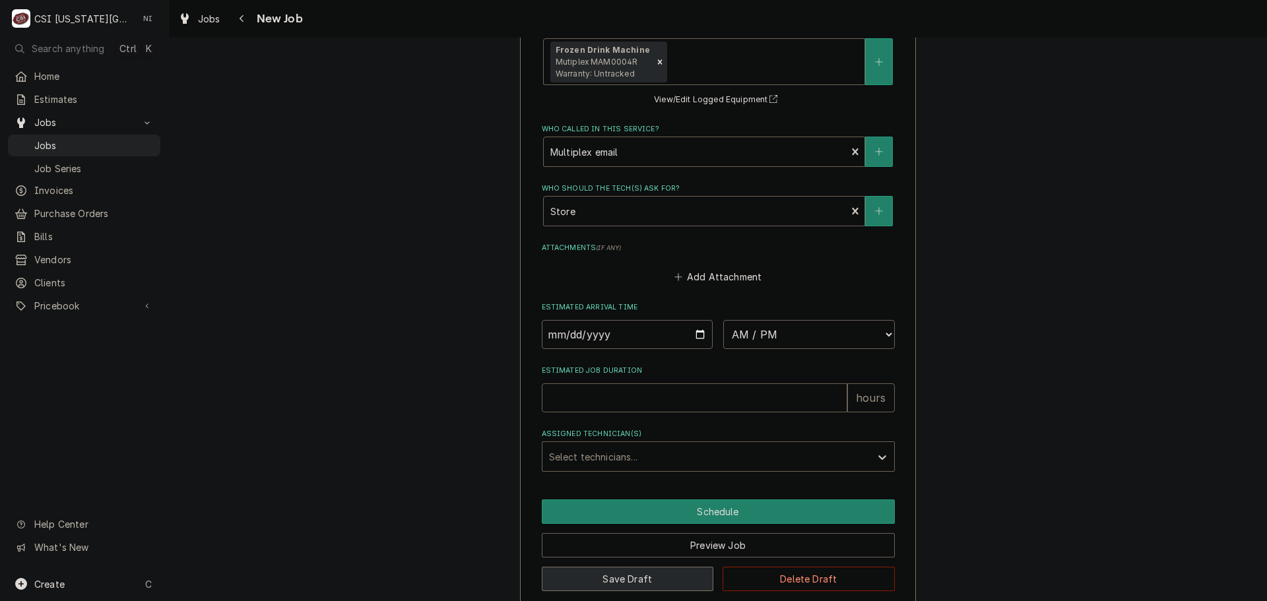
type textarea "Parts ordered on PO 301696 emailed parts and lindy to order BIC Tune Up - 10/2 …"
click at [660, 567] on button "Save Draft" at bounding box center [628, 579] width 172 height 24
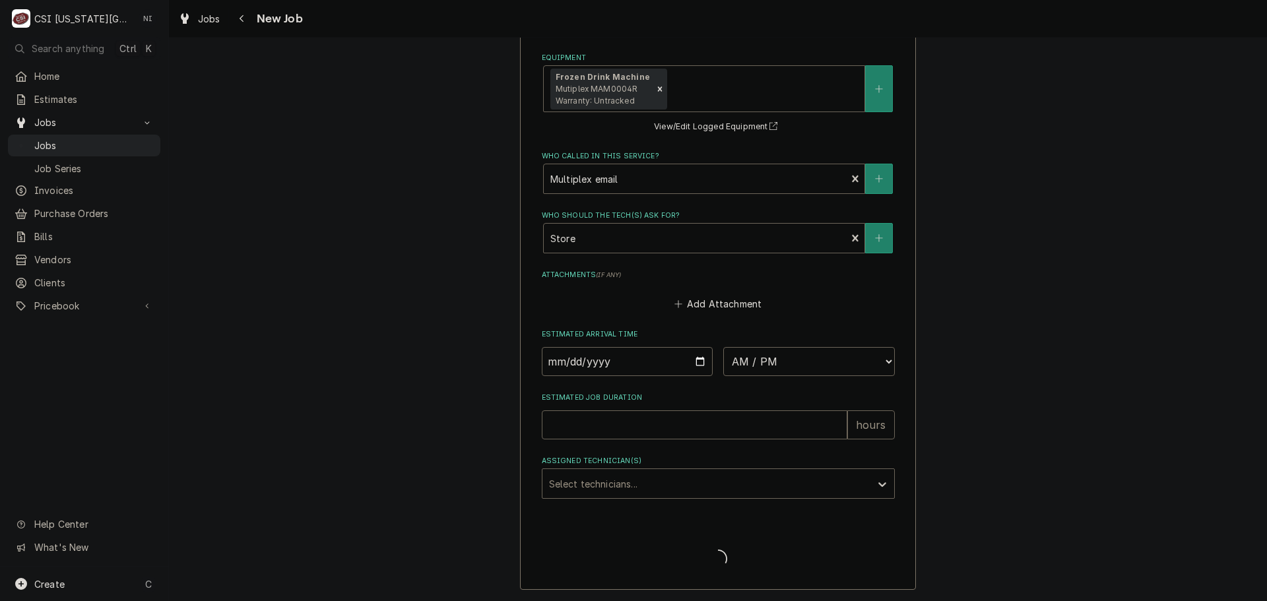
scroll to position [1739, 0]
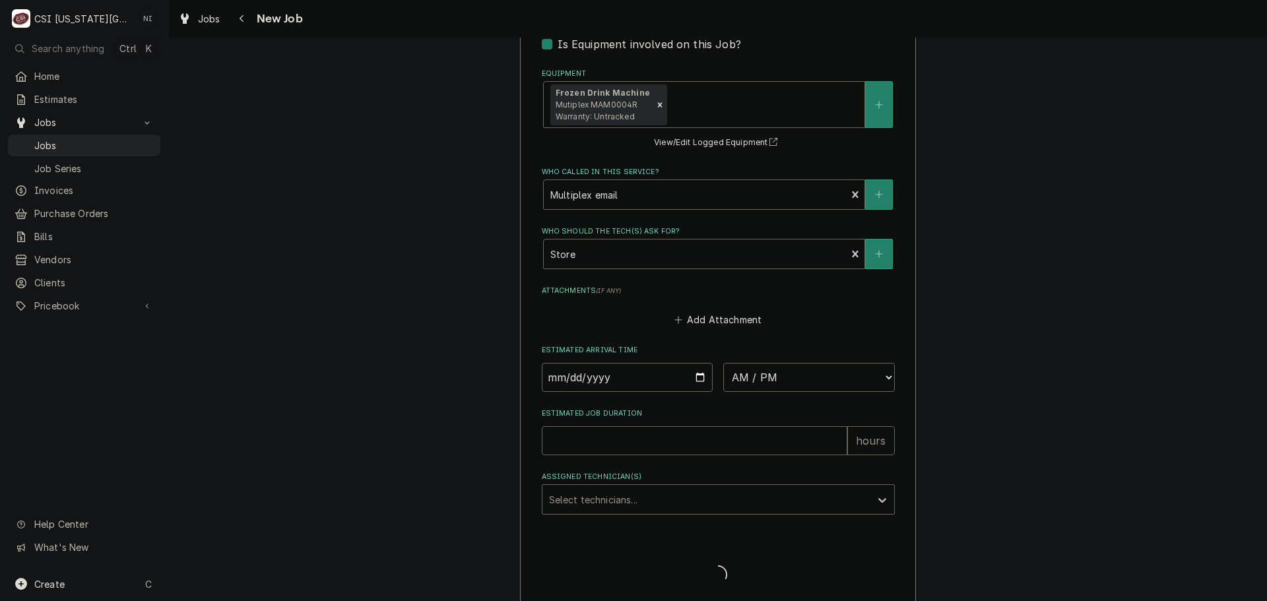
type textarea "x"
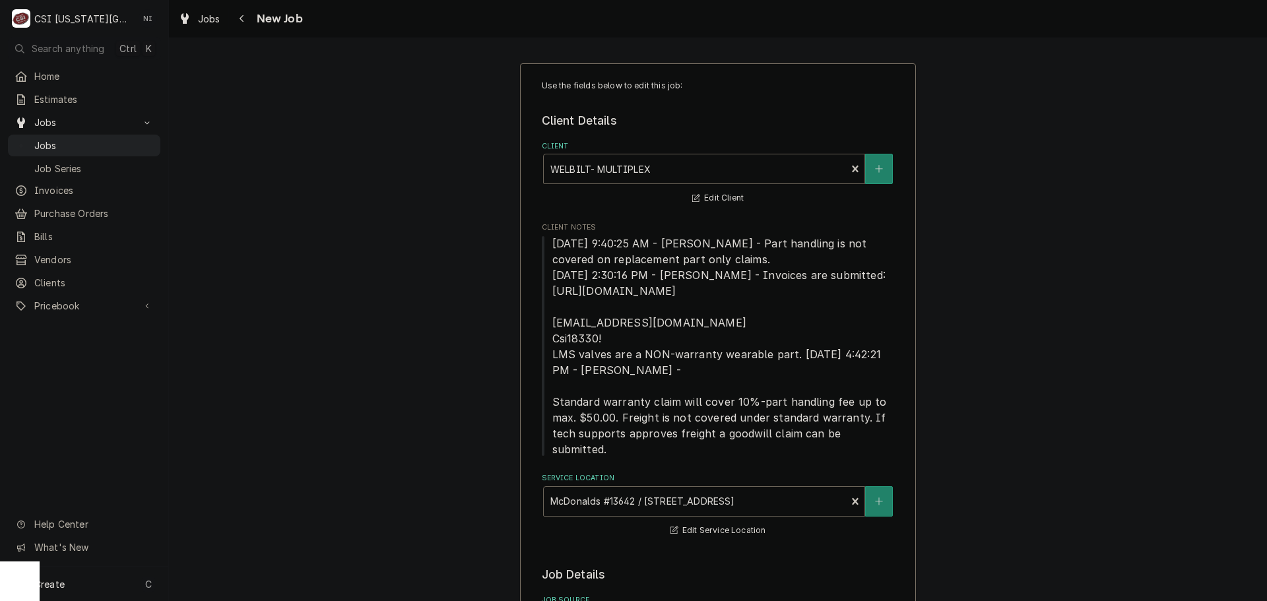
type textarea "x"
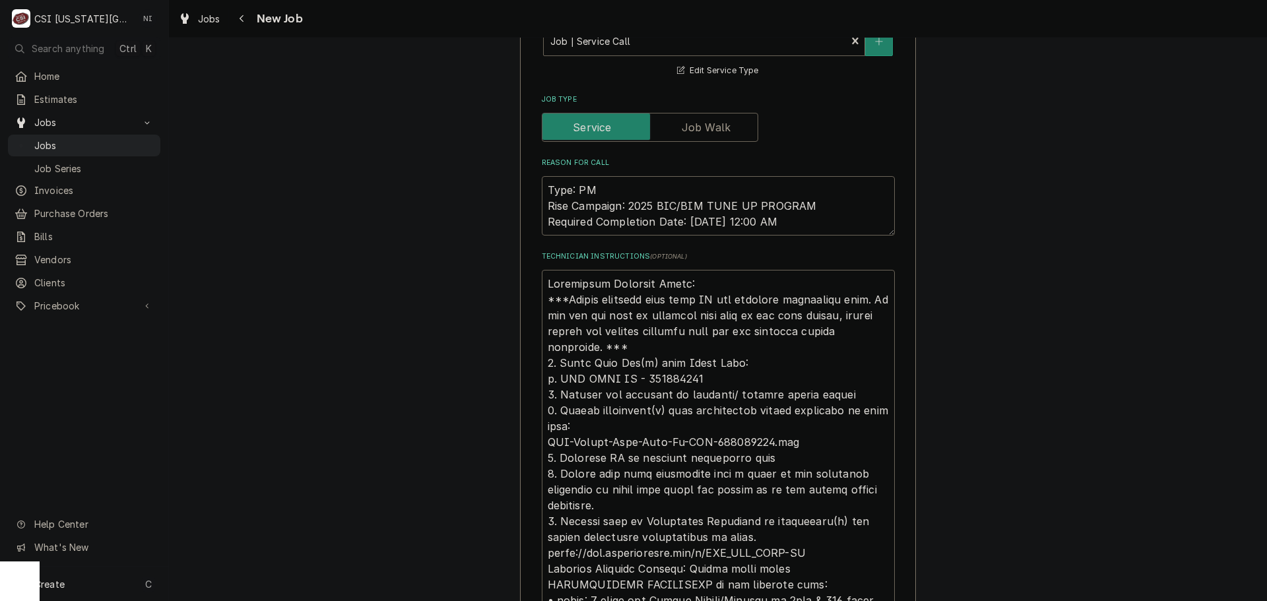
scroll to position [831, 0]
click at [544, 271] on textarea "Technician Instructions ( optional )" at bounding box center [718, 498] width 353 height 455
type textarea "Additional Dispatch Notes: ***Please complete this work BY the required complet…"
type textarea "x"
type textarea "Additional Dispatch Notes: ***Please complete this work BY the required complet…"
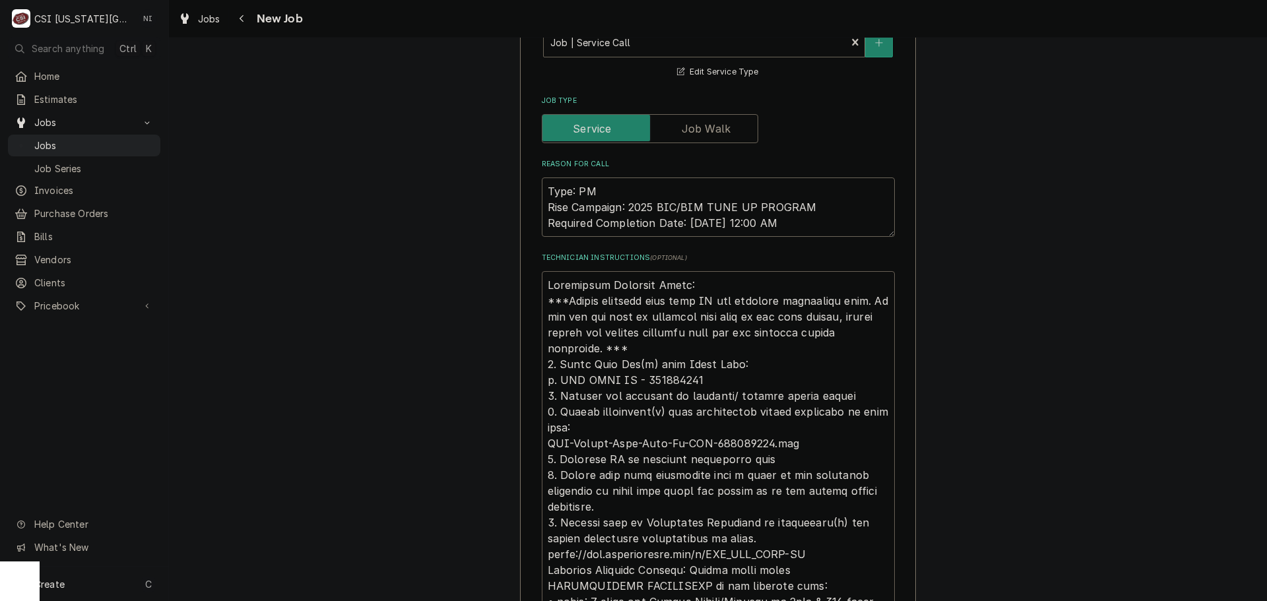
click at [589, 271] on textarea "Technician Instructions ( optional )" at bounding box center [718, 514] width 353 height 487
type textarea "x"
type textarea "p Additional Dispatch Notes: ***Please complete this work BY the required compl…"
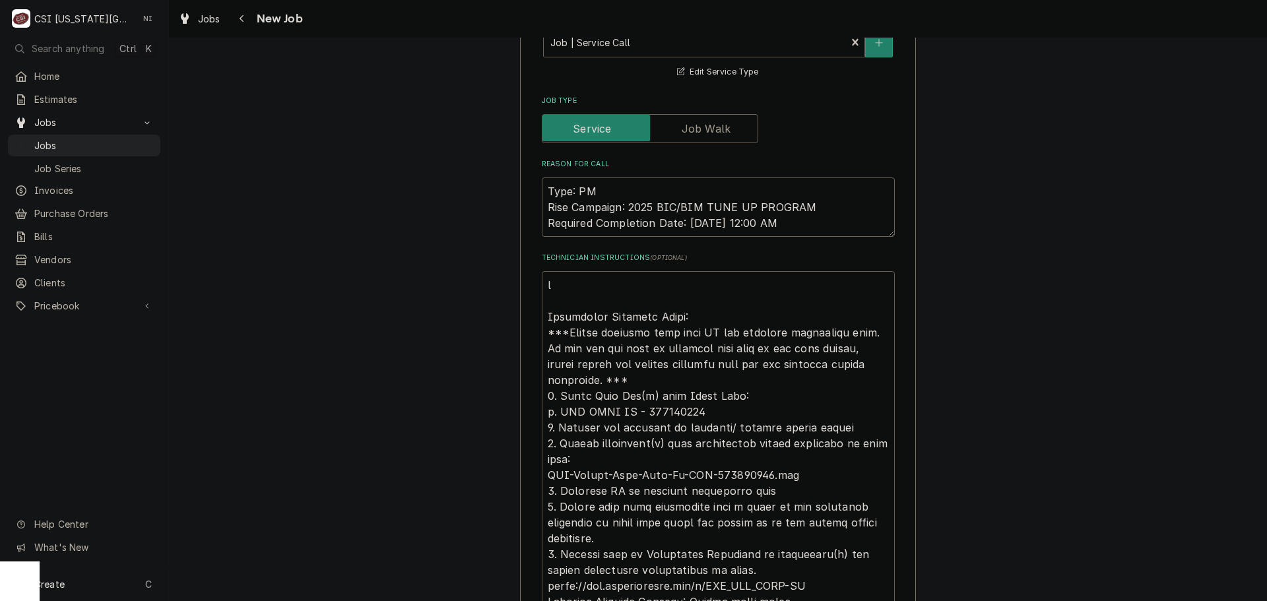
type textarea "x"
type textarea "pa Additional Dispatch Notes: ***Please complete this work BY the required comp…"
type textarea "x"
type textarea "par Additional Dispatch Notes: ***Please complete this work BY the required com…"
type textarea "x"
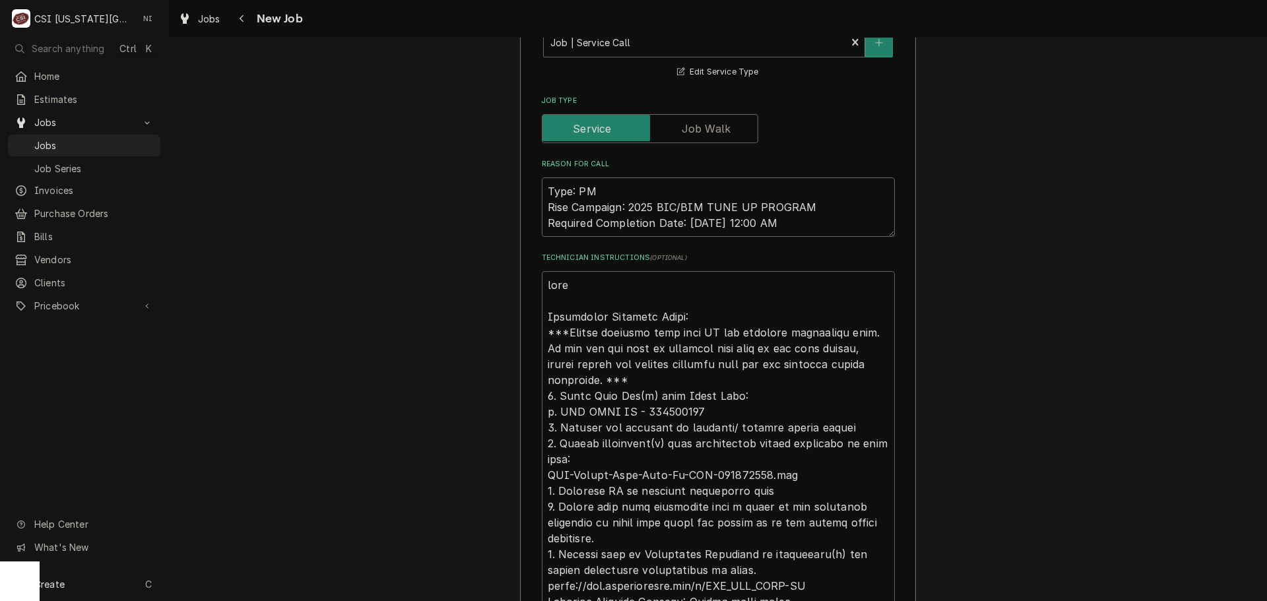
type textarea "parts Additional Dispatch Notes: ***Please complete this work BY the required c…"
type textarea "x"
type textarea "parts Additional Dispatch Notes: ***Please complete this work BY the required c…"
type textarea "x"
type textarea "parts o Additional Dispatch Notes: ***Please complete this work BY the required…"
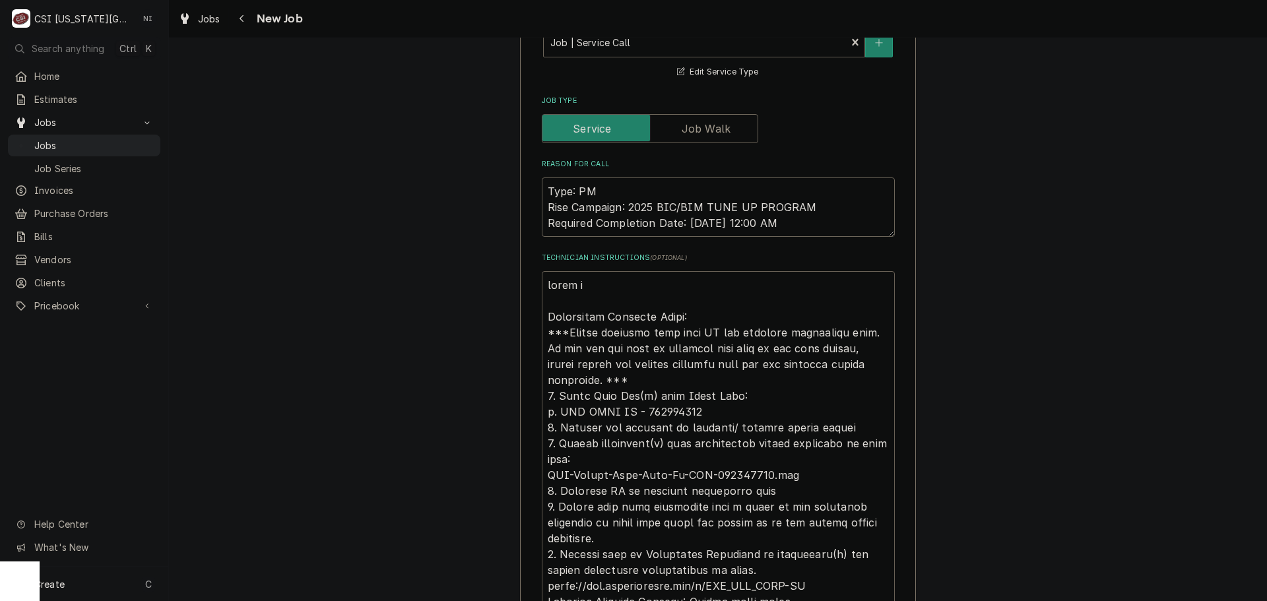
type textarea "x"
type textarea "parts or Additional Dispatch Notes: ***Please complete this work BY the require…"
type textarea "x"
type textarea "parts ord Additional Dispatch Notes: ***Please complete this work BY the requir…"
type textarea "x"
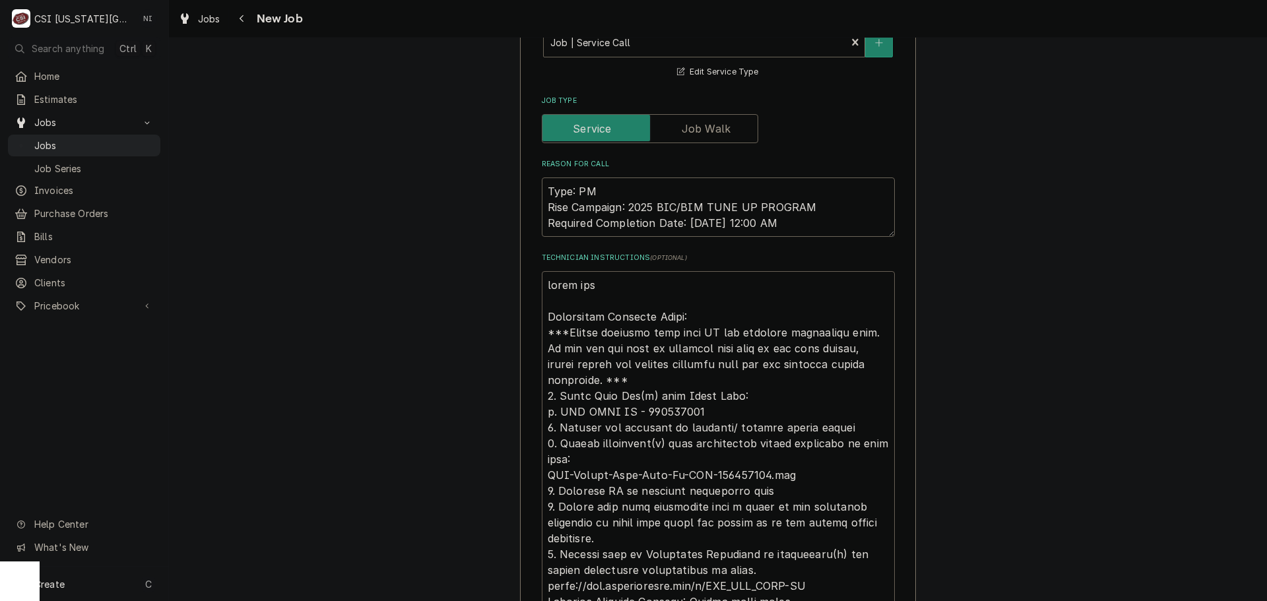
type textarea "parts ordr Additional Dispatch Notes: ***Please complete this work BY the requi…"
type textarea "x"
type textarea "parts ordre Additional Dispatch Notes: ***Please complete this work BY the requ…"
type textarea "x"
type textarea "parts ordrer Additional Dispatch Notes: ***Please complete this work BY the req…"
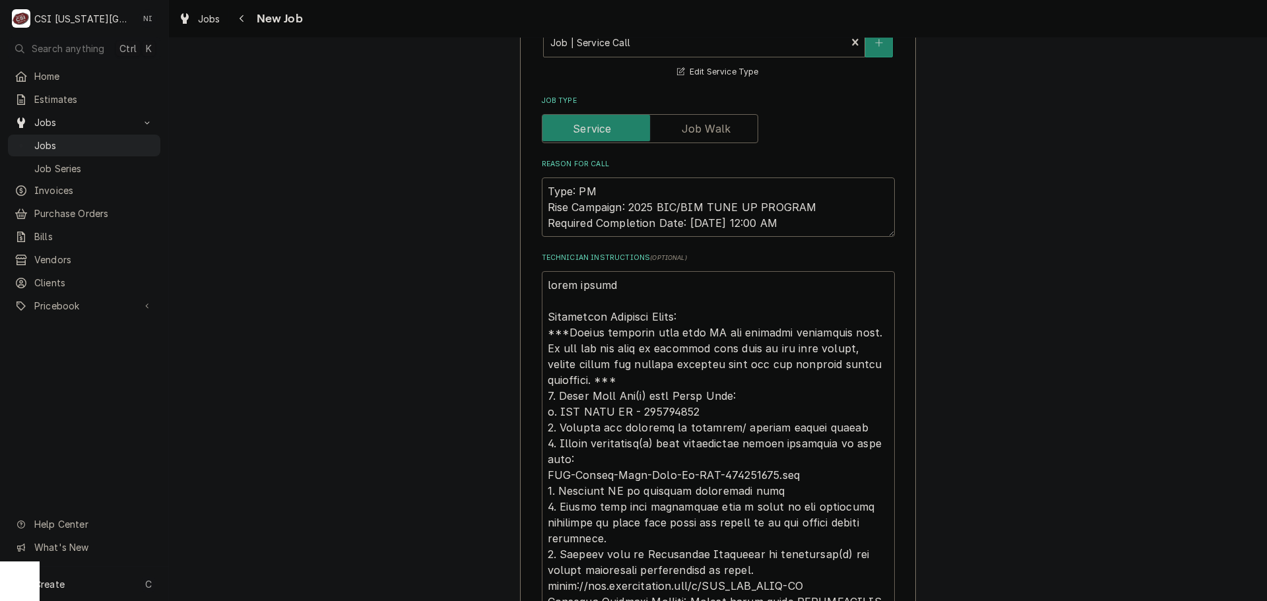
type textarea "x"
type textarea "parts ordrerd Additional Dispatch Notes: ***Please complete this work BY the re…"
type textarea "x"
type textarea "parts ordrerd Additional Dispatch Notes: ***Please complete this work BY the re…"
type textarea "x"
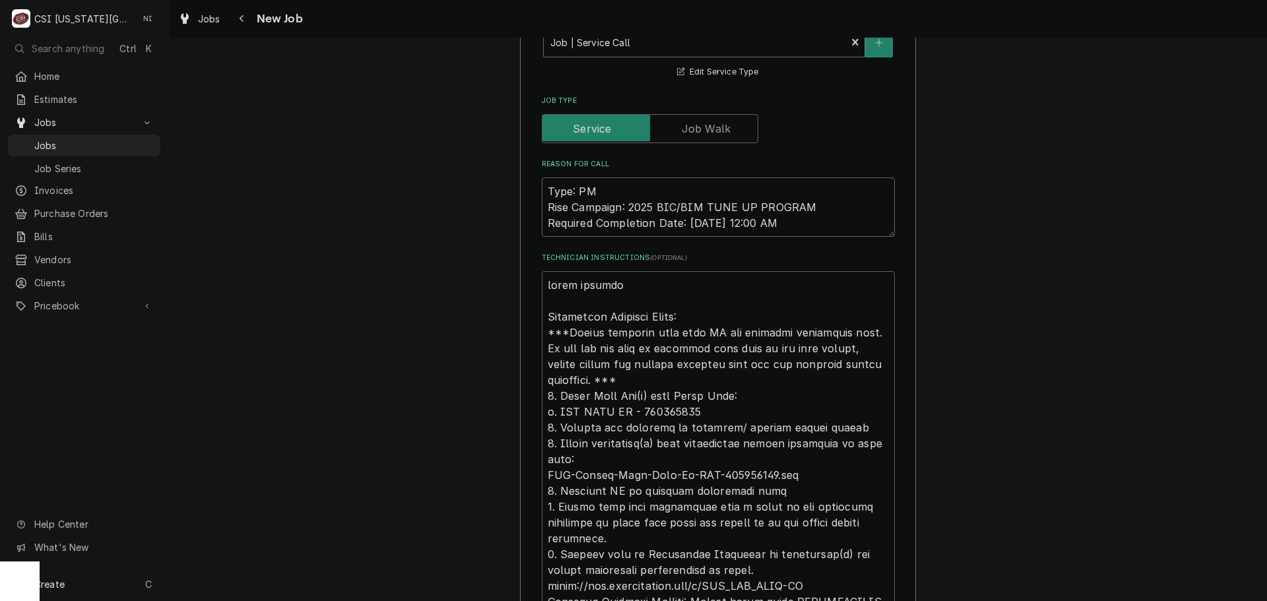
type textarea "parts ordrerd o Additional Dispatch Notes: ***Please complete this work BY the …"
type textarea "x"
type textarea "parts ordrerd on Additional Dispatch Notes: ***Please complete this work BY the…"
type textarea "x"
type textarea "parts ordrerd on Additional Dispatch Notes: ***Please complete this work BY the…"
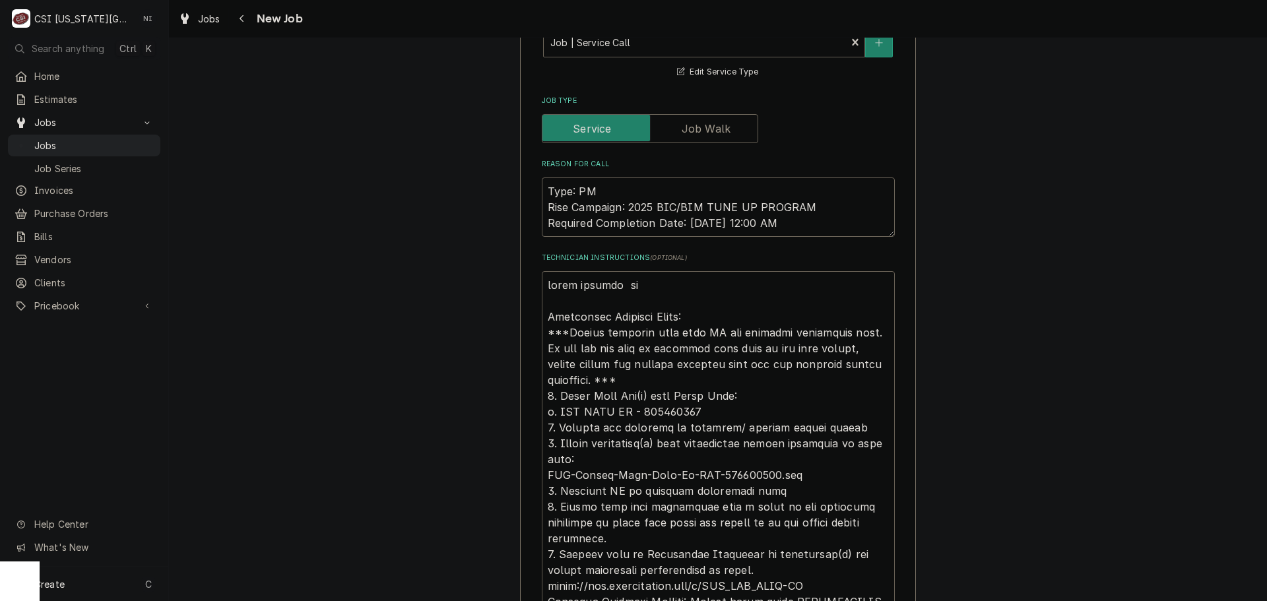
type textarea "x"
type textarea "parts ordrerd o Additional Dispatch Notes: ***Please complete this work BY the …"
type textarea "x"
type textarea "parts ordrerd Additional Dispatch Notes: ***Please complete this work BY the re…"
type textarea "x"
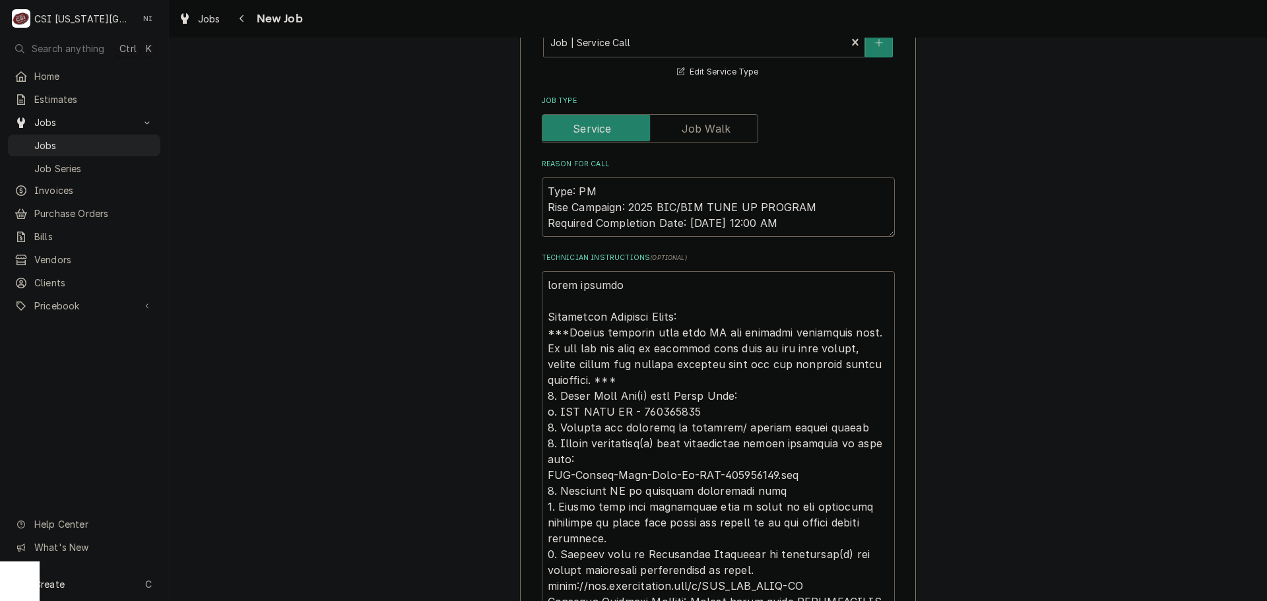
type textarea "parts ordrerd Additional Dispatch Notes: ***Please complete this work BY the re…"
type textarea "x"
type textarea "parts ordrerd Additional Dispatch Notes: ***Please complete this work BY the re…"
type textarea "x"
type textarea "parts ordrer Additional Dispatch Notes: ***Please complete this work BY the req…"
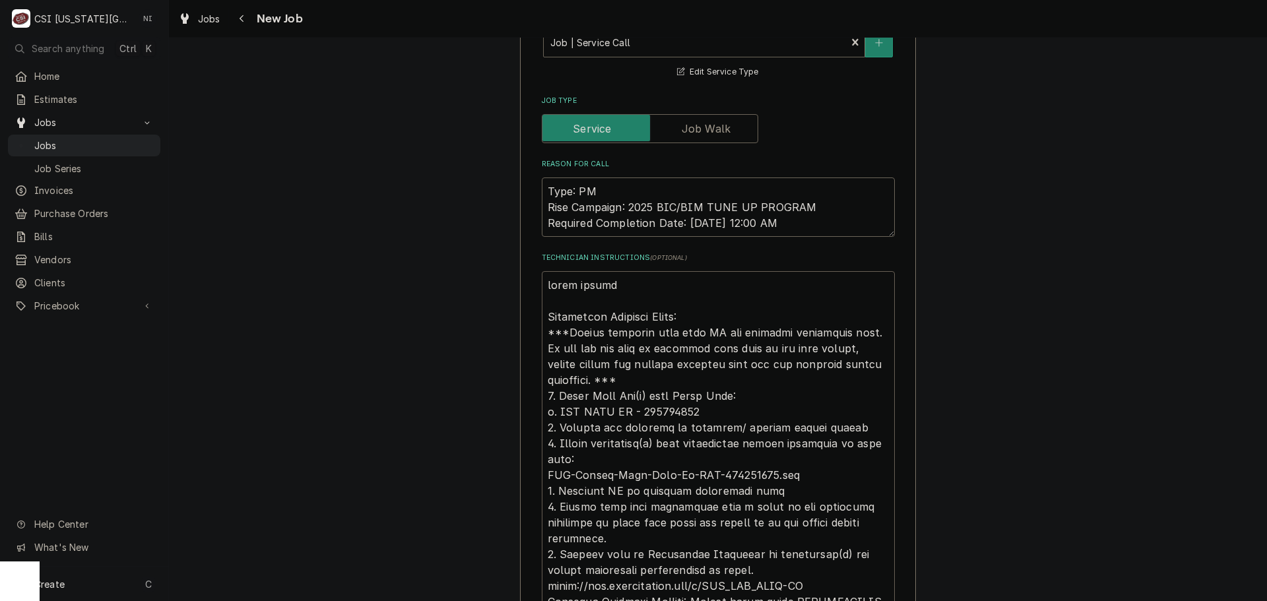
type textarea "x"
type textarea "parts ordrered Additional Dispatch Notes: ***Please complete this work BY the r…"
type textarea "x"
type textarea "parts ordrered Additional Dispatch Notes: ***Please complete this work BY the r…"
type textarea "x"
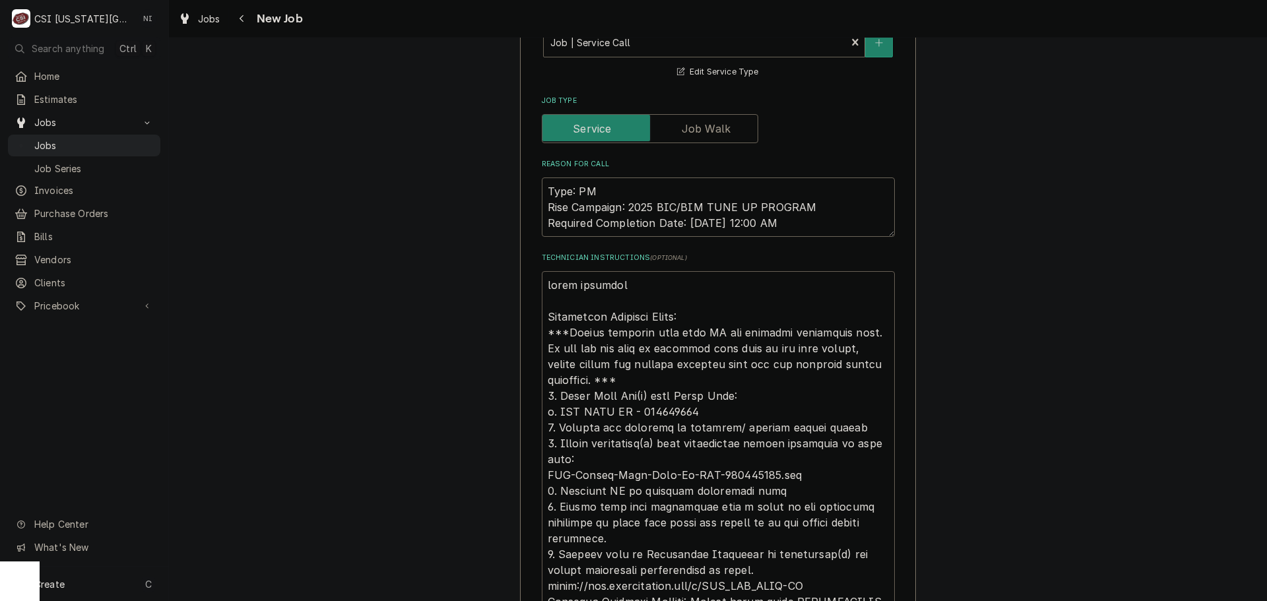
type textarea "parts ordrered o Additional Dispatch Notes: ***Please complete this work BY the…"
type textarea "x"
type textarea "parts ordrered on Additional Dispatch Notes: ***Please complete this work BY th…"
type textarea "x"
type textarea "parts ordrered o Additional Dispatch Notes: ***Please complete this work BY the…"
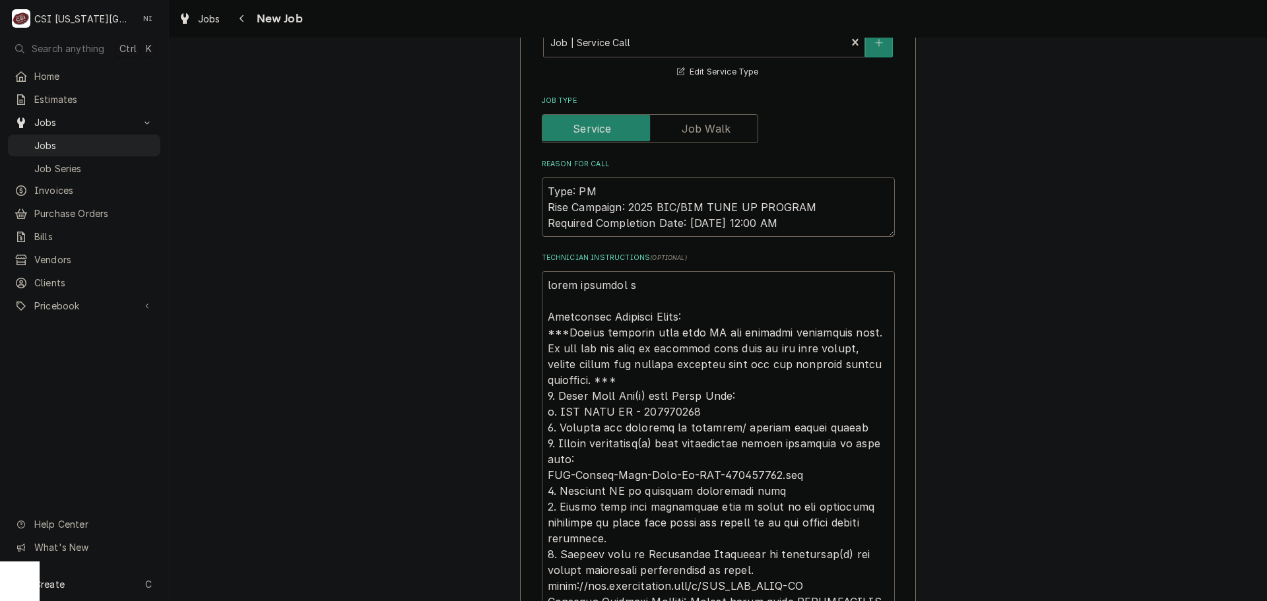
type textarea "x"
type textarea "parts ordrered Additional Dispatch Notes: ***Please complete this work BY the r…"
type textarea "x"
type textarea "parts ordrered Additional Dispatch Notes: ***Please complete this work BY the r…"
type textarea "x"
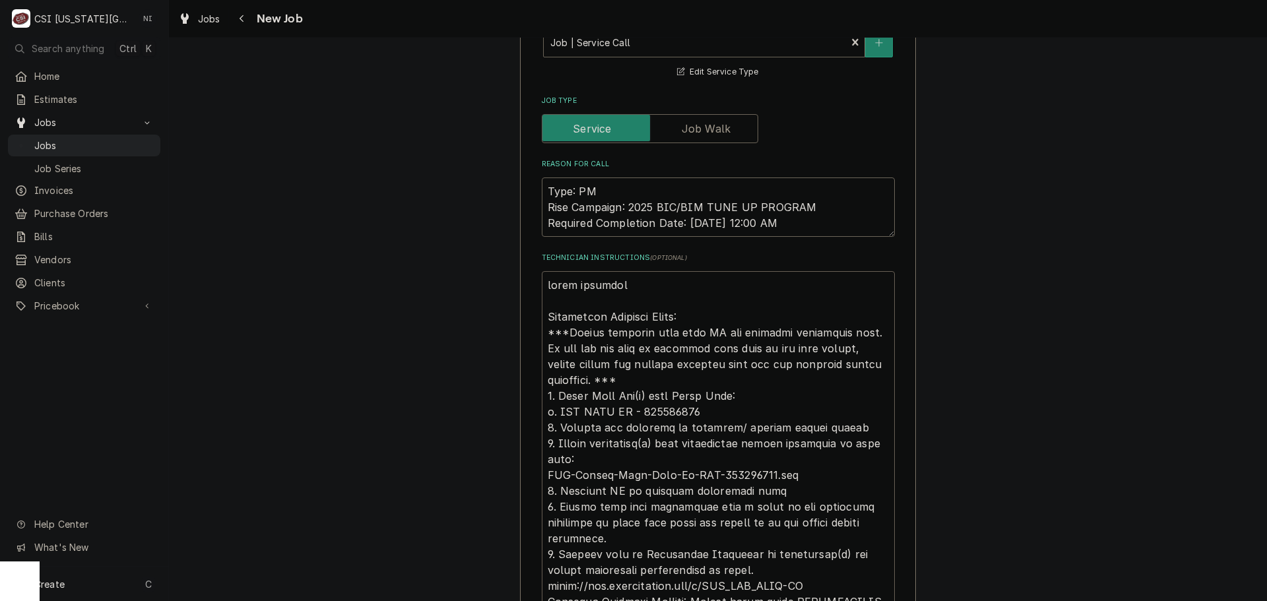
type textarea "parts ordrere Additional Dispatch Notes: ***Please complete this work BY the re…"
type textarea "x"
type textarea "parts ordrer Additional Dispatch Notes: ***Please complete this work BY the req…"
type textarea "x"
type textarea "parts ordre Additional Dispatch Notes: ***Please complete this work BY the requ…"
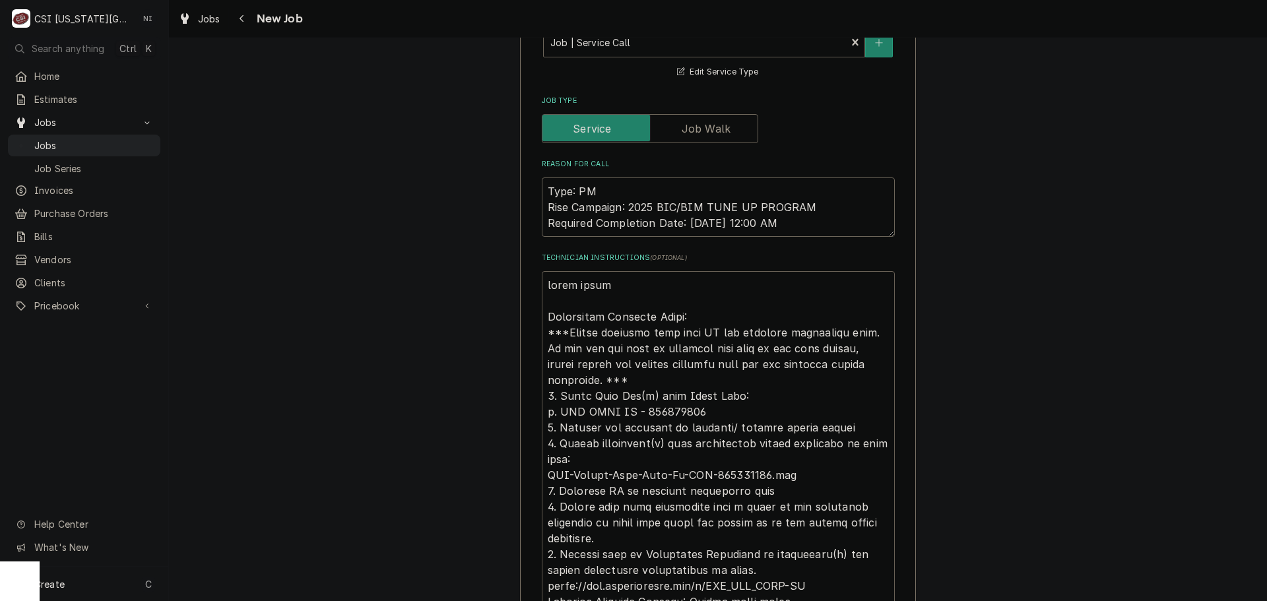
type textarea "x"
type textarea "parts ordr Additional Dispatch Notes: ***Please complete this work BY the requi…"
type textarea "x"
type textarea "parts ord Additional Dispatch Notes: ***Please complete this work BY the requir…"
type textarea "x"
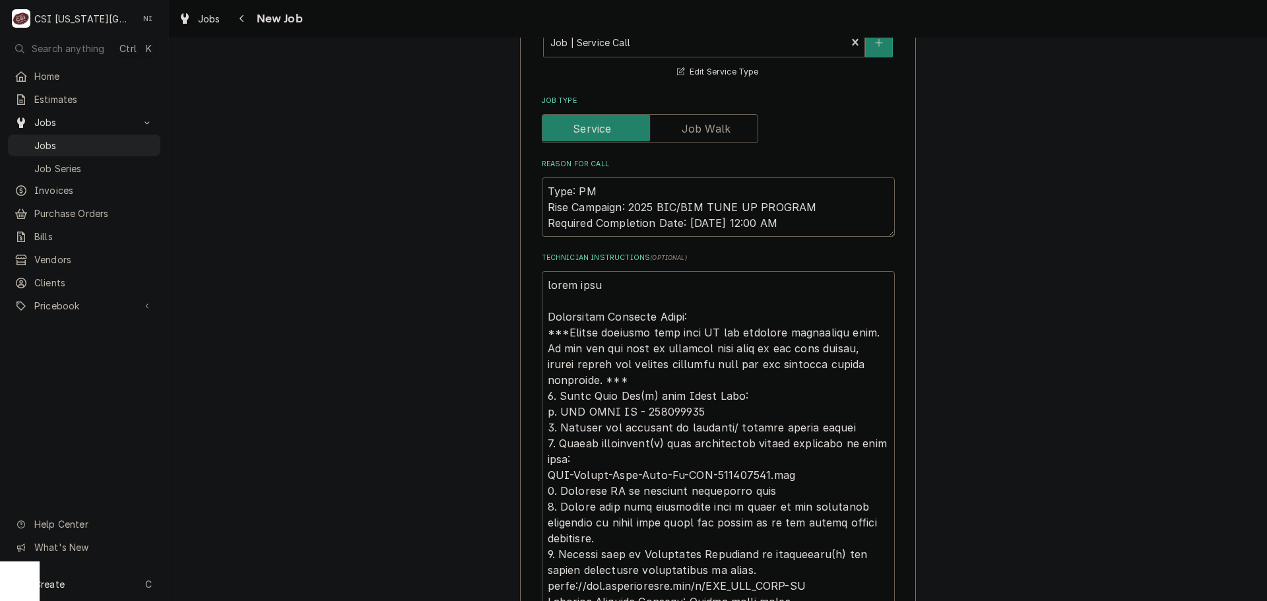
type textarea "parts order Additional Dispatch Notes: ***Please complete this work BY the requ…"
type textarea "x"
type textarea "parts ordere Additional Dispatch Notes: ***Please complete this work BY the req…"
type textarea "x"
type textarea "parts ordered Additional Dispatch Notes: ***Please complete this work BY the re…"
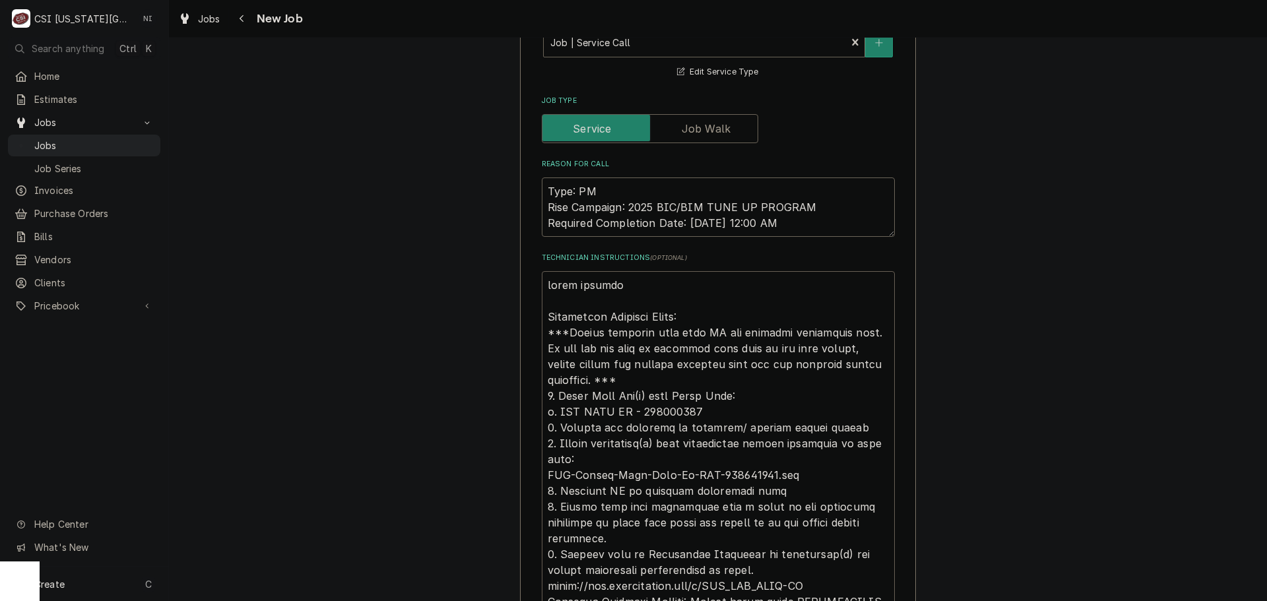
type textarea "x"
type textarea "parts ordered Additional Dispatch Notes: ***Please complete this work BY the re…"
type textarea "x"
type textarea "parts ordered o Additional Dispatch Notes: ***Please complete this work BY the …"
type textarea "x"
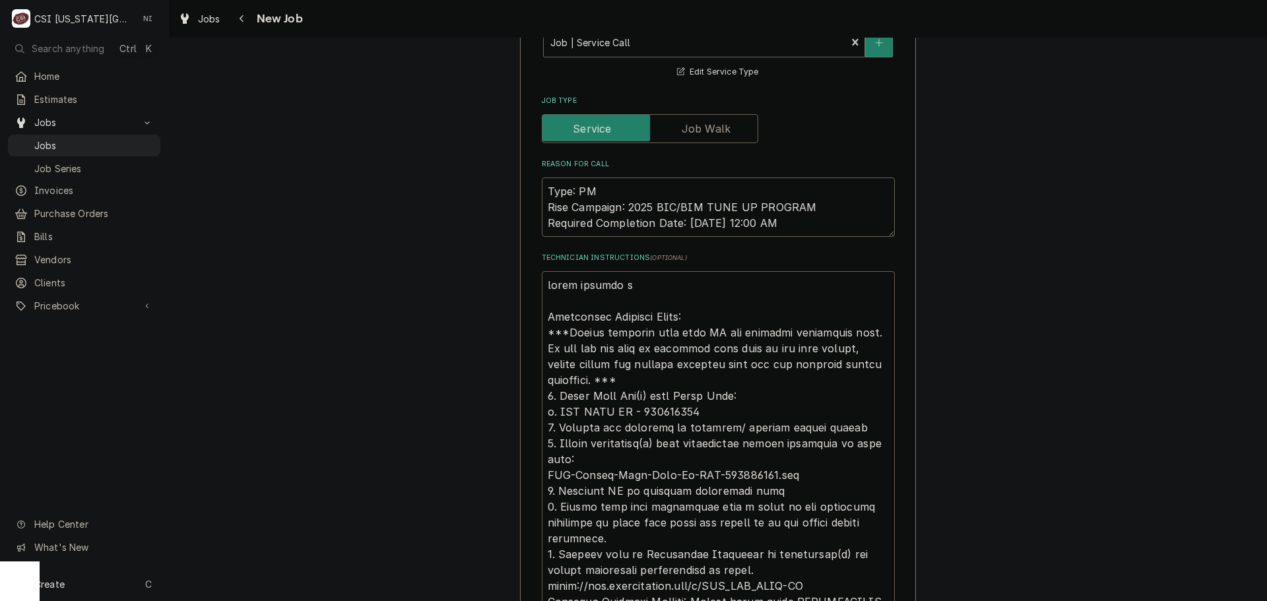
type textarea "parts ordered on Additional Dispatch Notes: ***Please complete this work BY the…"
type textarea "x"
type textarea "parts ordered on Additional Dispatch Notes: ***Please complete this work BY the…"
type textarea "x"
type textarea "parts ordered on P Additional Dispatch Notes: ***Please complete this work BY t…"
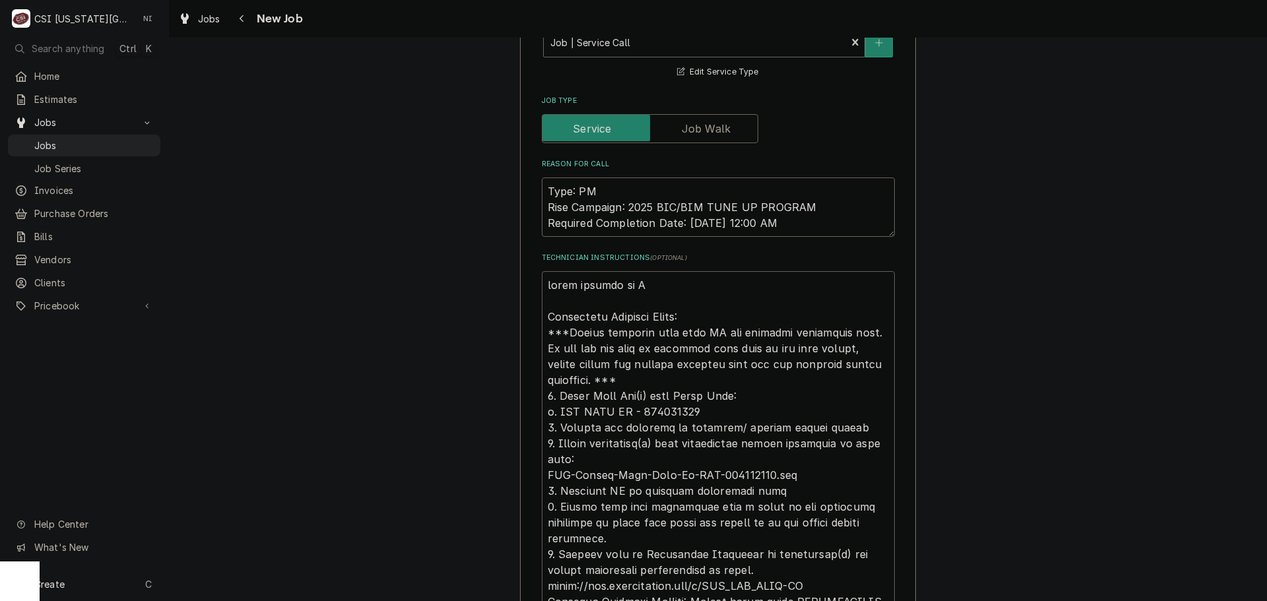
type textarea "x"
type textarea "parts ordered on PO Additional Dispatch Notes: ***Please complete this work BY …"
type textarea "x"
type textarea "parts ordered on PO Additional Dispatch Notes: ***Please complete this work BY …"
type textarea "x"
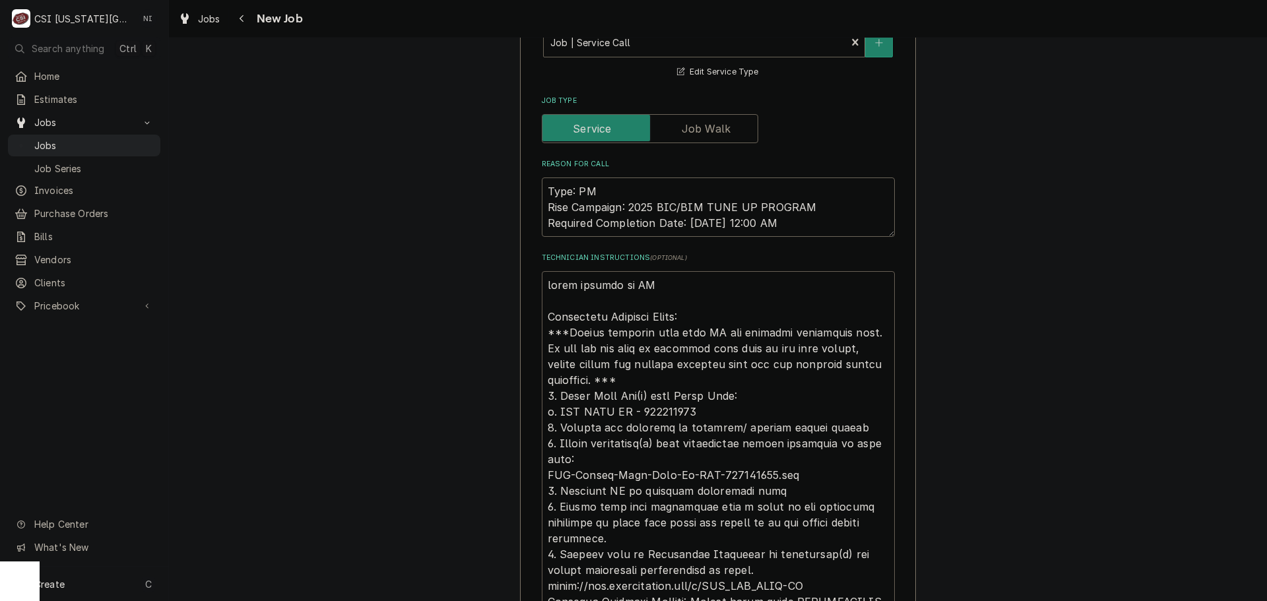
type textarea "parts ordered on PO 3 Additional Dispatch Notes: ***Please complete this work B…"
type textarea "x"
type textarea "parts ordered on PO 30 Additional Dispatch Notes: ***Please complete this work …"
type textarea "x"
type textarea "parts ordered on PO 301 Additional Dispatch Notes: ***Please complete this work…"
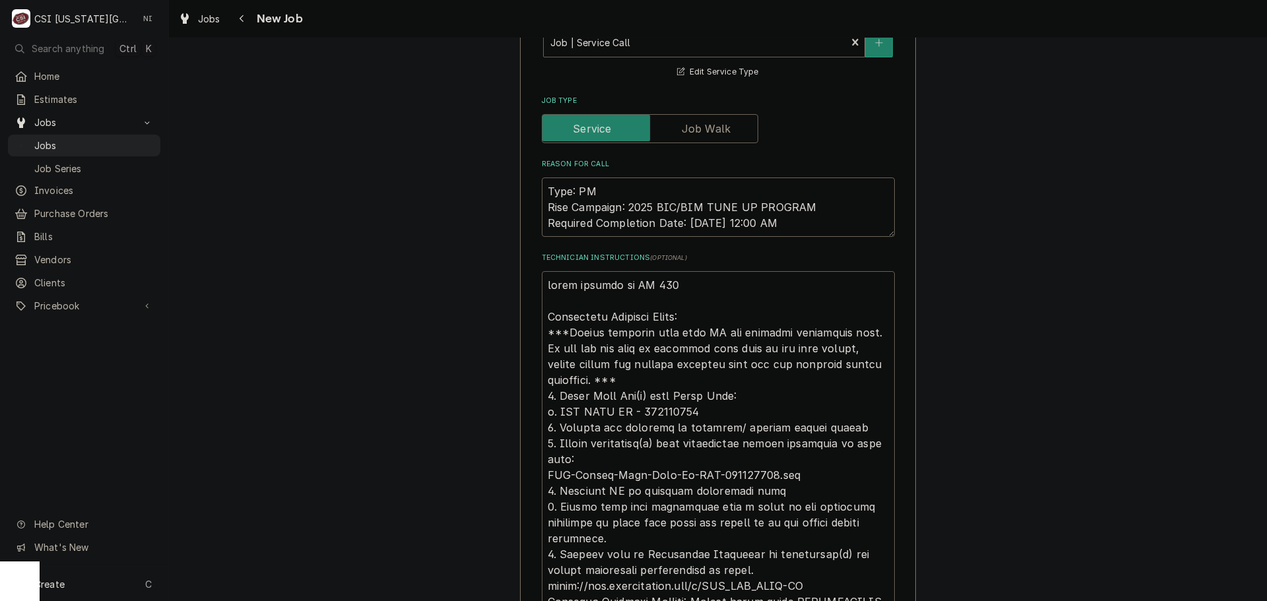
type textarea "x"
type textarea "parts ordered on PO 3016 Additional Dispatch Notes: ***Please complete this wor…"
type textarea "x"
type textarea "parts ordered on PO 30169 Additional Dispatch Notes: ***Please complete this wo…"
type textarea "x"
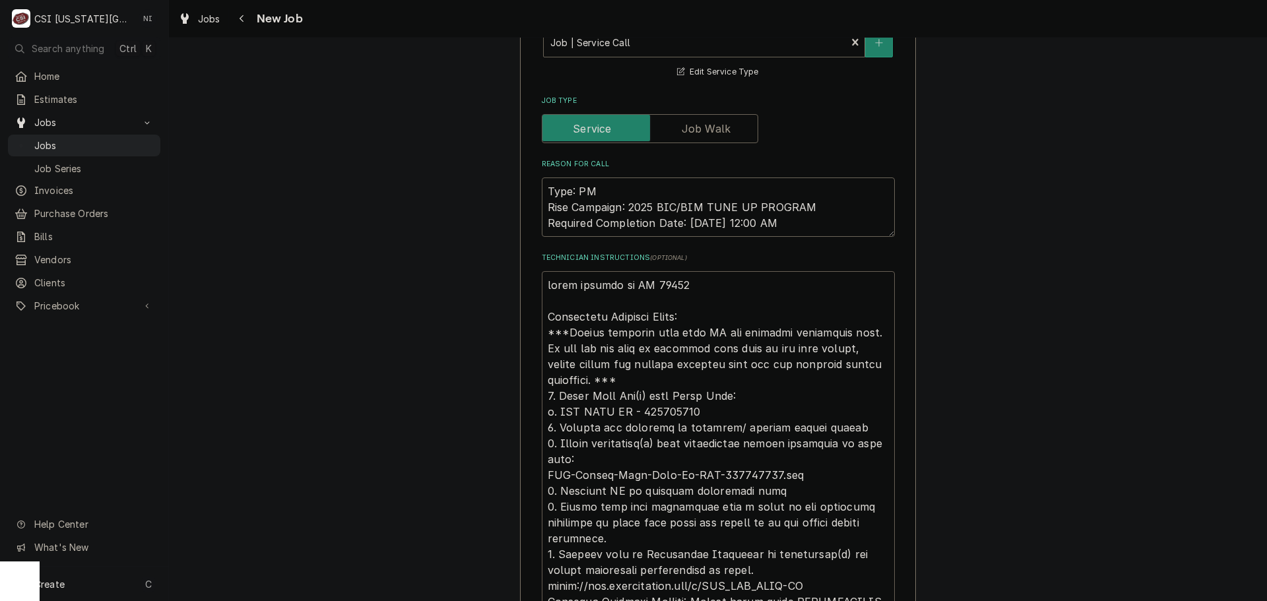
type textarea "parts ordered on PO 301696 Additional Dispatch Notes: ***Please complete this w…"
type textarea "x"
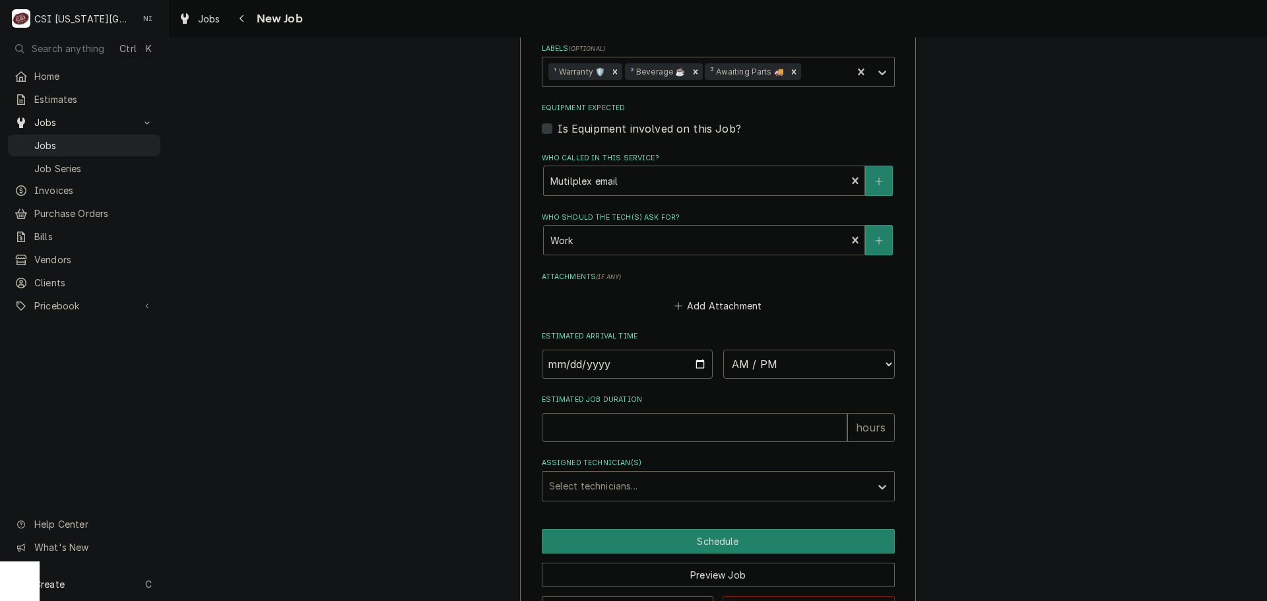
scroll to position [1655, 0]
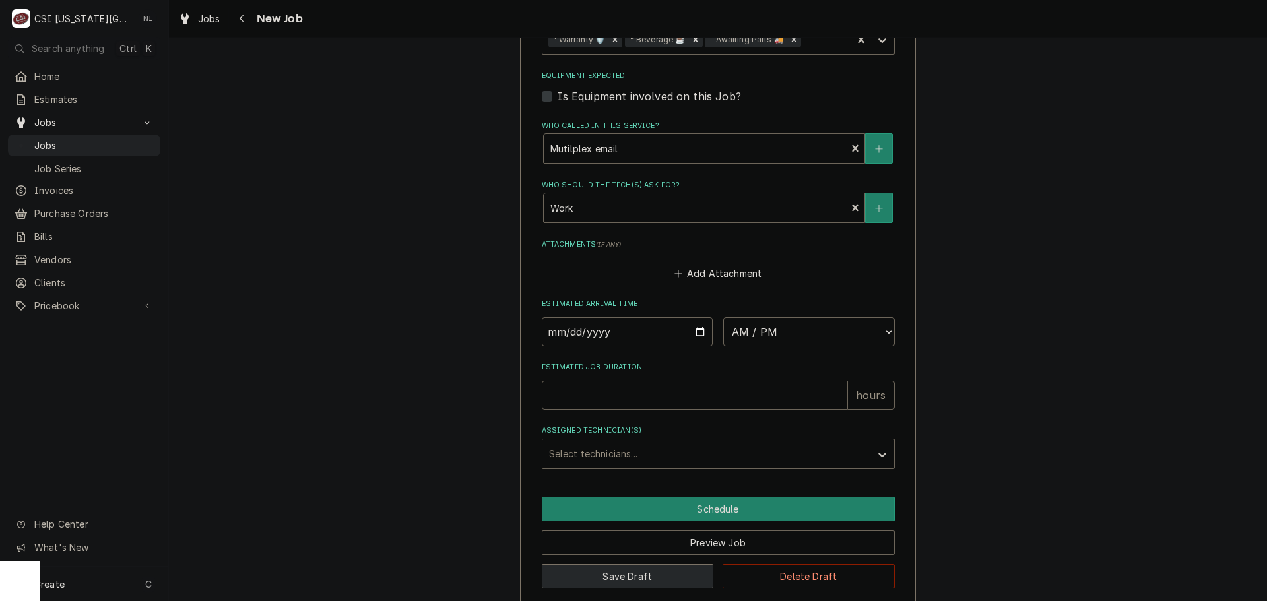
type textarea "parts ordered on PO 301696 Additional Dispatch Notes: ***Please complete this w…"
drag, startPoint x: 617, startPoint y: 555, endPoint x: 428, endPoint y: 36, distance: 551.9
click at [617, 564] on button "Save Draft" at bounding box center [628, 576] width 172 height 24
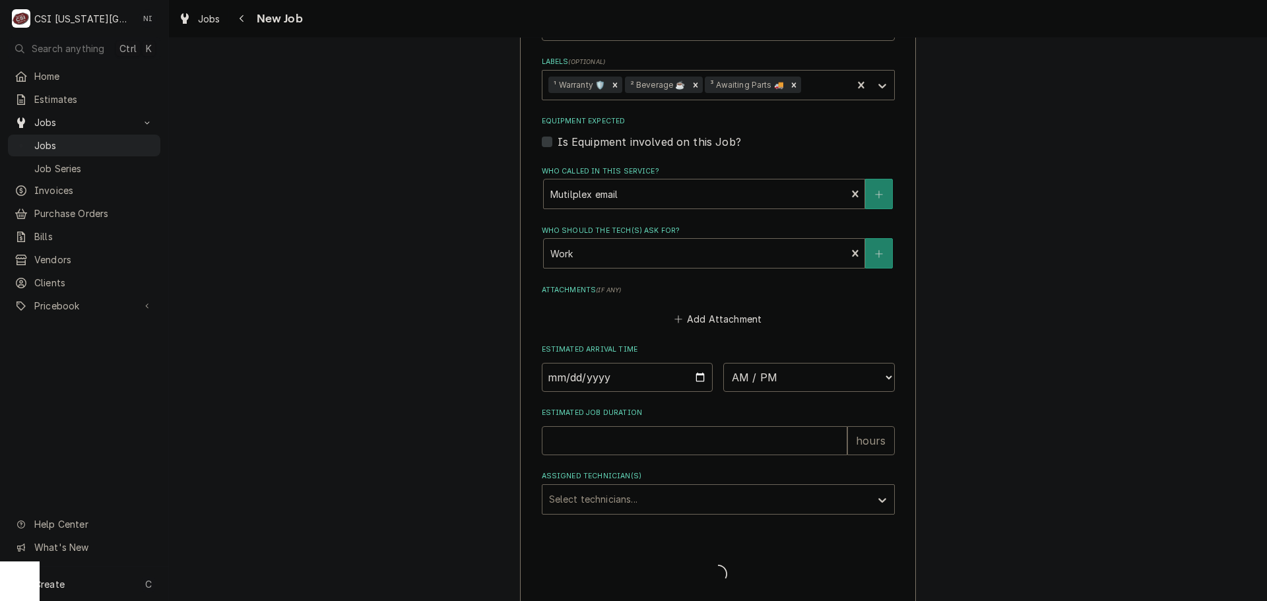
type textarea "x"
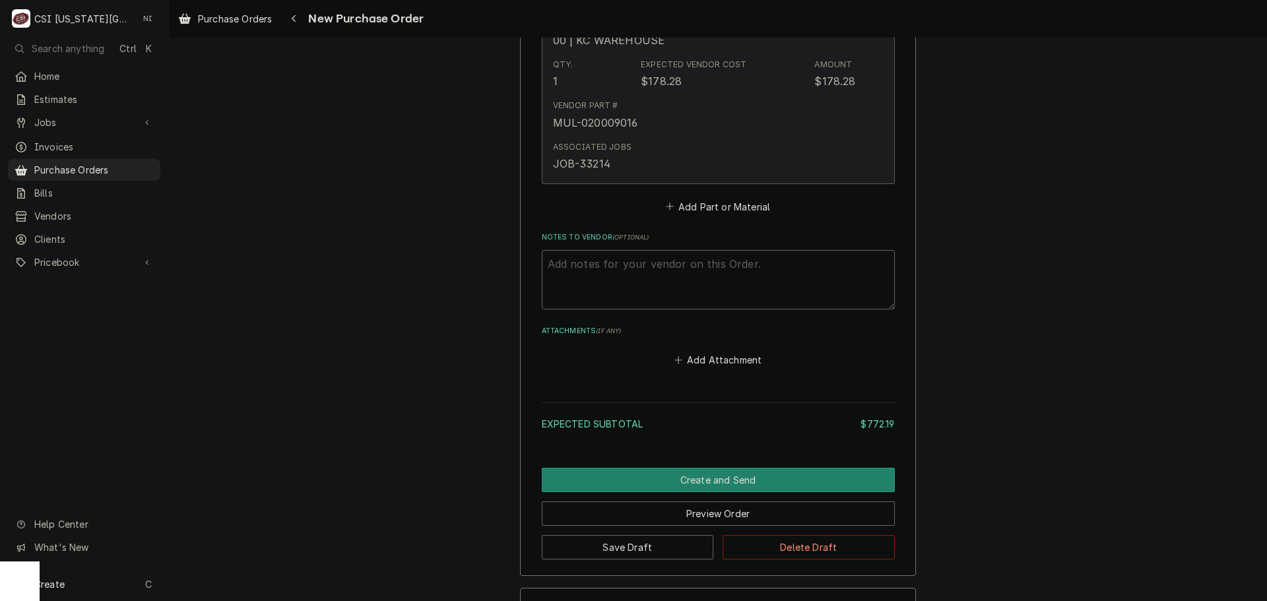
scroll to position [2086, 0]
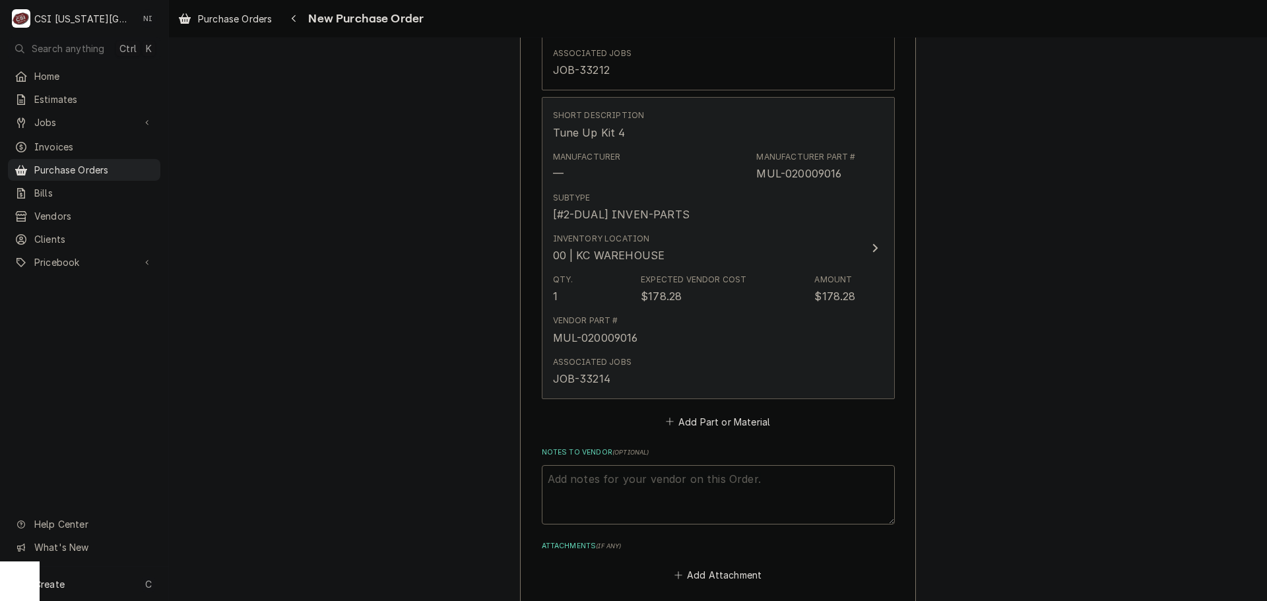
click at [691, 261] on div "Inventory Location 00 | KC WAREHOUSE" at bounding box center [704, 248] width 303 height 41
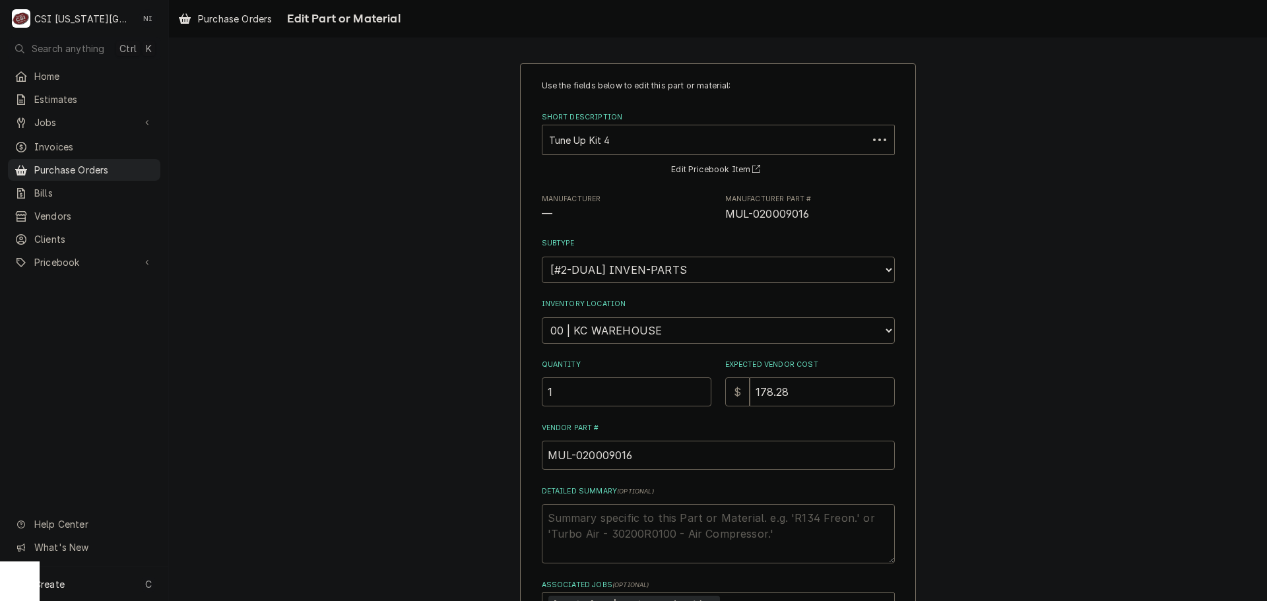
type textarea "x"
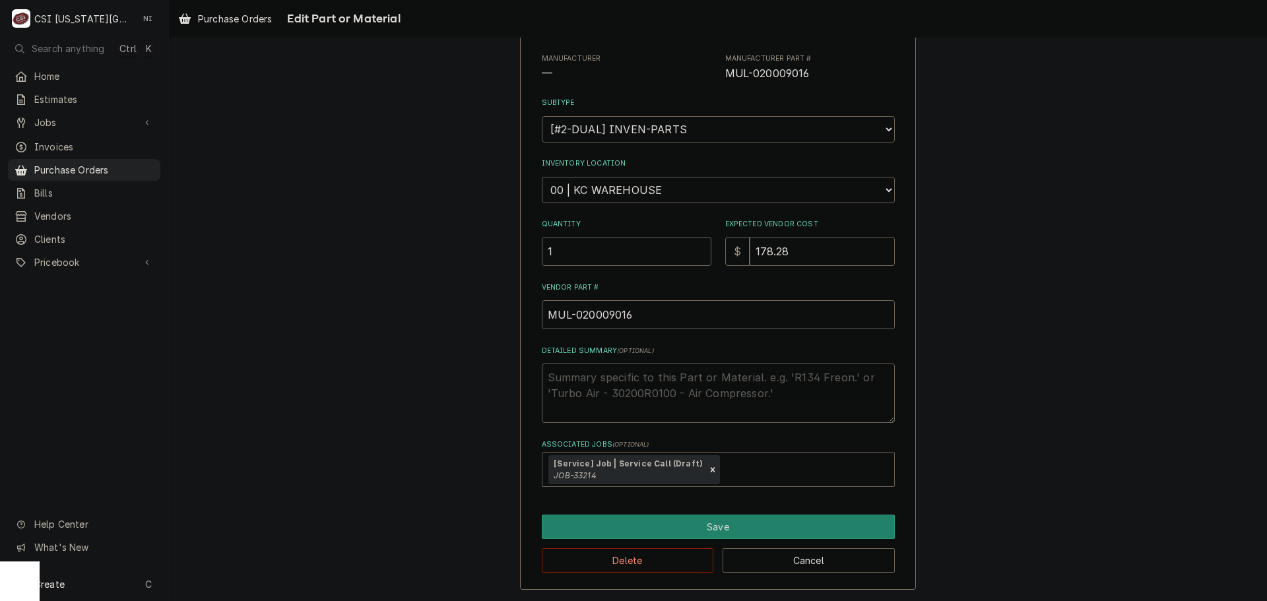
click at [732, 462] on div "Associated Jobs" at bounding box center [804, 470] width 165 height 24
type input "33218"
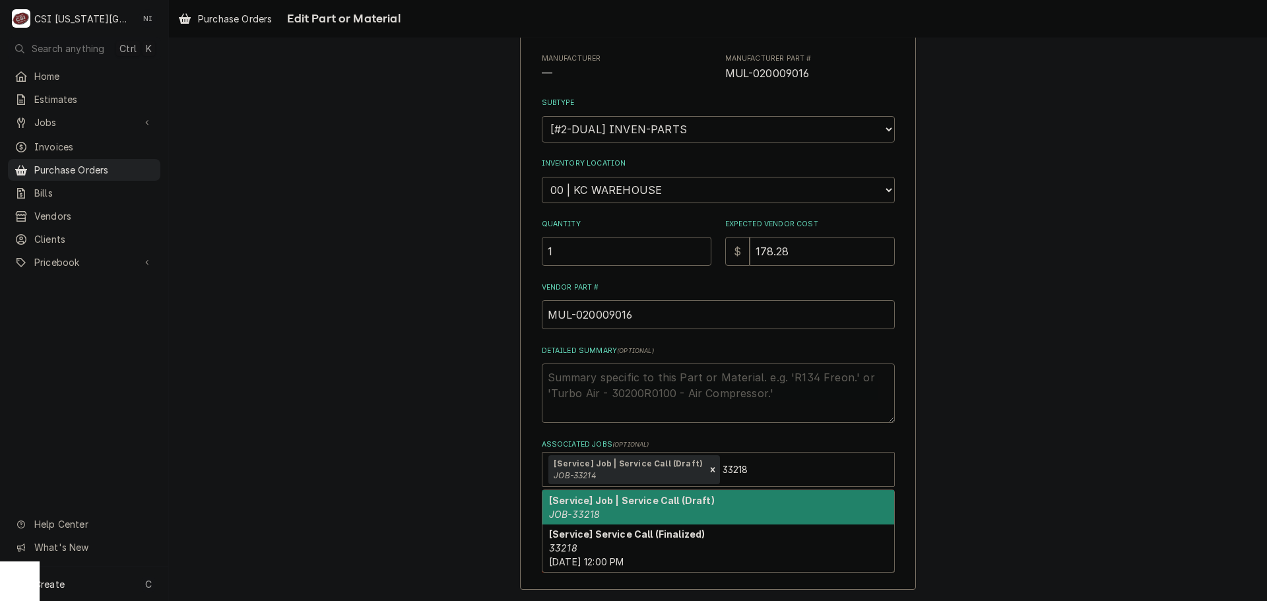
click at [688, 507] on div "[Service] Job | Service Call (Draft) JOB-33218" at bounding box center [718, 507] width 352 height 34
type textarea "x"
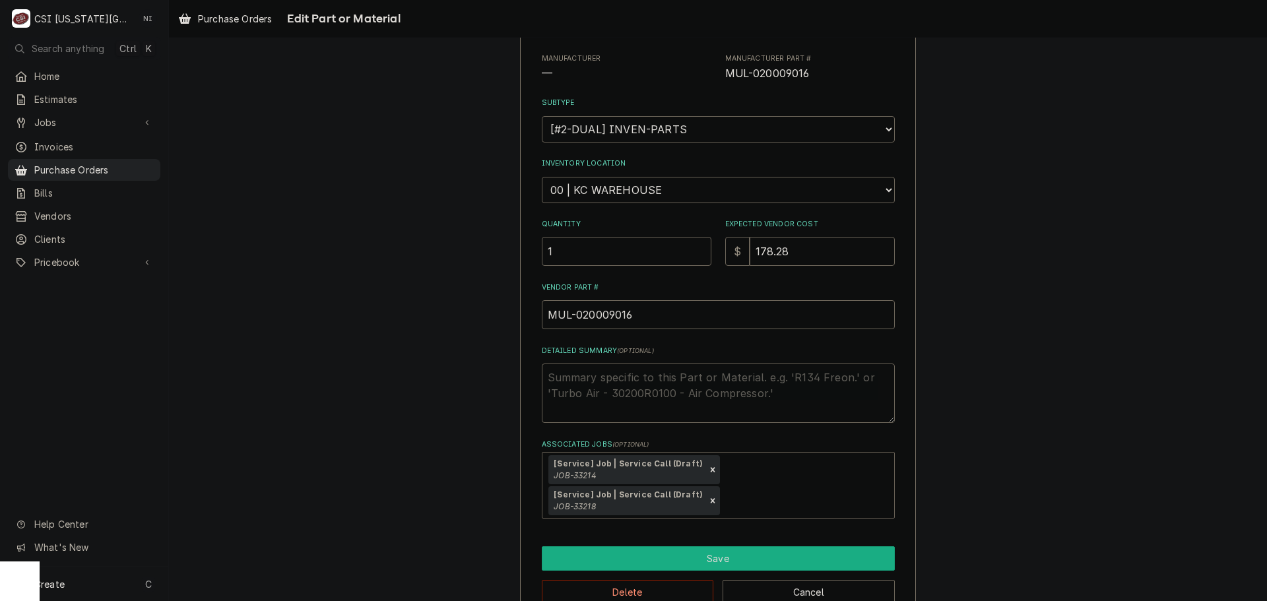
click at [737, 546] on button "Save" at bounding box center [718, 558] width 353 height 24
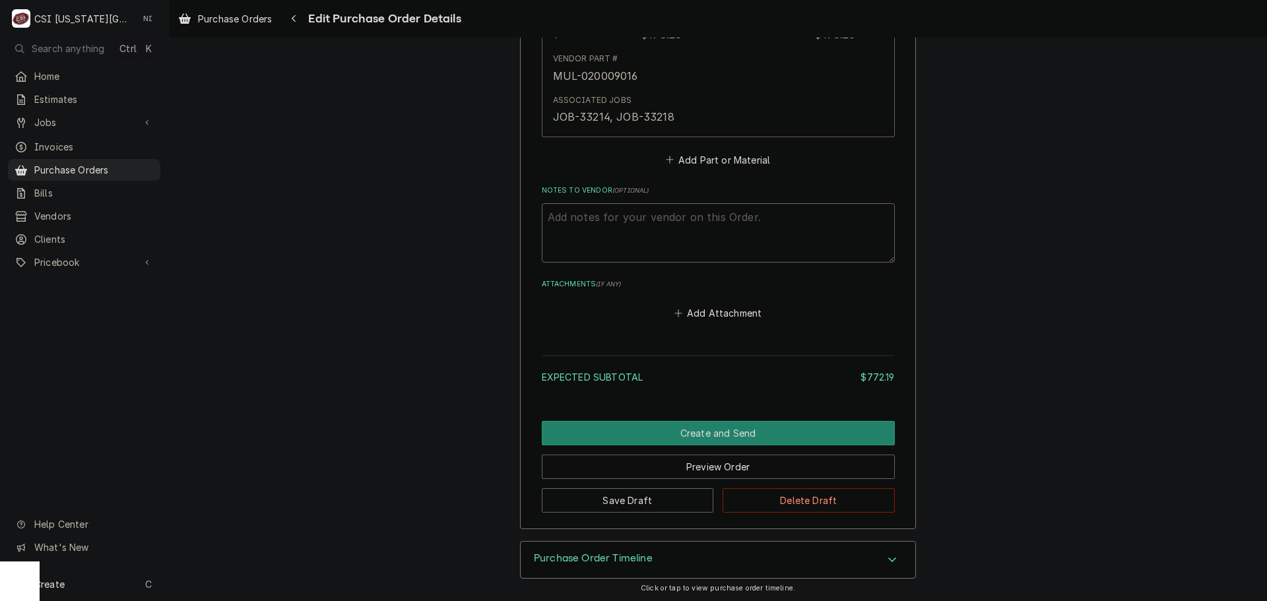
scroll to position [2350, 0]
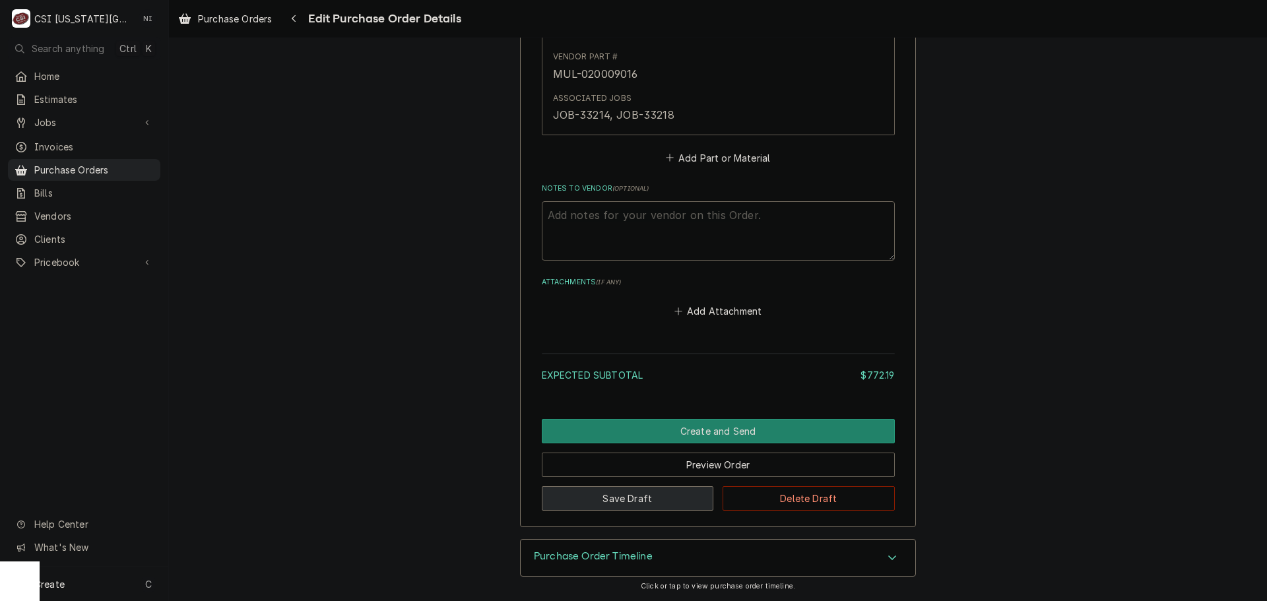
click at [635, 507] on button "Save Draft" at bounding box center [628, 498] width 172 height 24
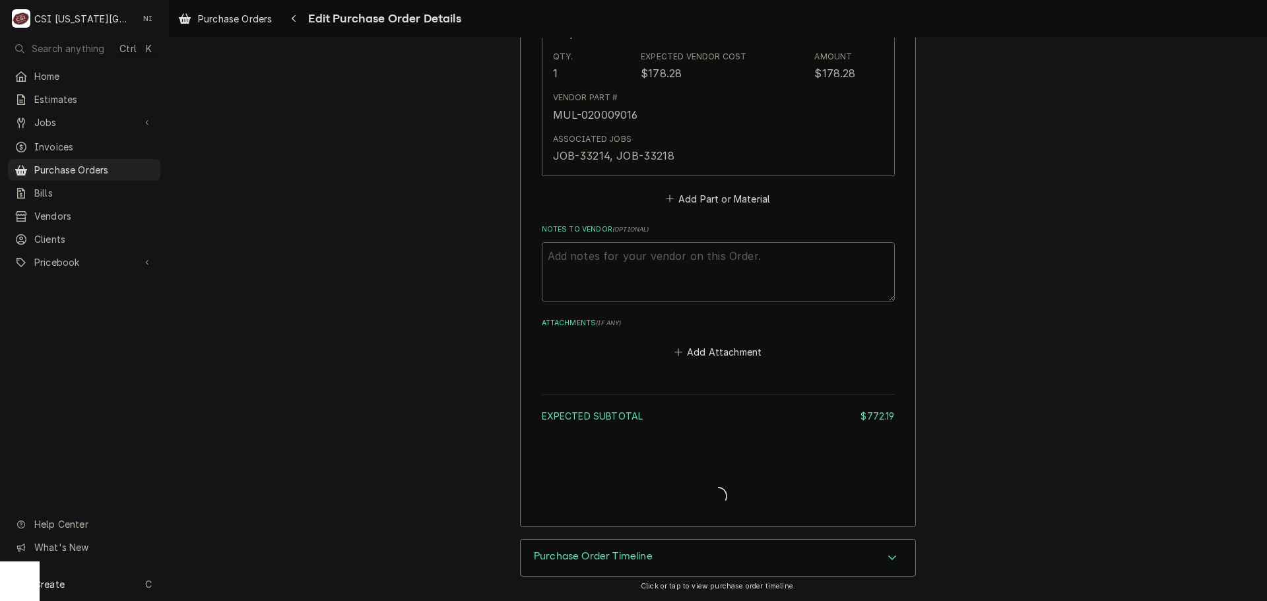
type textarea "x"
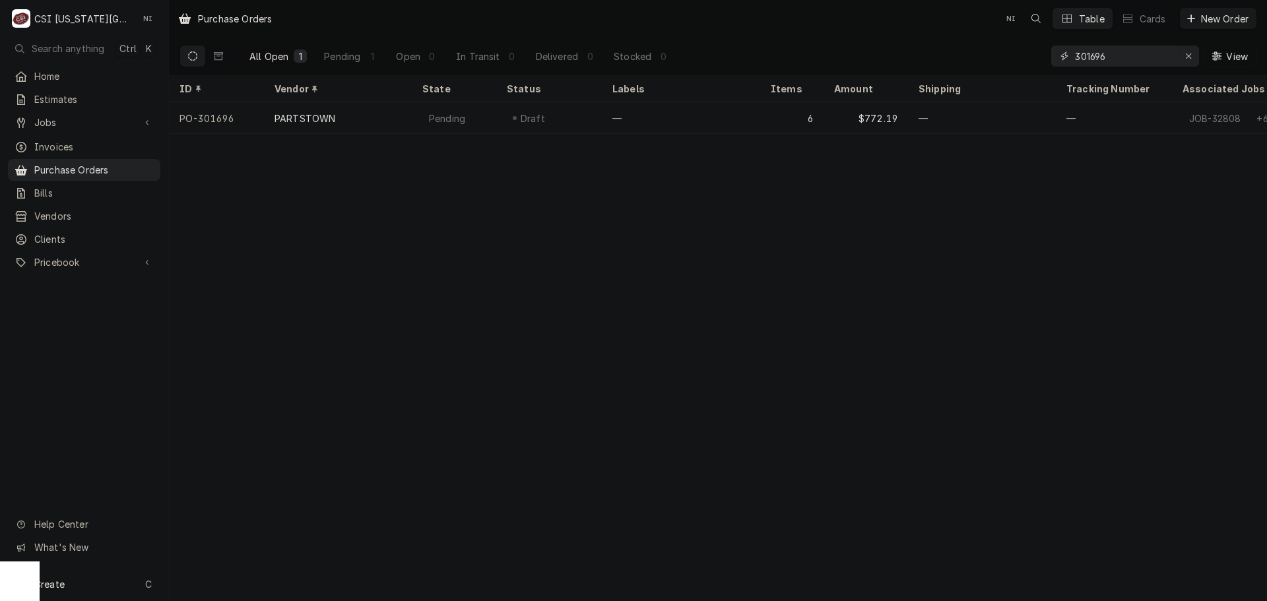
click at [1182, 59] on div "Erase input" at bounding box center [1188, 55] width 13 height 13
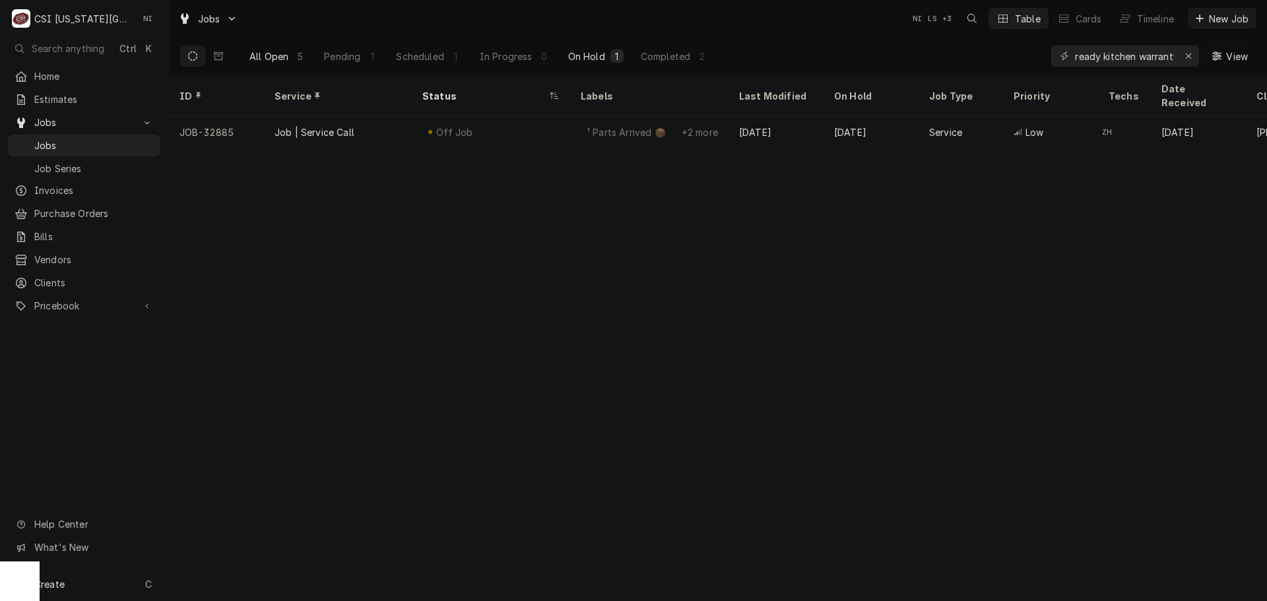
click at [287, 55] on div "All Open" at bounding box center [268, 56] width 39 height 14
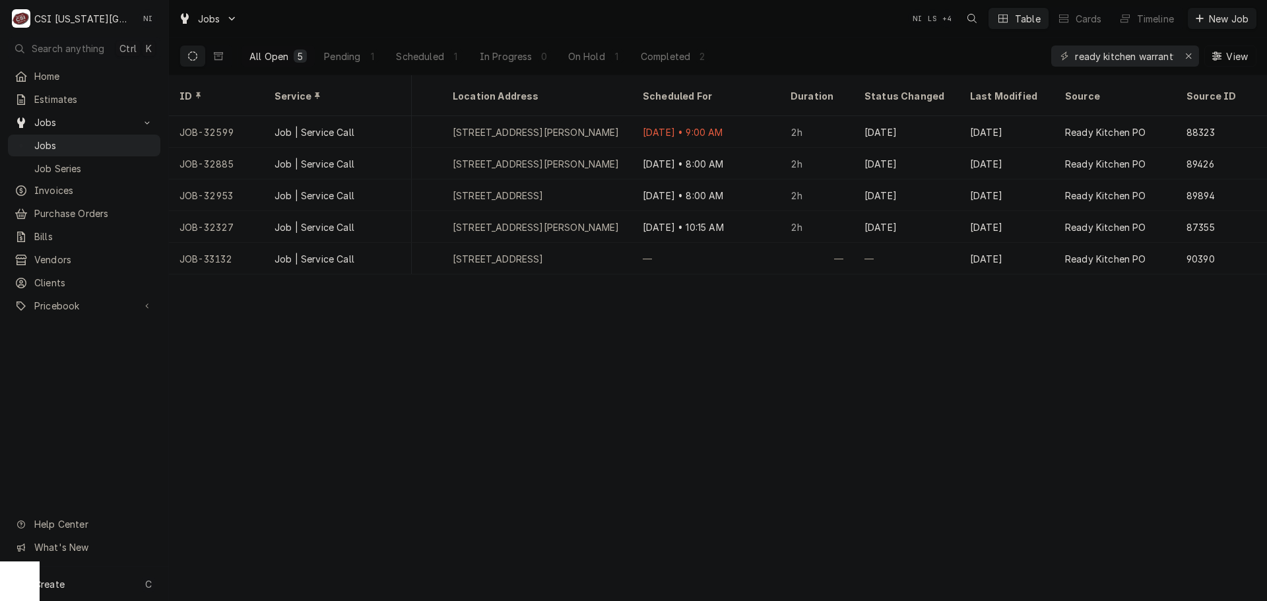
scroll to position [0, 1040]
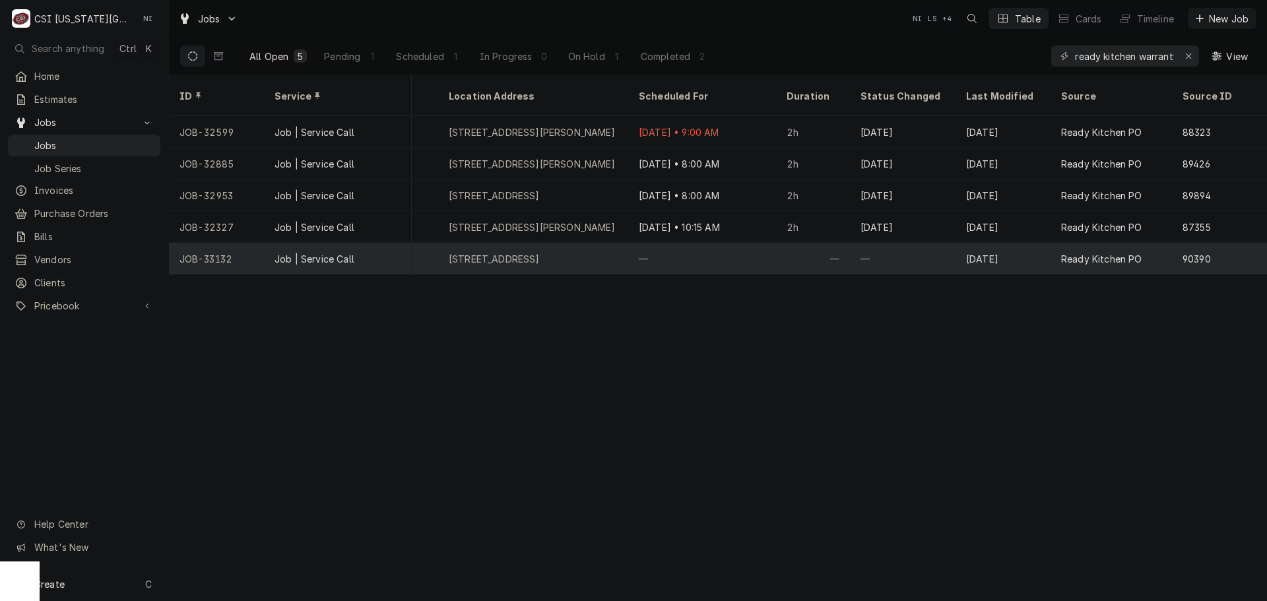
click at [681, 243] on div "—" at bounding box center [702, 259] width 148 height 32
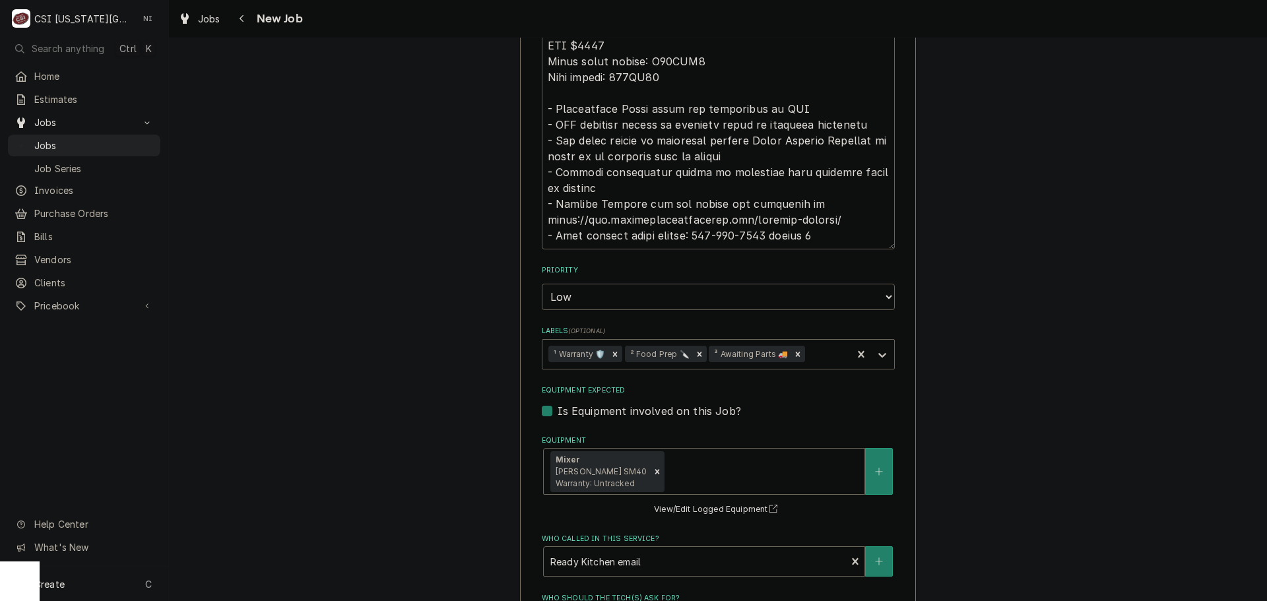
scroll to position [1452, 0]
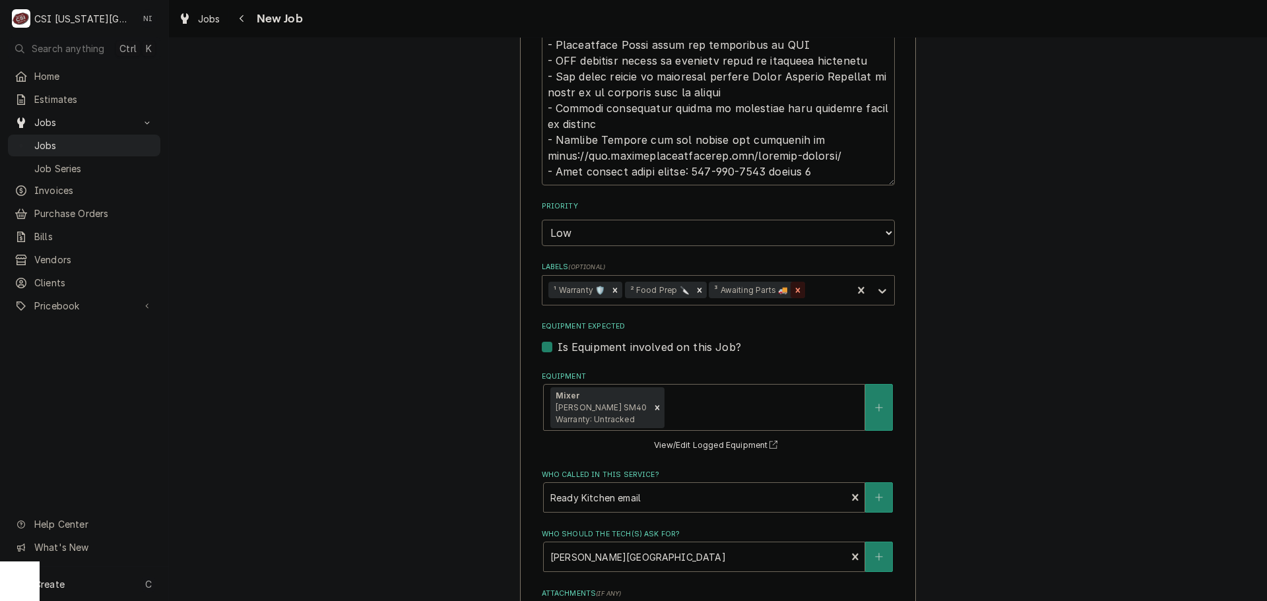
click at [796, 288] on icon "Remove ³ Awaiting Parts 🚚" at bounding box center [798, 290] width 5 height 5
click at [883, 277] on div "Labels" at bounding box center [882, 289] width 24 height 25
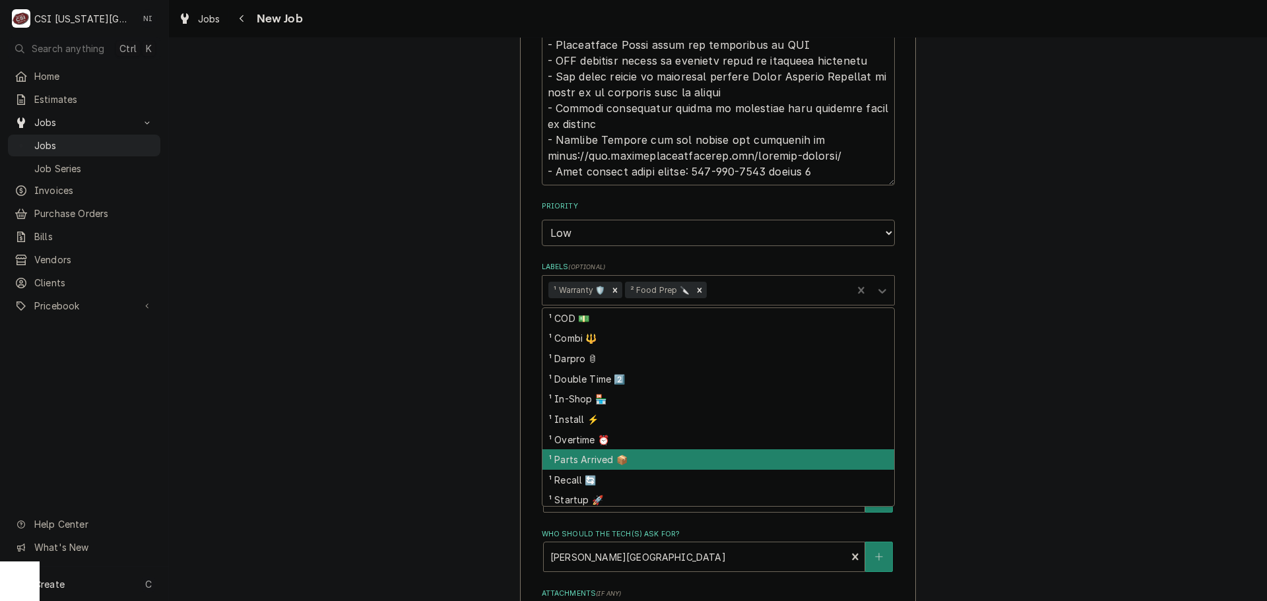
click at [587, 449] on div "¹ Parts Arrived 📦" at bounding box center [718, 459] width 352 height 20
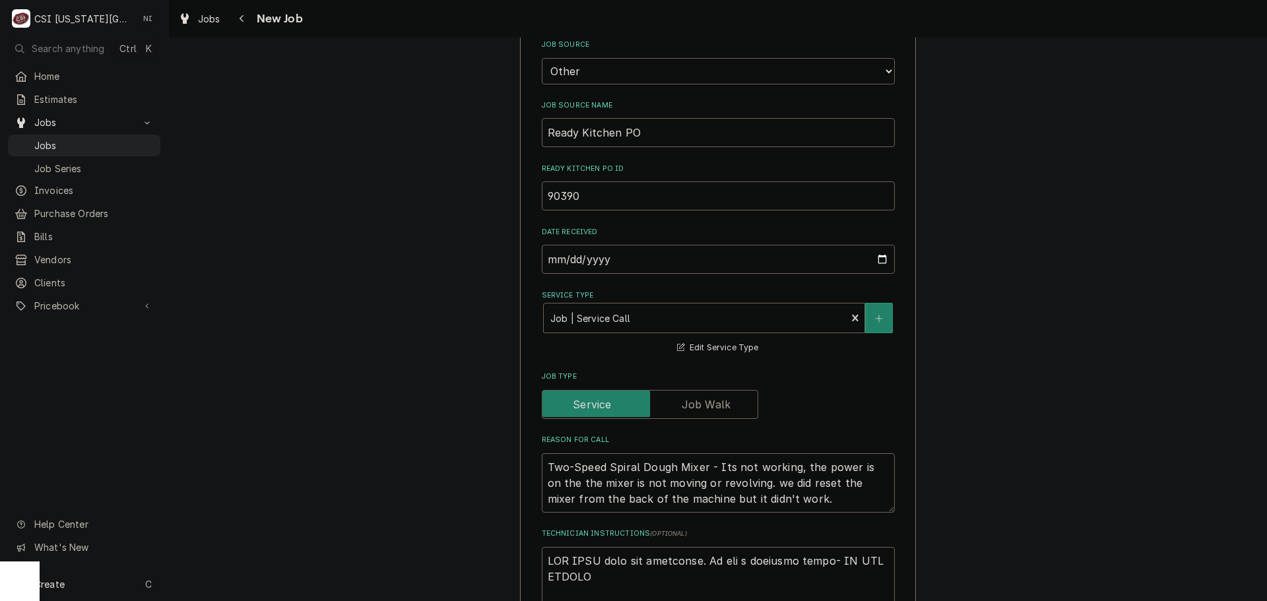
scroll to position [792, 0]
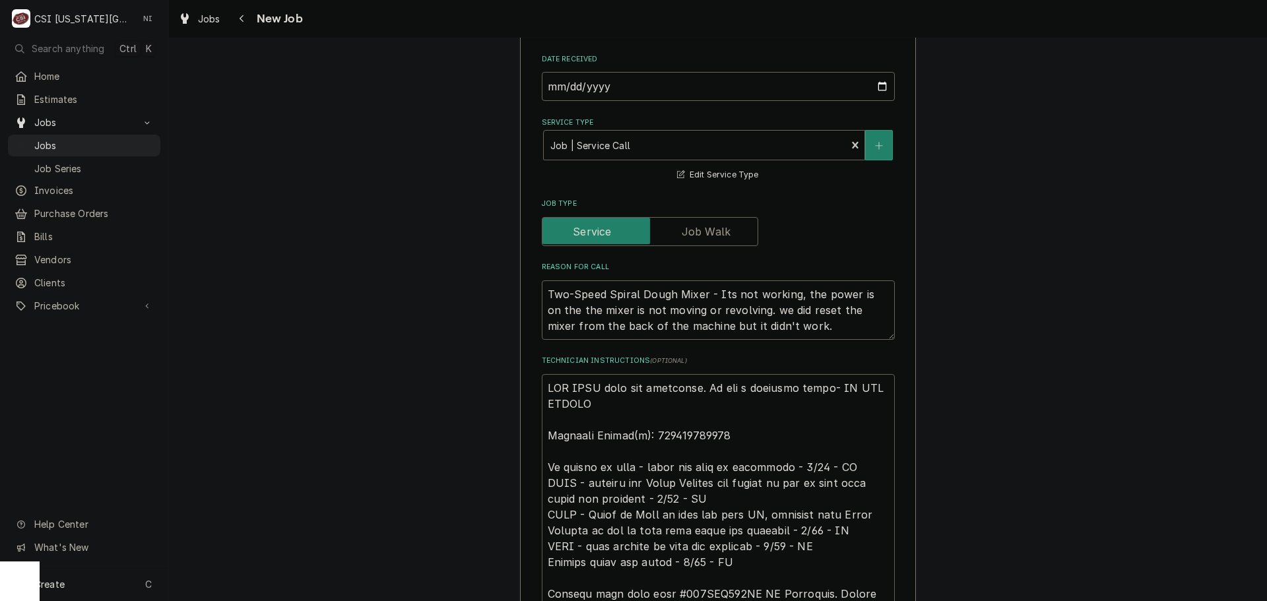
drag, startPoint x: 540, startPoint y: 373, endPoint x: 622, endPoint y: 397, distance: 85.2
click at [542, 374] on textarea "Technician Instructions ( optional )" at bounding box center [718, 609] width 353 height 471
type textarea "x"
type textarea "ONE HOUR only for diagnosis. If not a warranty issue- DO NOT REPAIR Tracking Nu…"
type textarea "x"
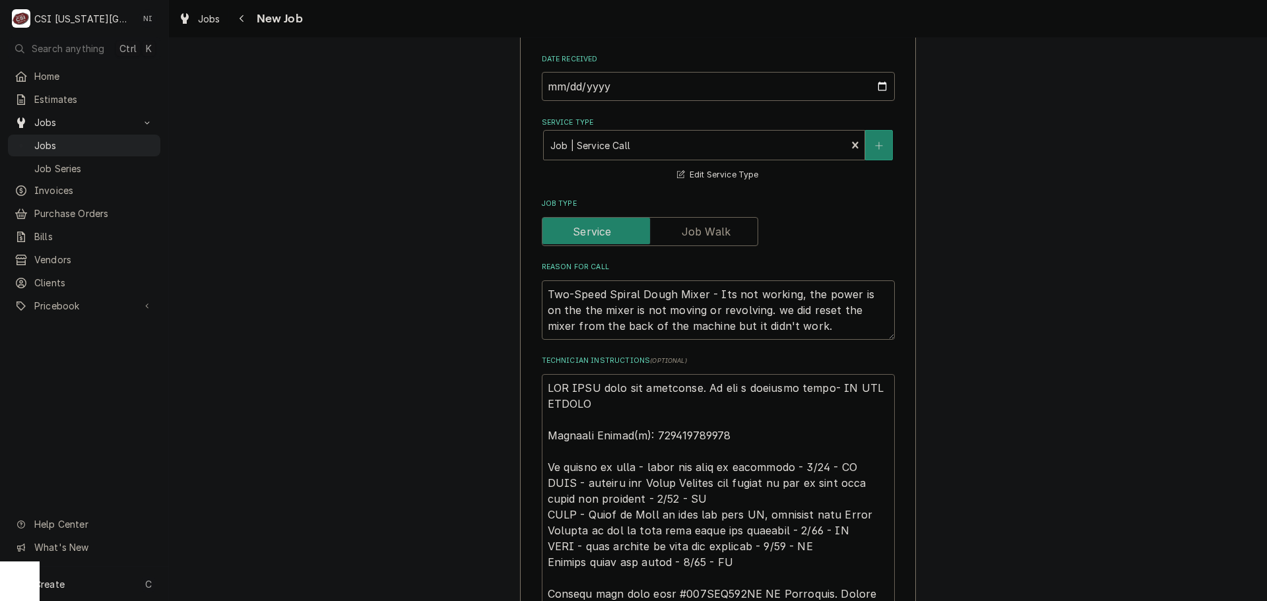
type textarea "ONE HOUR only for diagnosis. If not a warranty issue- DO NOT REPAIR Tracking Nu…"
type textarea "x"
type textarea "p ONE HOUR only for diagnosis. If not a warranty issue- DO NOT REPAIR Tracking …"
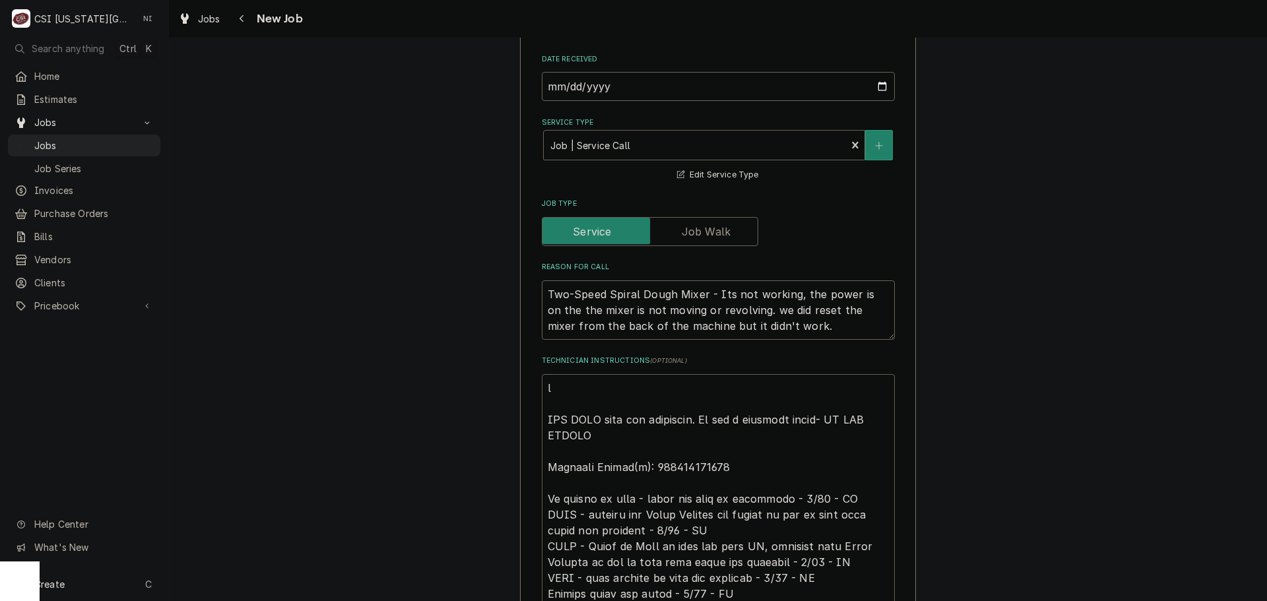
type textarea "x"
type textarea "pa ONE HOUR only for diagnosis. If not a warranty issue- DO NOT REPAIR Tracking…"
type textarea "x"
type textarea "par ONE HOUR only for diagnosis. If not a warranty issue- DO NOT REPAIR Trackin…"
type textarea "x"
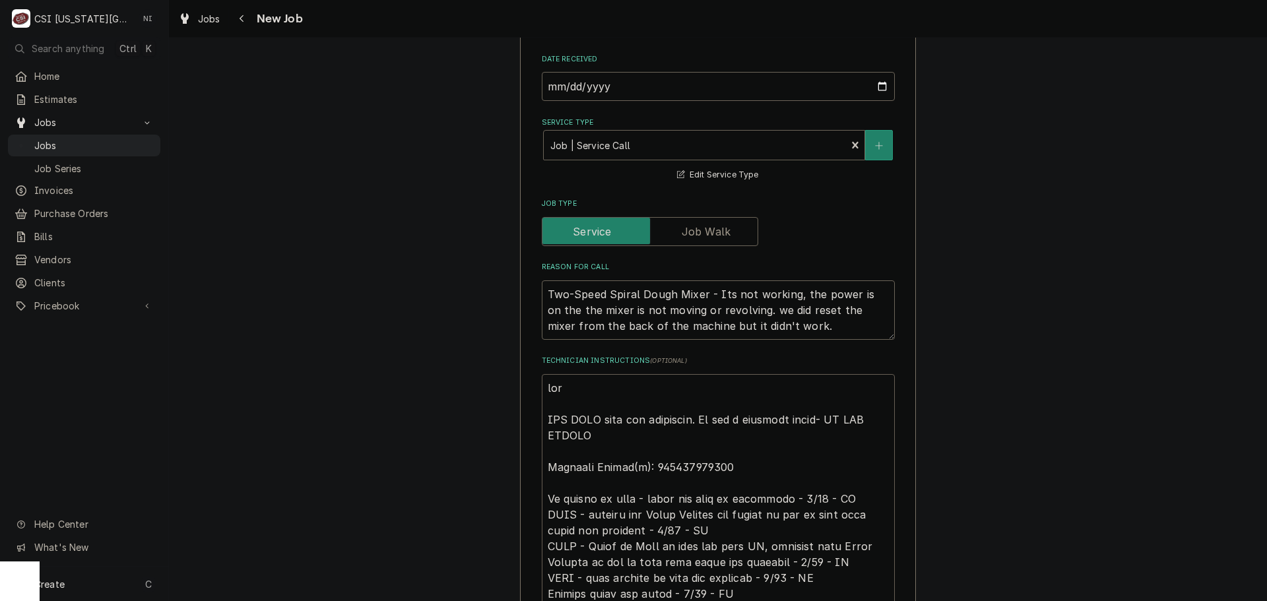
type textarea "part ONE HOUR only for diagnosis. If not a warranty issue- DO NOT REPAIR Tracki…"
type textarea "x"
type textarea "part ONE HOUR only for diagnosis. If not a warranty issue- DO NOT REPAIR Tracki…"
type textarea "x"
type textarea "part ONE HOUR only for diagnosis. If not a warranty issue- DO NOT REPAIR Tracki…"
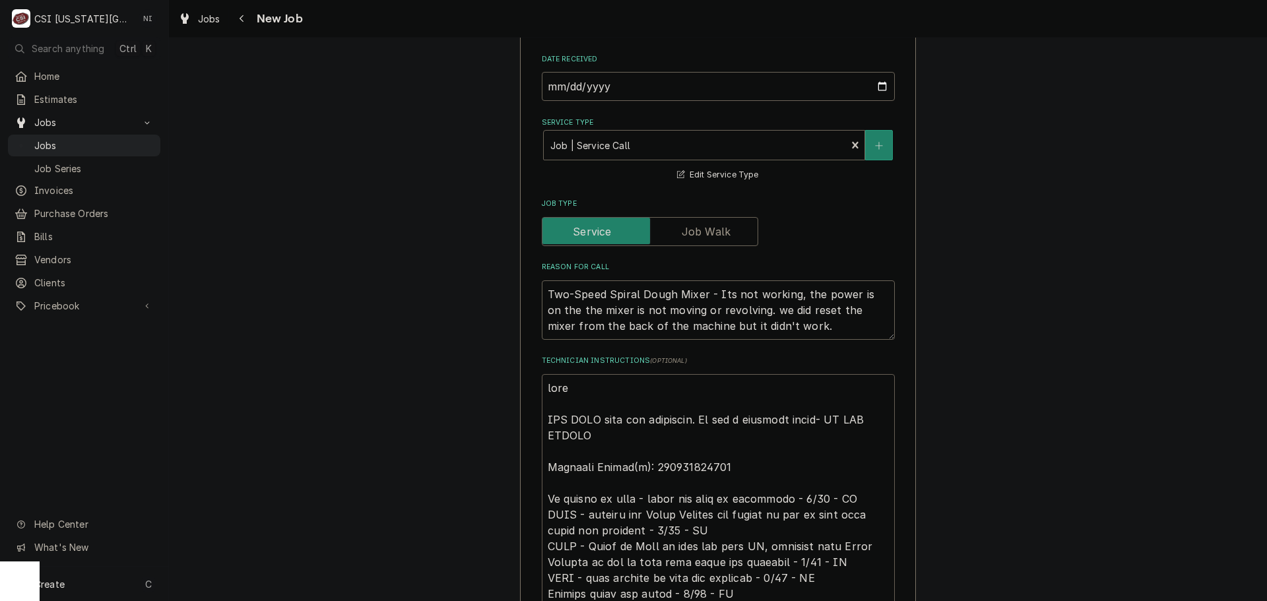
type textarea "x"
type textarea "par ONE HOUR only for diagnosis. If not a warranty issue- DO NOT REPAIR Trackin…"
type textarea "x"
type textarea "part ONE HOUR only for diagnosis. If not a warranty issue- DO NOT REPAIR Tracki…"
type textarea "x"
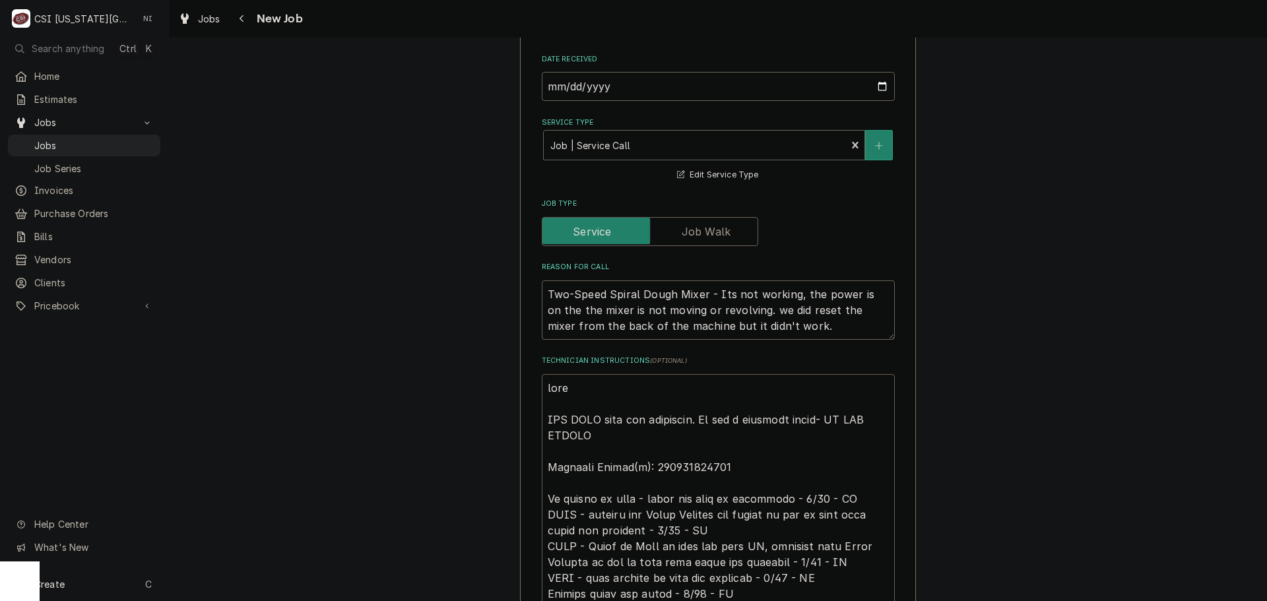
type textarea "parts ONE HOUR only for diagnosis. If not a warranty issue- DO NOT REPAIR Track…"
type textarea "x"
type textarea "parts ONE HOUR only for diagnosis. If not a warranty issue- DO NOT REPAIR Track…"
type textarea "x"
type textarea "parts o ONE HOUR only for diagnosis. If not a warranty issue- DO NOT REPAIR Tra…"
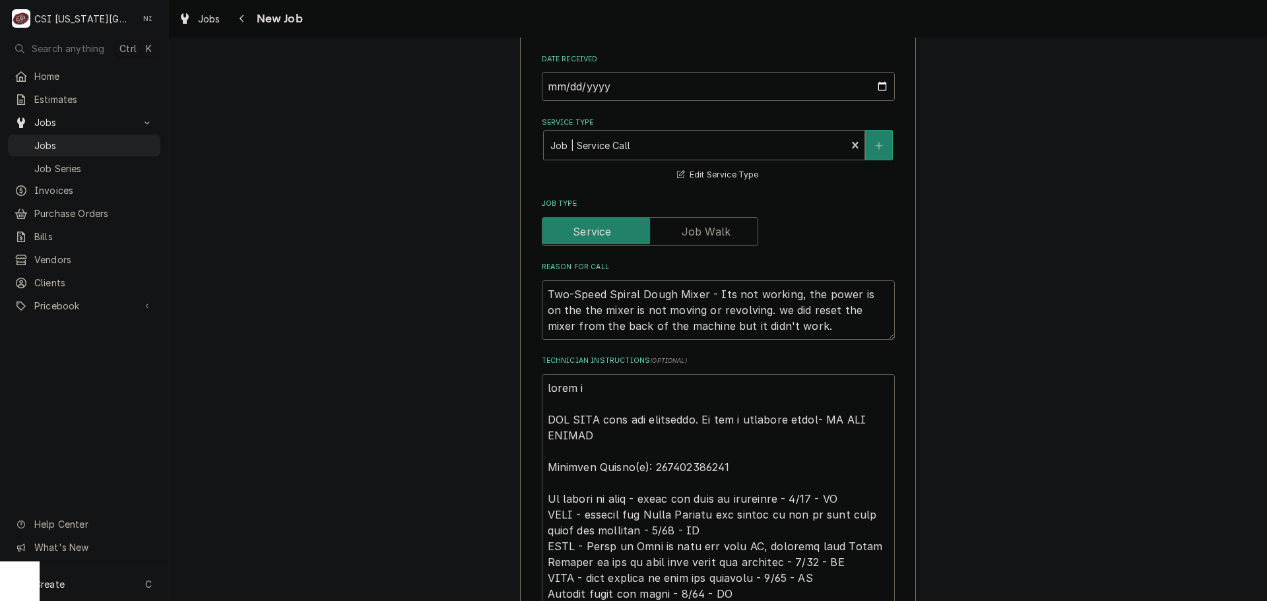
type textarea "x"
type textarea "parts on ONE HOUR only for diagnosis. If not a warranty issue- DO NOT REPAIR Tr…"
type textarea "x"
type textarea "parts on ONE HOUR only for diagnosis. If not a warranty issue- DO NOT REPAIR Tr…"
type textarea "x"
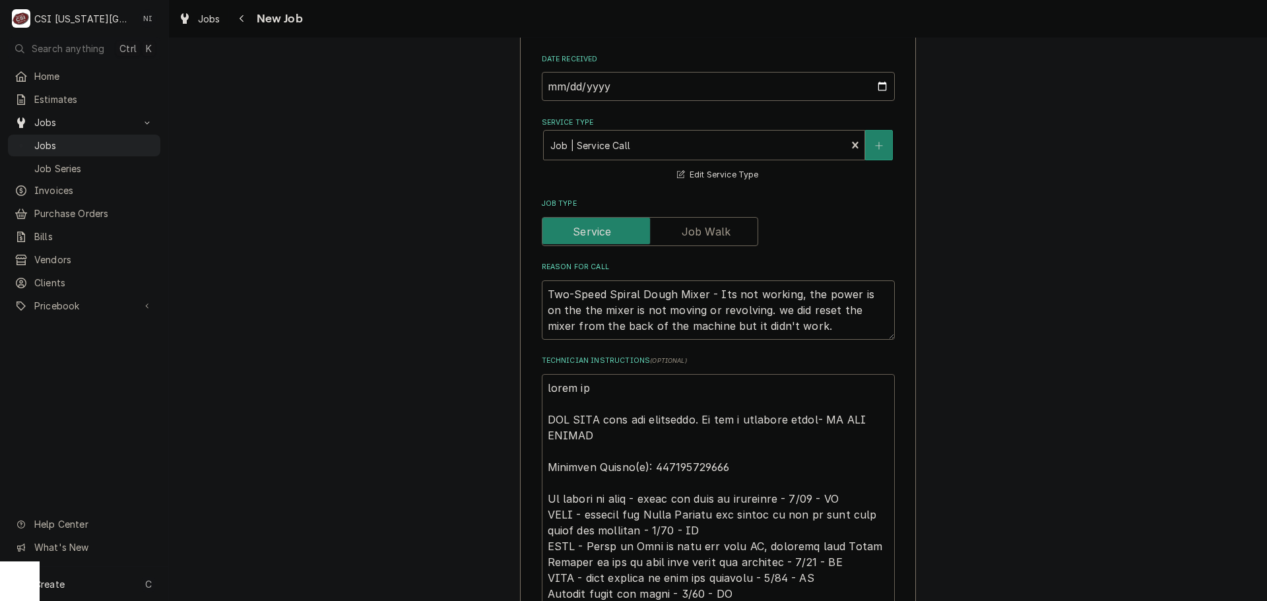
type textarea "parts on t ONE HOUR only for diagnosis. If not a warranty issue- DO NOT REPAIR …"
type textarea "x"
type textarea "parts on th ONE HOUR only for diagnosis. If not a warranty issue- DO NOT REPAIR…"
type textarea "x"
type textarea "parts on the ONE HOUR only for diagnosis. If not a warranty issue- DO NOT REPAI…"
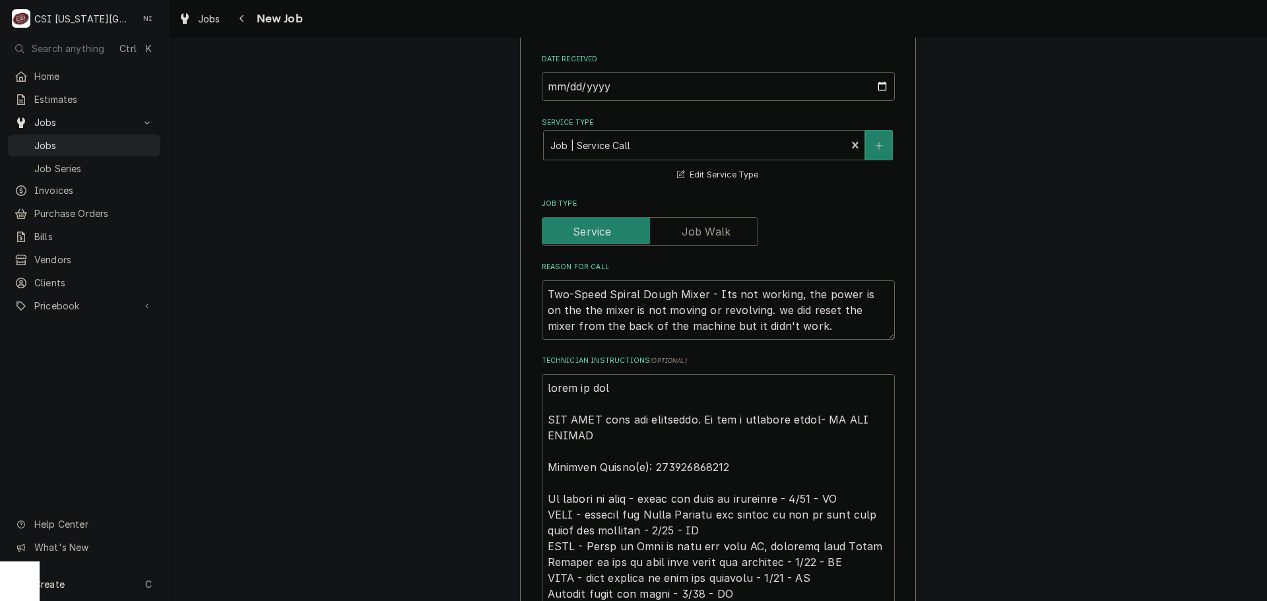
type textarea "x"
type textarea "parts on the ONE HOUR only for diagnosis. If not a warranty issue- DO NOT REPAI…"
type textarea "x"
type textarea "parts on the u ONE HOUR only for diagnosis. If not a warranty issue- DO NOT REP…"
type textarea "x"
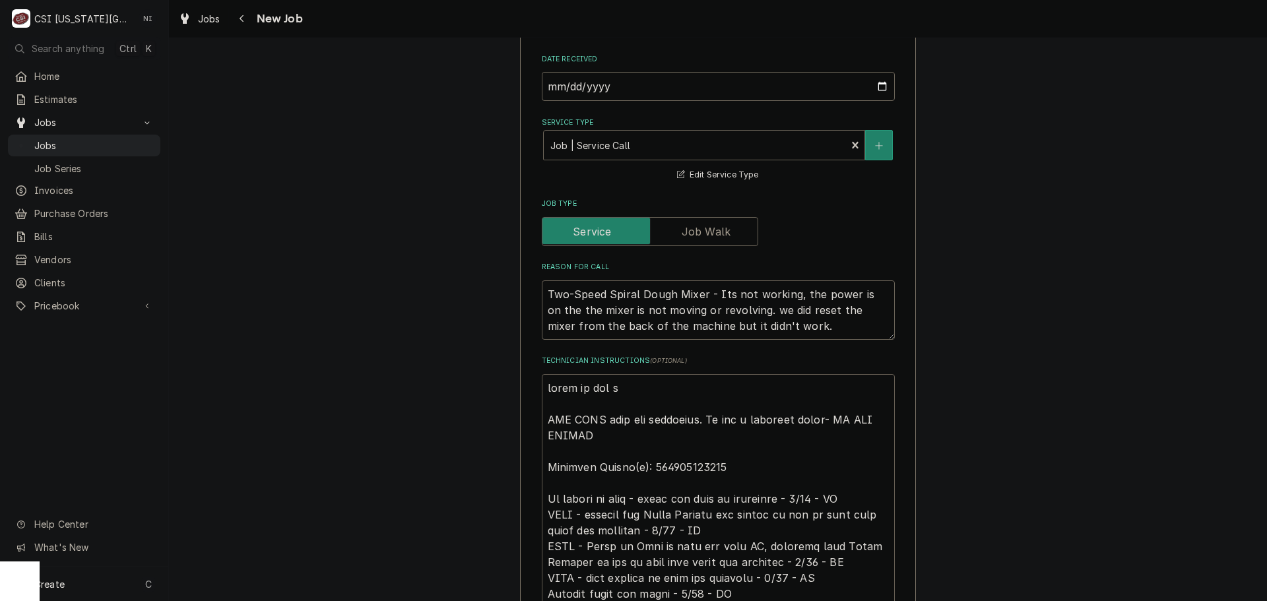
type textarea "parts on the un ONE HOUR only for diagnosis. If not a warranty issue- DO NOT RE…"
type textarea "x"
type textarea "parts on the una ONE HOUR only for diagnosis. If not a warranty issue- DO NOT R…"
type textarea "x"
type textarea "parts on the unas ONE HOUR only for diagnosis. If not a warranty issue- DO NOT …"
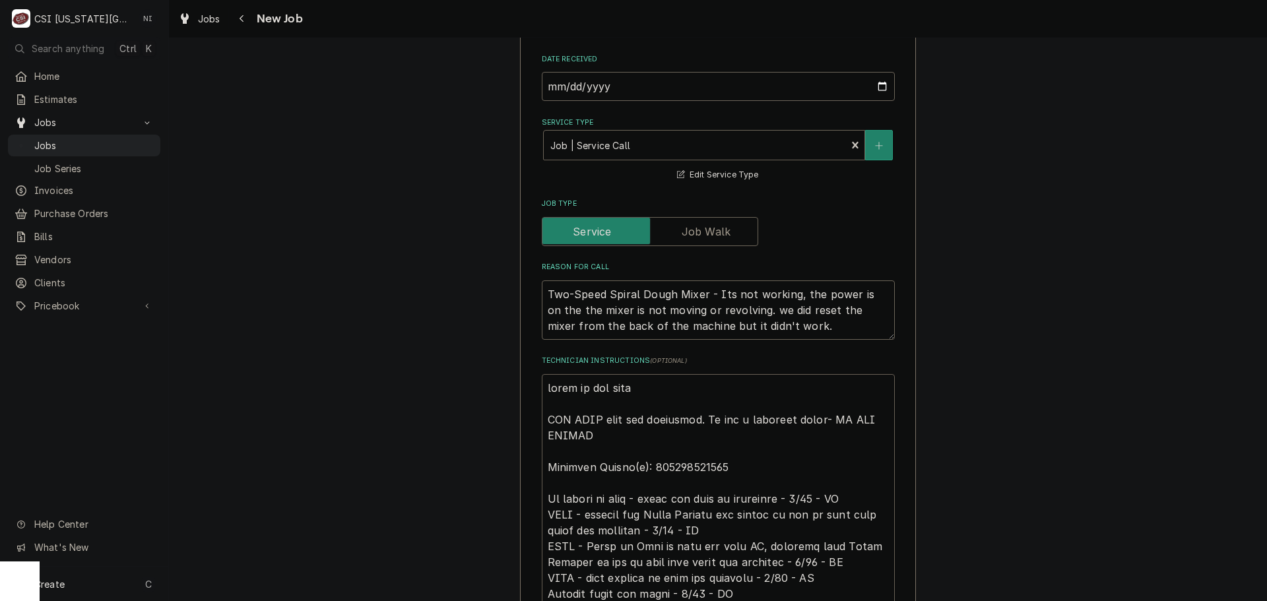
type textarea "x"
type textarea "parts on the unass ONE HOUR only for diagnosis. If not a warranty issue- DO NOT…"
type textarea "x"
type textarea "parts on the unassi ONE HOUR only for diagnosis. If not a warranty issue- DO NO…"
type textarea "x"
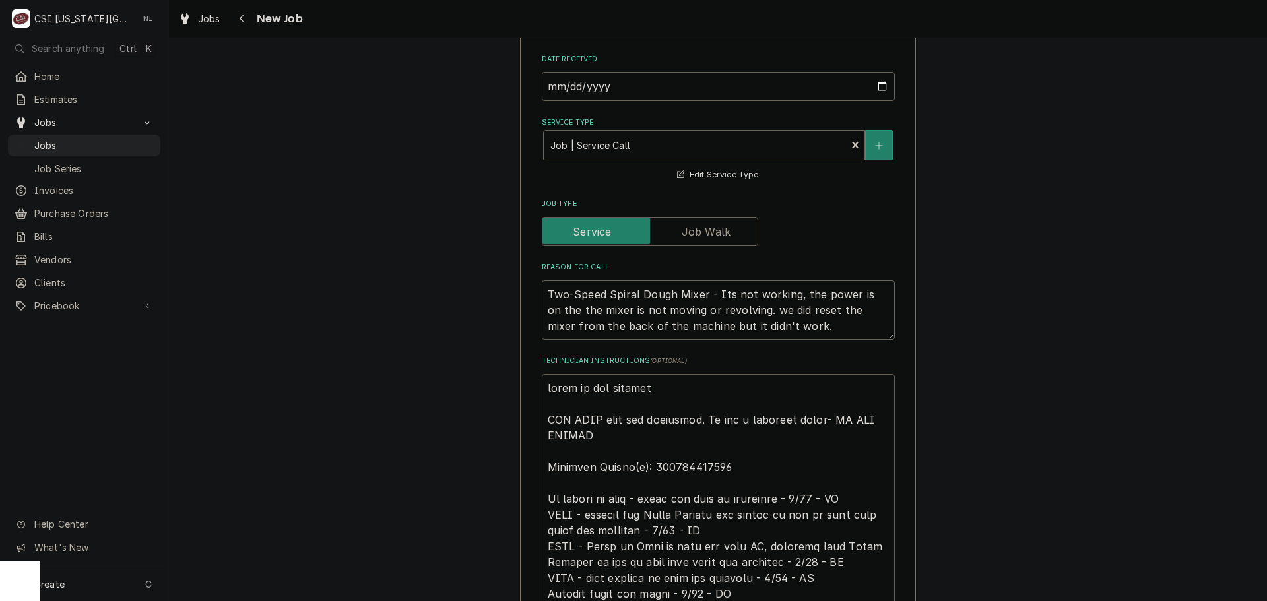
type textarea "parts on the unassign ONE HOUR only for diagnosis. If not a warranty issue- DO …"
type textarea "x"
type textarea "parts on the unassigne ONE HOUR only for diagnosis. If not a warranty issue- DO…"
type textarea "x"
type textarea "parts on the unassigned ONE HOUR only for diagnosis. If not a warranty issue- D…"
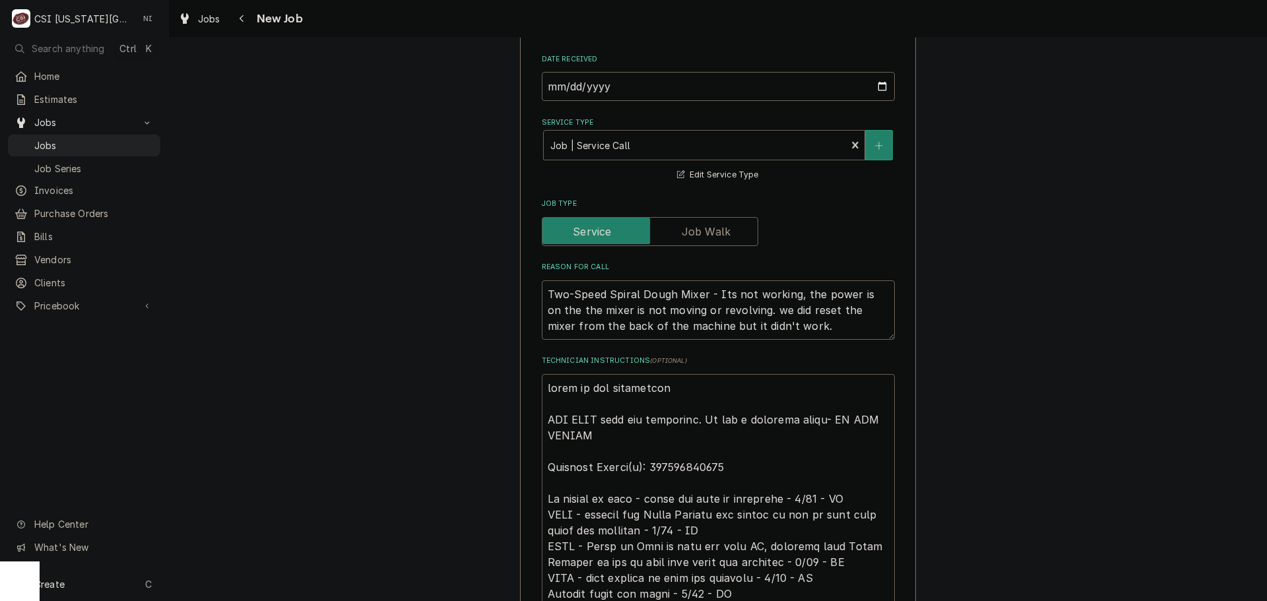
type textarea "x"
type textarea "parts on the unassigned ONE HOUR only for diagnosis. If not a warranty issue- D…"
type textarea "x"
type textarea "parts on the unassigned s ONE HOUR only for diagnosis. If not a warranty issue-…"
type textarea "x"
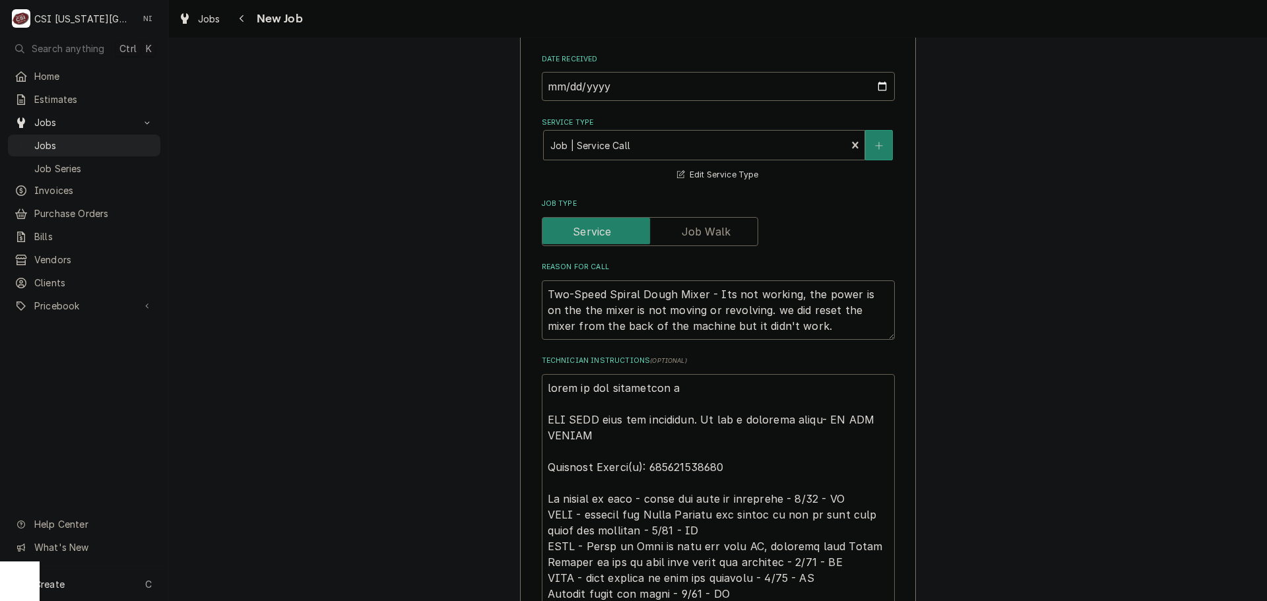
type textarea "parts on the unassigned sh ONE HOUR only for diagnosis. If not a warranty issue…"
type textarea "x"
type textarea "parts on the unassigned she ONE HOUR only for diagnosis. If not a warranty issu…"
type textarea "x"
type textarea "parts on the unassigned shelf ONE HOUR only for diagnosis. If not a warranty is…"
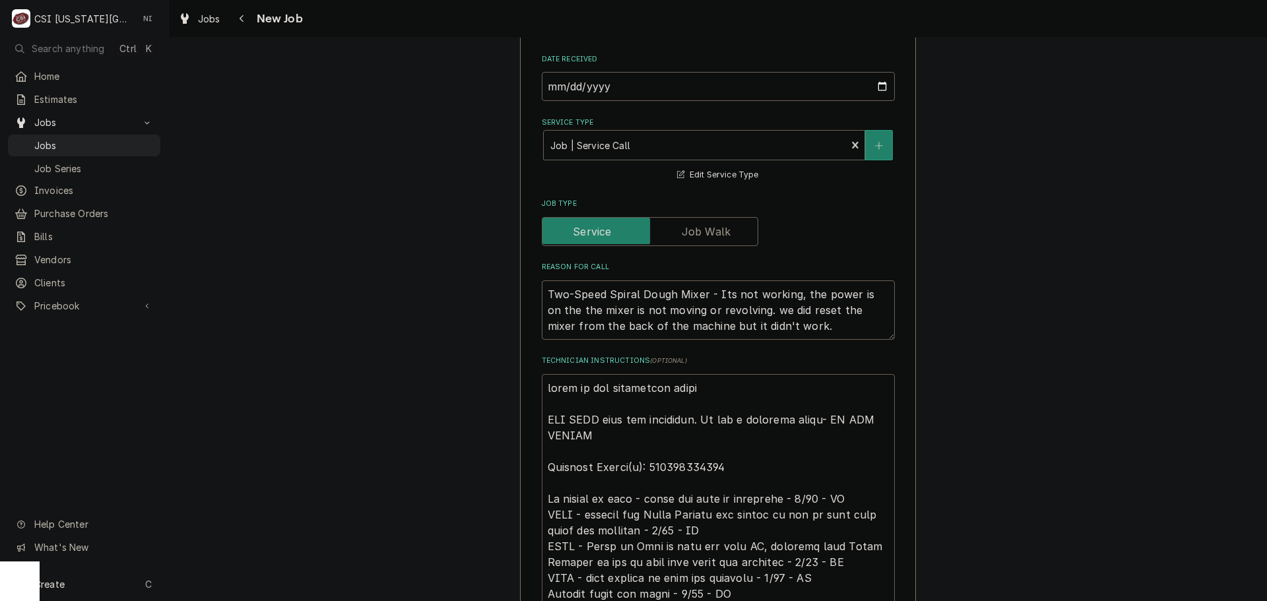
type textarea "x"
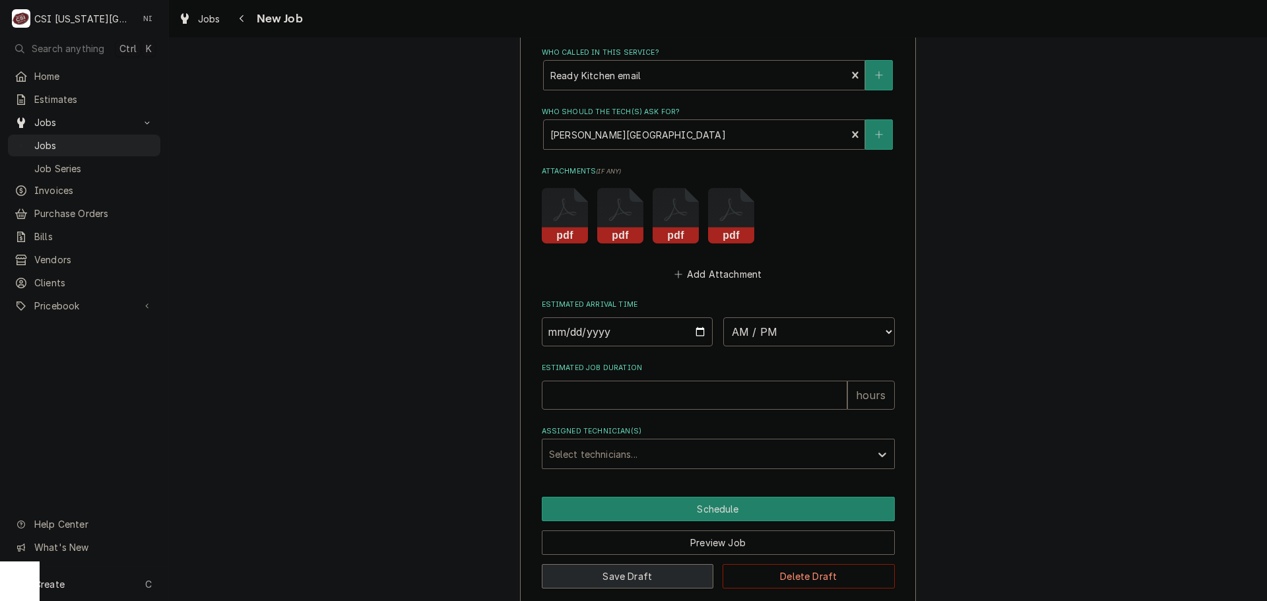
type textarea "parts on the unassigned shelf ONE HOUR only for diagnosis. If not a warranty is…"
click at [649, 564] on button "Save Draft" at bounding box center [628, 576] width 172 height 24
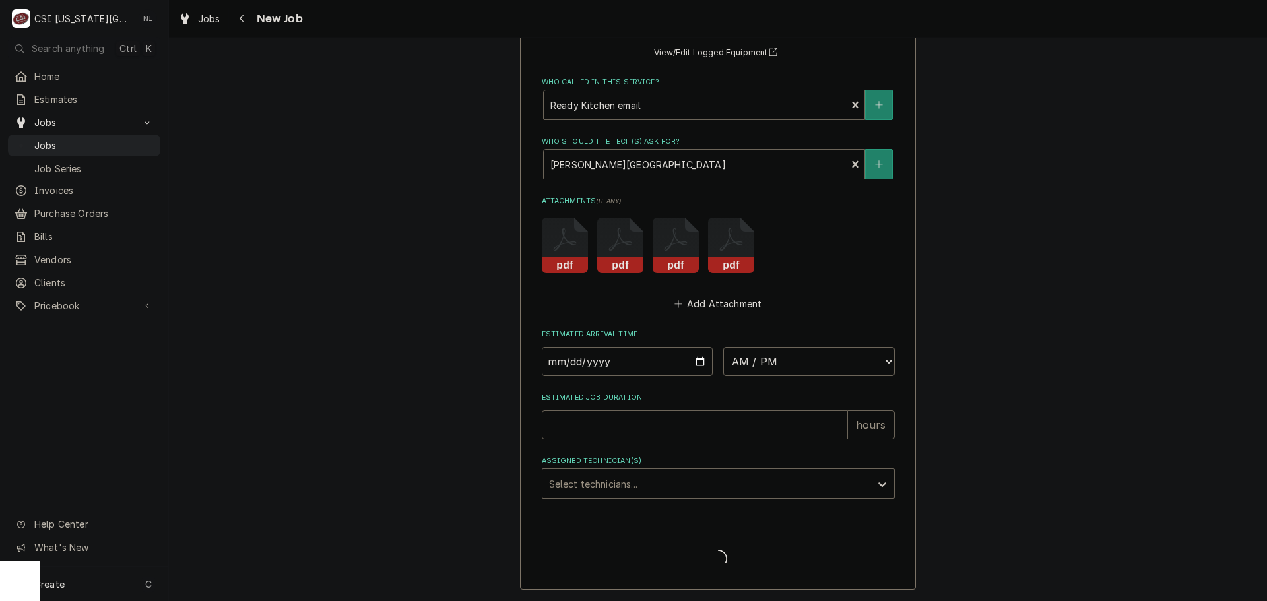
scroll to position [1860, 0]
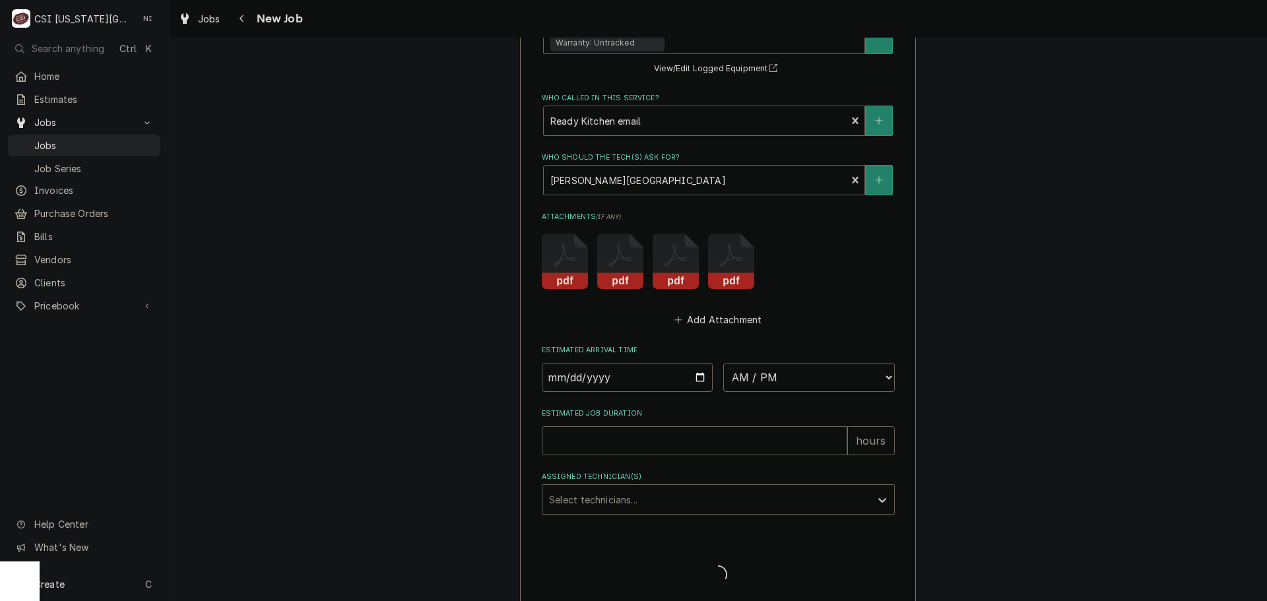
type textarea "x"
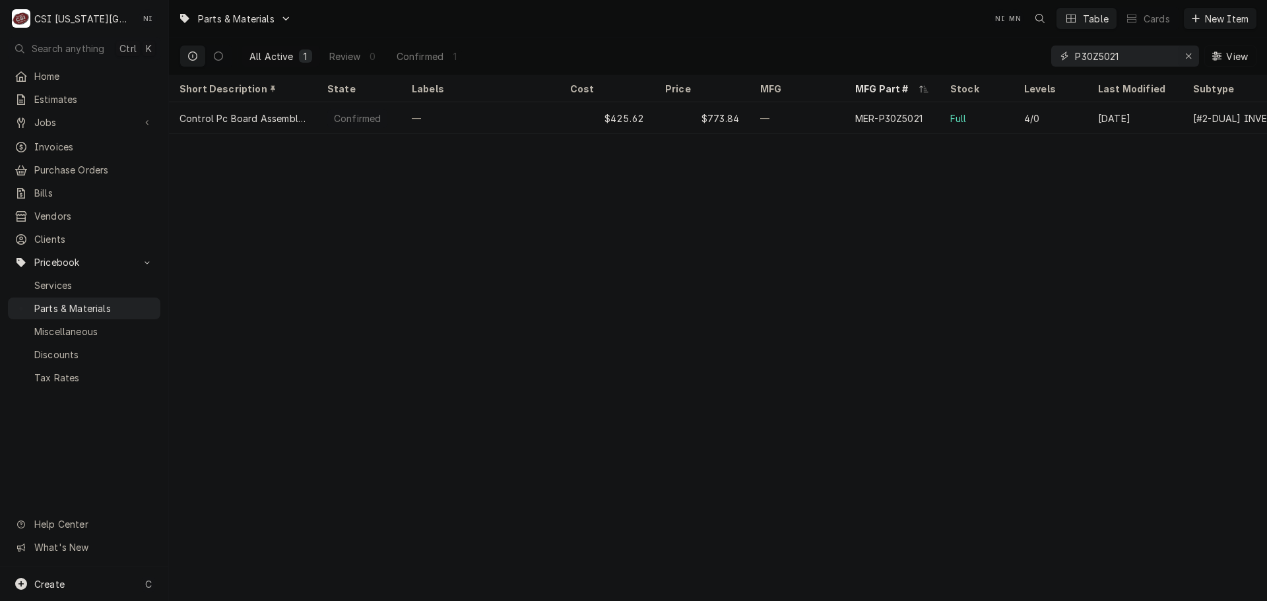
click at [1189, 53] on icon "Erase input" at bounding box center [1188, 55] width 7 height 9
click at [1163, 57] on input "Dynamic Content Wrapper" at bounding box center [1137, 56] width 124 height 21
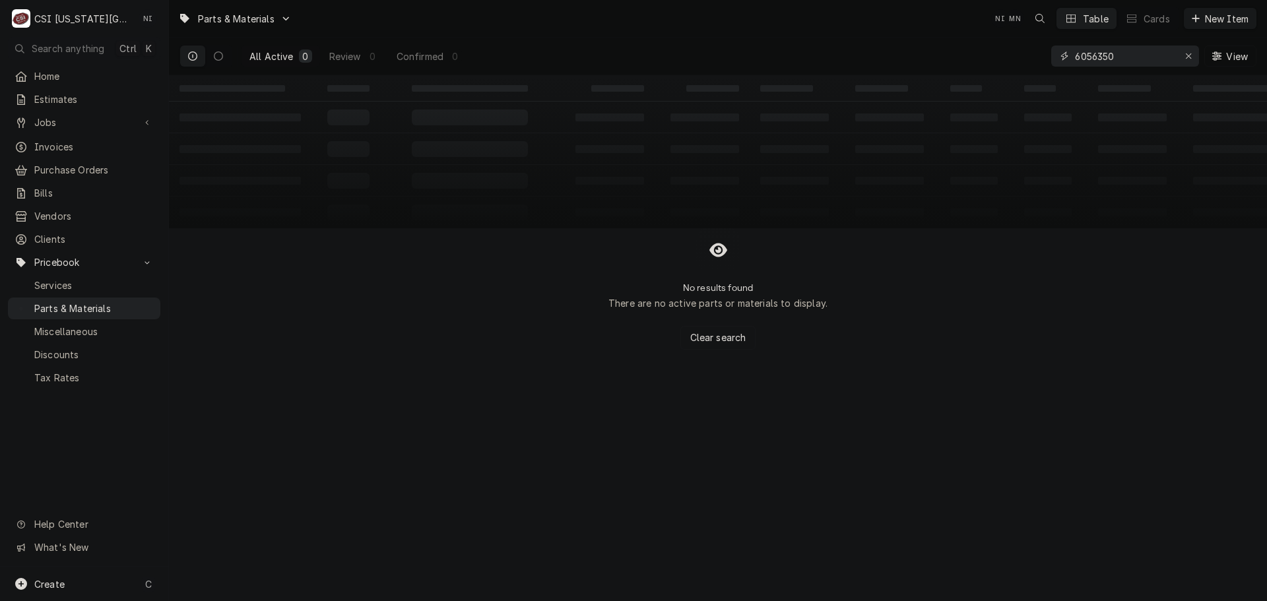
drag, startPoint x: 1117, startPoint y: 59, endPoint x: 1062, endPoint y: 59, distance: 54.8
click at [1062, 59] on div "6056350" at bounding box center [1125, 56] width 148 height 21
drag, startPoint x: 1136, startPoint y: 56, endPoint x: 1006, endPoint y: 53, distance: 130.0
click at [1006, 53] on div "All Active 0 Review 0 Confirmed 0 6056350 View" at bounding box center [717, 56] width 1077 height 37
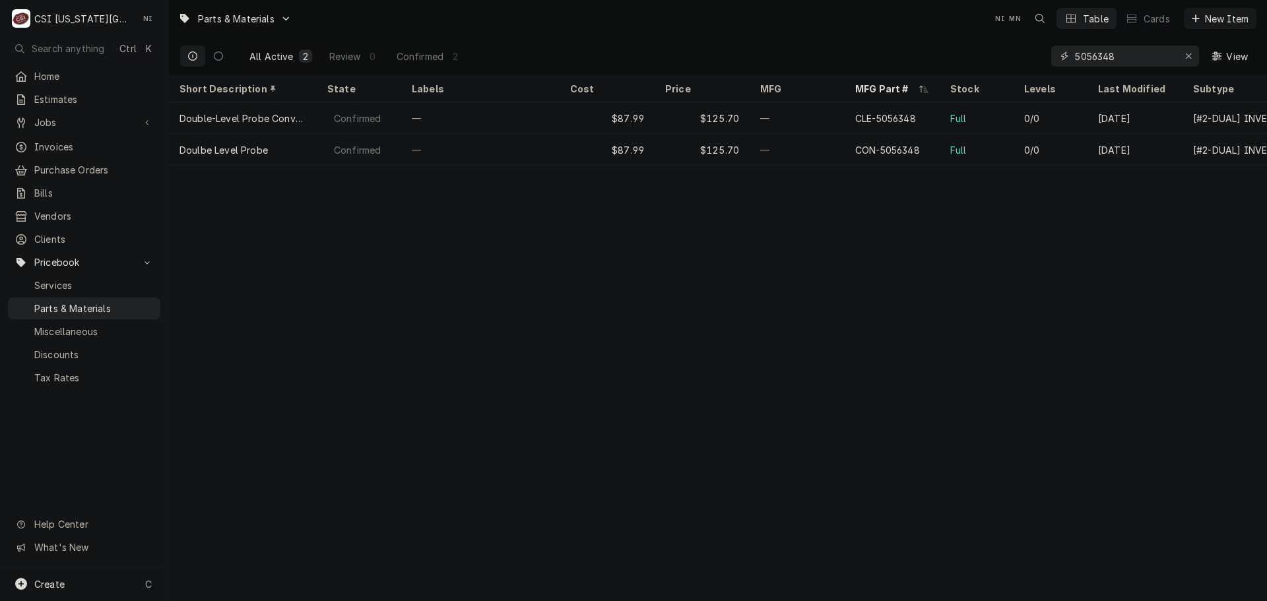
drag, startPoint x: 1119, startPoint y: 55, endPoint x: 1036, endPoint y: 67, distance: 84.0
click at [1037, 67] on div "All Active 2 Review 0 Confirmed 2 5056348 View" at bounding box center [717, 56] width 1077 height 37
drag, startPoint x: 1124, startPoint y: 57, endPoint x: 1036, endPoint y: 56, distance: 88.4
click at [1032, 57] on div "All Active 2 Review 0 Confirmed 2 5056379 View" at bounding box center [717, 56] width 1077 height 37
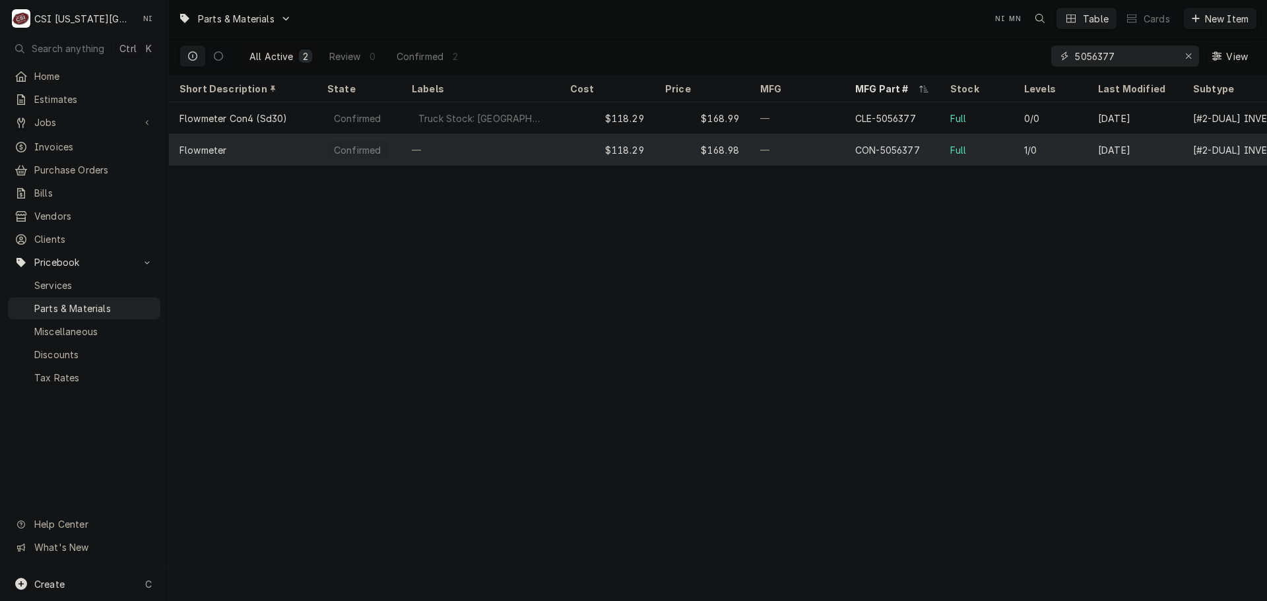
type input "5056377"
click at [996, 148] on div "Full" at bounding box center [977, 150] width 74 height 32
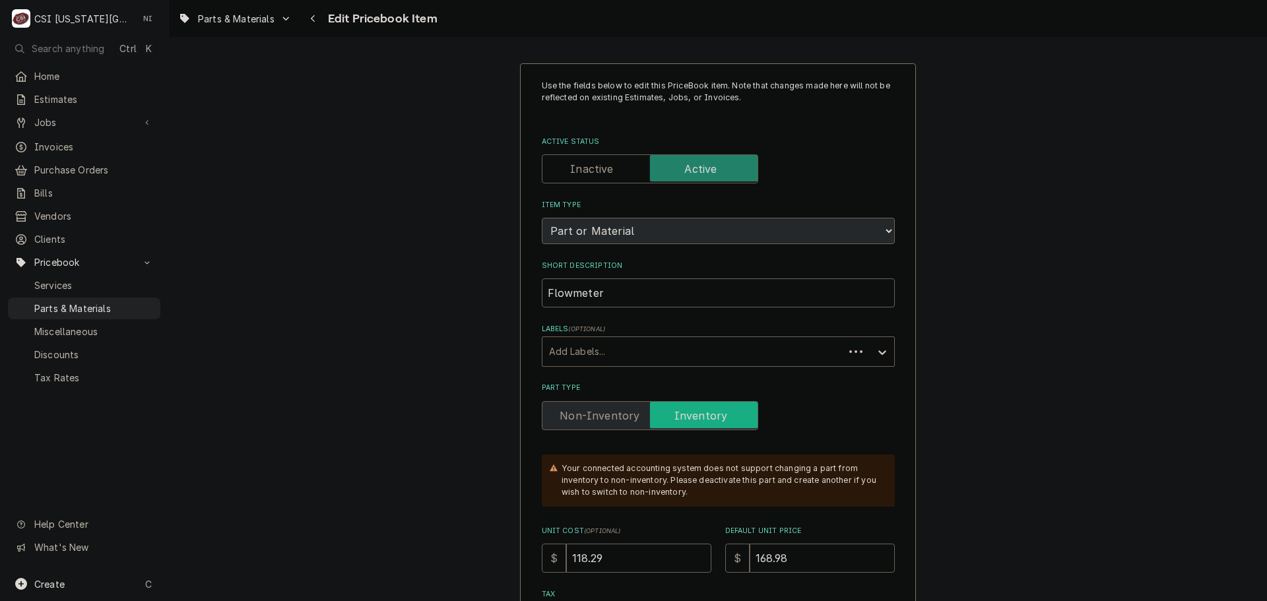
type textarea "x"
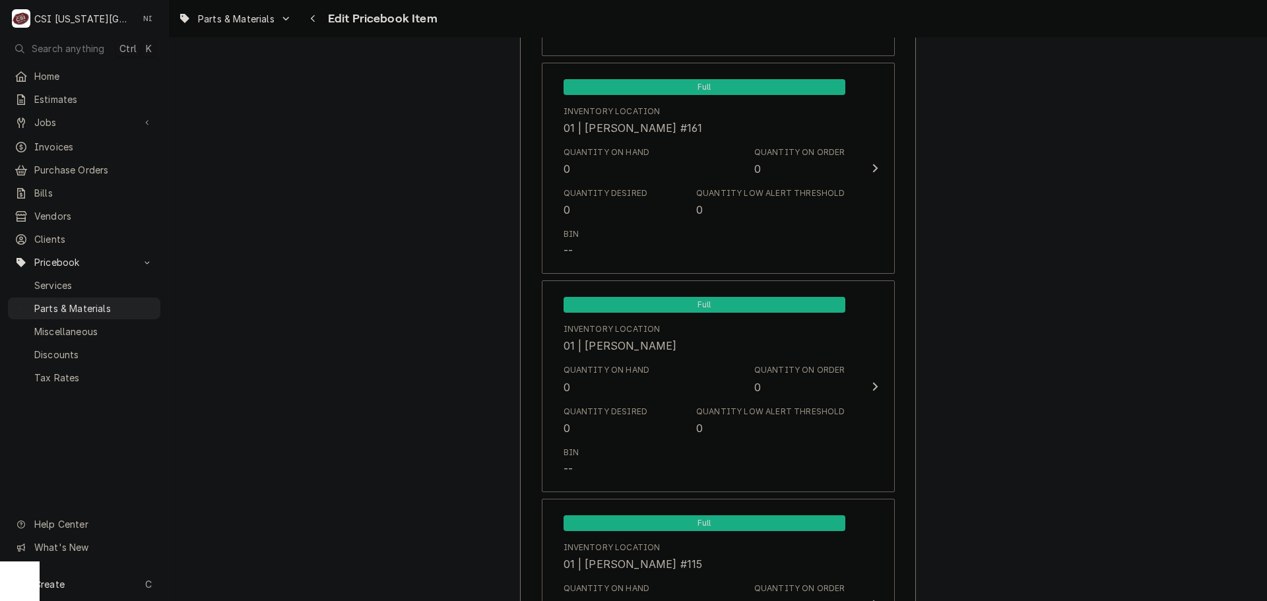
scroll to position [2057, 0]
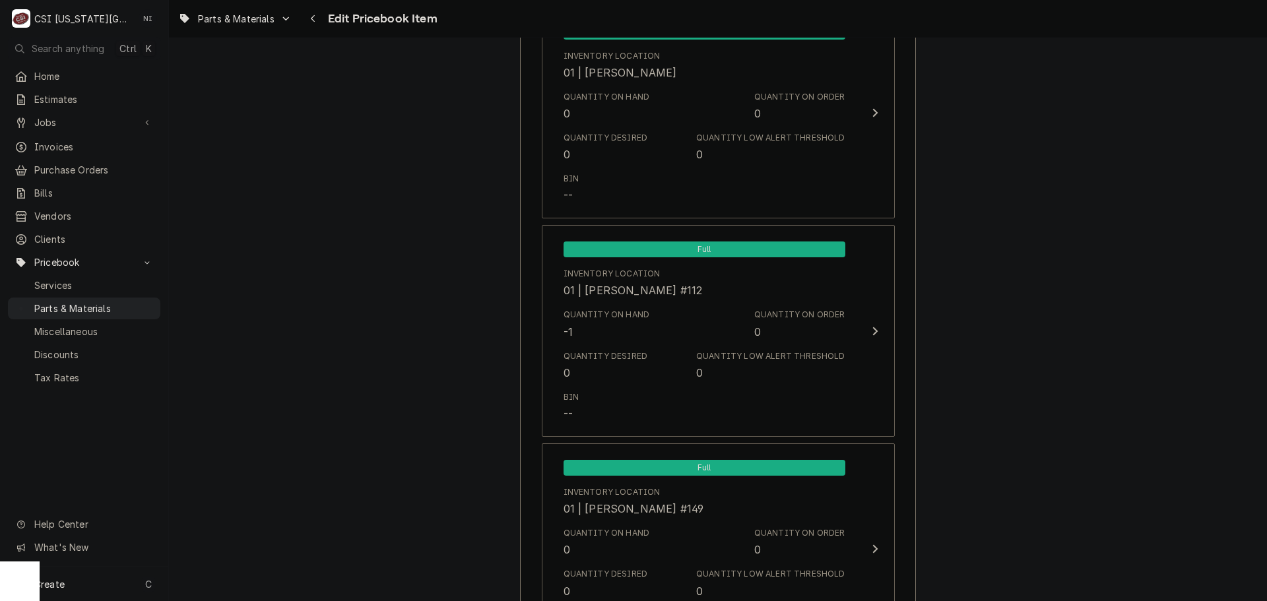
scroll to position [3851, 0]
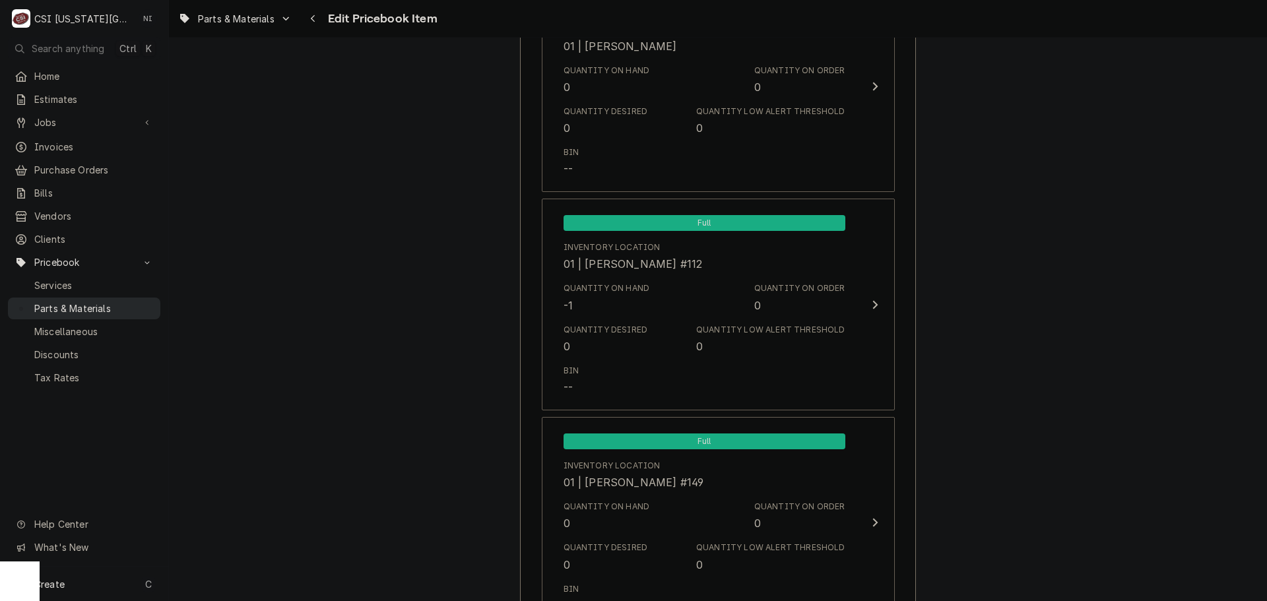
click at [121, 302] on span "Parts & Materials" at bounding box center [93, 309] width 119 height 14
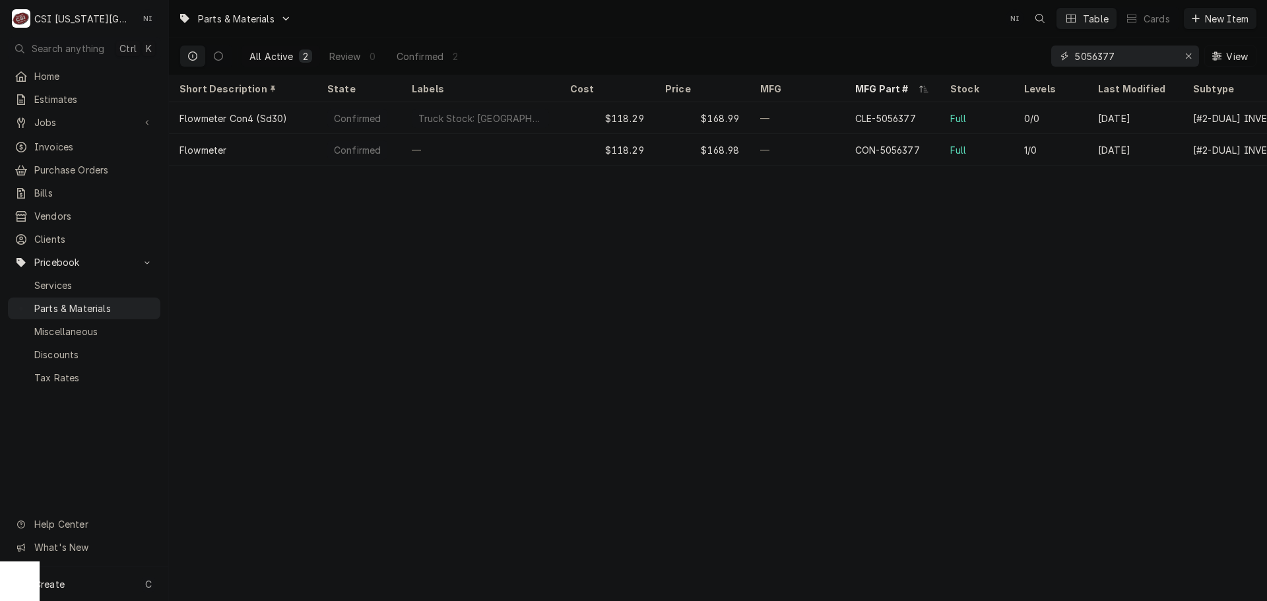
drag, startPoint x: 1187, startPoint y: 53, endPoint x: 1163, endPoint y: 58, distance: 24.3
click at [1187, 53] on icon "Erase input" at bounding box center [1188, 55] width 7 height 9
click at [1163, 58] on input "Dynamic Content Wrapper" at bounding box center [1124, 56] width 99 height 21
type input "hand pump sprayer"
click at [852, 120] on div "HAND PUMP SPRAYER" at bounding box center [892, 118] width 95 height 32
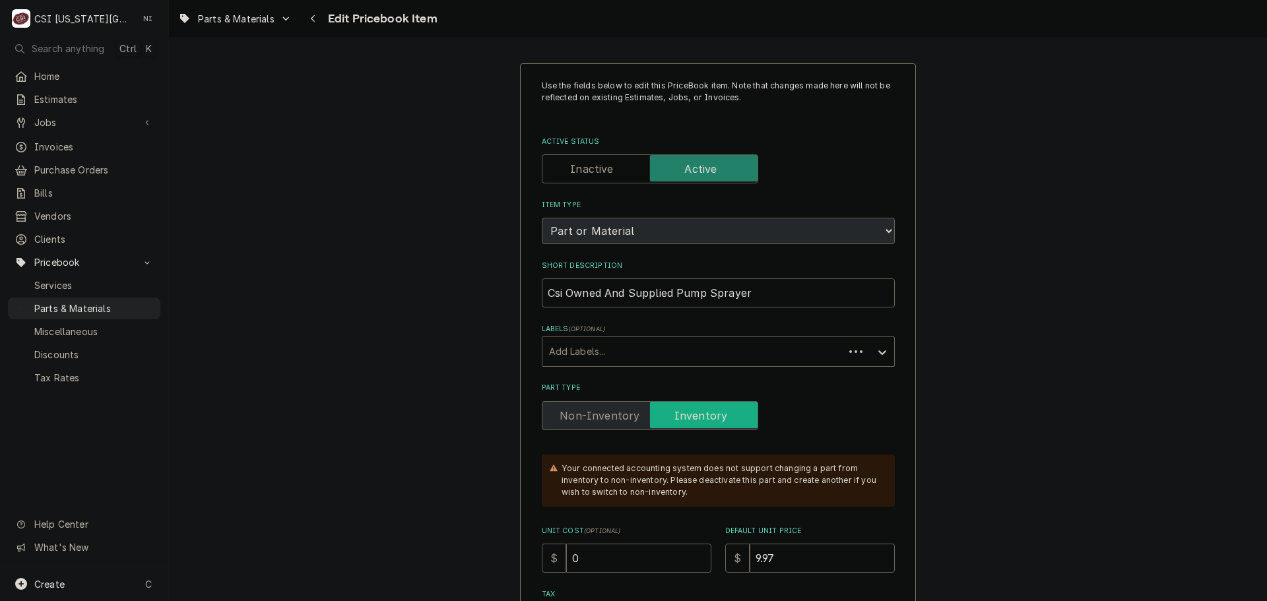
type textarea "x"
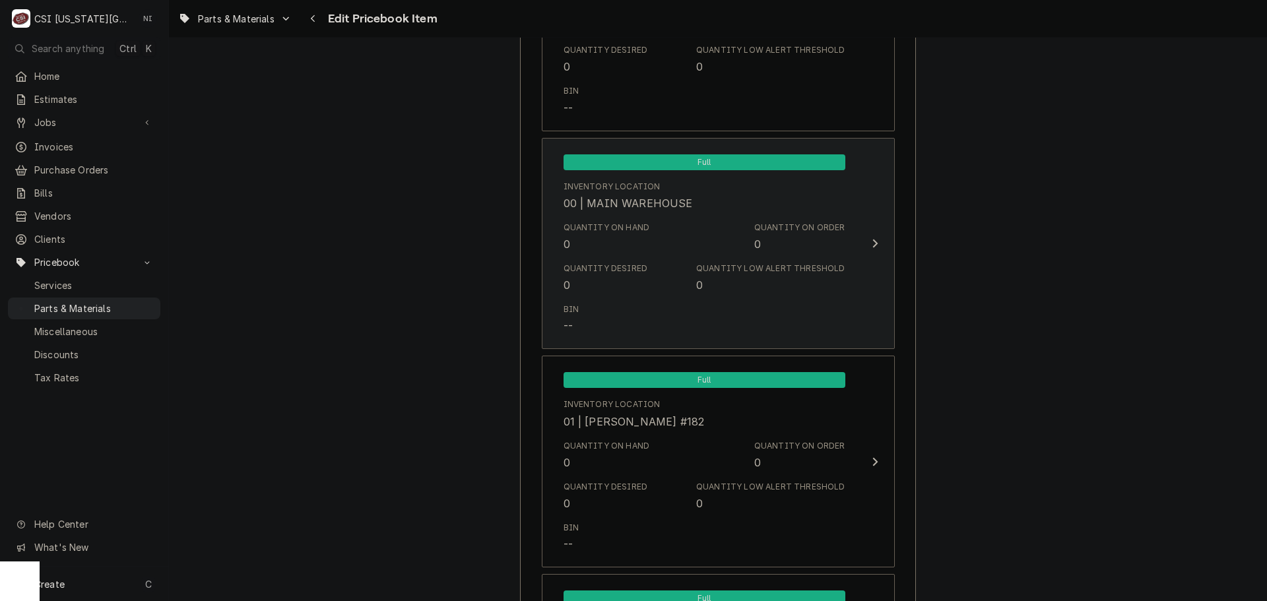
scroll to position [1254, 0]
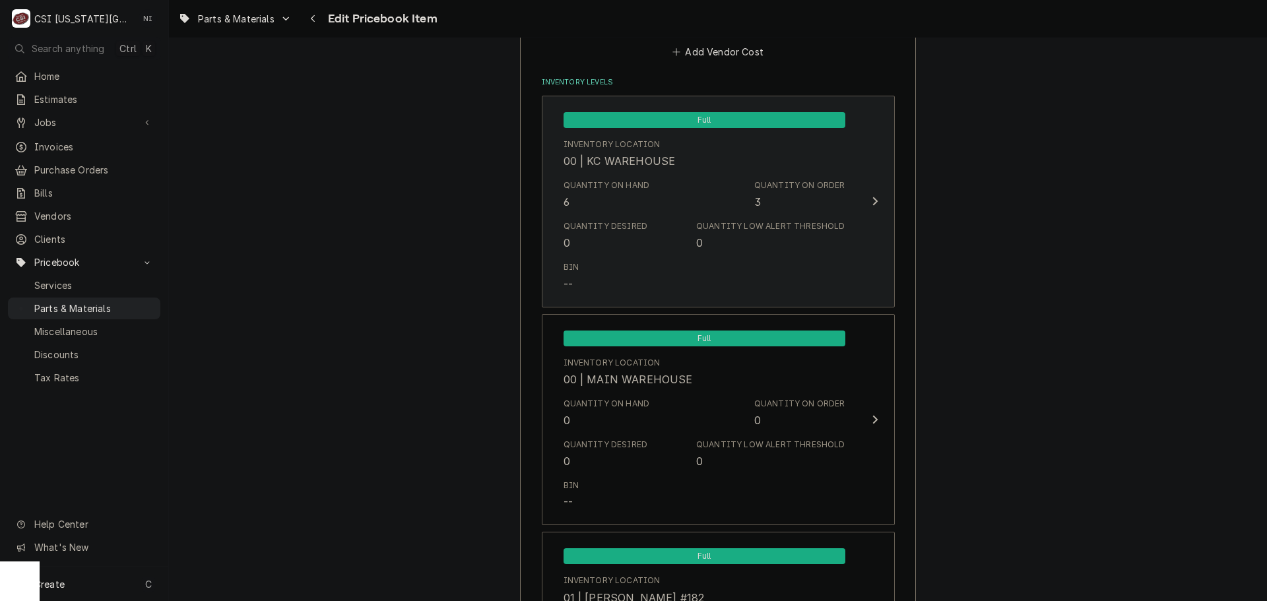
click at [666, 194] on div "Quantity on Hand 6 Quantity on Order 3" at bounding box center [704, 194] width 282 height 41
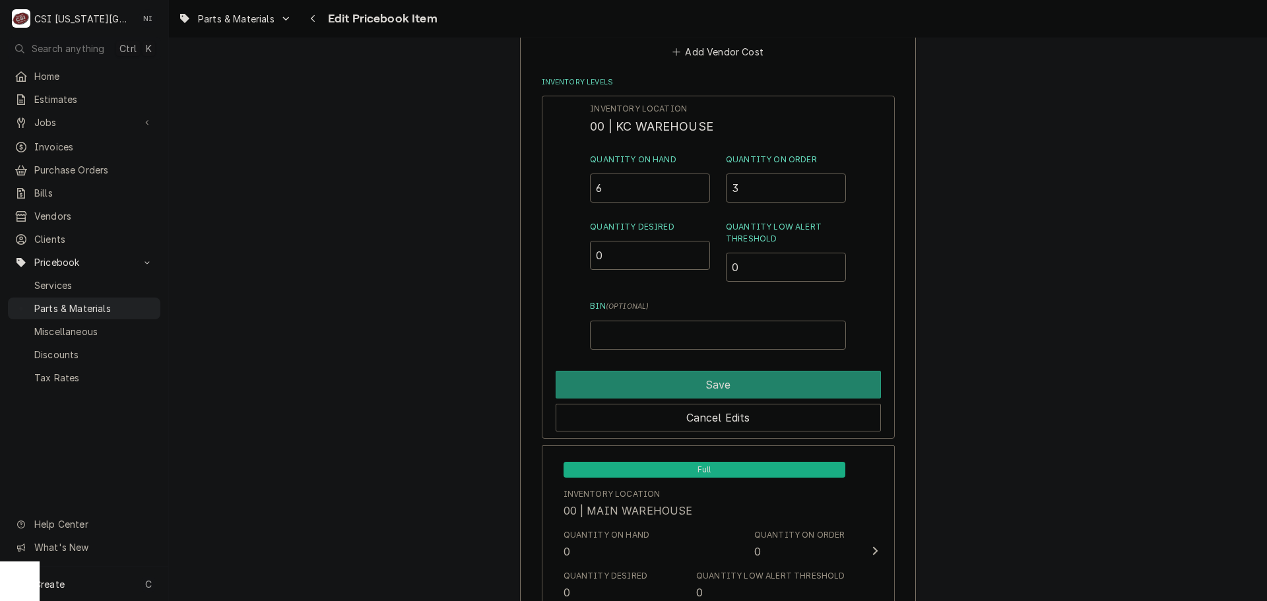
drag, startPoint x: 612, startPoint y: 191, endPoint x: 569, endPoint y: 191, distance: 42.9
click at [569, 191] on div "Inventory Location 00 | KC WAREHOUSE Quantity on Hand 6 Quantity on Order 3 Qua…" at bounding box center [718, 267] width 353 height 343
type input "5"
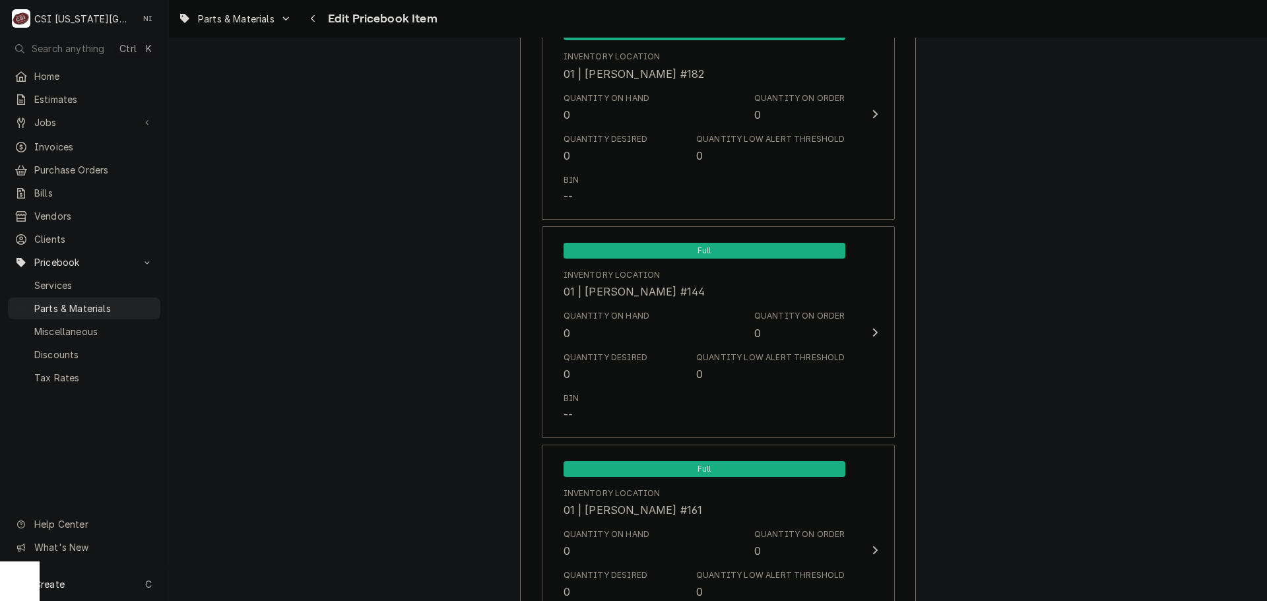
scroll to position [1892, 0]
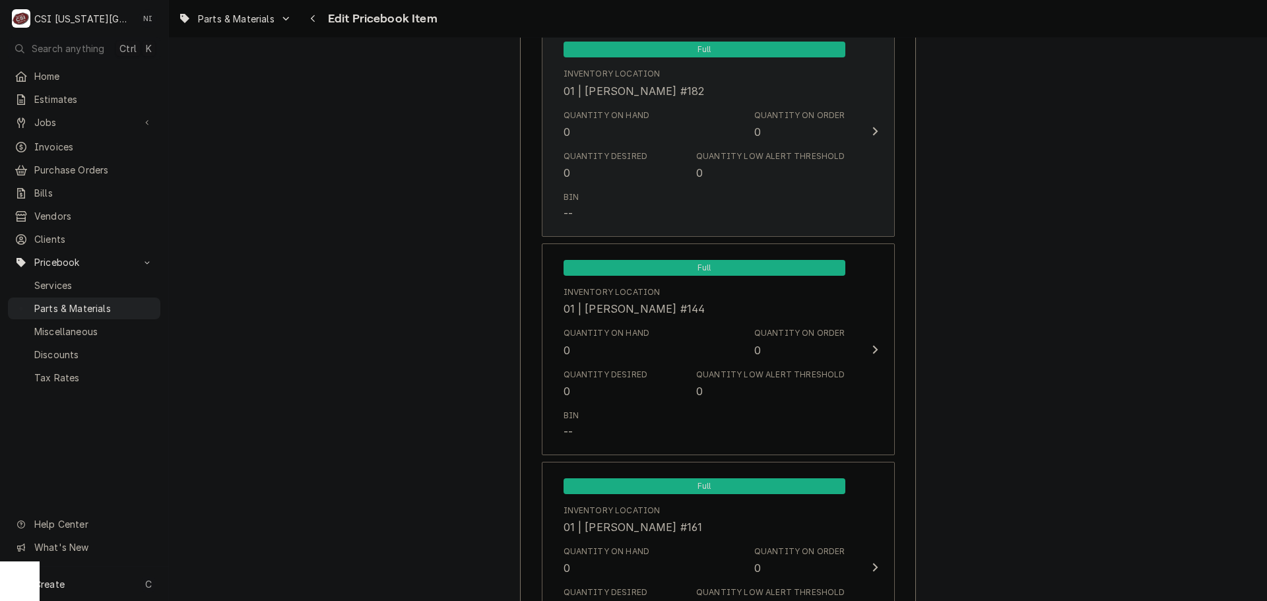
click at [877, 144] on button "Full Inventory Location 01 | BRIAN BREAZIER #182 Quantity on Hand 0 Quantity on…" at bounding box center [718, 131] width 353 height 212
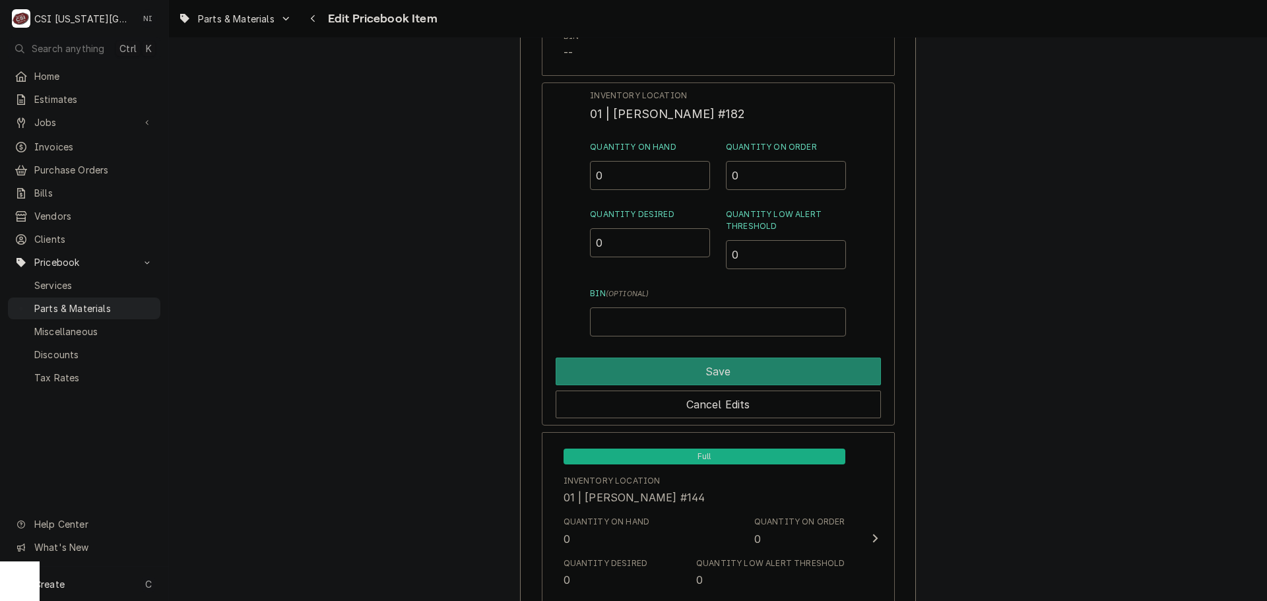
scroll to position [1825, 0]
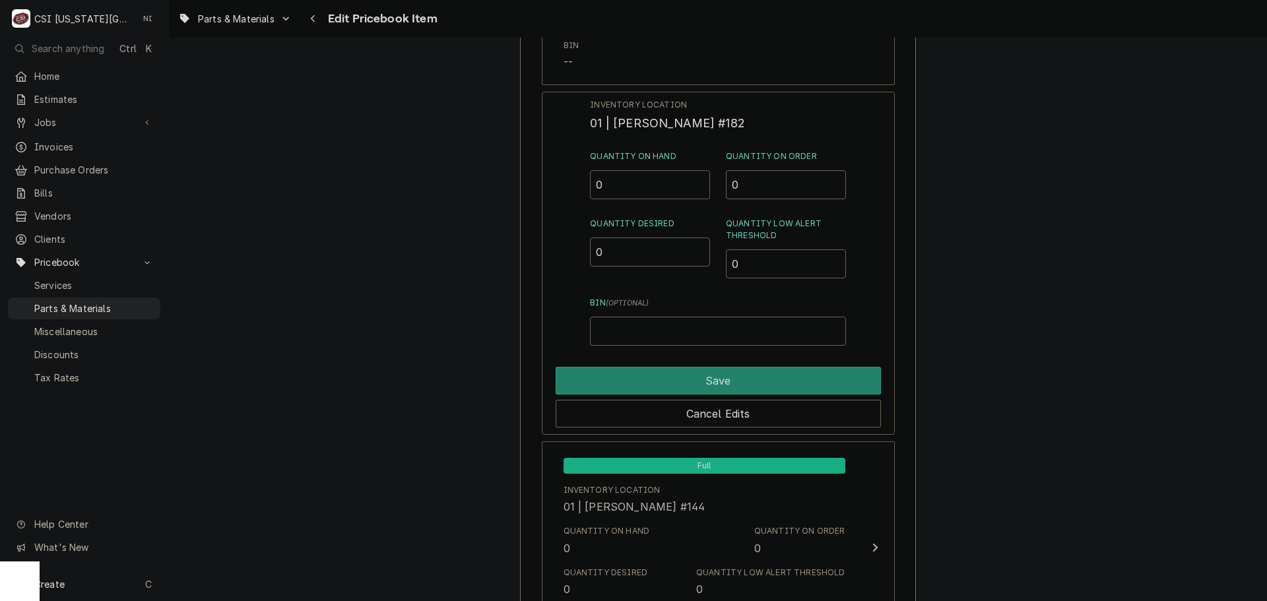
click at [568, 187] on div "Inventory Location 01 | BRIAN BREAZIER #182 Quantity on Hand 0 Quantity on Orde…" at bounding box center [718, 263] width 353 height 343
type input "1"
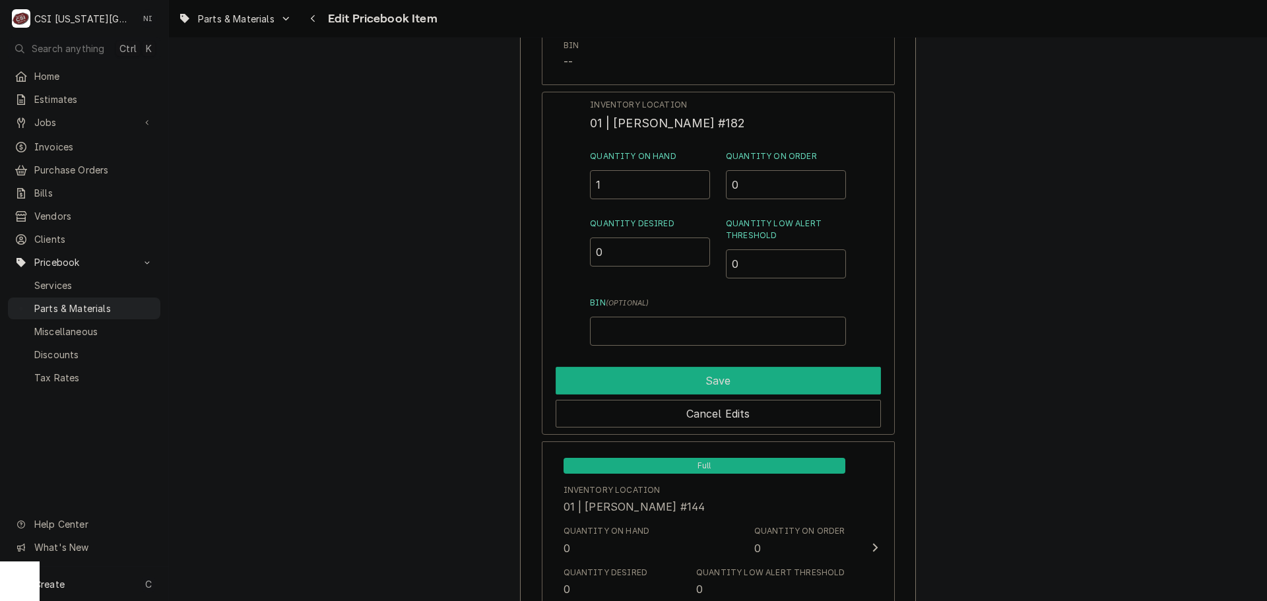
click at [691, 384] on button "Save" at bounding box center [718, 381] width 325 height 28
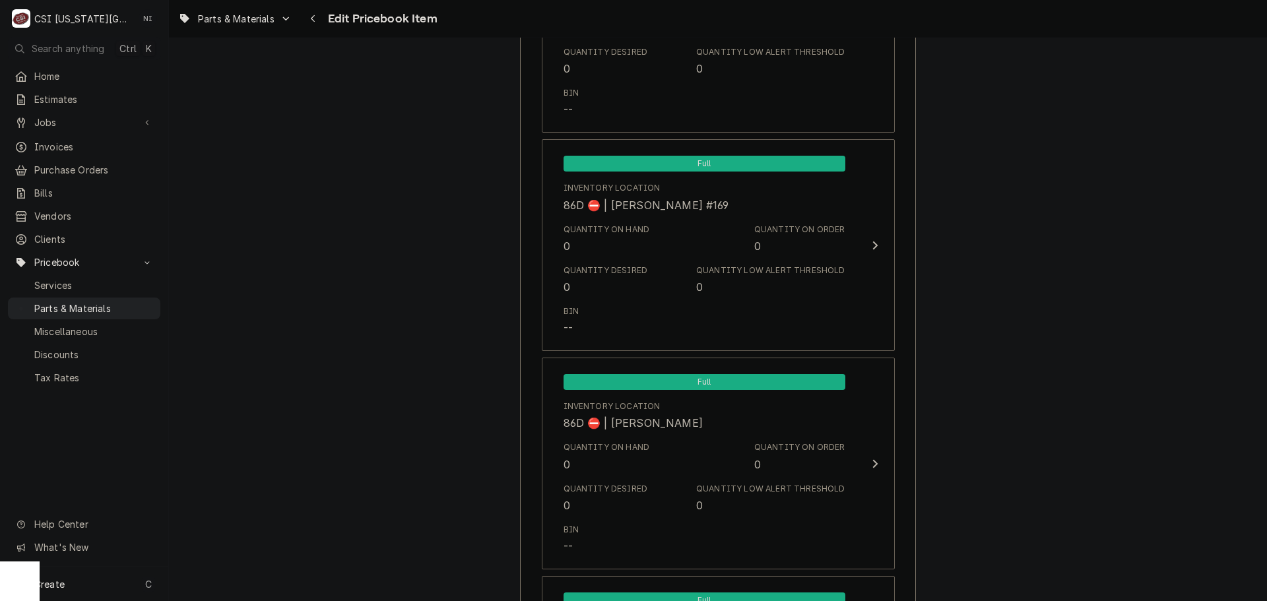
scroll to position [13165, 0]
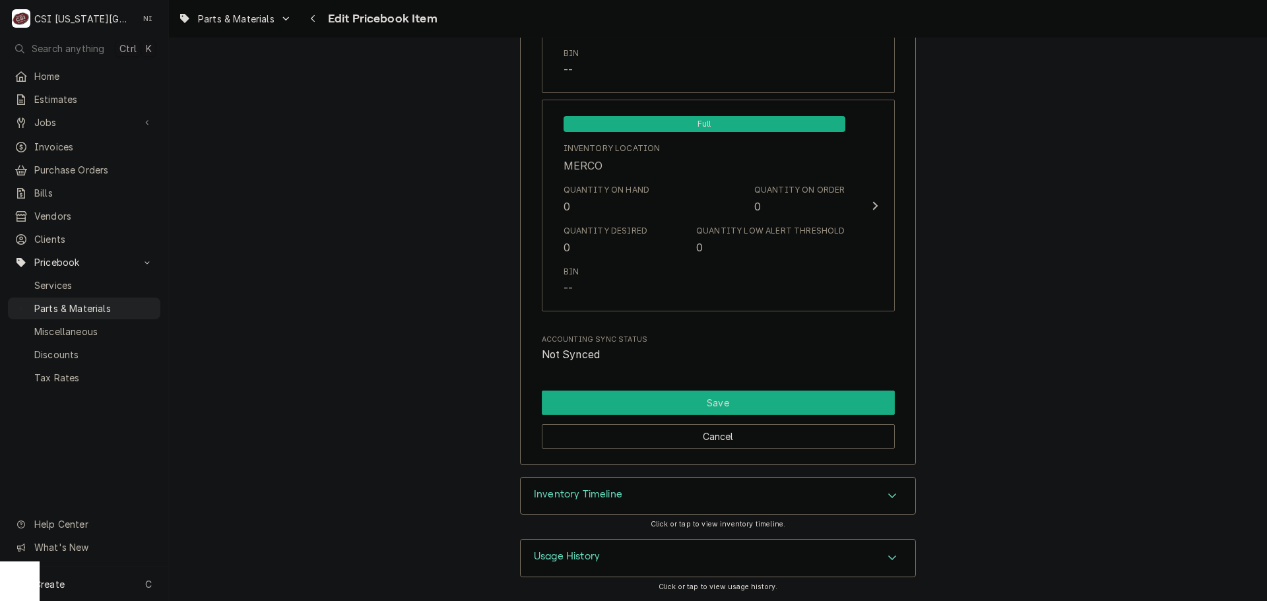
click at [793, 407] on button "Save" at bounding box center [718, 403] width 353 height 24
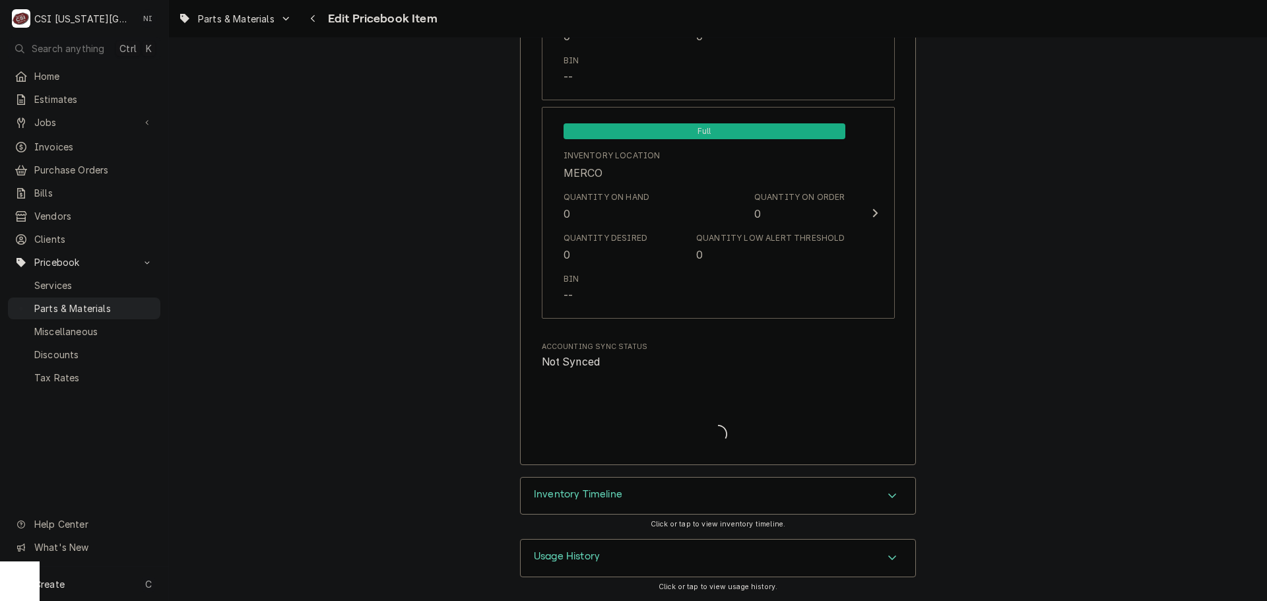
type textarea "x"
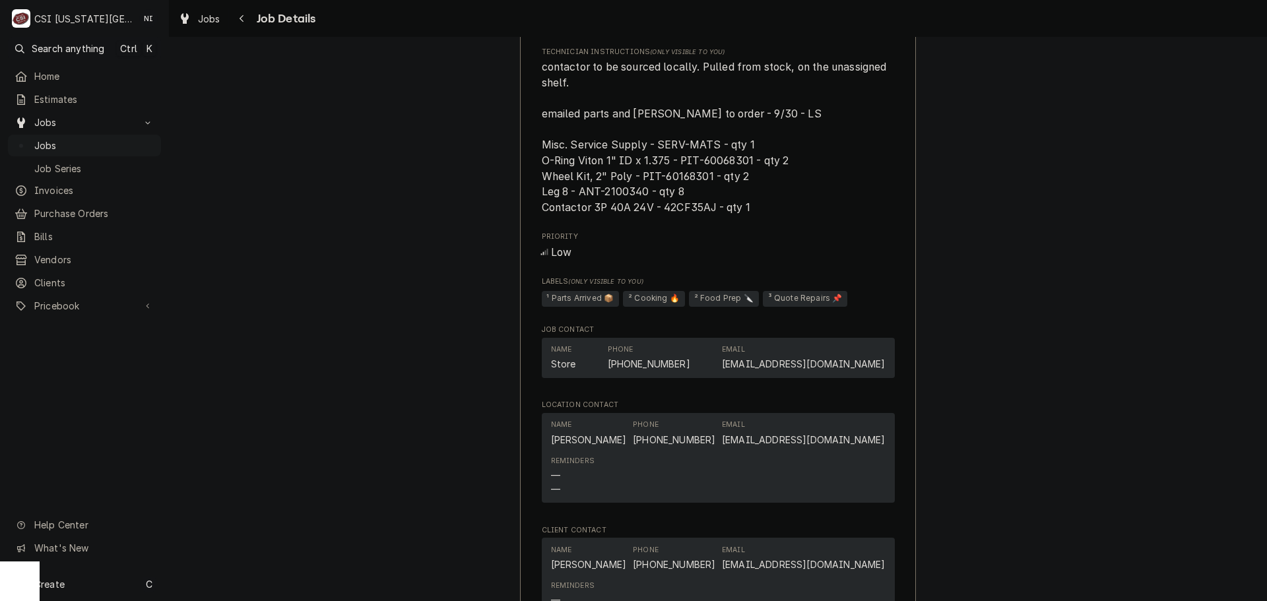
scroll to position [1189, 0]
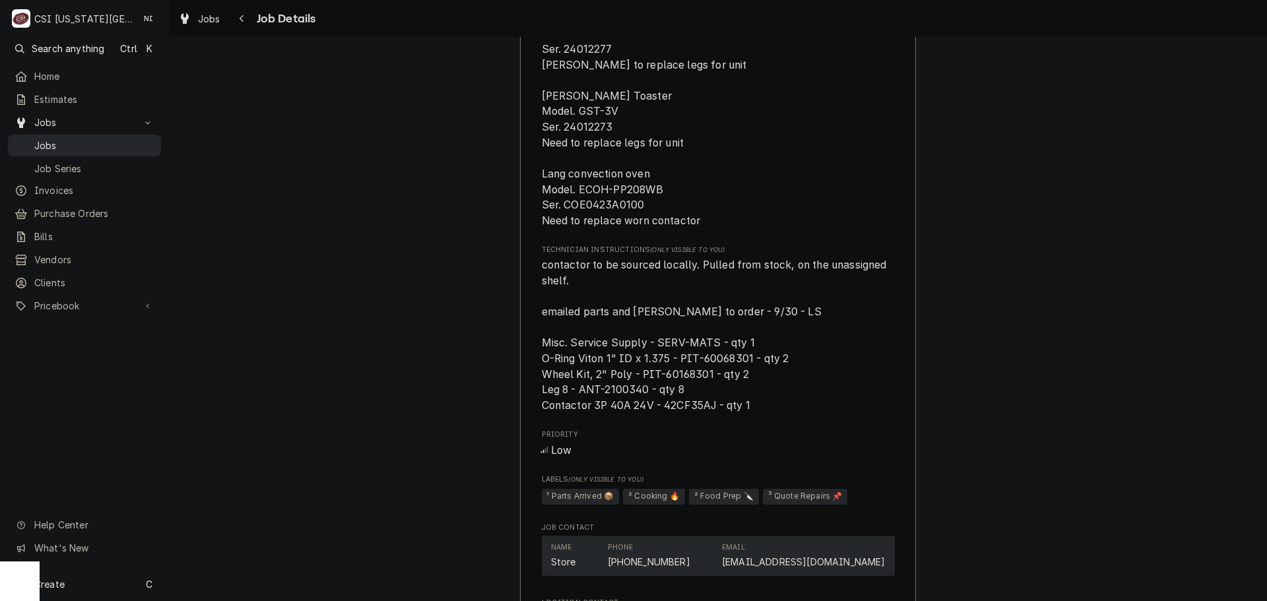
click at [113, 144] on span "Jobs" at bounding box center [94, 146] width 120 height 14
click at [121, 139] on span "Jobs" at bounding box center [94, 146] width 120 height 14
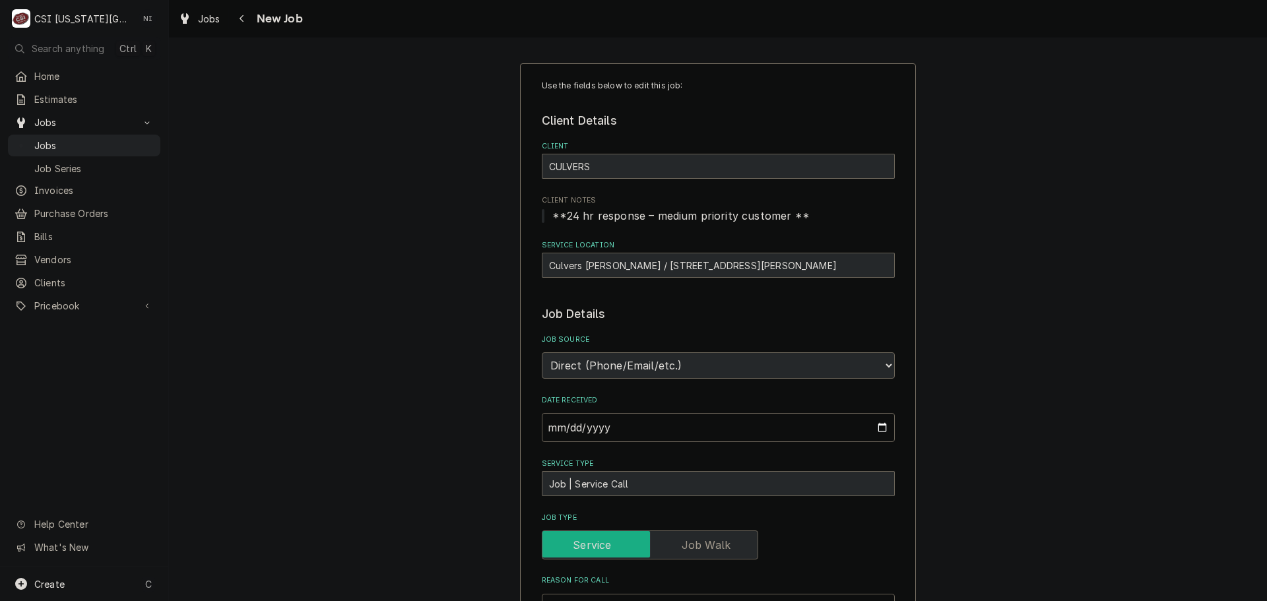
type textarea "x"
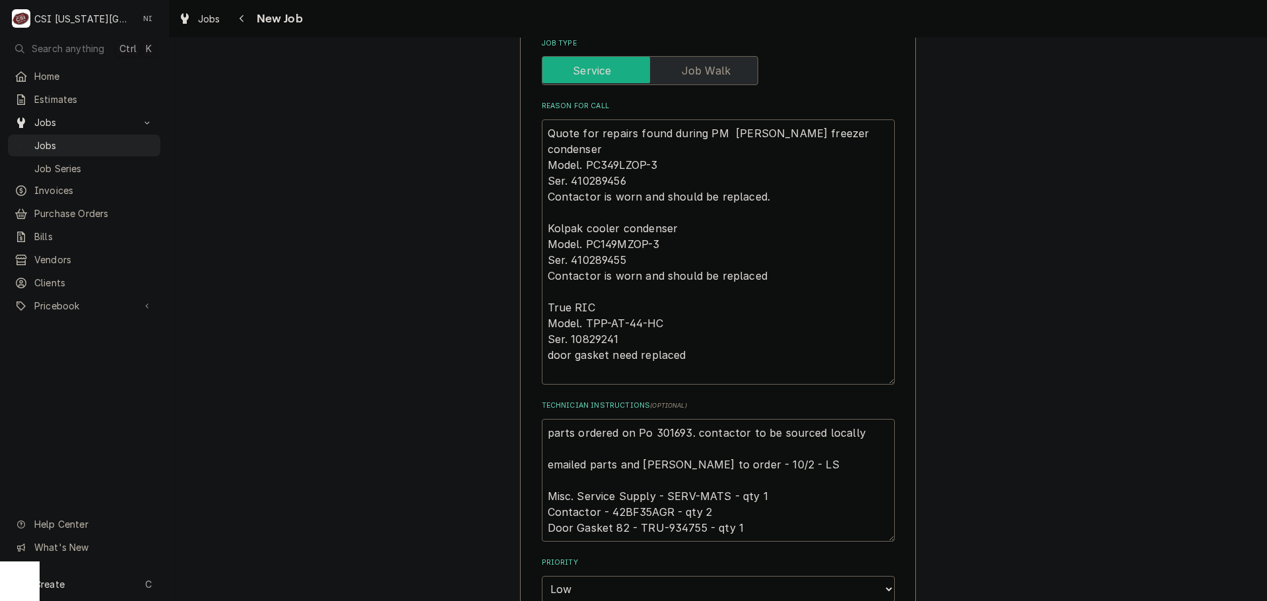
scroll to position [462, 0]
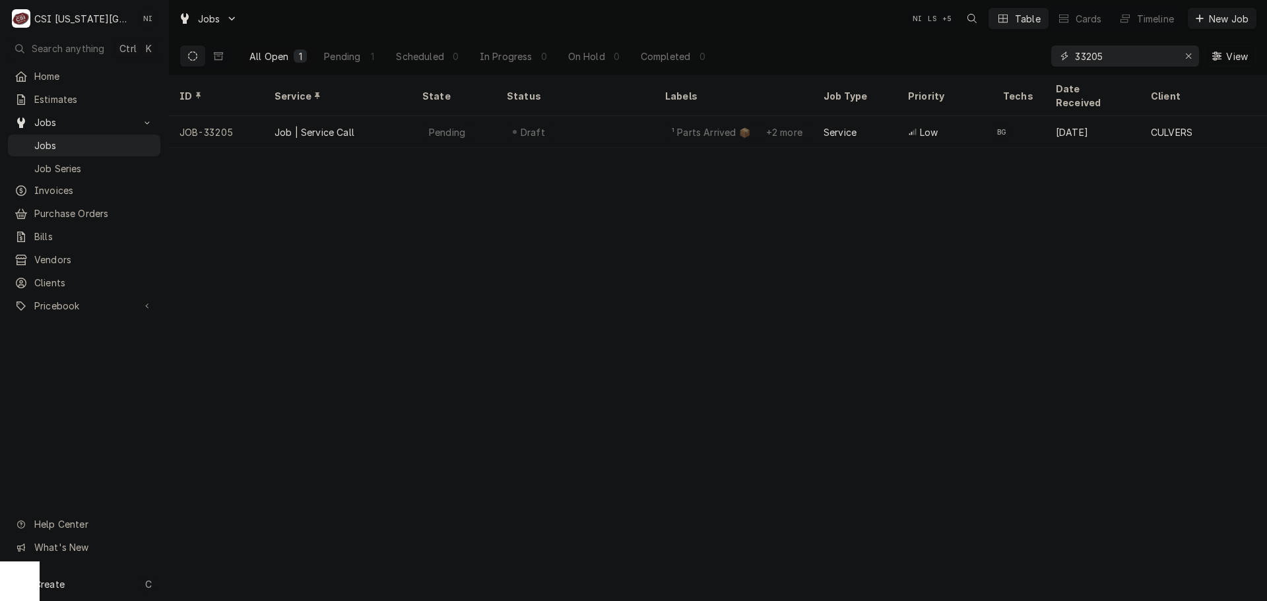
drag, startPoint x: 1110, startPoint y: 59, endPoint x: 885, endPoint y: 40, distance: 226.4
click at [917, 40] on div "All Open 1 Pending 1 Scheduled 0 In Progress 0 On Hold 0 Completed 0 33205 View" at bounding box center [717, 56] width 1077 height 37
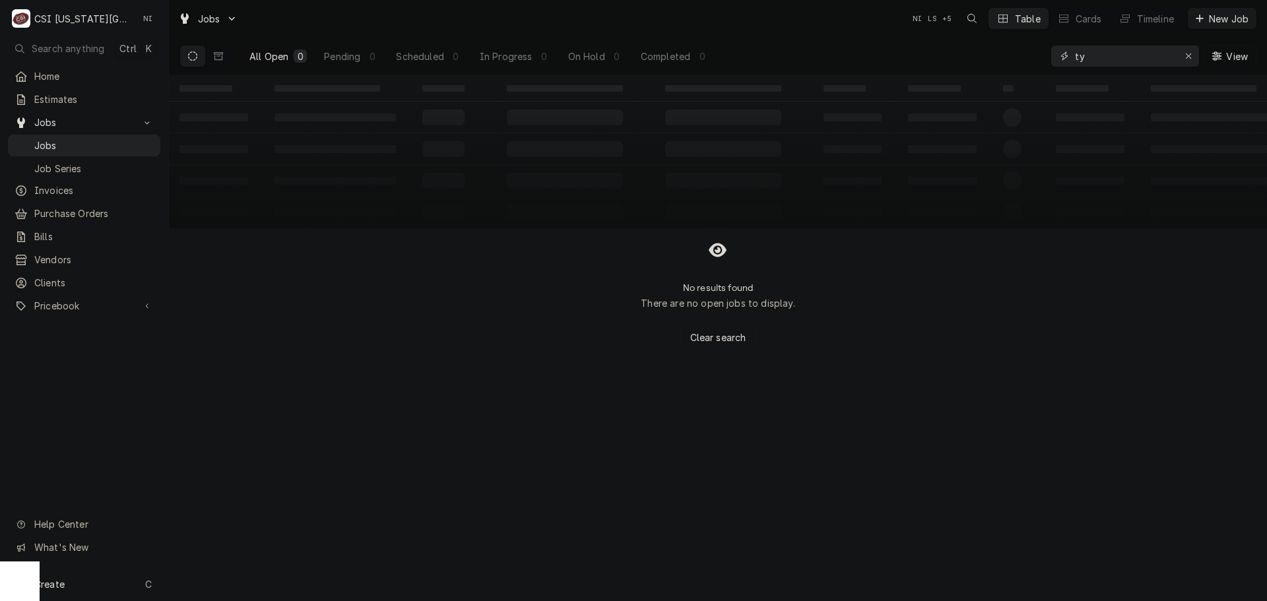
type input "t"
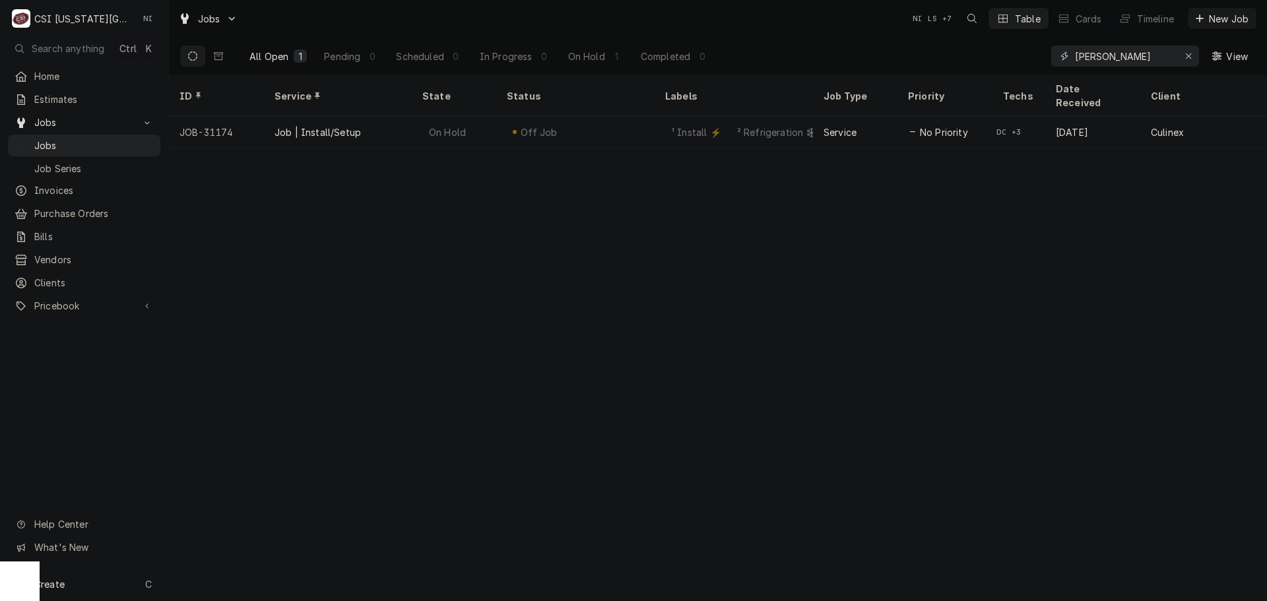
click at [1124, 57] on input "[PERSON_NAME]" at bounding box center [1124, 56] width 99 height 21
type input "[PERSON_NAME]"
click at [346, 56] on div "Pending" at bounding box center [342, 56] width 36 height 14
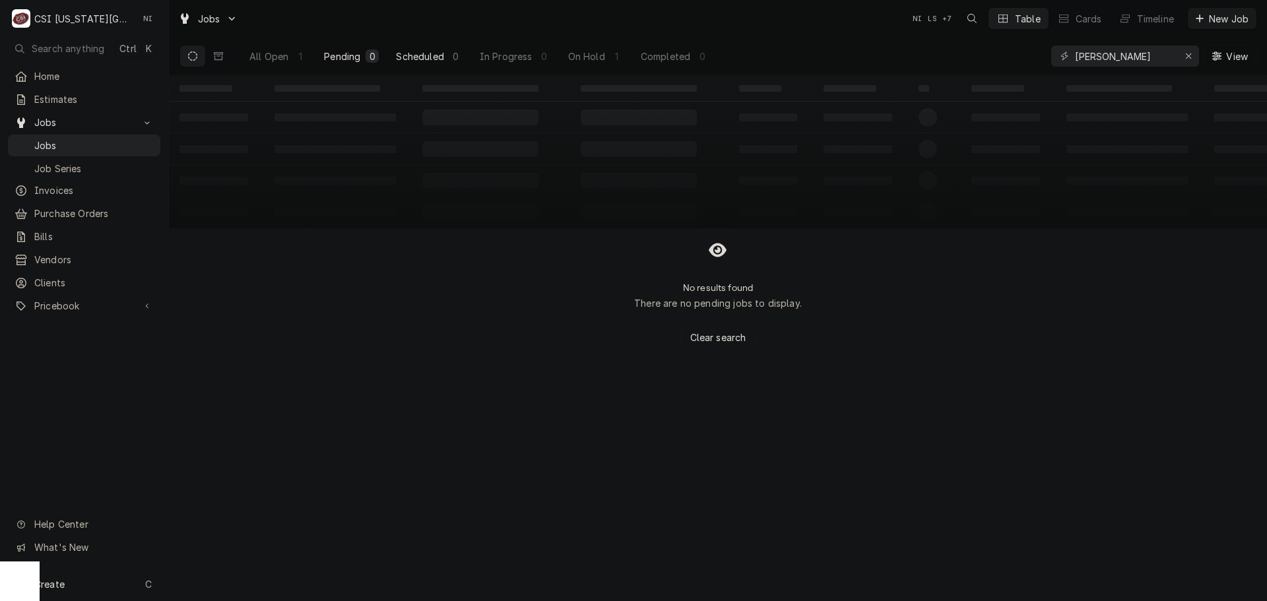
click at [412, 55] on div "Scheduled" at bounding box center [420, 56] width 48 height 14
click at [516, 53] on div "In Progress" at bounding box center [506, 56] width 53 height 14
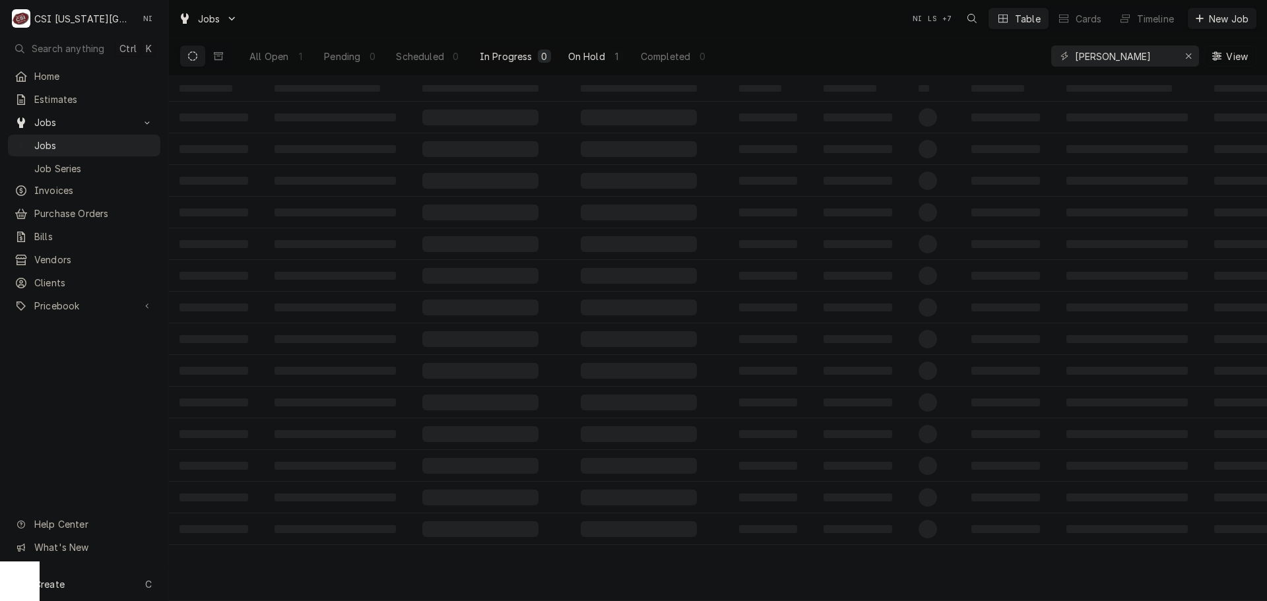
click at [583, 49] on div "On Hold" at bounding box center [586, 56] width 37 height 14
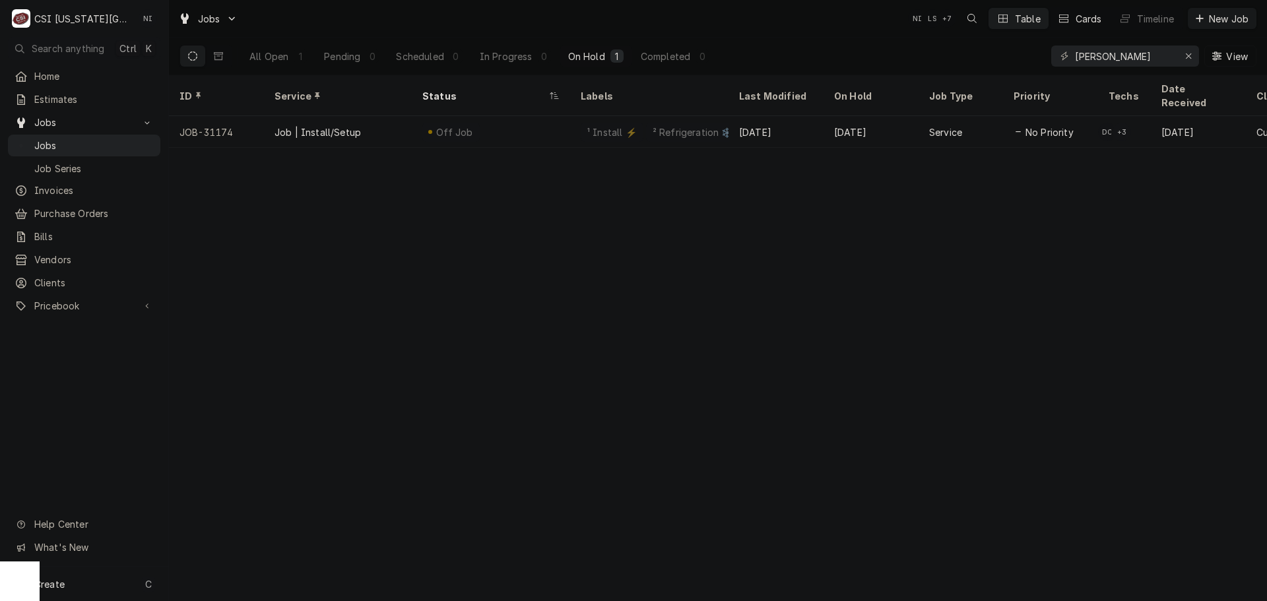
click at [1077, 22] on div "Cards" at bounding box center [1088, 19] width 26 height 14
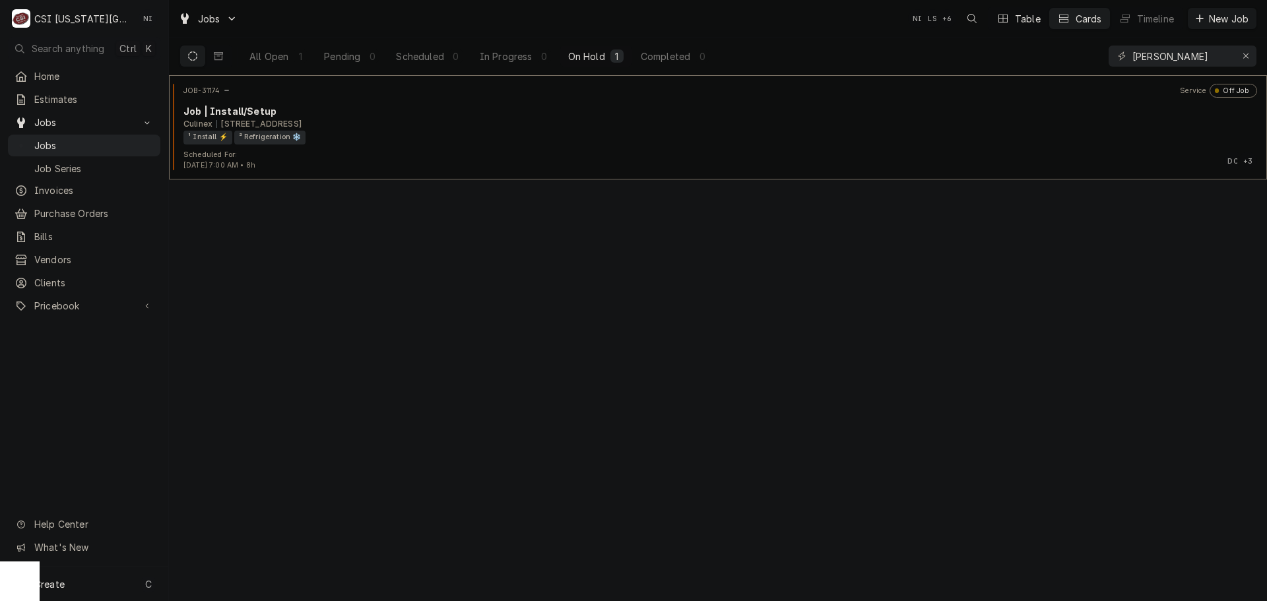
click at [1027, 20] on div "Table" at bounding box center [1028, 19] width 26 height 14
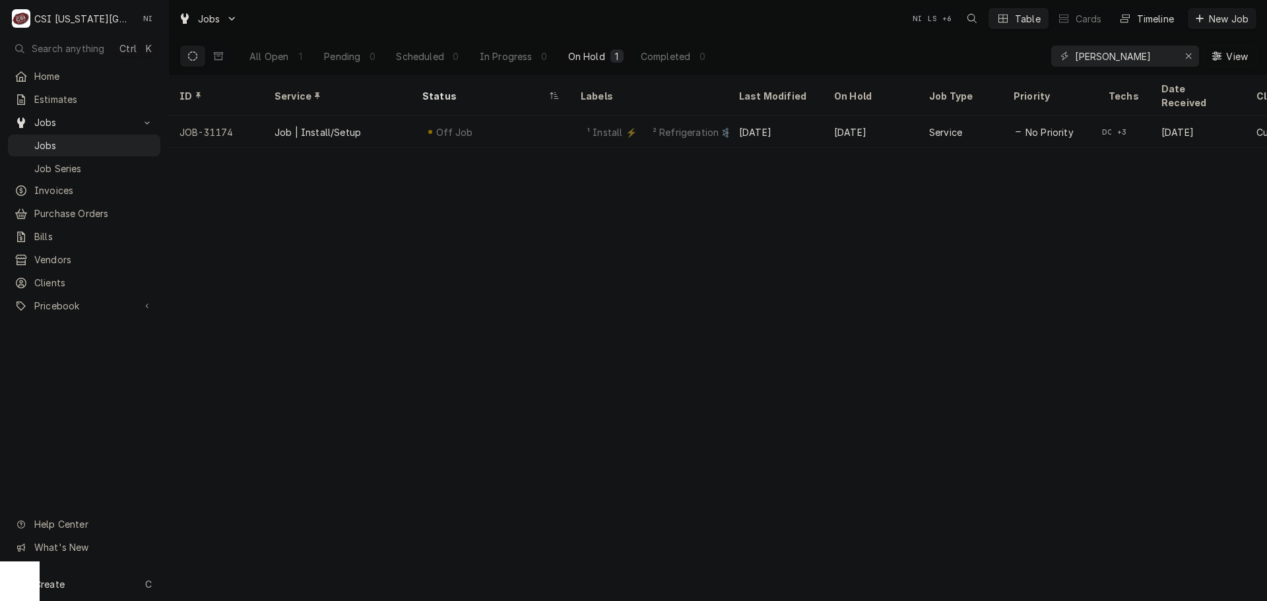
click at [1143, 16] on div "Timeline" at bounding box center [1155, 19] width 37 height 14
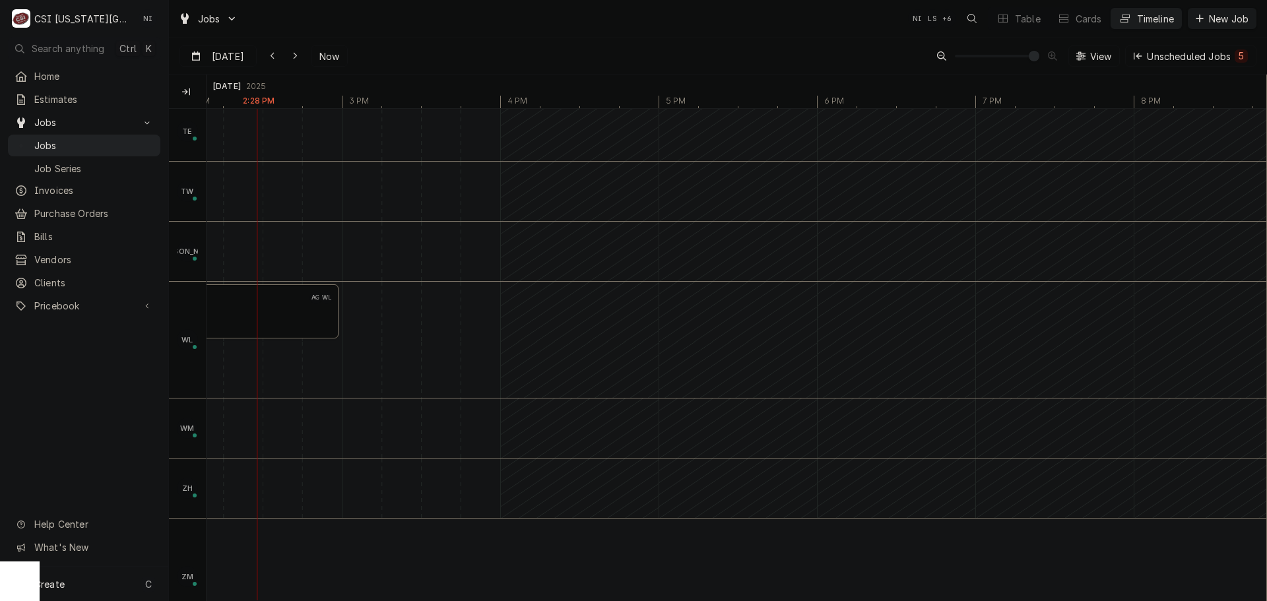
scroll to position [788, 0]
click at [1029, 61] on span "Dynamic Content Wrapper" at bounding box center [1034, 56] width 11 height 11
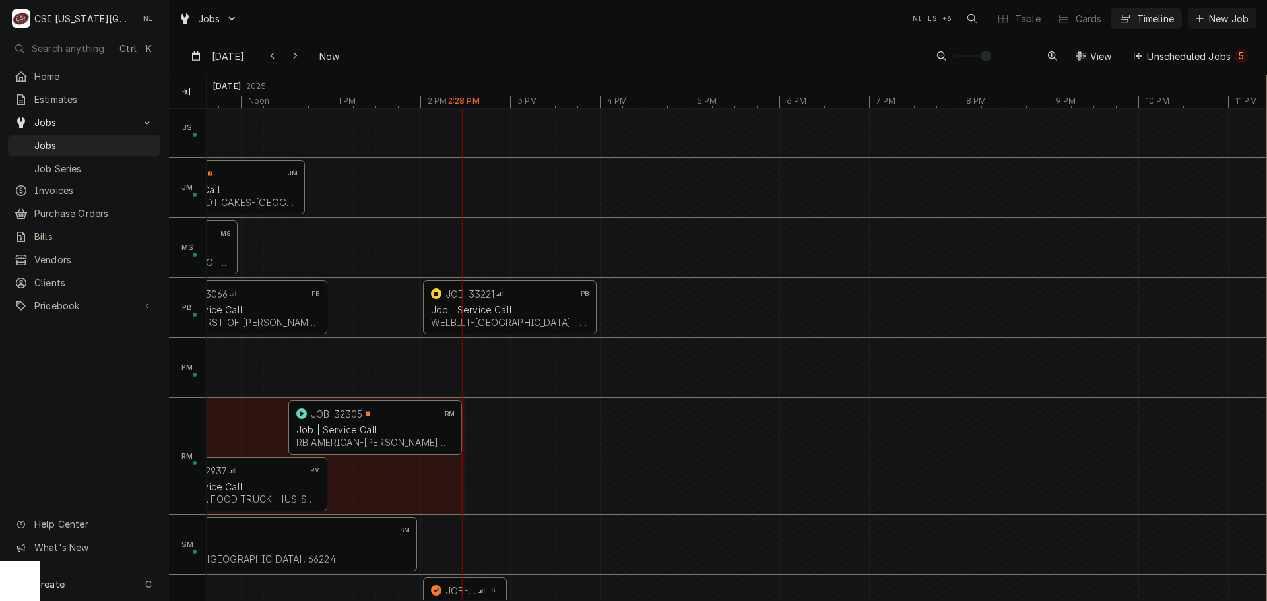
click at [980, 57] on span "Dynamic Content Wrapper" at bounding box center [985, 56] width 11 height 11
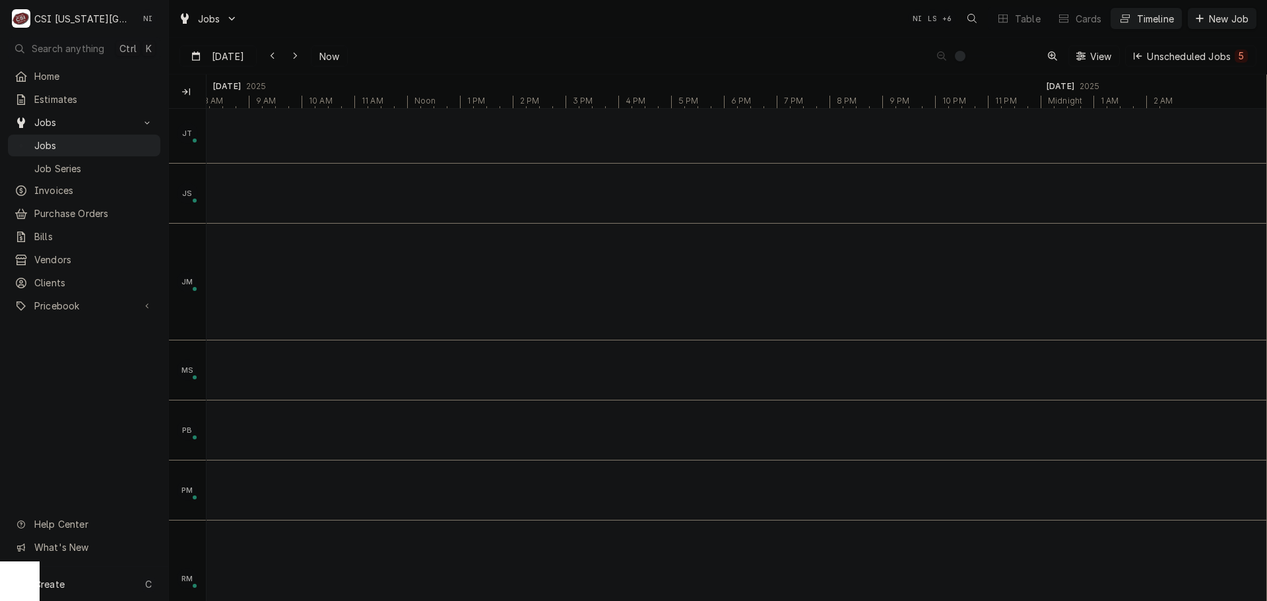
scroll to position [0, 0]
drag, startPoint x: 738, startPoint y: 594, endPoint x: 409, endPoint y: 378, distance: 393.6
click at [222, 600] on div "Dynamic Content Wrapper" at bounding box center [717, 600] width 1097 height 1
drag, startPoint x: 551, startPoint y: 594, endPoint x: 575, endPoint y: 543, distance: 57.0
click at [356, 546] on div "Technicians Oct 15 2025 Oct 14 2025 Sep 25 2025 Sep 26 2025 Oct 14 2025 Sep 22 …" at bounding box center [717, 338] width 1097 height 527
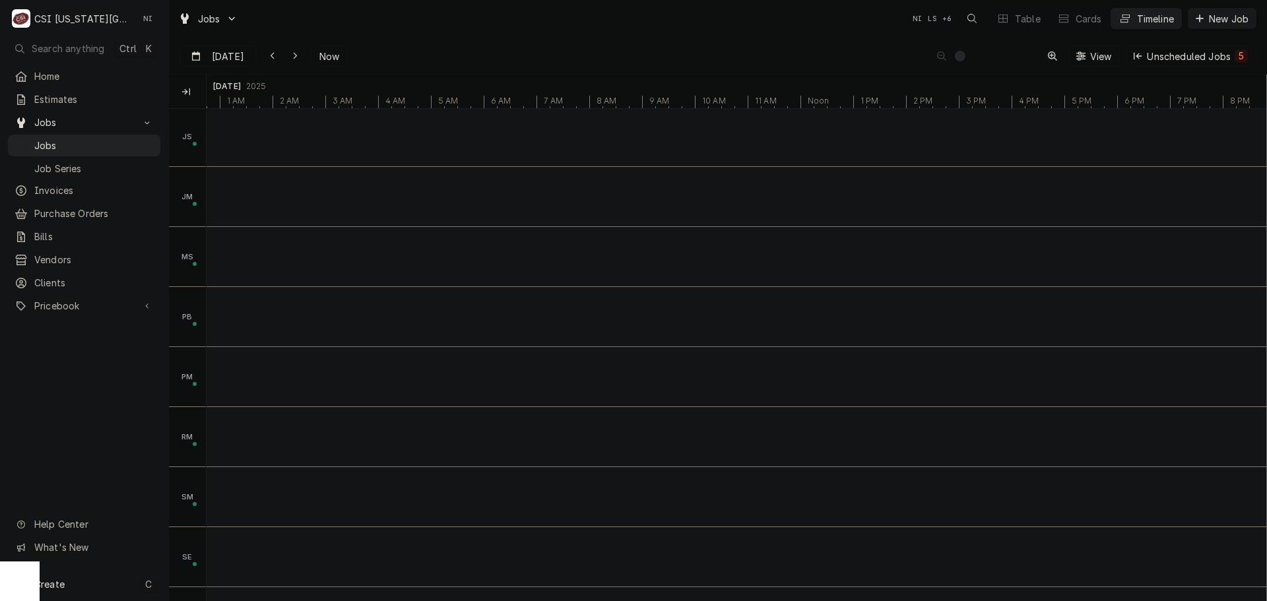
click at [660, 569] on div "Technicians Sep 28 2025 Sep 29 2025 Oct 12 2025 Oct 13 2025 Sep 28 2025 Oct 9 2…" at bounding box center [717, 338] width 1097 height 527
click at [295, 54] on icon "Dynamic Content Wrapper" at bounding box center [295, 55] width 6 height 9
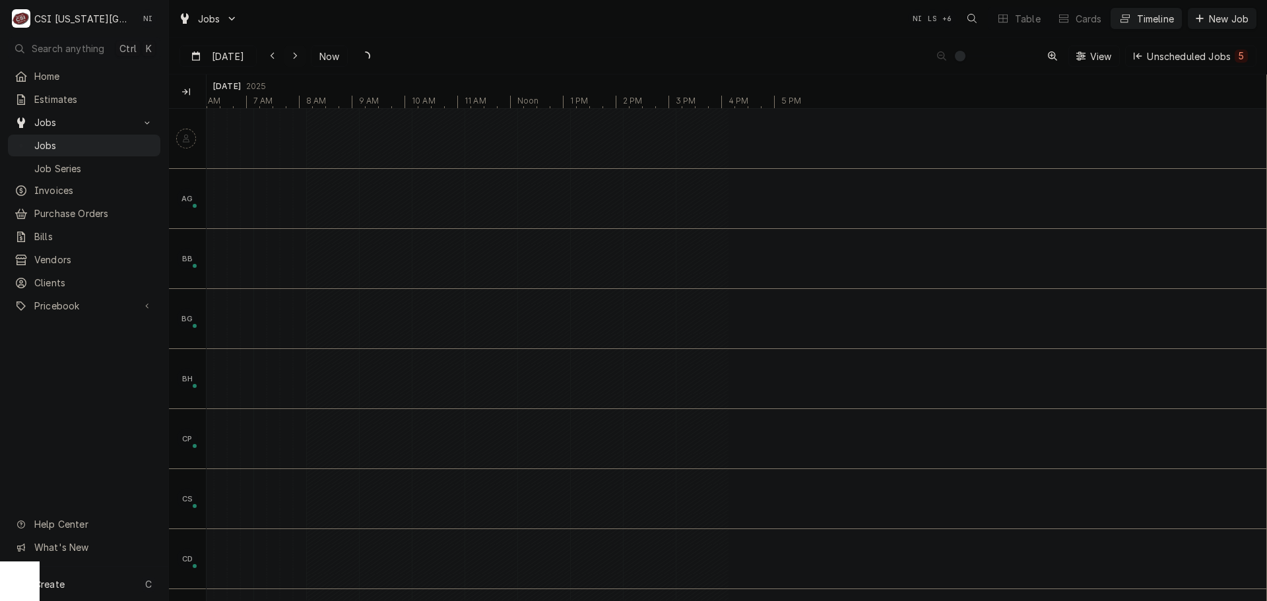
click at [295, 54] on icon "Dynamic Content Wrapper" at bounding box center [295, 55] width 6 height 9
click at [295, 54] on button "Dynamic Content Wrapper" at bounding box center [294, 56] width 21 height 21
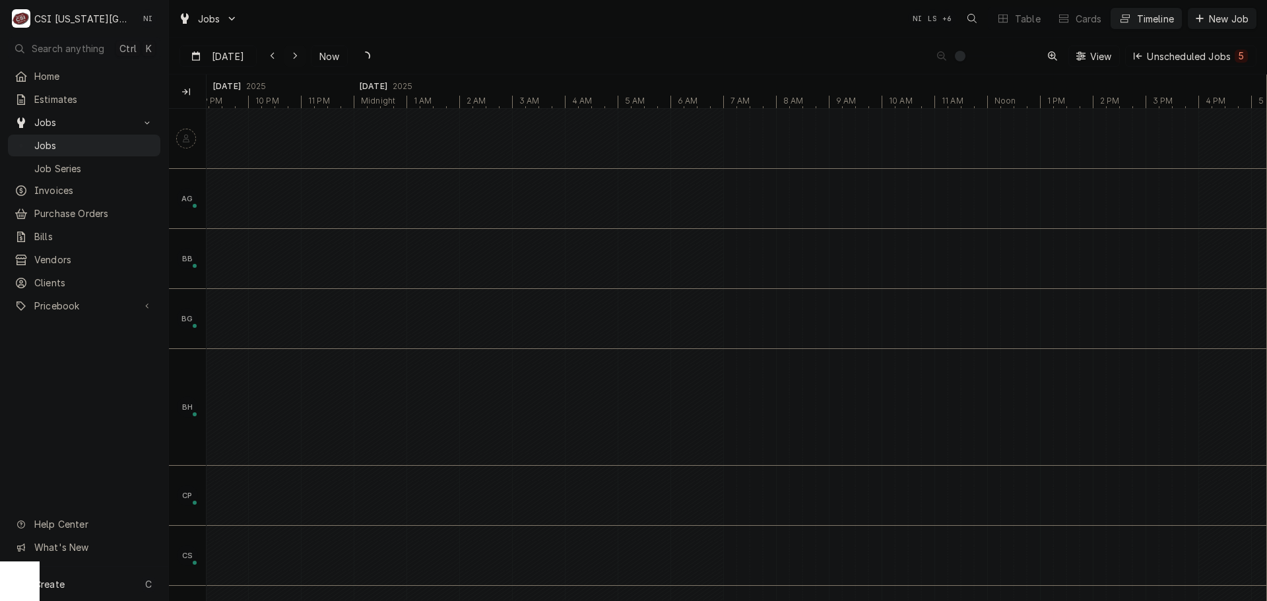
click at [295, 54] on button "Dynamic Content Wrapper" at bounding box center [294, 56] width 21 height 21
type input "Oct 4"
click at [187, 131] on div "left" at bounding box center [186, 138] width 18 height 18
click at [1139, 58] on icon "Dynamic Content Wrapper" at bounding box center [1138, 55] width 8 height 9
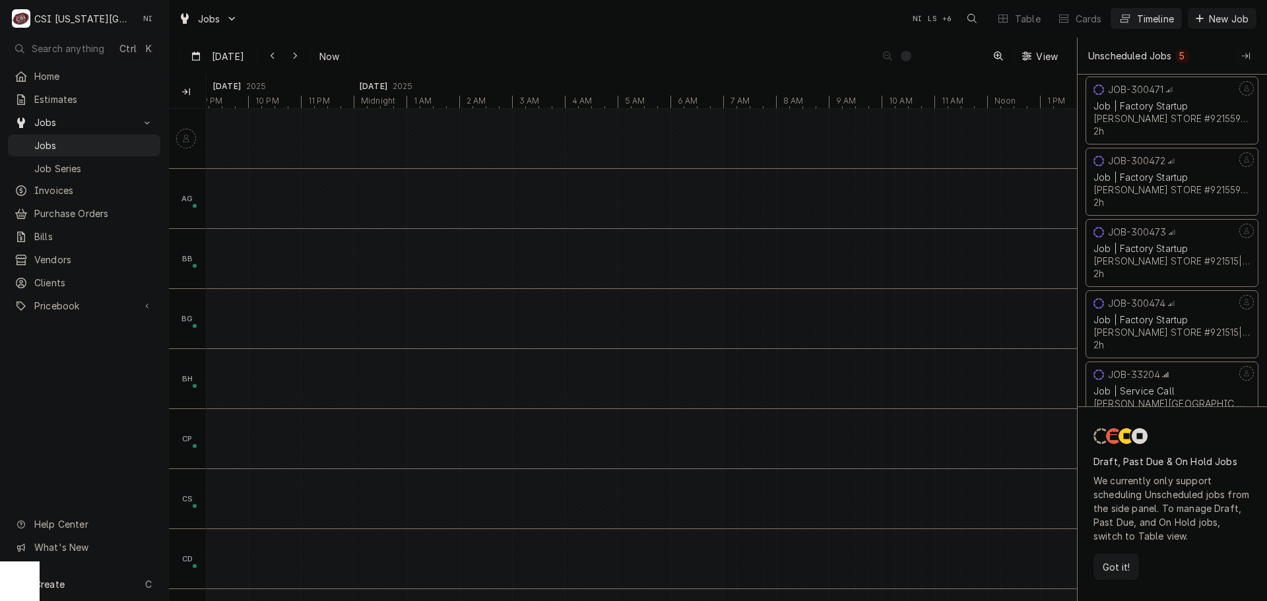
click at [1244, 56] on icon "Collapse Unscheduled Jobs" at bounding box center [1246, 55] width 8 height 9
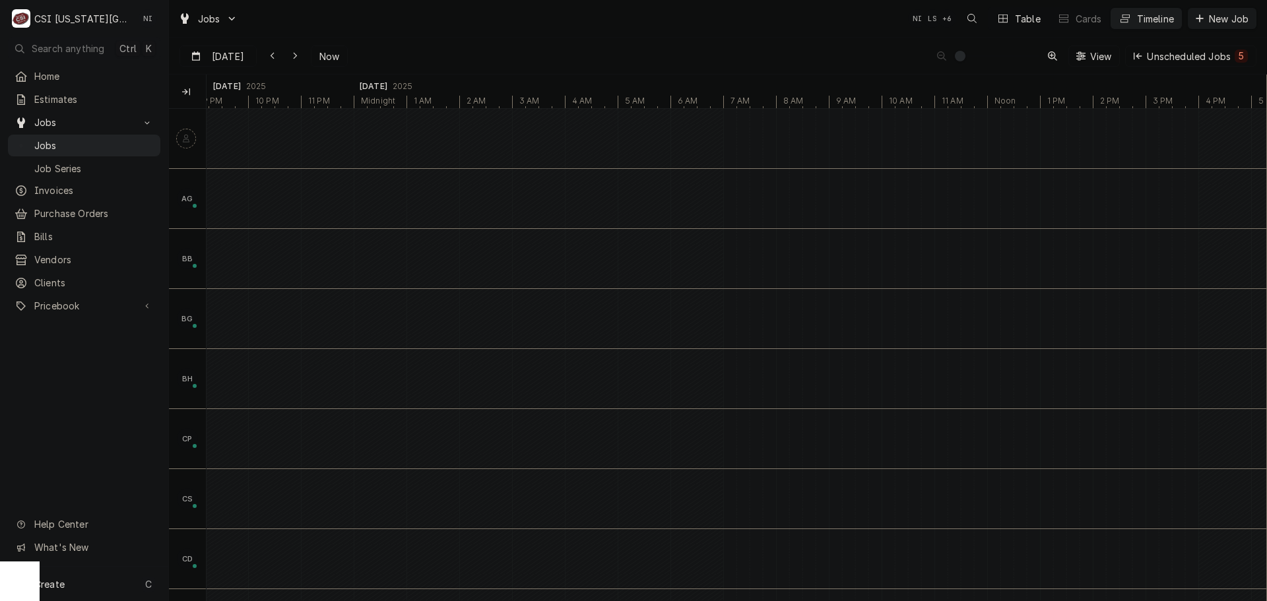
click at [1012, 22] on button "Table" at bounding box center [1018, 18] width 60 height 21
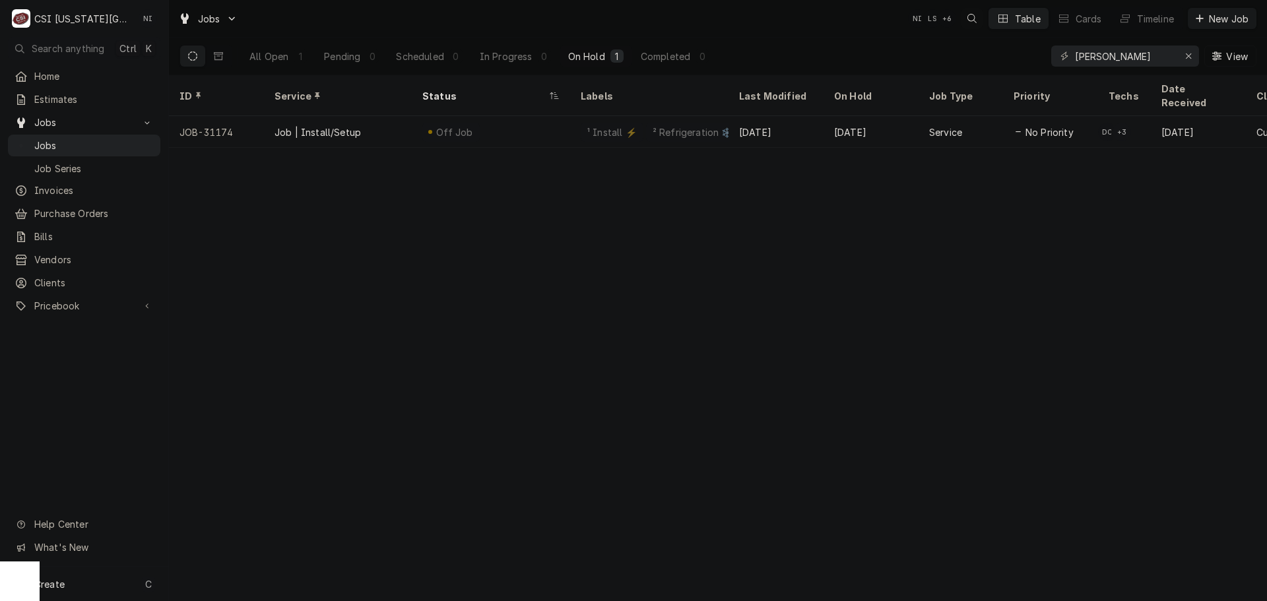
click at [971, 20] on icon "Open search" at bounding box center [971, 18] width 9 height 9
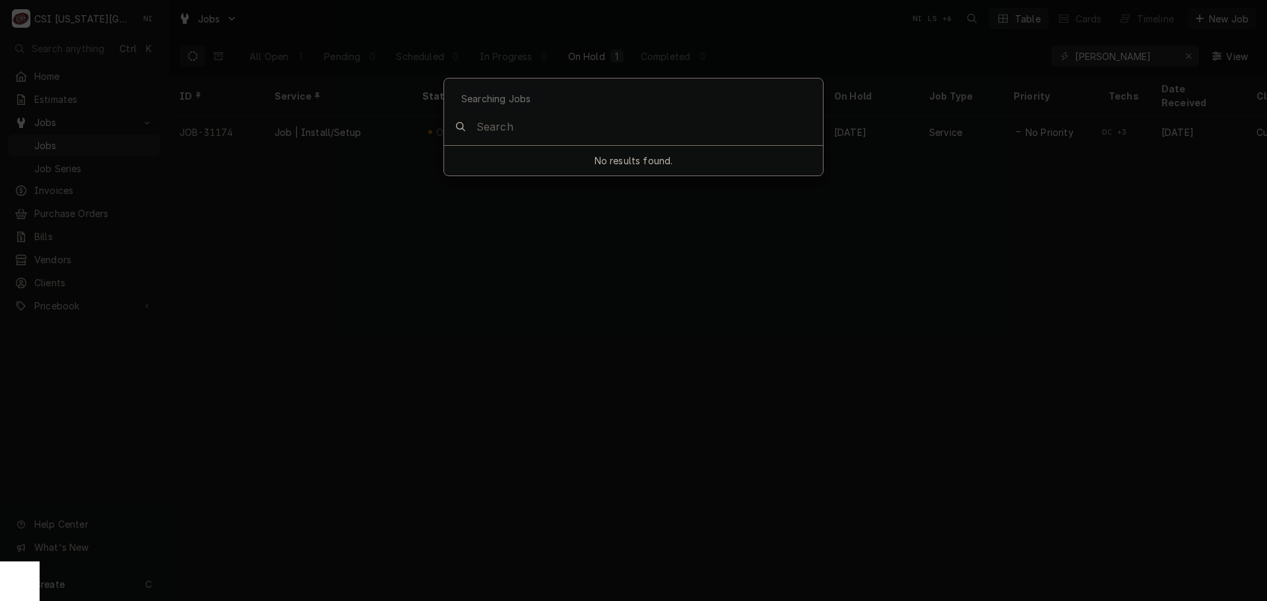
click at [1124, 50] on body "C CSI Kansas City NI Search anything Ctrl K Home Estimates Jobs Jobs Job Series…" at bounding box center [633, 300] width 1267 height 601
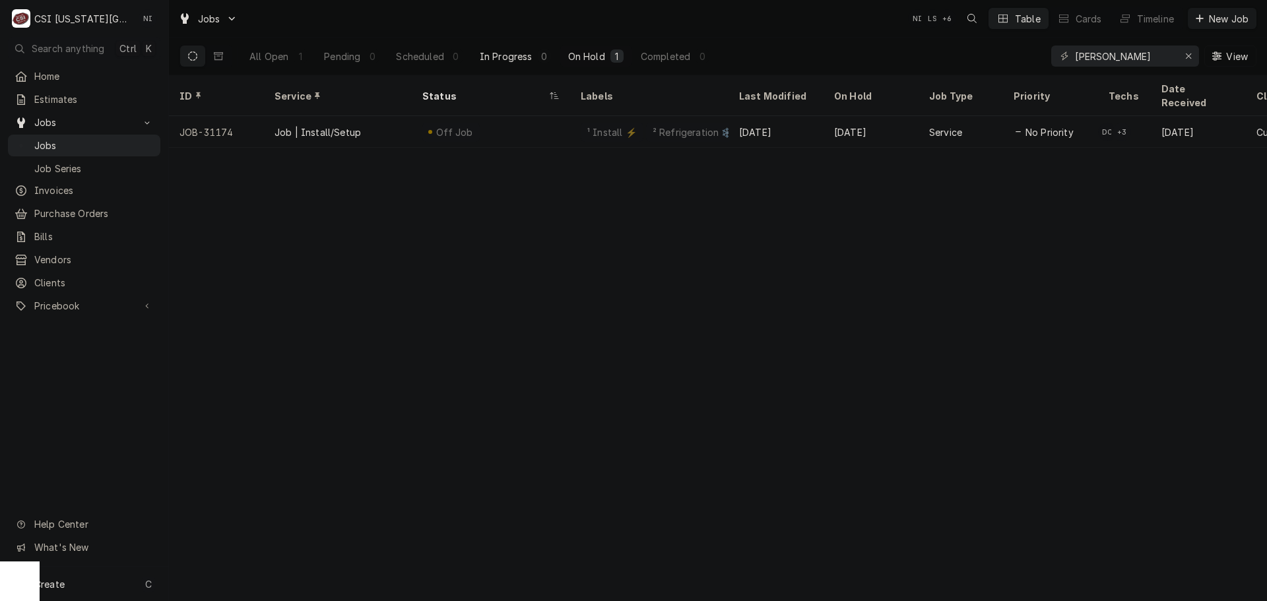
click at [483, 62] on div "In Progress" at bounding box center [506, 56] width 53 height 14
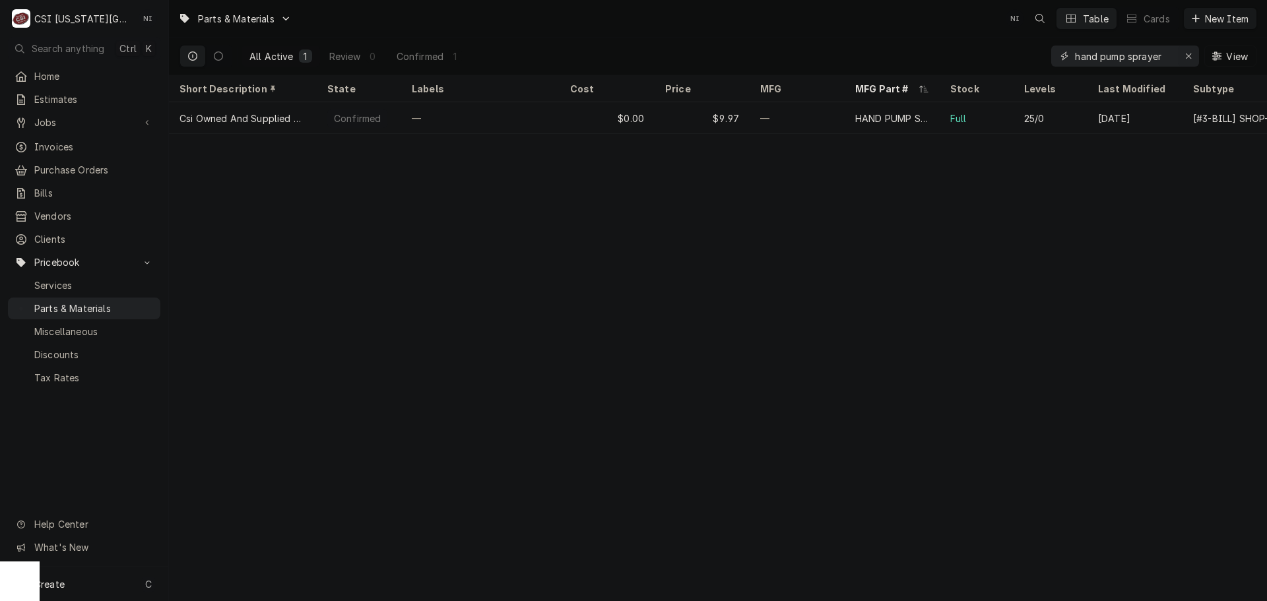
click at [1182, 54] on div "Erase input" at bounding box center [1188, 55] width 13 height 13
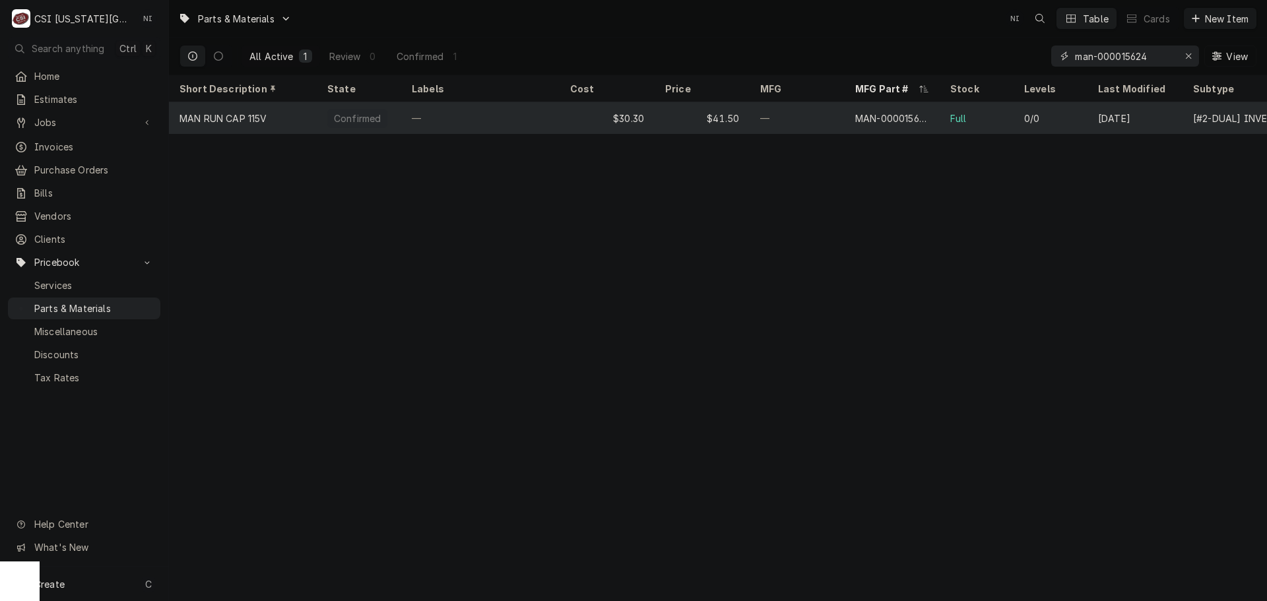
type input "man-000015624"
click at [821, 123] on div "—" at bounding box center [797, 118] width 95 height 32
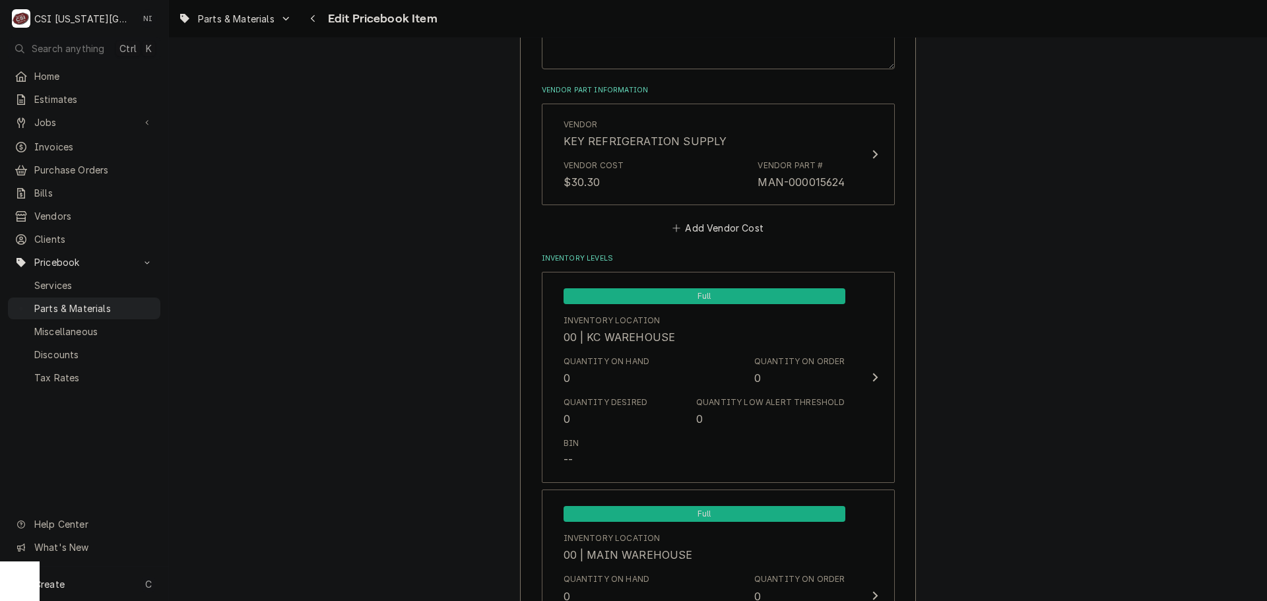
scroll to position [858, 0]
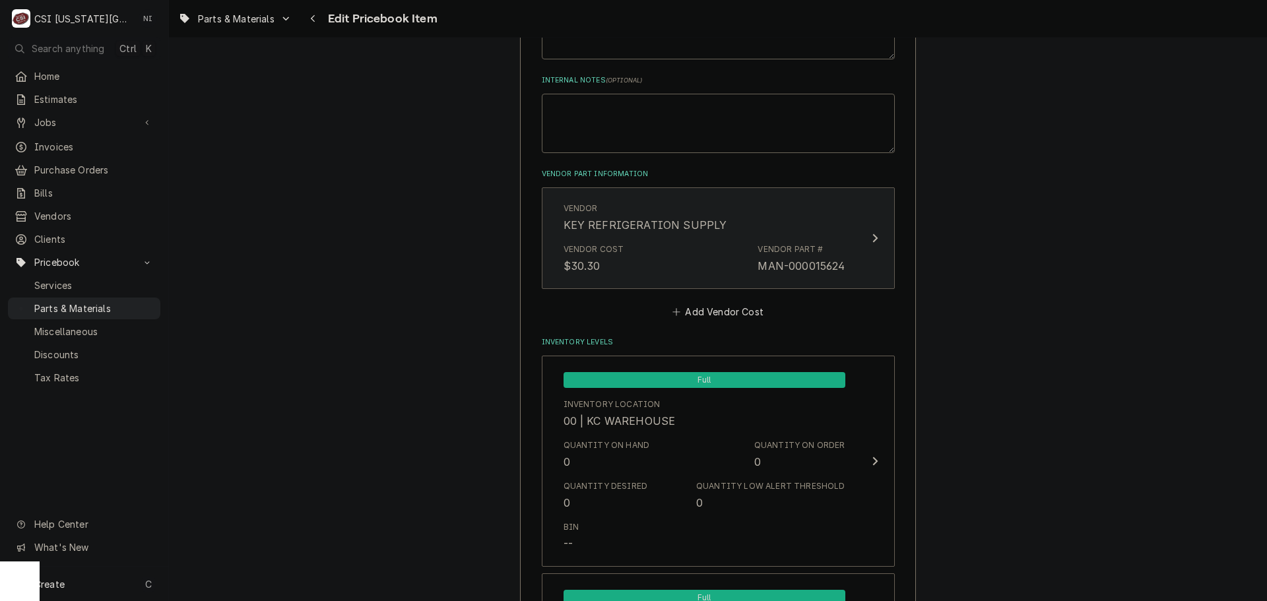
click at [733, 258] on div "Vendor Cost $30.30 Vendor Part # MAN-000015624" at bounding box center [704, 258] width 282 height 41
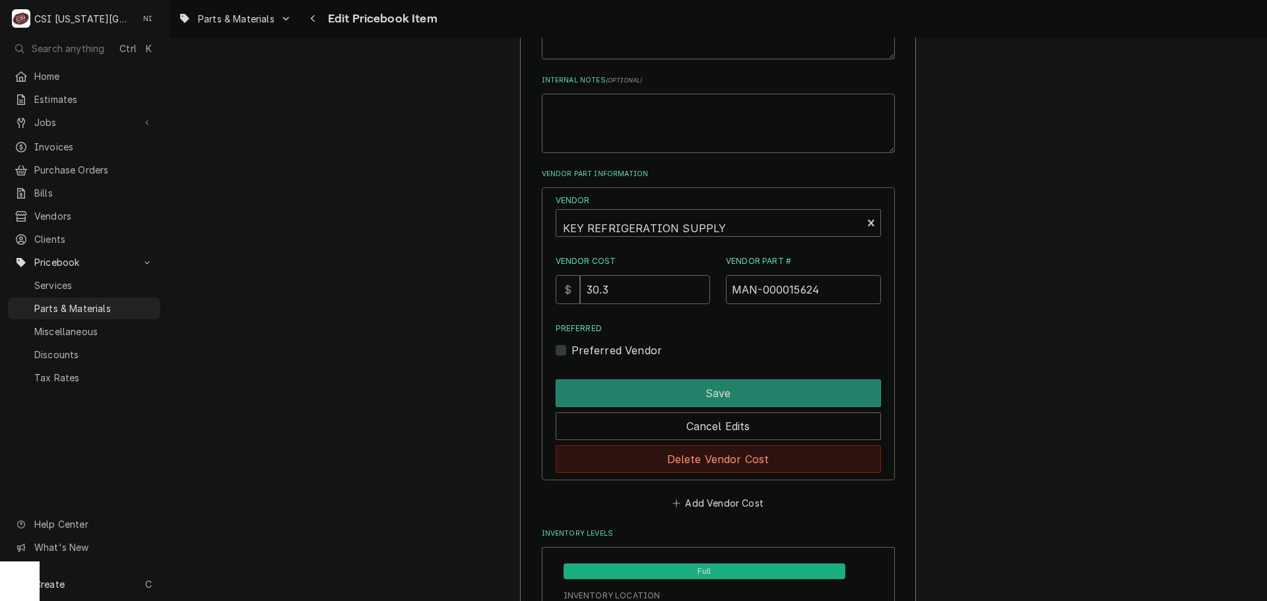
click at [790, 455] on button "Delete Vendor Cost" at bounding box center [718, 459] width 325 height 28
type textarea "x"
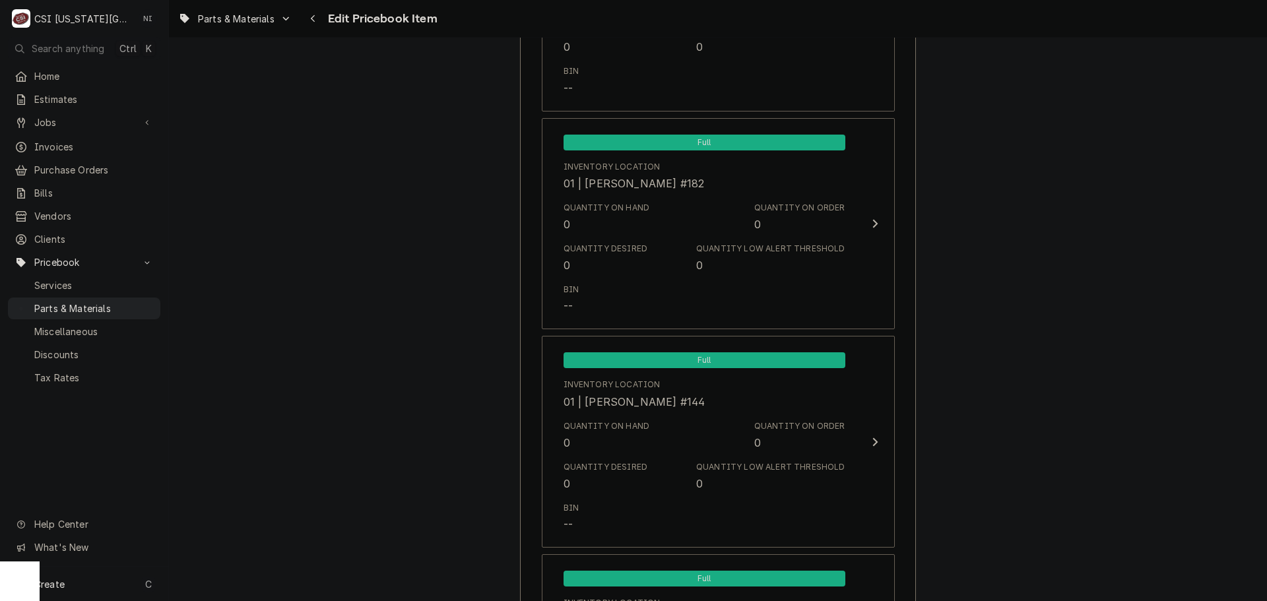
scroll to position [1518, 0]
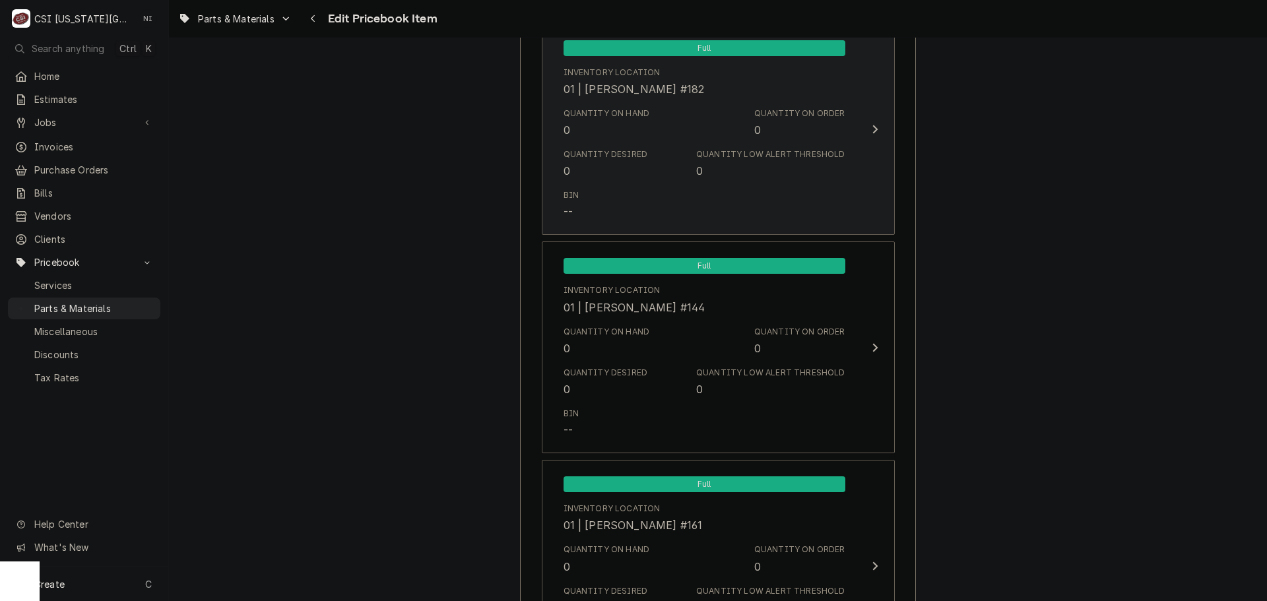
click at [731, 170] on div "Quantity Low Alert Threshold 0" at bounding box center [770, 163] width 148 height 30
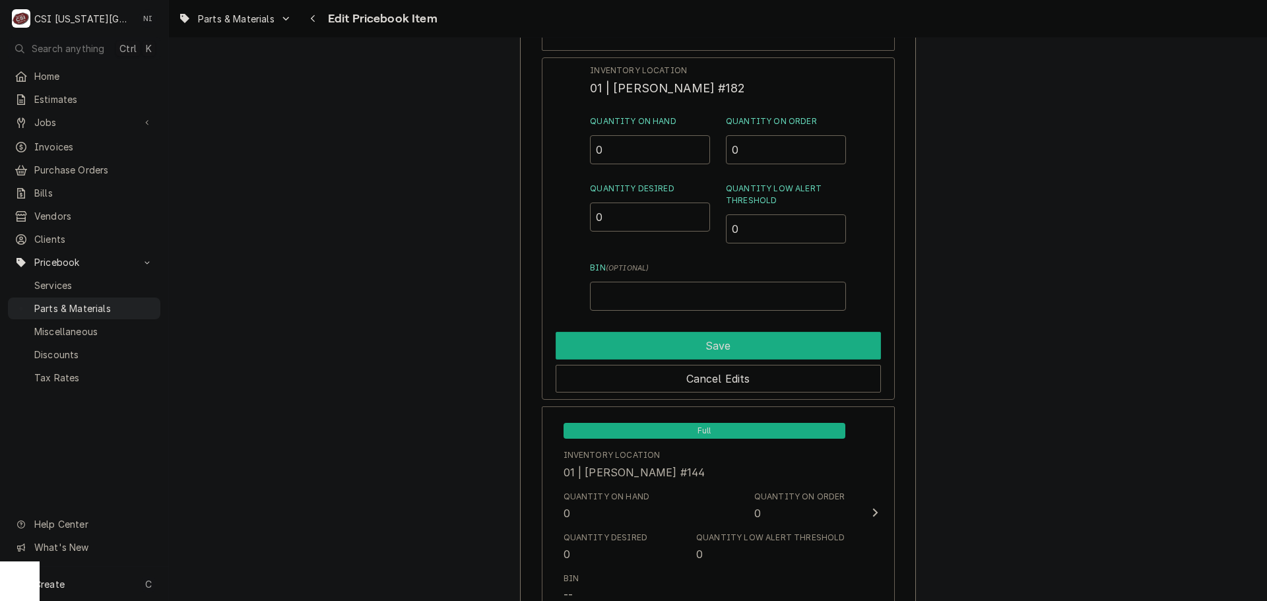
scroll to position [1319, 0]
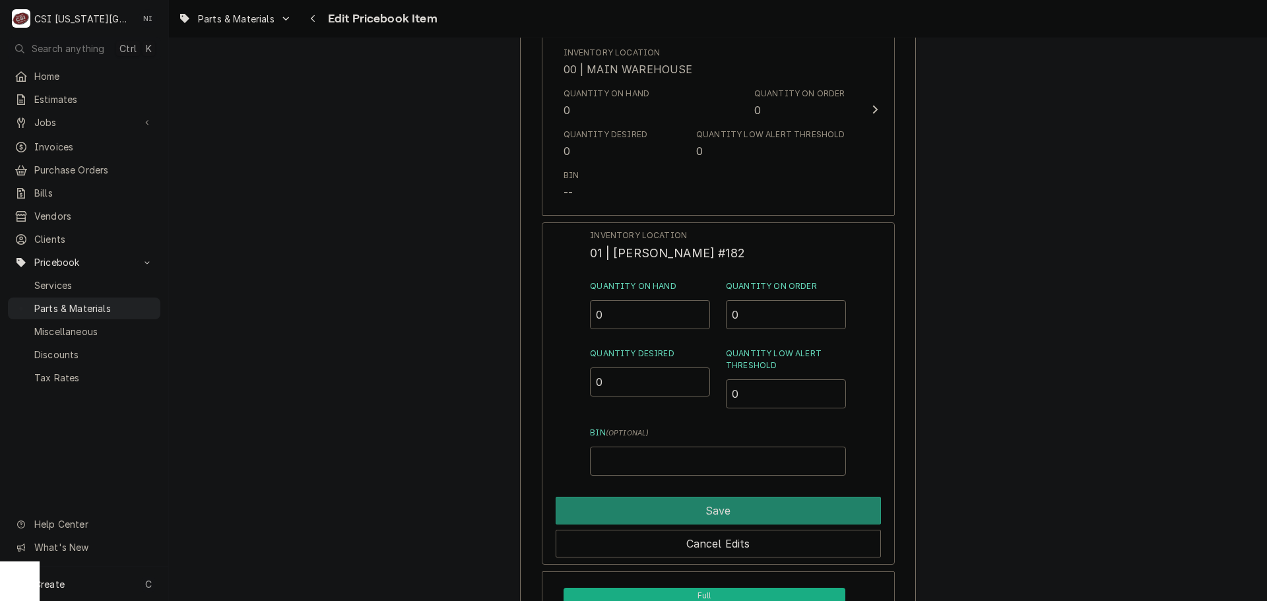
drag, startPoint x: 610, startPoint y: 319, endPoint x: 555, endPoint y: 305, distance: 57.0
click at [557, 306] on div "Inventory Location 01 | BRIAN BREAZIER #182 Quantity on Hand 0 Quantity on Orde…" at bounding box center [718, 393] width 353 height 343
type input "1"
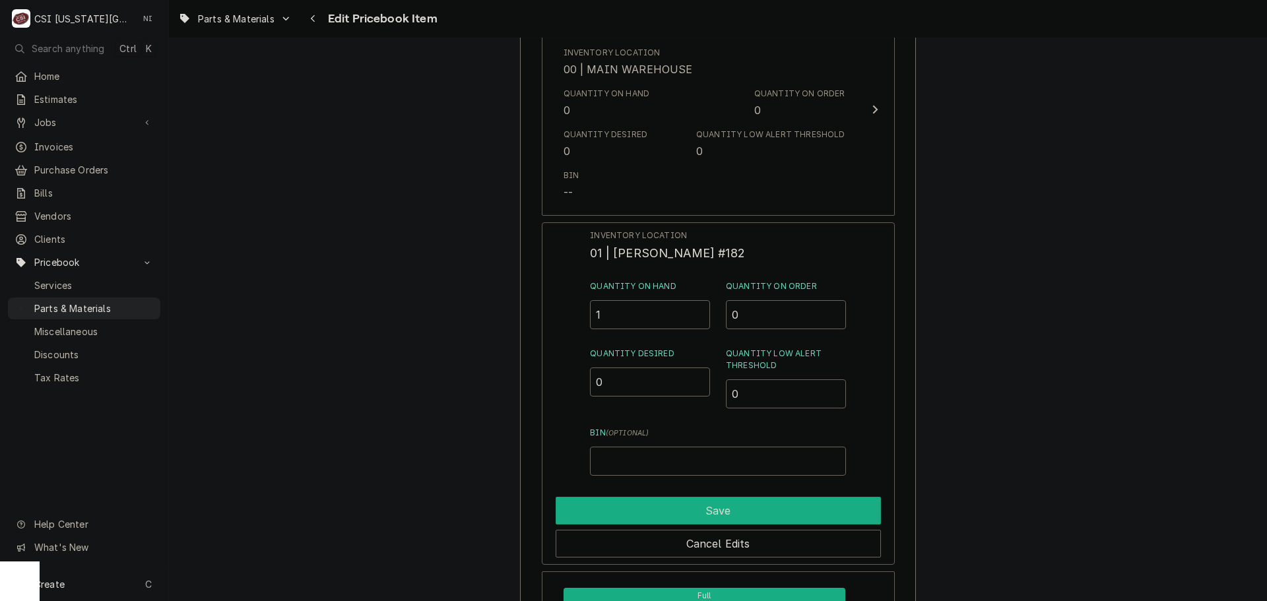
click at [727, 515] on button "Save" at bounding box center [718, 511] width 325 height 28
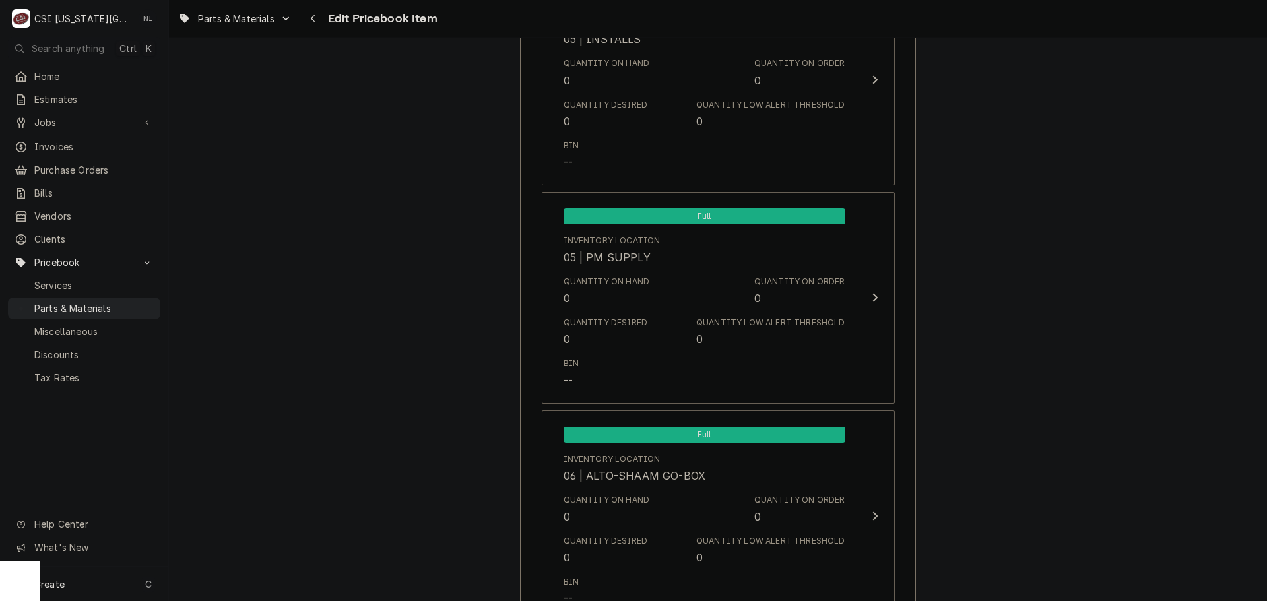
scroll to position [12790, 0]
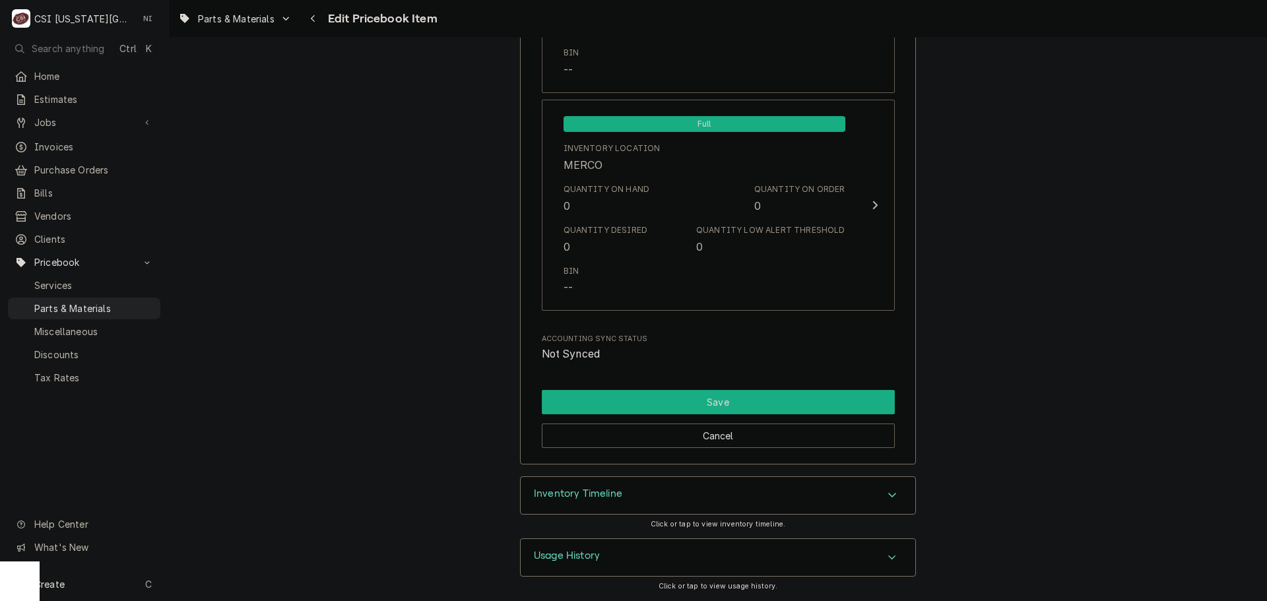
click at [772, 391] on button "Save" at bounding box center [718, 402] width 353 height 24
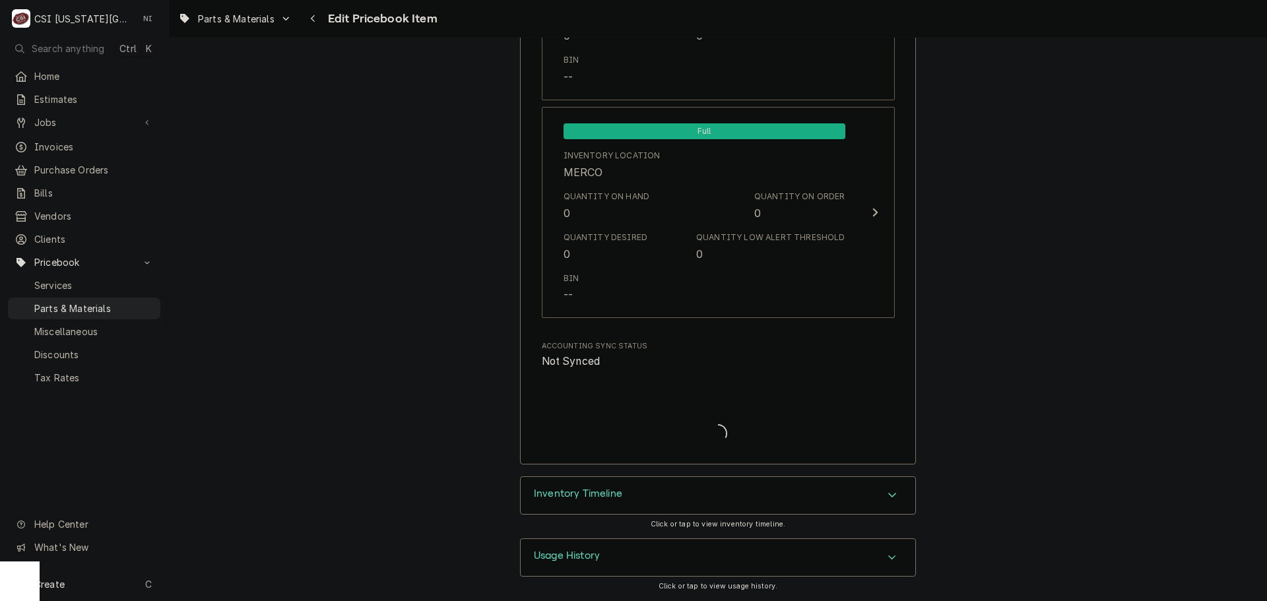
scroll to position [12783, 0]
type textarea "x"
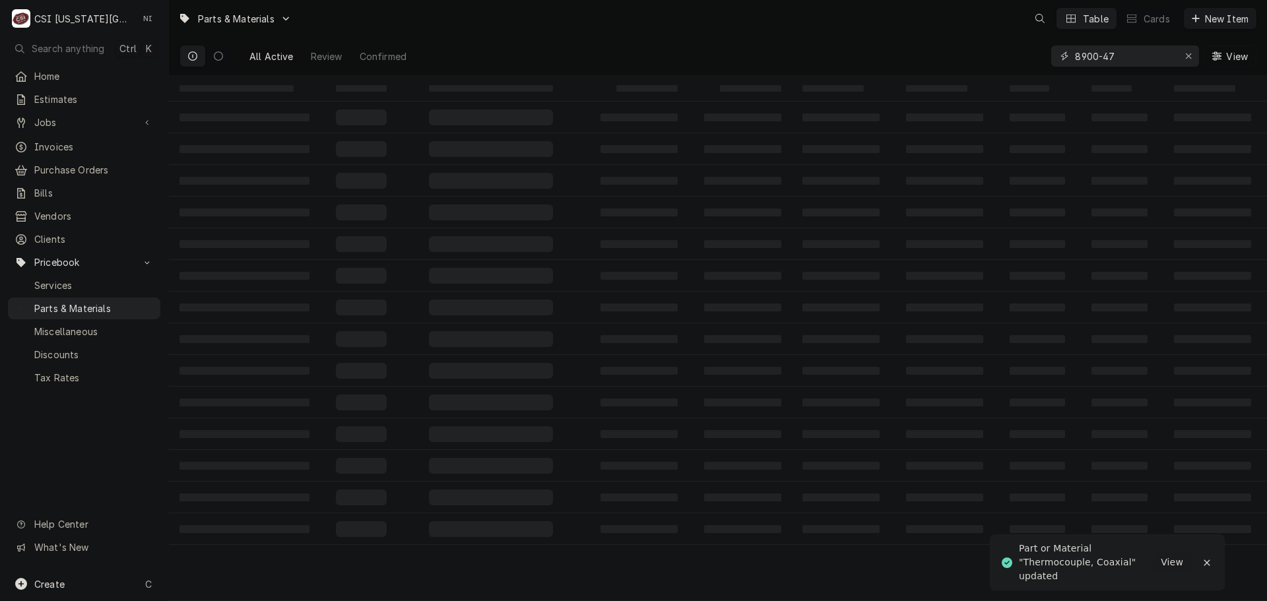
drag, startPoint x: 1016, startPoint y: 68, endPoint x: 1001, endPoint y: 71, distance: 15.4
click at [1002, 71] on div "All Active Review Confirmed 8900-47 View" at bounding box center [717, 56] width 1077 height 37
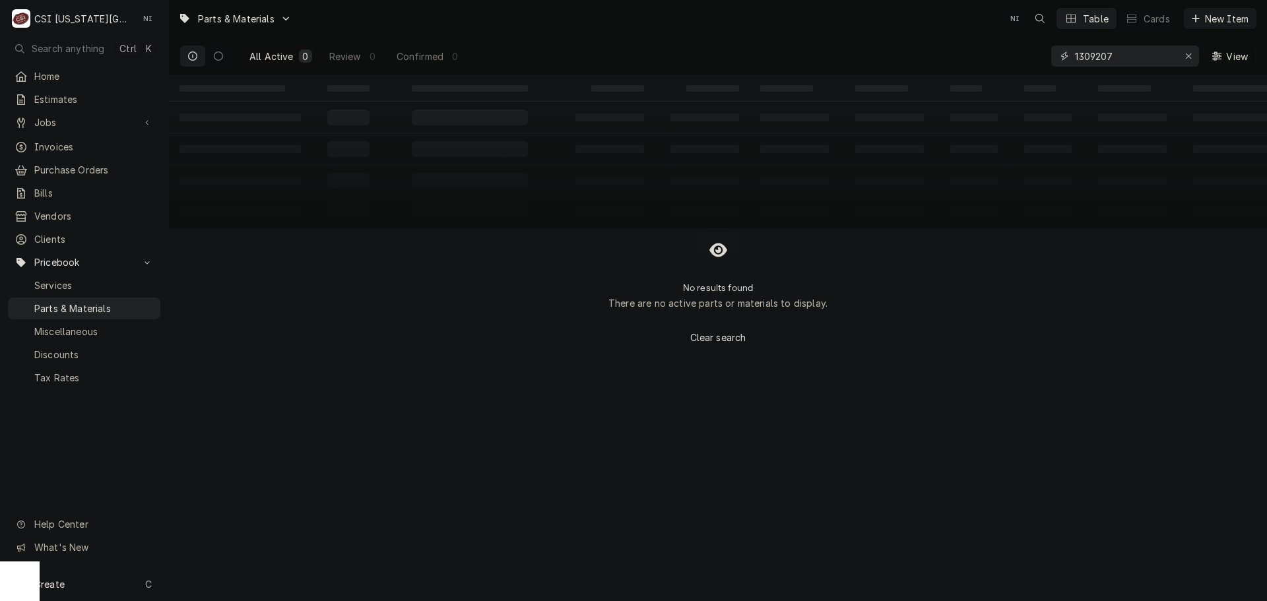
type input "1309207"
click at [1184, 57] on div "Erase input" at bounding box center [1188, 55] width 13 height 13
type input "1309207"
click at [1186, 55] on icon "Erase input" at bounding box center [1188, 55] width 7 height 9
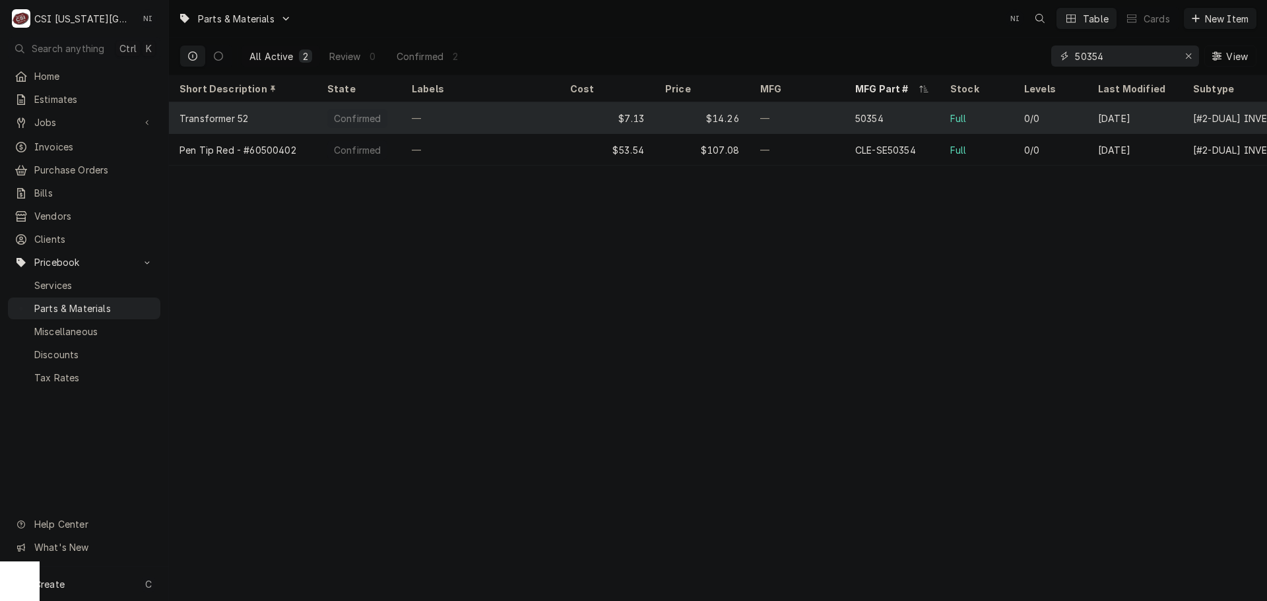
type input "50354"
click at [823, 121] on div "—" at bounding box center [797, 118] width 95 height 32
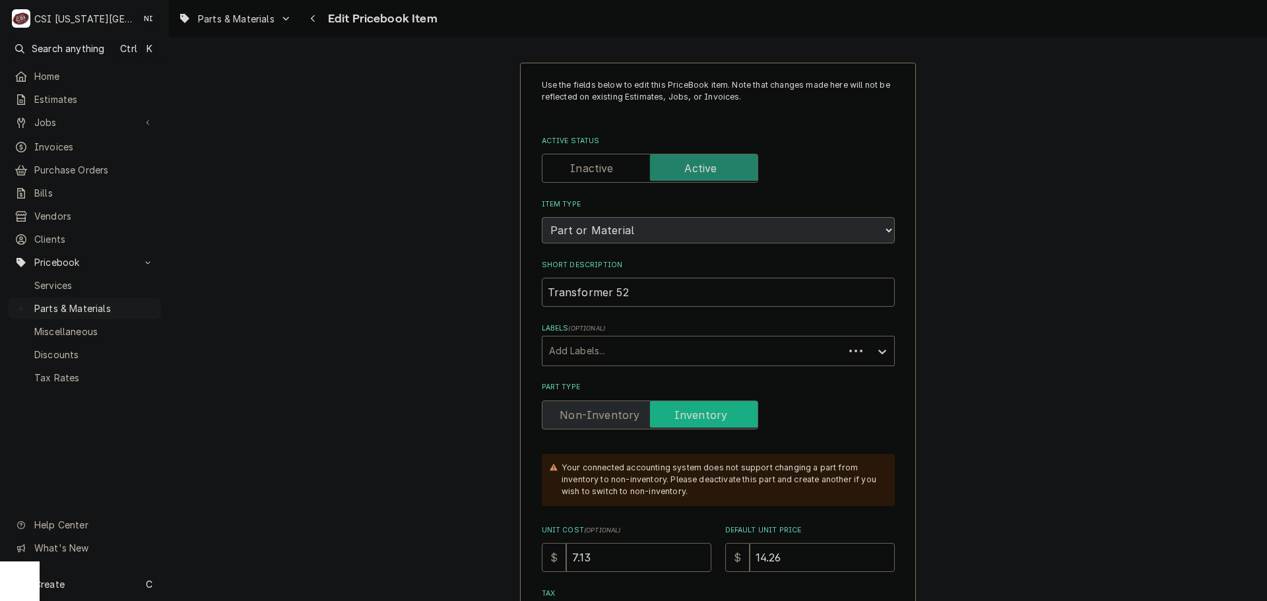
type textarea "x"
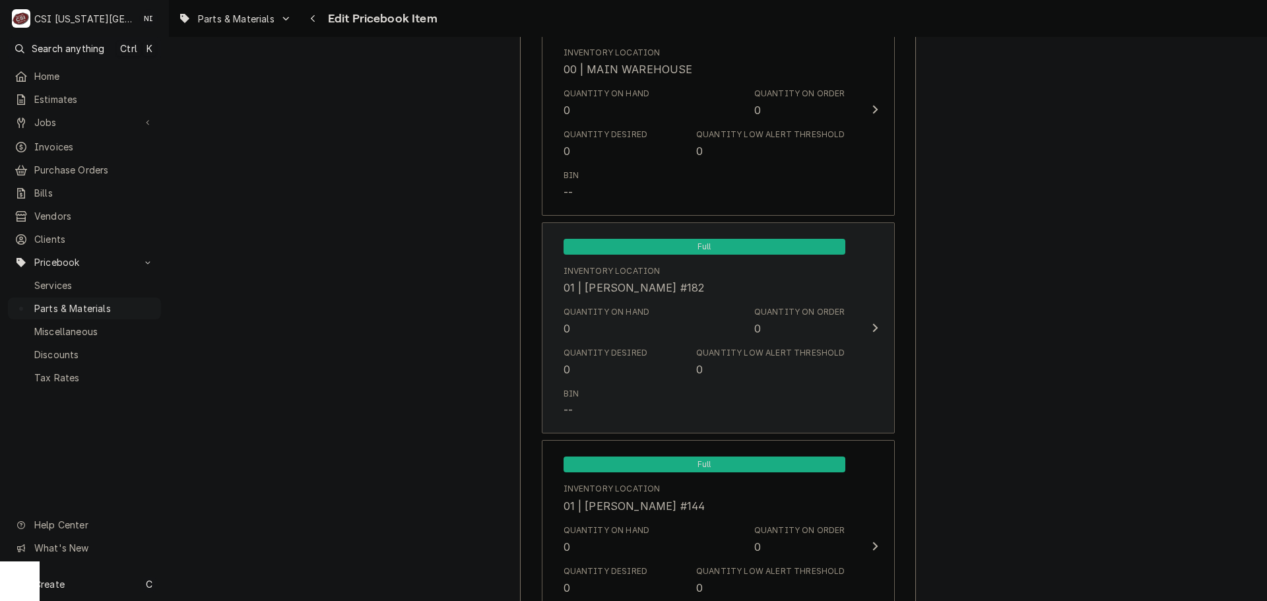
scroll to position [1386, 0]
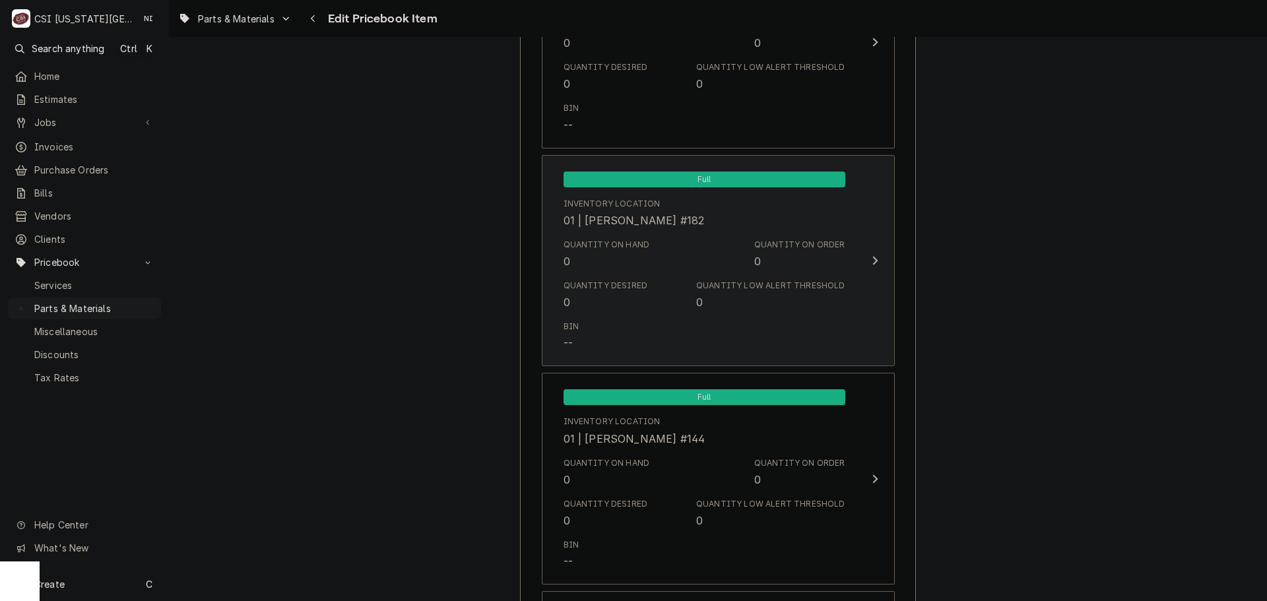
click at [700, 339] on div "Bin --" at bounding box center [704, 335] width 282 height 41
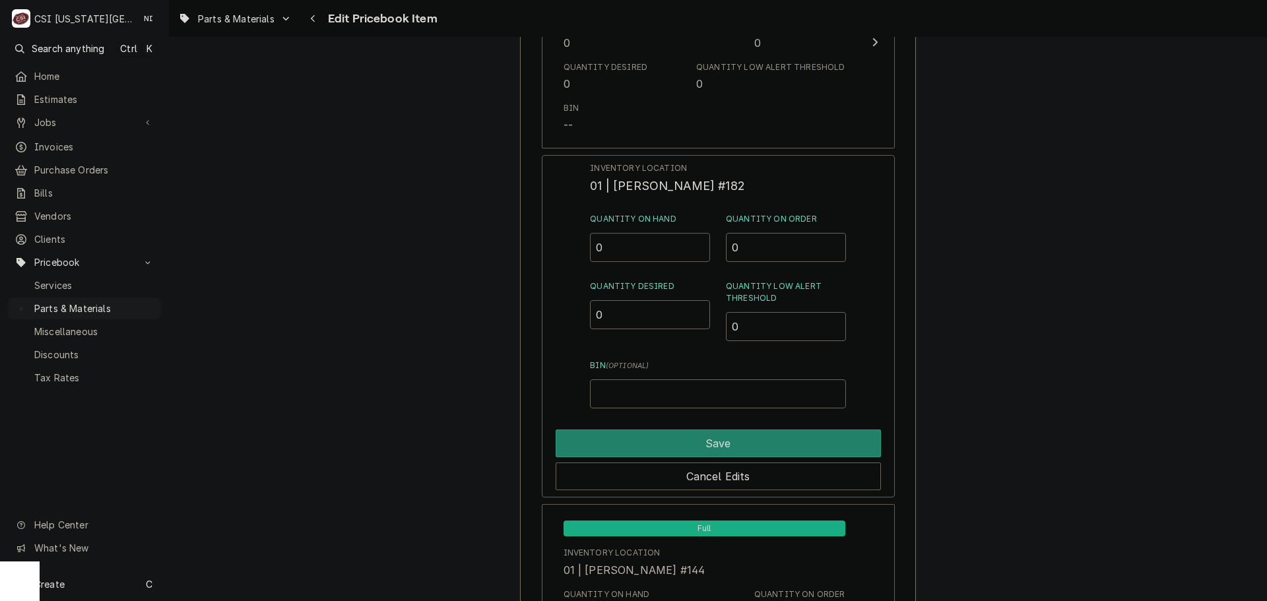
drag, startPoint x: 618, startPoint y: 246, endPoint x: 553, endPoint y: 254, distance: 65.1
click at [557, 254] on div "Inventory Location 01 | [PERSON_NAME] #182 Quantity on Hand 0 Quantity on Order…" at bounding box center [718, 326] width 353 height 343
type input "1"
click at [808, 443] on button "Save" at bounding box center [718, 444] width 325 height 28
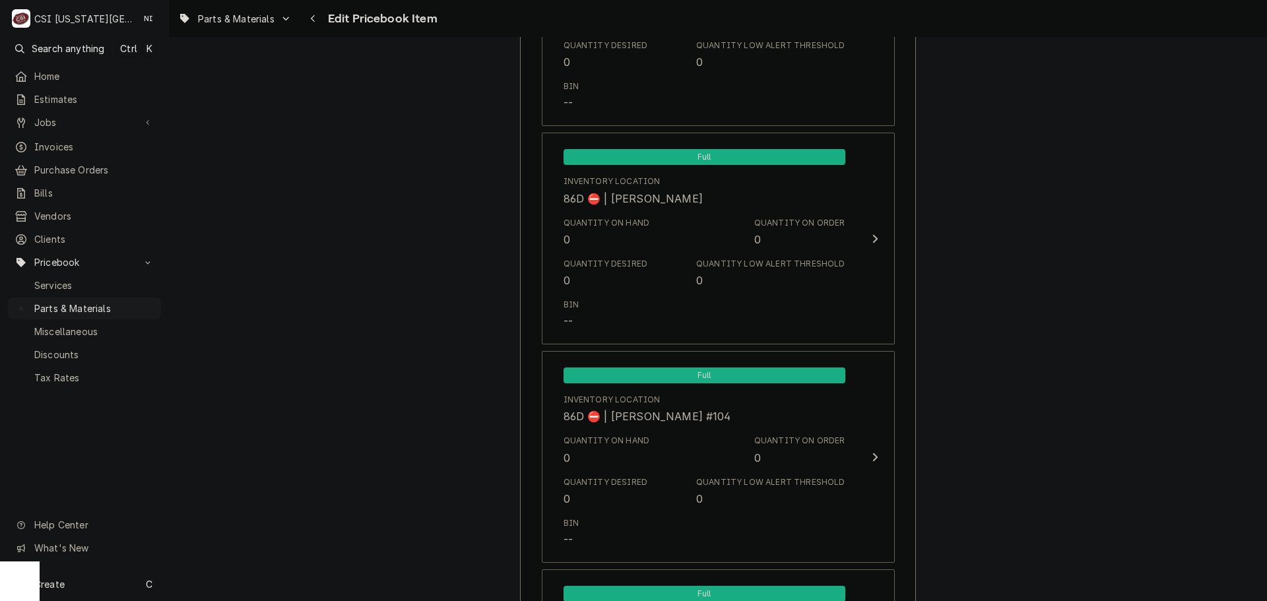
scroll to position [12790, 0]
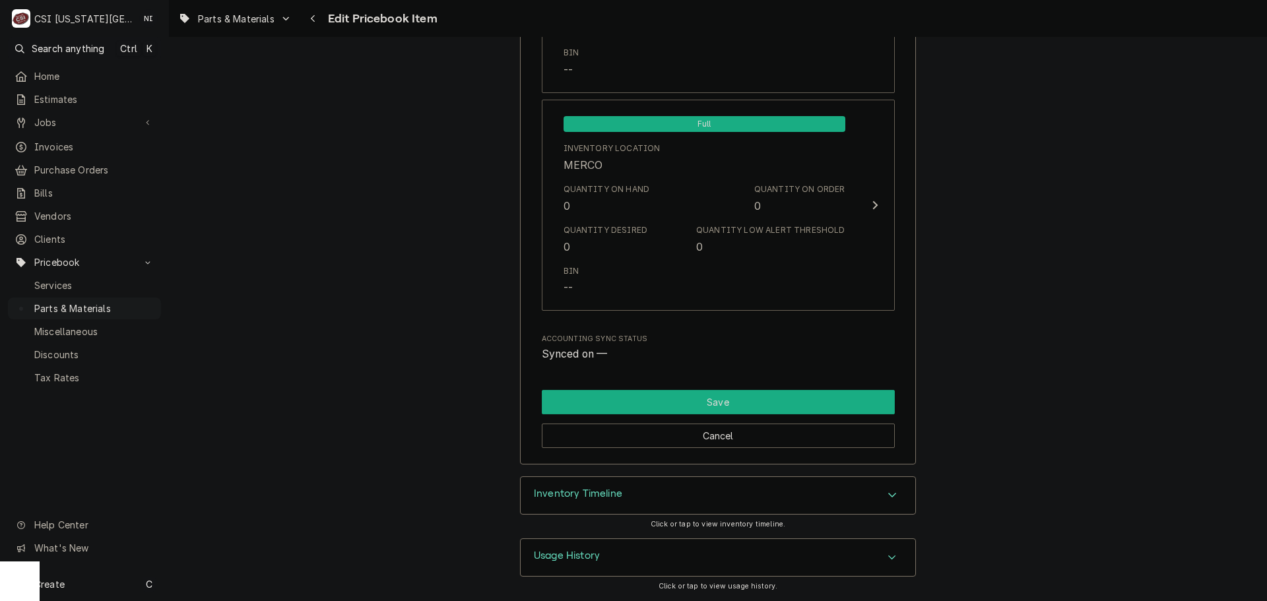
click at [761, 405] on button "Save" at bounding box center [718, 402] width 353 height 24
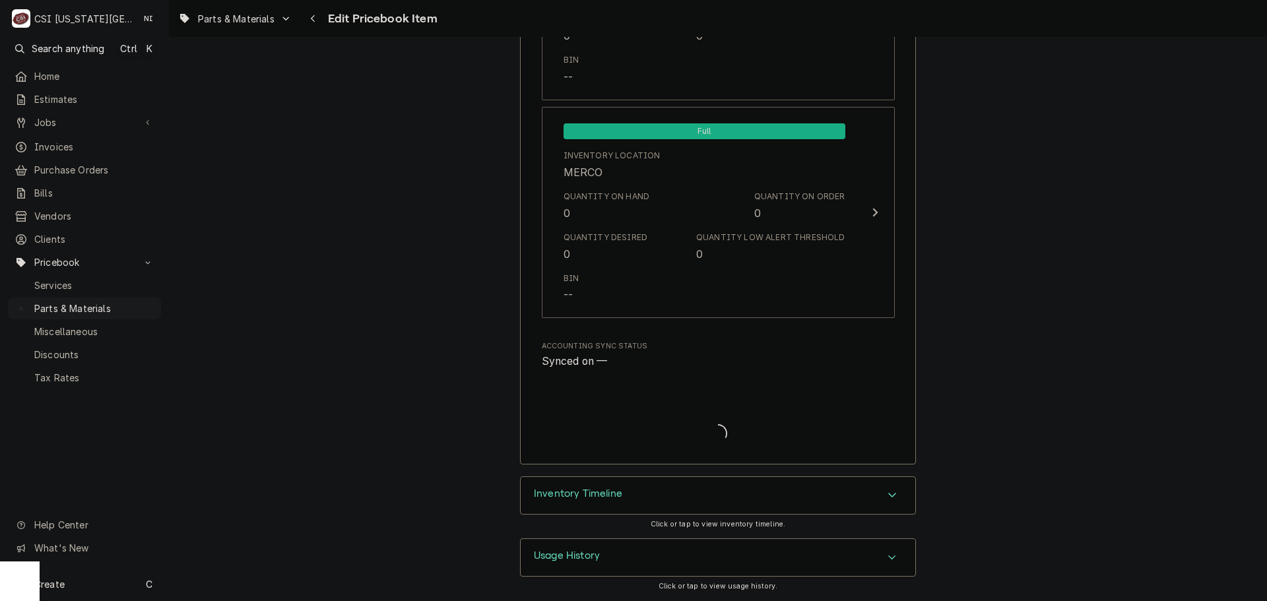
type textarea "x"
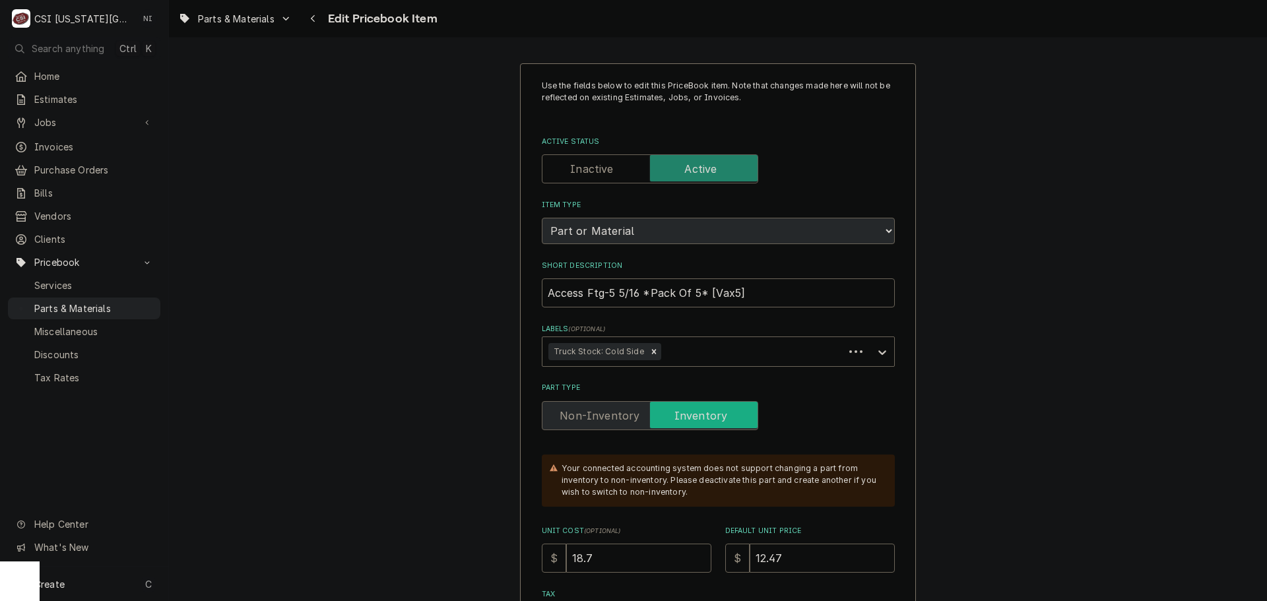
type textarea "x"
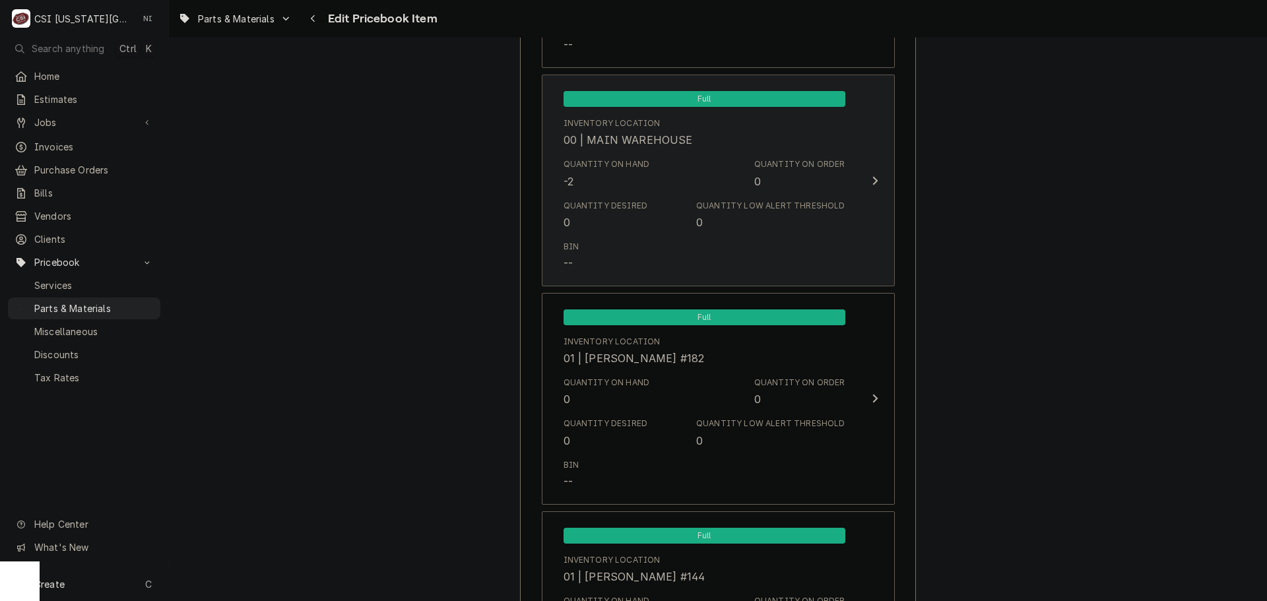
scroll to position [1386, 0]
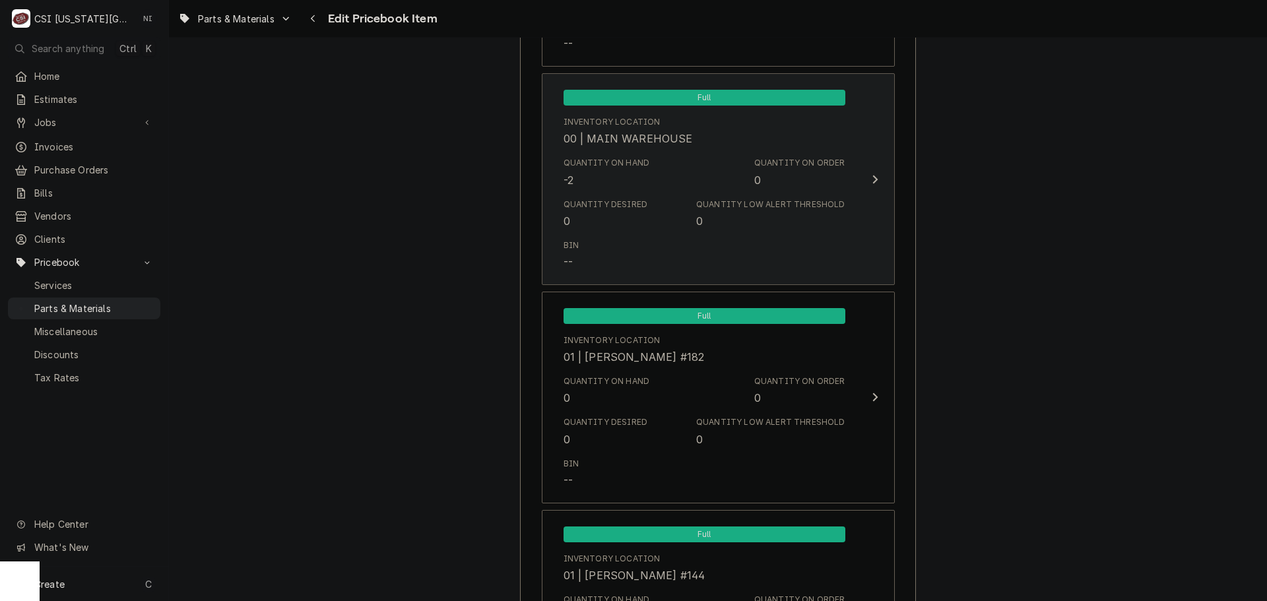
click at [660, 220] on div "Quantity Desired 0 Quantity Low Alert Threshold 0" at bounding box center [704, 213] width 282 height 41
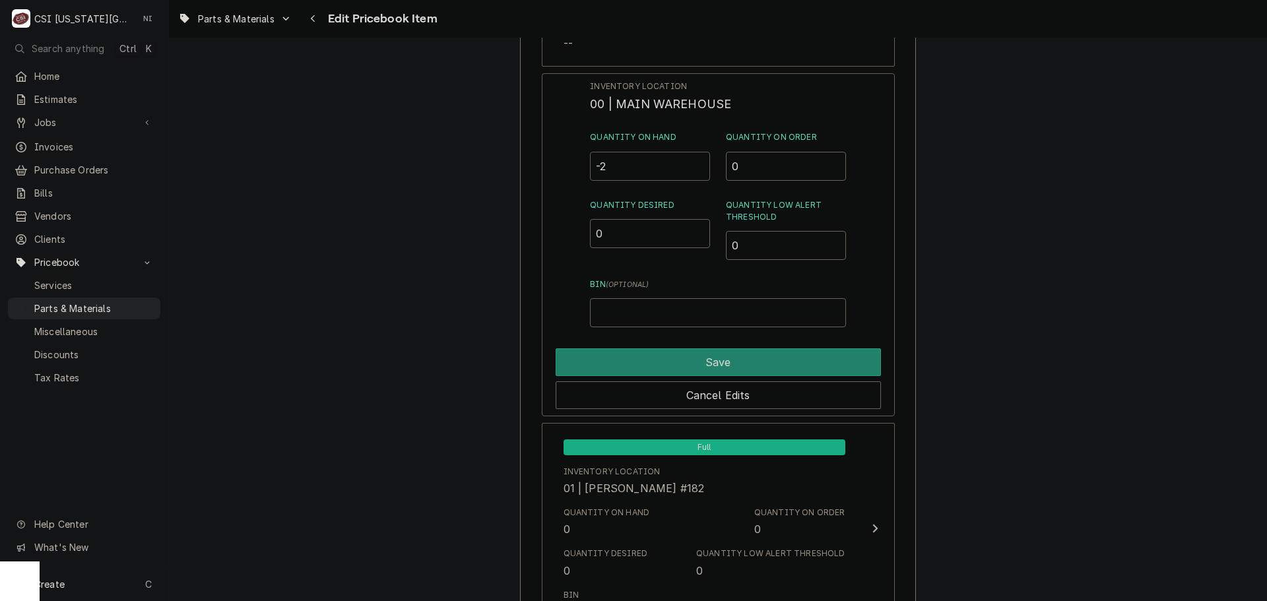
drag, startPoint x: 602, startPoint y: 171, endPoint x: 578, endPoint y: 171, distance: 24.4
click at [585, 171] on div "Inventory Location 00 | MAIN WAREHOUSE Quantity on Hand -2 Quantity on Order 0 …" at bounding box center [718, 244] width 353 height 343
type input "0"
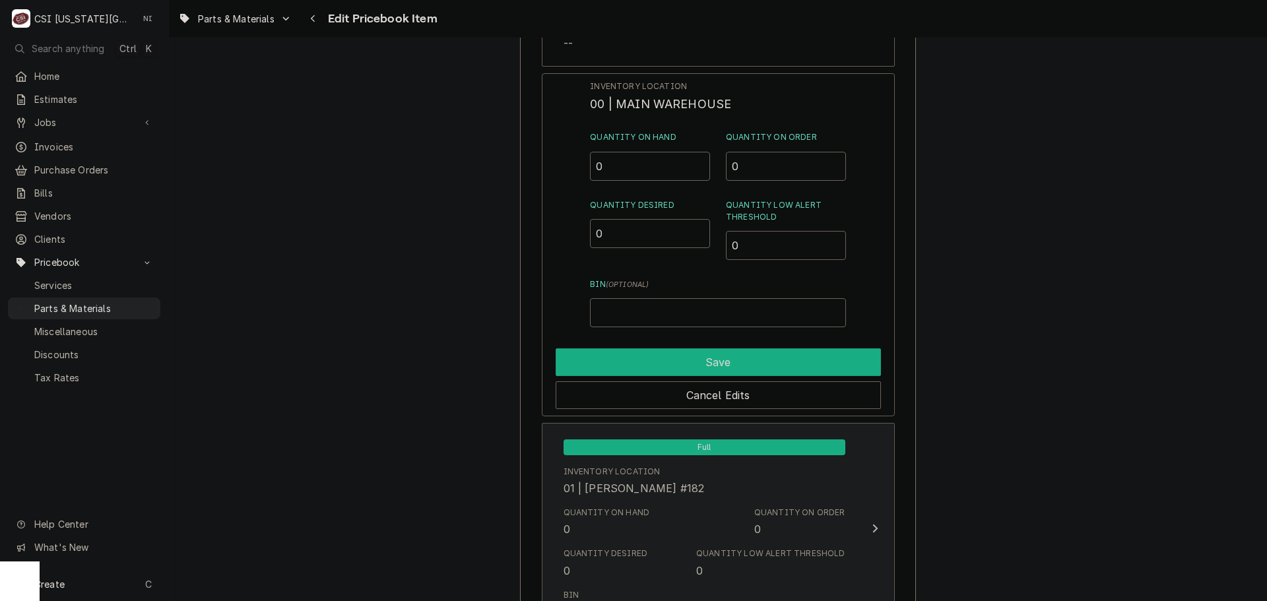
drag, startPoint x: 651, startPoint y: 367, endPoint x: 775, endPoint y: 320, distance: 132.6
click at [654, 367] on button "Save" at bounding box center [718, 362] width 325 height 28
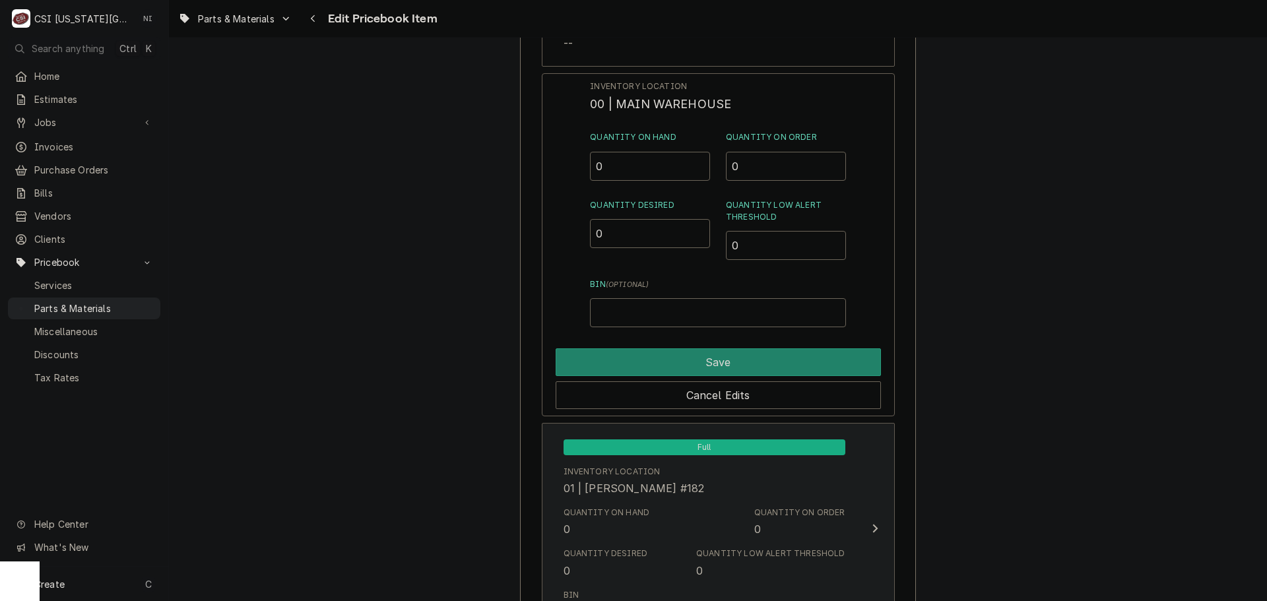
type textarea "x"
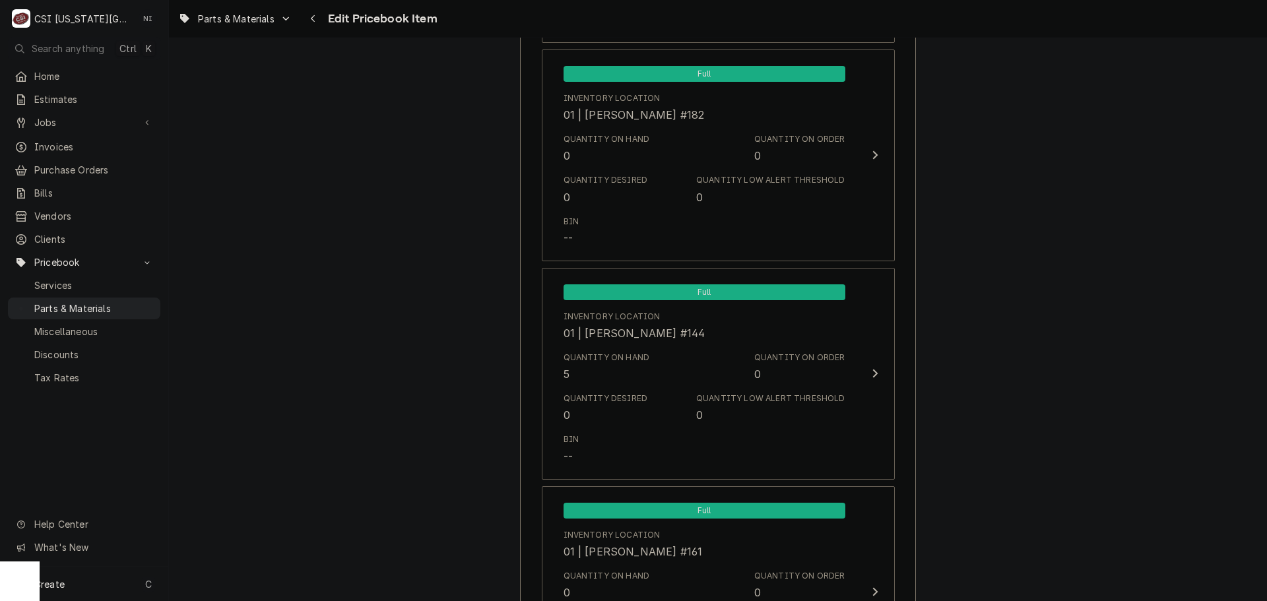
scroll to position [1518, 0]
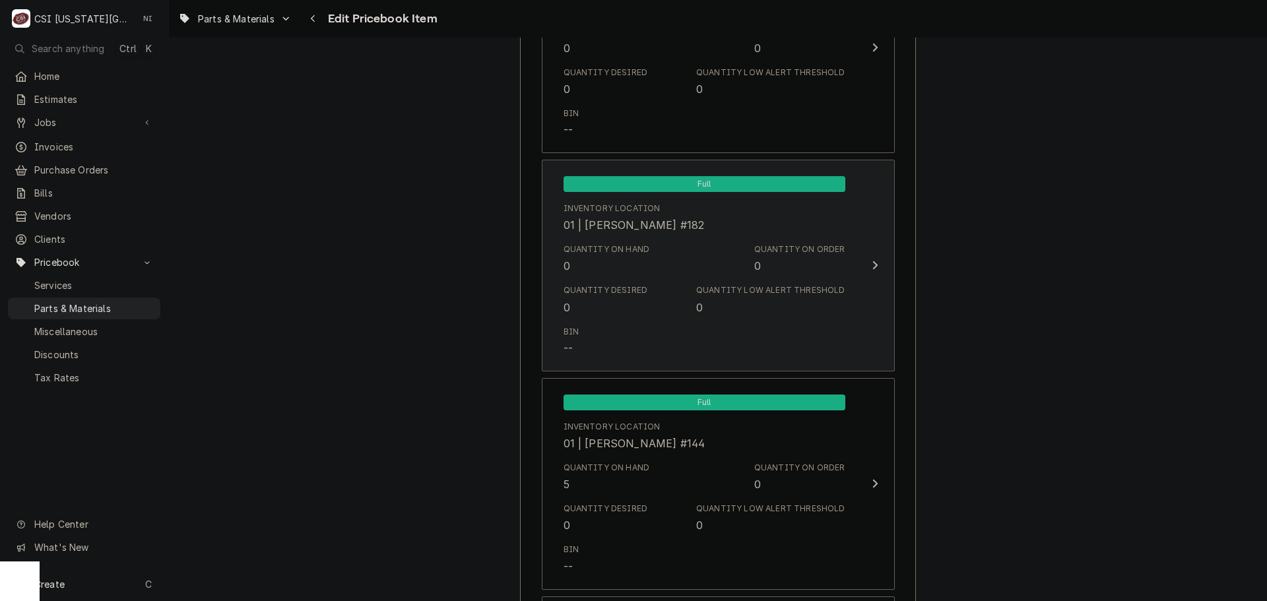
click at [653, 298] on div "Quantity Desired 0 Quantity Low Alert Threshold 0" at bounding box center [704, 299] width 282 height 41
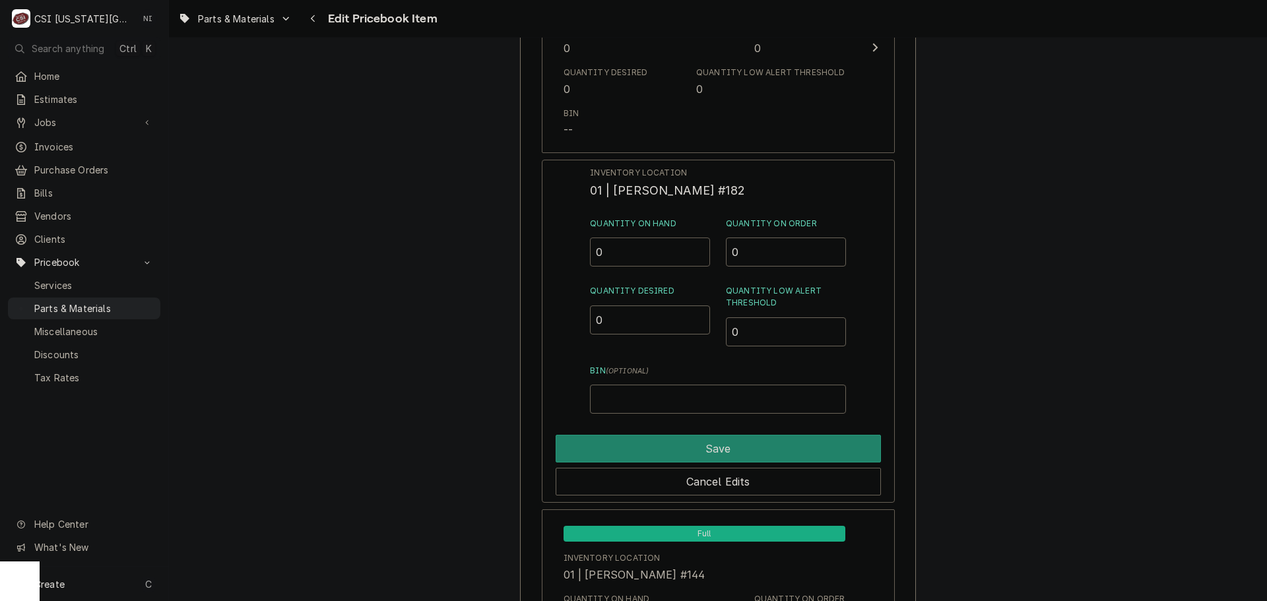
drag, startPoint x: 626, startPoint y: 249, endPoint x: 565, endPoint y: 255, distance: 61.6
click at [566, 255] on div "Inventory Location 01 | [PERSON_NAME] #182 Quantity on Hand 0 Quantity on Order…" at bounding box center [718, 331] width 353 height 343
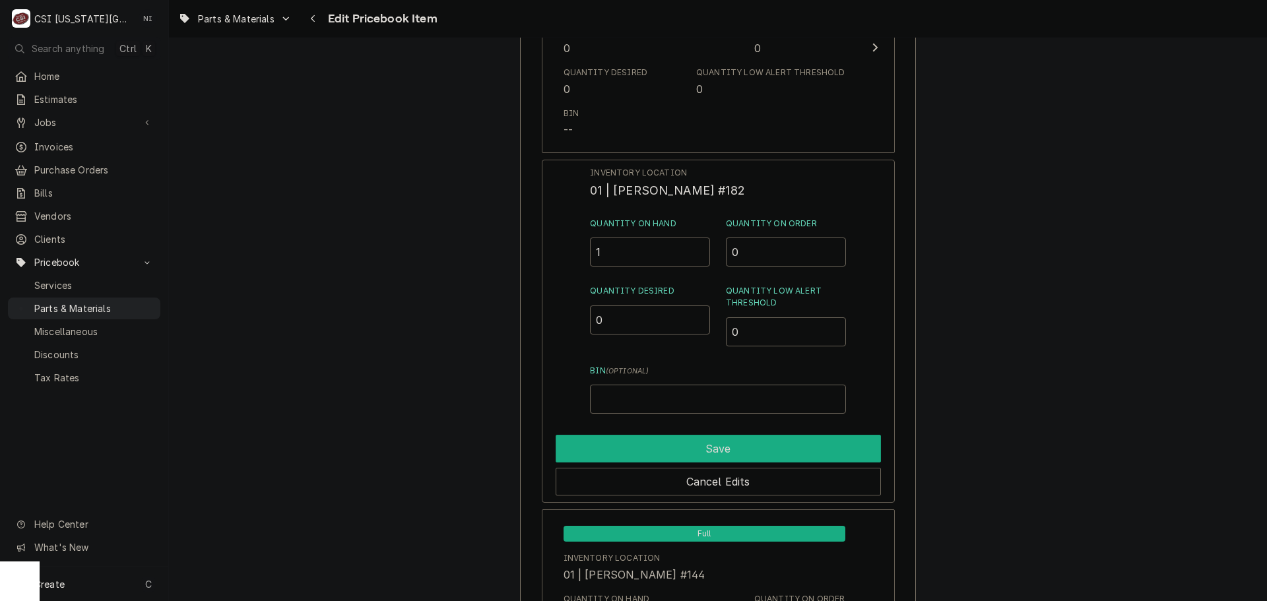
type input "1"
click at [748, 435] on button "Save" at bounding box center [718, 449] width 325 height 28
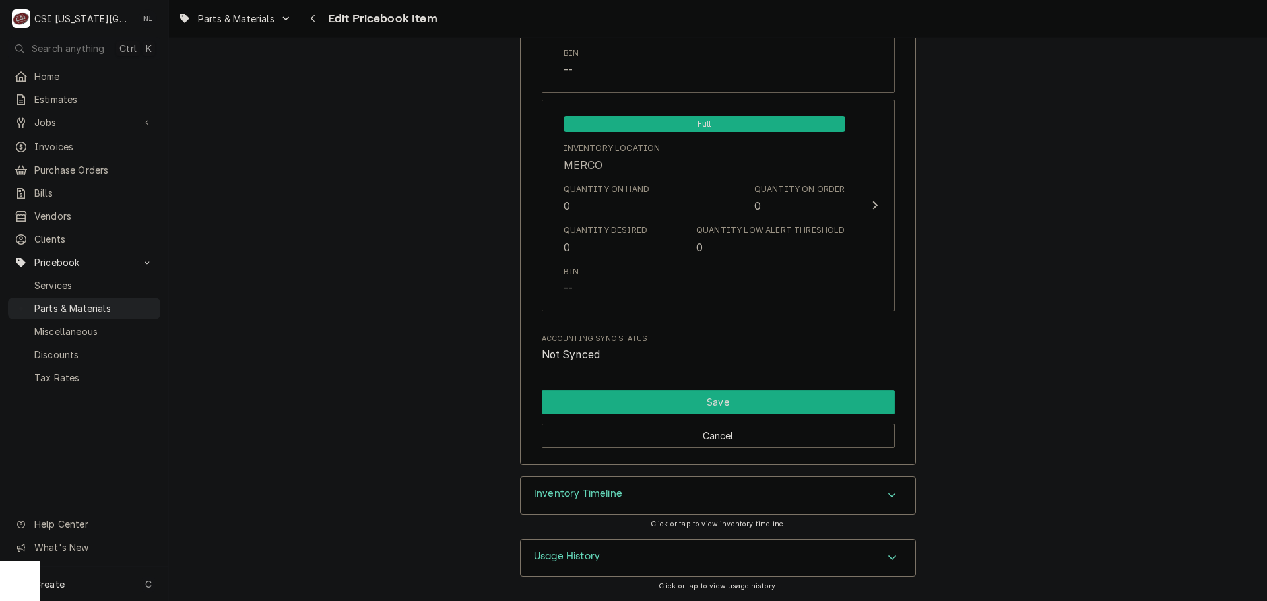
click at [761, 403] on button "Save" at bounding box center [718, 402] width 353 height 24
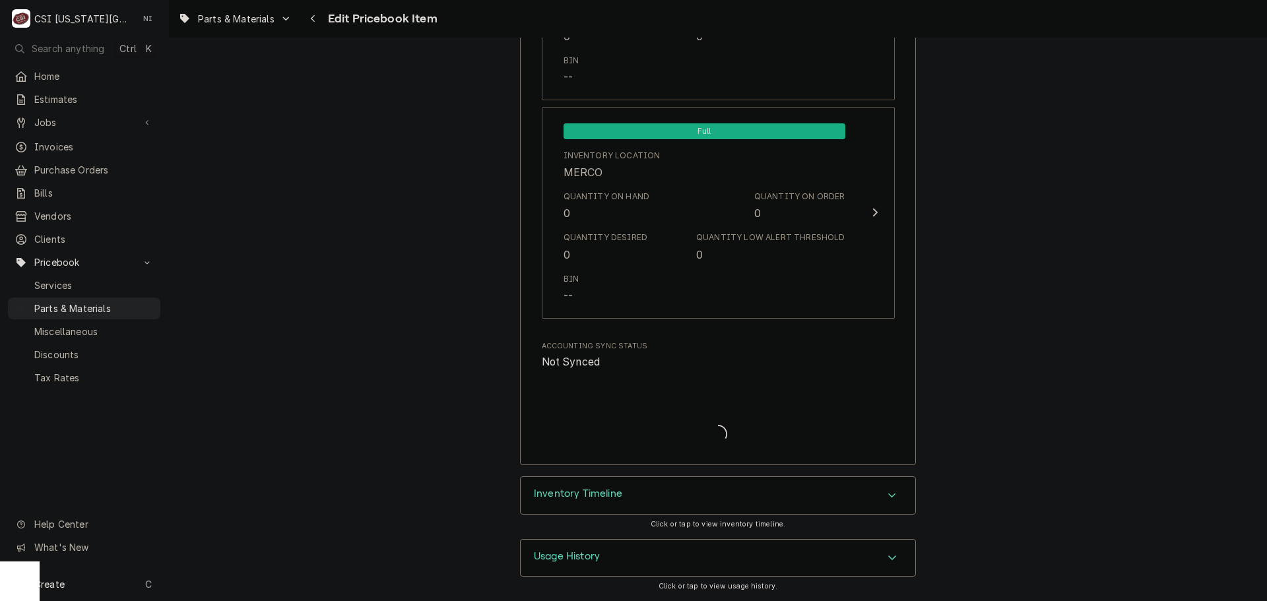
type textarea "x"
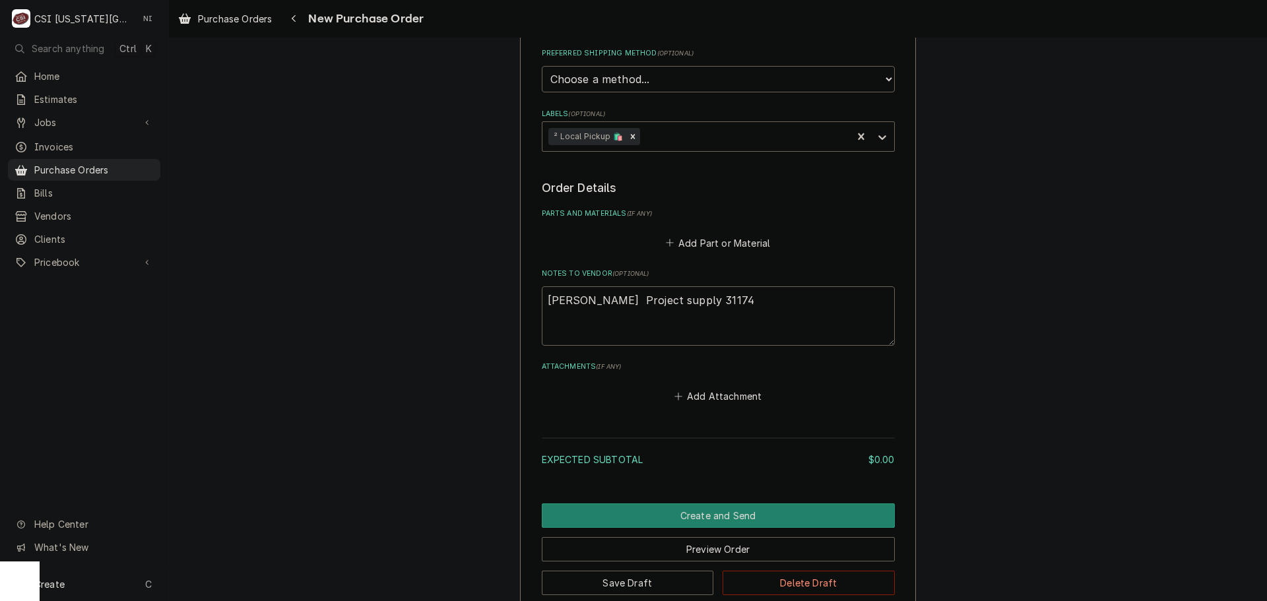
scroll to position [488, 0]
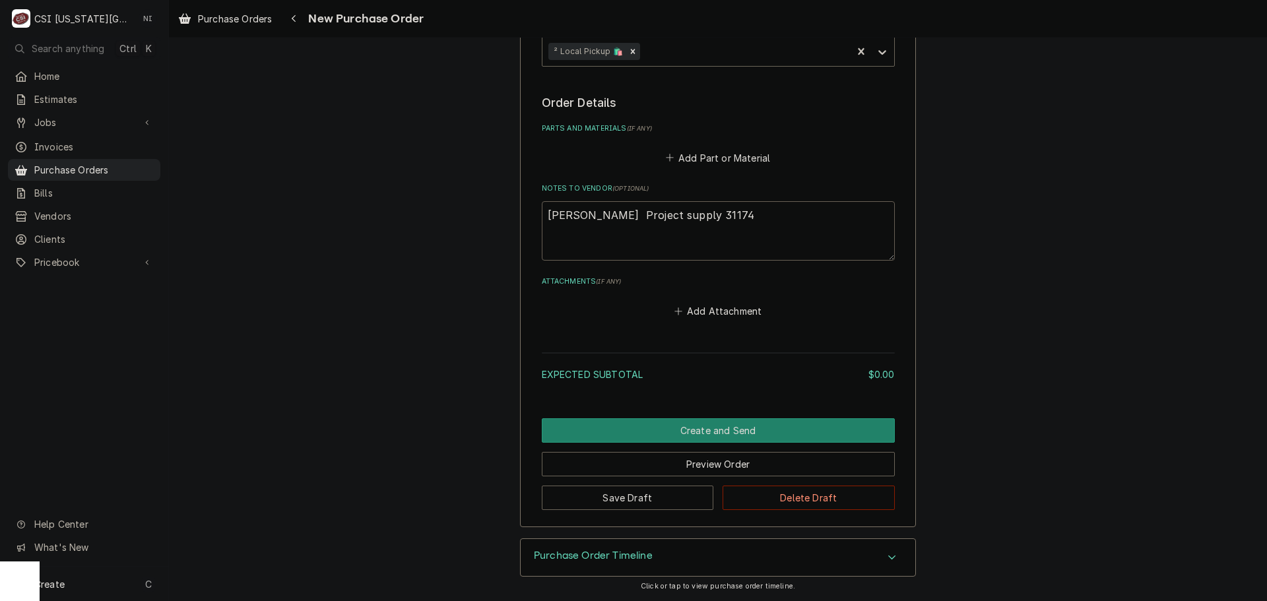
drag, startPoint x: 704, startPoint y: 218, endPoint x: 474, endPoint y: 215, distance: 230.3
click at [474, 215] on div "Please provide the following information to create your purchase order: Basic D…" at bounding box center [718, 51] width 1098 height 975
type textarea "x"
type textarea "d"
type textarea "x"
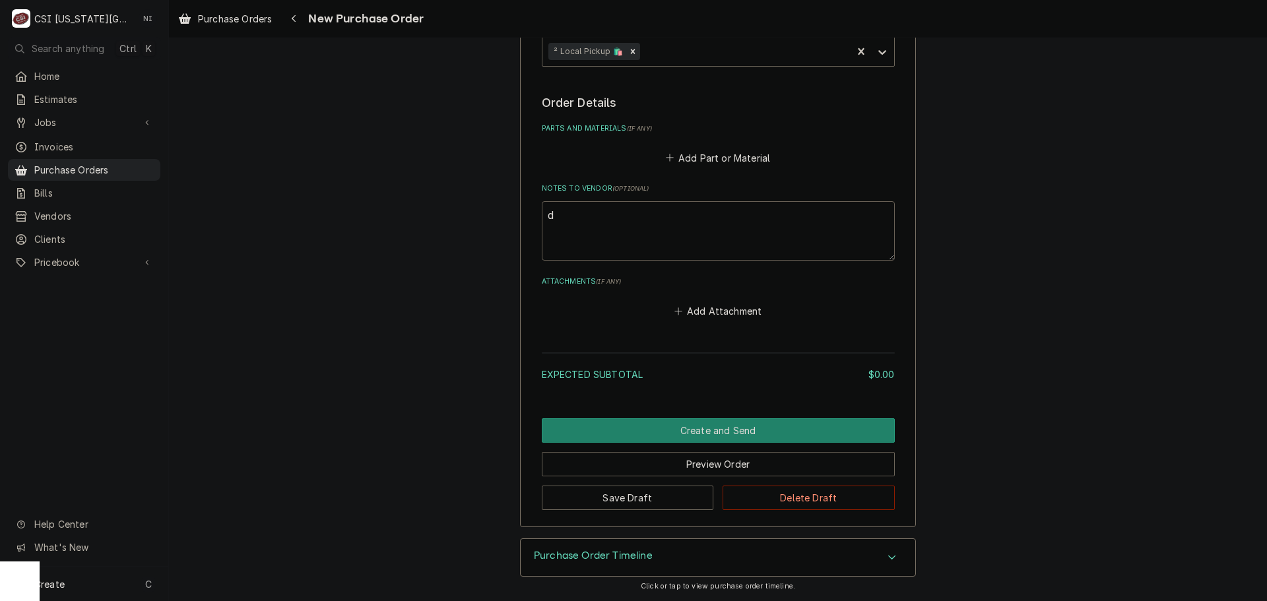
type textarea "da"
type textarea "x"
type textarea "dam"
type textarea "x"
type textarea "damo"
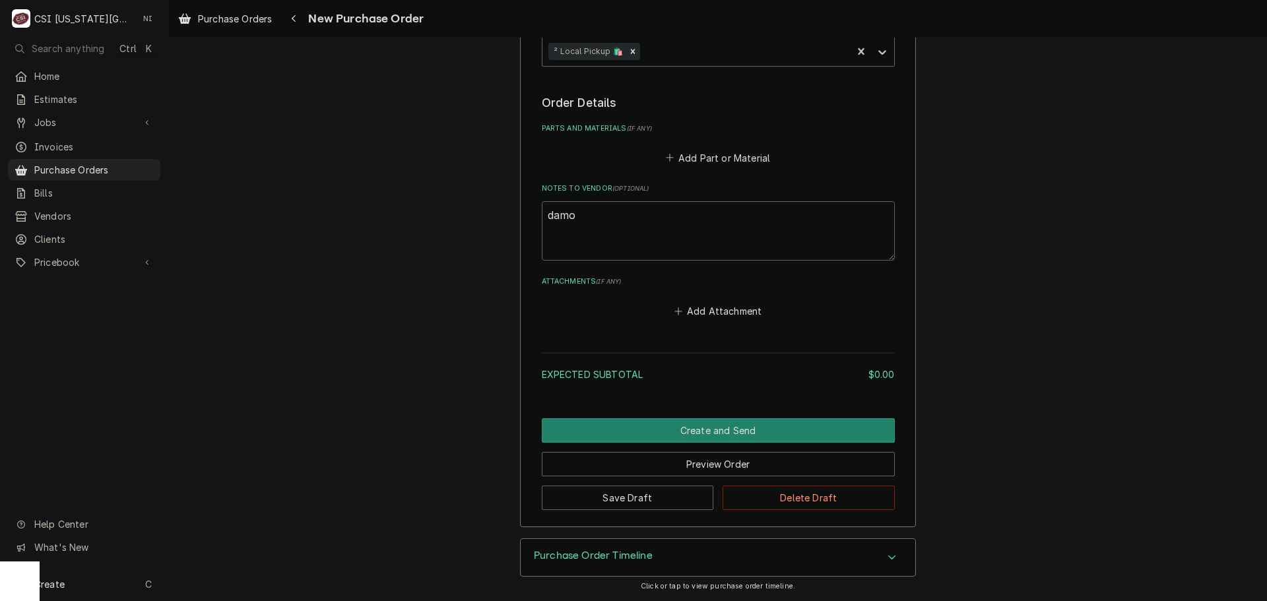
type textarea "x"
type textarea "damon"
click at [749, 149] on button "Add Part or Material" at bounding box center [717, 157] width 109 height 18
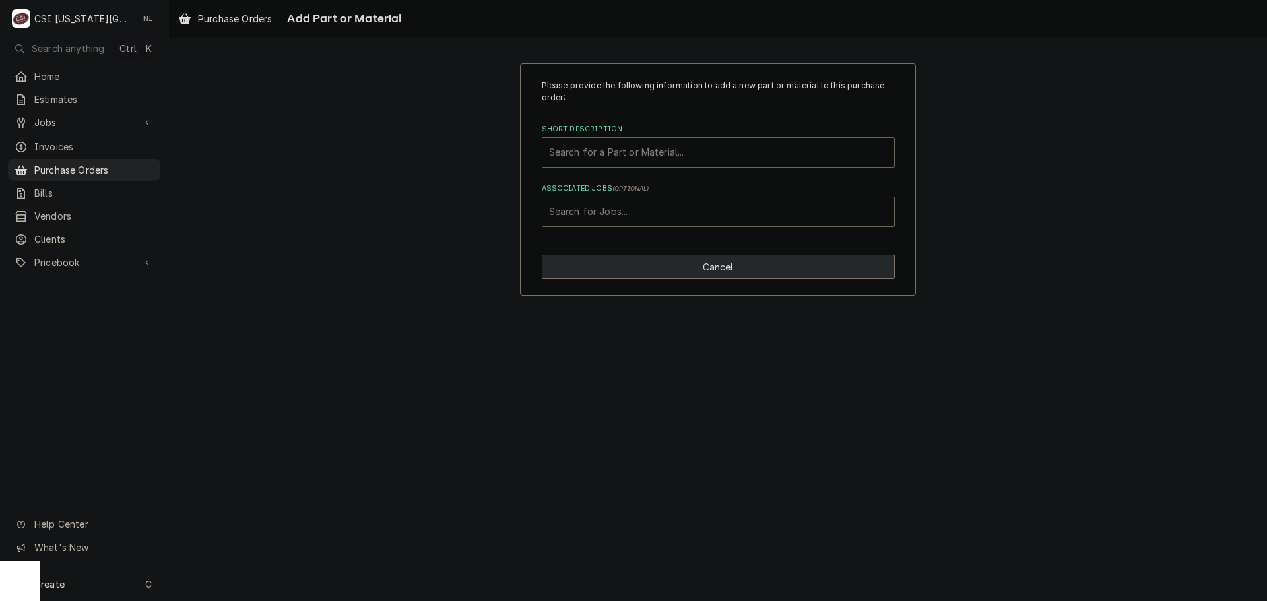
click at [730, 259] on button "Cancel" at bounding box center [718, 267] width 353 height 24
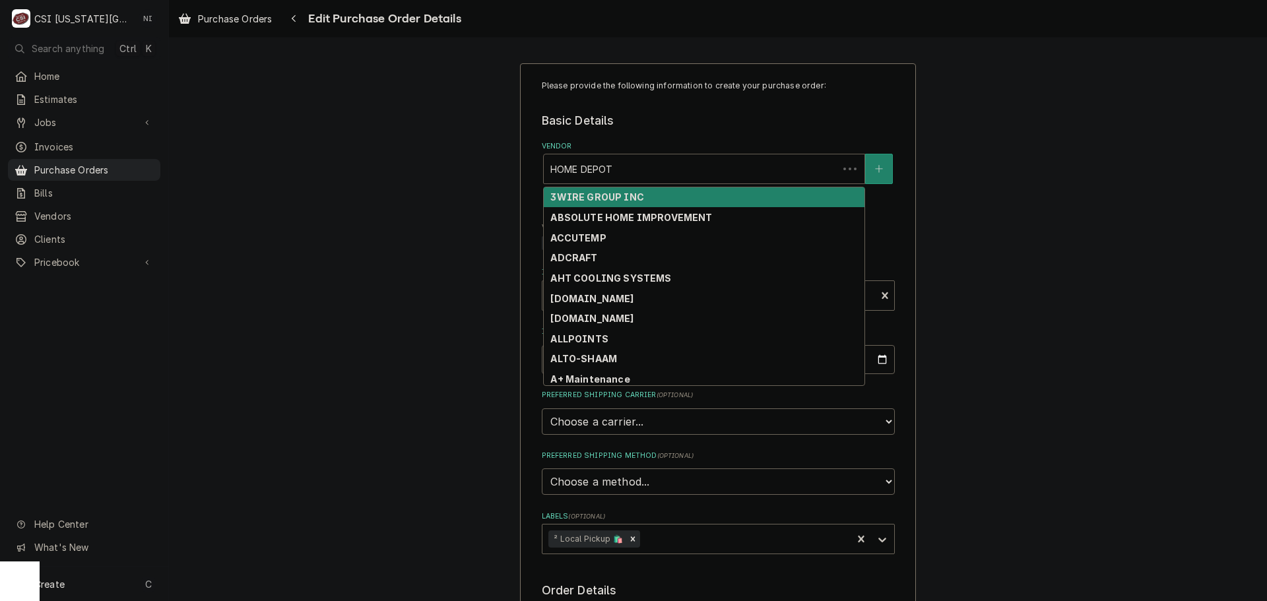
click at [655, 172] on div "Vendor" at bounding box center [690, 169] width 281 height 24
type textarea "x"
type input "k"
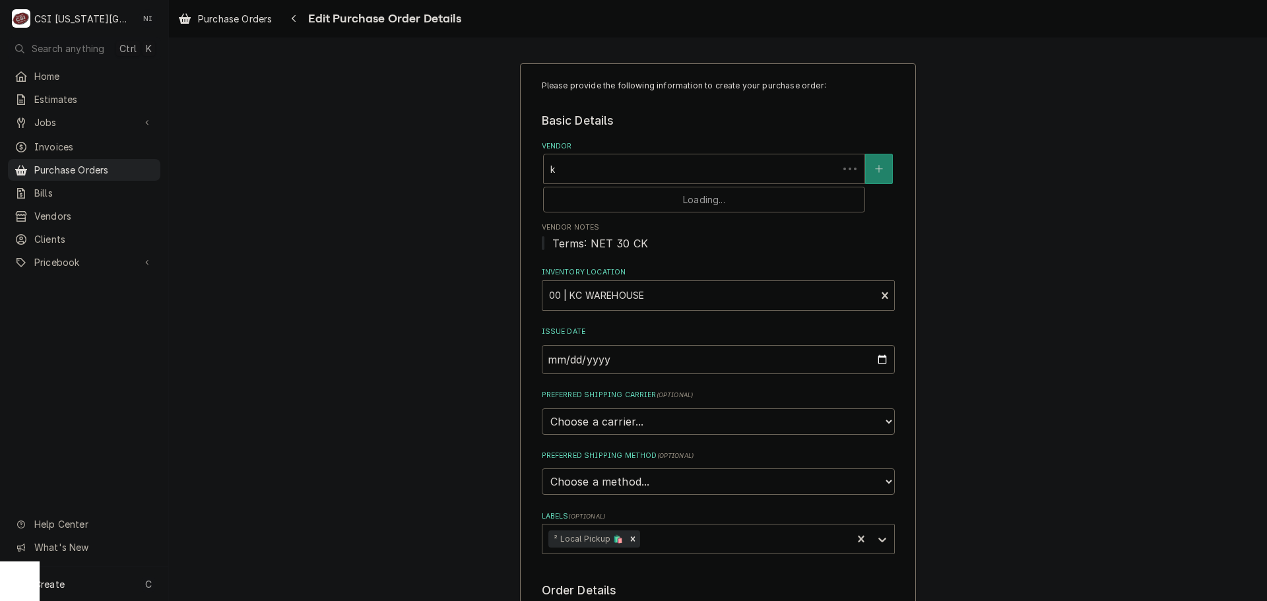
type textarea "x"
type input "key"
type textarea "x"
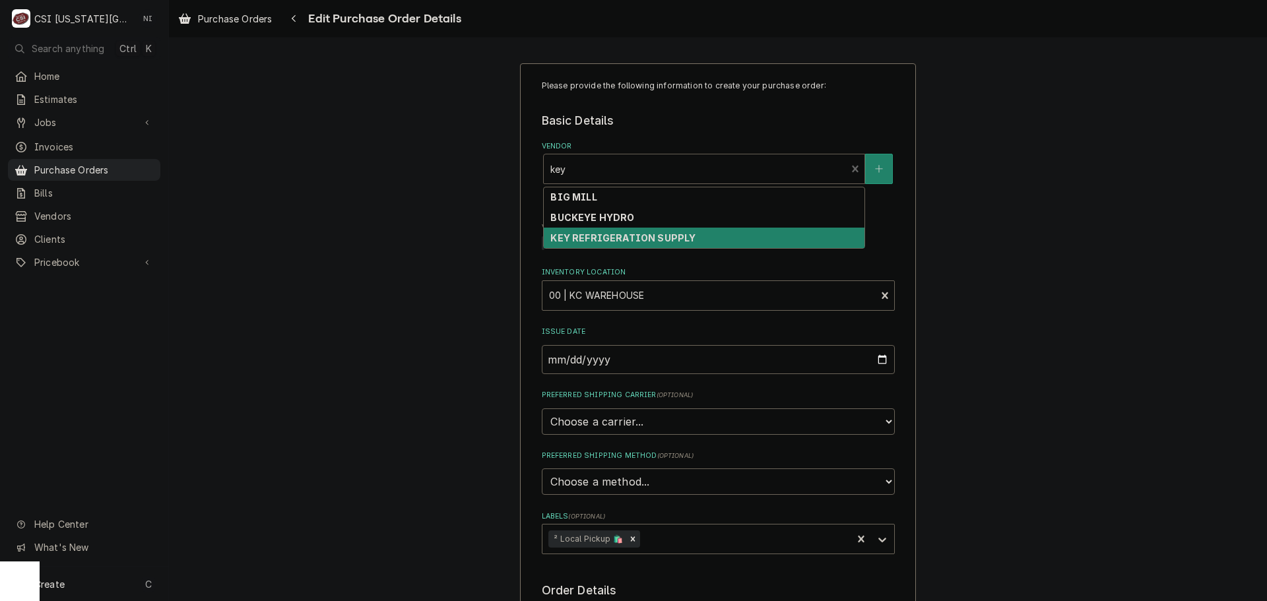
click at [633, 233] on strong "KEY REFRIGERATION SUPPLY" at bounding box center [622, 237] width 145 height 11
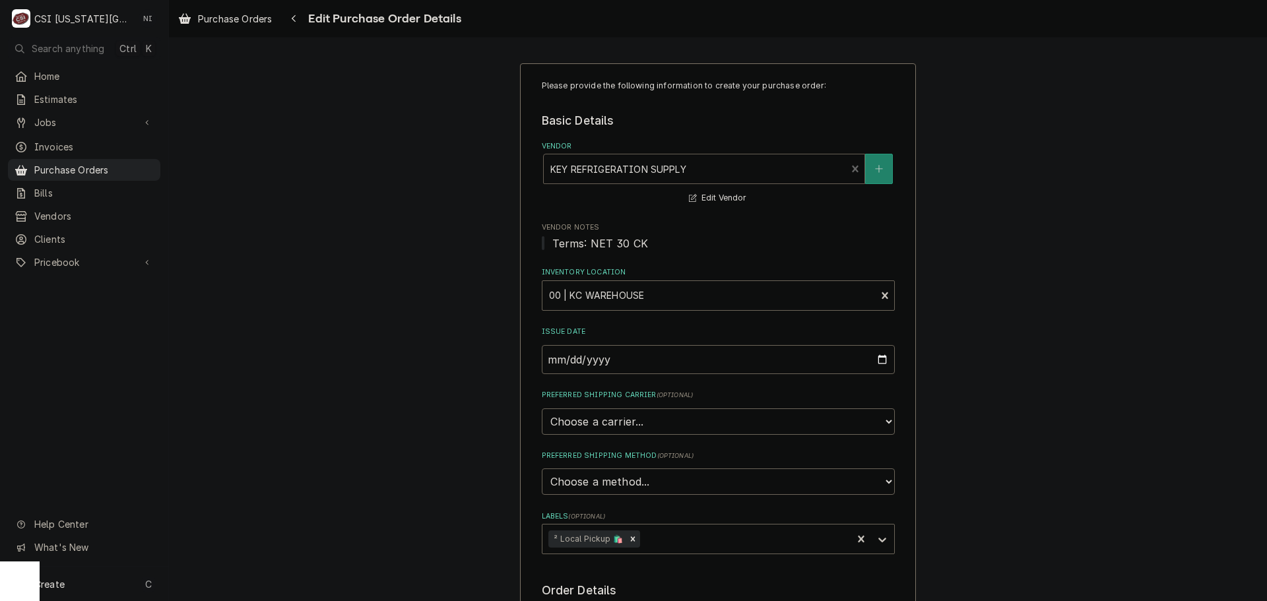
type textarea "x"
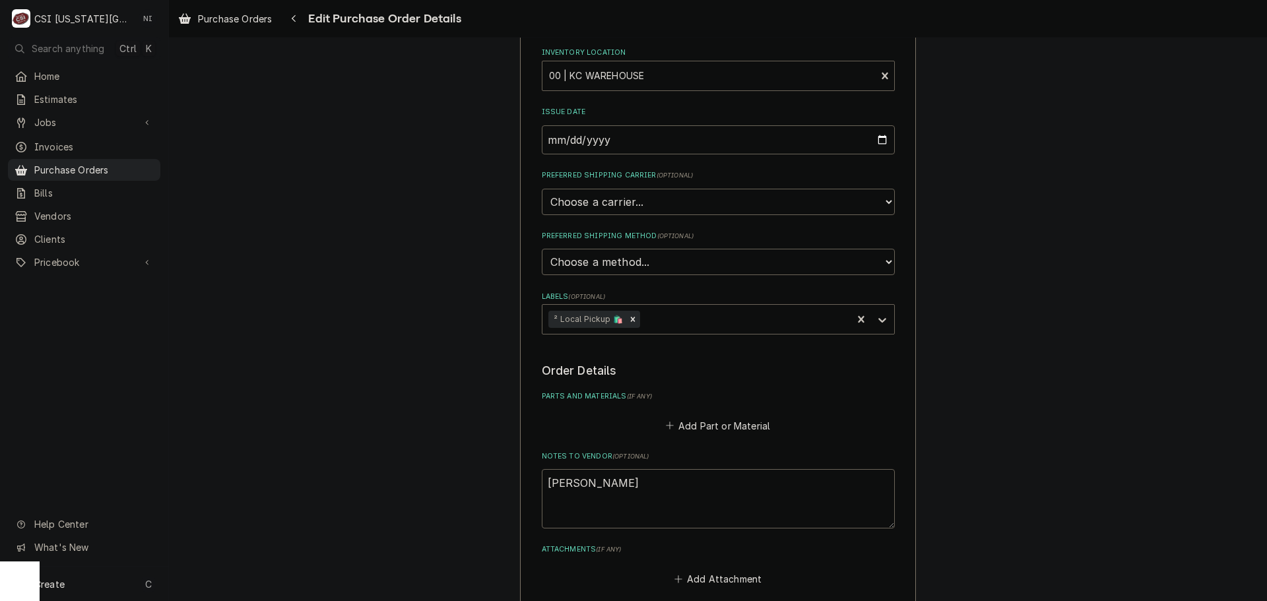
scroll to position [396, 0]
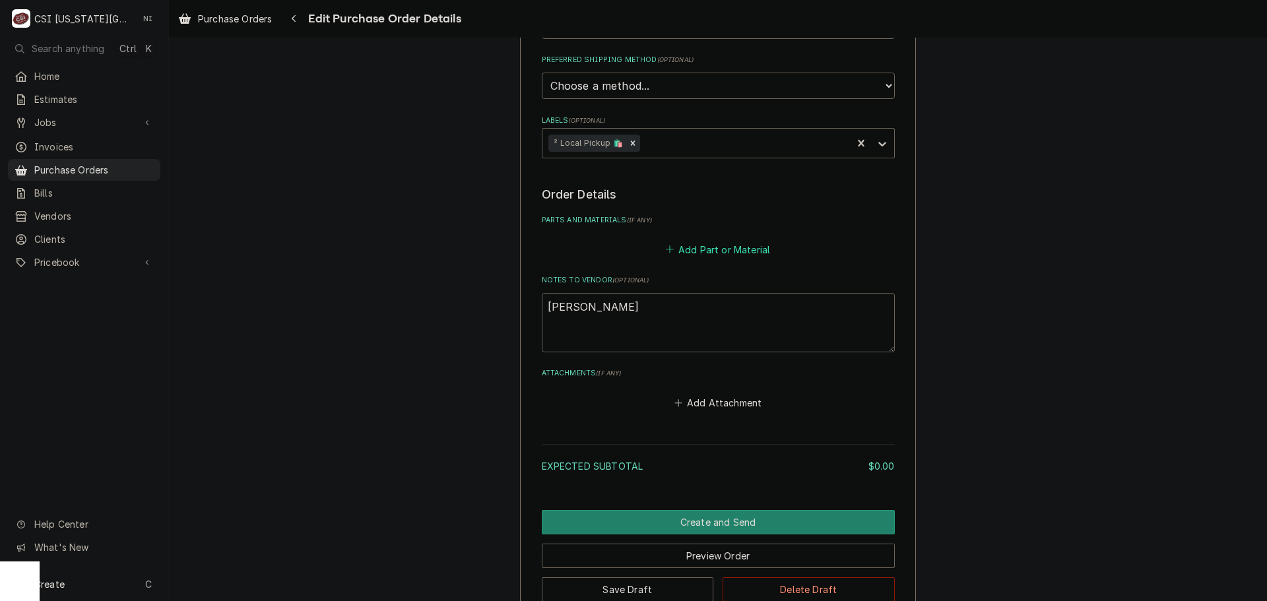
click at [701, 249] on button "Add Part or Material" at bounding box center [717, 249] width 109 height 18
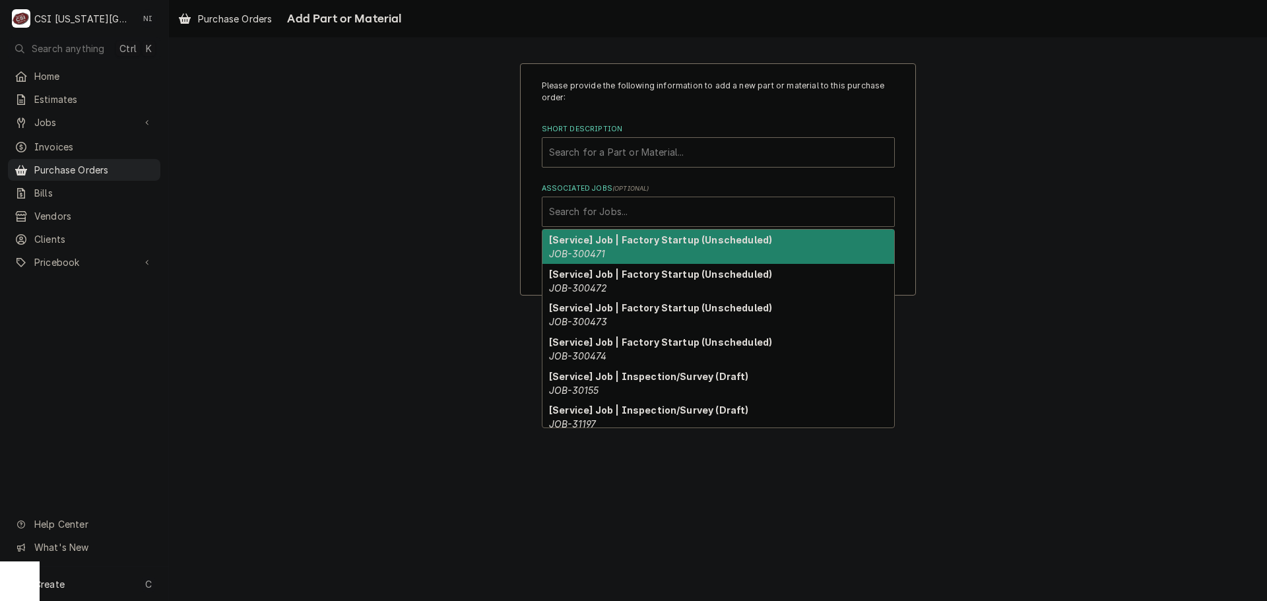
click at [654, 209] on div "Associated Jobs" at bounding box center [718, 212] width 338 height 24
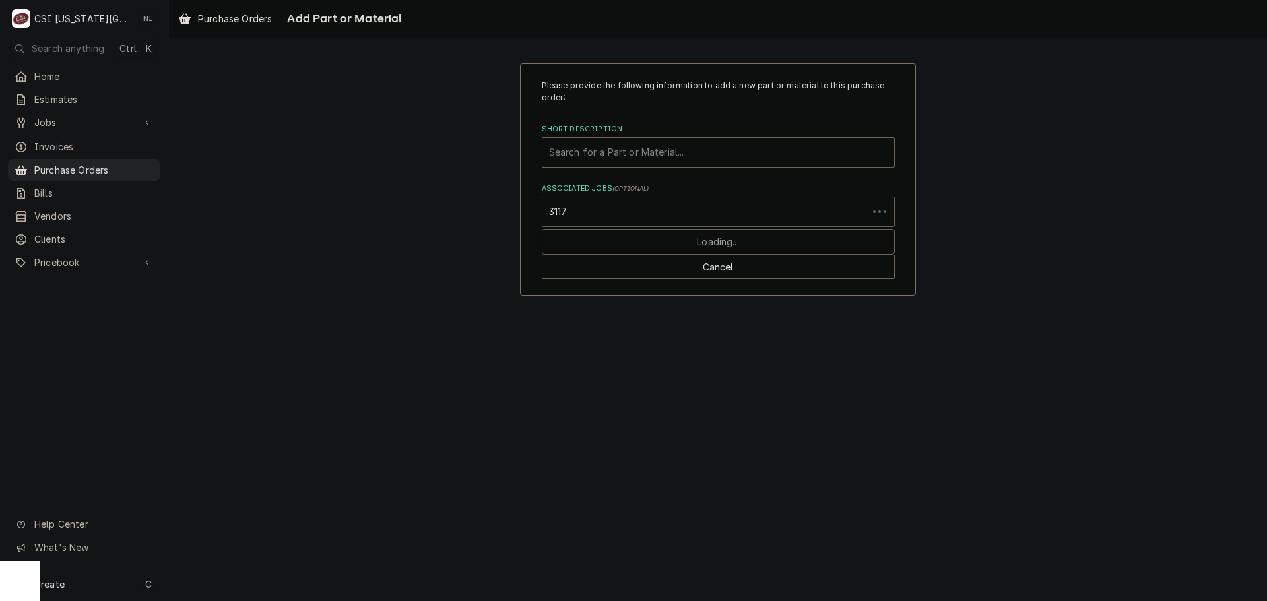
type input "31174"
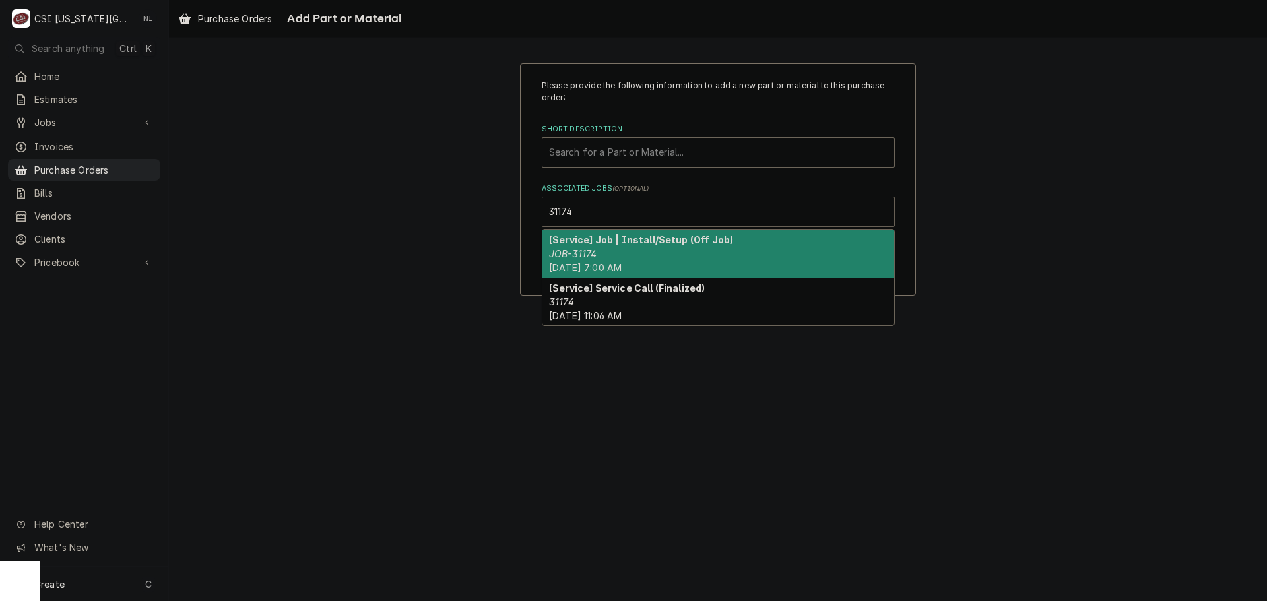
click at [624, 251] on div "[Service] Job | Install/Setup (Off Job) JOB-31174 Wed, Oct 1st, 2025 - 7:00 AM" at bounding box center [718, 254] width 352 height 48
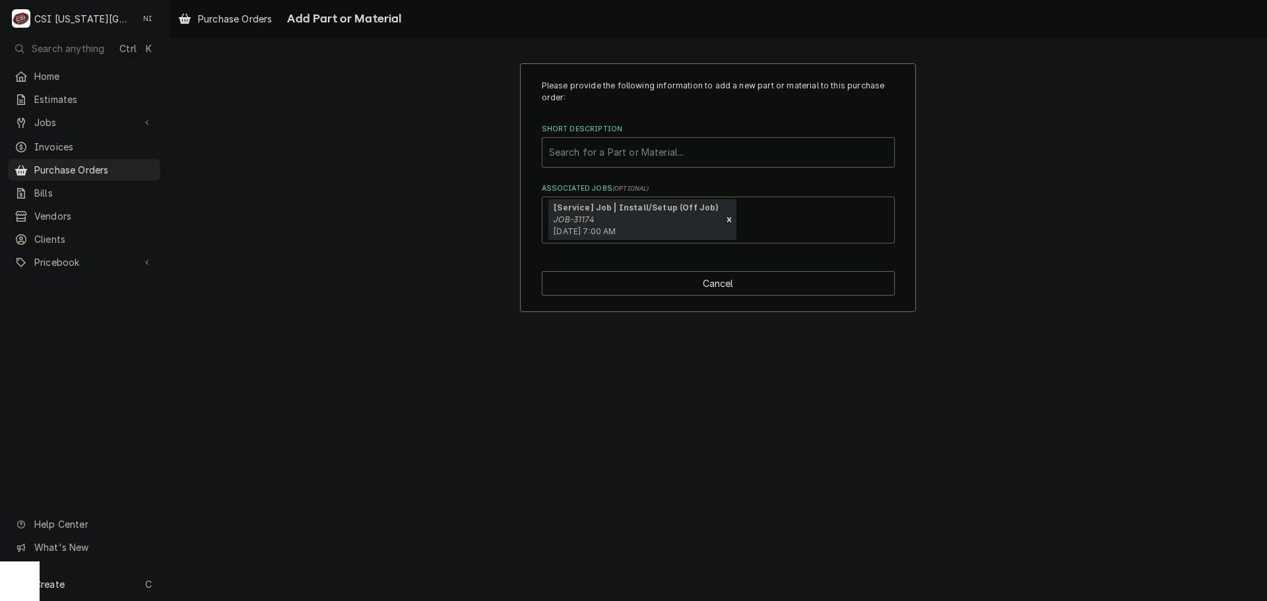
click at [628, 158] on div "Short Description" at bounding box center [718, 153] width 338 height 24
type input "m"
type input "misc pro"
